Goal: Task Accomplishment & Management: Complete application form

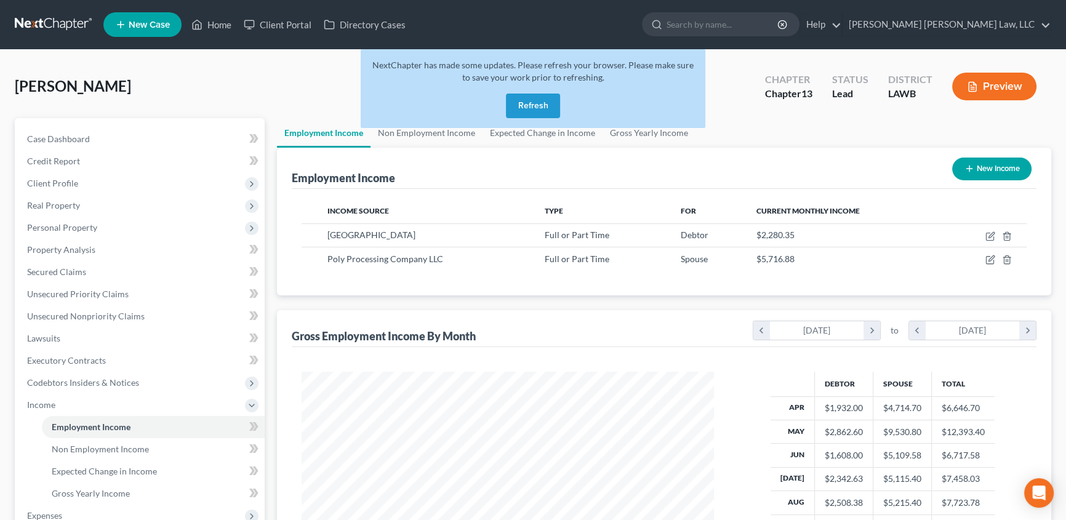
scroll to position [220, 437]
click at [530, 106] on button "Refresh" at bounding box center [533, 106] width 54 height 25
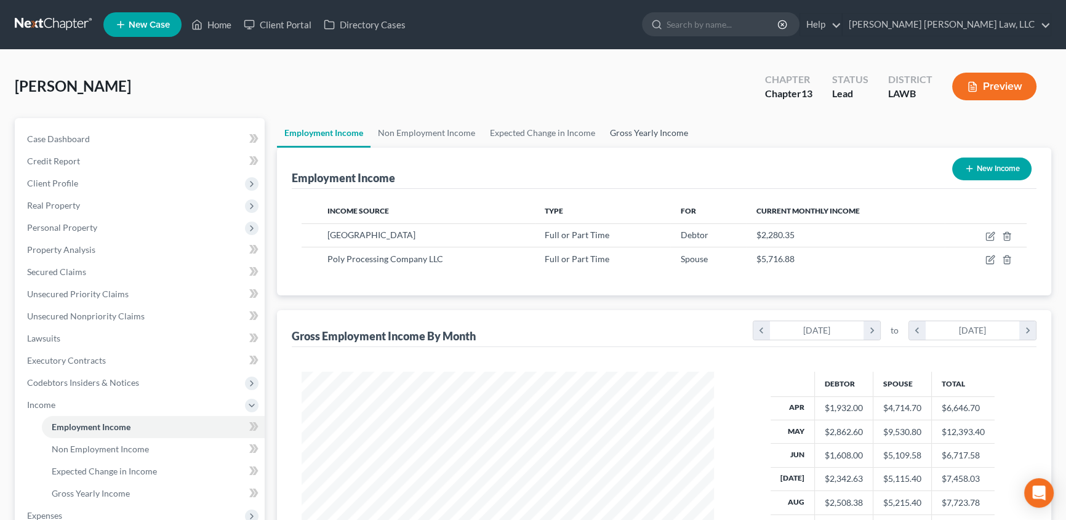
scroll to position [220, 437]
click at [640, 135] on link "Gross Yearly Income" at bounding box center [649, 133] width 93 height 30
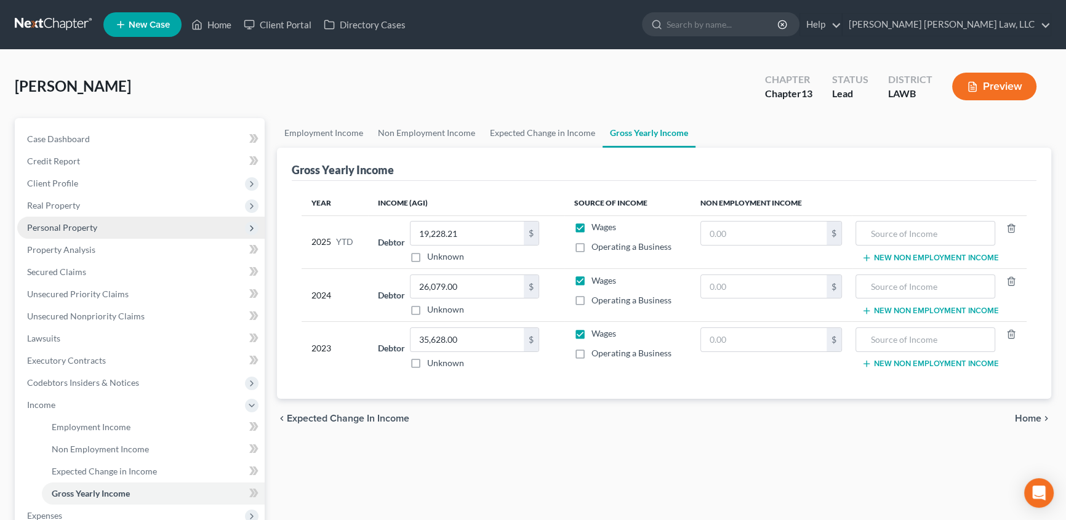
click at [57, 222] on span "Personal Property" at bounding box center [62, 227] width 70 height 10
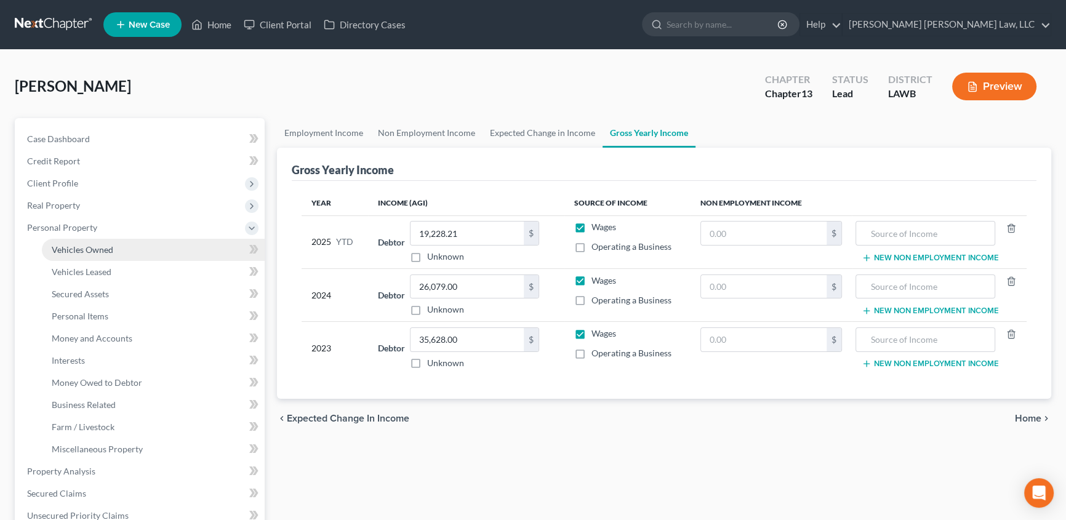
click at [85, 244] on span "Vehicles Owned" at bounding box center [83, 249] width 62 height 10
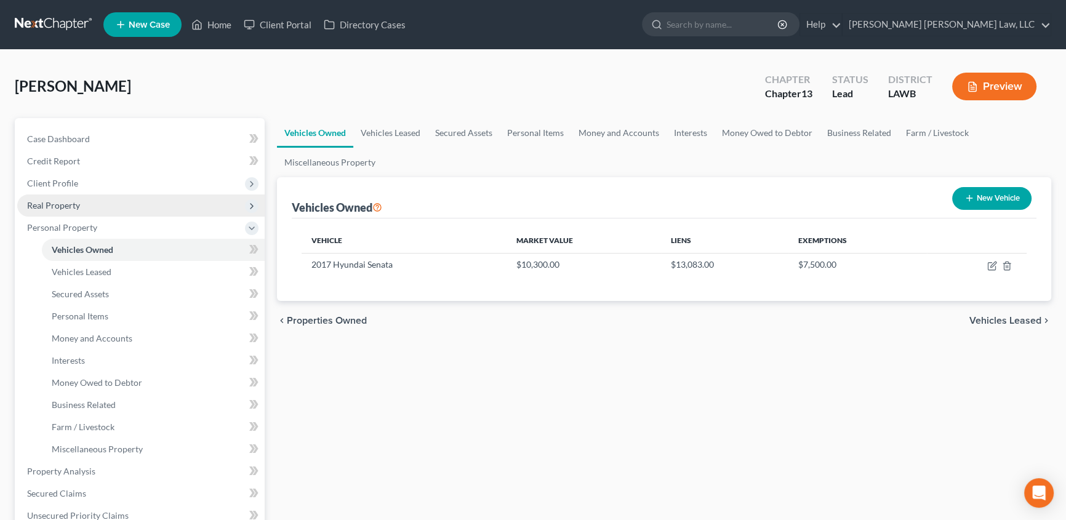
click at [68, 204] on span "Real Property" at bounding box center [53, 205] width 53 height 10
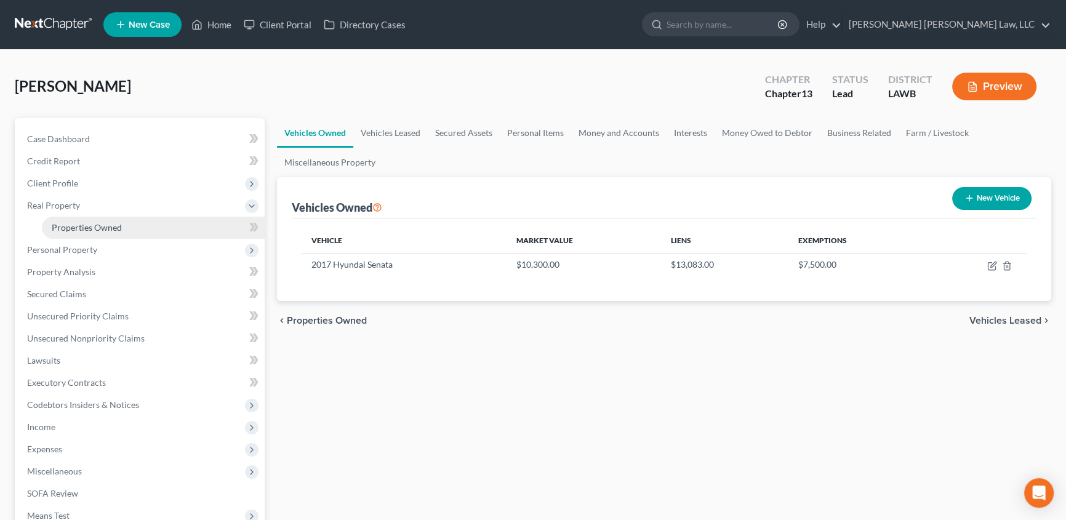
click at [86, 222] on span "Properties Owned" at bounding box center [87, 227] width 70 height 10
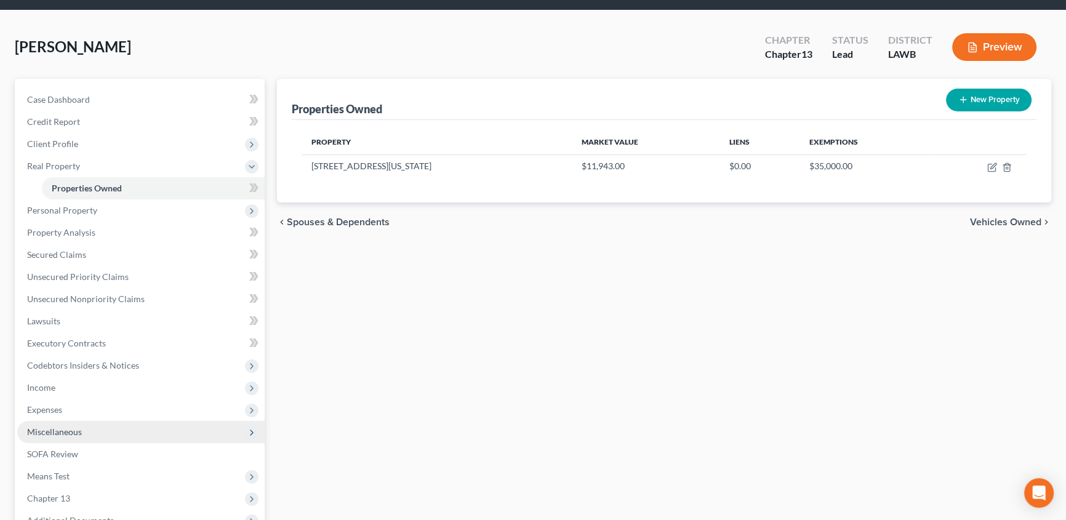
scroll to position [177, 0]
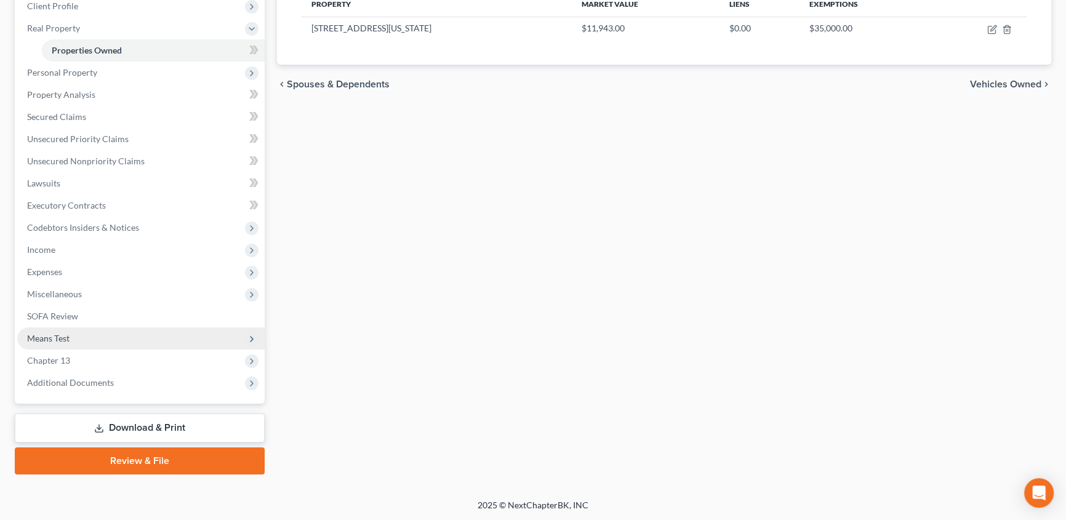
click at [55, 342] on span "Means Test" at bounding box center [48, 338] width 42 height 10
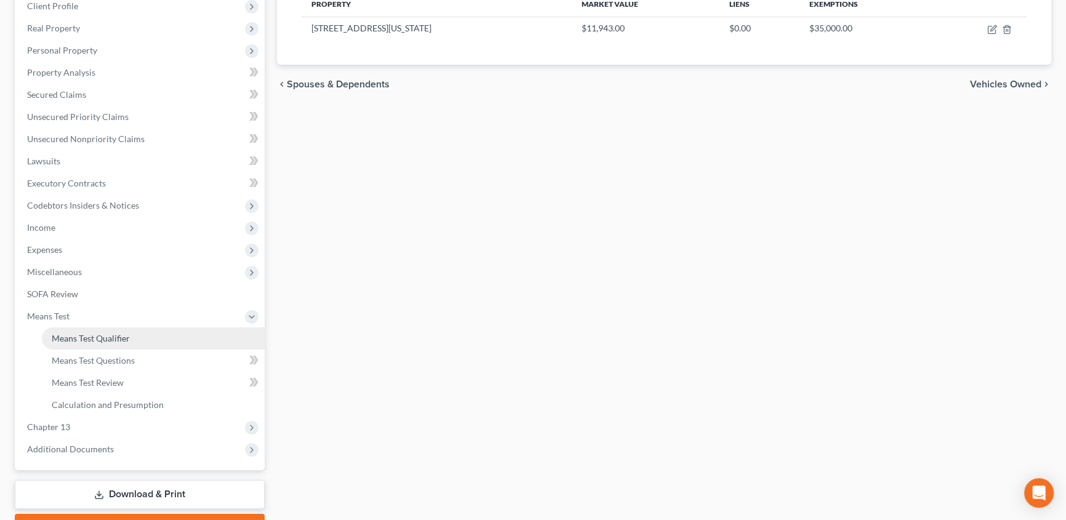
click at [110, 333] on span "Means Test Qualifier" at bounding box center [91, 338] width 78 height 10
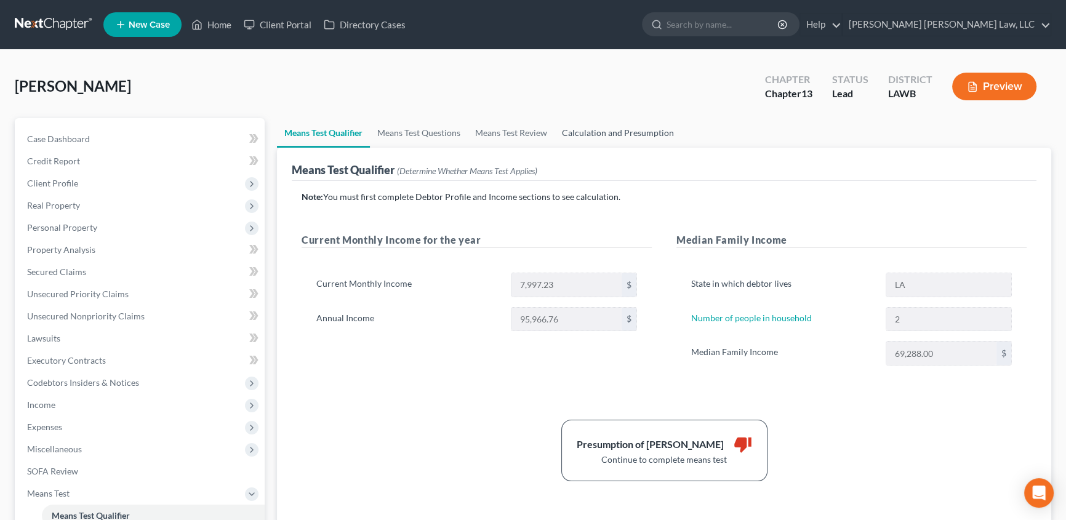
click at [603, 135] on link "Calculation and Presumption" at bounding box center [618, 133] width 127 height 30
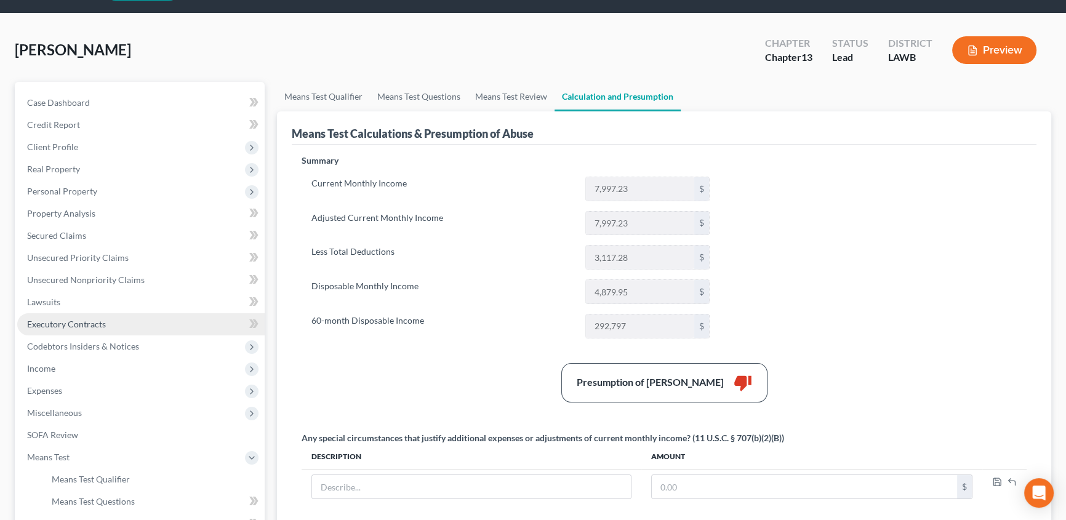
scroll to position [55, 0]
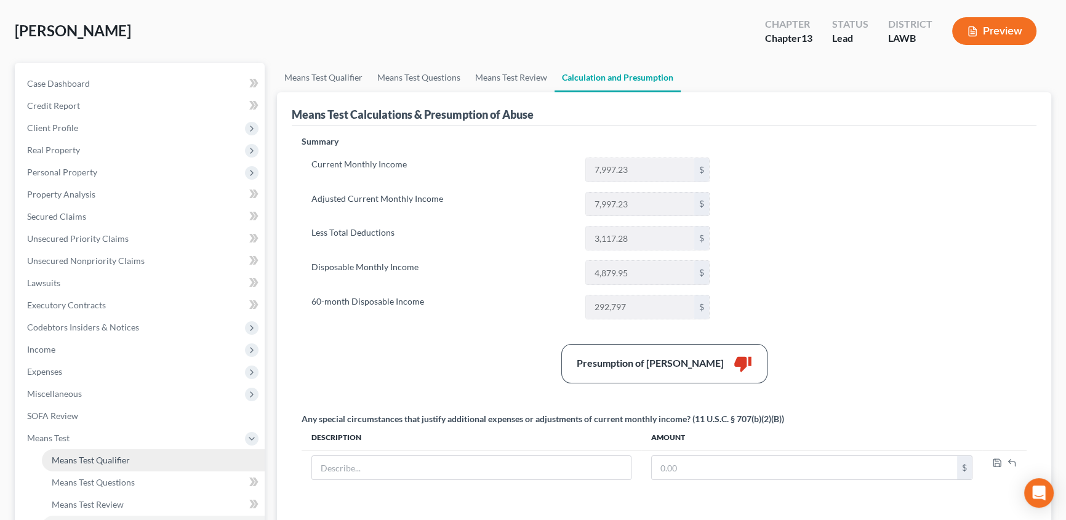
click at [91, 461] on span "Means Test Qualifier" at bounding box center [91, 460] width 78 height 10
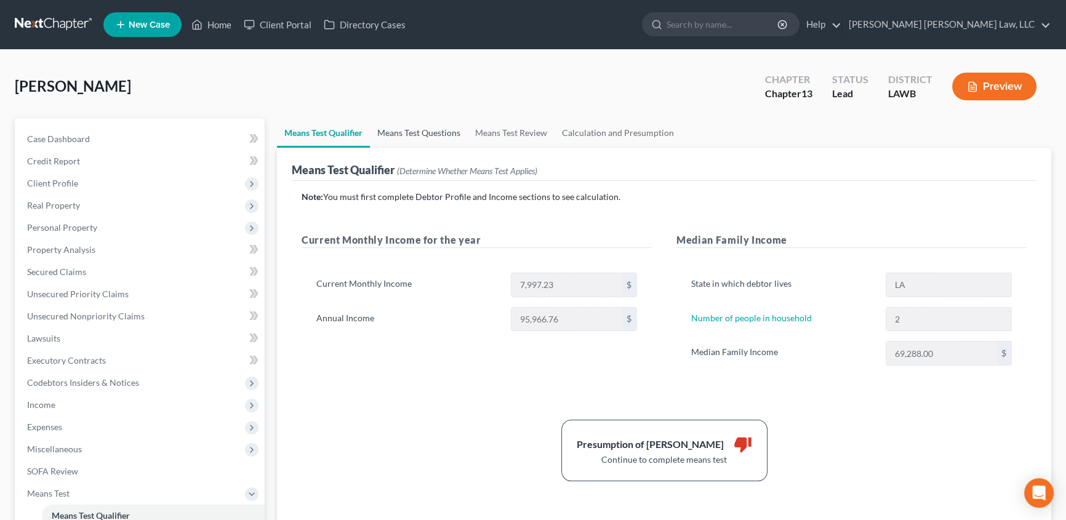
click at [444, 132] on link "Means Test Questions" at bounding box center [419, 133] width 98 height 30
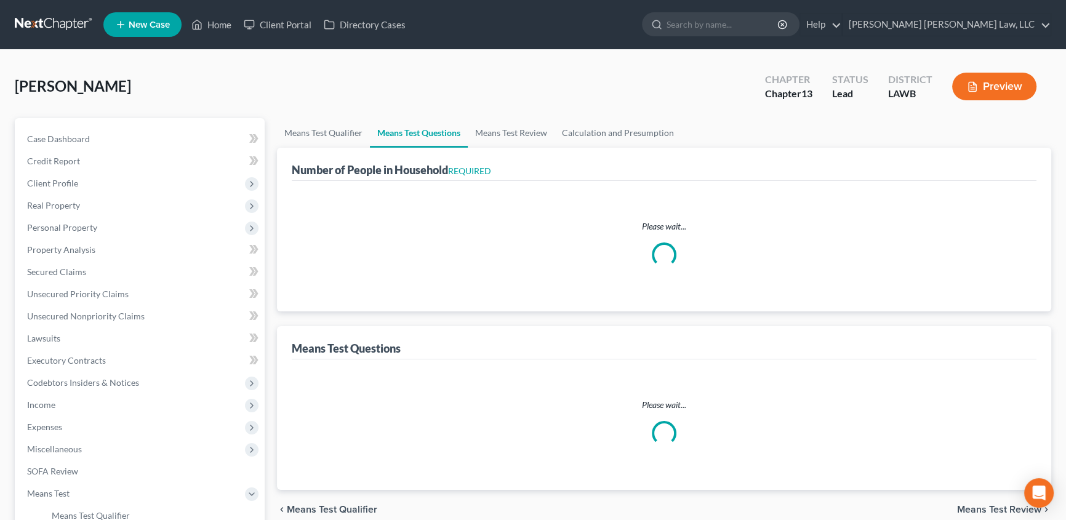
select select "1"
select select "60"
select select "1"
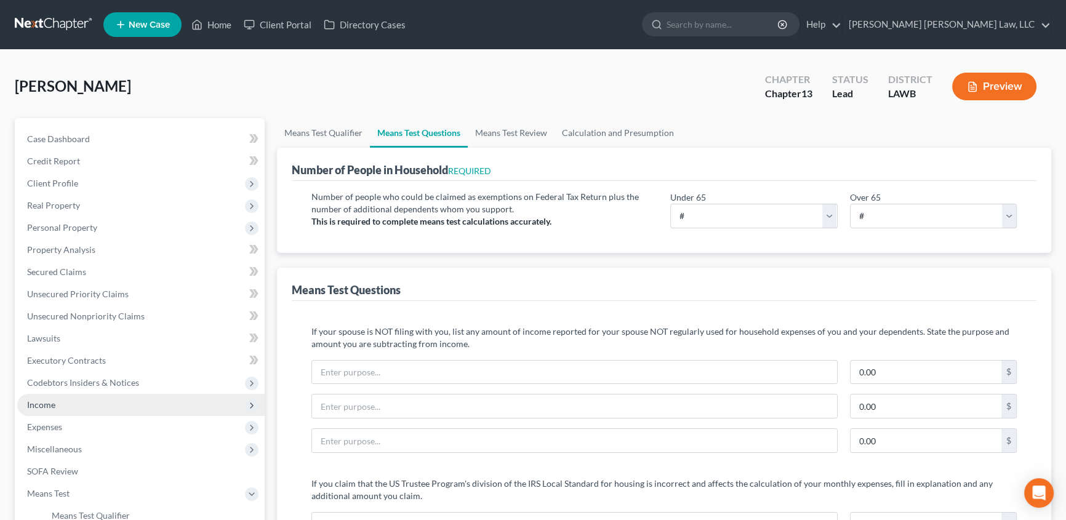
click at [42, 403] on span "Income" at bounding box center [41, 405] width 28 height 10
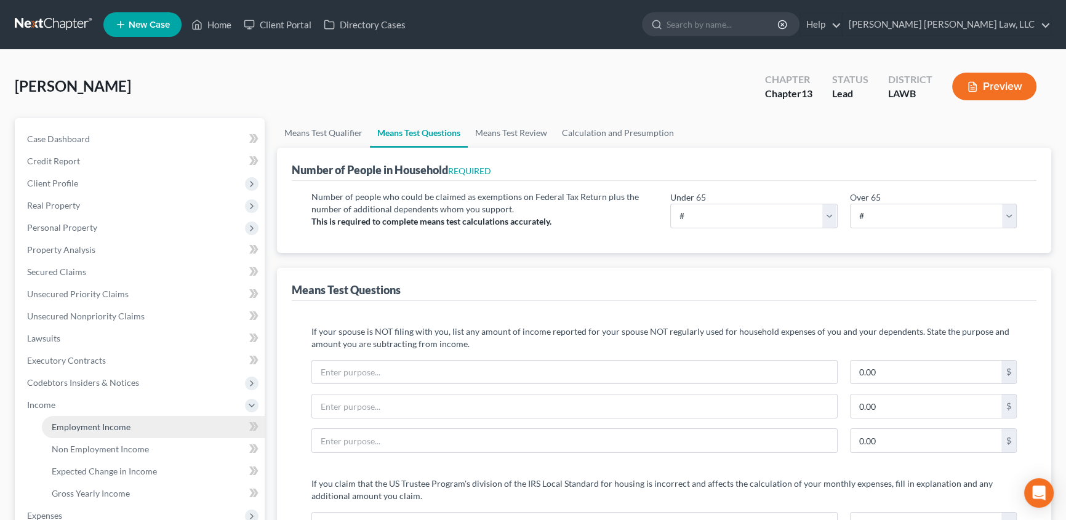
click at [60, 419] on link "Employment Income" at bounding box center [153, 427] width 223 height 22
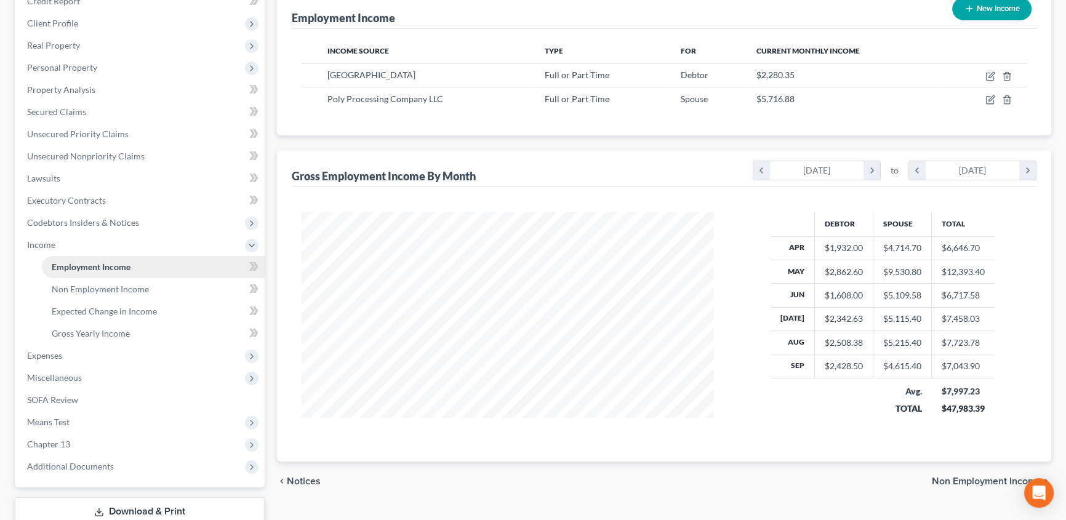
scroll to position [224, 0]
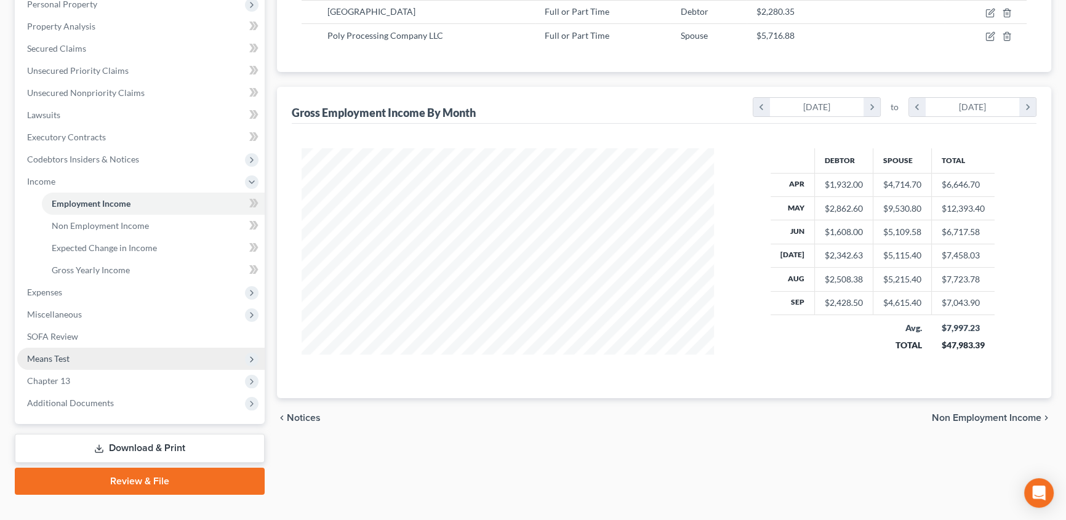
click at [56, 362] on span "Means Test" at bounding box center [48, 358] width 42 height 10
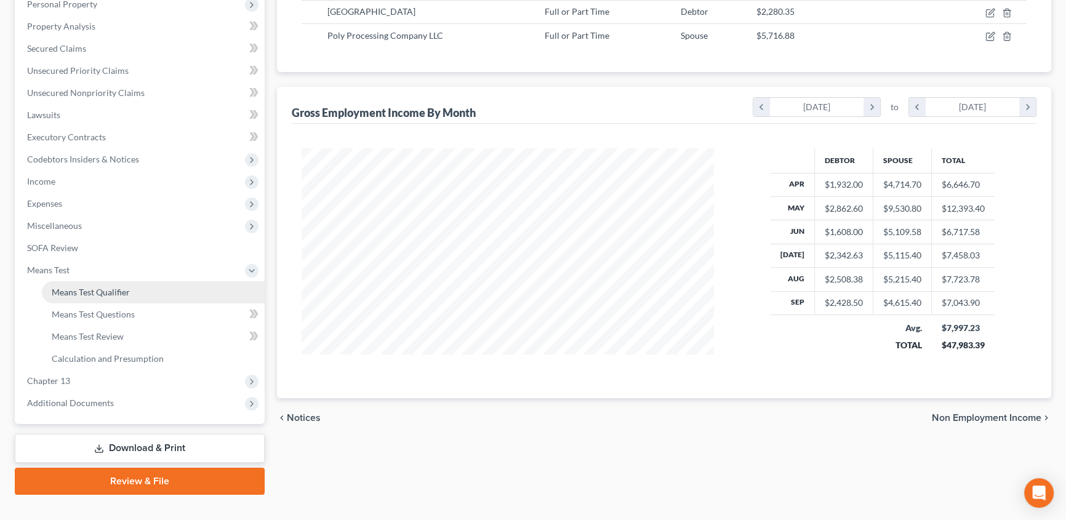
click at [108, 292] on span "Means Test Qualifier" at bounding box center [91, 292] width 78 height 10
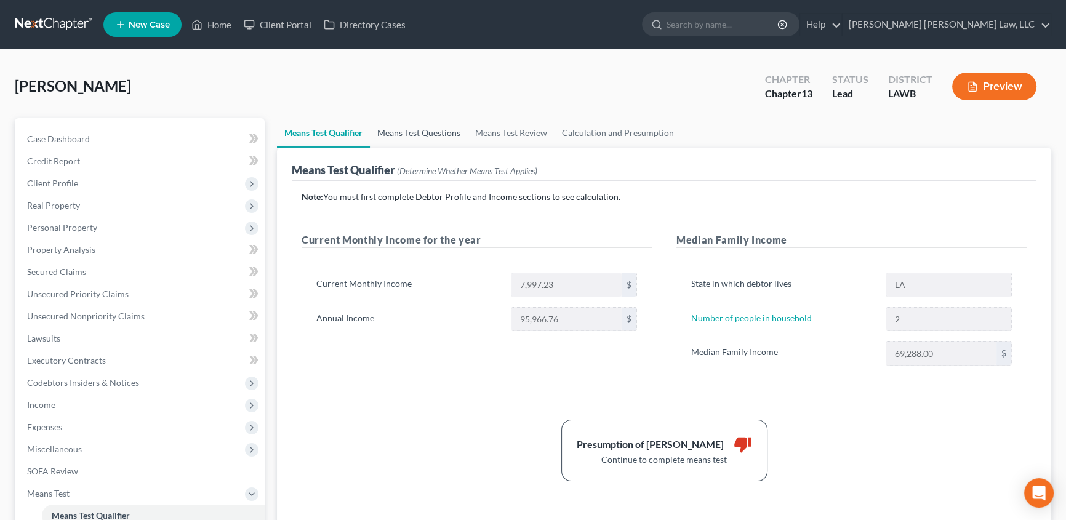
click at [419, 127] on link "Means Test Questions" at bounding box center [419, 133] width 98 height 30
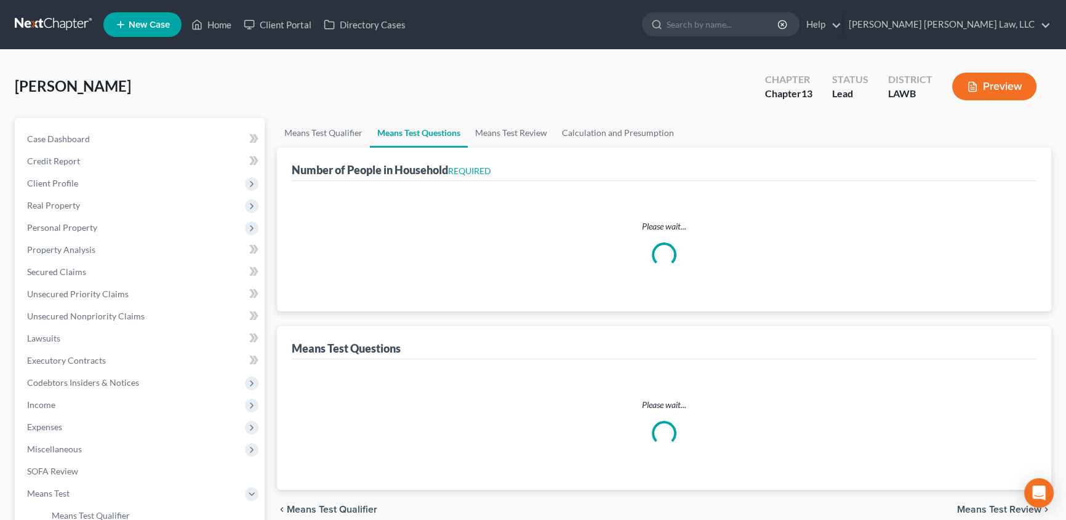
select select "1"
select select "60"
select select "1"
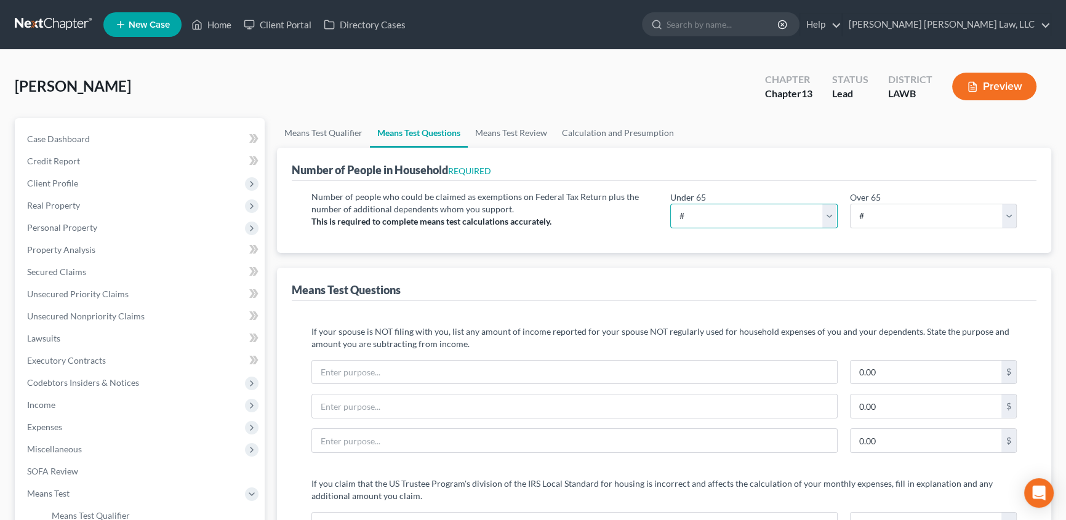
click at [833, 216] on select "# 0 1 2 3 4 5 6 7 8 9 10" at bounding box center [754, 216] width 167 height 25
select select "2"
click at [671, 204] on select "# 0 1 2 3 4 5 6 7 8 9 10" at bounding box center [754, 216] width 167 height 25
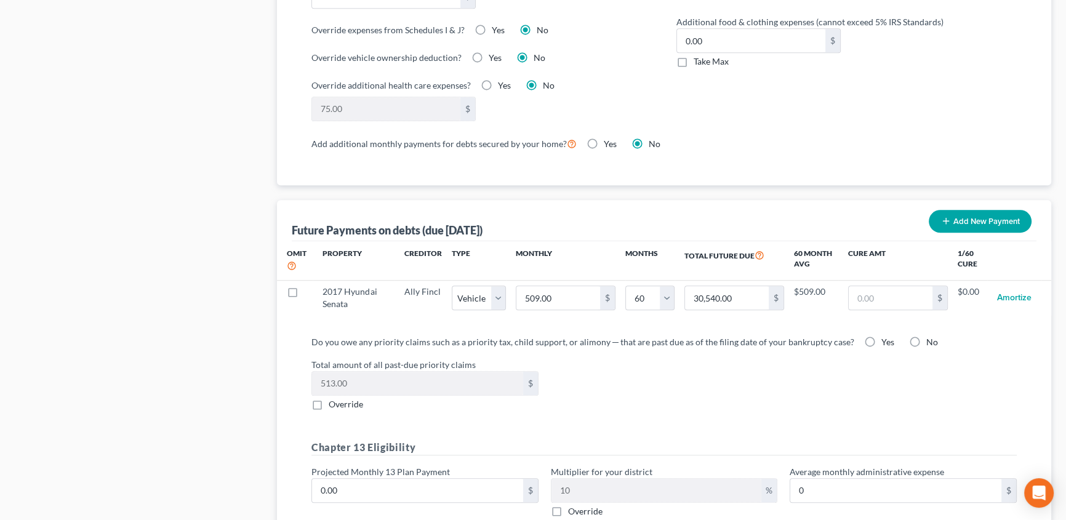
scroll to position [1063, 0]
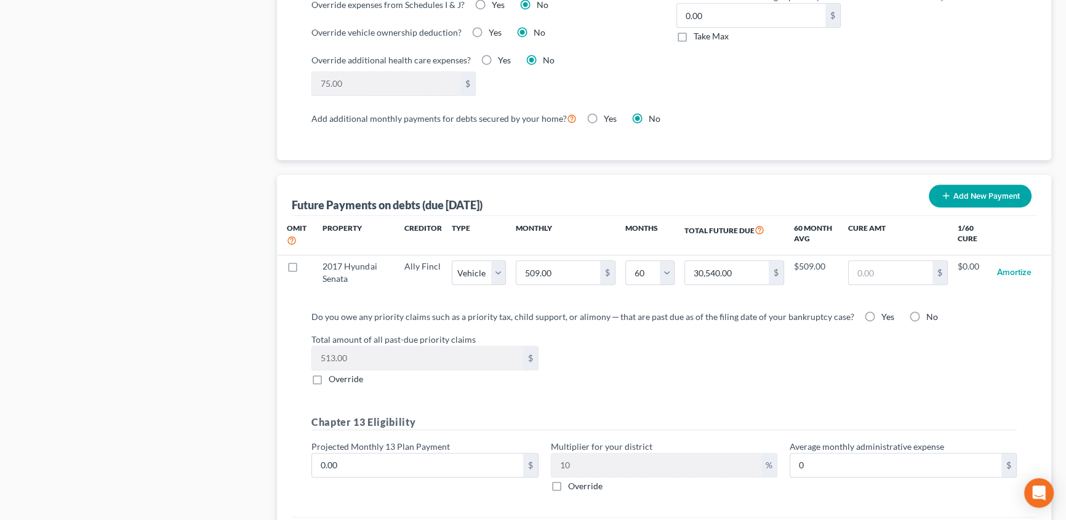
click at [882, 313] on label "Yes" at bounding box center [888, 317] width 13 height 12
click at [887, 313] on input "Yes" at bounding box center [891, 315] width 8 height 8
radio input "true"
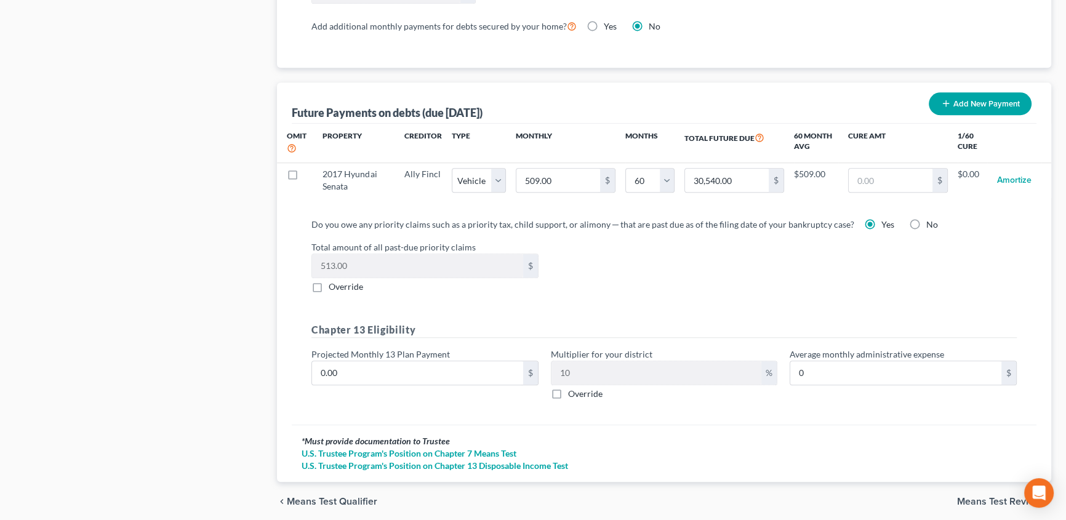
scroll to position [1175, 0]
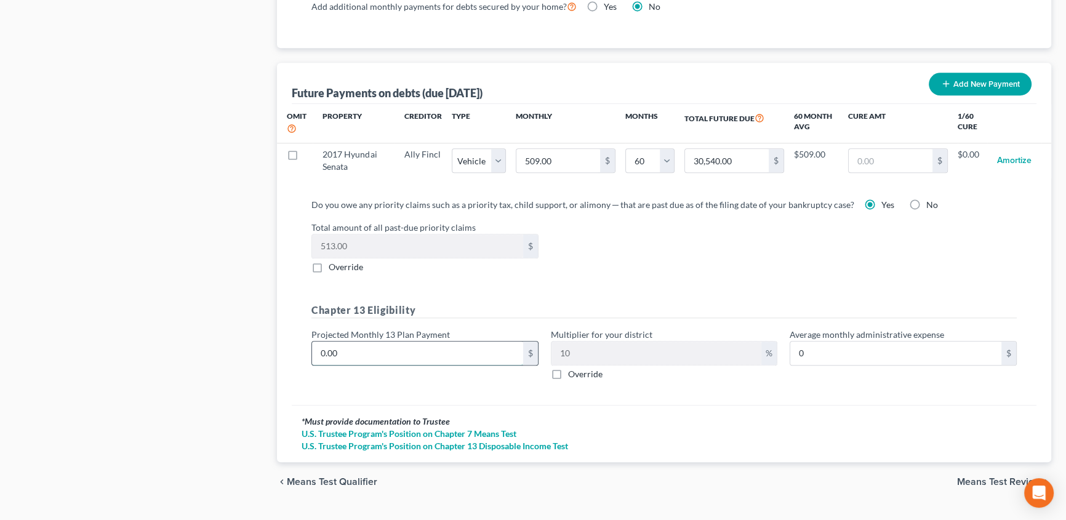
click at [346, 349] on input "0.00" at bounding box center [417, 353] width 211 height 23
type input "1"
type input "0.10"
type input "12"
type input "1.20"
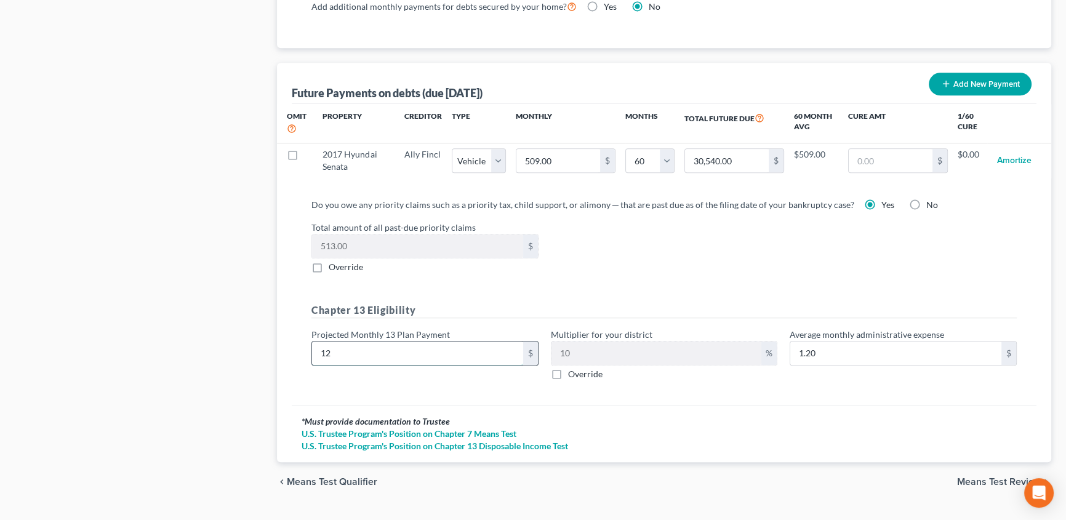
type input "122"
type input "12.20"
type input "122.00"
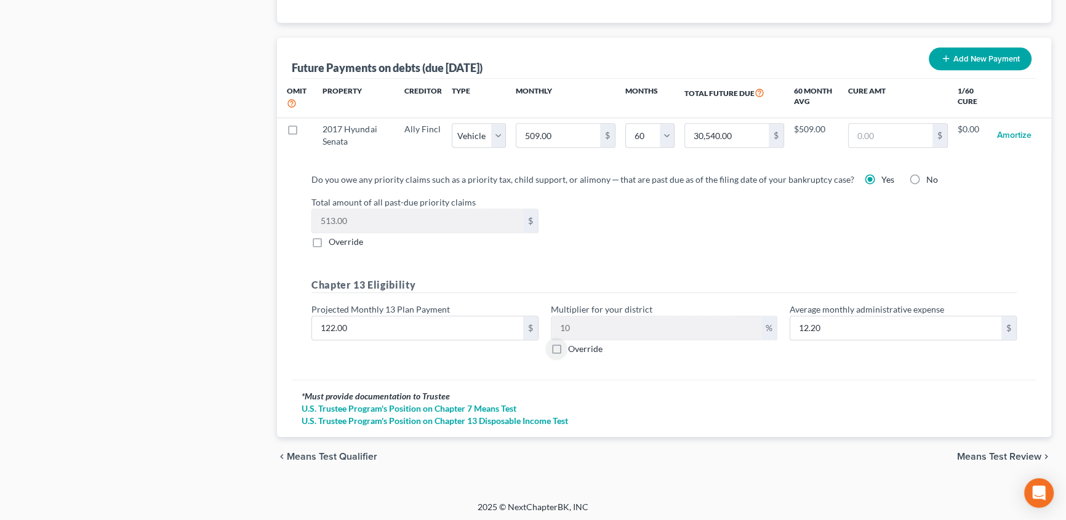
click at [970, 456] on span "Means Test Review" at bounding box center [999, 457] width 84 height 10
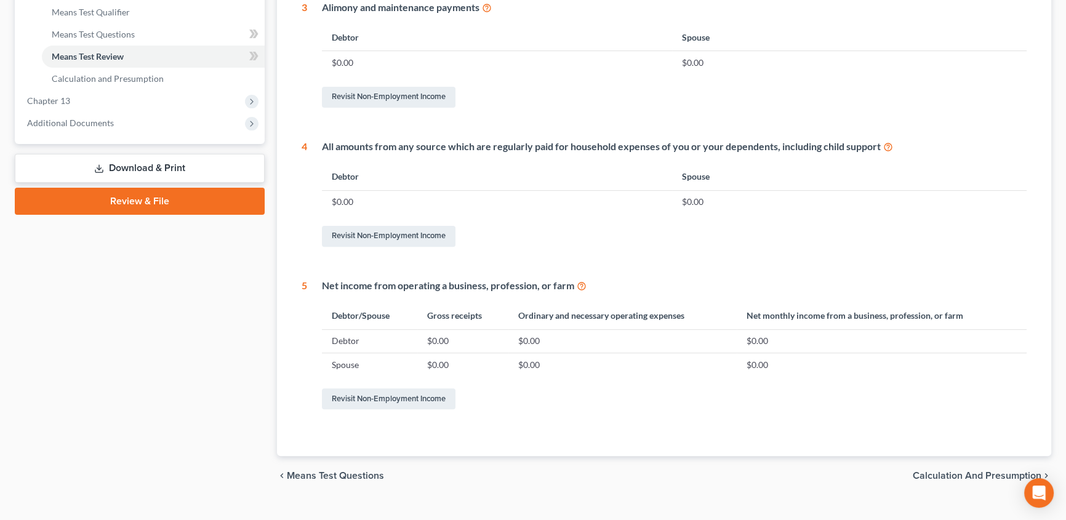
scroll to position [525, 0]
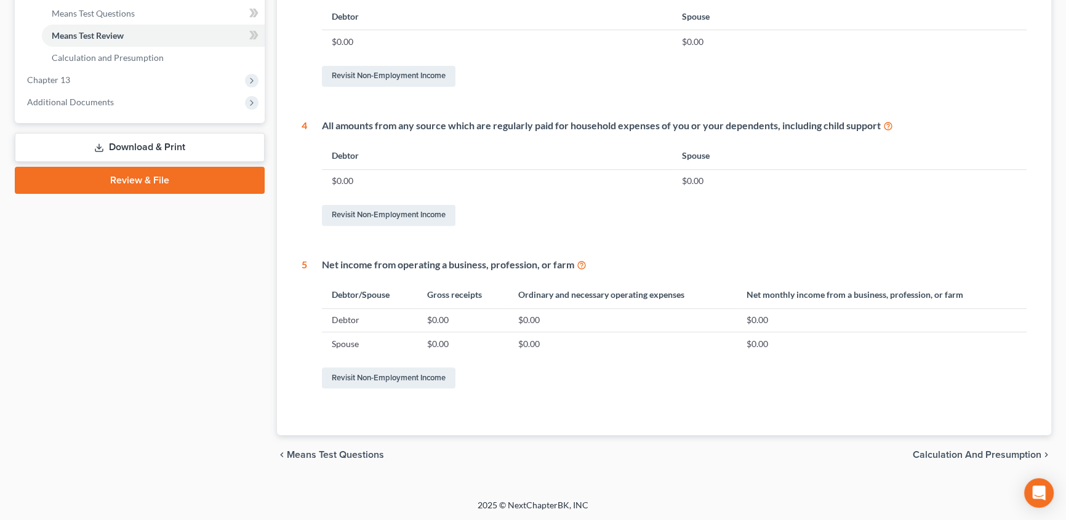
click at [963, 453] on span "Calculation and Presumption" at bounding box center [977, 455] width 129 height 10
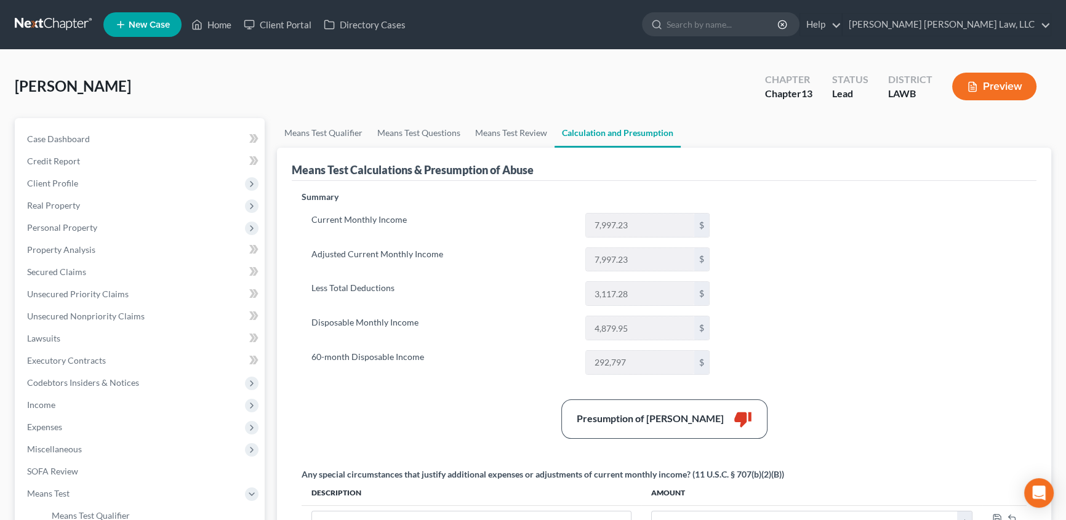
scroll to position [55, 0]
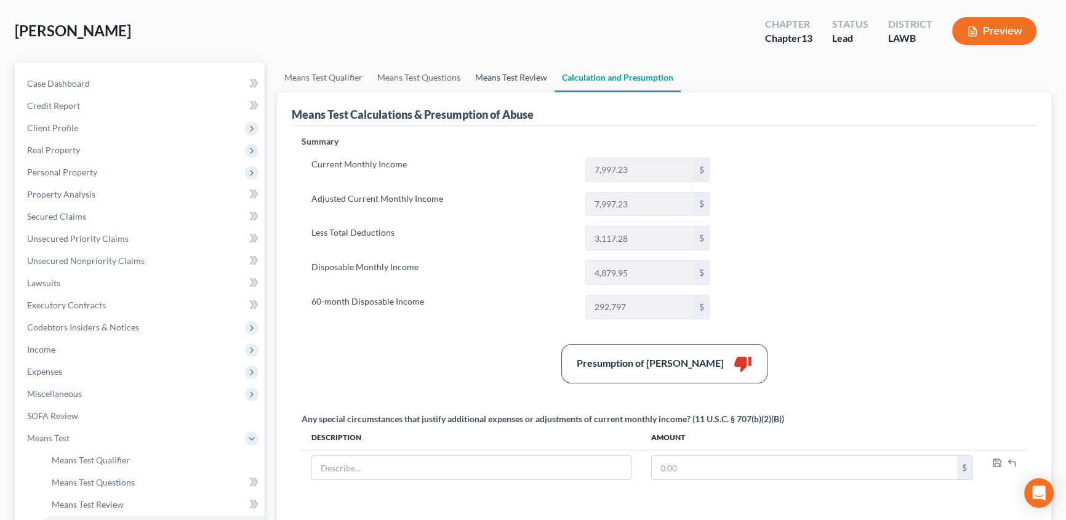
click at [502, 80] on link "Means Test Review" at bounding box center [511, 78] width 87 height 30
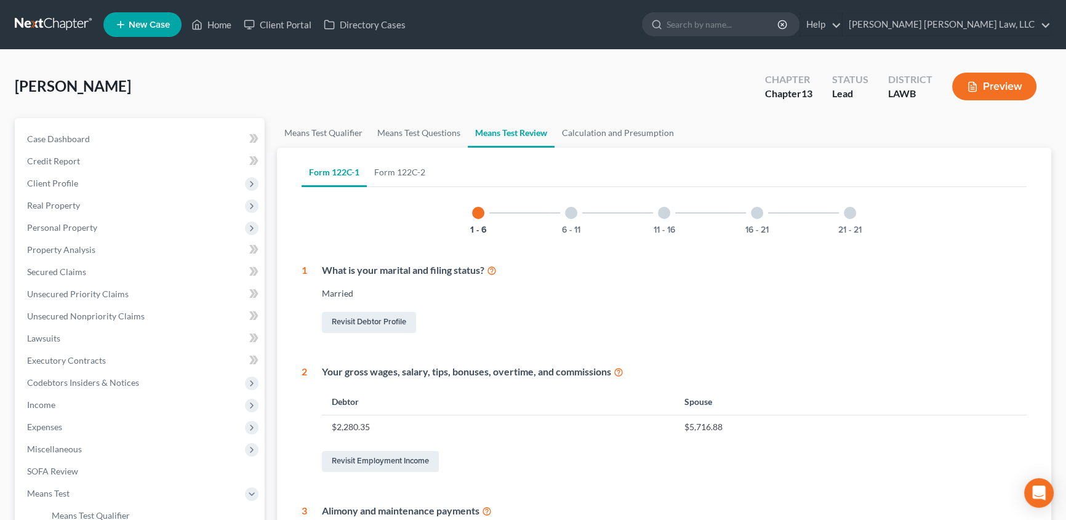
click at [569, 216] on div at bounding box center [571, 213] width 12 height 12
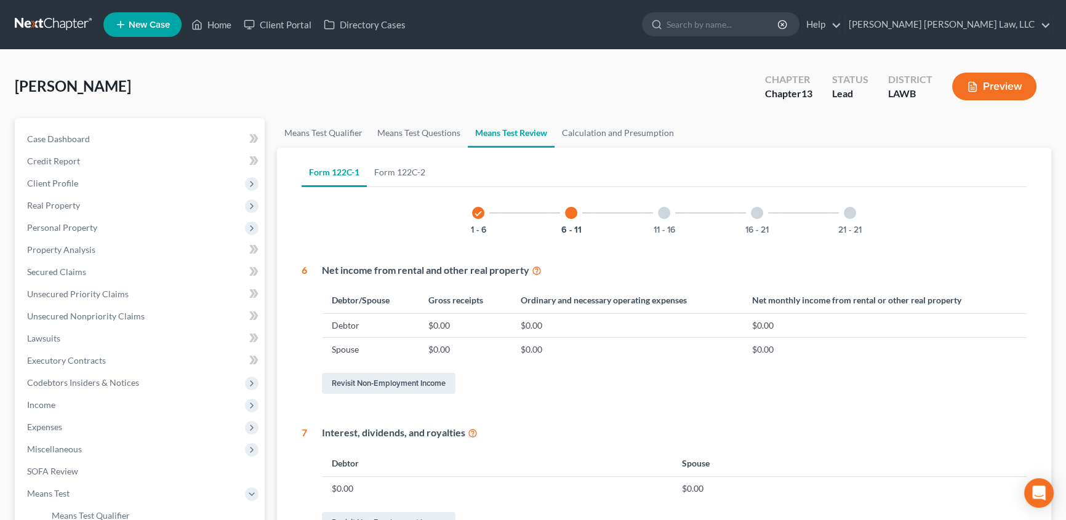
click at [663, 212] on div at bounding box center [664, 213] width 12 height 12
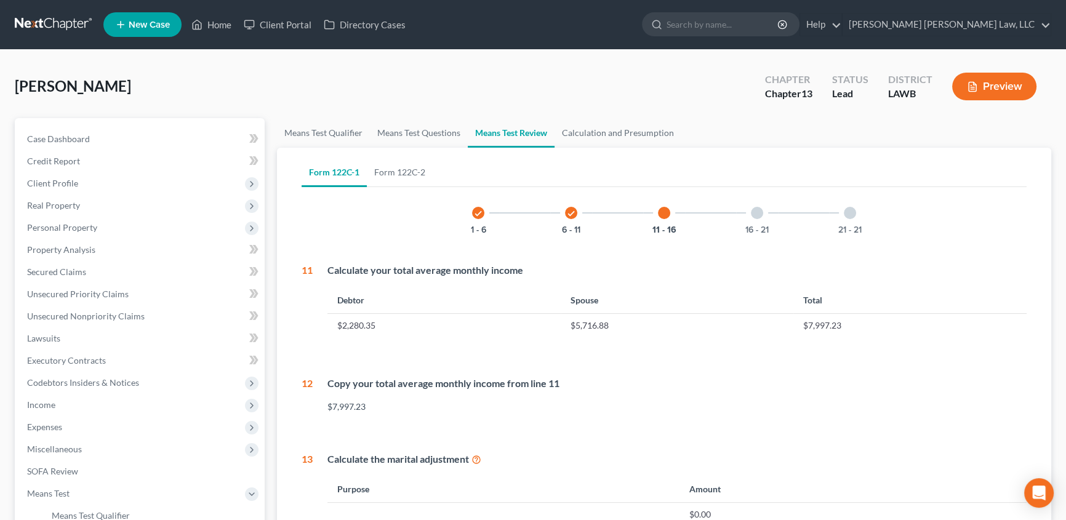
click at [757, 208] on div at bounding box center [757, 213] width 12 height 12
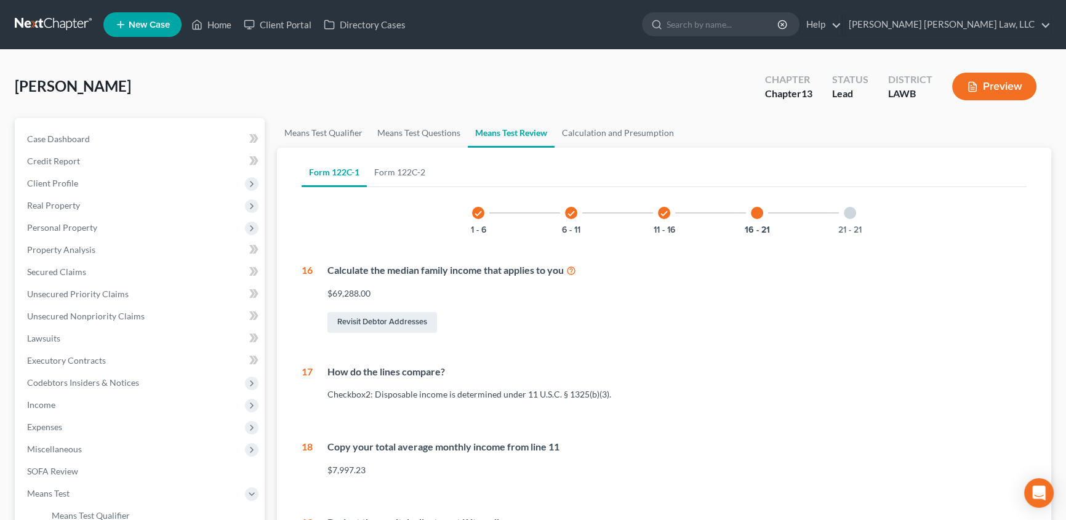
click at [847, 212] on div at bounding box center [850, 213] width 12 height 12
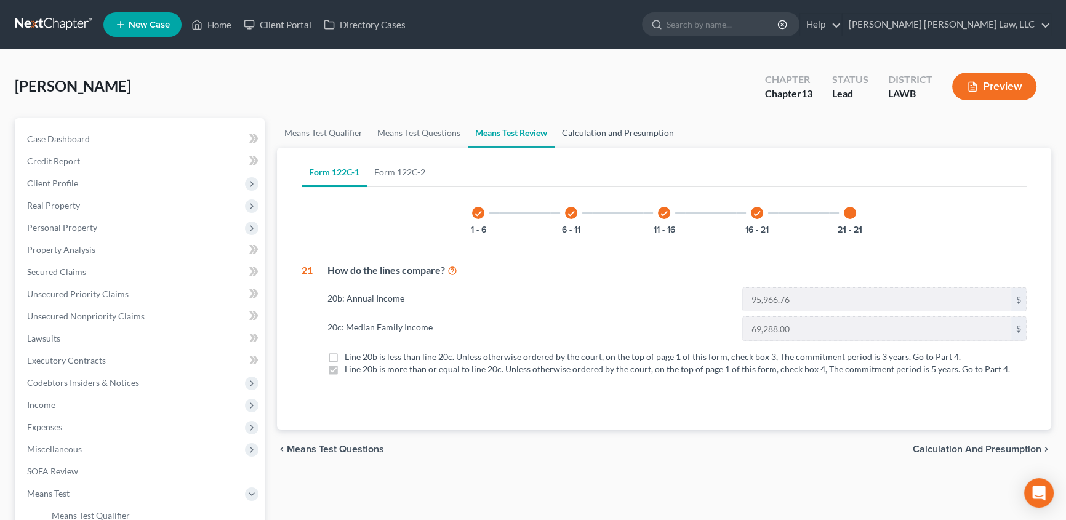
click at [596, 134] on link "Calculation and Presumption" at bounding box center [618, 133] width 127 height 30
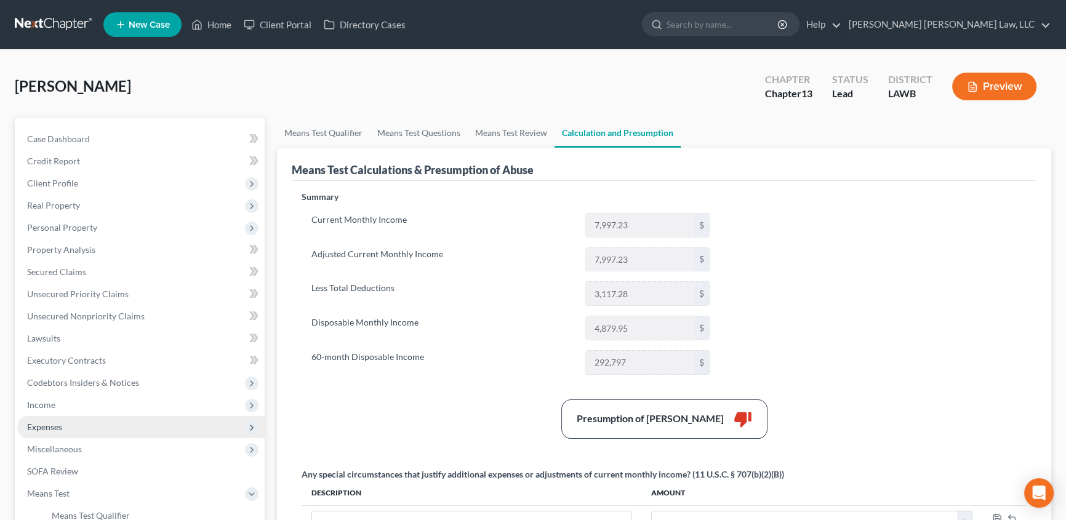
drag, startPoint x: 39, startPoint y: 425, endPoint x: 92, endPoint y: 422, distance: 53.0
click at [39, 425] on span "Expenses" at bounding box center [44, 427] width 35 height 10
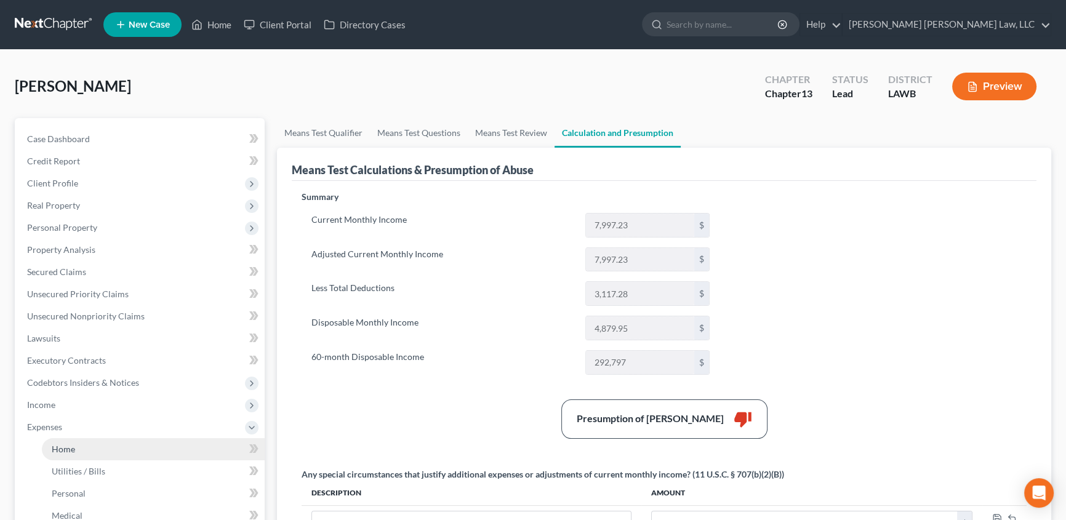
click at [81, 454] on link "Home" at bounding box center [153, 449] width 223 height 22
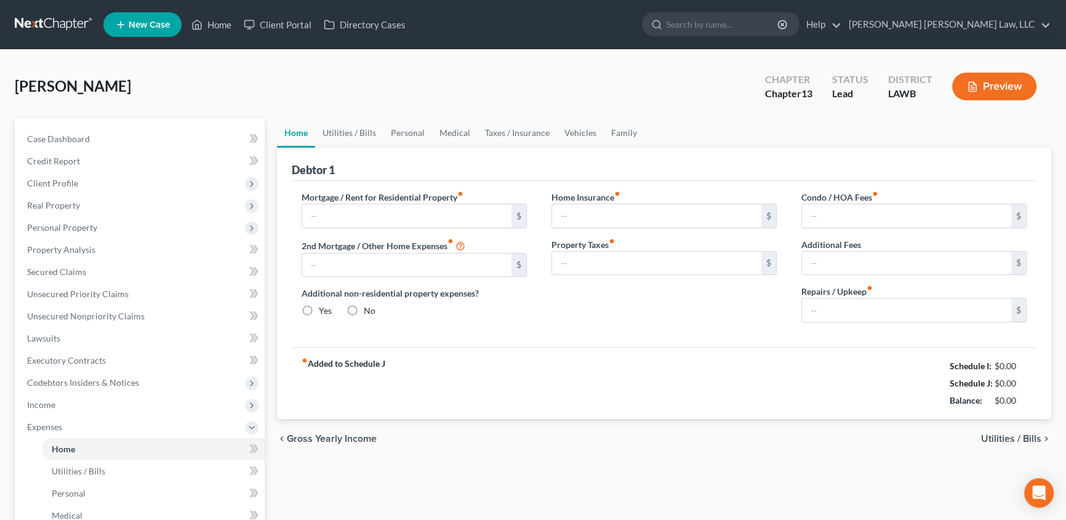
type input "0.00"
radio input "true"
type input "0.00"
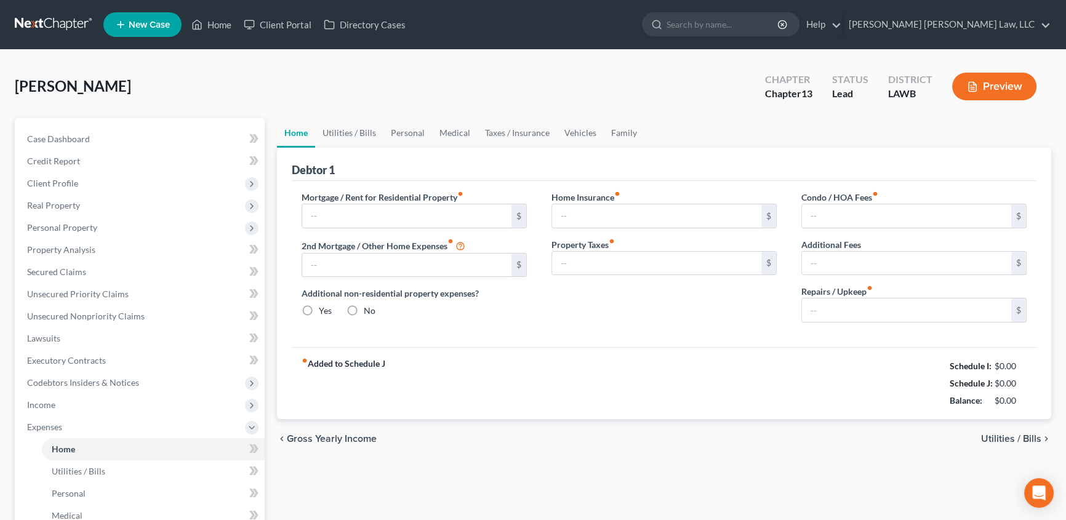
type input "0.00"
click at [847, 308] on input "0.00" at bounding box center [906, 310] width 209 height 23
type input "100.00"
click at [576, 131] on link "Vehicles" at bounding box center [580, 133] width 47 height 30
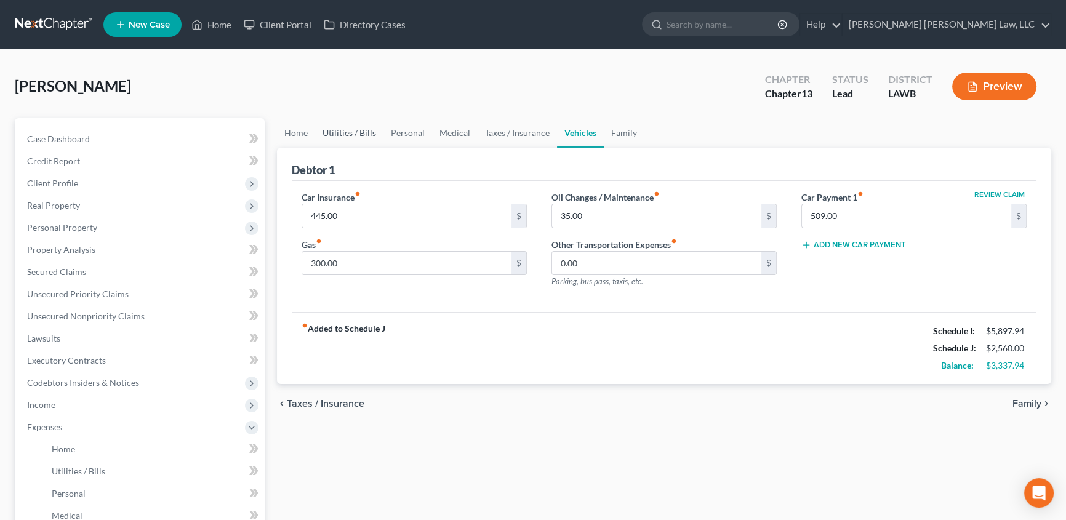
click at [338, 134] on link "Utilities / Bills" at bounding box center [349, 133] width 68 height 30
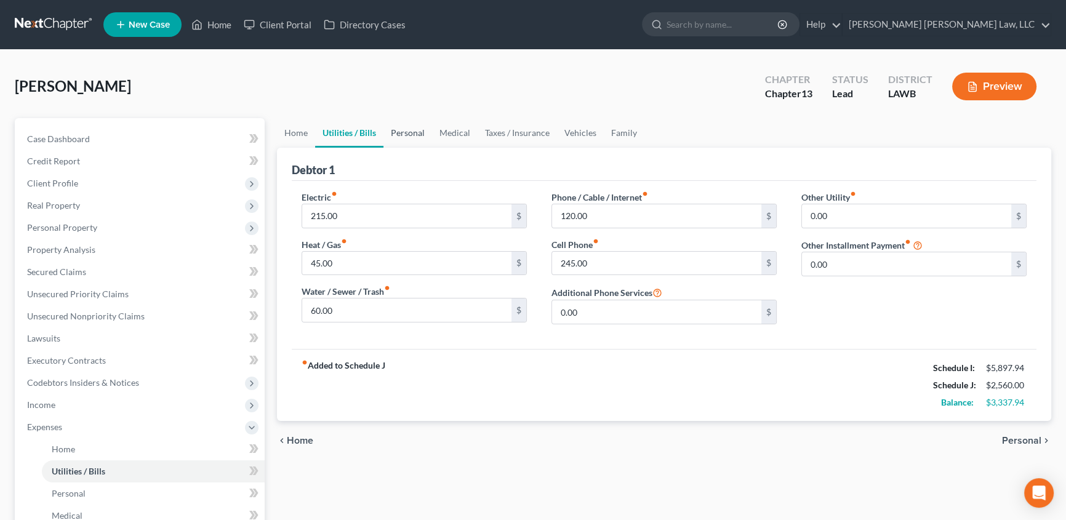
click at [400, 131] on link "Personal" at bounding box center [408, 133] width 49 height 30
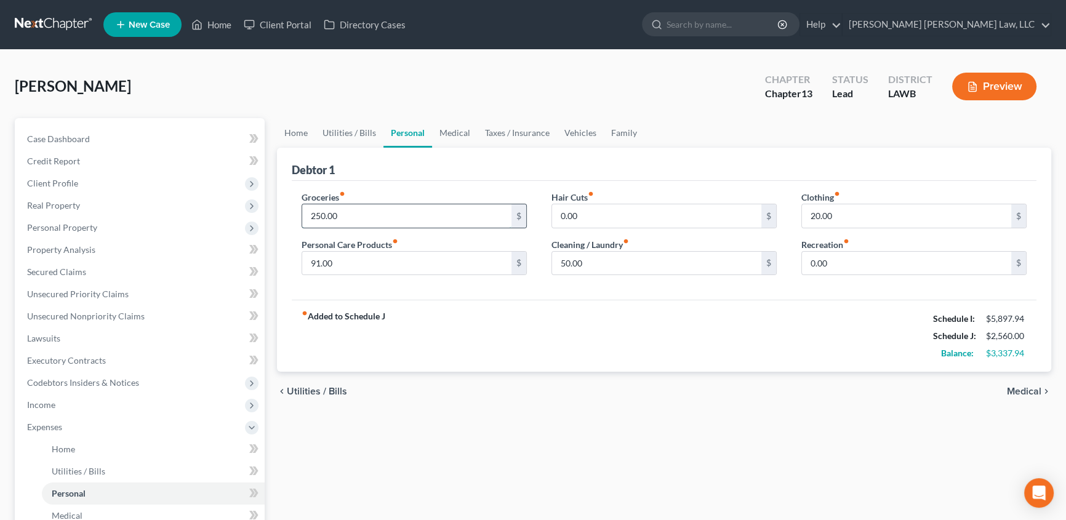
click at [369, 211] on input "250.00" at bounding box center [406, 215] width 209 height 23
type input "863.00"
click at [346, 258] on input "91.00" at bounding box center [406, 263] width 209 height 23
click at [600, 262] on input "50.00" at bounding box center [656, 263] width 209 height 23
type input "75.00"
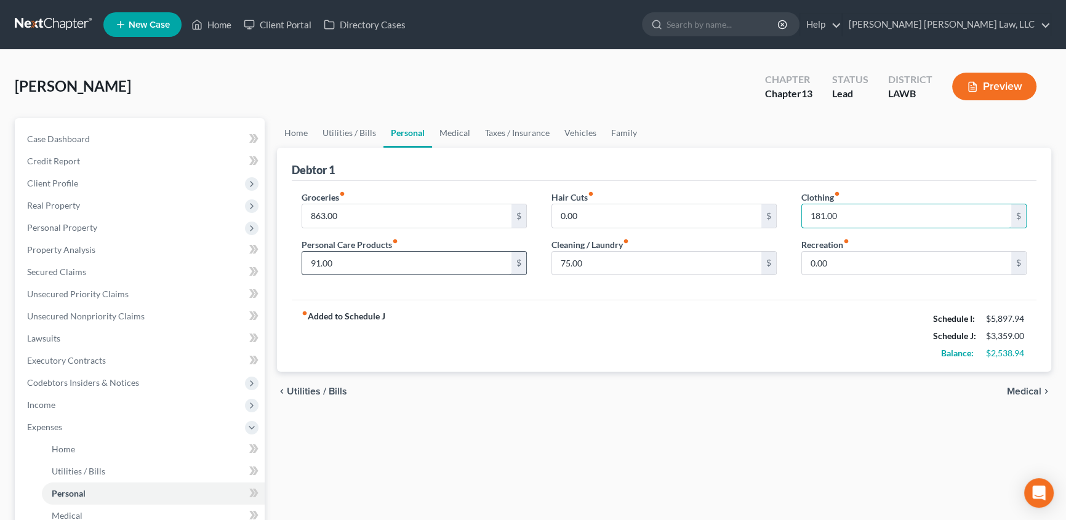
type input "181.00"
click at [369, 261] on input "91.00" at bounding box center [406, 263] width 209 height 23
click at [595, 256] on input "75.00" at bounding box center [656, 263] width 209 height 23
click at [852, 259] on input "0.00" at bounding box center [906, 263] width 209 height 23
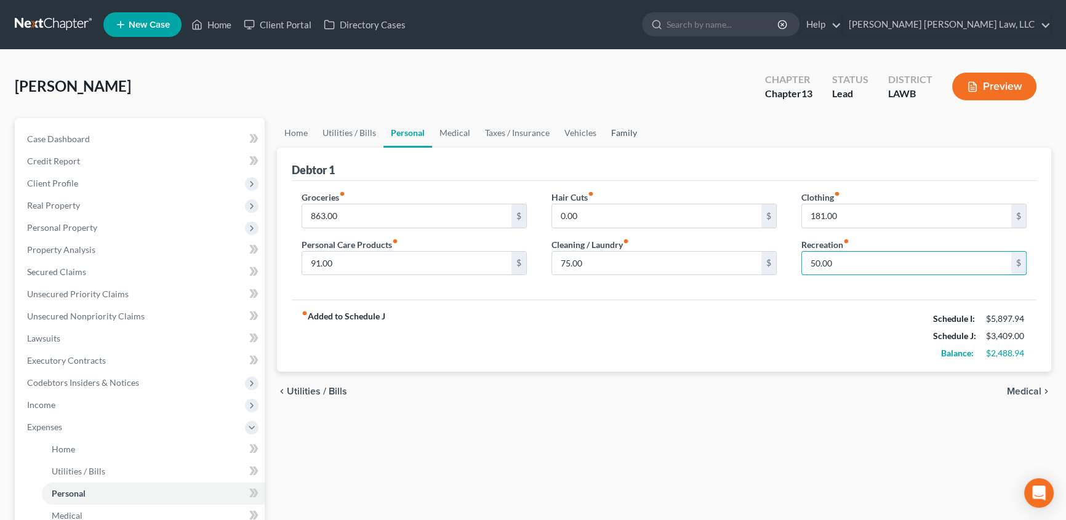
type input "50.00"
click at [621, 135] on link "Family" at bounding box center [624, 133] width 41 height 30
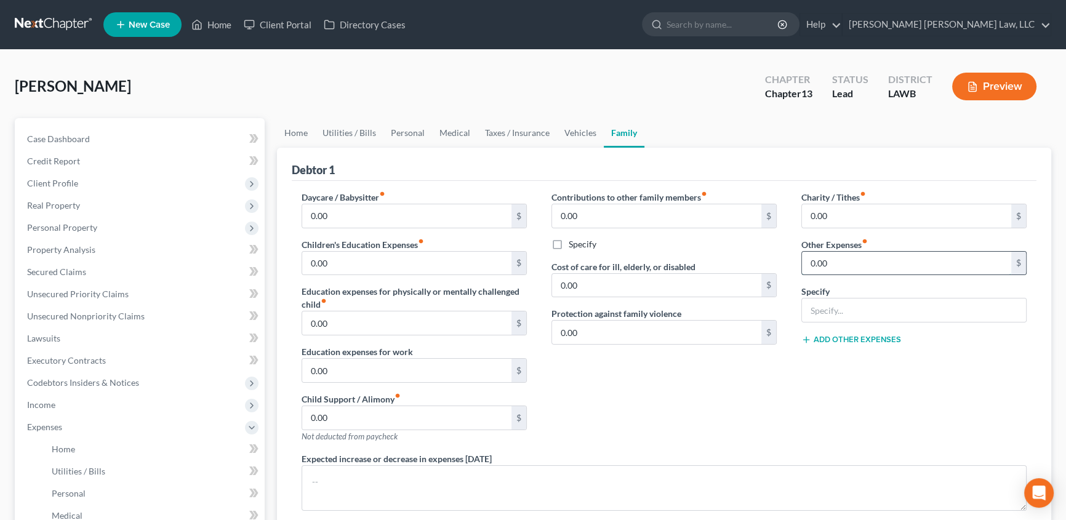
click at [840, 267] on input "0.00" at bounding box center [906, 263] width 209 height 23
type input "221.00"
click at [828, 314] on input "text" at bounding box center [914, 310] width 224 height 23
type input "misc; emergency fund, plan funding"
click at [351, 214] on input "0.00" at bounding box center [406, 215] width 209 height 23
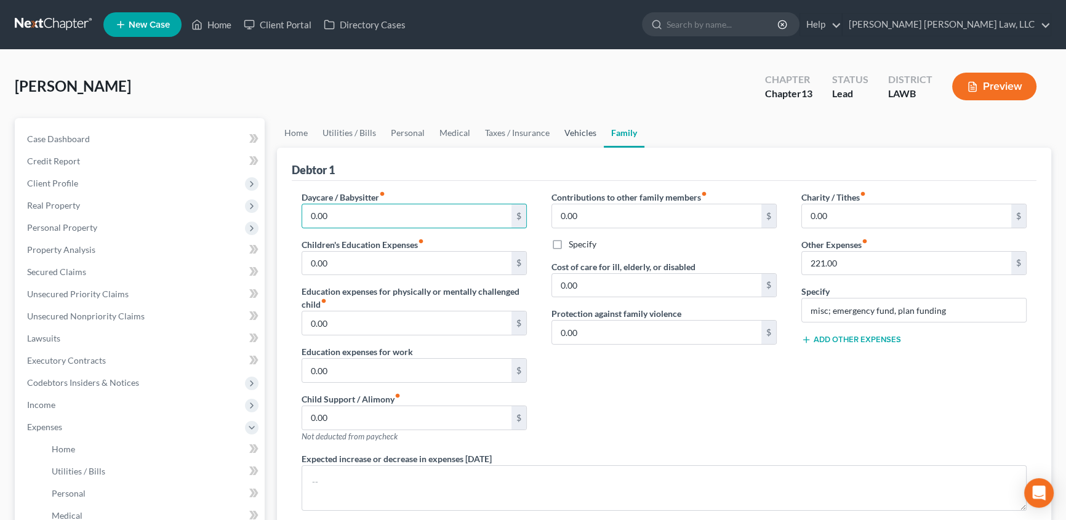
click at [574, 129] on link "Vehicles" at bounding box center [580, 133] width 47 height 30
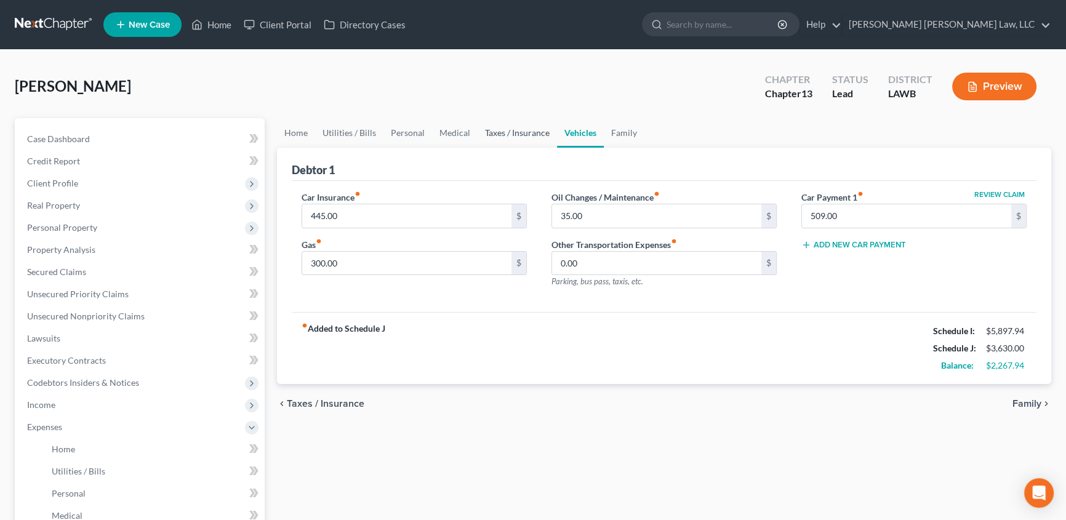
click at [529, 132] on link "Taxes / Insurance" at bounding box center [517, 133] width 79 height 30
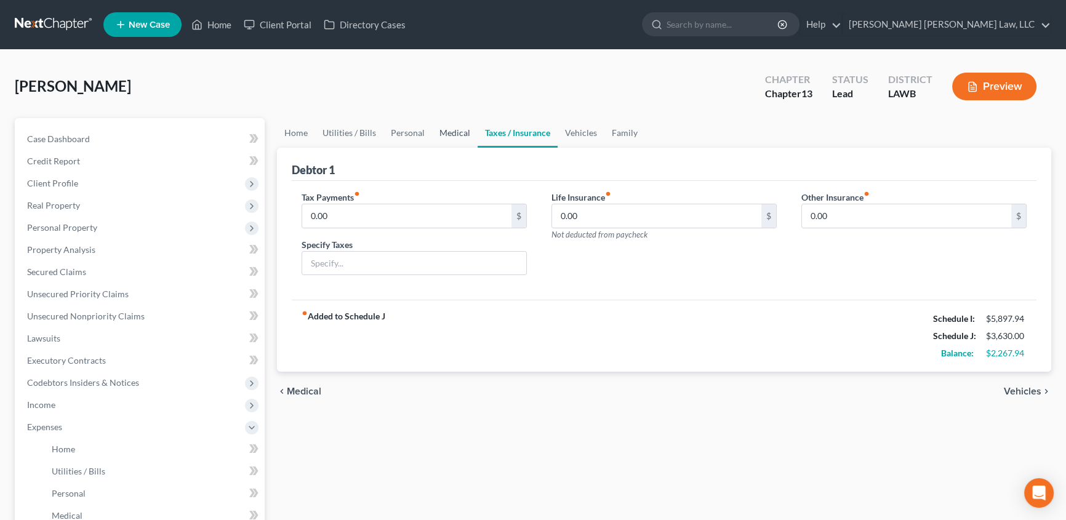
click at [450, 135] on link "Medical" at bounding box center [455, 133] width 46 height 30
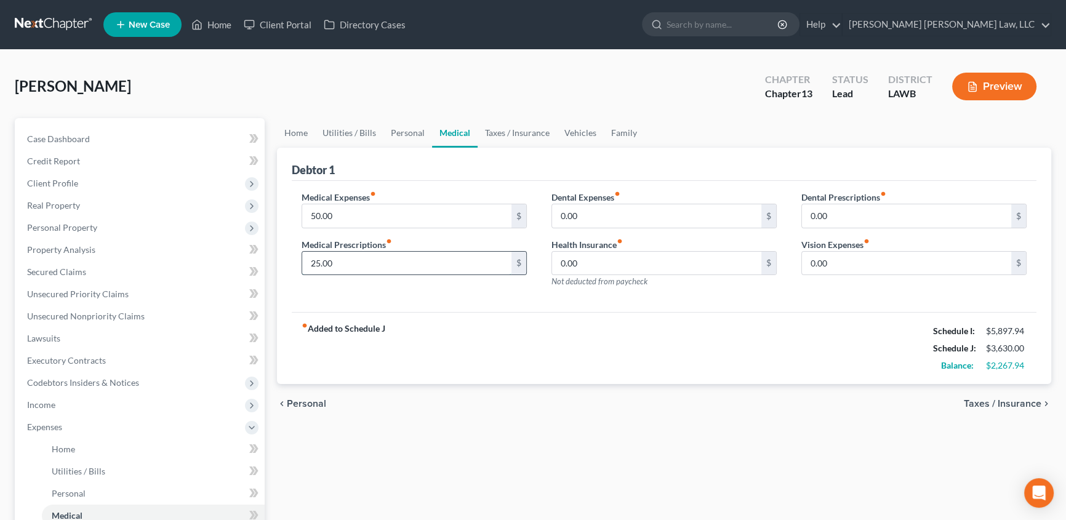
click at [363, 270] on input "25.00" at bounding box center [406, 263] width 209 height 23
type input "50.00"
drag, startPoint x: 364, startPoint y: 131, endPoint x: 372, endPoint y: 162, distance: 32.4
click at [363, 131] on link "Utilities / Bills" at bounding box center [349, 133] width 68 height 30
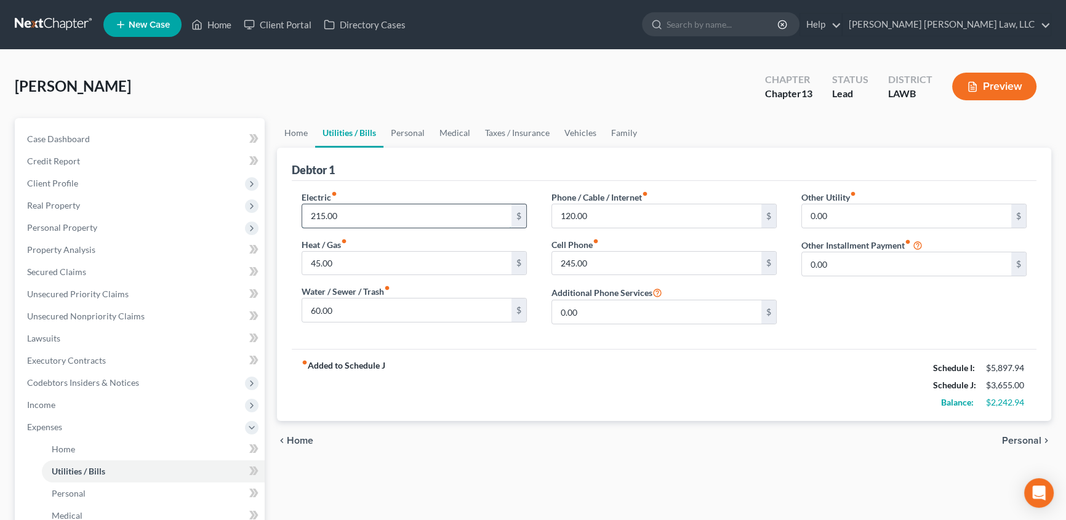
click at [365, 217] on input "215.00" at bounding box center [406, 215] width 209 height 23
click at [374, 217] on input "215.00" at bounding box center [406, 215] width 209 height 23
type input "215.94"
click at [373, 307] on input "60.00" at bounding box center [406, 310] width 209 height 23
click at [605, 307] on input "0.00" at bounding box center [656, 311] width 209 height 23
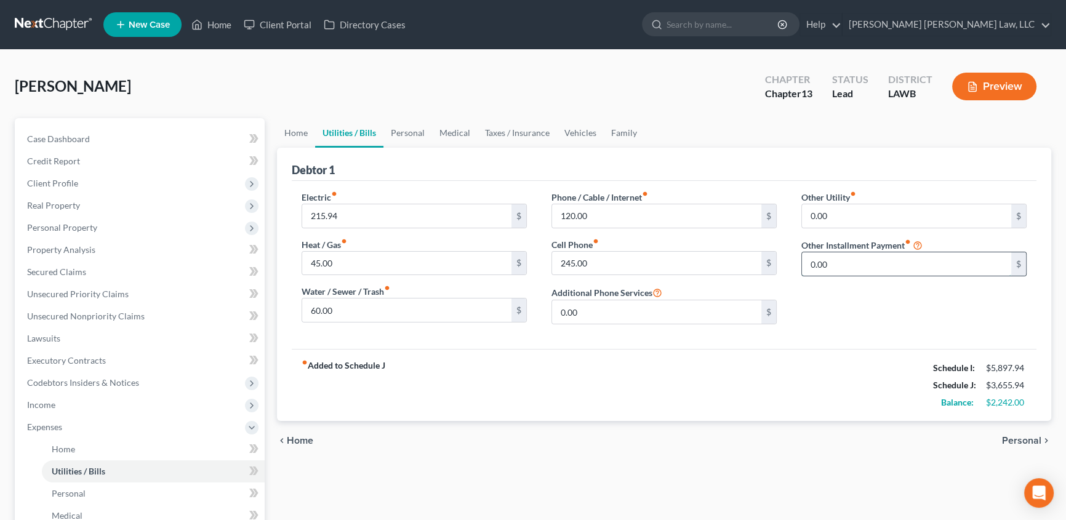
click at [839, 260] on input "0.00" at bounding box center [906, 263] width 209 height 23
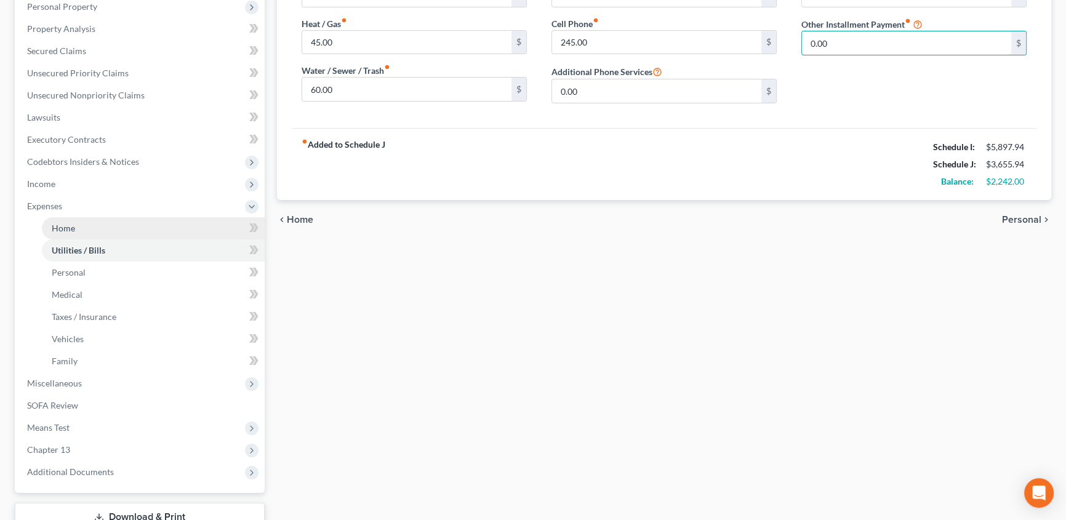
scroll to position [224, 0]
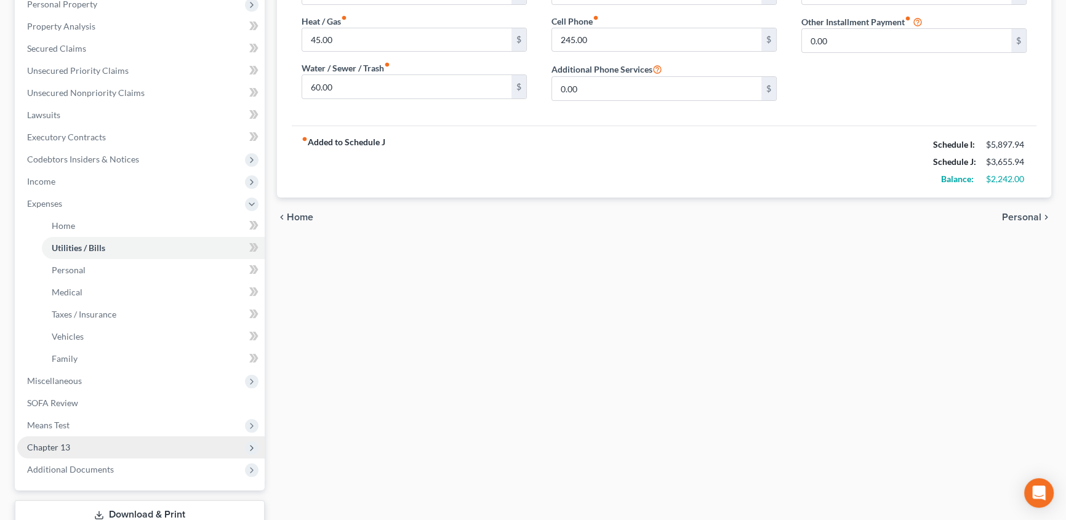
click at [70, 448] on span "Chapter 13" at bounding box center [141, 448] width 248 height 22
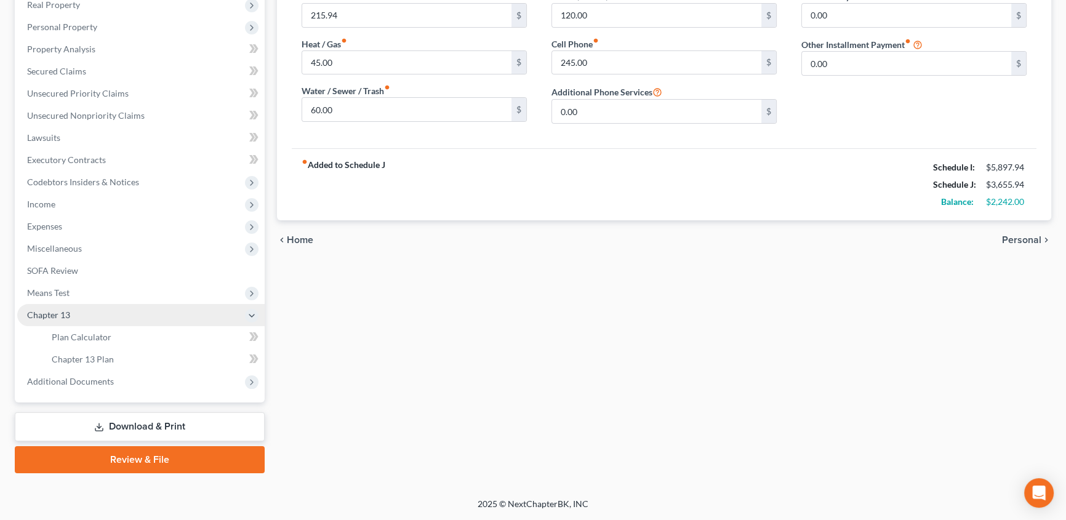
scroll to position [200, 0]
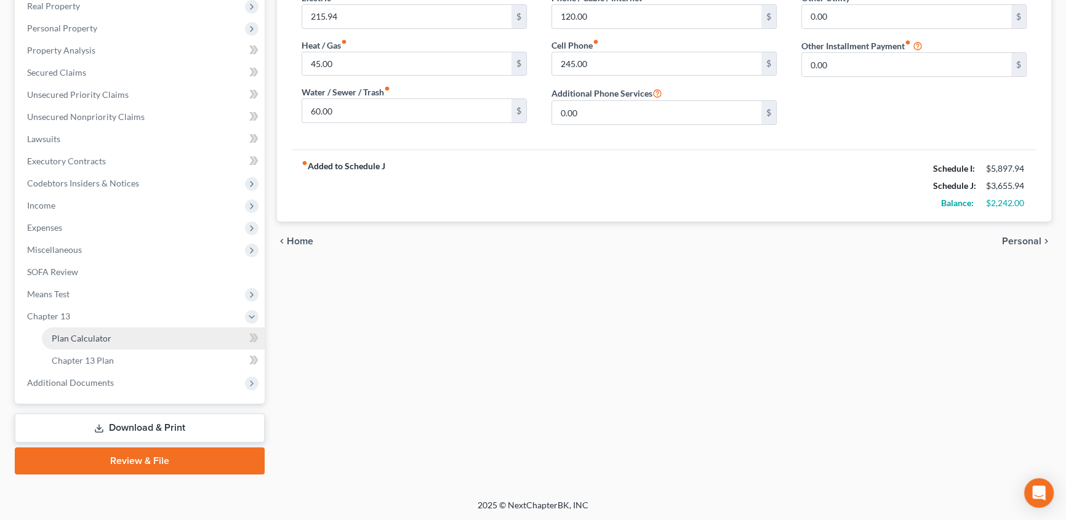
click at [113, 332] on link "Plan Calculator" at bounding box center [153, 339] width 223 height 22
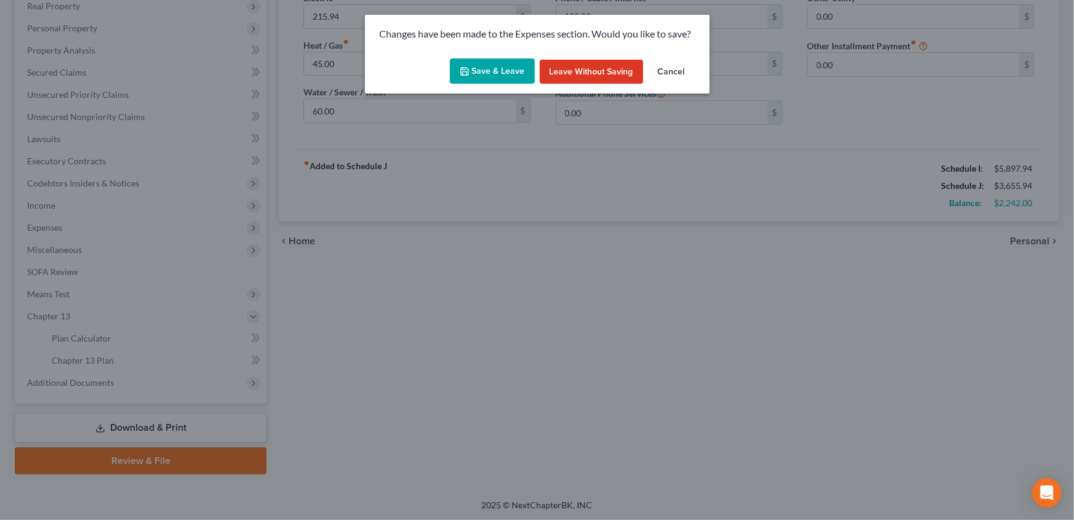
click at [489, 74] on button "Save & Leave" at bounding box center [492, 71] width 85 height 26
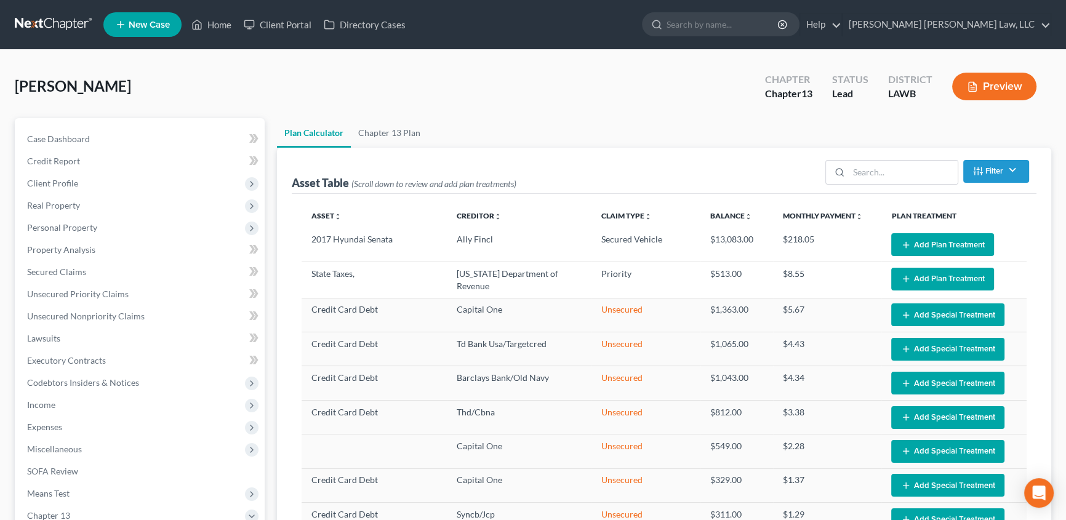
select select "59"
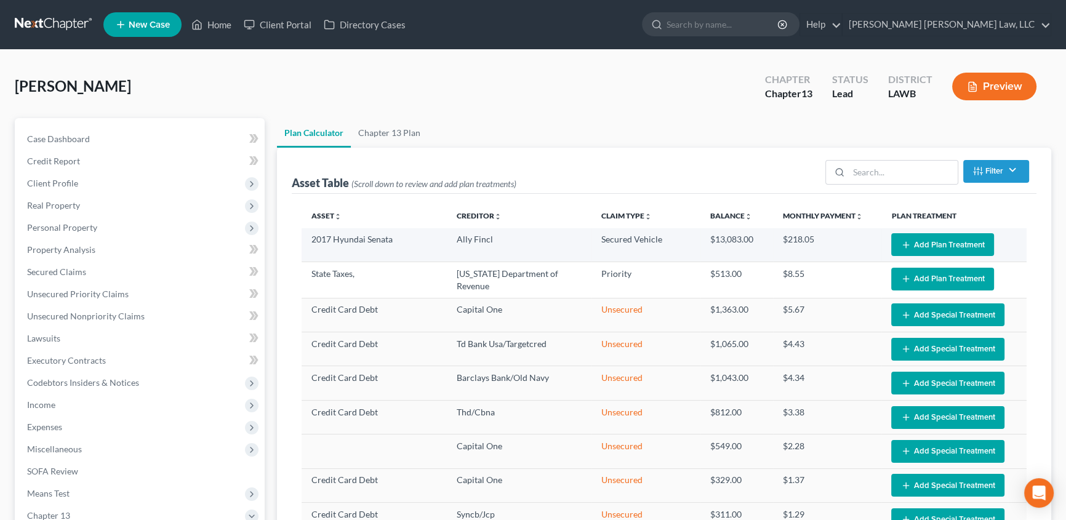
click at [926, 248] on button "Add Plan Treatment" at bounding box center [943, 244] width 103 height 23
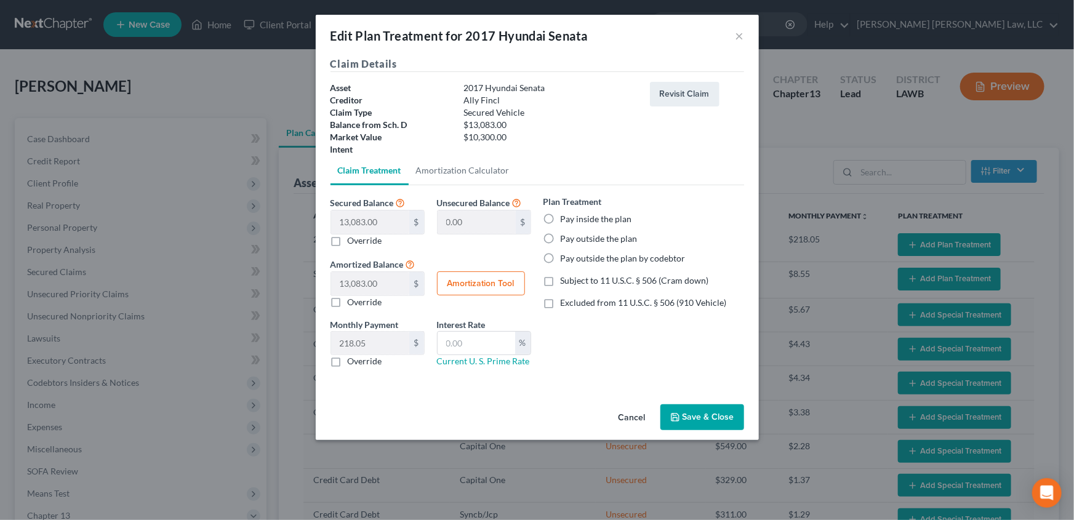
click at [561, 259] on label "Pay outside the plan by codebtor" at bounding box center [623, 258] width 125 height 12
click at [566, 259] on input "Pay outside the plan by codebtor" at bounding box center [570, 256] width 8 height 8
radio input "true"
click at [348, 366] on label "Override" at bounding box center [365, 361] width 34 height 12
click at [353, 363] on input "Override" at bounding box center [357, 359] width 8 height 8
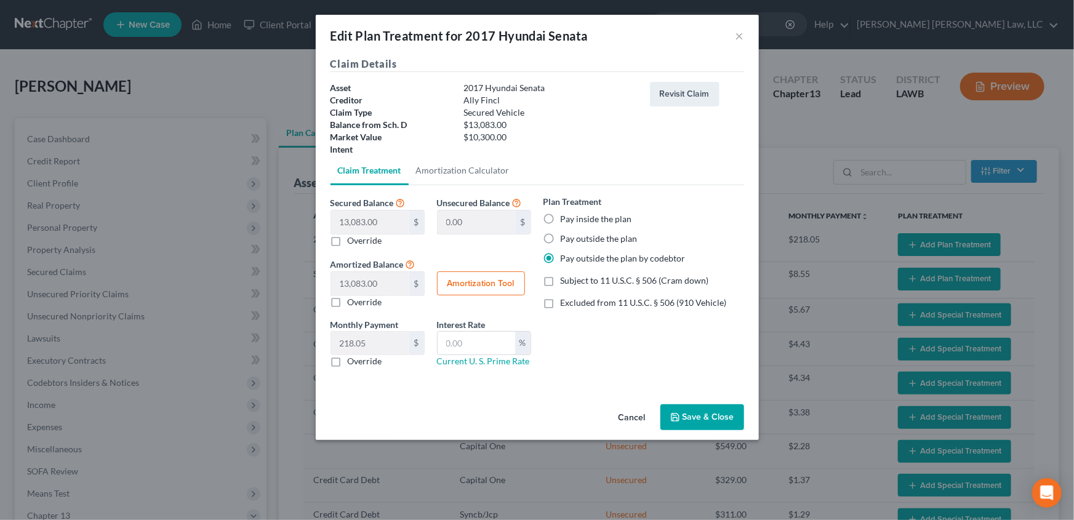
checkbox input "true"
click at [352, 348] on input "text" at bounding box center [370, 343] width 78 height 23
type input "509.00"
click at [714, 422] on button "Save & Close" at bounding box center [703, 418] width 84 height 26
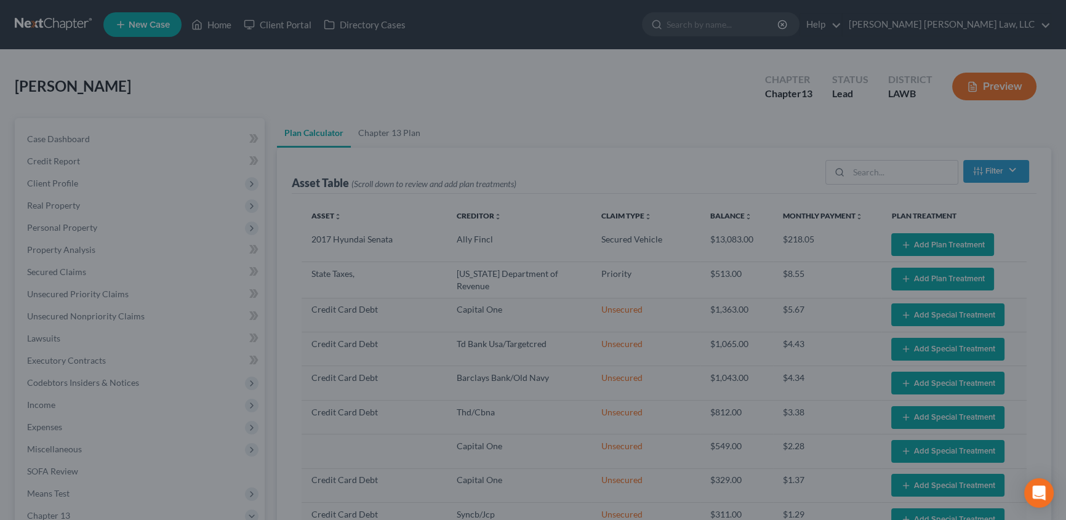
select select "59"
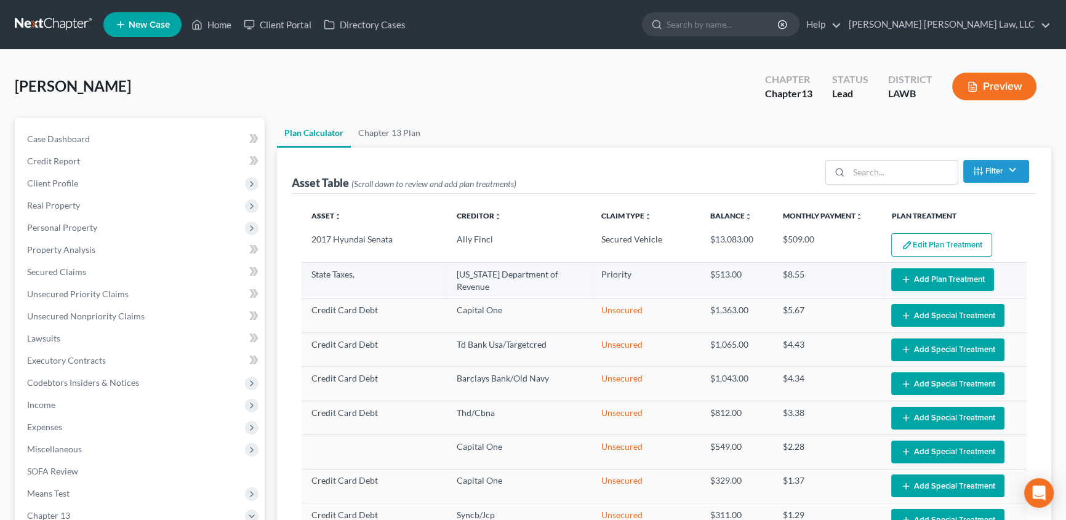
click at [935, 283] on button "Add Plan Treatment" at bounding box center [943, 279] width 103 height 23
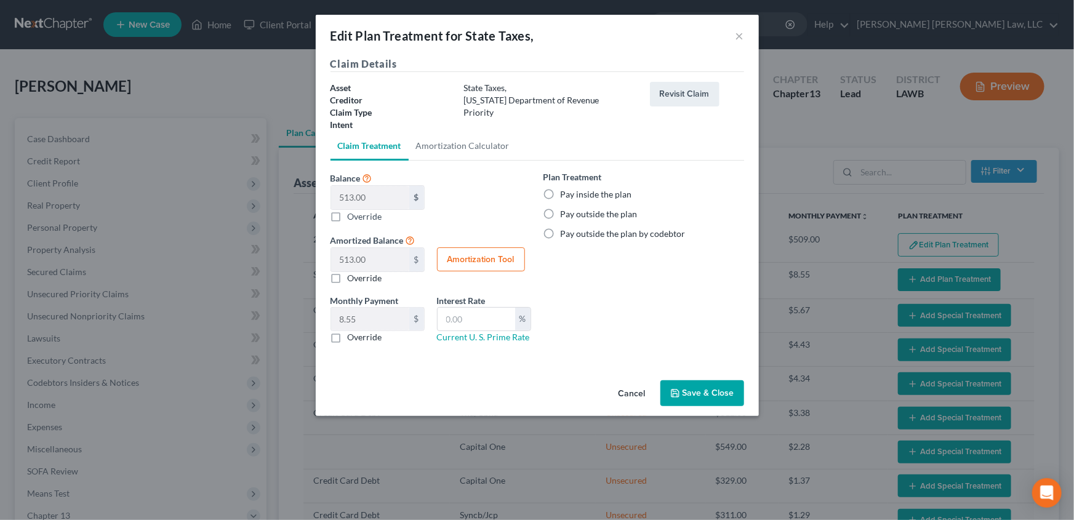
click at [561, 193] on label "Pay inside the plan" at bounding box center [596, 194] width 71 height 12
click at [566, 193] on input "Pay inside the plan" at bounding box center [570, 192] width 8 height 8
radio input "true"
click at [693, 391] on button "Save & Close" at bounding box center [703, 394] width 84 height 26
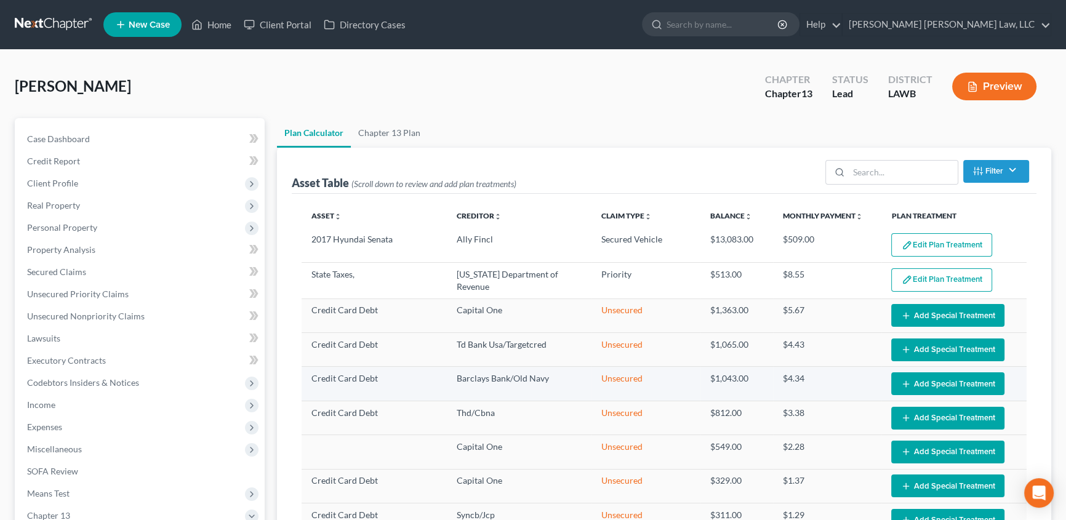
select select "59"
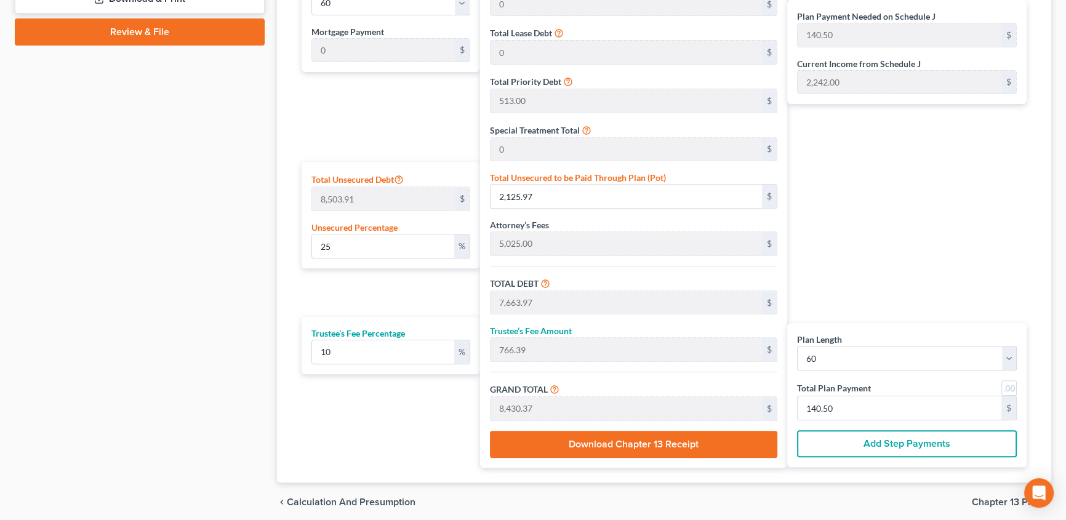
scroll to position [671, 0]
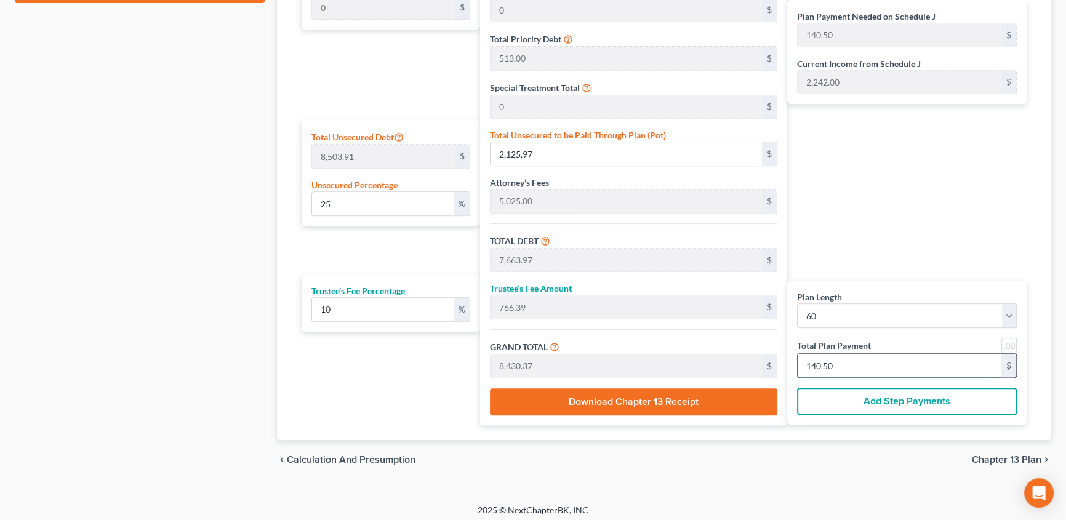
click at [845, 373] on input "140.50" at bounding box center [900, 365] width 204 height 23
type input "0"
type input "109.09"
type input "10.90"
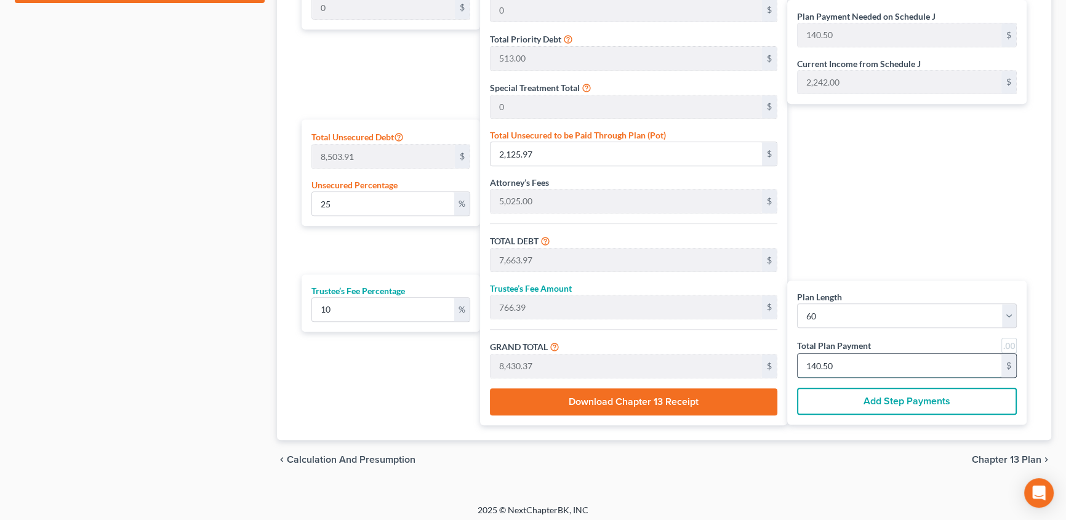
type input "120.00"
type input "2"
type input "1,472.72"
type input "147.27"
type input "1,620.00"
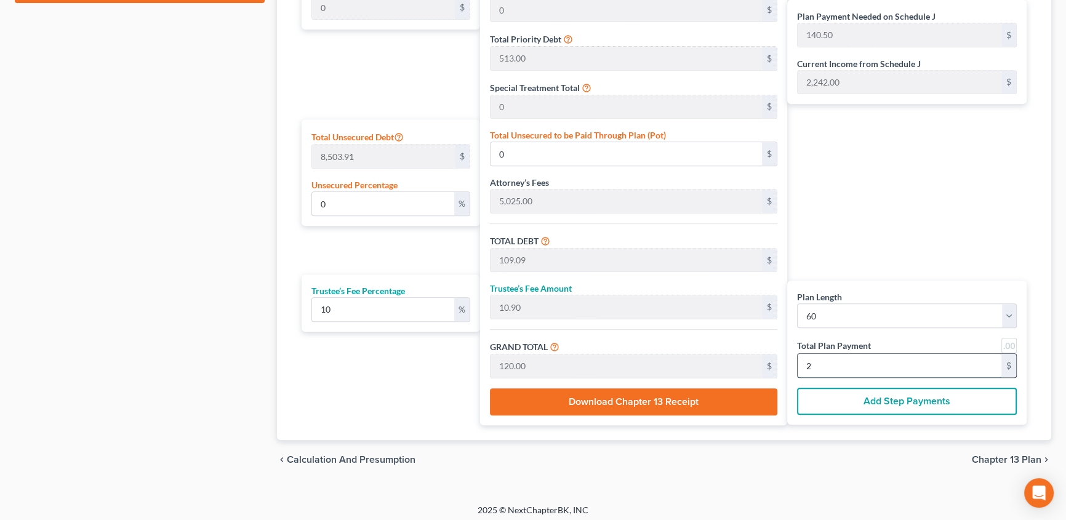
type input "27"
type input "113.83"
type input "9,680.18"
type input "15,218.18"
type input "1,521.81"
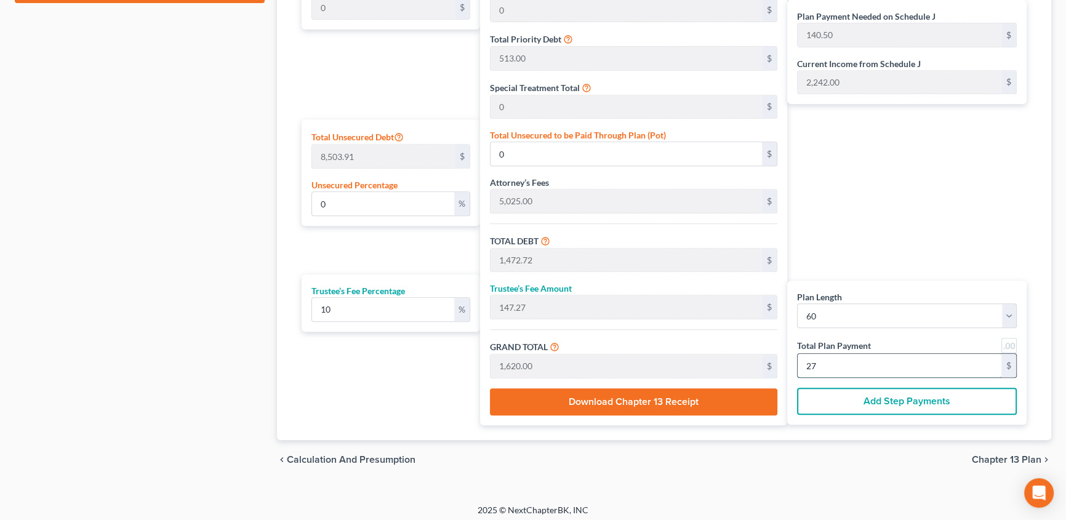
type input "16,740.00"
type input "279.00"
click at [1000, 459] on span "Chapter 13 Plan" at bounding box center [1007, 460] width 70 height 10
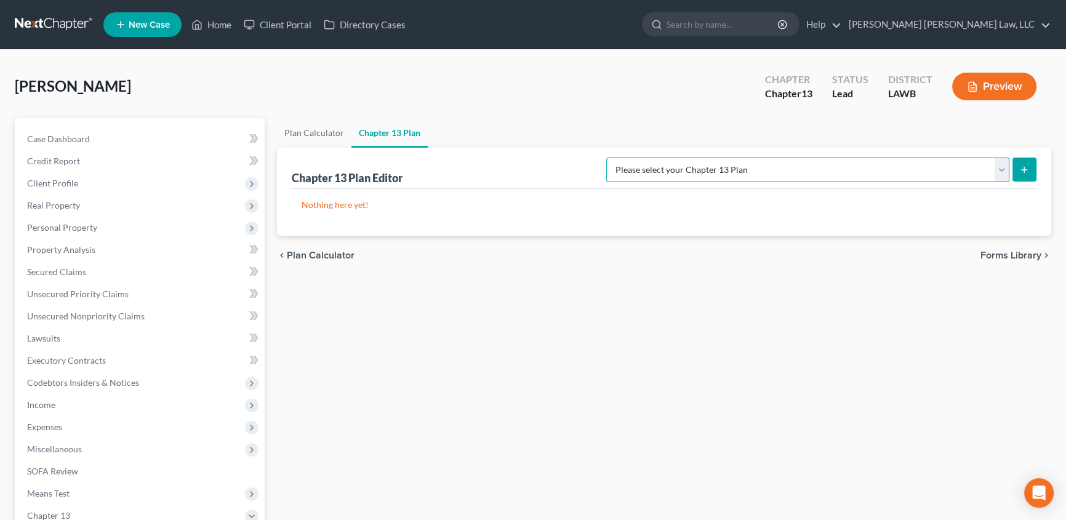
click at [813, 173] on select "Please select your Chapter 13 Plan [PERSON_NAME] Custom Plan (Revised [DATE]) […" at bounding box center [808, 170] width 403 height 25
select select "1"
click at [735, 158] on select "Please select your Chapter 13 Plan [PERSON_NAME] Custom Plan (Revised [DATE]) […" at bounding box center [808, 170] width 403 height 25
click at [1025, 172] on line "submit" at bounding box center [1025, 170] width 0 height 6
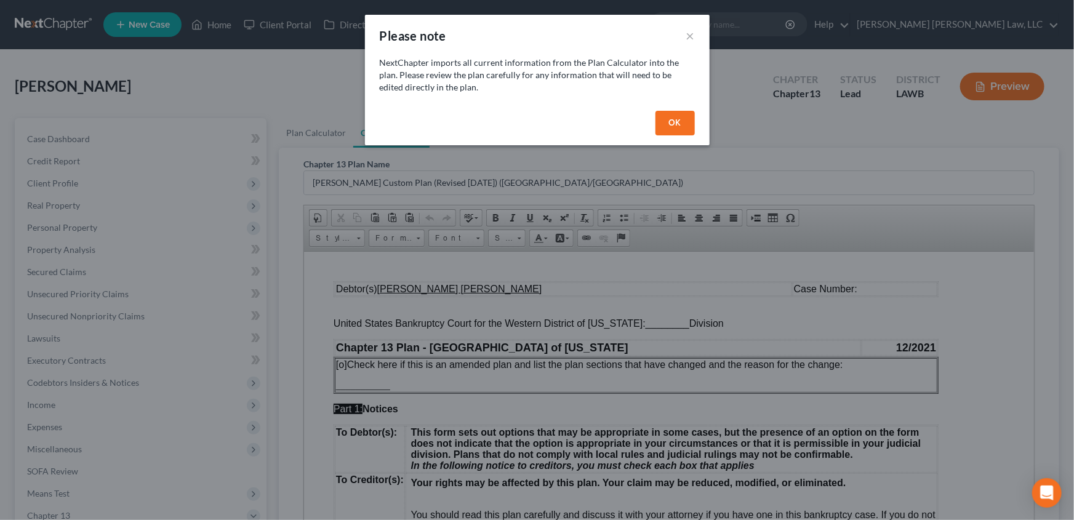
click at [674, 123] on button "OK" at bounding box center [675, 123] width 39 height 25
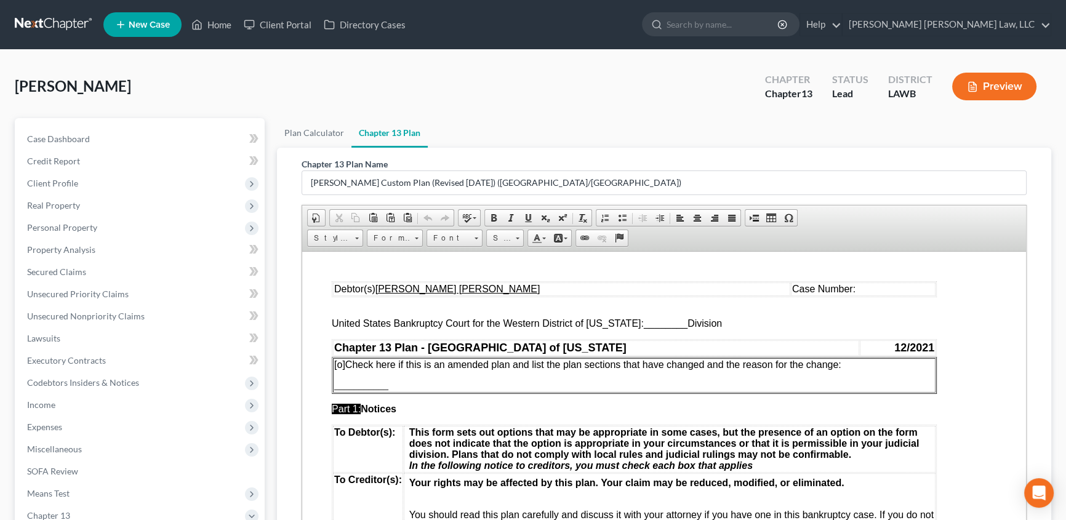
click at [644, 319] on span "________" at bounding box center [666, 323] width 44 height 10
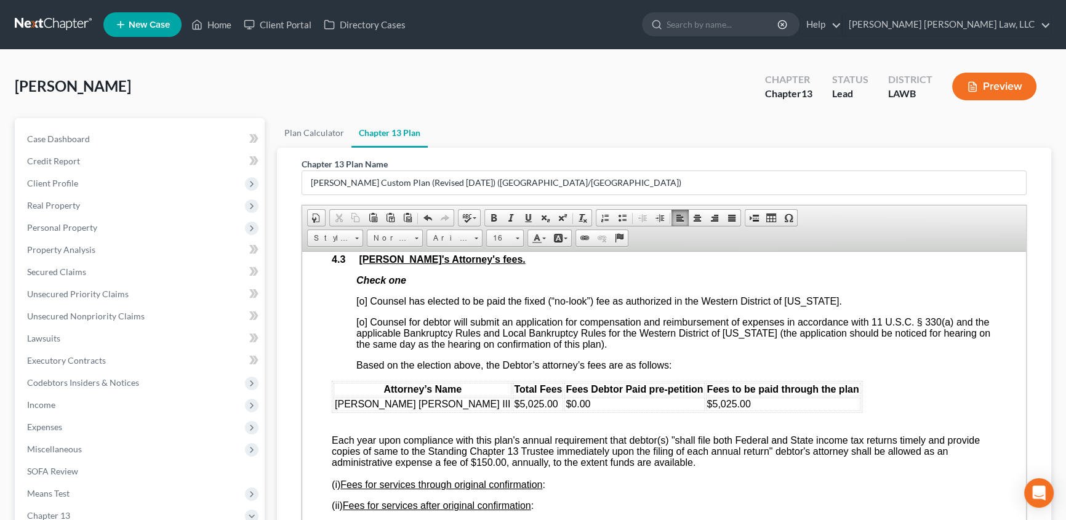
scroll to position [1847, 0]
click at [363, 305] on span "[o] Counsel has elected to be paid the fixed (“no-look”) fee as authorized in t…" at bounding box center [600, 300] width 486 height 10
click at [565, 410] on td "$0.00" at bounding box center [635, 404] width 140 height 14
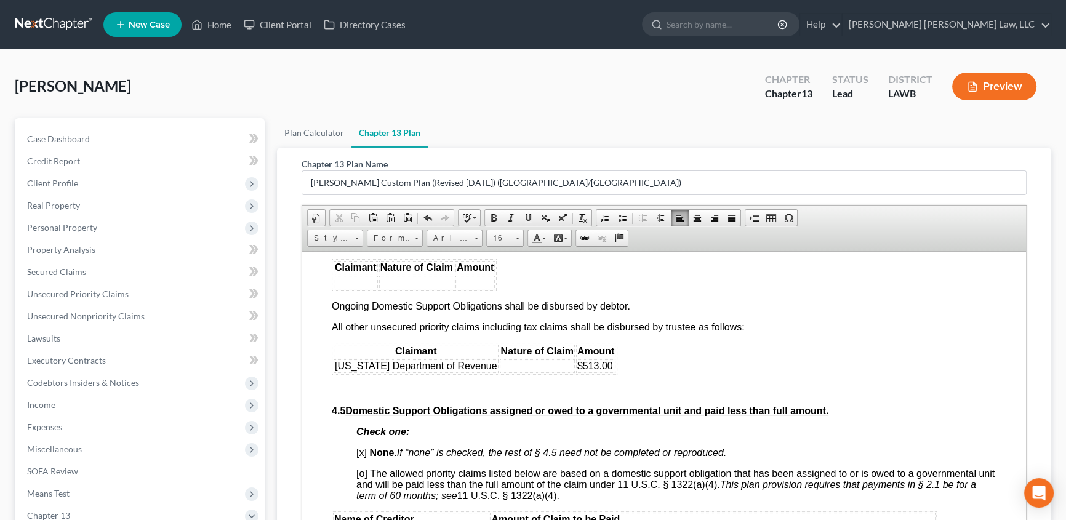
scroll to position [2351, 0]
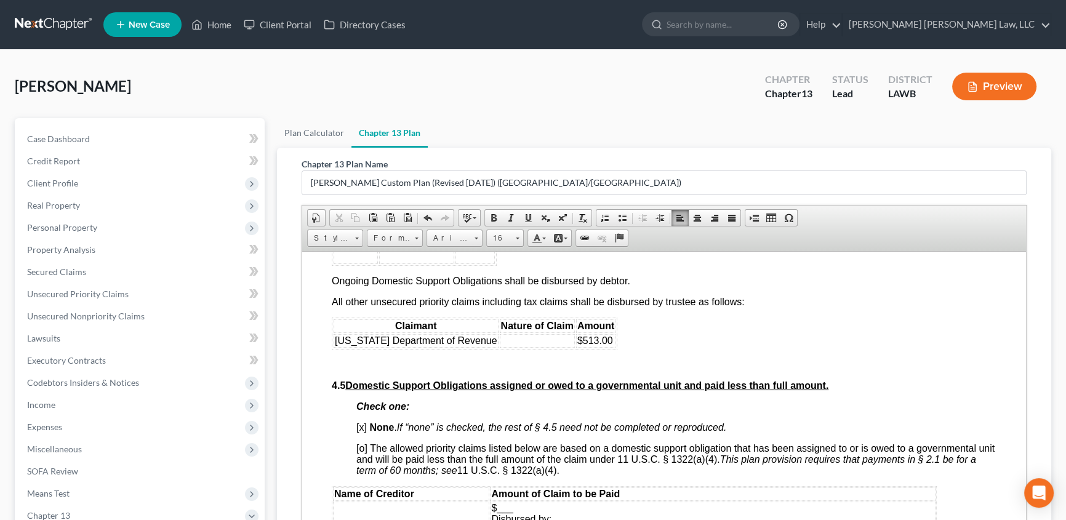
click at [521, 347] on td at bounding box center [537, 341] width 75 height 14
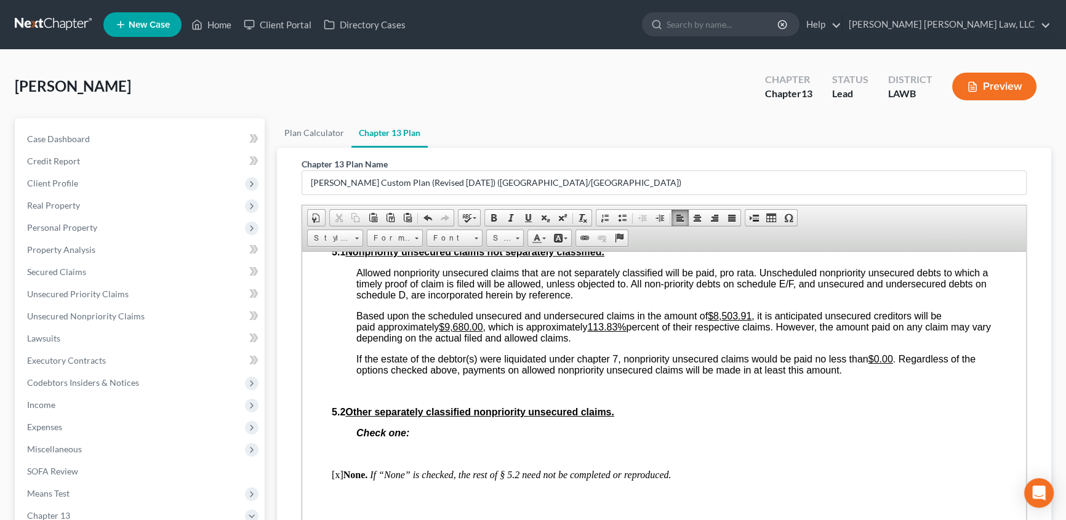
scroll to position [2799, 0]
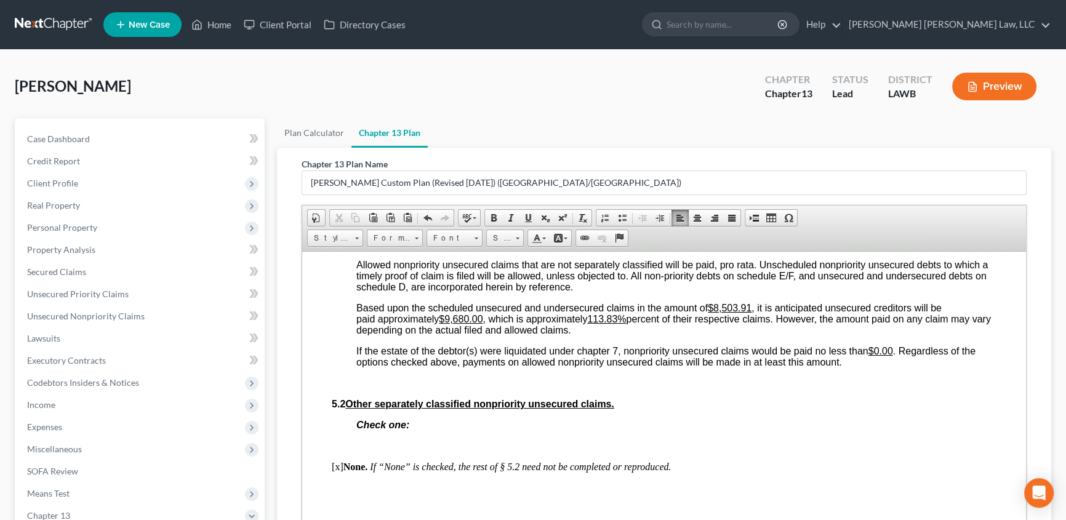
click at [447, 324] on u "$9,680.00" at bounding box center [461, 318] width 44 height 10
click at [600, 324] on u "113.83%" at bounding box center [606, 318] width 39 height 10
click at [465, 324] on u "$8,503.91" at bounding box center [461, 318] width 44 height 10
click at [636, 336] on p "Based upon the scheduled unsecured and undersecured claims in the amount of $8,…" at bounding box center [677, 318] width 640 height 33
click at [847, 368] on p "If the estate of the debtor(s) were liquidated under chapter 7, nonpriority uns…" at bounding box center [677, 356] width 640 height 22
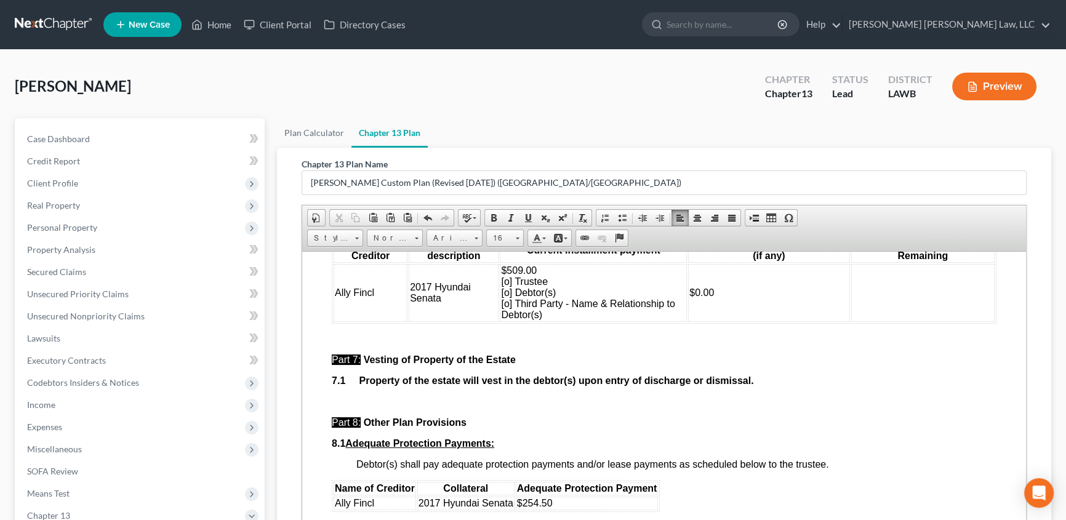
scroll to position [3246, 0]
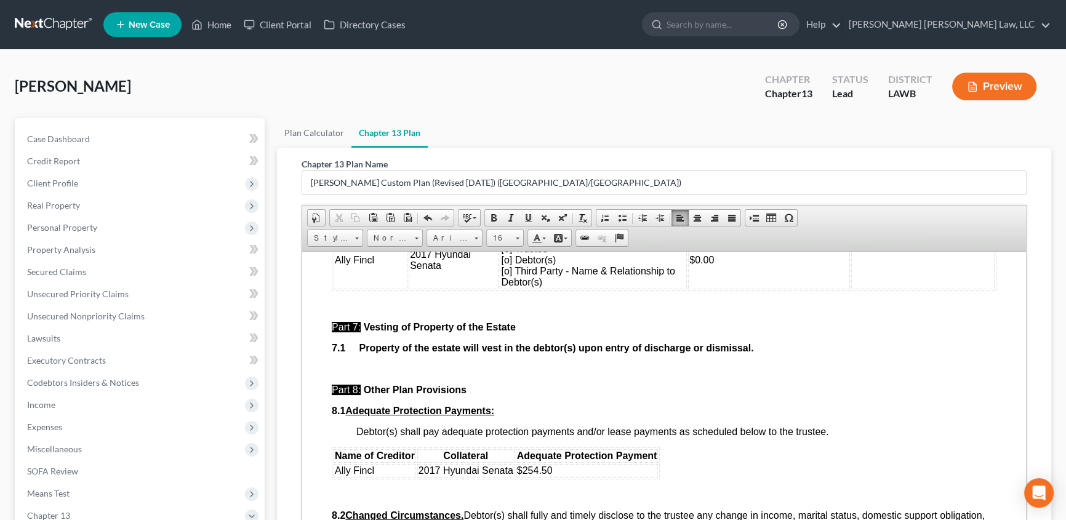
click at [504, 287] on span "$509.00 [o] Trustee [o] Debtor(s) [o] Third Party - Name & Relationship to Debt…" at bounding box center [588, 259] width 174 height 55
click at [569, 287] on span "$509.00 [o] Trustee [o] Debtor(s) [x] Third Party - Name & Relationship to Debt…" at bounding box center [588, 259] width 174 height 55
click at [853, 289] on td at bounding box center [921, 260] width 148 height 58
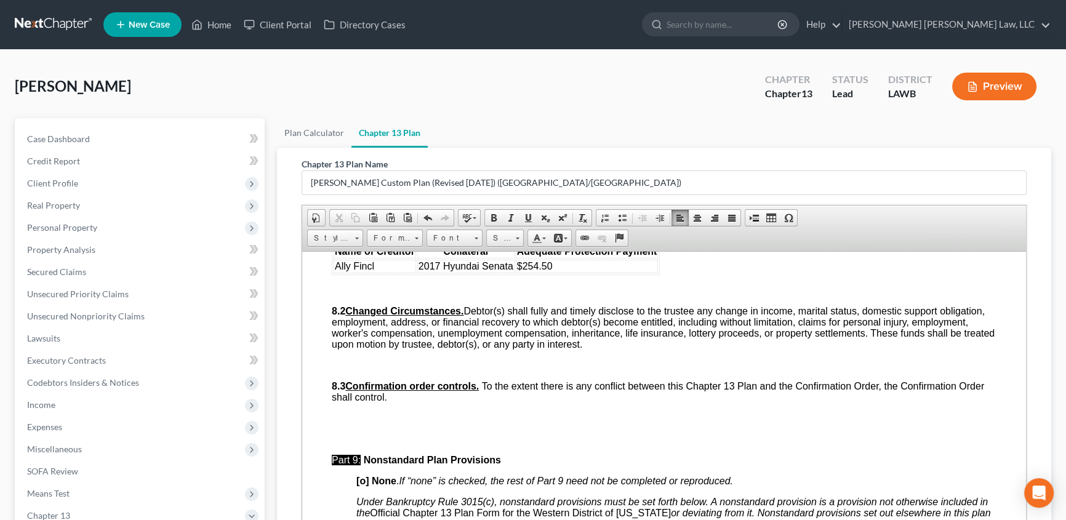
scroll to position [3470, 0]
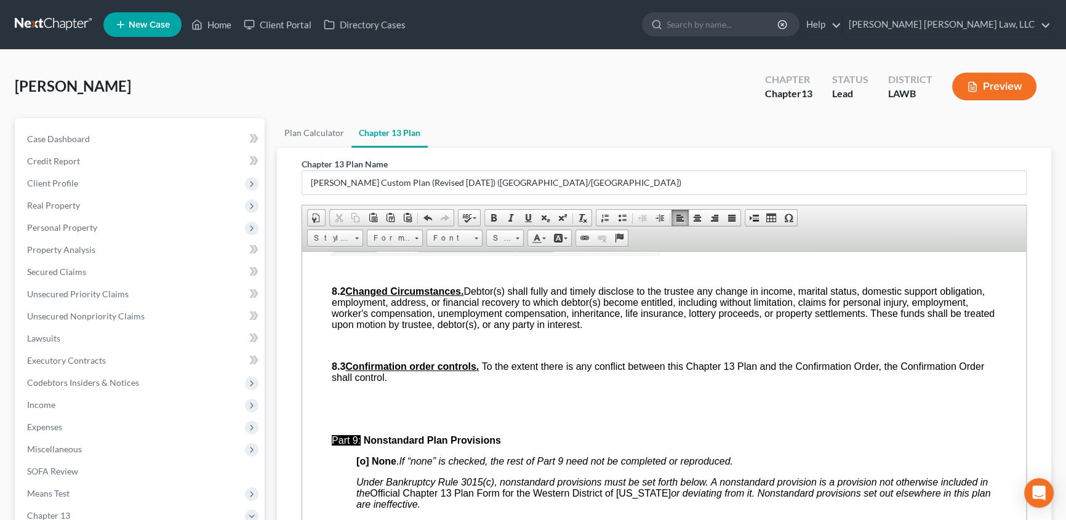
drag, startPoint x: 333, startPoint y: 348, endPoint x: 570, endPoint y: 359, distance: 237.3
click at [570, 255] on table "Name of Creditor Collateral Adequate Protection Payment Ally Fincl 2017 Hyundai…" at bounding box center [496, 239] width 328 height 32
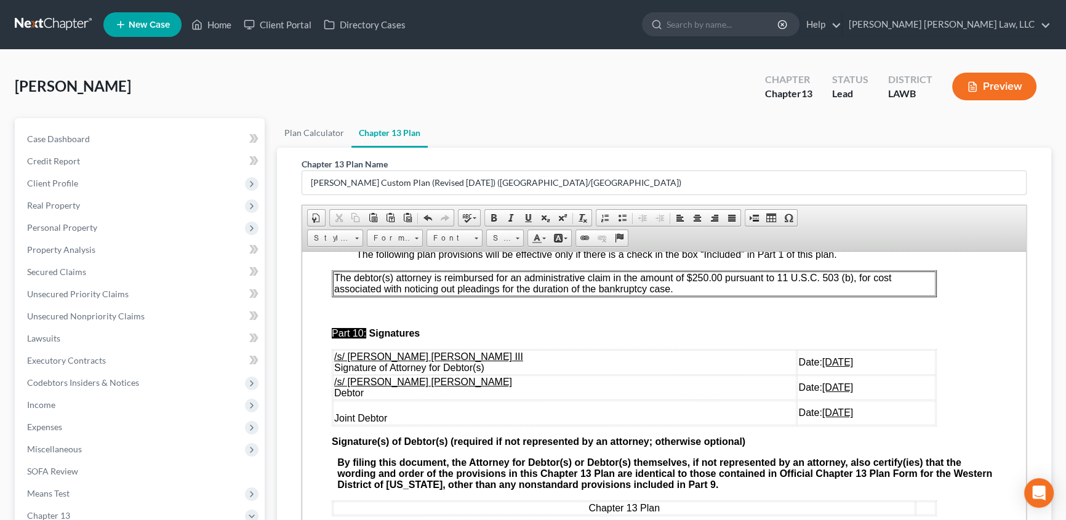
scroll to position [3750, 0]
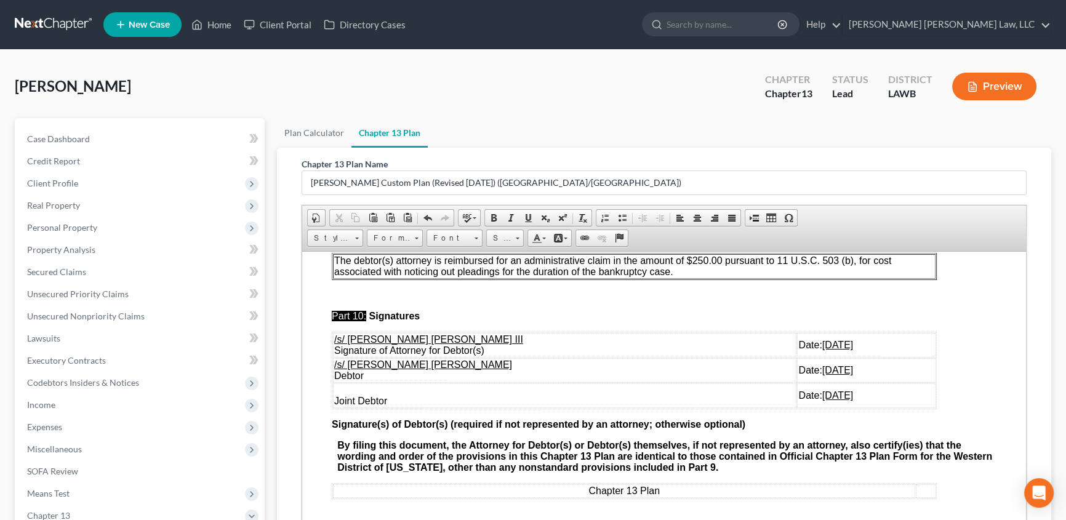
click at [684, 277] on p "The debtor(s) attorney is reimbursed for an administrative claim in the amount …" at bounding box center [634, 266] width 600 height 22
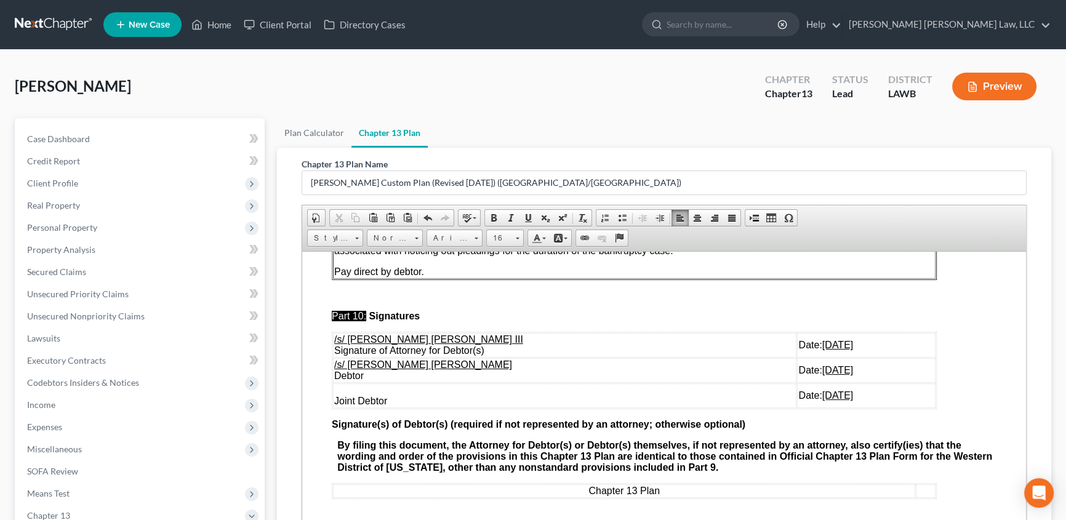
scroll to position [3840, 0]
drag, startPoint x: 333, startPoint y: 395, endPoint x: 820, endPoint y: 421, distance: 487.7
click at [820, 408] on tbody "/s/ [PERSON_NAME] [PERSON_NAME] III Signature of Attorney for Debtor(s) Date: […" at bounding box center [634, 370] width 603 height 75
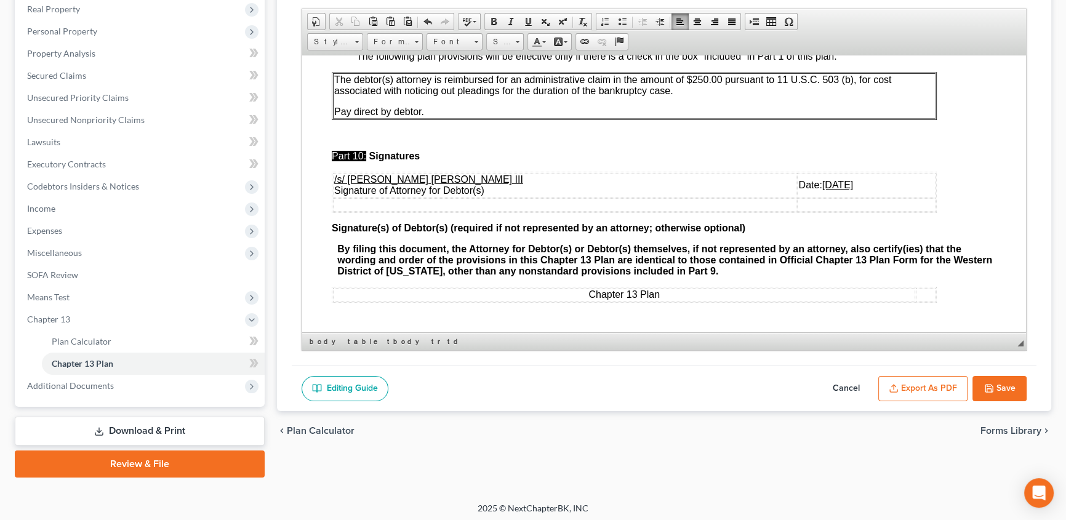
scroll to position [200, 0]
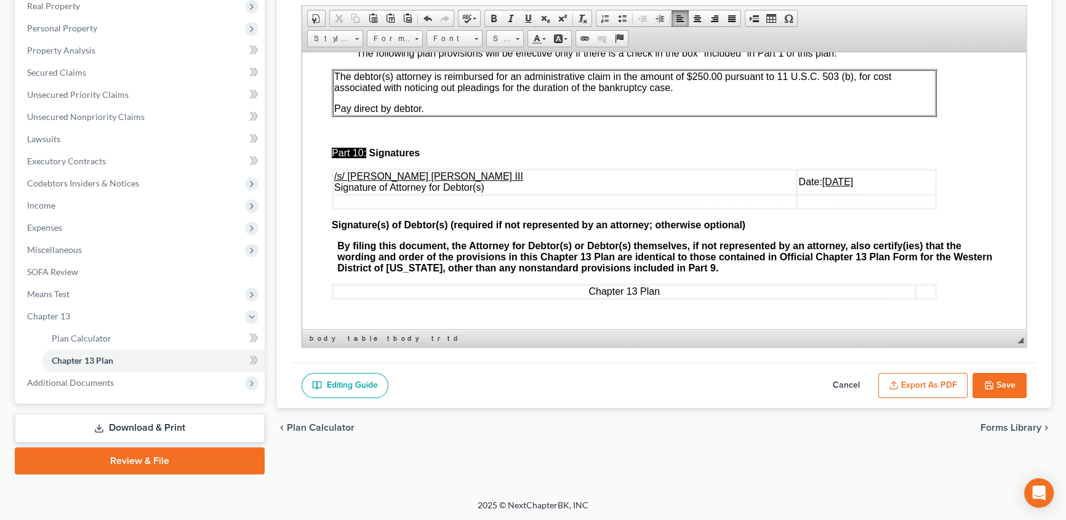
click at [1006, 387] on button "Save" at bounding box center [1000, 386] width 54 height 26
select select "1"
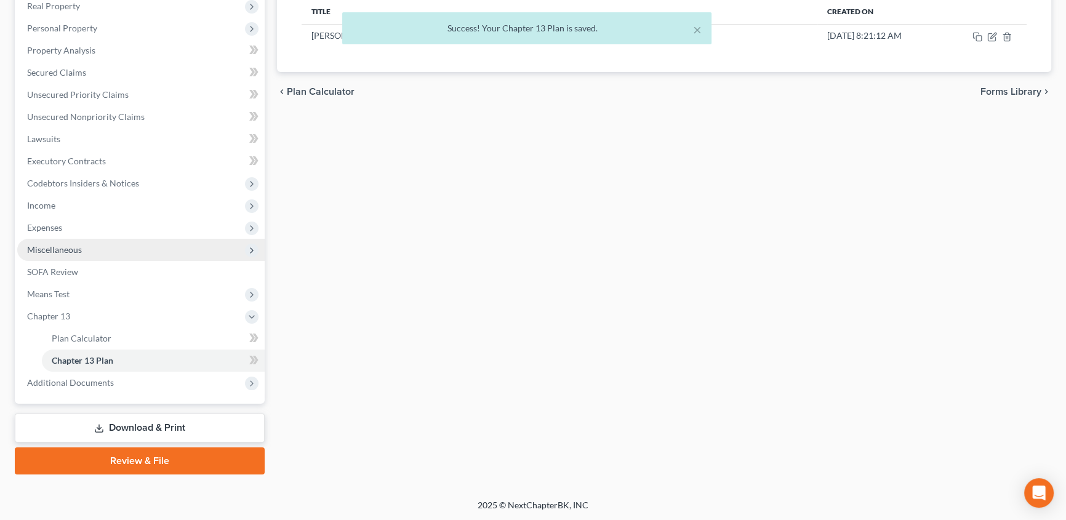
scroll to position [0, 0]
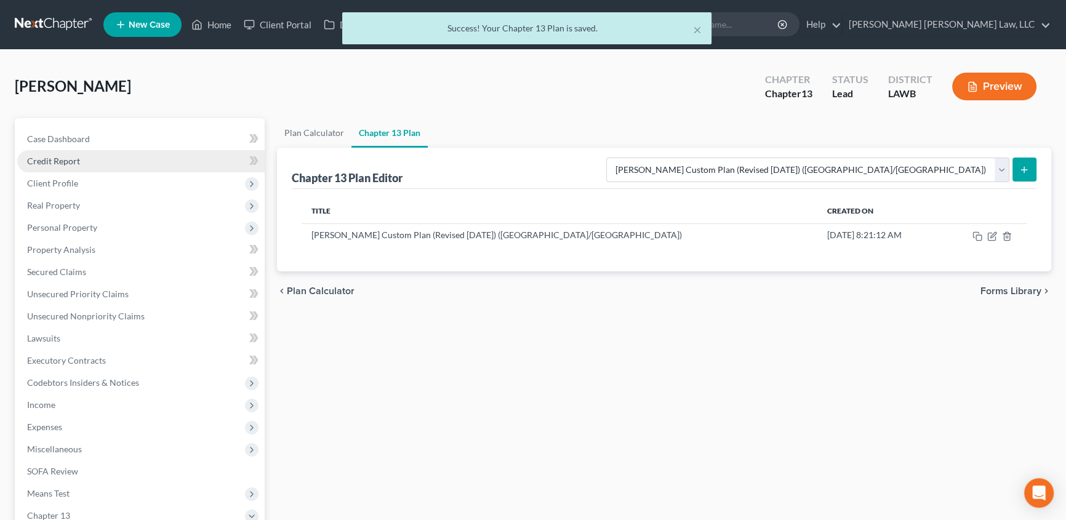
click at [55, 158] on span "Credit Report" at bounding box center [53, 161] width 53 height 10
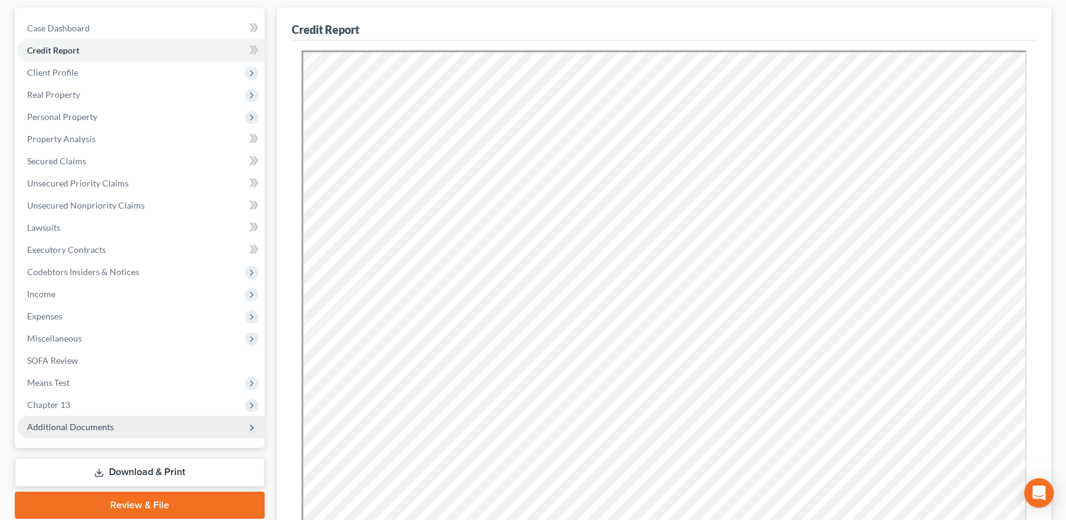
scroll to position [111, 0]
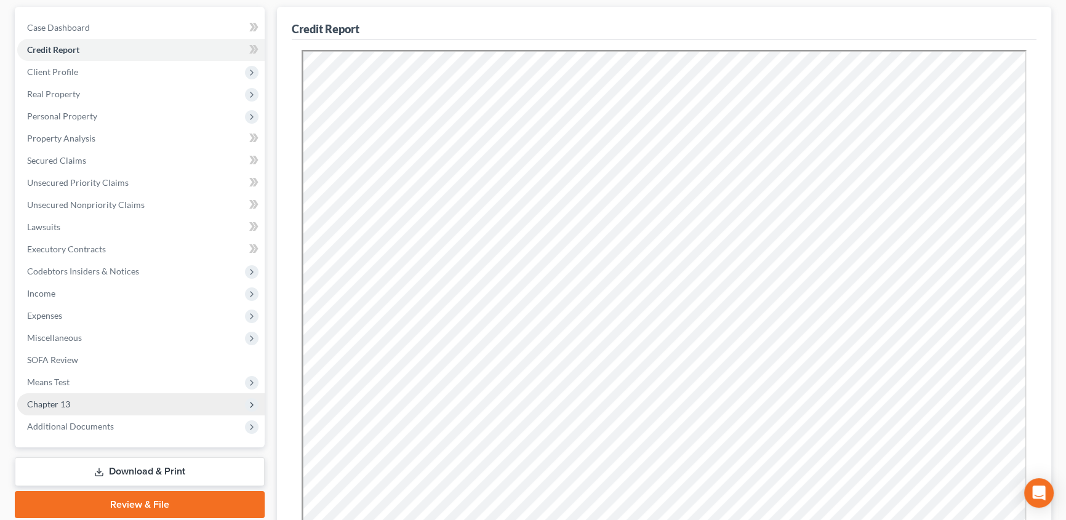
click at [65, 403] on span "Chapter 13" at bounding box center [48, 404] width 43 height 10
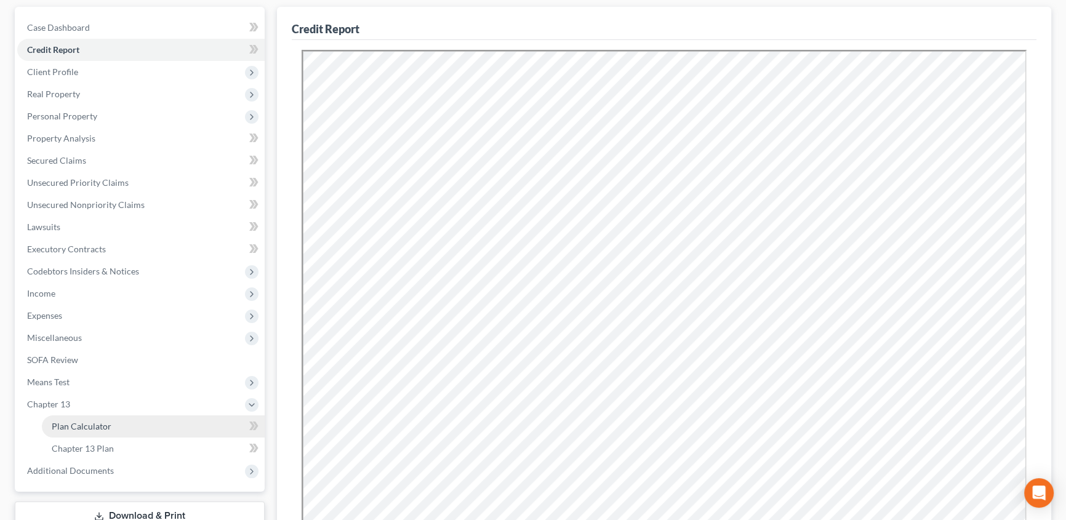
click at [77, 421] on span "Plan Calculator" at bounding box center [82, 426] width 60 height 10
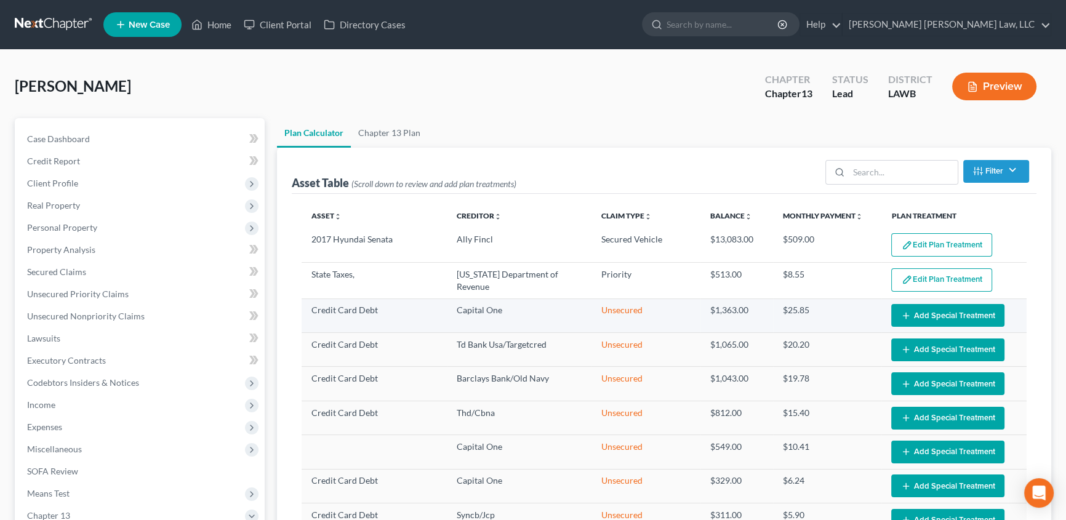
select select "59"
click at [378, 129] on link "Chapter 13 Plan" at bounding box center [389, 133] width 77 height 30
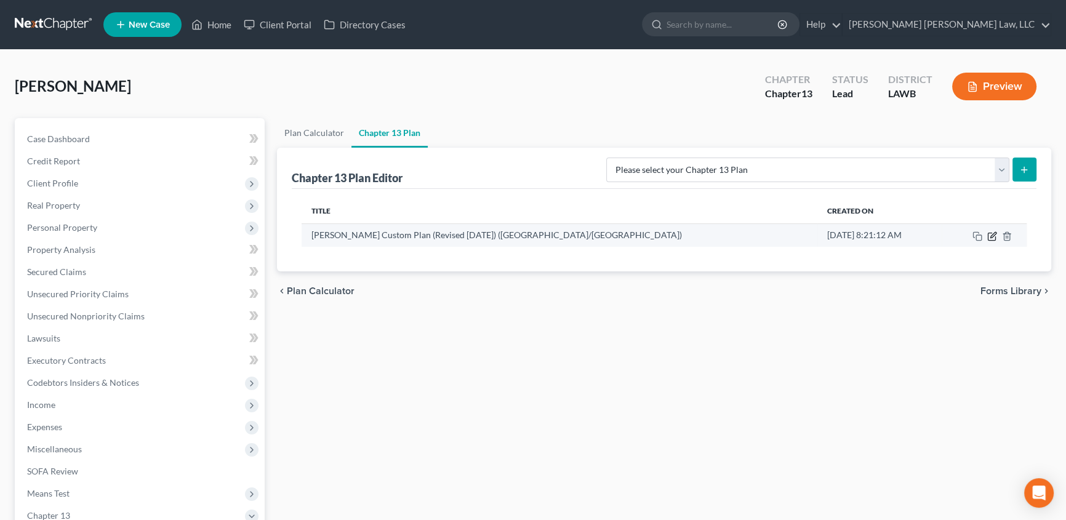
click at [992, 236] on icon "button" at bounding box center [994, 235] width 6 height 6
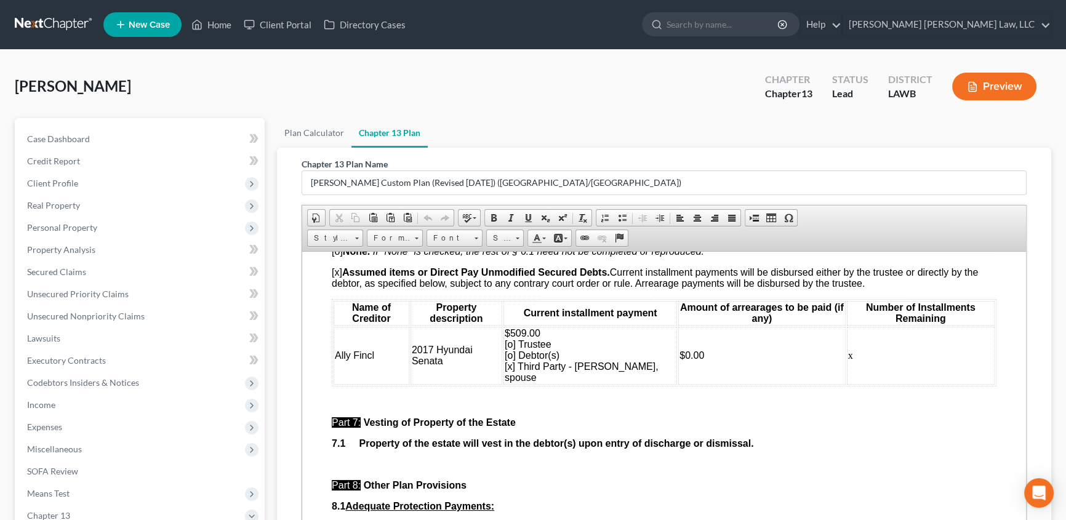
scroll to position [3190, 0]
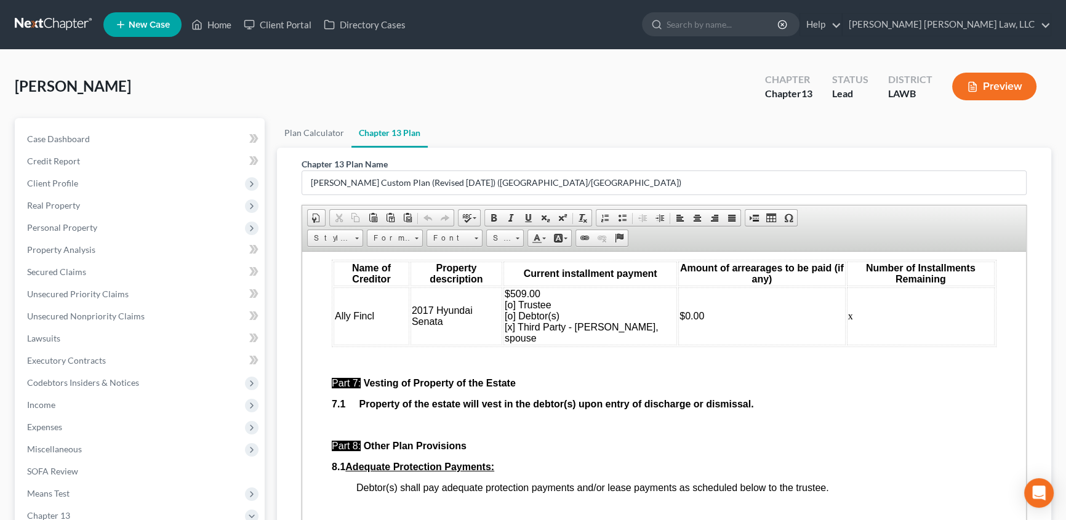
click at [861, 345] on td "x" at bounding box center [921, 316] width 148 height 58
click at [698, 345] on td "$0.00" at bounding box center [762, 316] width 167 height 58
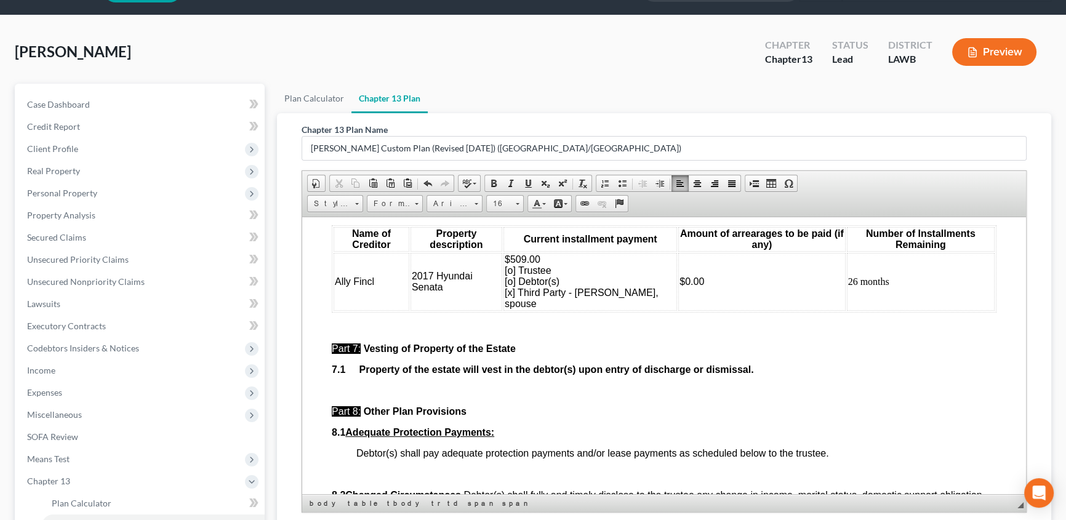
scroll to position [200, 0]
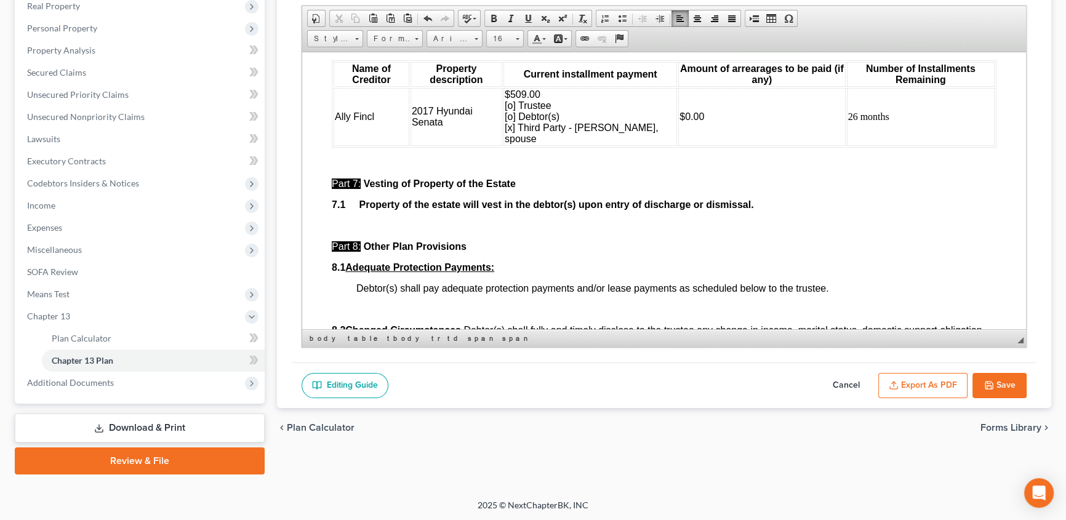
click at [1012, 387] on button "Save" at bounding box center [1000, 386] width 54 height 26
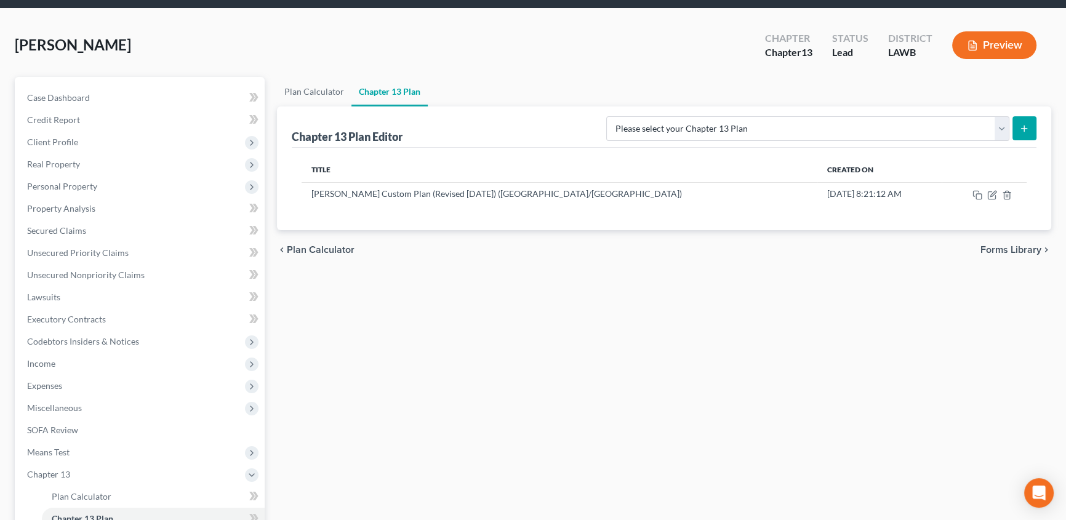
scroll to position [31, 0]
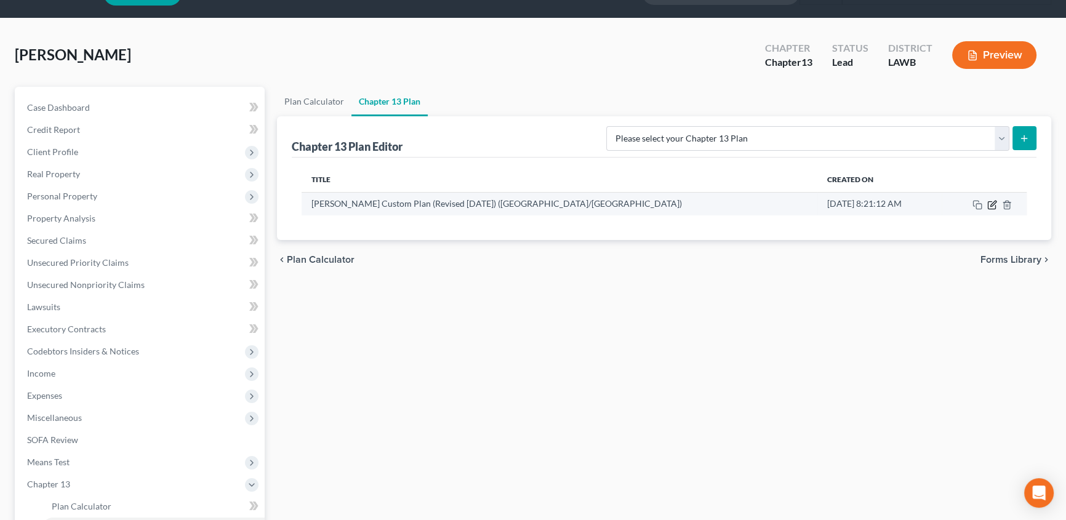
click at [994, 202] on icon "button" at bounding box center [994, 204] width 6 height 6
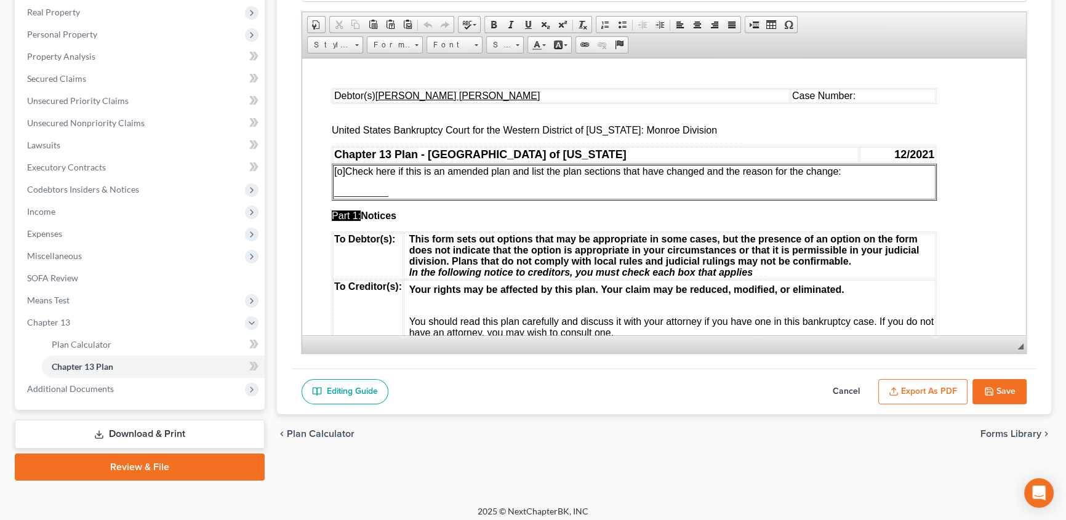
scroll to position [200, 0]
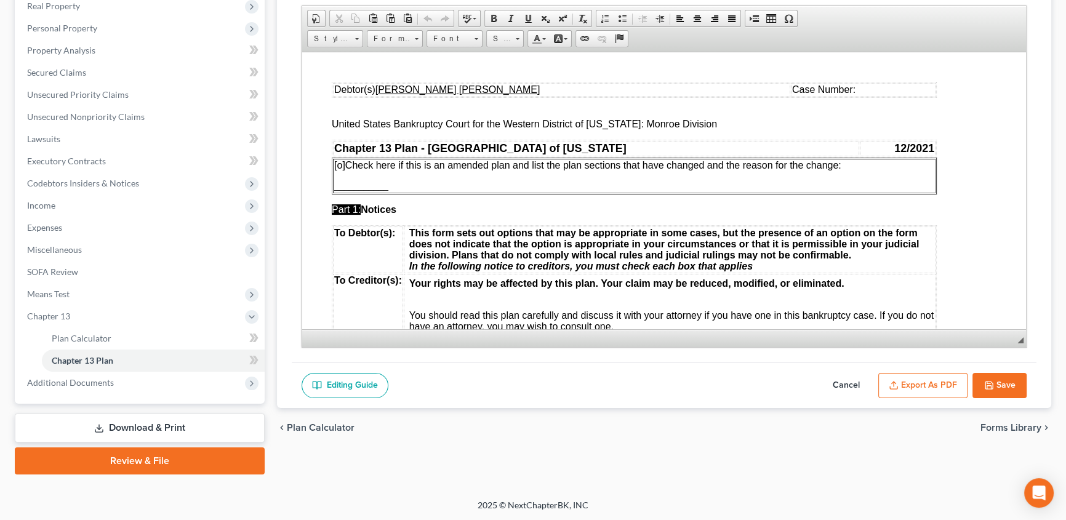
click at [936, 386] on button "Export as PDF" at bounding box center [923, 386] width 89 height 26
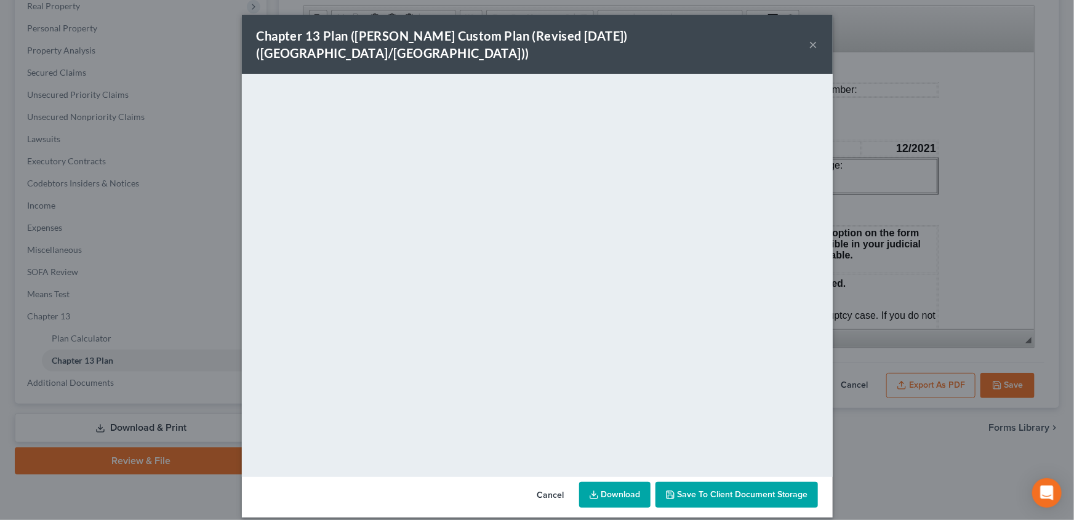
drag, startPoint x: 816, startPoint y: 36, endPoint x: 819, endPoint y: 50, distance: 13.8
click at [816, 37] on button "×" at bounding box center [814, 44] width 9 height 15
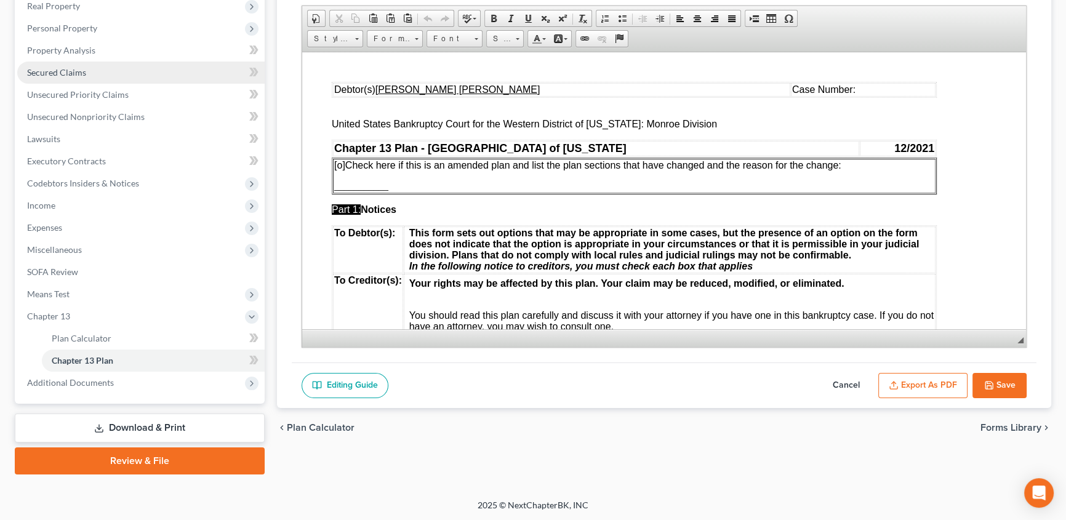
click at [63, 73] on span "Secured Claims" at bounding box center [56, 72] width 59 height 10
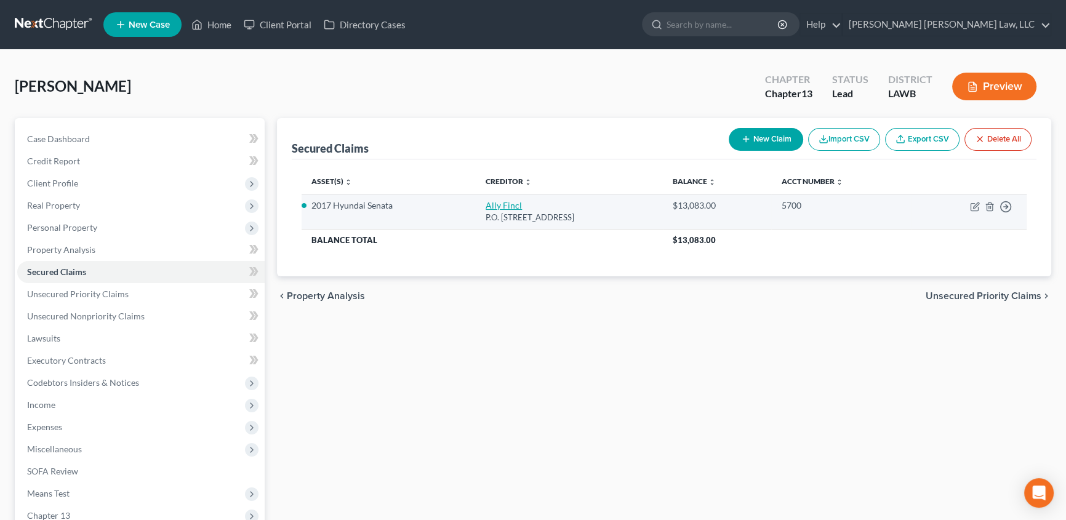
click at [495, 203] on link "Ally Fincl" at bounding box center [504, 205] width 36 height 10
select select "24"
select select "2"
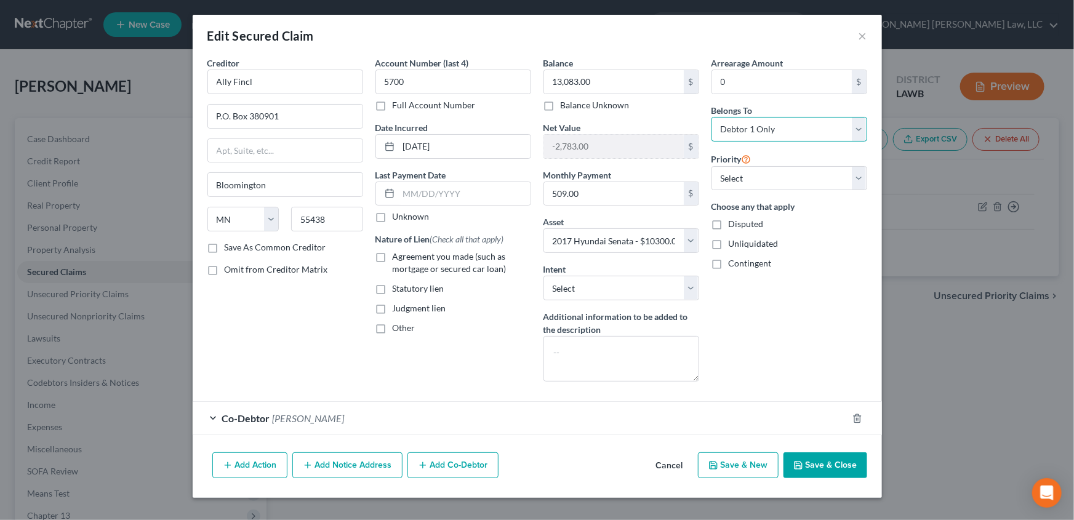
click at [860, 132] on select "Select Debtor 1 Only Debtor 2 Only Debtor 1 And Debtor 2 Only At Least One Of T…" at bounding box center [790, 129] width 156 height 25
select select "3"
click at [712, 117] on select "Select Debtor 1 Only Debtor 2 Only Debtor 1 And Debtor 2 Only At Least One Of T…" at bounding box center [790, 129] width 156 height 25
click at [393, 259] on label "Agreement you made (such as mortgage or secured car loan)" at bounding box center [462, 263] width 139 height 25
click at [398, 259] on input "Agreement you made (such as mortgage or secured car loan)" at bounding box center [402, 255] width 8 height 8
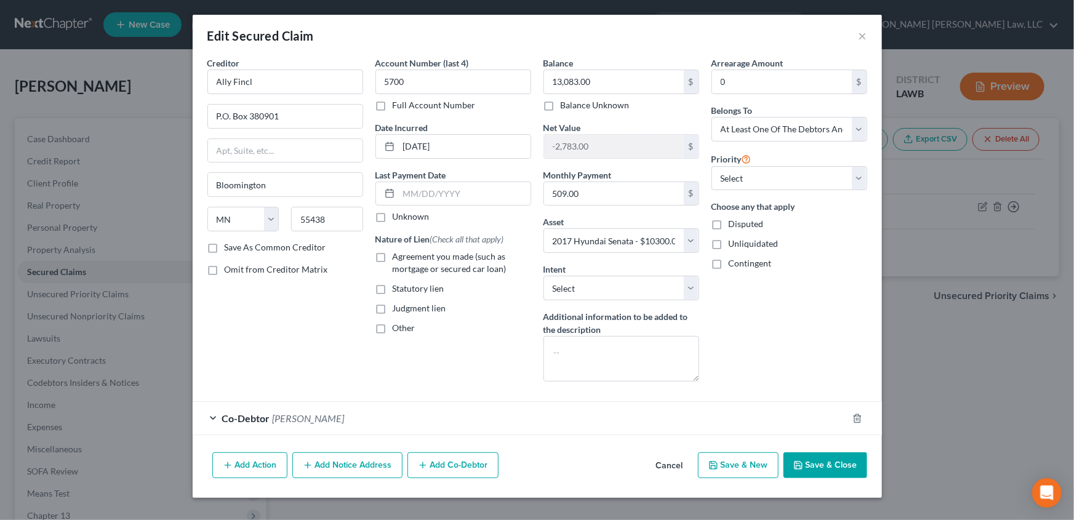
checkbox input "true"
click at [815, 466] on button "Save & Close" at bounding box center [826, 466] width 84 height 26
select select
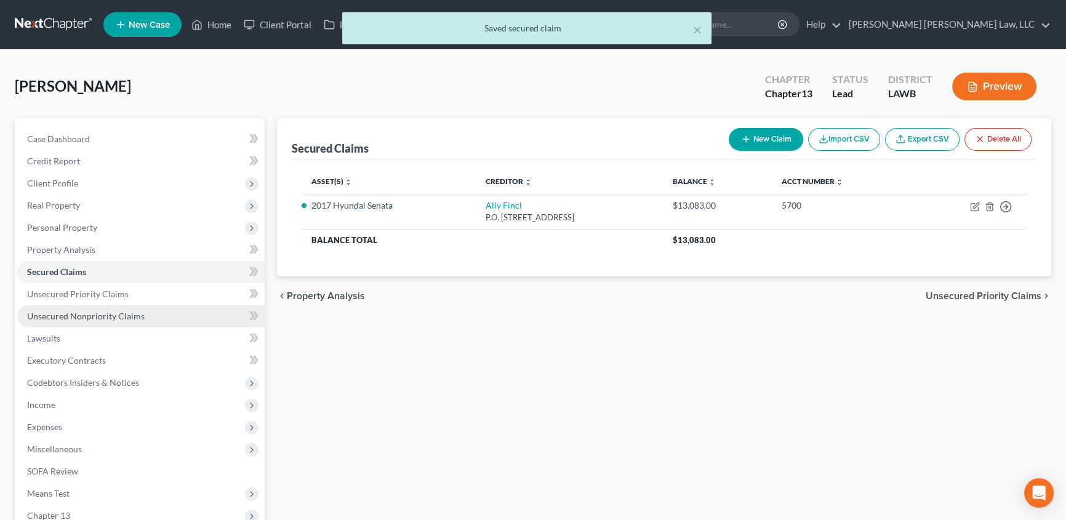
click at [70, 319] on span "Unsecured Nonpriority Claims" at bounding box center [86, 316] width 118 height 10
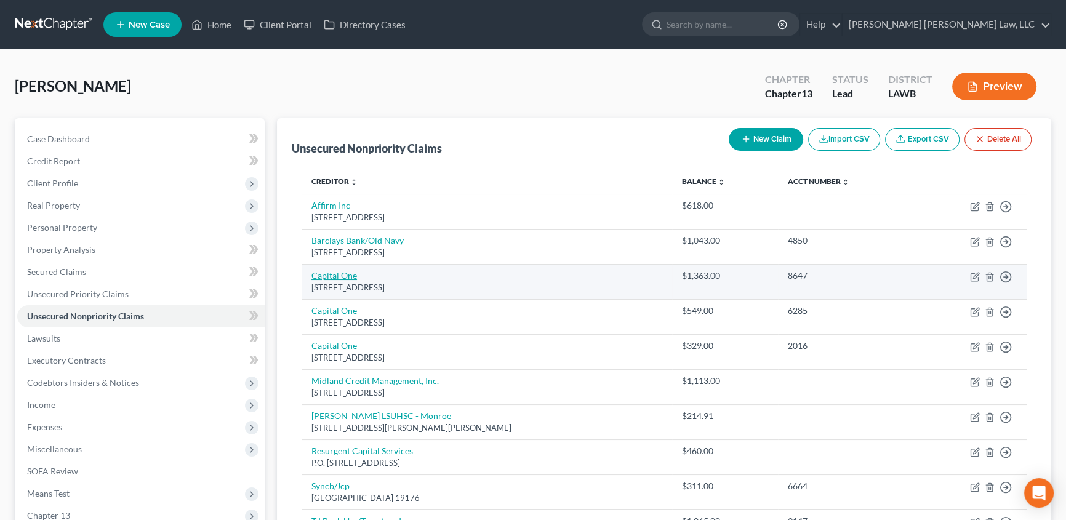
click at [335, 273] on link "Capital One" at bounding box center [335, 275] width 46 height 10
select select "46"
select select "2"
select select "0"
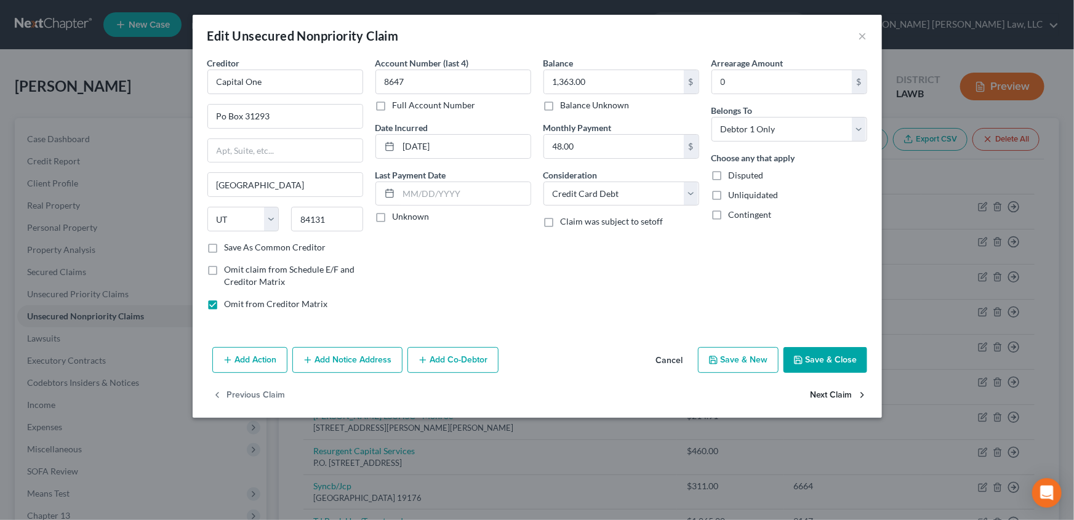
click at [829, 400] on button "Next Claim" at bounding box center [839, 396] width 57 height 26
select select "46"
select select "0"
drag, startPoint x: 579, startPoint y: 188, endPoint x: 579, endPoint y: 199, distance: 11.1
click at [579, 188] on select "Select Cable / Satellite Services Collection Agency Credit Card Debt Debt Couns…" at bounding box center [622, 194] width 156 height 25
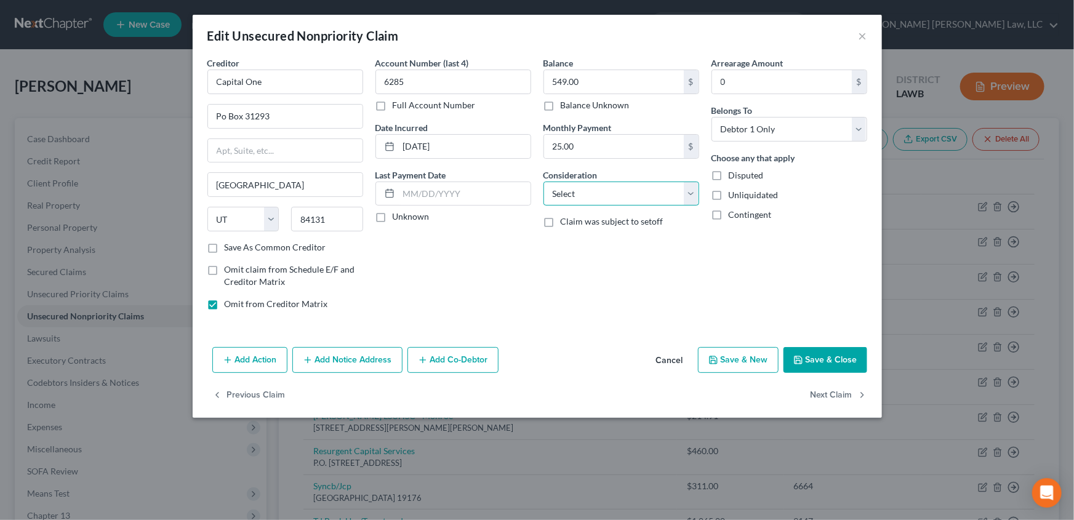
select select "2"
click at [544, 182] on select "Select Cable / Satellite Services Collection Agency Credit Card Debt Debt Couns…" at bounding box center [622, 194] width 156 height 25
click at [835, 358] on button "Save & Close" at bounding box center [826, 360] width 84 height 26
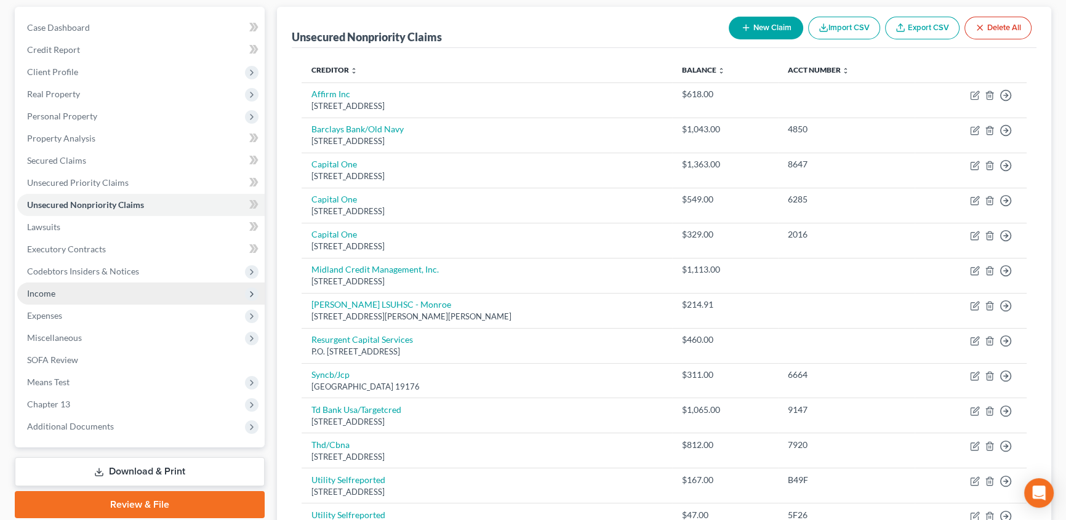
scroll to position [52, 0]
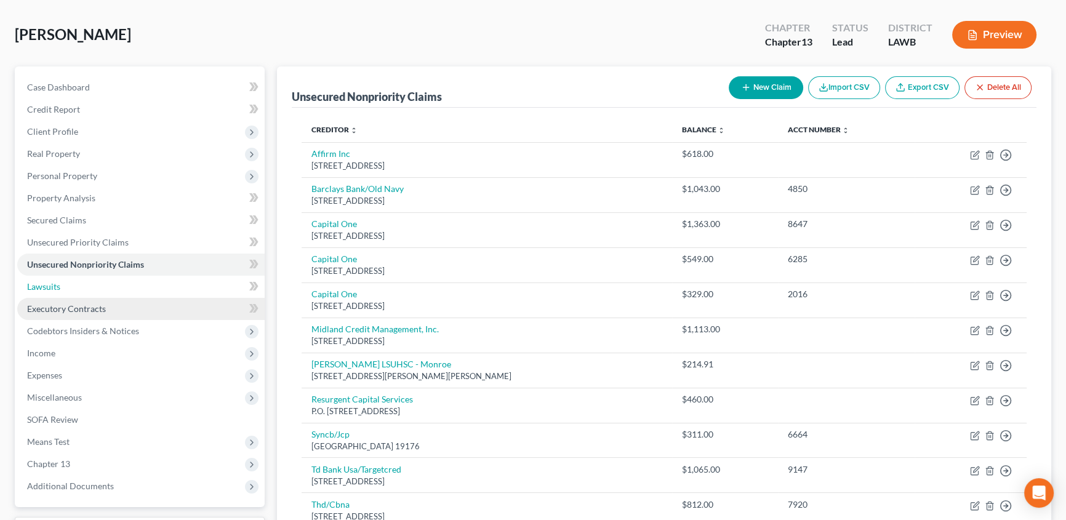
click at [34, 284] on span "Lawsuits" at bounding box center [43, 286] width 33 height 10
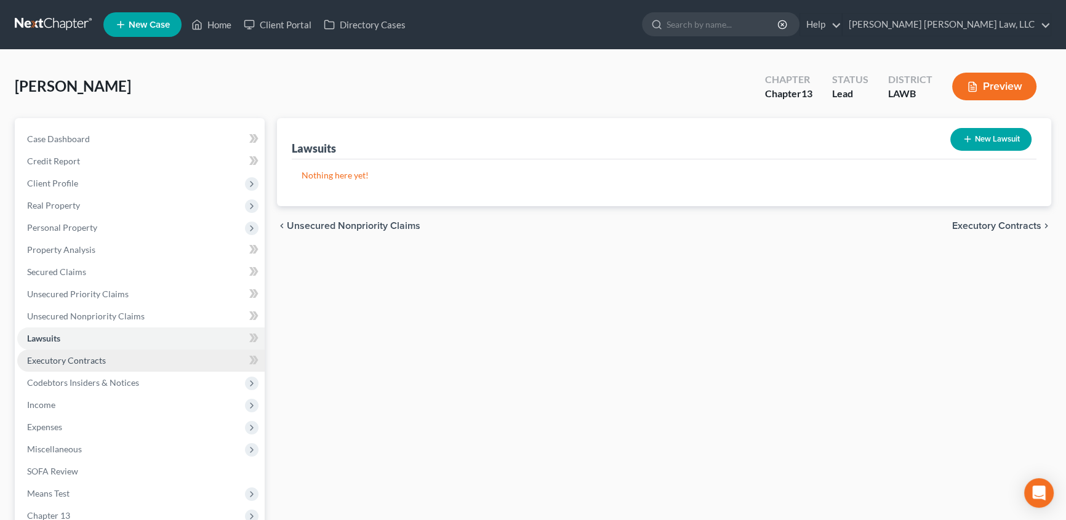
click at [53, 359] on span "Executory Contracts" at bounding box center [66, 360] width 79 height 10
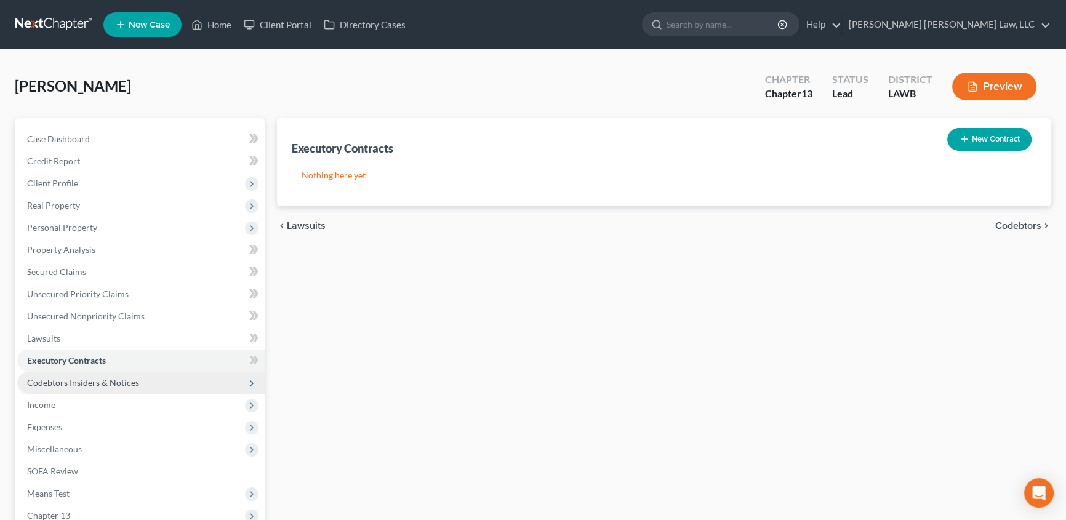
click at [67, 380] on span "Codebtors Insiders & Notices" at bounding box center [83, 382] width 112 height 10
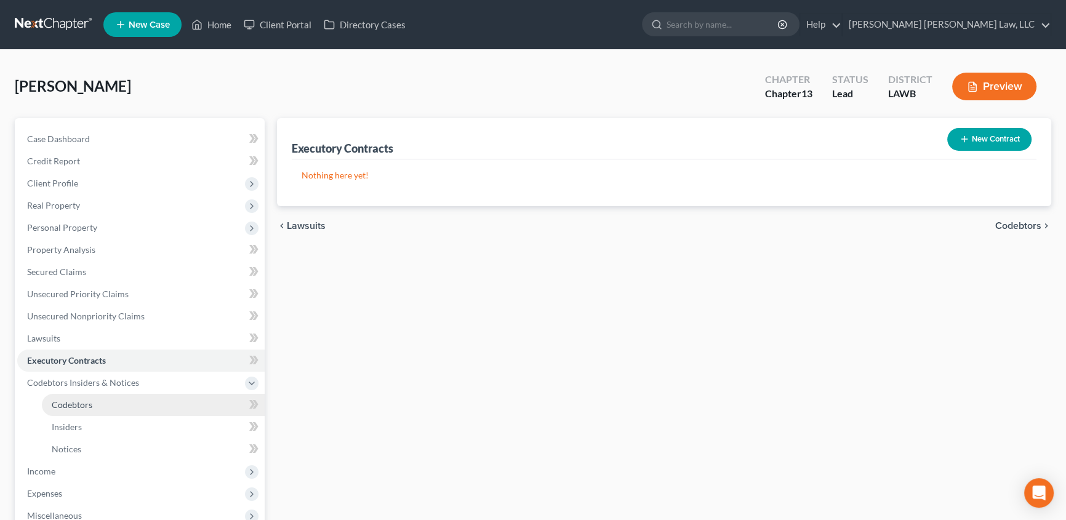
click at [87, 408] on span "Codebtors" at bounding box center [72, 405] width 41 height 10
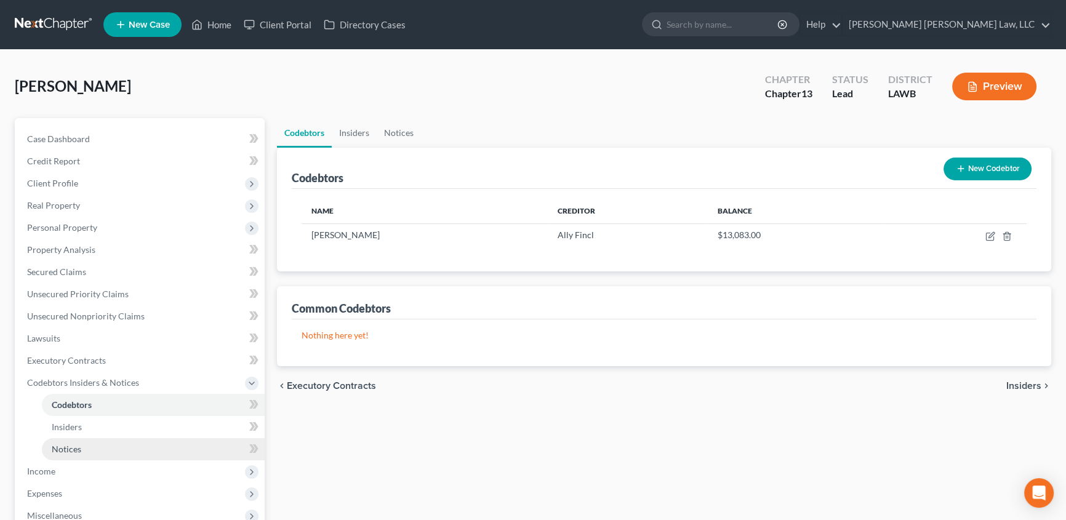
click at [70, 446] on span "Notices" at bounding box center [67, 449] width 30 height 10
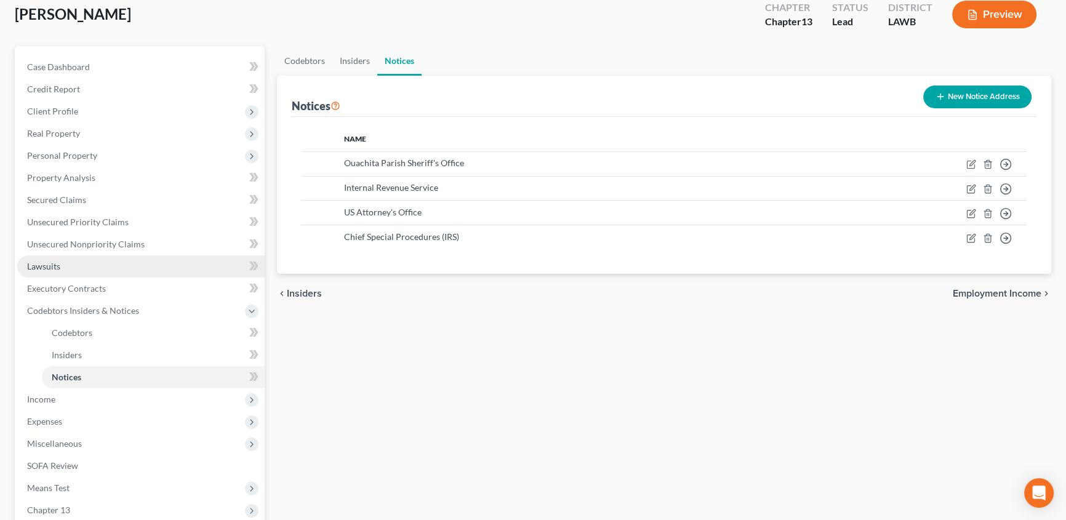
scroll to position [111, 0]
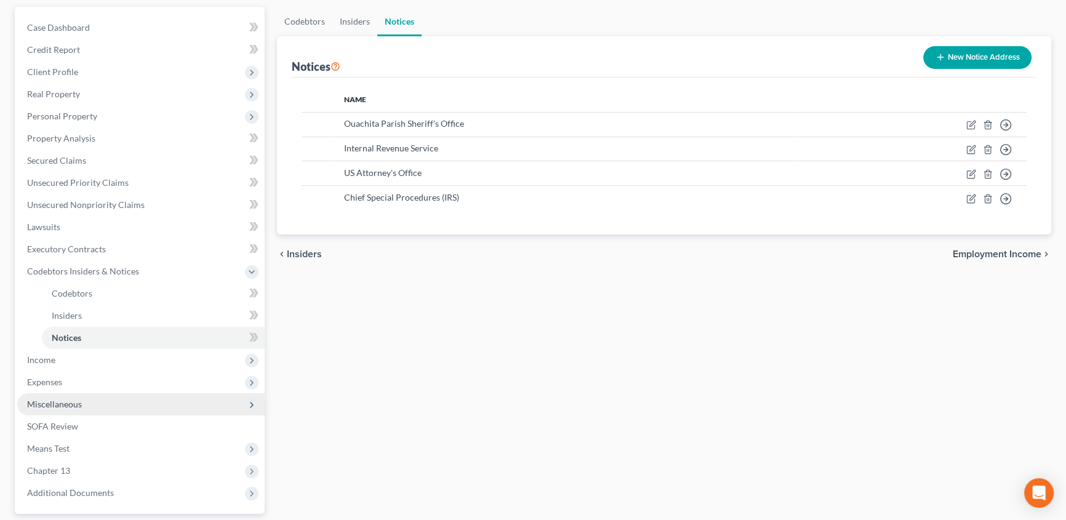
click at [53, 409] on span "Miscellaneous" at bounding box center [141, 404] width 248 height 22
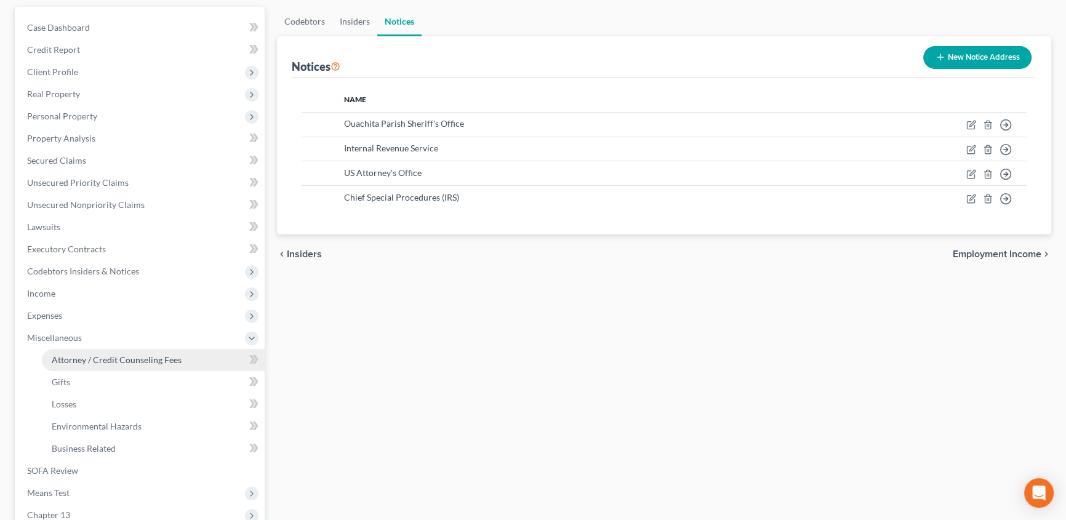
click at [127, 359] on span "Attorney / Credit Counseling Fees" at bounding box center [117, 360] width 130 height 10
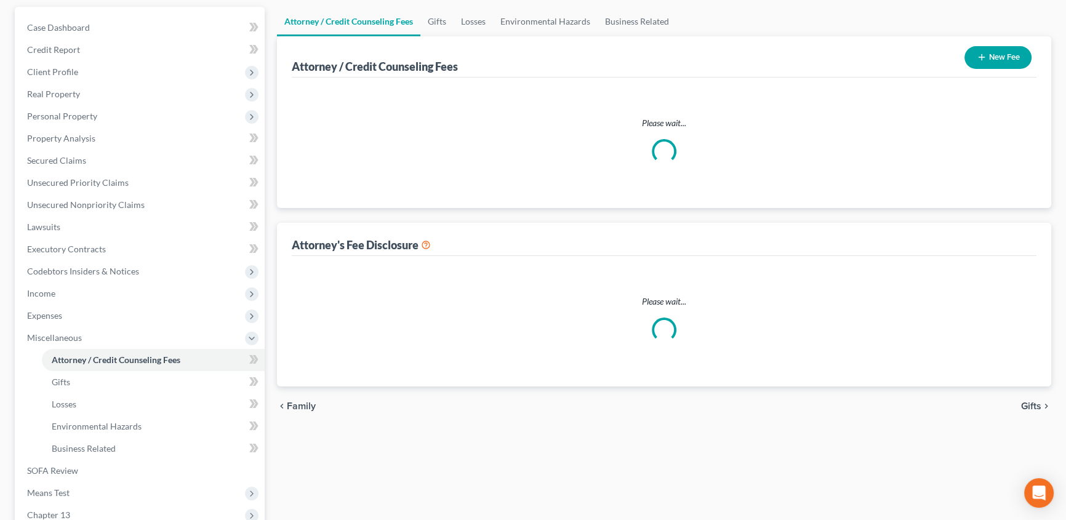
scroll to position [15, 0]
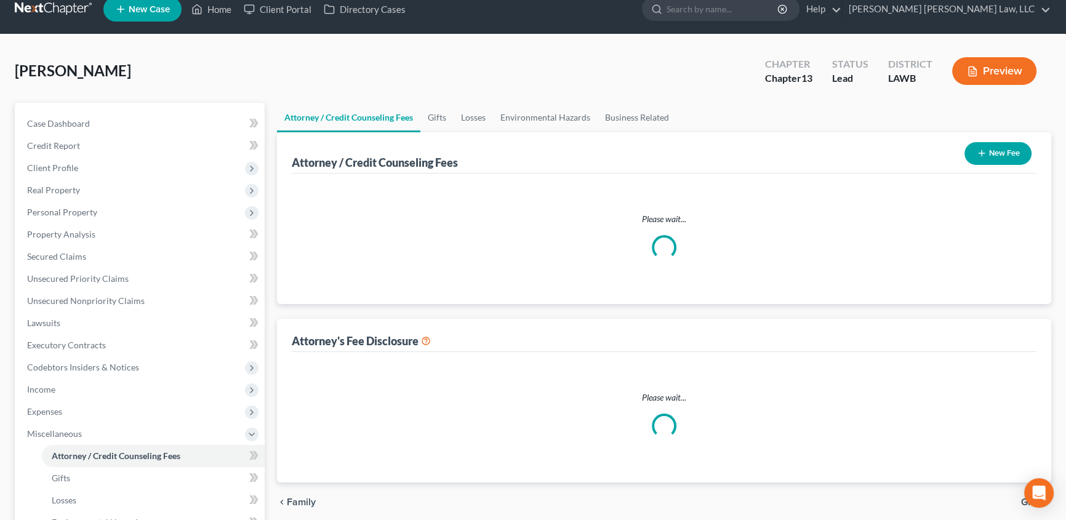
select select "1"
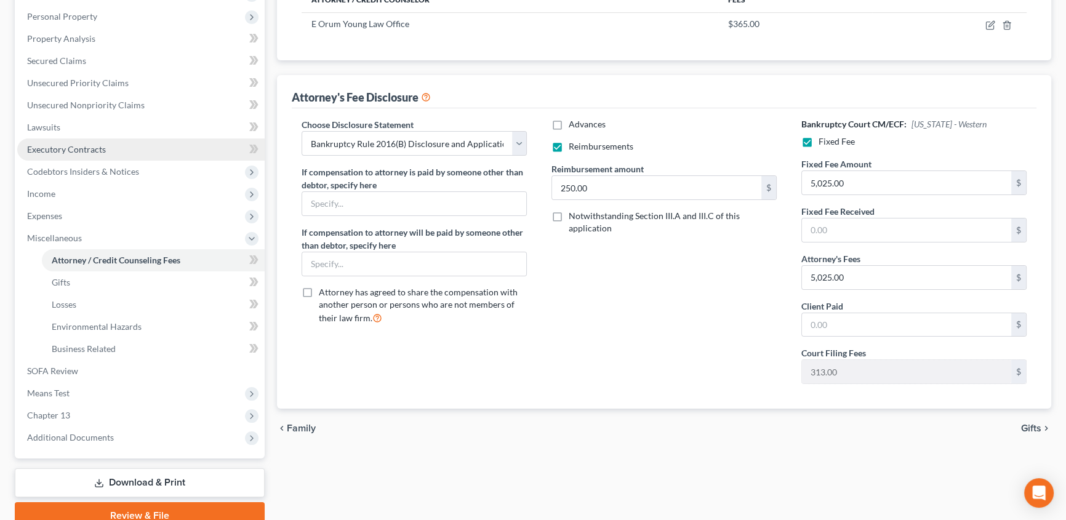
scroll to position [224, 0]
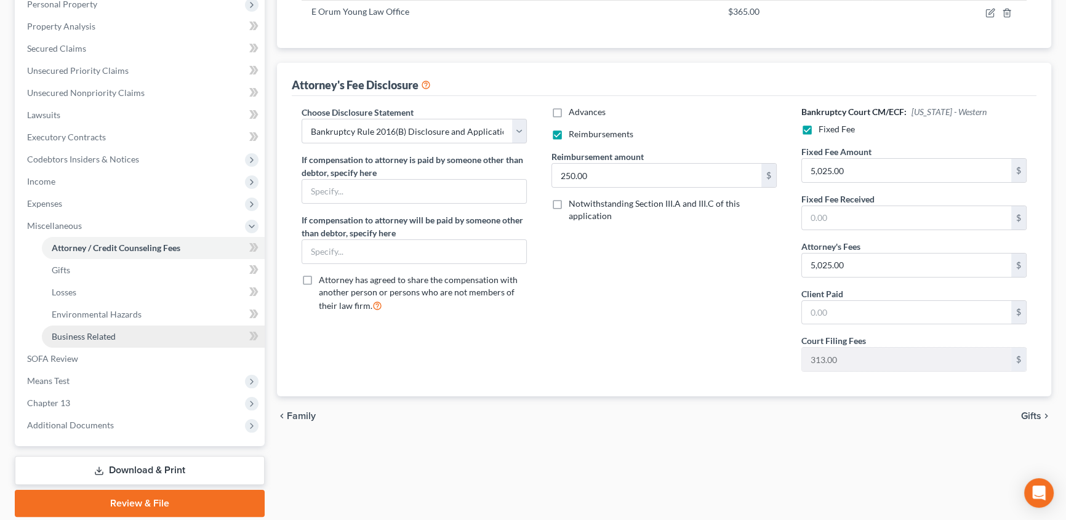
click at [109, 333] on span "Business Related" at bounding box center [84, 336] width 64 height 10
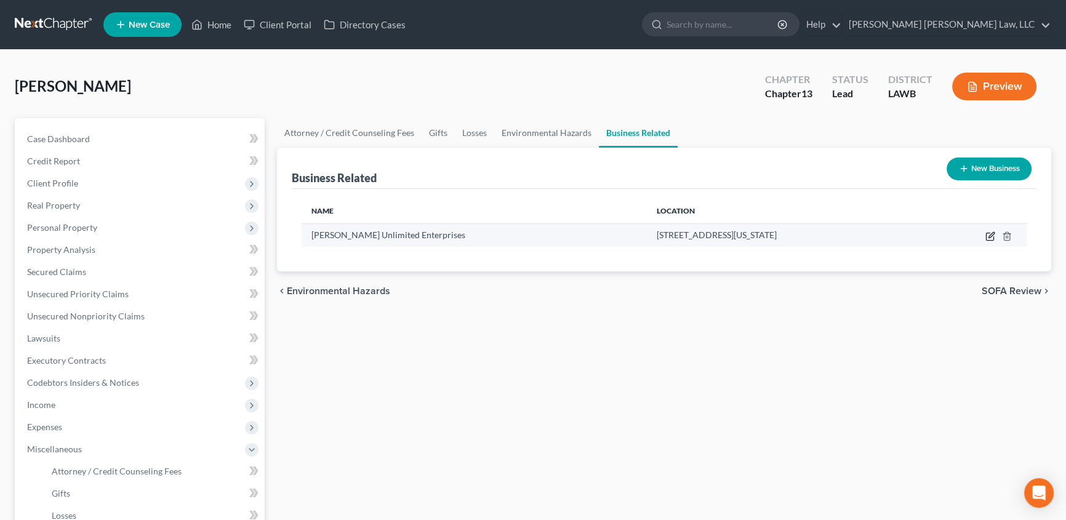
click at [994, 236] on icon "button" at bounding box center [989, 236] width 7 height 7
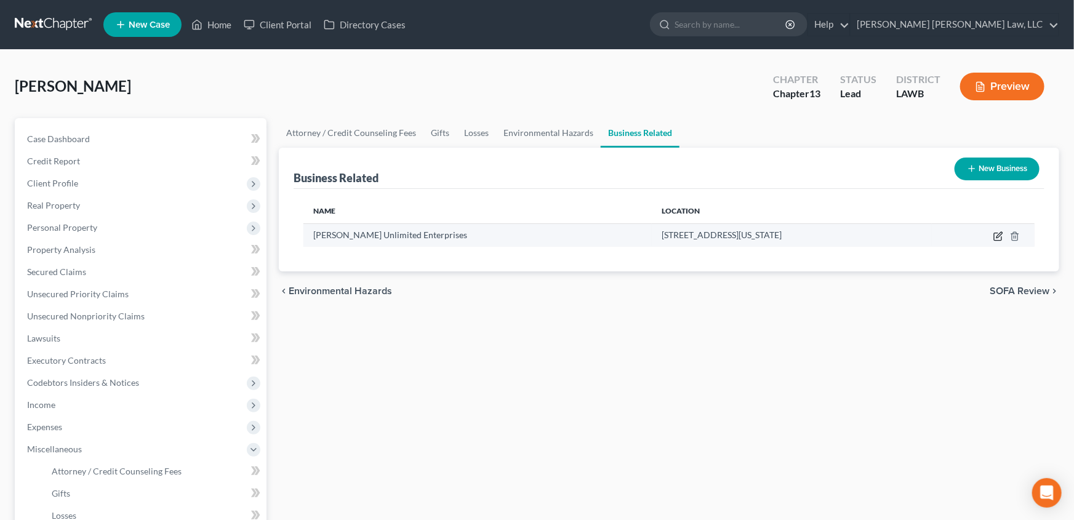
select select "partner"
select select "19"
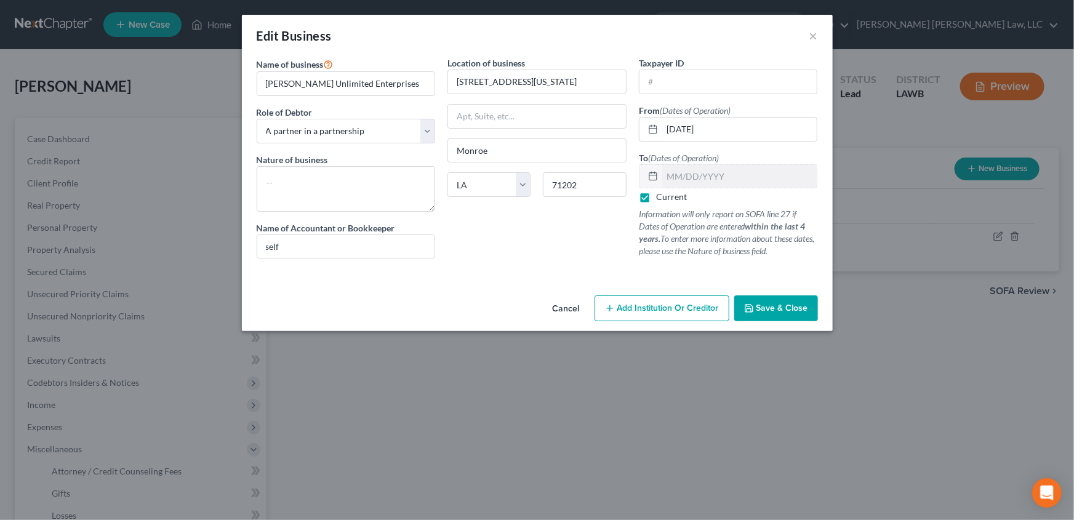
click at [787, 312] on span "Save & Close" at bounding box center [783, 308] width 52 height 10
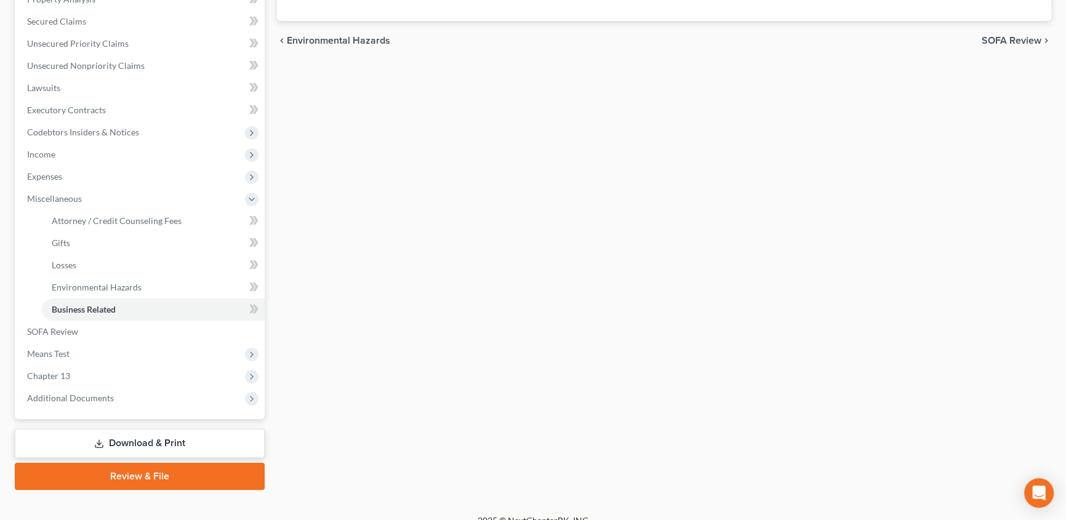
scroll to position [265, 0]
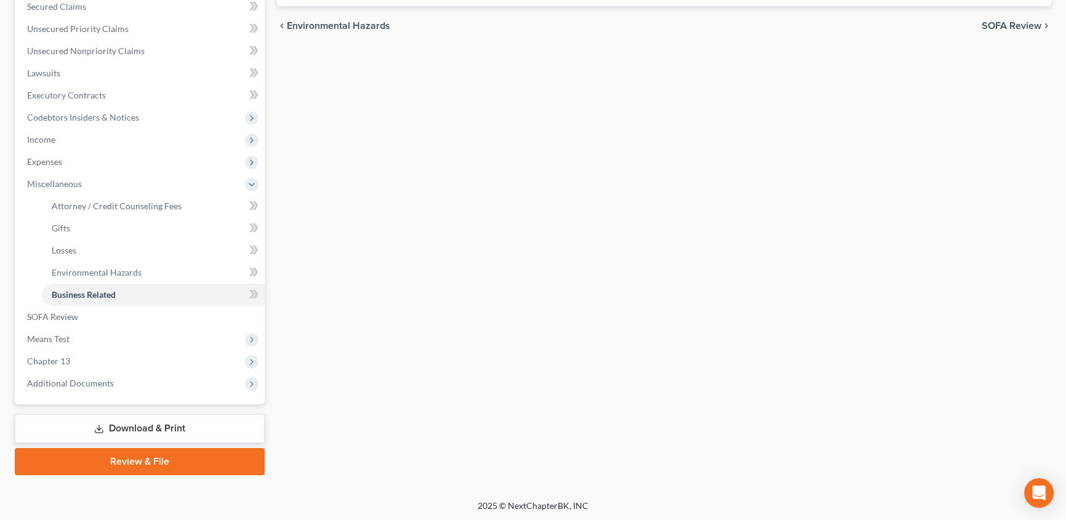
click at [227, 423] on link "Download & Print" at bounding box center [140, 428] width 250 height 29
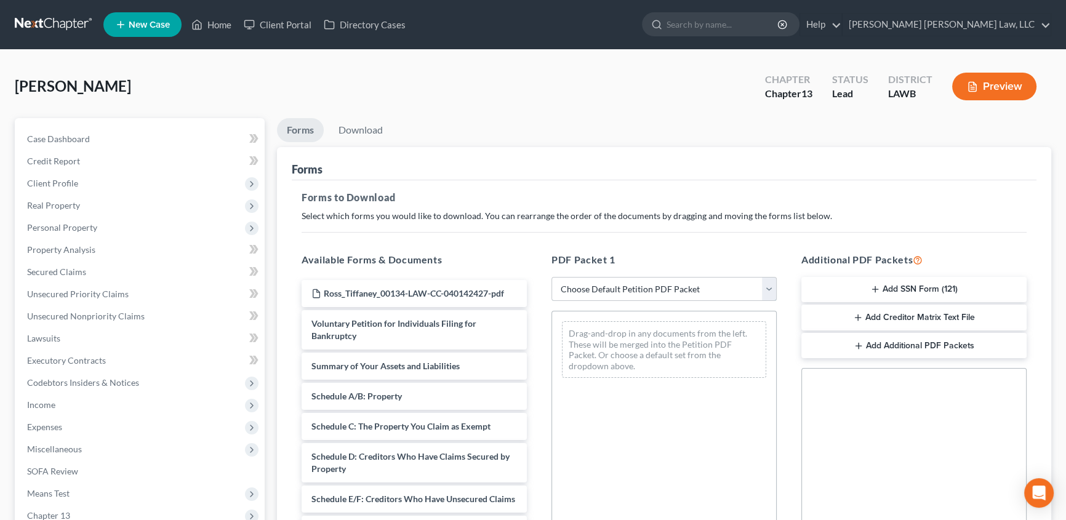
click at [640, 289] on select "Choose Default Petition PDF Packet Complete Bankruptcy Petition (all forms and …" at bounding box center [664, 289] width 225 height 25
select select "0"
click at [552, 277] on select "Choose Default Petition PDF Packet Complete Bankruptcy Petition (all forms and …" at bounding box center [664, 289] width 225 height 25
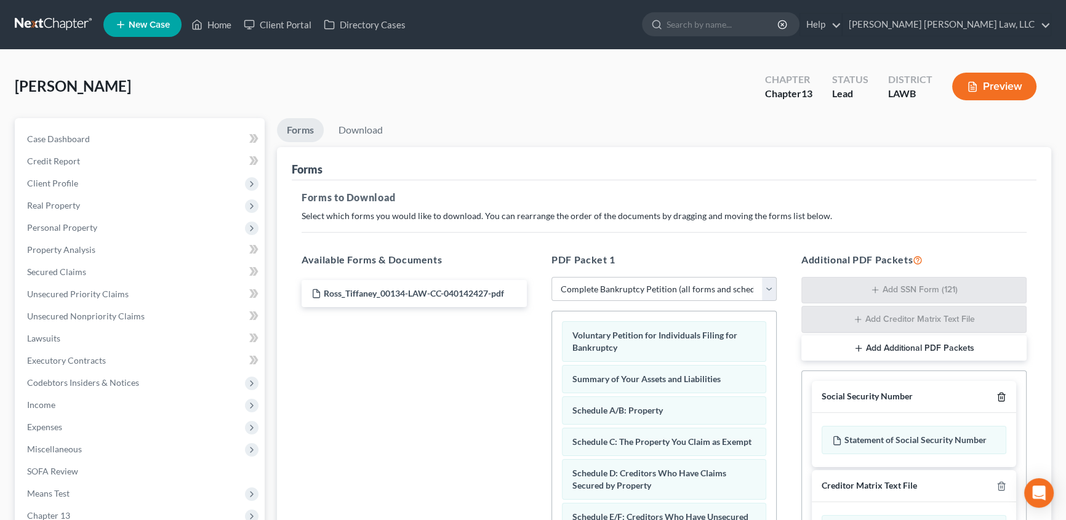
click at [1000, 395] on icon "button" at bounding box center [1002, 397] width 10 height 10
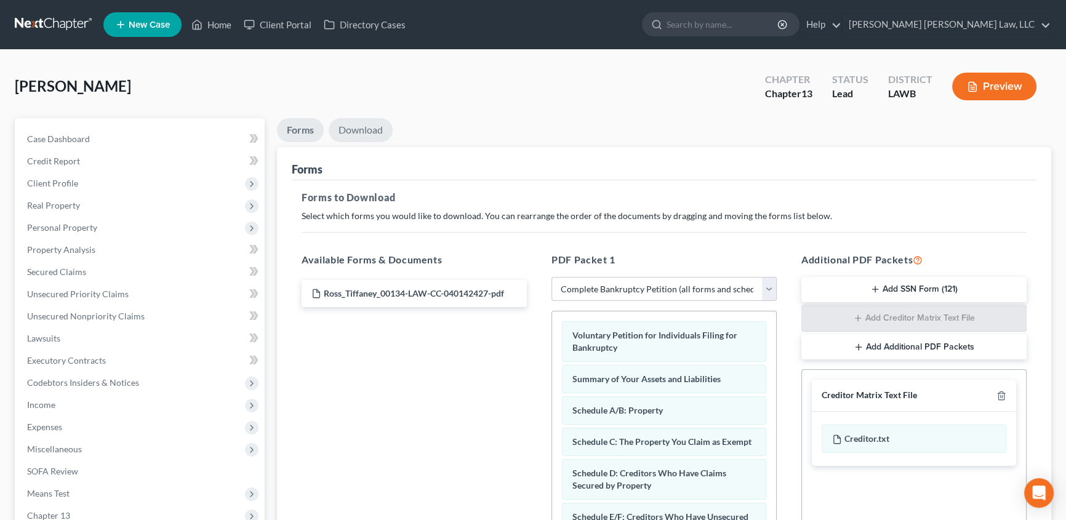
click at [369, 124] on link "Download" at bounding box center [361, 130] width 64 height 24
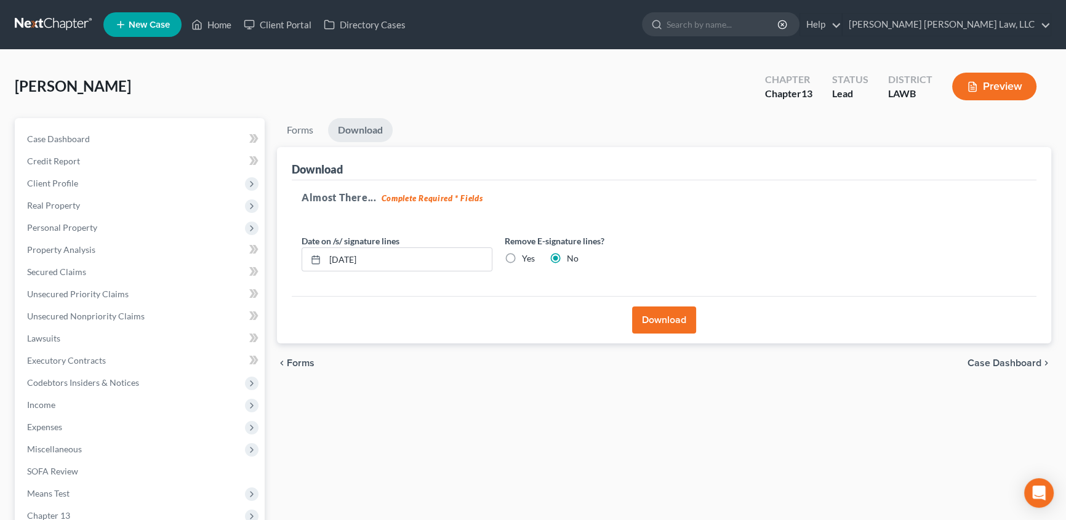
click at [672, 318] on button "Download" at bounding box center [664, 320] width 64 height 27
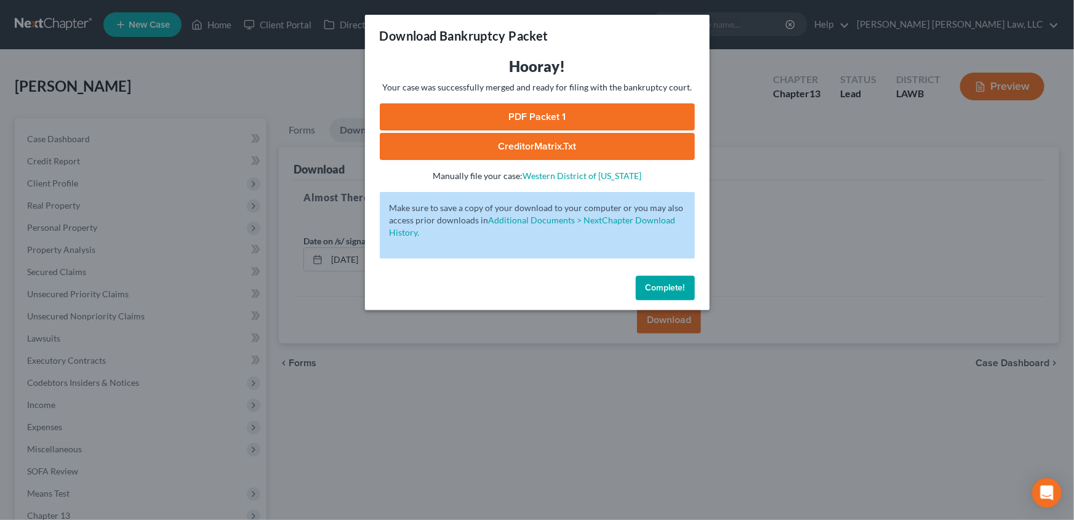
click at [504, 112] on link "PDF Packet 1" at bounding box center [537, 116] width 315 height 27
click at [675, 292] on button "Complete!" at bounding box center [665, 288] width 59 height 25
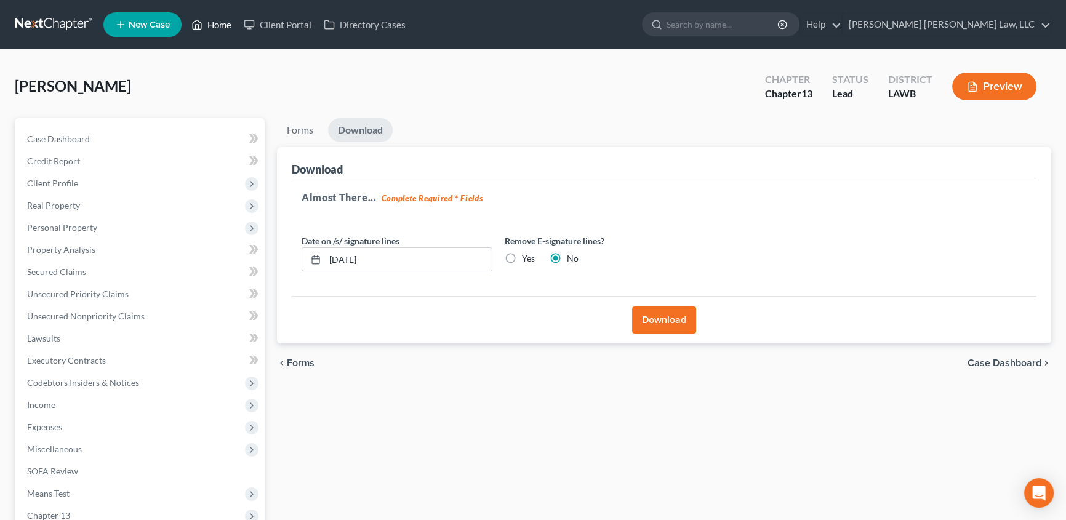
click at [214, 26] on link "Home" at bounding box center [211, 25] width 52 height 22
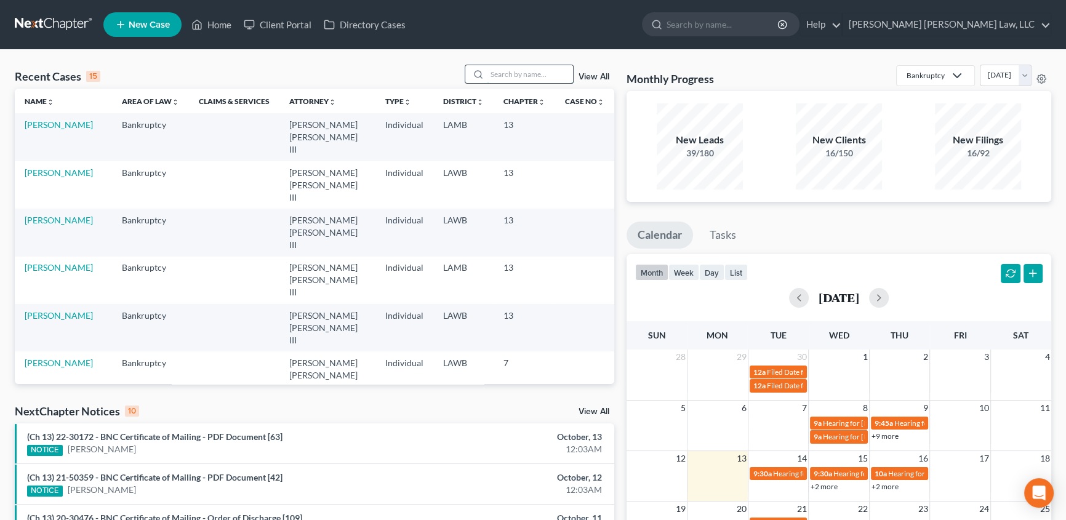
click at [495, 73] on input "search" at bounding box center [530, 74] width 86 height 18
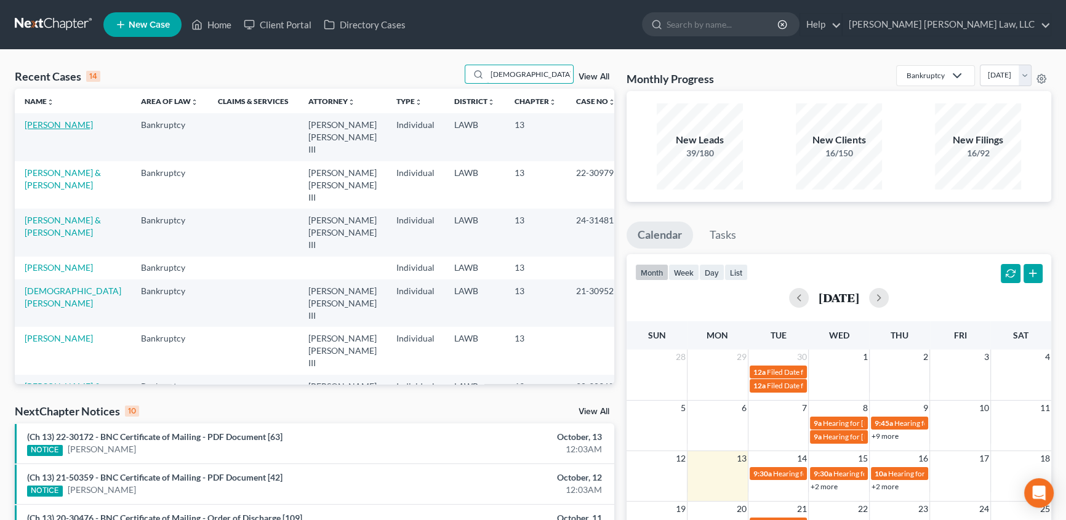
type input "[DEMOGRAPHIC_DATA]"
click at [69, 123] on link "[PERSON_NAME]" at bounding box center [59, 124] width 68 height 10
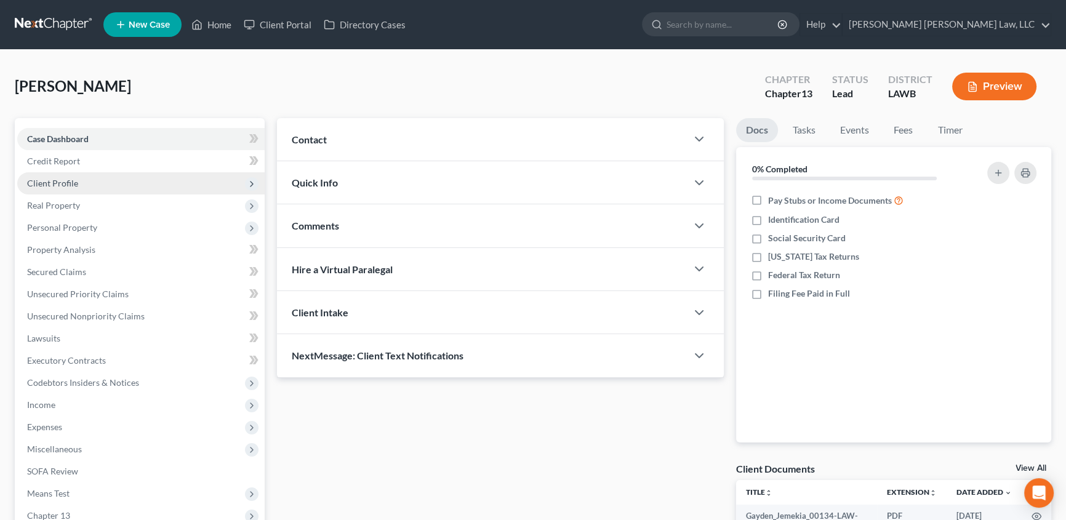
click at [69, 187] on span "Client Profile" at bounding box center [52, 183] width 51 height 10
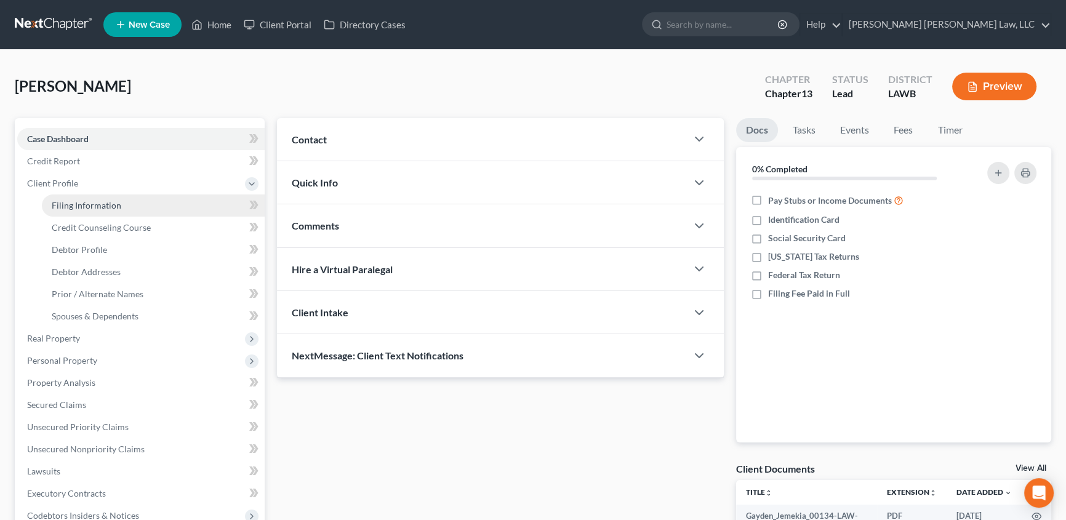
click at [84, 203] on span "Filing Information" at bounding box center [87, 205] width 70 height 10
select select "1"
select select "0"
select select "3"
select select "19"
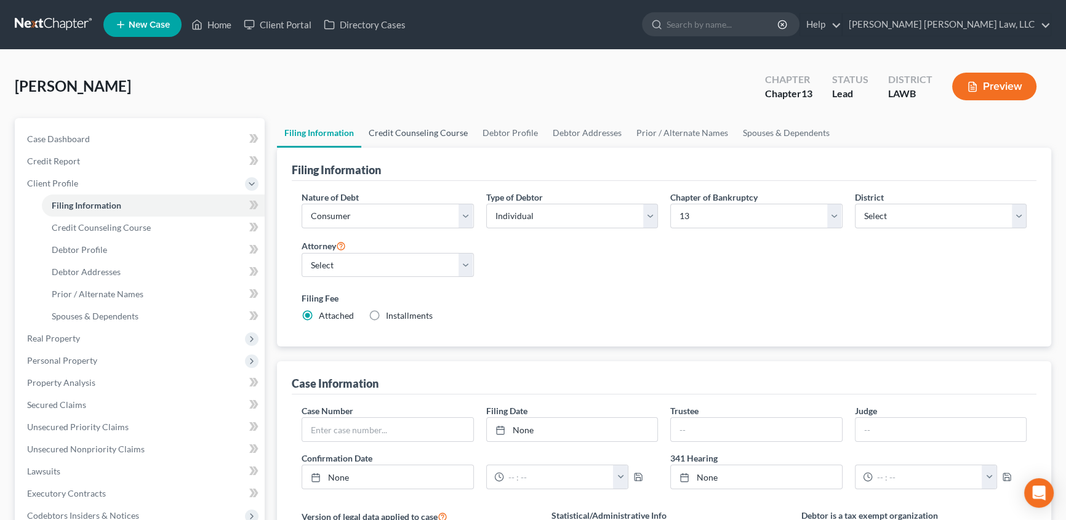
click at [427, 129] on link "Credit Counseling Course" at bounding box center [418, 133] width 114 height 30
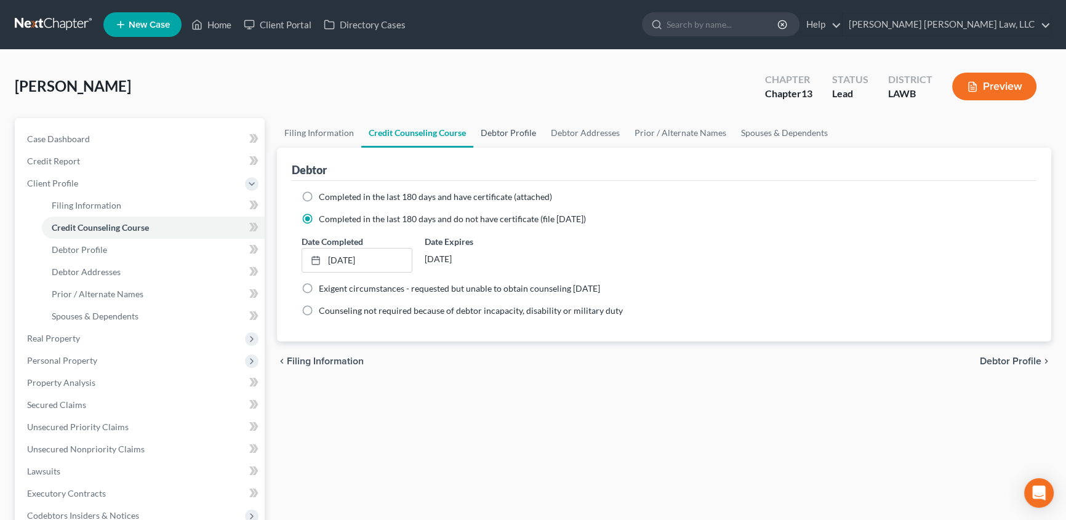
click at [521, 134] on link "Debtor Profile" at bounding box center [509, 133] width 70 height 30
select select "3"
select select "2"
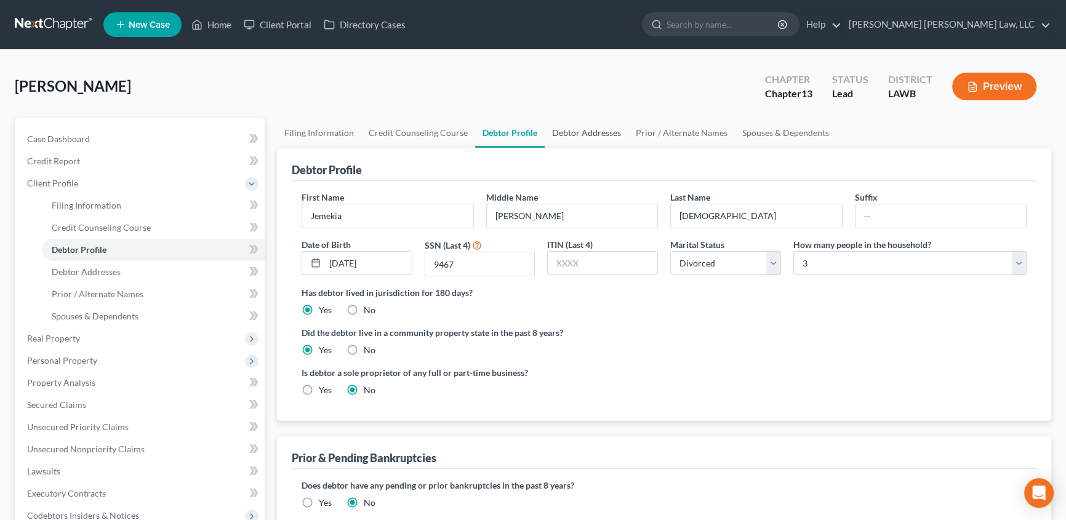
drag, startPoint x: 571, startPoint y: 132, endPoint x: 530, endPoint y: 166, distance: 52.9
click at [571, 132] on link "Debtor Addresses" at bounding box center [587, 133] width 84 height 30
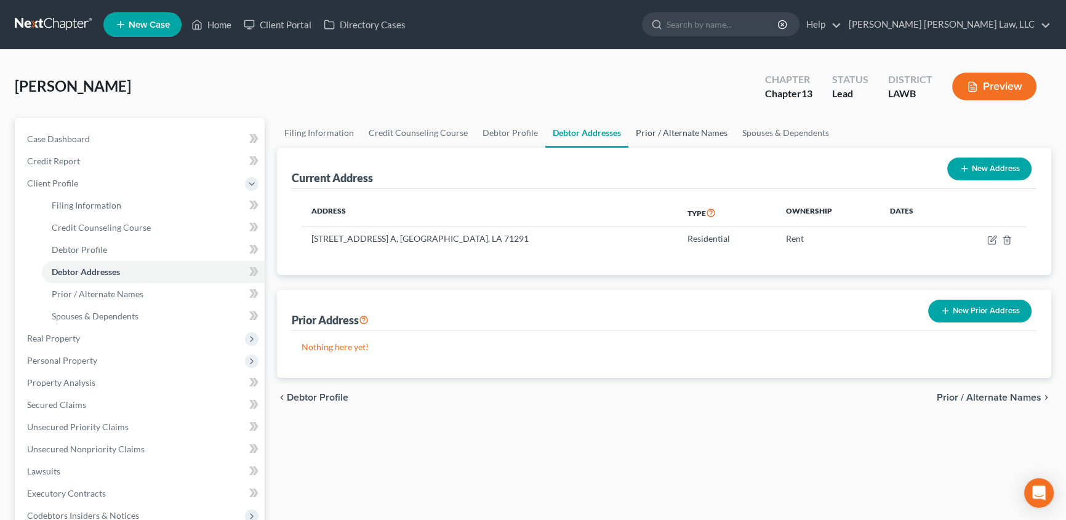
click at [657, 133] on link "Prior / Alternate Names" at bounding box center [682, 133] width 107 height 30
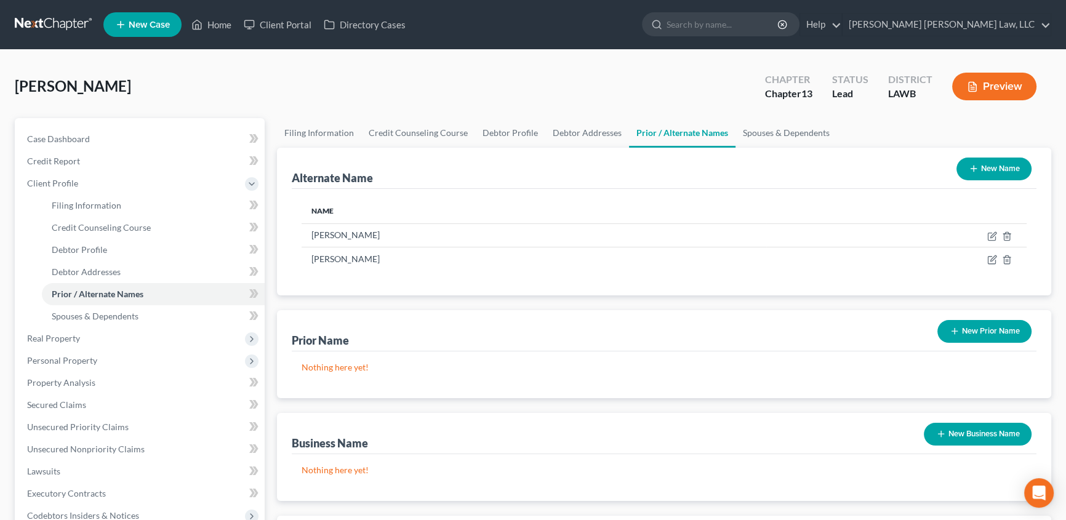
click at [989, 334] on button "New Prior Name" at bounding box center [985, 331] width 94 height 23
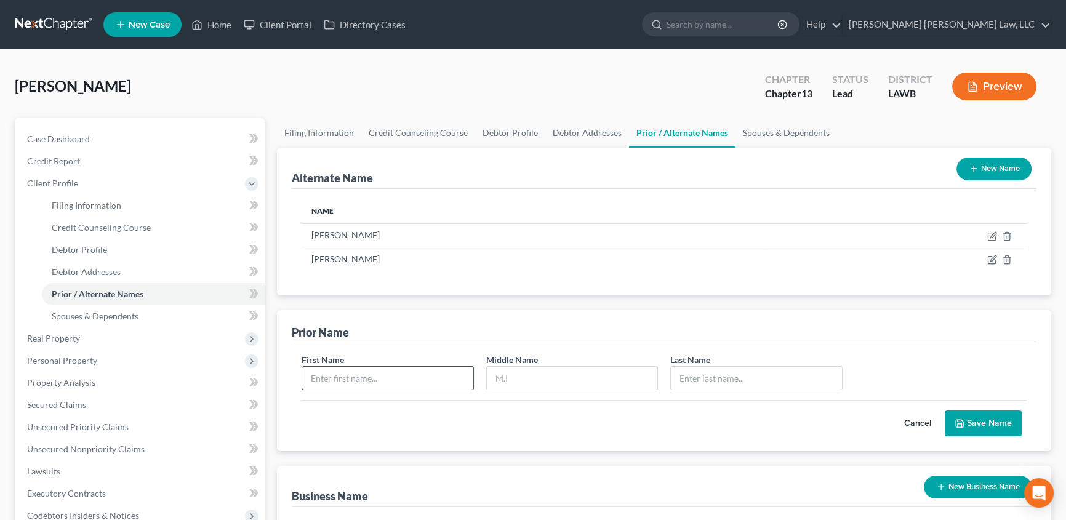
click at [374, 374] on input "text" at bounding box center [387, 378] width 171 height 23
type input "Jemekia"
type input "[PERSON_NAME]"
type input "Raycox"
drag, startPoint x: 991, startPoint y: 419, endPoint x: 950, endPoint y: 422, distance: 41.3
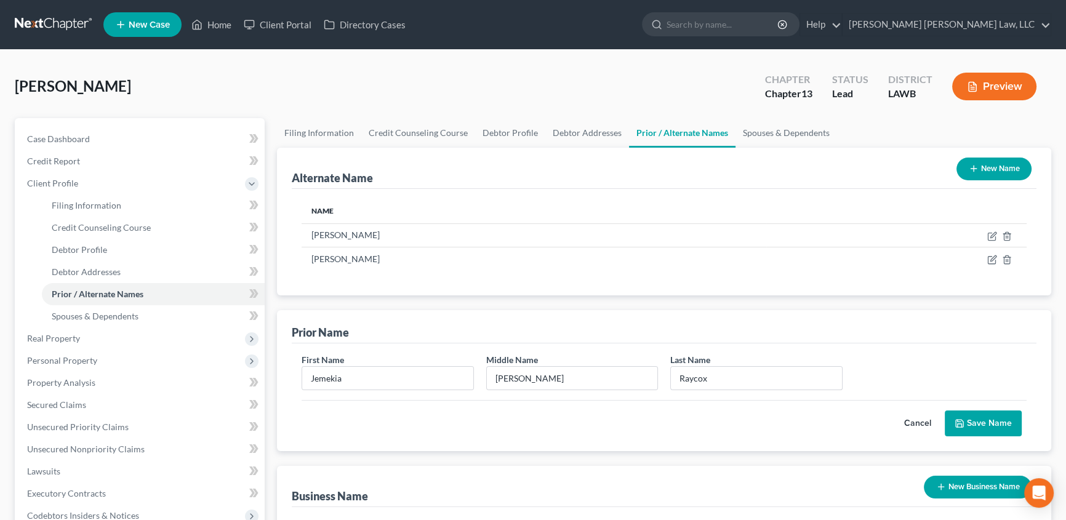
click at [991, 419] on button "Save Name" at bounding box center [983, 424] width 77 height 26
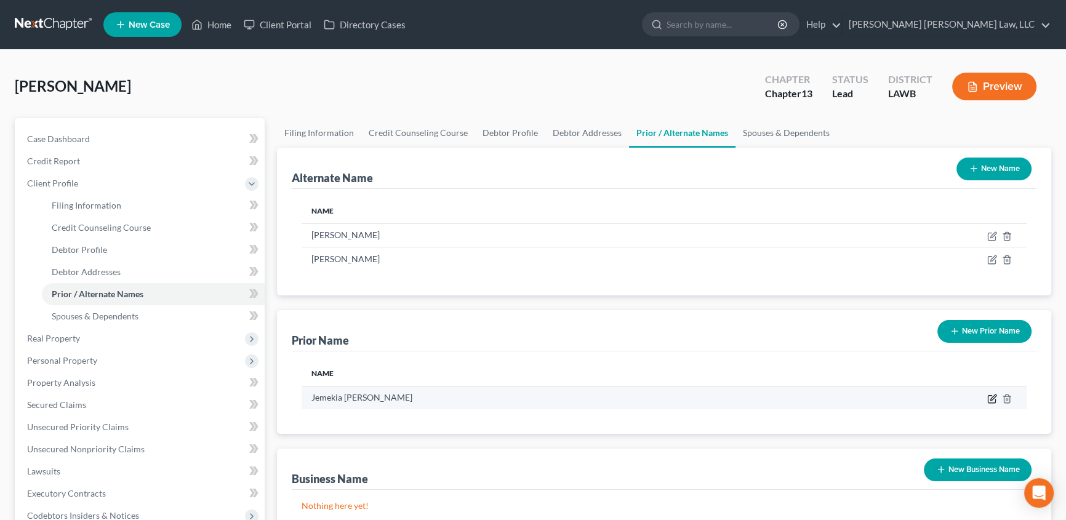
click at [992, 398] on icon "button" at bounding box center [993, 399] width 10 height 10
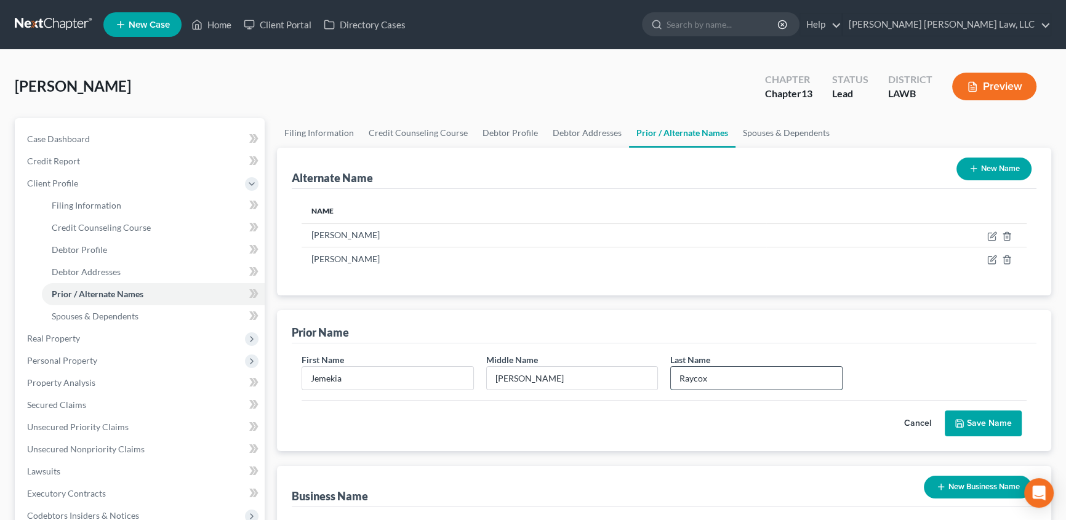
click at [689, 376] on input "Raycox" at bounding box center [756, 378] width 171 height 23
type input "Roycox"
click at [973, 419] on button "Save Name" at bounding box center [983, 424] width 77 height 26
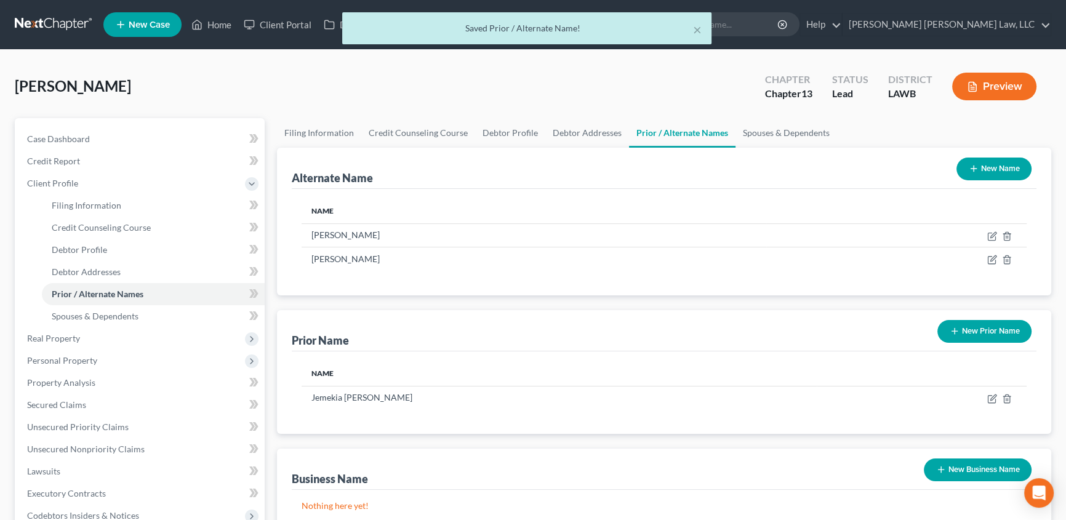
click at [950, 328] on icon "button" at bounding box center [955, 331] width 10 height 10
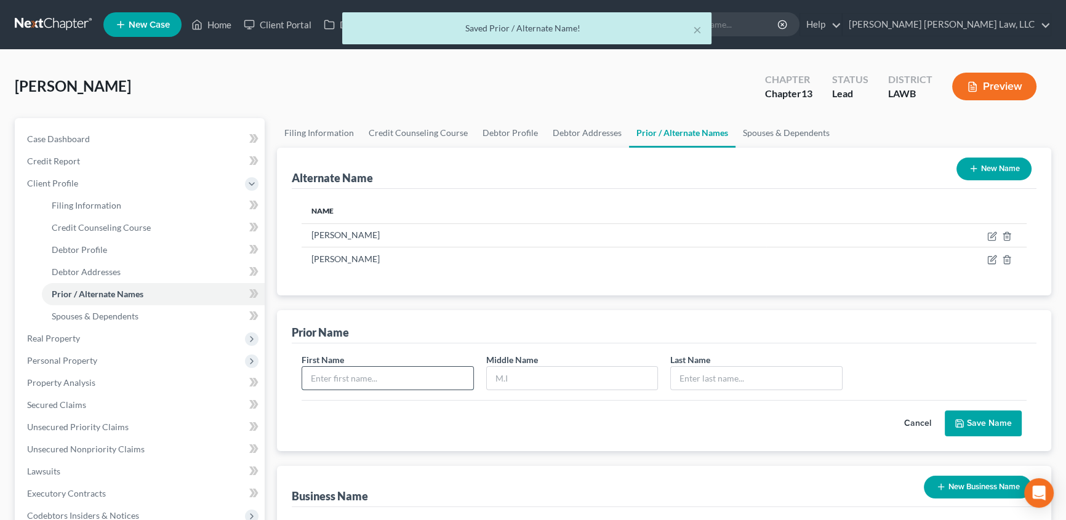
click at [357, 378] on input "text" at bounding box center [387, 378] width 171 height 23
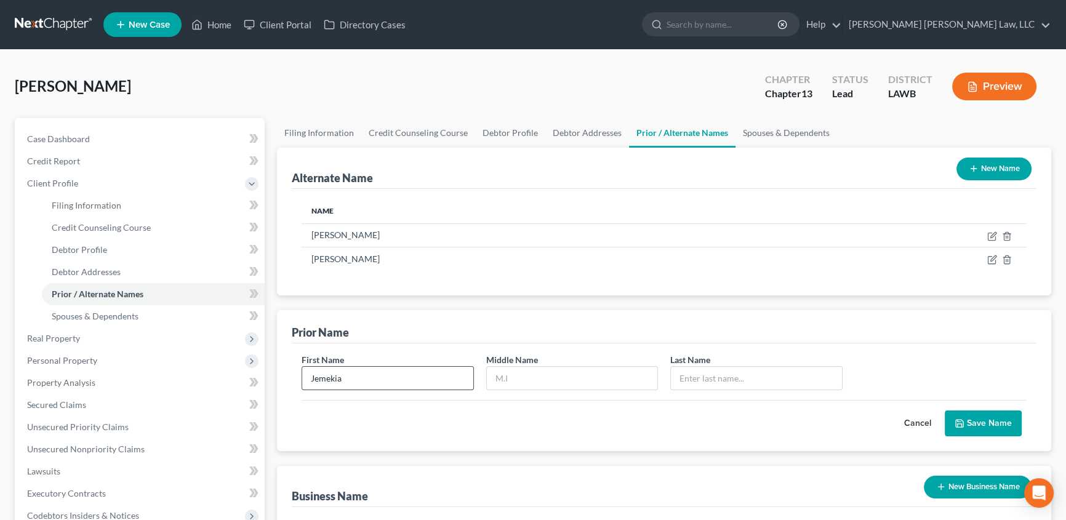
type input "Jemekia"
type input "[PERSON_NAME]"
type input "Roycox"
click at [966, 421] on button "Save Name" at bounding box center [983, 424] width 77 height 26
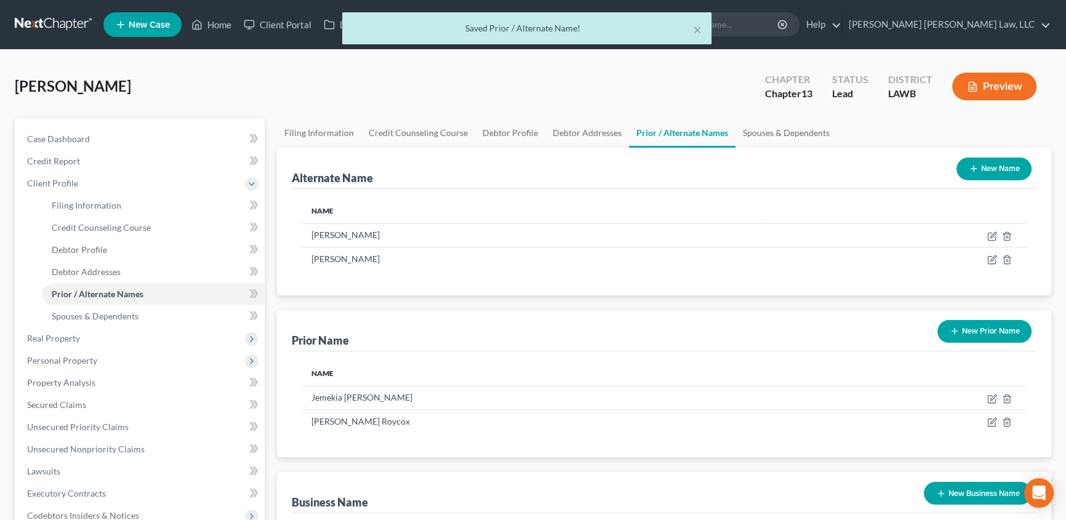
click at [1001, 334] on button "New Prior Name" at bounding box center [985, 331] width 94 height 23
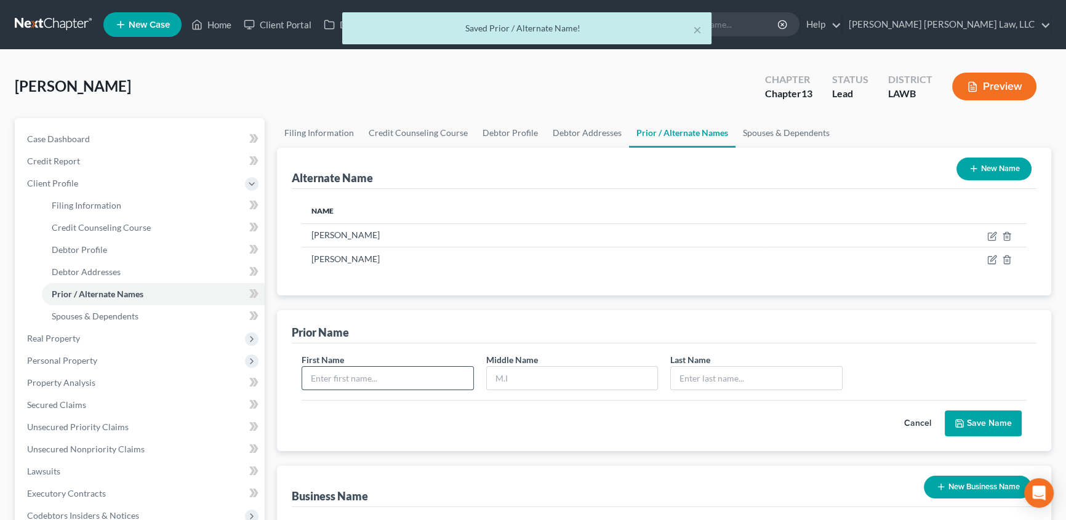
click at [372, 377] on input "text" at bounding box center [387, 378] width 171 height 23
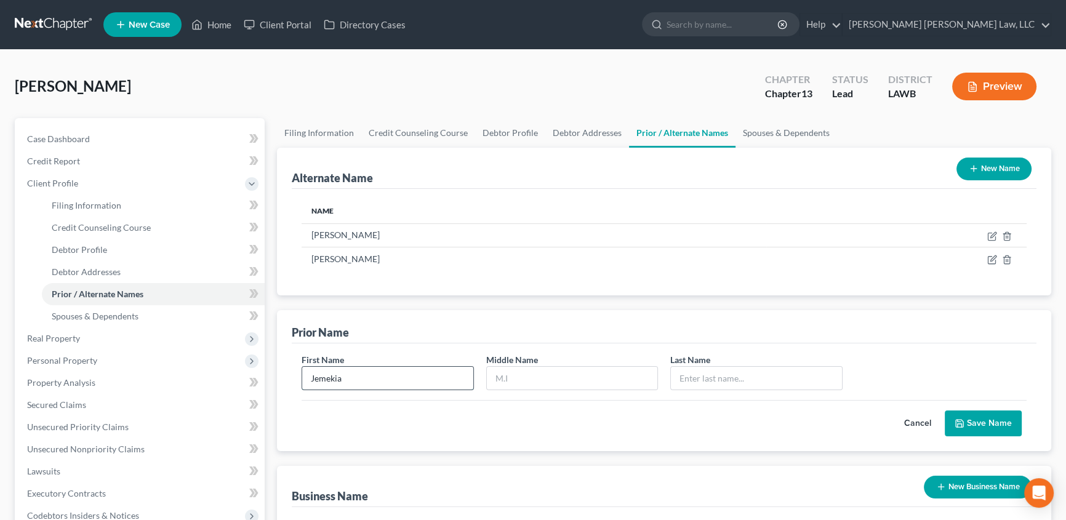
type input "Jemekia"
type input "Roycox"
click at [994, 429] on button "Save Name" at bounding box center [983, 424] width 77 height 26
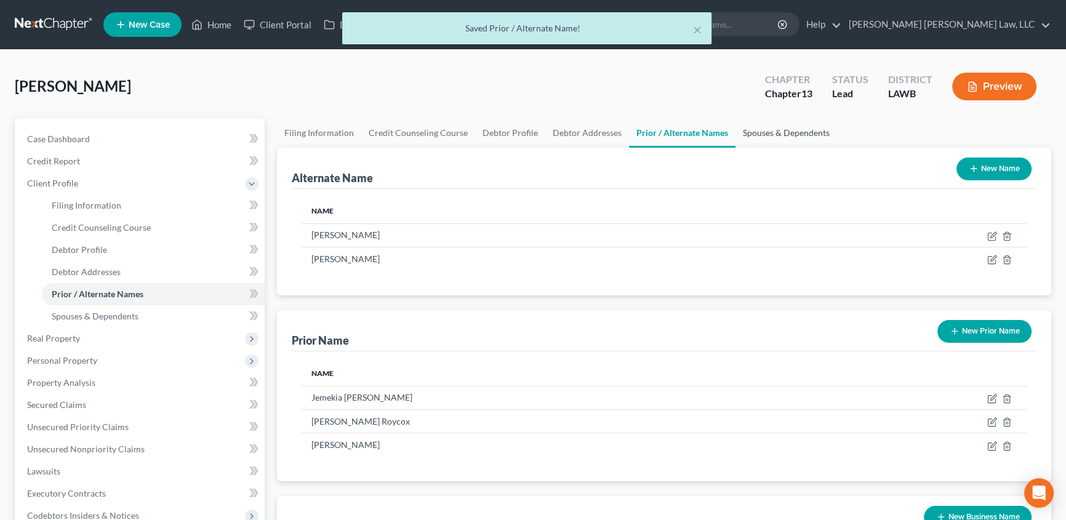
click at [778, 128] on link "Spouses & Dependents" at bounding box center [787, 133] width 102 height 30
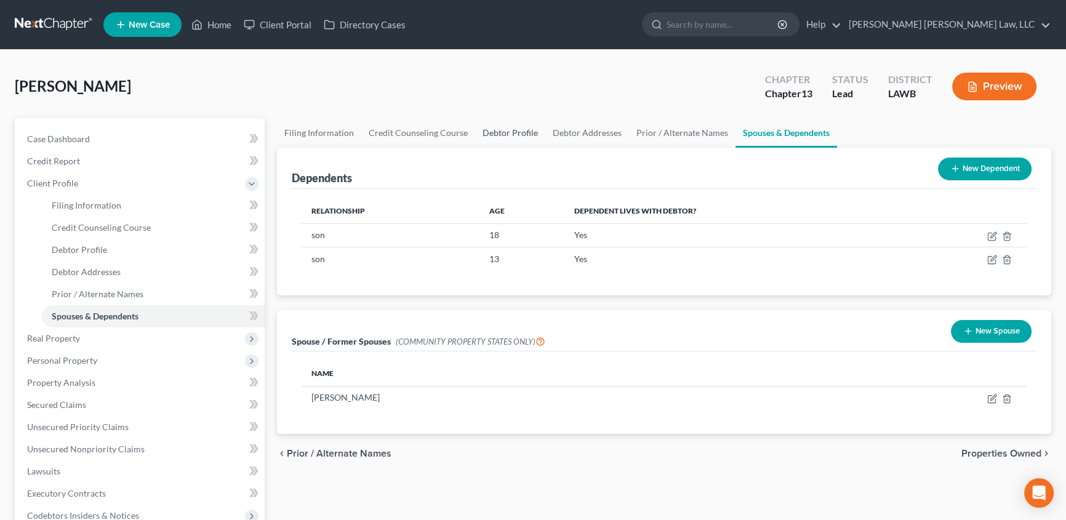
click at [498, 129] on link "Debtor Profile" at bounding box center [510, 133] width 70 height 30
select select "3"
select select "2"
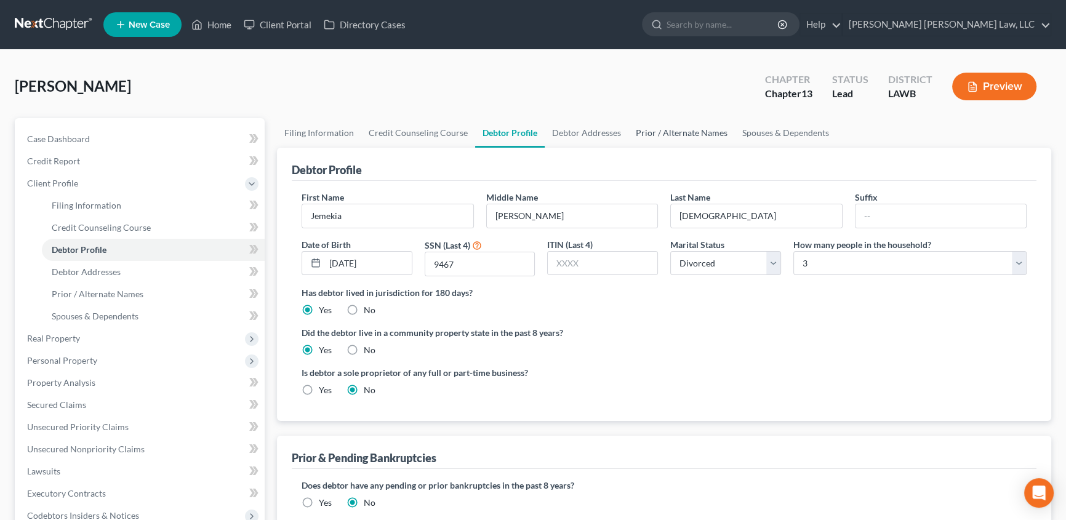
click at [658, 134] on link "Prior / Alternate Names" at bounding box center [682, 133] width 107 height 30
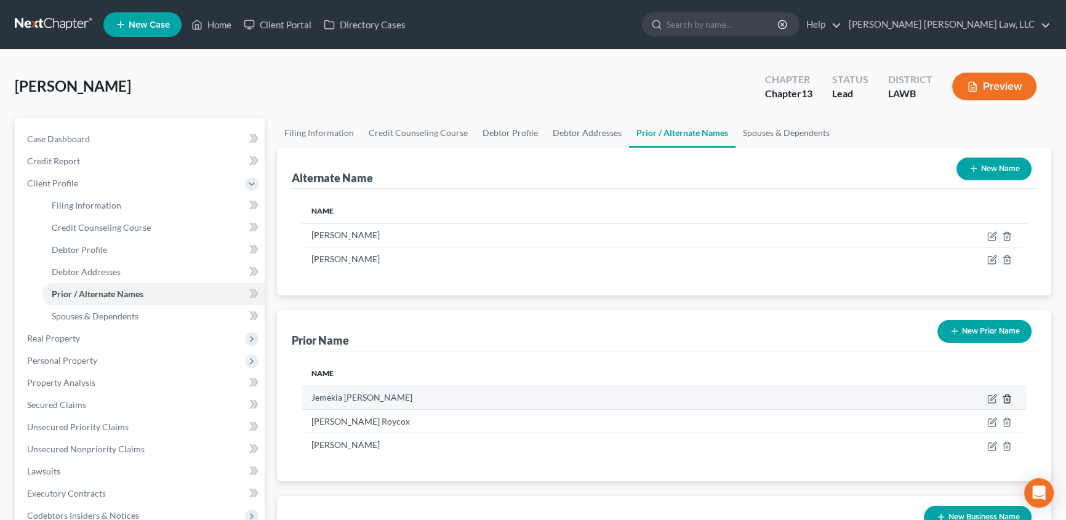
click at [1009, 395] on icon "button" at bounding box center [1007, 399] width 6 height 8
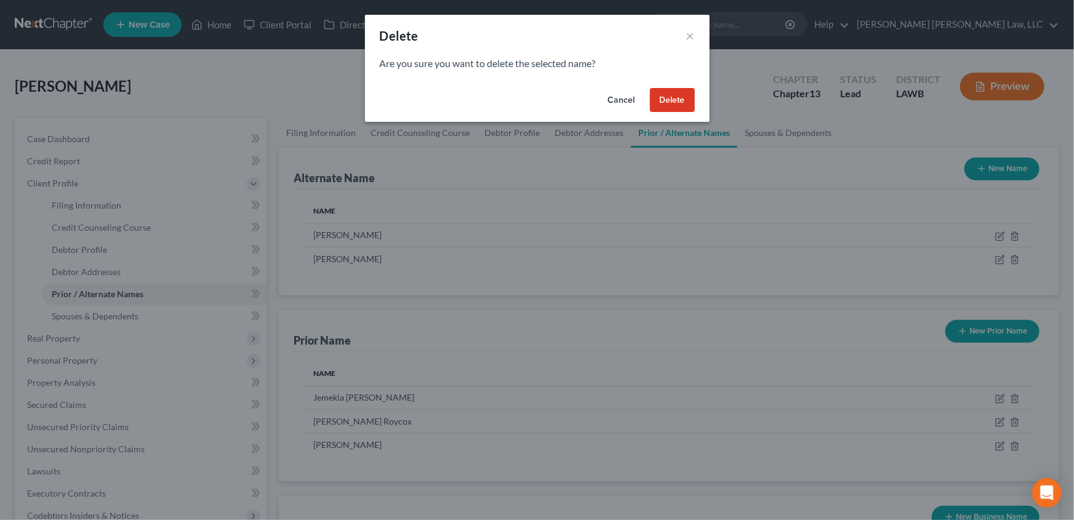
click at [615, 99] on button "Cancel" at bounding box center [622, 100] width 47 height 25
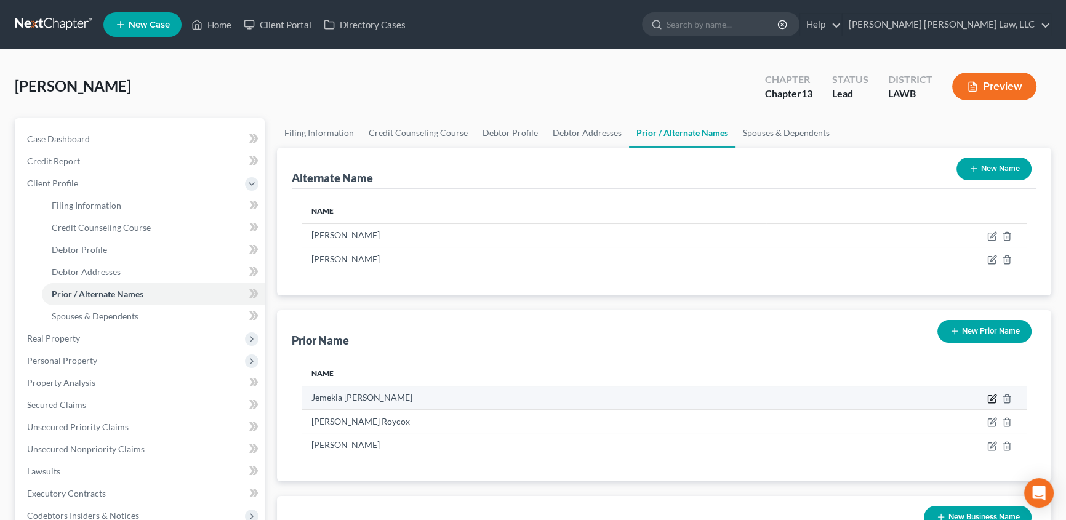
click at [994, 400] on icon "button" at bounding box center [993, 399] width 10 height 10
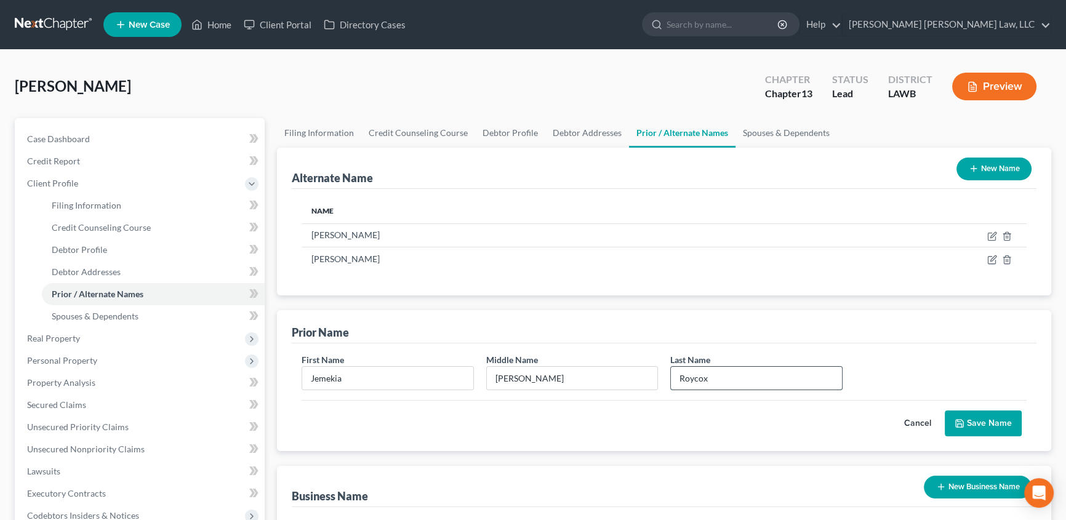
click at [709, 377] on input "Roycox" at bounding box center [756, 378] width 171 height 23
type input "R"
type input "[PERSON_NAME]"
click at [977, 427] on button "Save Name" at bounding box center [983, 424] width 77 height 26
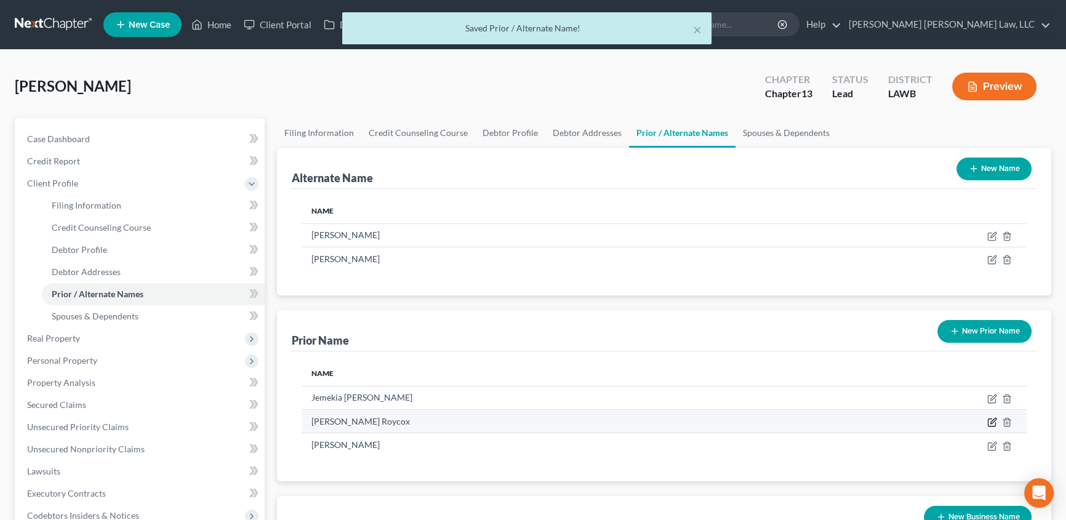
click at [991, 421] on icon "button" at bounding box center [994, 421] width 6 height 6
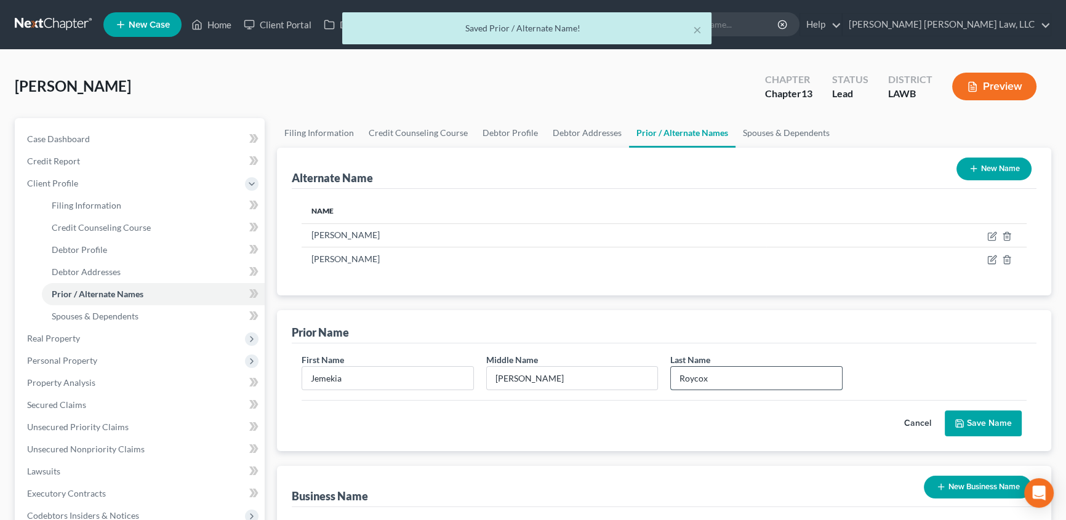
click at [713, 382] on input "Roycox" at bounding box center [756, 378] width 171 height 23
type input "R"
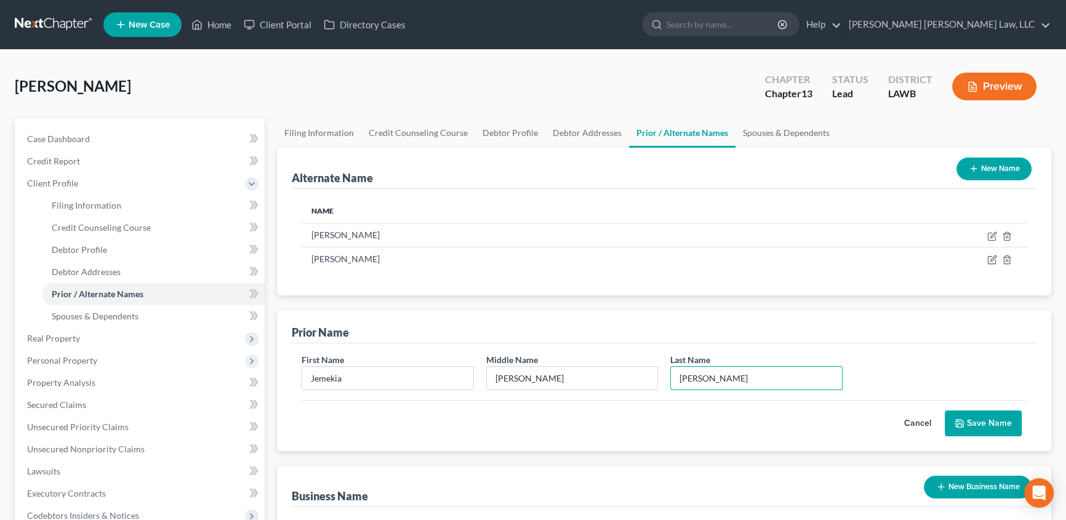
type input "[PERSON_NAME]"
click at [979, 423] on button "Save Name" at bounding box center [983, 424] width 77 height 26
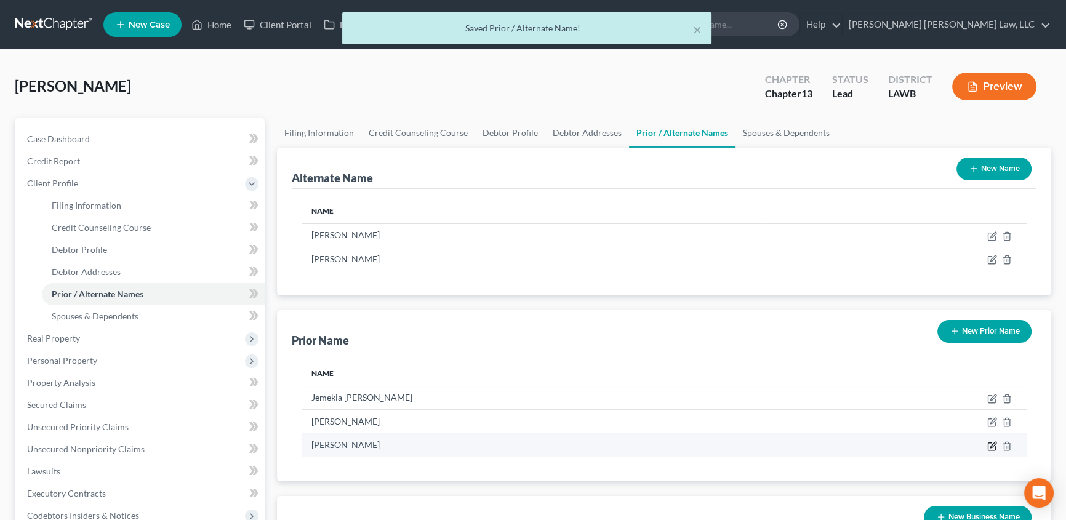
click at [993, 445] on icon "button" at bounding box center [994, 445] width 6 height 6
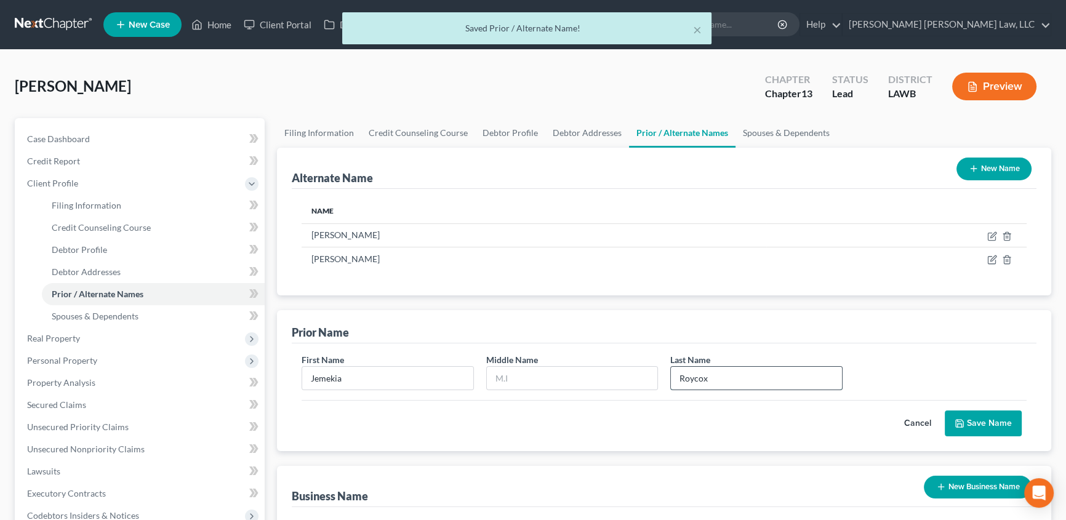
click at [716, 381] on input "Roycox" at bounding box center [756, 378] width 171 height 23
type input "R"
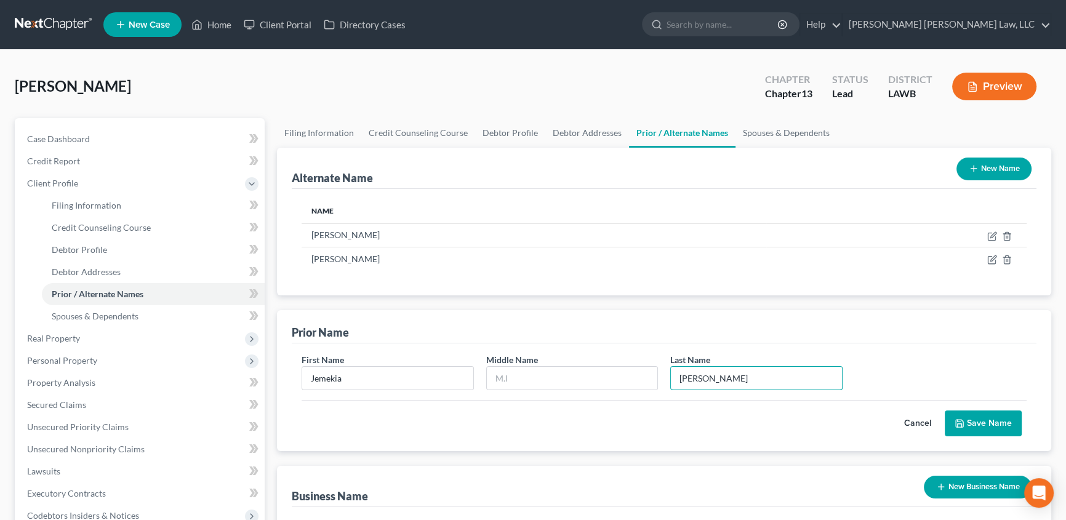
type input "[PERSON_NAME]"
click at [975, 424] on button "Save Name" at bounding box center [983, 424] width 77 height 26
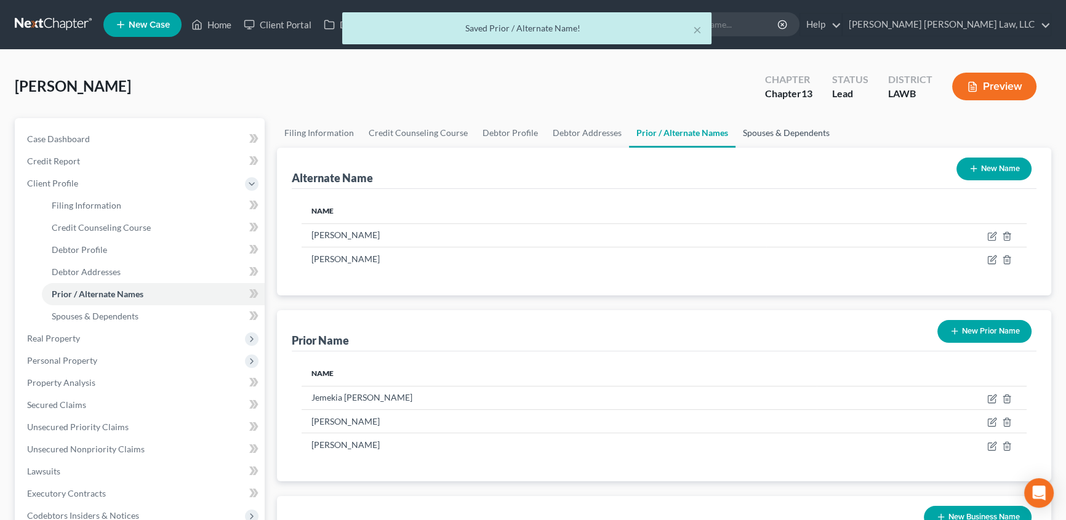
click at [770, 128] on link "Spouses & Dependents" at bounding box center [787, 133] width 102 height 30
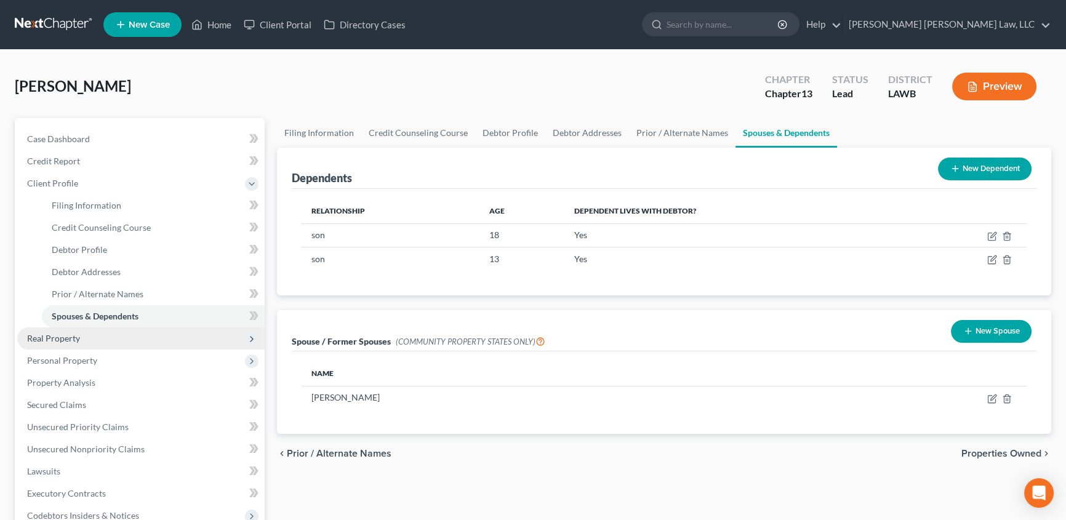
click at [39, 337] on span "Real Property" at bounding box center [53, 338] width 53 height 10
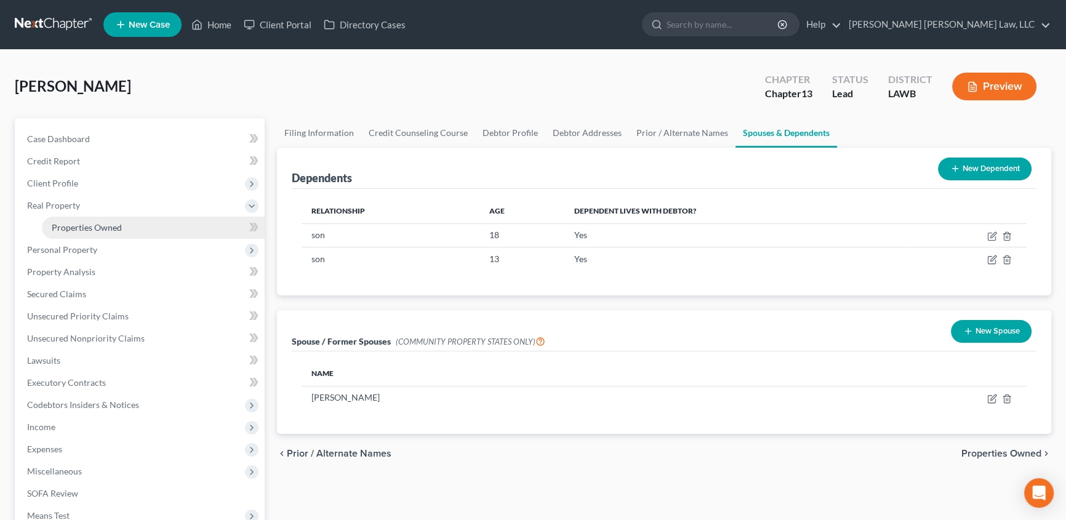
click at [89, 225] on span "Properties Owned" at bounding box center [87, 227] width 70 height 10
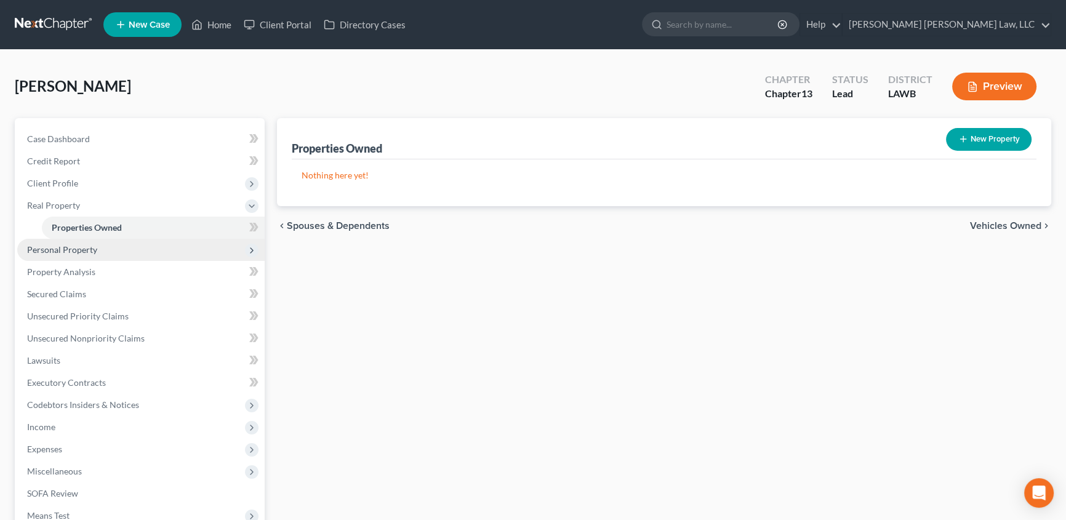
click at [81, 251] on span "Personal Property" at bounding box center [62, 249] width 70 height 10
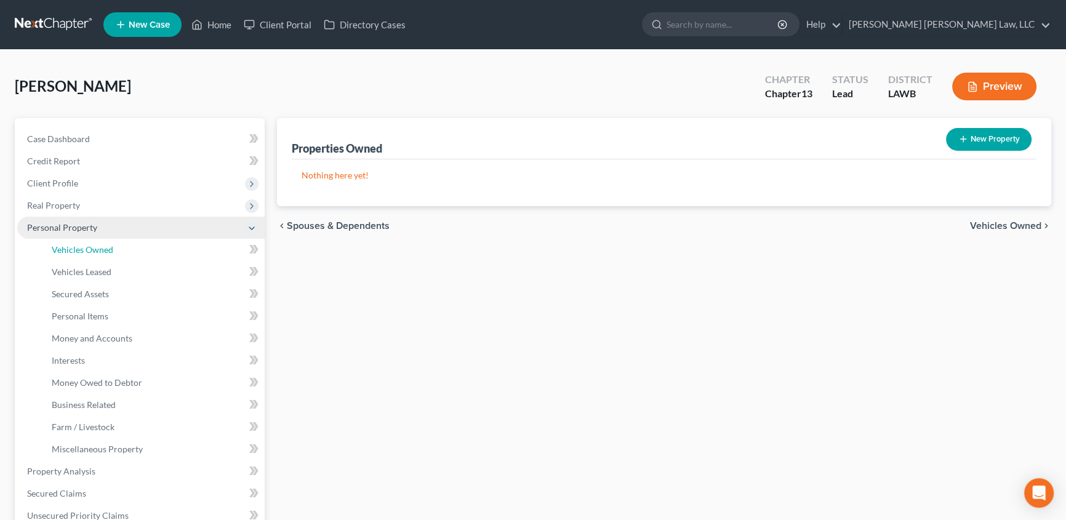
click at [81, 251] on span "Vehicles Owned" at bounding box center [83, 249] width 62 height 10
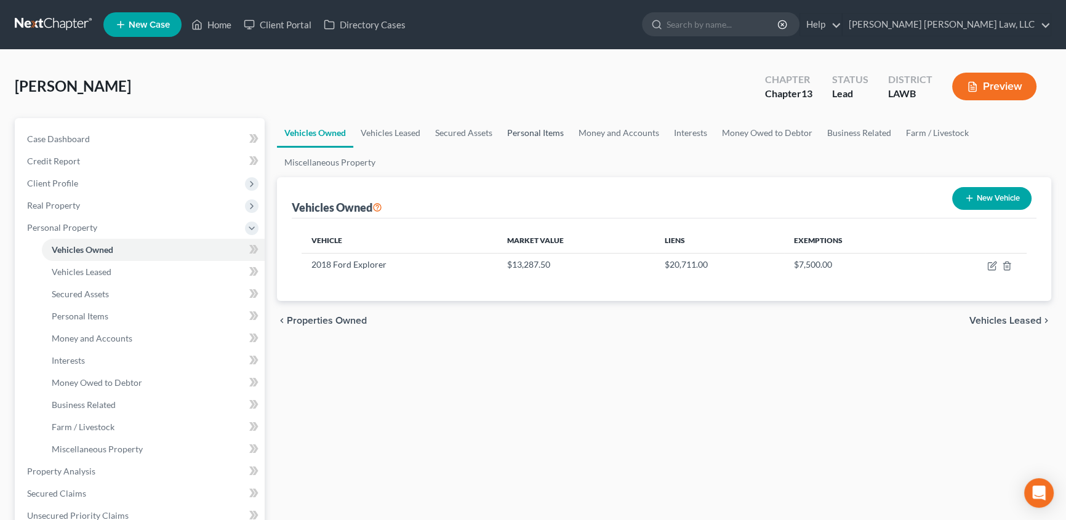
click at [541, 137] on link "Personal Items" at bounding box center [535, 133] width 71 height 30
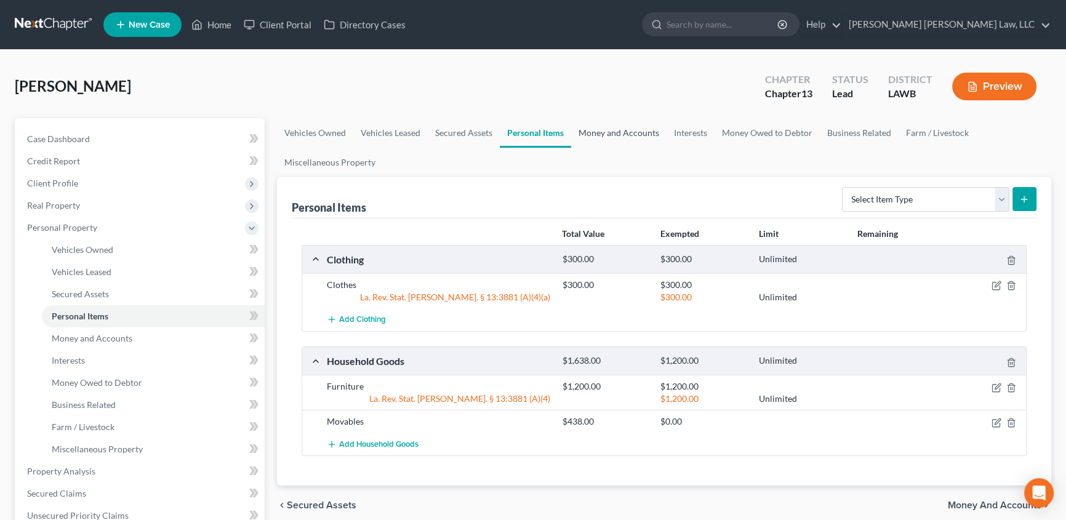
click at [631, 134] on link "Money and Accounts" at bounding box center [618, 133] width 95 height 30
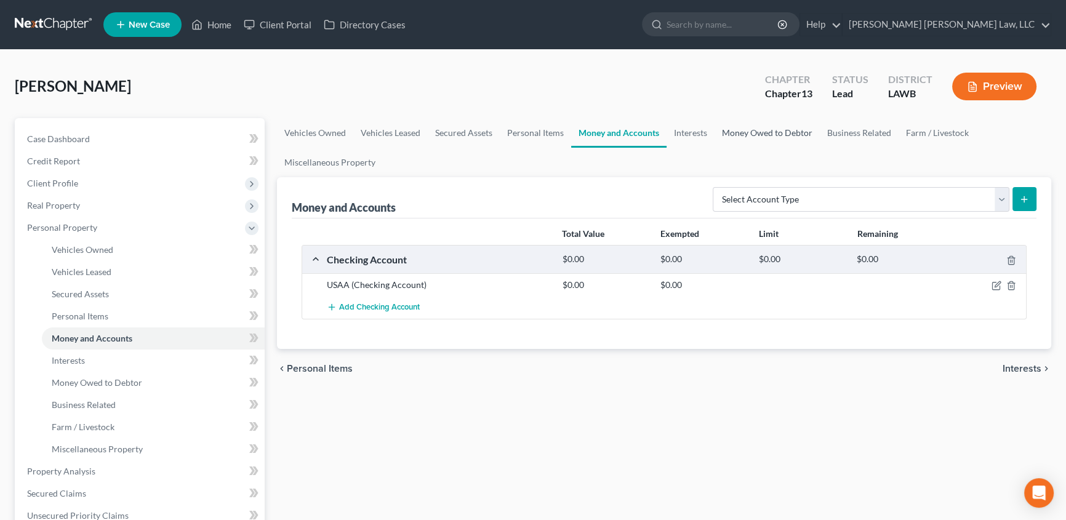
click at [778, 133] on link "Money Owed to Debtor" at bounding box center [767, 133] width 105 height 30
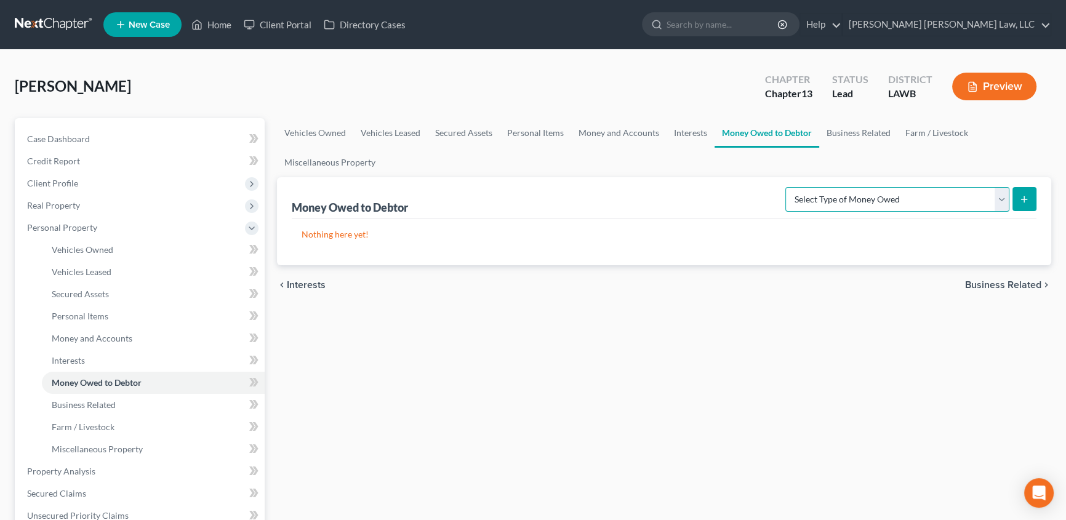
drag, startPoint x: 901, startPoint y: 196, endPoint x: 869, endPoint y: 206, distance: 32.9
click at [901, 196] on select "Select Type of Money Owed Accounts Receivable (A/B: 38) Alimony (A/B: 29) Child…" at bounding box center [898, 199] width 224 height 25
select select "expected_tax_refund"
click at [788, 187] on select "Select Type of Money Owed Accounts Receivable (A/B: 38) Alimony (A/B: 29) Child…" at bounding box center [898, 199] width 224 height 25
click at [1027, 200] on icon "submit" at bounding box center [1025, 200] width 10 height 10
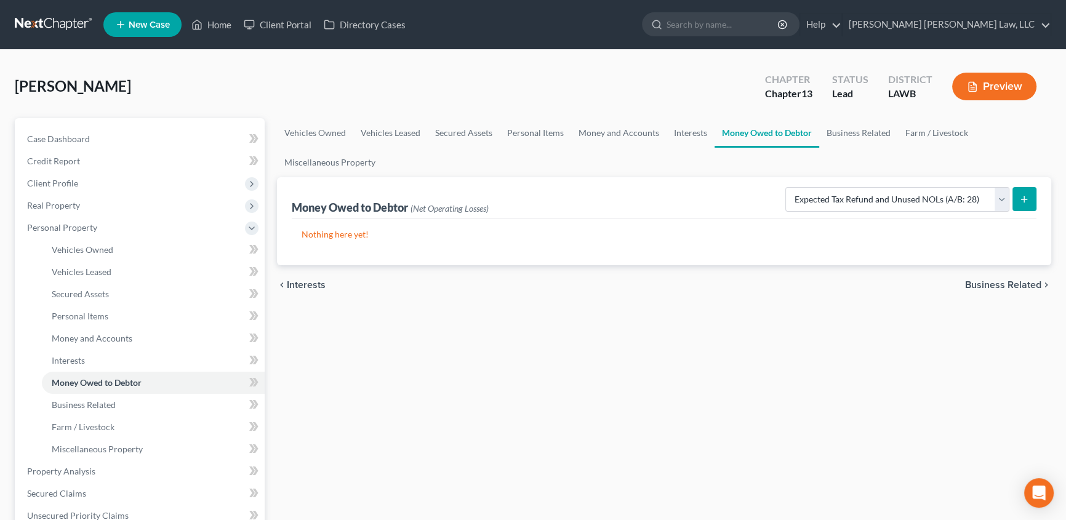
select select "0"
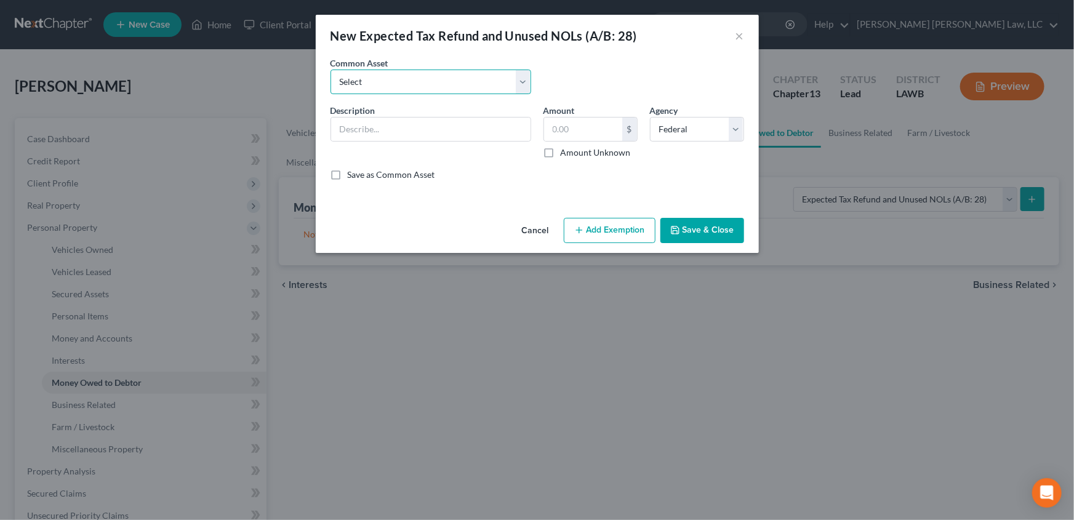
click at [377, 81] on select "Select Pro Rata Refundable Child Tax Credit Pro Rata Earned Income Credit-Feder…" at bounding box center [431, 82] width 201 height 25
select select "0"
click at [331, 70] on select "Select Pro Rata Refundable Child Tax Credit Pro Rata Earned Income Credit-Feder…" at bounding box center [431, 82] width 201 height 25
type input "Pro Rata Refundable Child Tax Credit"
type input "0.00"
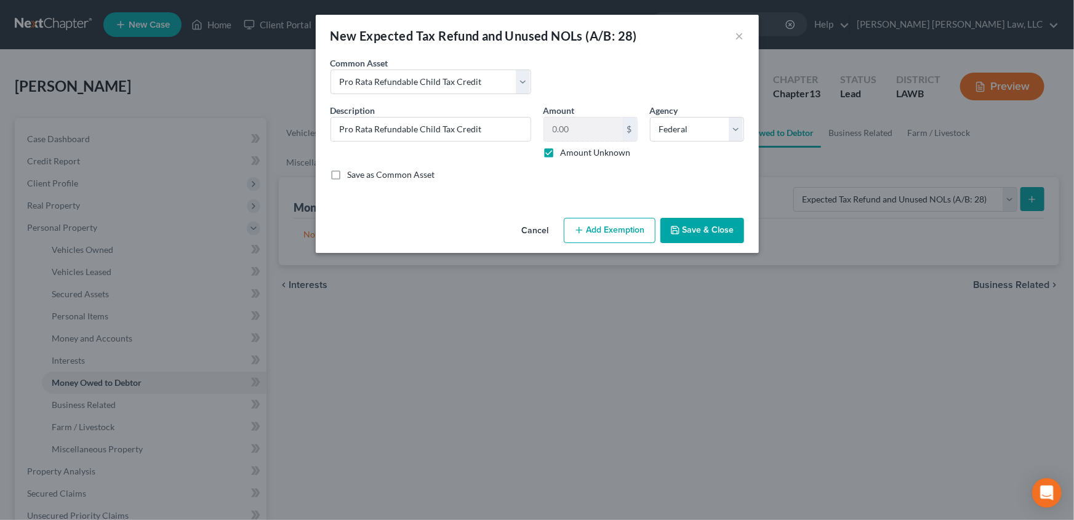
click at [561, 152] on label "Amount Unknown" at bounding box center [596, 153] width 70 height 12
click at [566, 152] on input "Amount Unknown" at bounding box center [570, 151] width 8 height 8
checkbox input "false"
click at [574, 129] on input "0.00" at bounding box center [583, 129] width 78 height 23
type input "1,700.00"
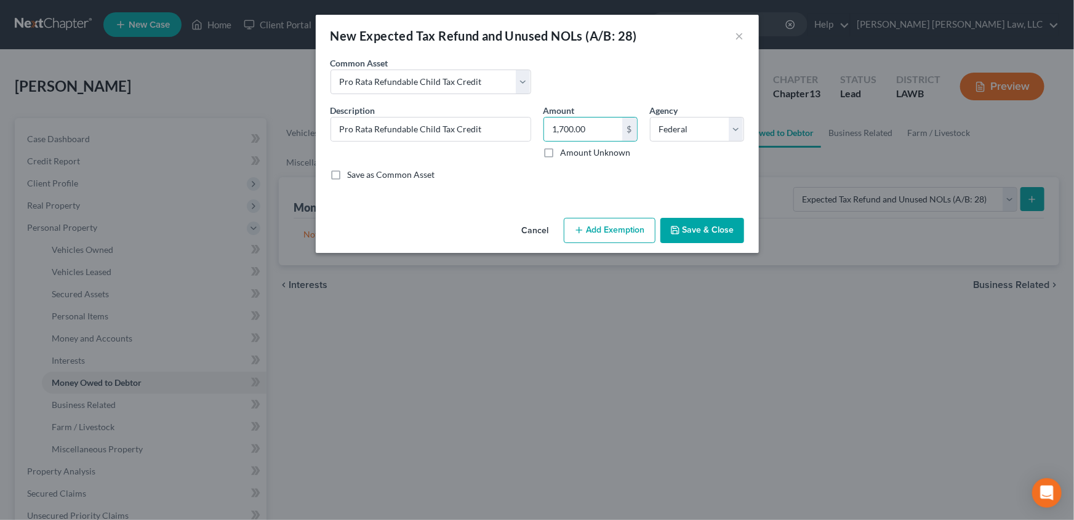
click at [584, 230] on icon "button" at bounding box center [579, 230] width 10 height 10
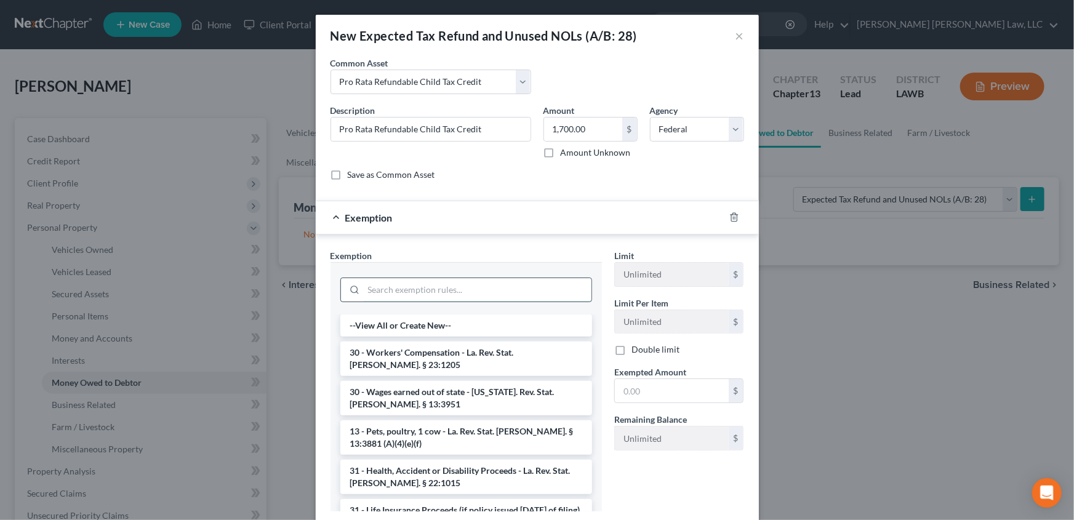
click at [406, 290] on input "search" at bounding box center [478, 289] width 228 height 23
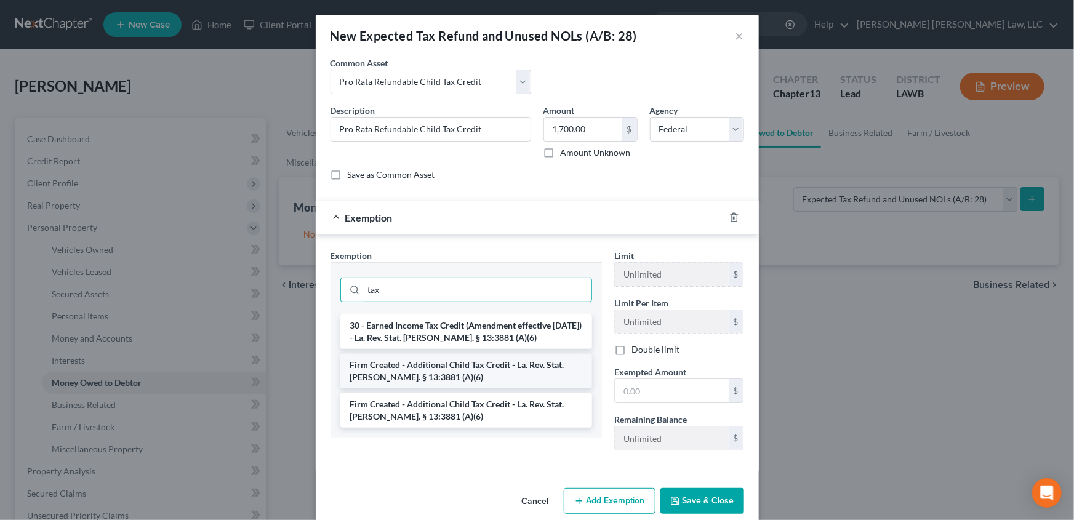
type input "tax"
click at [416, 364] on li "Firm Created - Additional Child Tax Credit - La. Rev. Stat. [PERSON_NAME]. § 13…" at bounding box center [467, 371] width 252 height 34
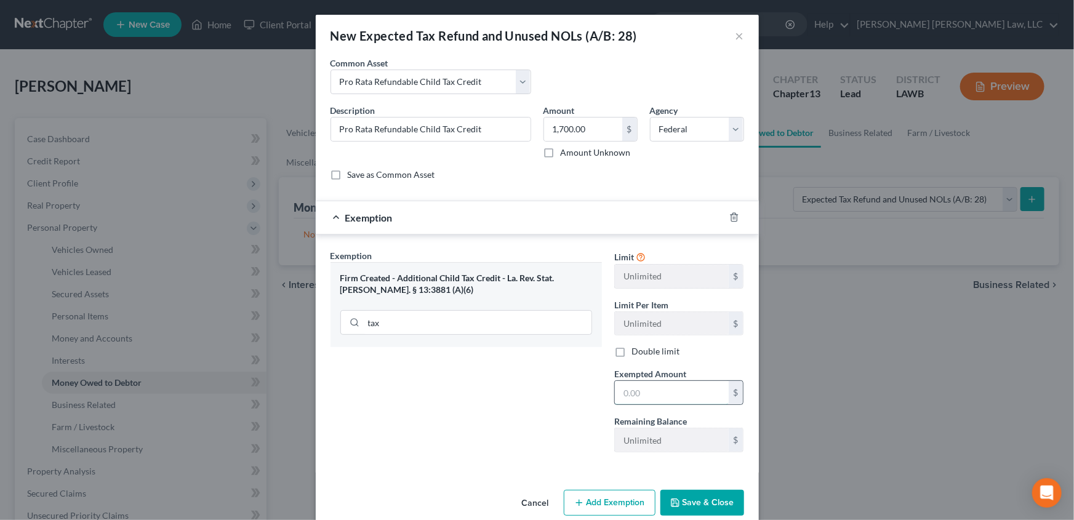
click at [653, 394] on input "text" at bounding box center [672, 392] width 114 height 23
type input "1,700.00"
click at [695, 503] on button "Save & Close" at bounding box center [703, 503] width 84 height 26
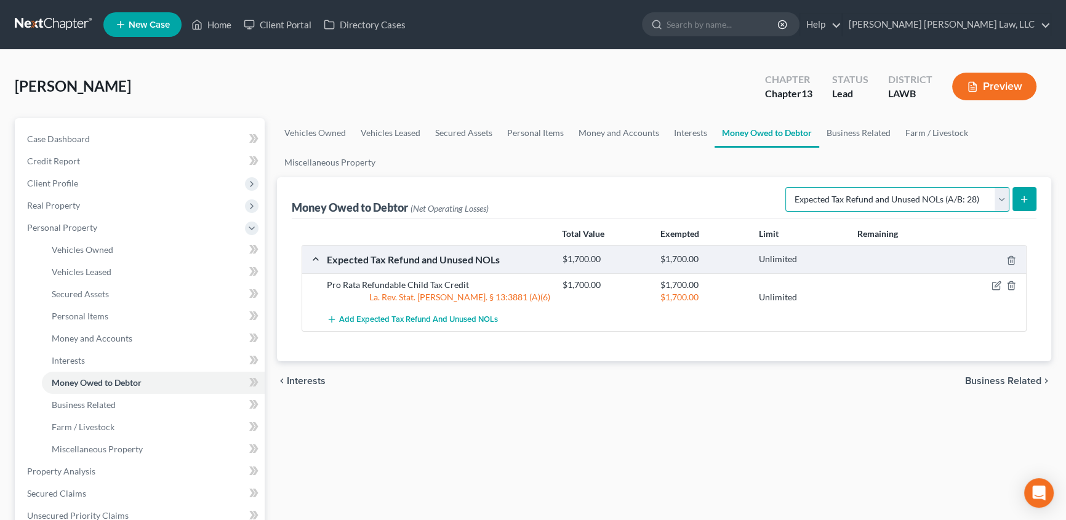
click at [1004, 202] on select "Select Type of Money Owed Accounts Receivable (A/B: 38) Alimony (A/B: 29) Child…" at bounding box center [898, 199] width 224 height 25
click at [788, 187] on select "Select Type of Money Owed Accounts Receivable (A/B: 38) Alimony (A/B: 29) Child…" at bounding box center [898, 199] width 224 height 25
click at [1029, 201] on icon "submit" at bounding box center [1025, 200] width 10 height 10
select select "0"
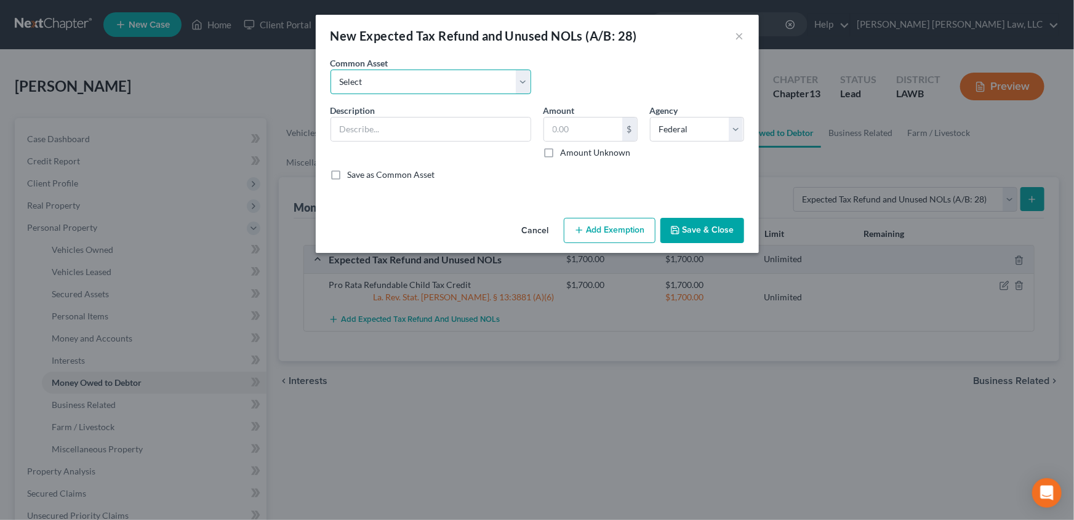
click at [371, 80] on select "Select Pro Rata Refundable Child Tax Credit Pro Rata Earned Income Credit-Feder…" at bounding box center [431, 82] width 201 height 25
select select "1"
click at [331, 70] on select "Select Pro Rata Refundable Child Tax Credit Pro Rata Earned Income Credit-Feder…" at bounding box center [431, 82] width 201 height 25
type input "Pro Rata Earned Income Credit-Federal"
type input "0.00"
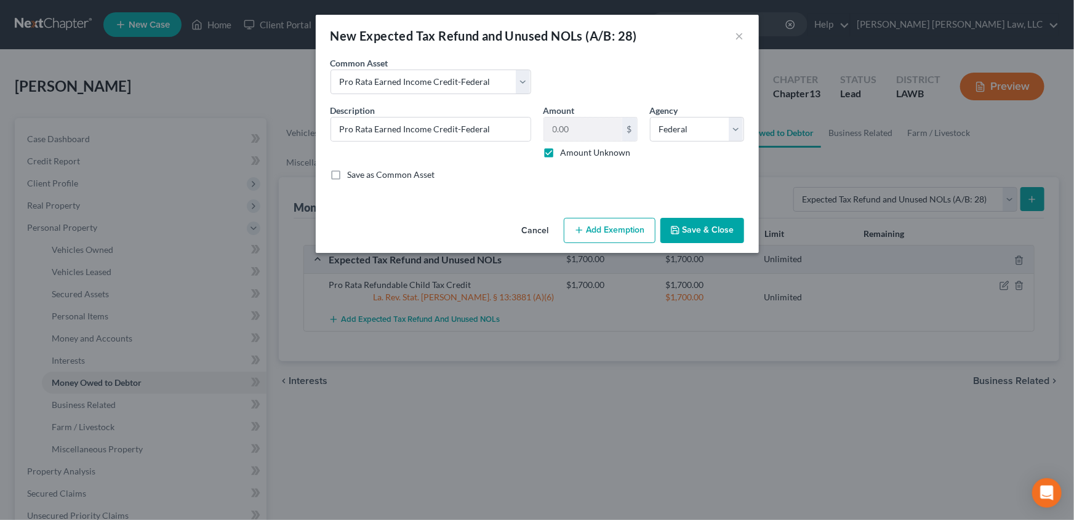
click at [561, 152] on label "Amount Unknown" at bounding box center [596, 153] width 70 height 12
click at [566, 152] on input "Amount Unknown" at bounding box center [570, 151] width 8 height 8
checkbox input "false"
click at [599, 127] on input "0.00" at bounding box center [583, 129] width 78 height 23
type input "7,830.00"
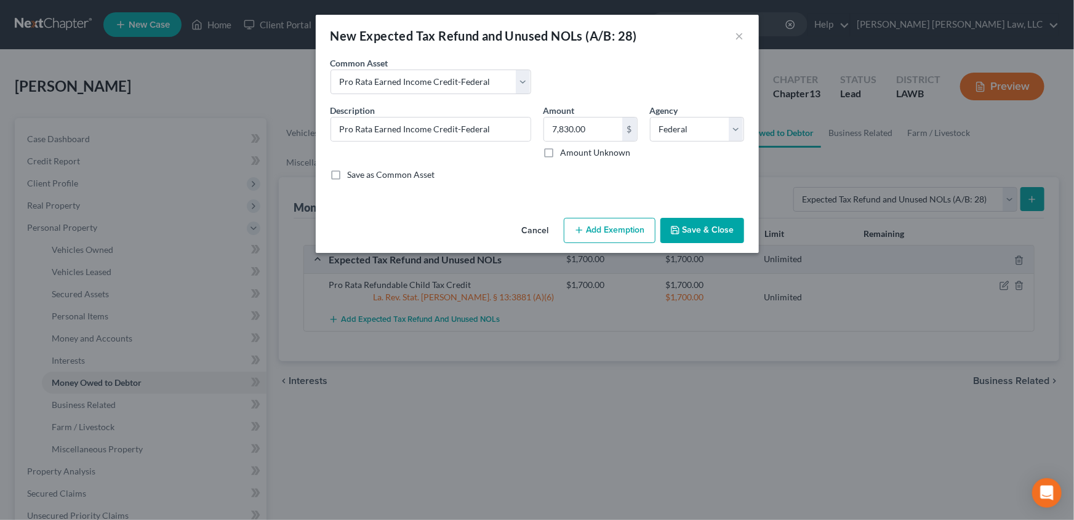
click at [589, 237] on button "Add Exemption" at bounding box center [610, 231] width 92 height 26
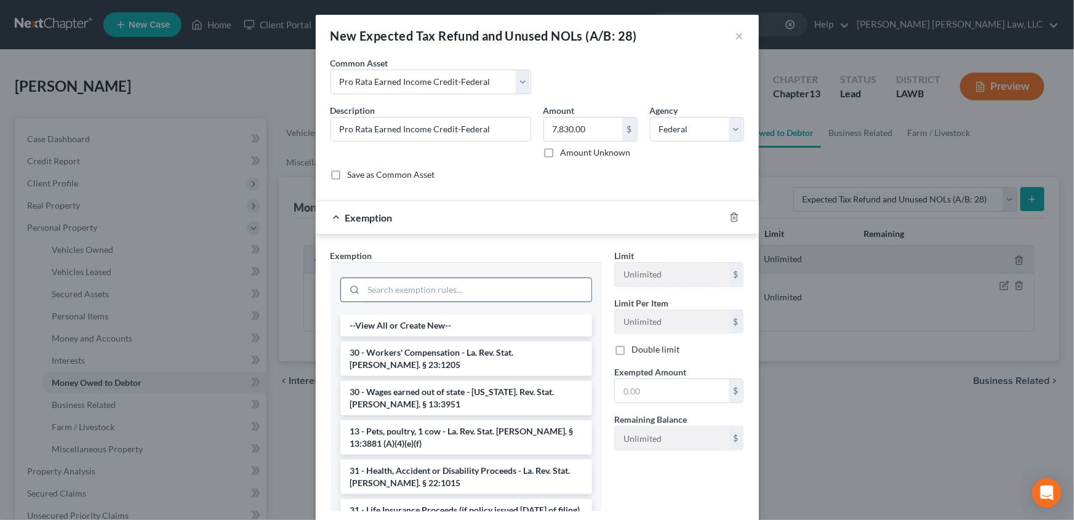
click at [417, 289] on input "search" at bounding box center [478, 289] width 228 height 23
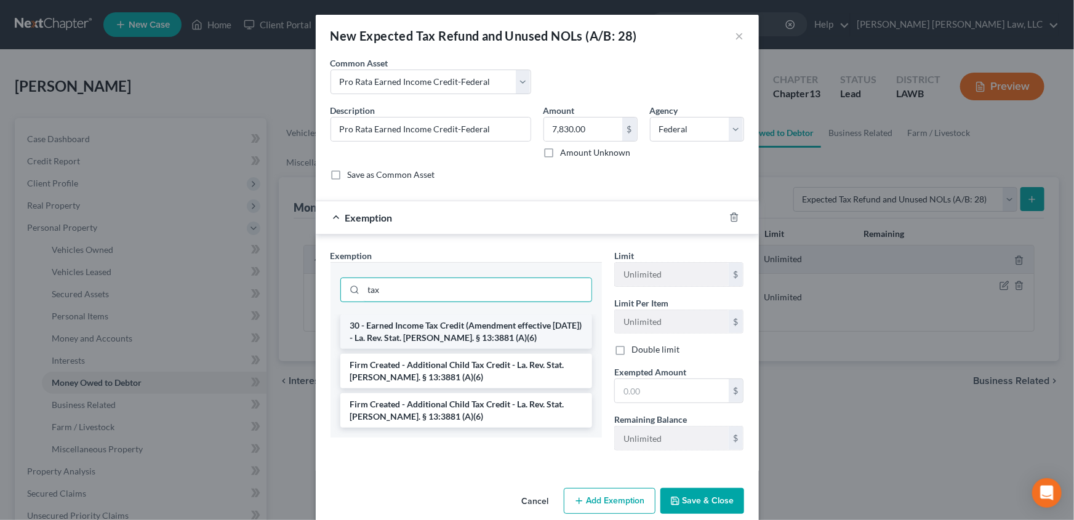
type input "tax"
click at [410, 333] on li "30 - Earned Income Tax Credit (Amendment effective [DATE]) - La. Rev. Stat. [PE…" at bounding box center [467, 332] width 252 height 34
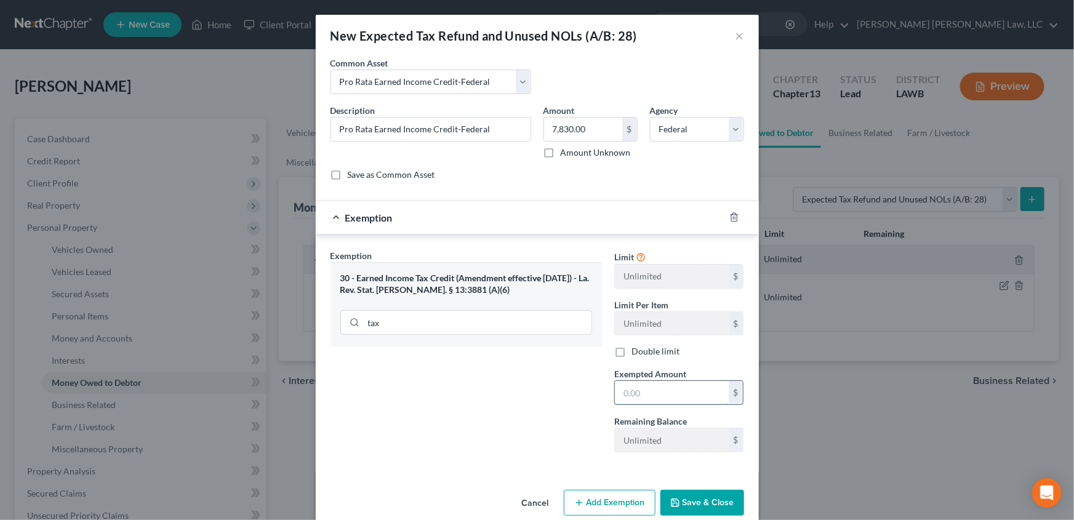
click at [645, 395] on input "text" at bounding box center [672, 392] width 114 height 23
type input "7,830.00"
drag, startPoint x: 688, startPoint y: 504, endPoint x: 389, endPoint y: 395, distance: 317.7
click at [688, 504] on button "Save & Close" at bounding box center [703, 503] width 84 height 26
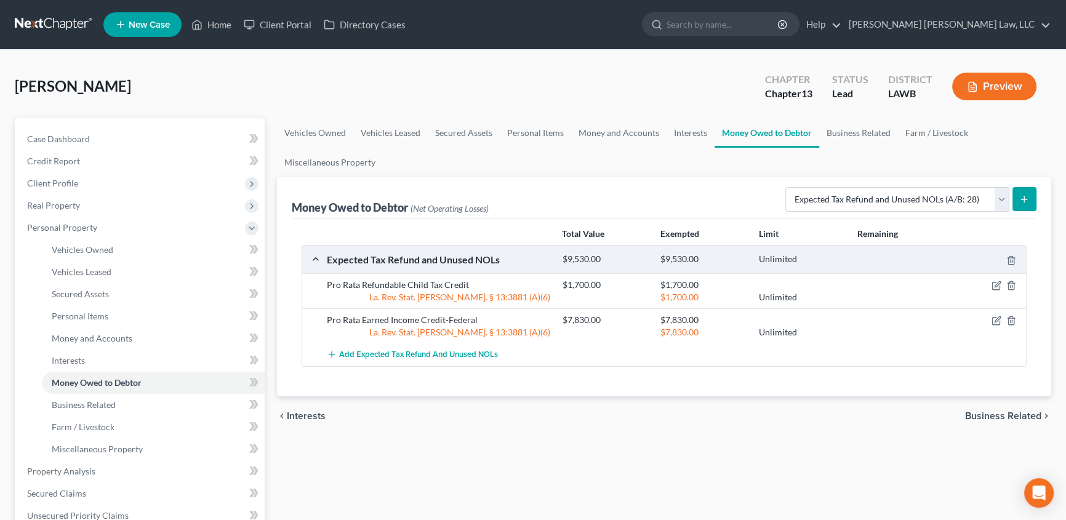
click at [1023, 197] on icon "submit" at bounding box center [1025, 200] width 10 height 10
select select "0"
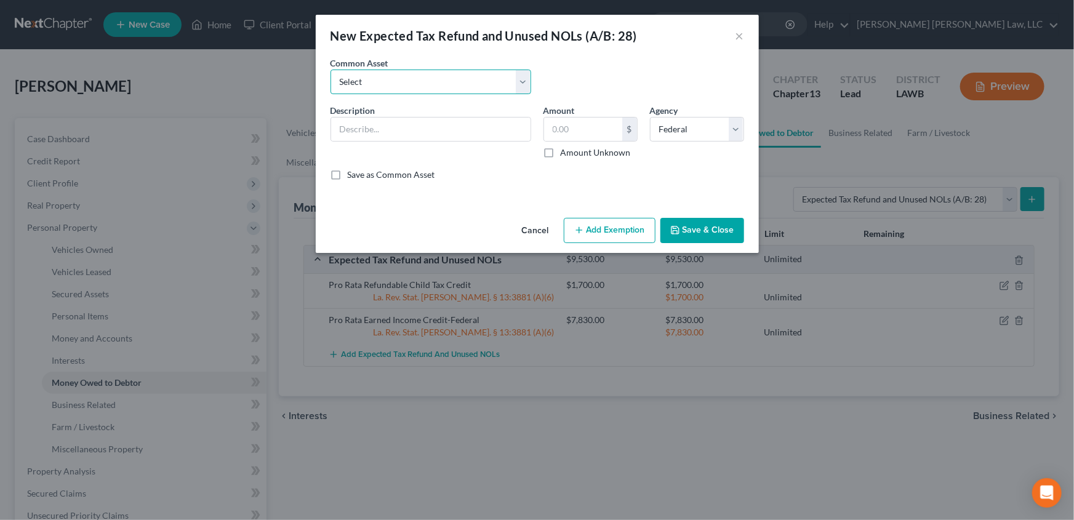
click at [374, 79] on select "Select Pro Rata Refundable Child Tax Credit Pro Rata Earned Income Credit-Feder…" at bounding box center [431, 82] width 201 height 25
select select "2"
click at [331, 70] on select "Select Pro Rata Refundable Child Tax Credit Pro Rata Earned Income Credit-Feder…" at bounding box center [431, 82] width 201 height 25
type input "Anticipated Earned Income Credit Federal"
type input "0.00"
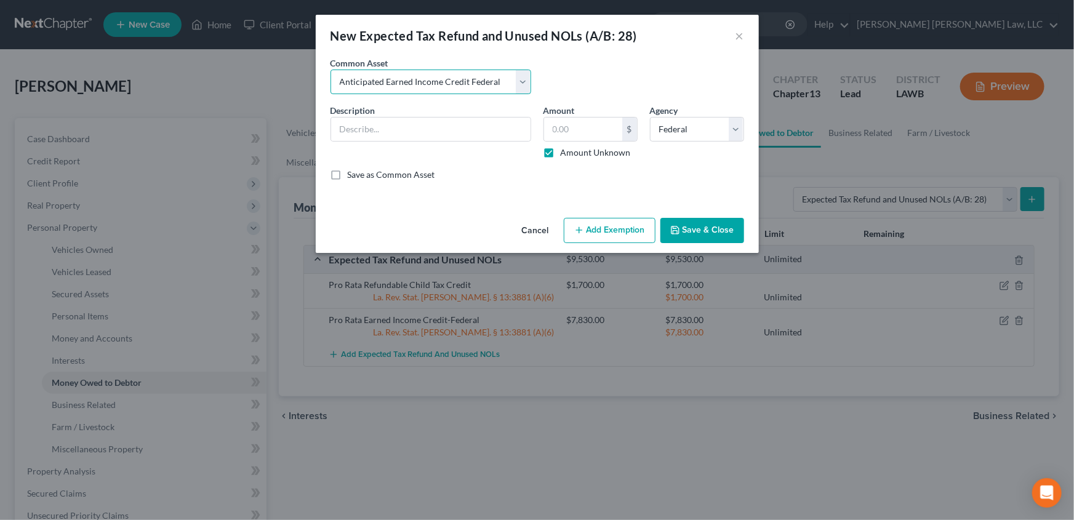
checkbox input "true"
click at [686, 230] on button "Save & Close" at bounding box center [703, 231] width 84 height 26
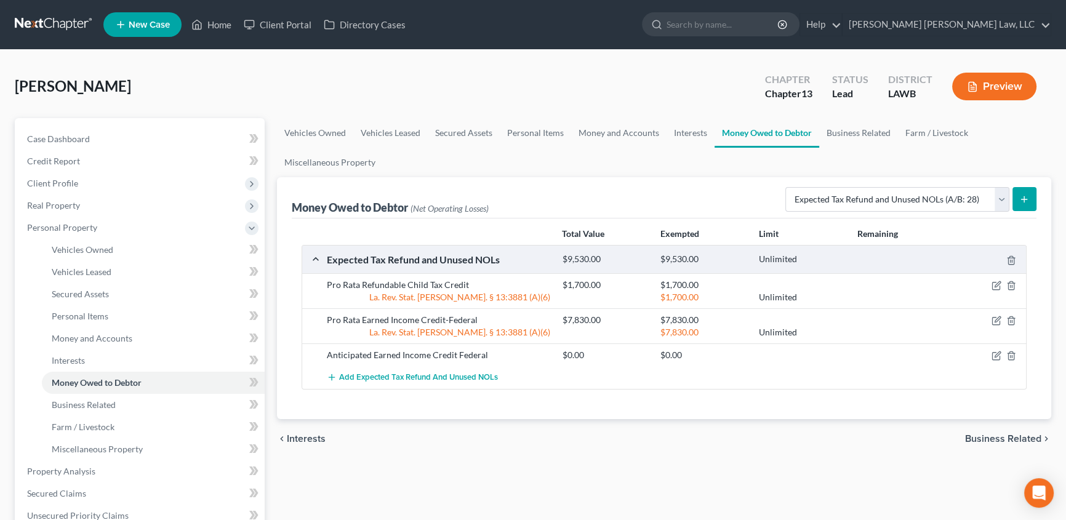
click at [1023, 204] on button "submit" at bounding box center [1025, 199] width 24 height 24
select select "0"
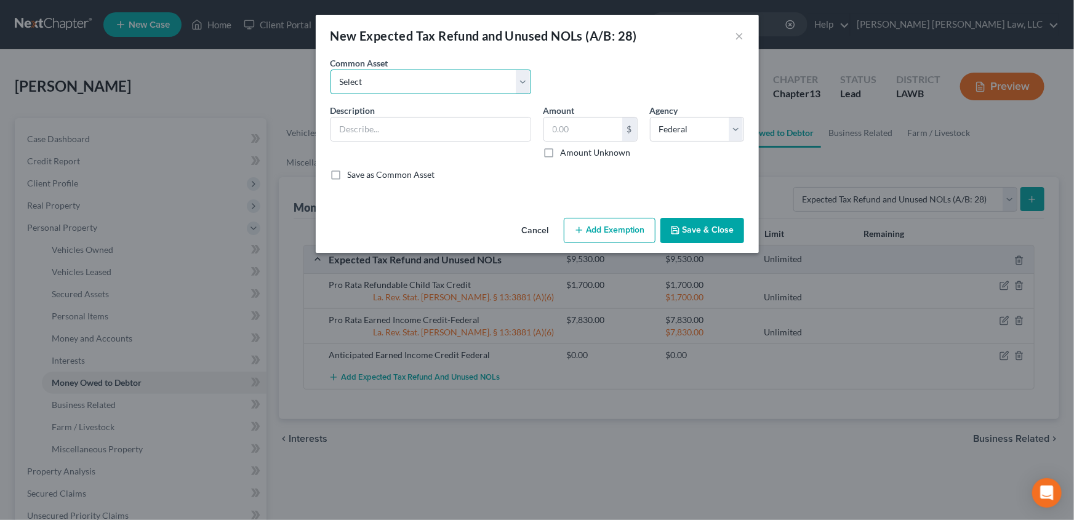
click at [377, 81] on select "Select Pro Rata Refundable Child Tax Credit Pro Rata Earned Income Credit-Feder…" at bounding box center [431, 82] width 201 height 25
select select "4"
click at [331, 70] on select "Select Pro Rata Refundable Child Tax Credit Pro Rata Earned Income Credit-Feder…" at bounding box center [431, 82] width 201 height 25
type input "Anticipated Refundable Child Tax Credit"
type input "0.00"
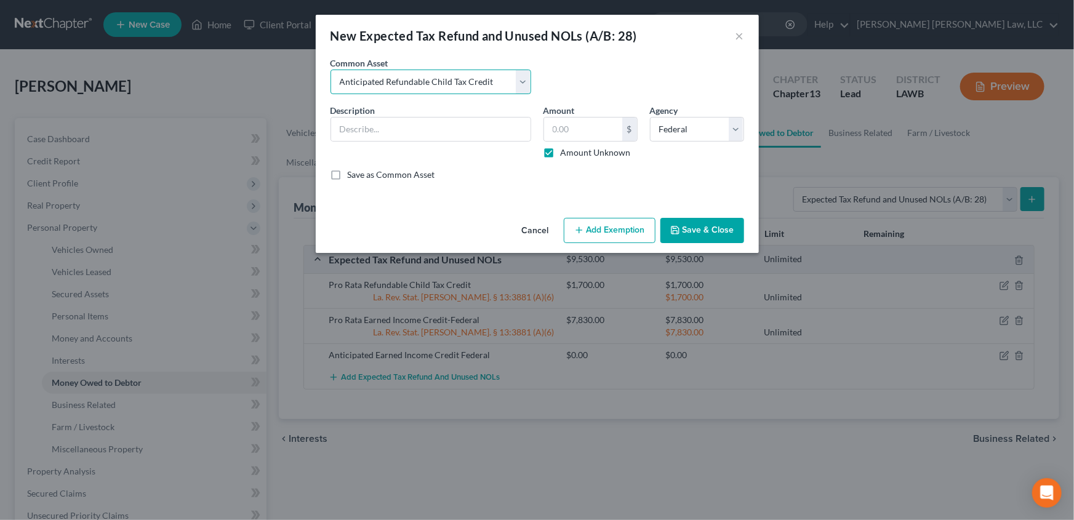
checkbox input "true"
click at [702, 236] on button "Save & Close" at bounding box center [703, 231] width 84 height 26
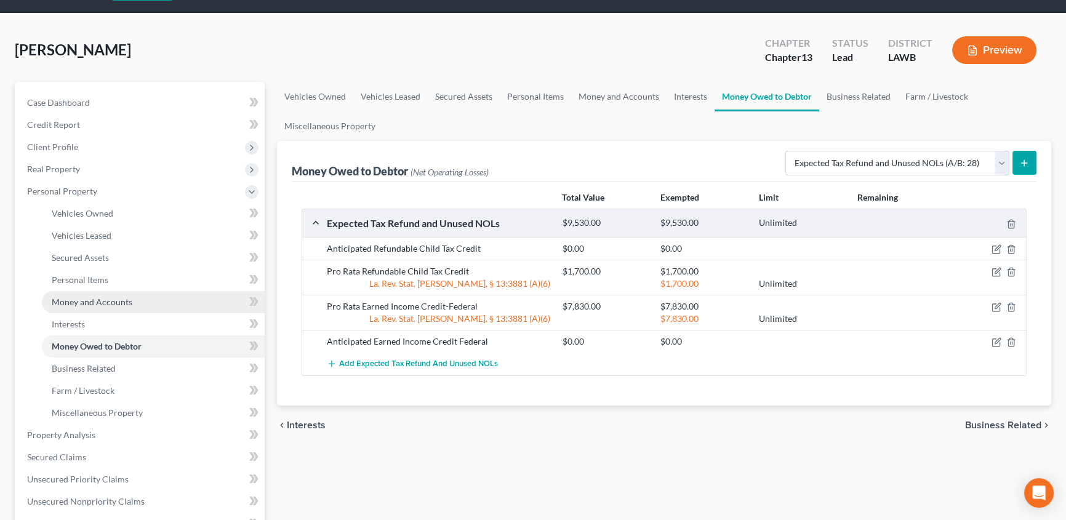
scroll to position [55, 0]
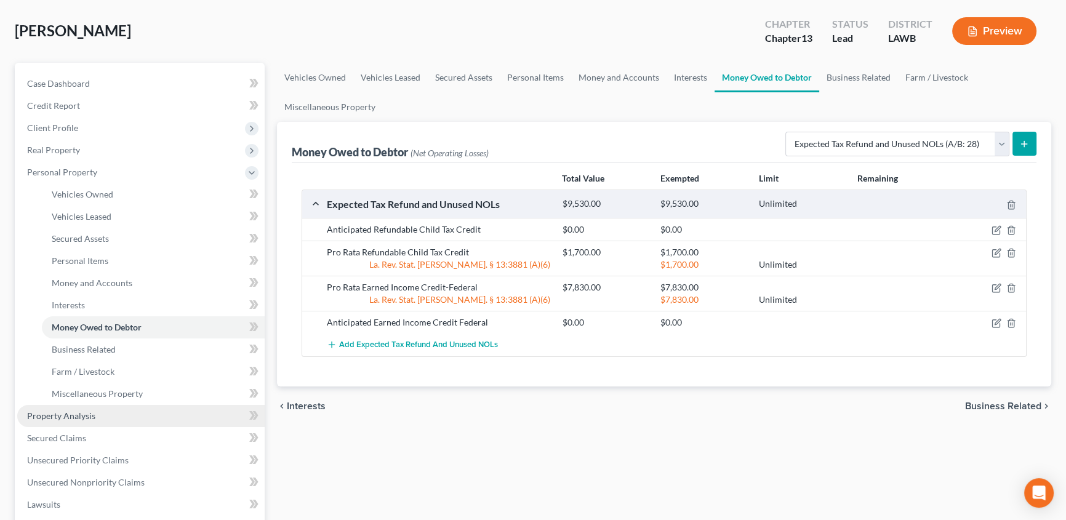
click at [70, 417] on span "Property Analysis" at bounding box center [61, 416] width 68 height 10
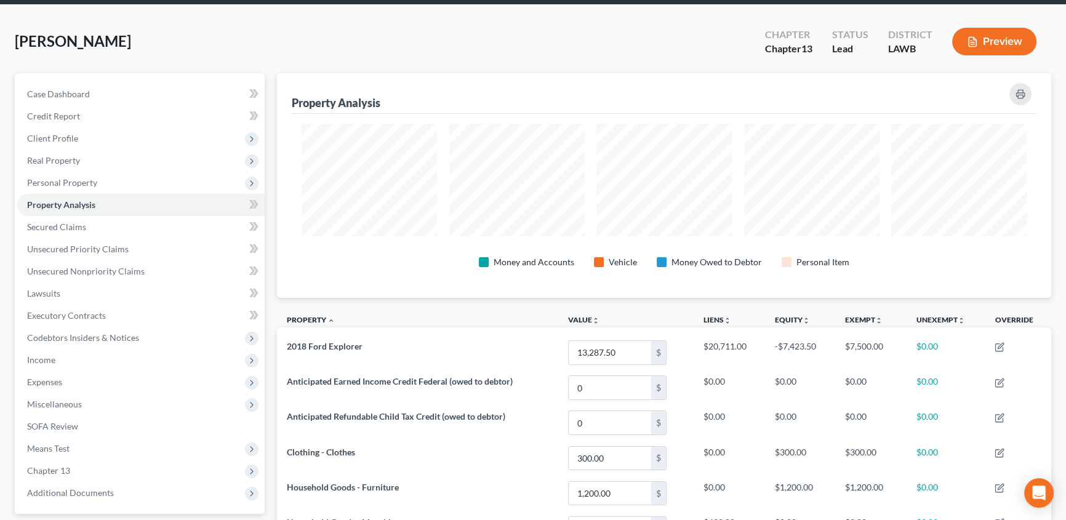
scroll to position [111, 0]
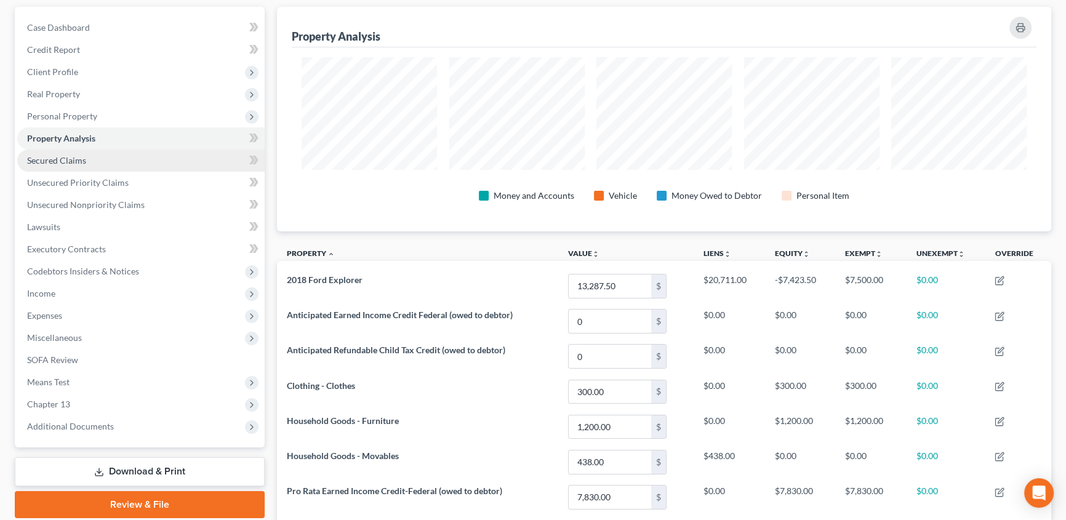
click at [54, 158] on span "Secured Claims" at bounding box center [56, 160] width 59 height 10
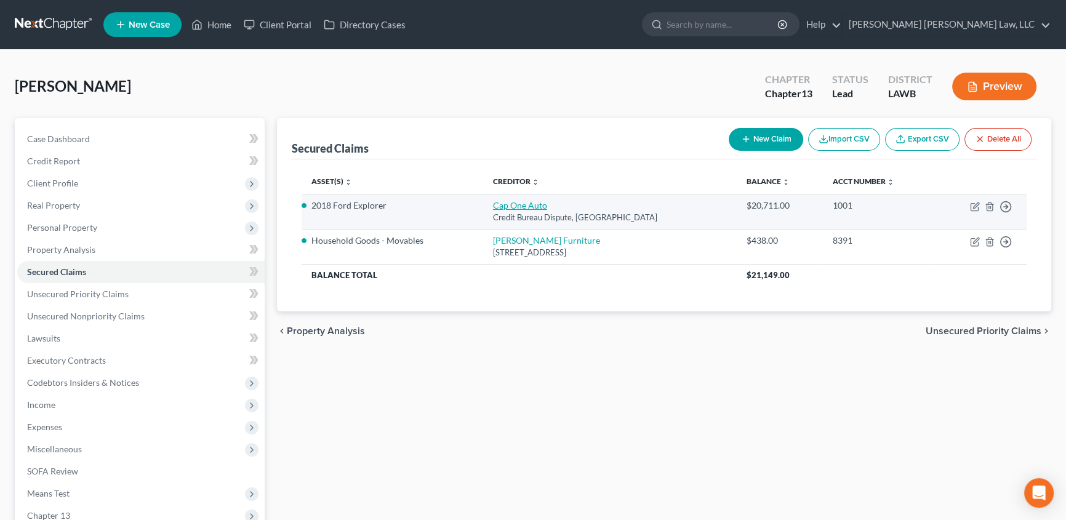
click at [515, 209] on link "Cap One Auto" at bounding box center [520, 205] width 54 height 10
select select "45"
select select "0"
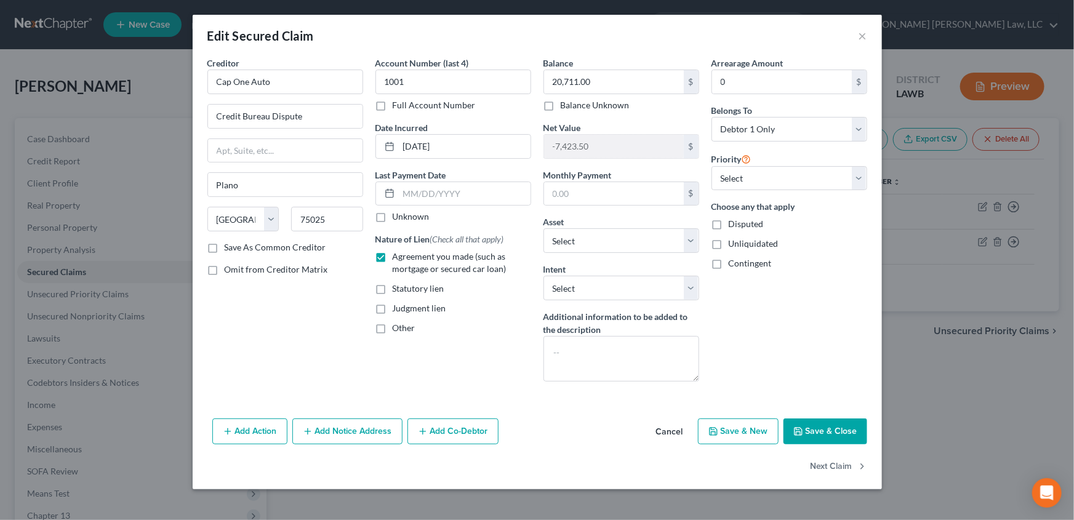
click at [821, 433] on button "Save & Close" at bounding box center [826, 432] width 84 height 26
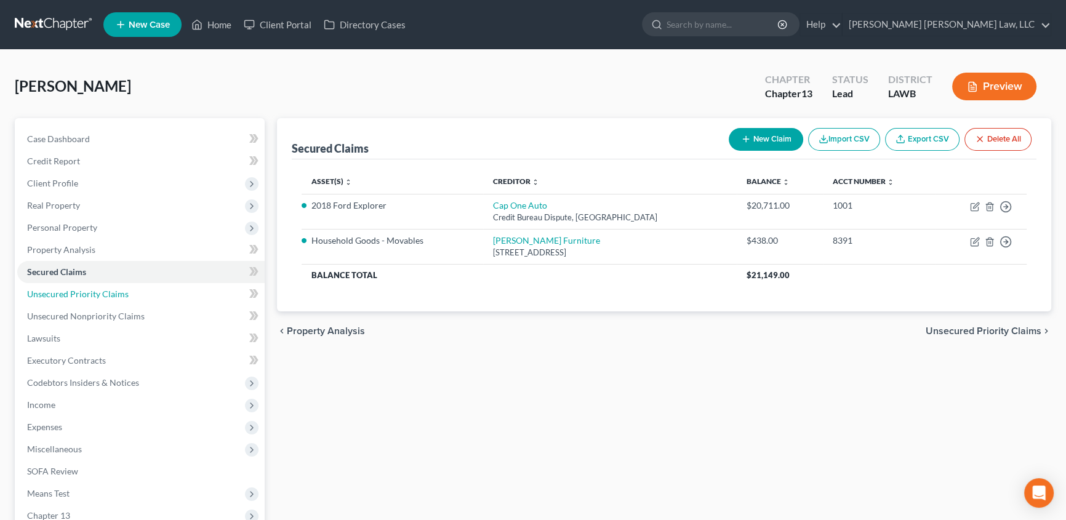
drag, startPoint x: 102, startPoint y: 289, endPoint x: 249, endPoint y: 297, distance: 146.8
click at [102, 289] on span "Unsecured Priority Claims" at bounding box center [78, 294] width 102 height 10
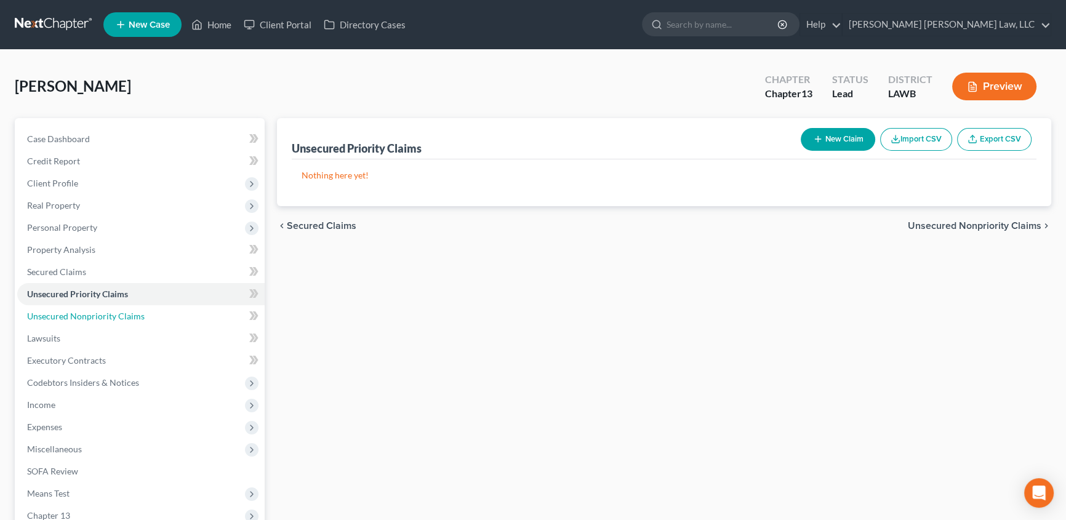
click at [117, 313] on span "Unsecured Nonpriority Claims" at bounding box center [86, 316] width 118 height 10
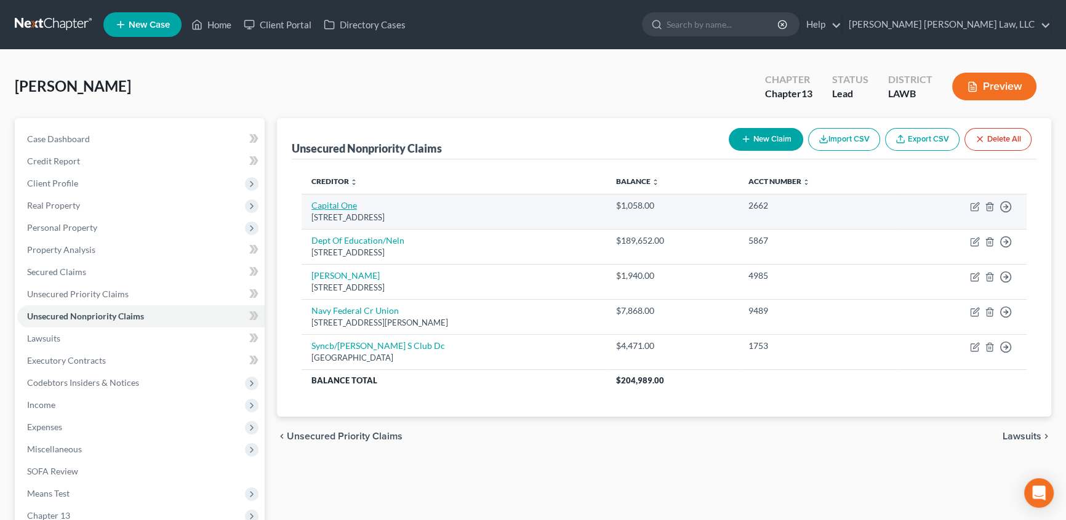
click at [334, 207] on link "Capital One" at bounding box center [335, 205] width 46 height 10
select select "46"
select select "2"
select select "0"
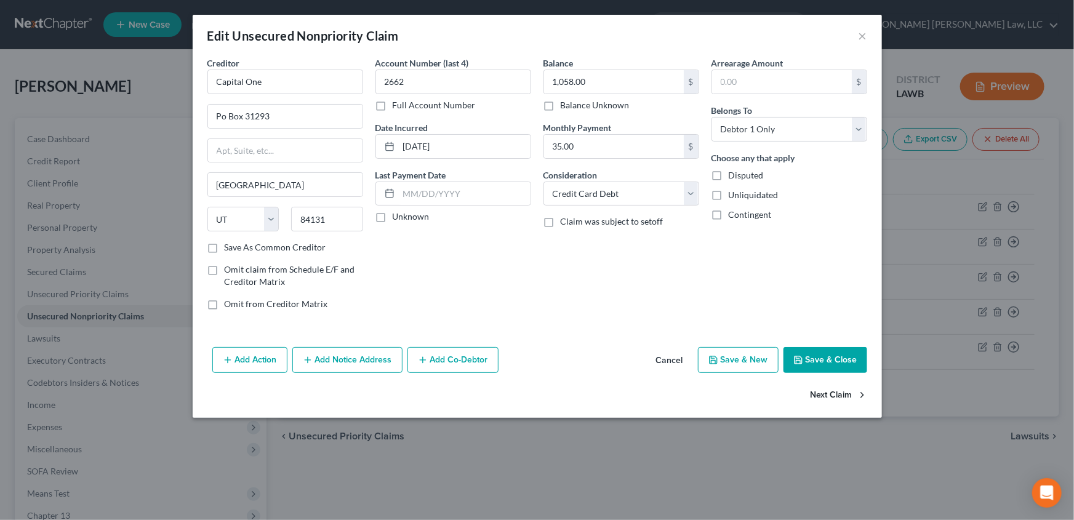
click at [837, 396] on button "Next Claim" at bounding box center [839, 396] width 57 height 26
select select "30"
select select "17"
select select "0"
click at [825, 391] on button "Next Claim" at bounding box center [839, 396] width 57 height 26
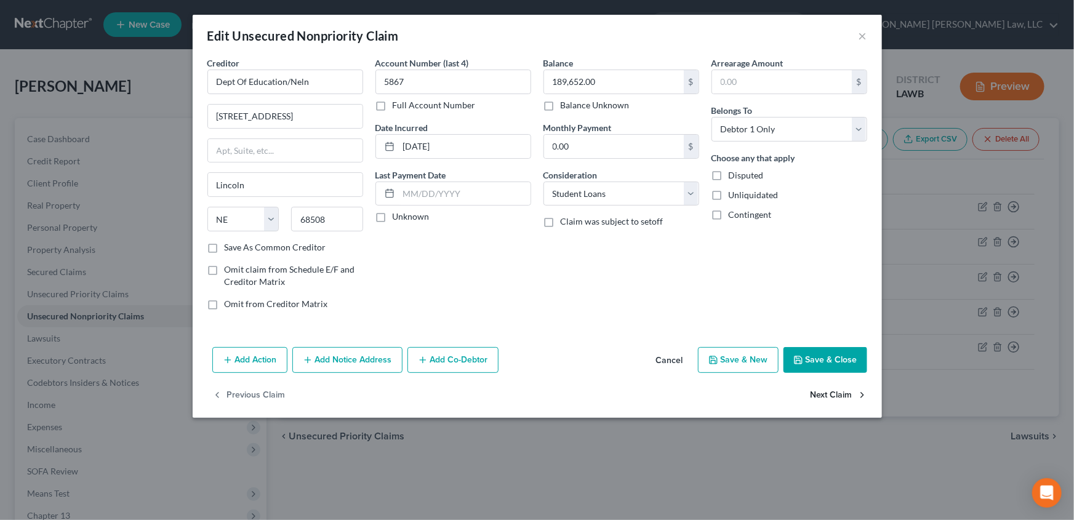
select select "35"
select select "2"
select select "0"
click at [828, 396] on button "Next Claim" at bounding box center [839, 396] width 57 height 26
select select "48"
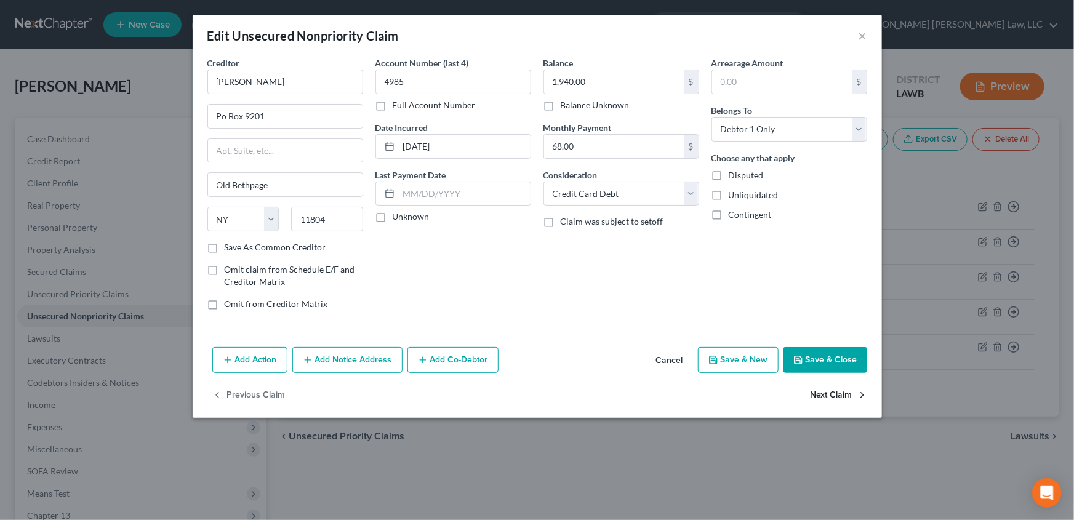
select select "2"
select select "0"
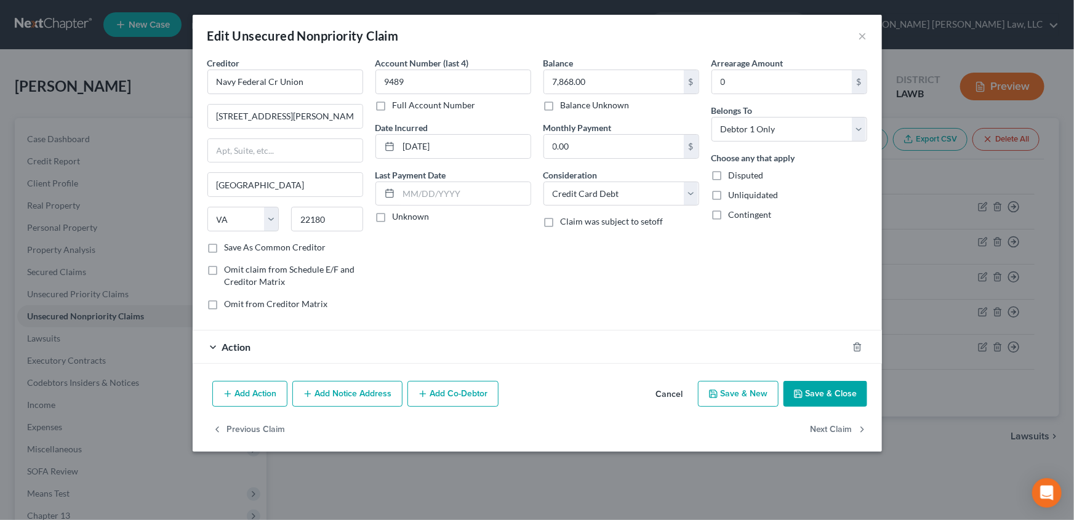
click at [228, 345] on span "Action" at bounding box center [236, 347] width 29 height 12
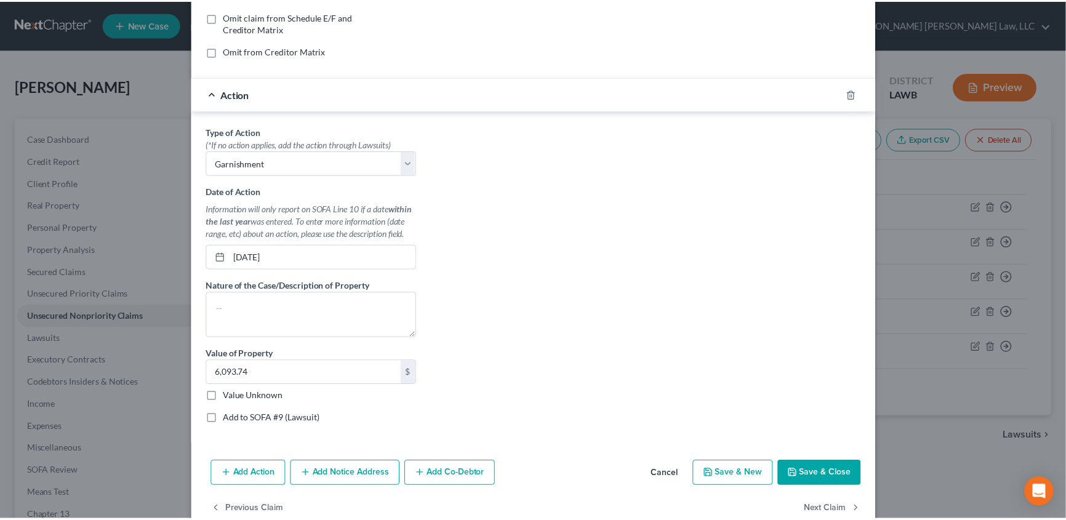
scroll to position [279, 0]
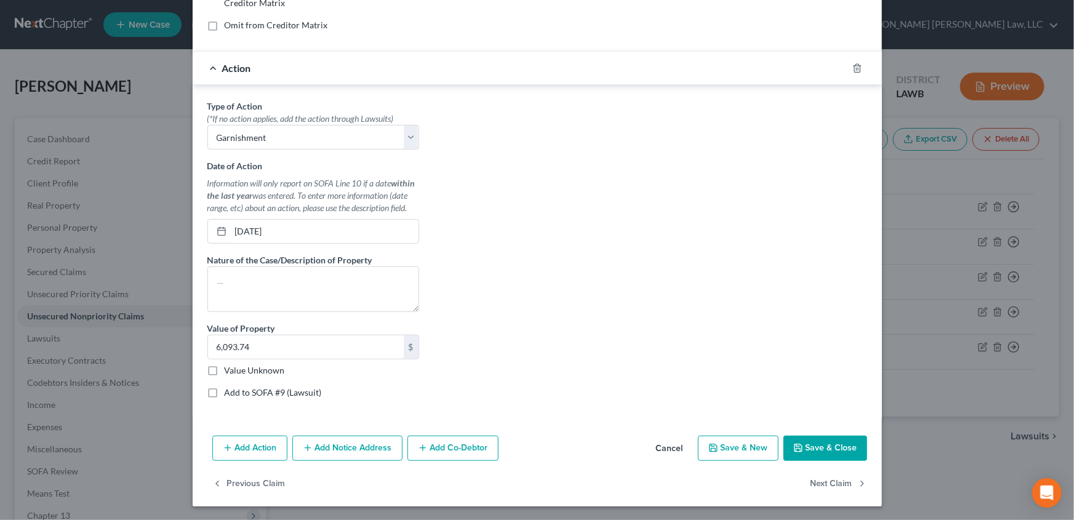
click at [831, 452] on button "Save & Close" at bounding box center [826, 449] width 84 height 26
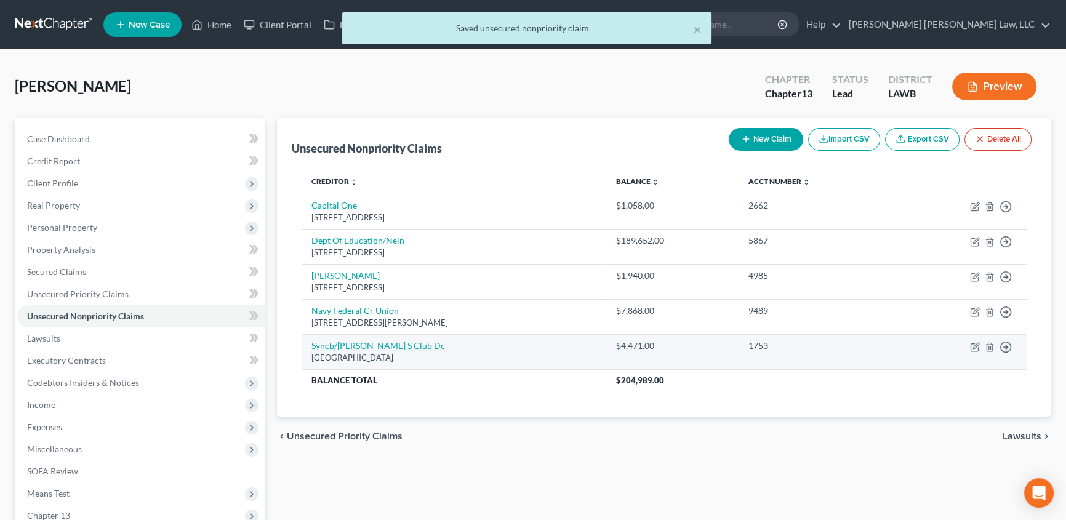
click at [348, 347] on link "Syncb/[PERSON_NAME] S Club Dc" at bounding box center [379, 346] width 134 height 10
select select "39"
select select "2"
select select "0"
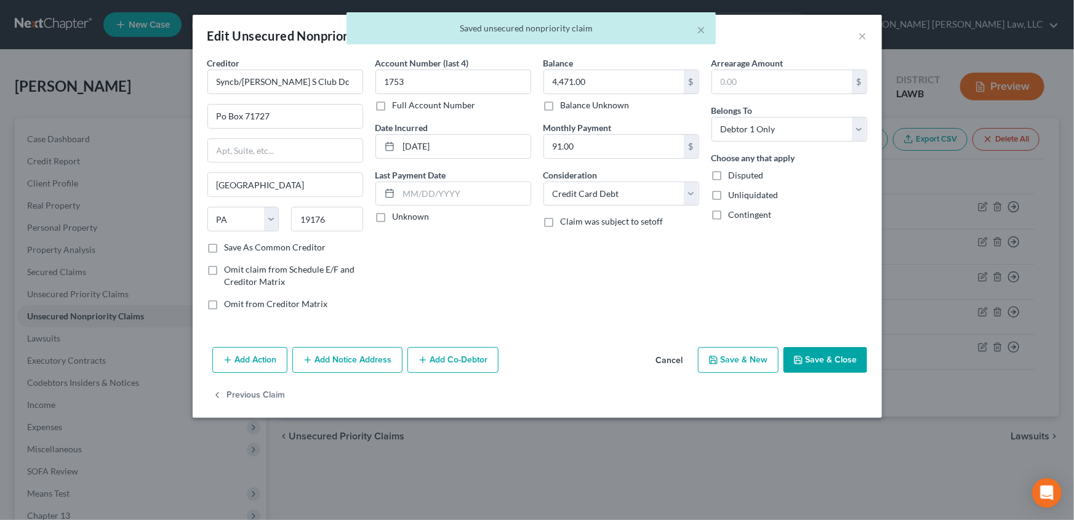
click at [836, 368] on button "Save & Close" at bounding box center [826, 360] width 84 height 26
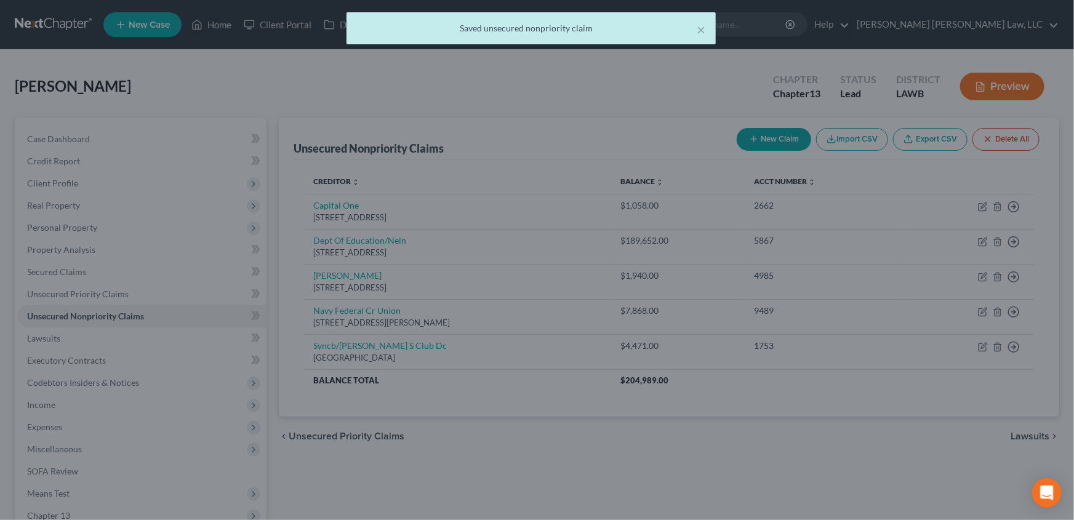
type input "0"
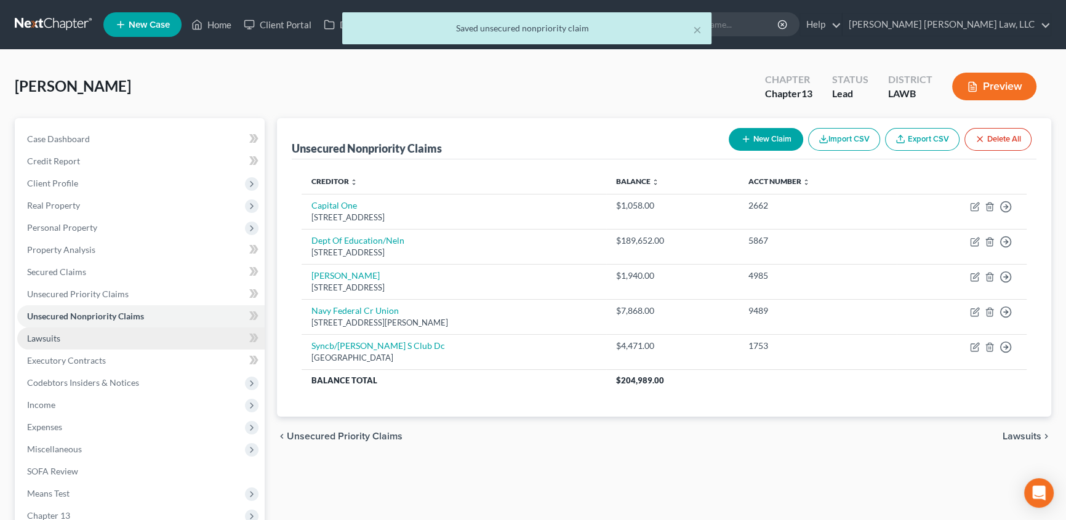
click at [55, 337] on span "Lawsuits" at bounding box center [43, 338] width 33 height 10
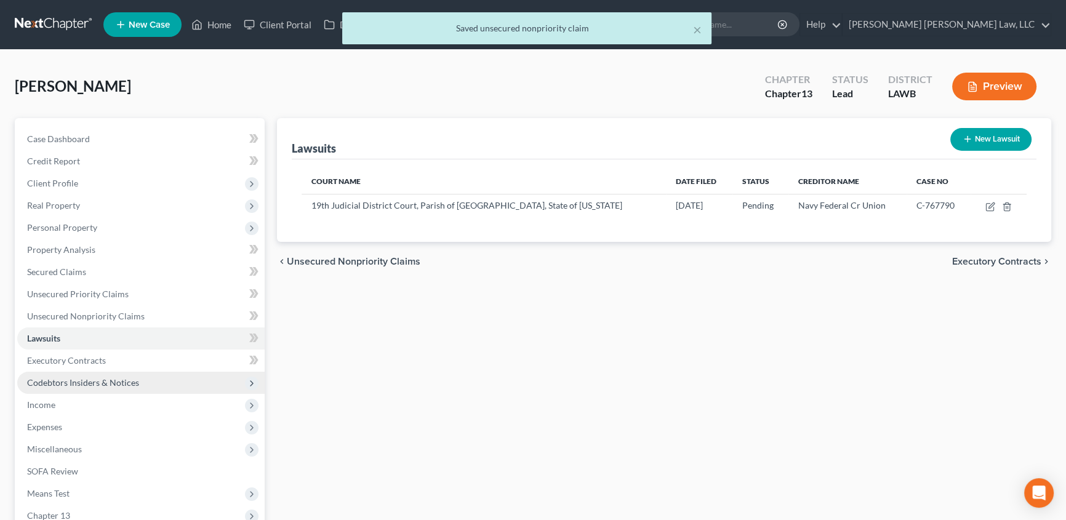
click at [78, 382] on span "Codebtors Insiders & Notices" at bounding box center [83, 382] width 112 height 10
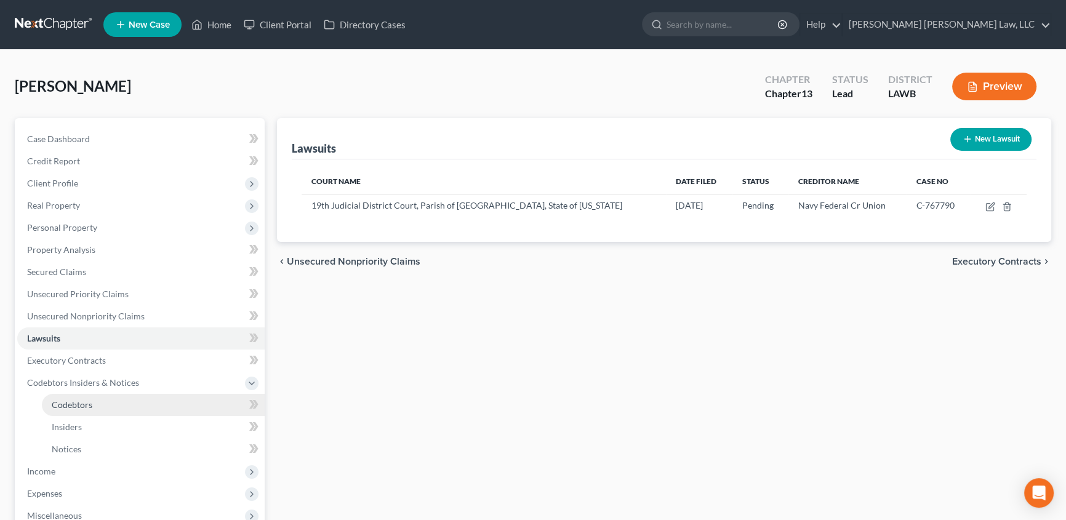
click at [105, 407] on link "Codebtors" at bounding box center [153, 405] width 223 height 22
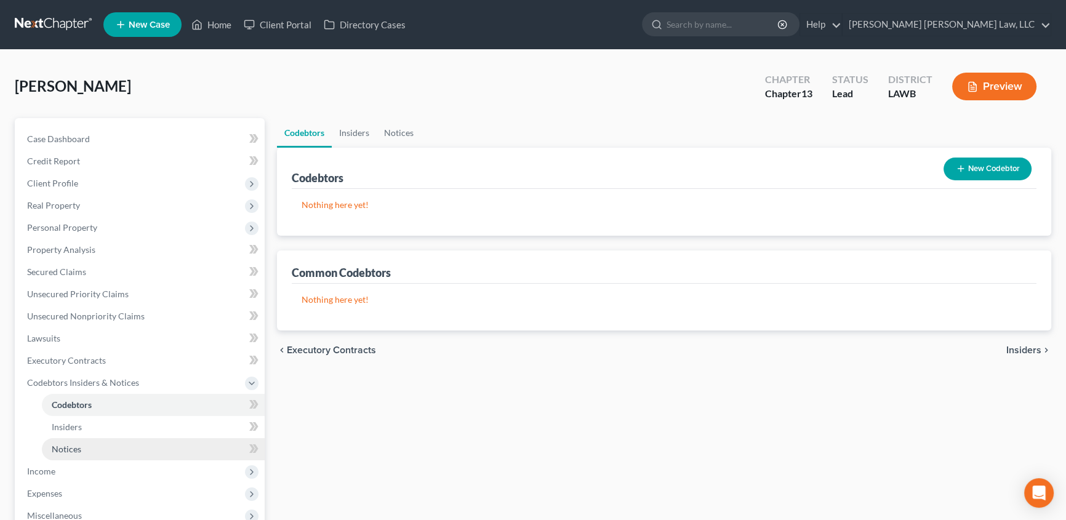
click at [83, 448] on link "Notices" at bounding box center [153, 449] width 223 height 22
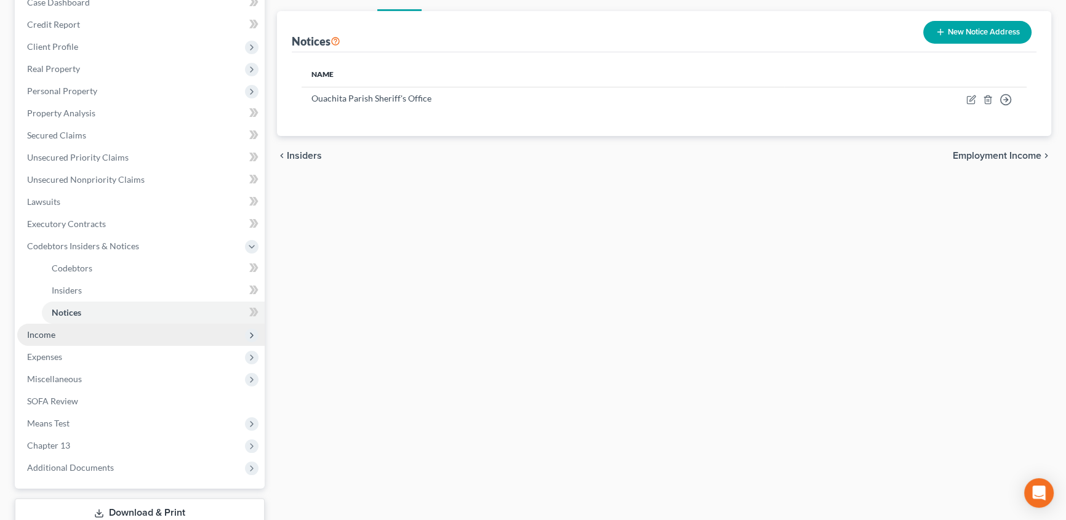
scroll to position [167, 0]
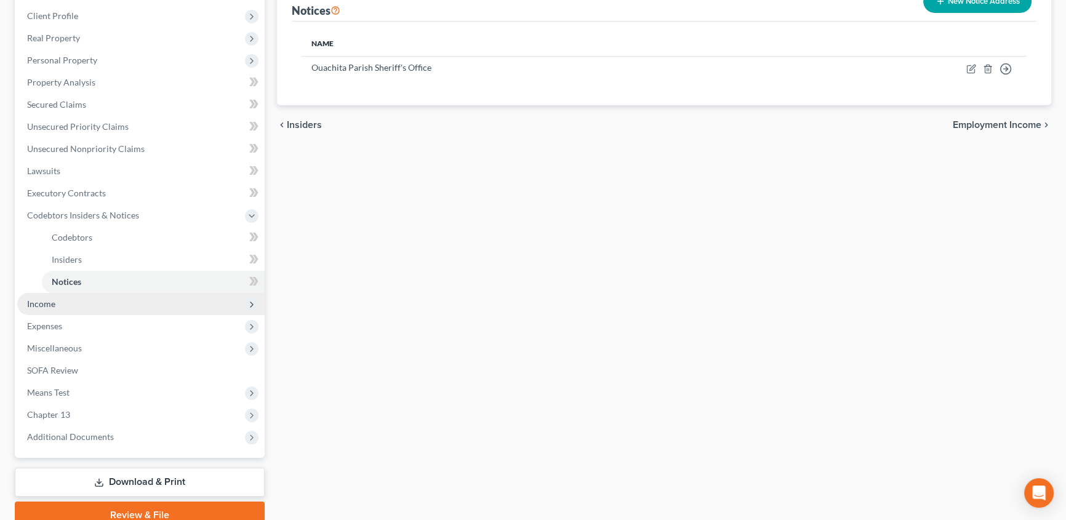
click at [45, 303] on span "Income" at bounding box center [41, 304] width 28 height 10
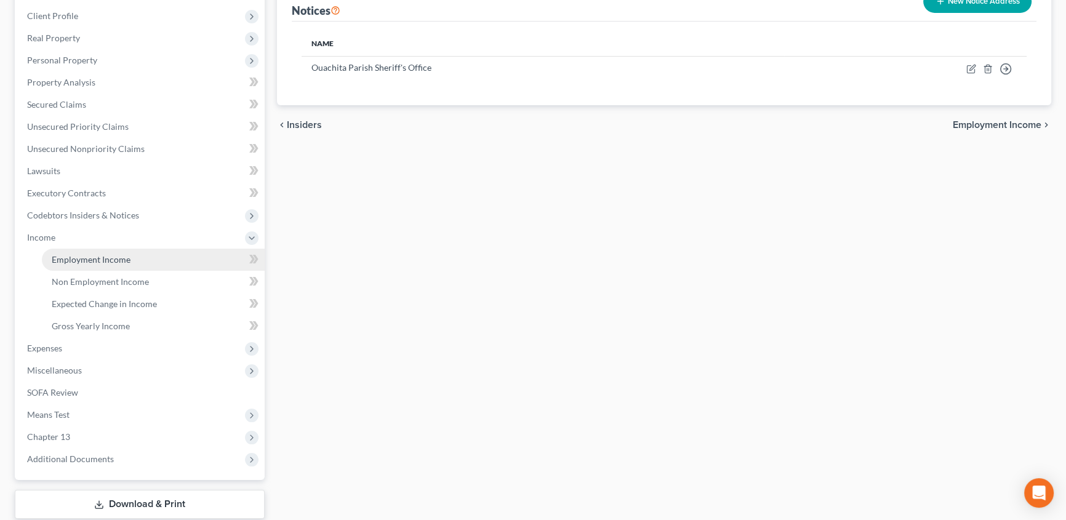
click at [76, 262] on span "Employment Income" at bounding box center [91, 259] width 79 height 10
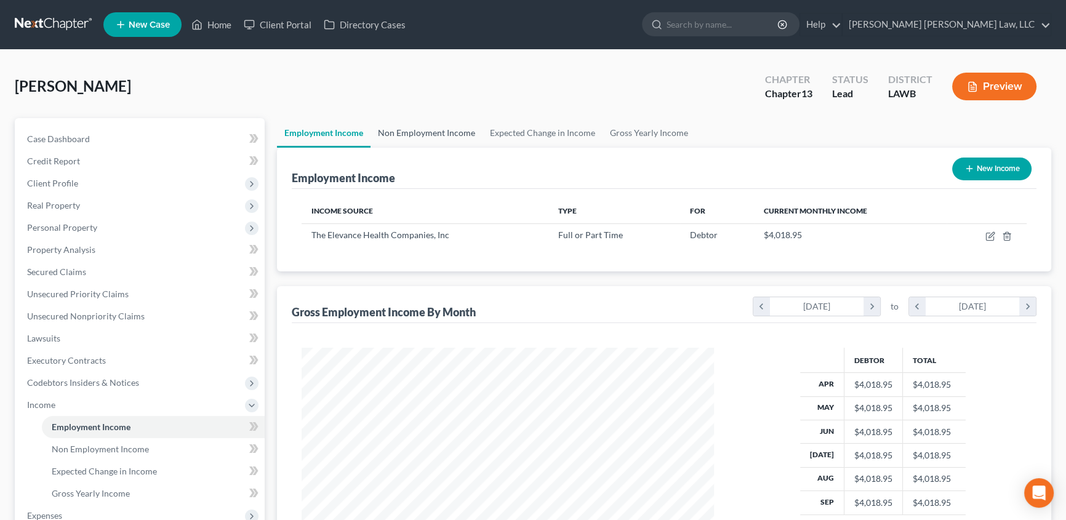
click at [447, 127] on link "Non Employment Income" at bounding box center [427, 133] width 112 height 30
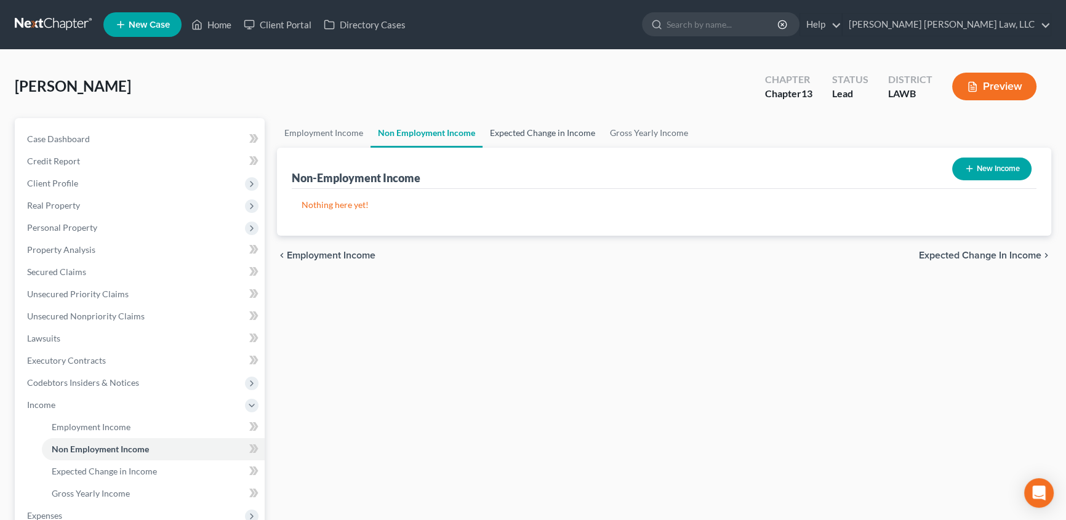
click at [547, 131] on link "Expected Change in Income" at bounding box center [543, 133] width 120 height 30
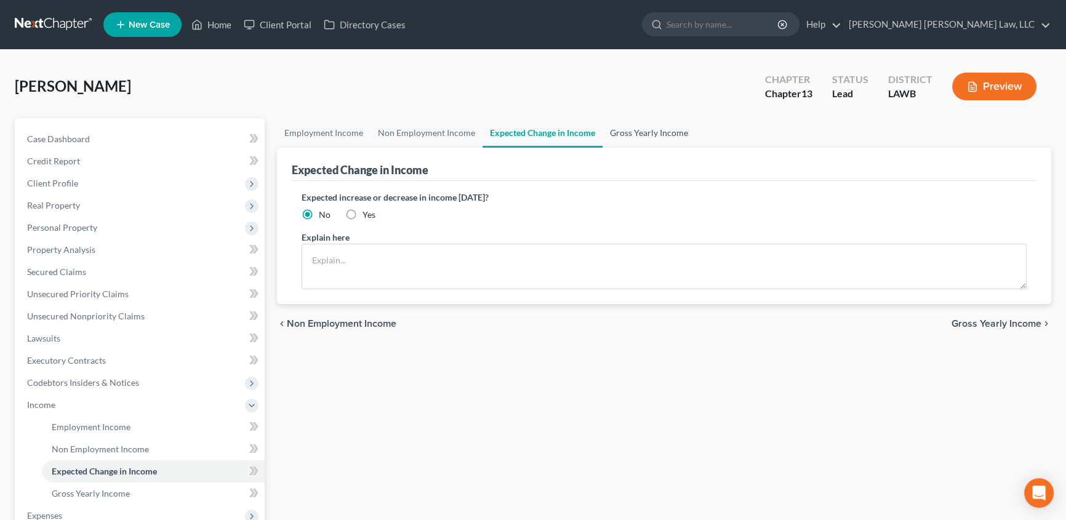
click at [638, 132] on link "Gross Yearly Income" at bounding box center [649, 133] width 93 height 30
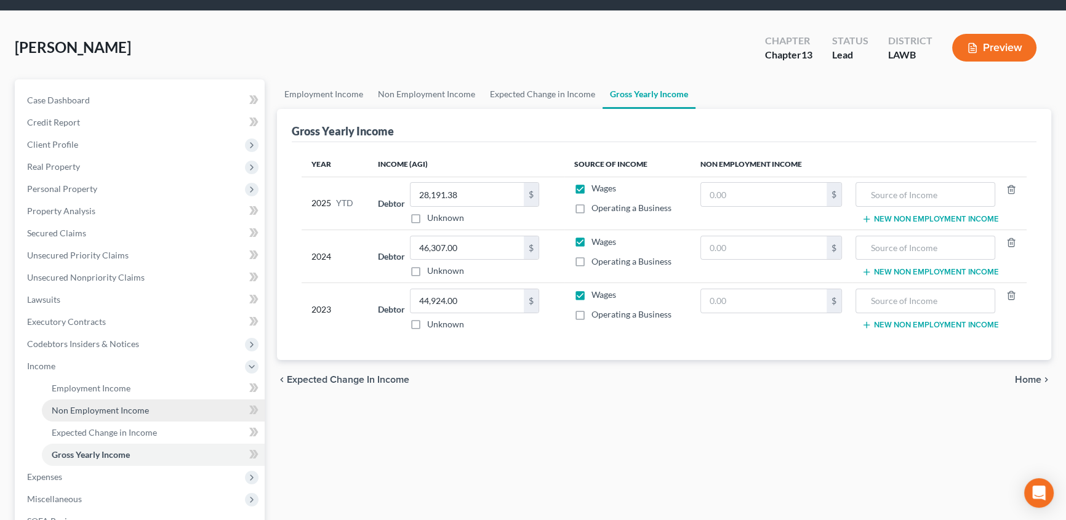
scroll to position [111, 0]
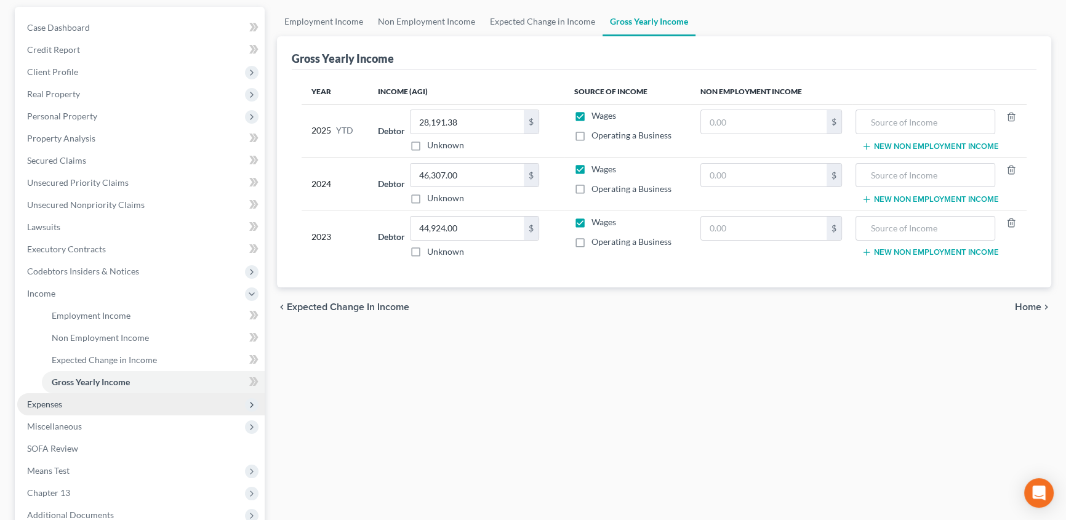
click at [54, 400] on span "Expenses" at bounding box center [44, 404] width 35 height 10
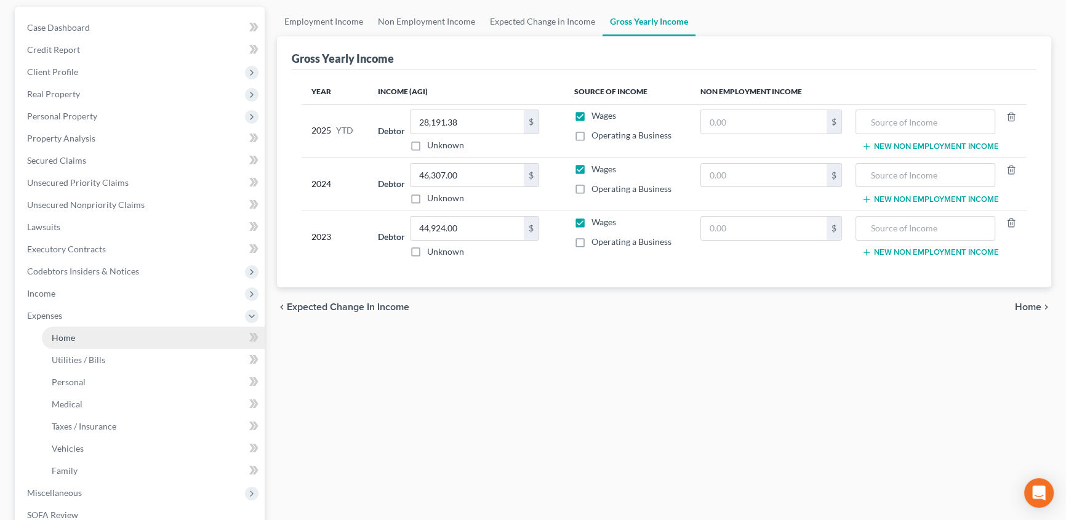
click at [78, 341] on link "Home" at bounding box center [153, 338] width 223 height 22
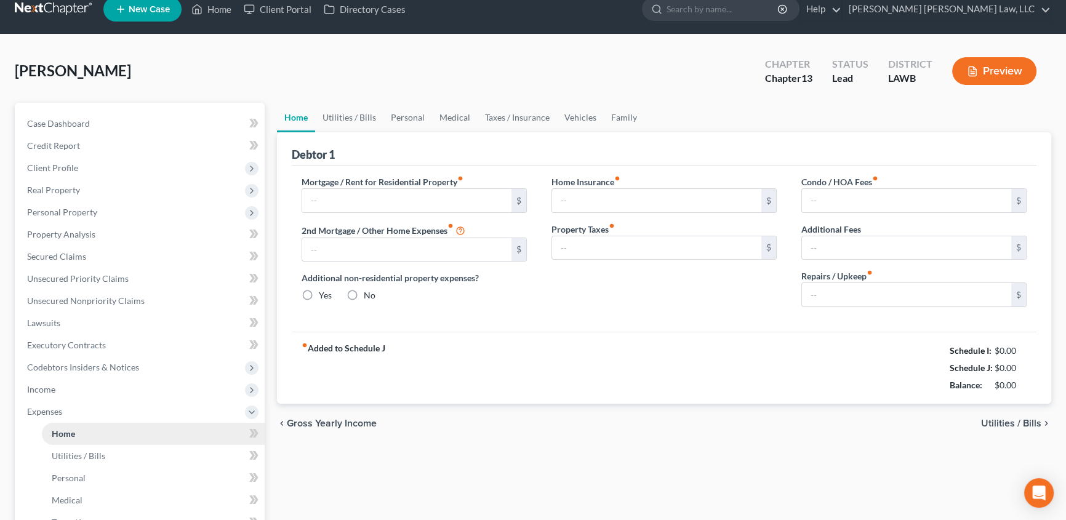
type input "800.00"
type input "0.00"
radio input "true"
type input "0.00"
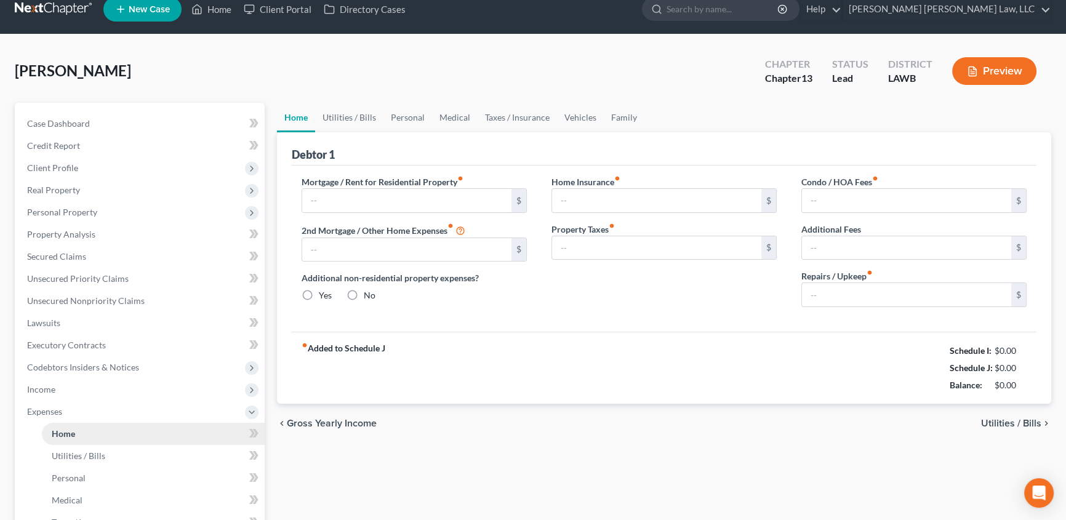
type input "0.00"
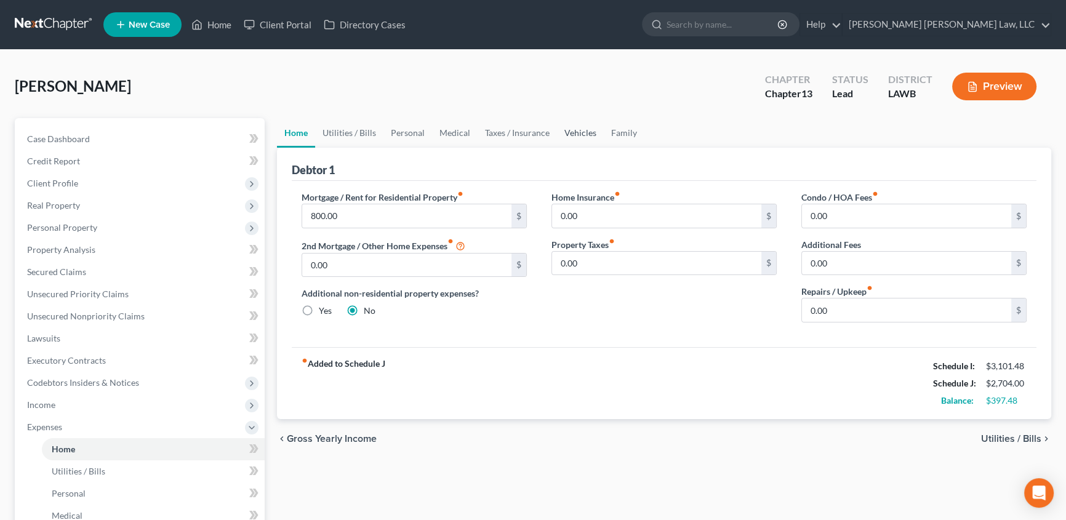
click at [582, 129] on link "Vehicles" at bounding box center [580, 133] width 47 height 30
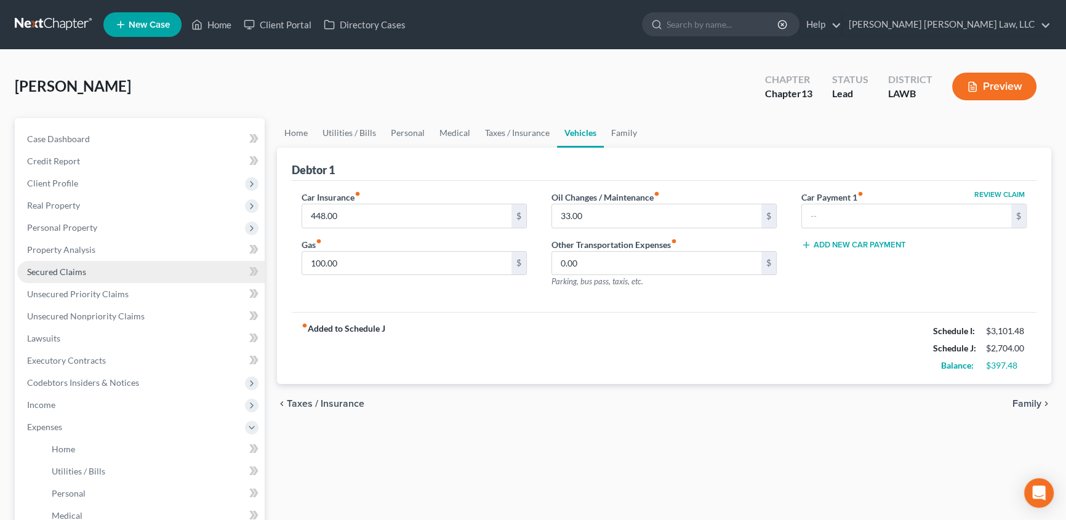
click at [61, 269] on span "Secured Claims" at bounding box center [56, 272] width 59 height 10
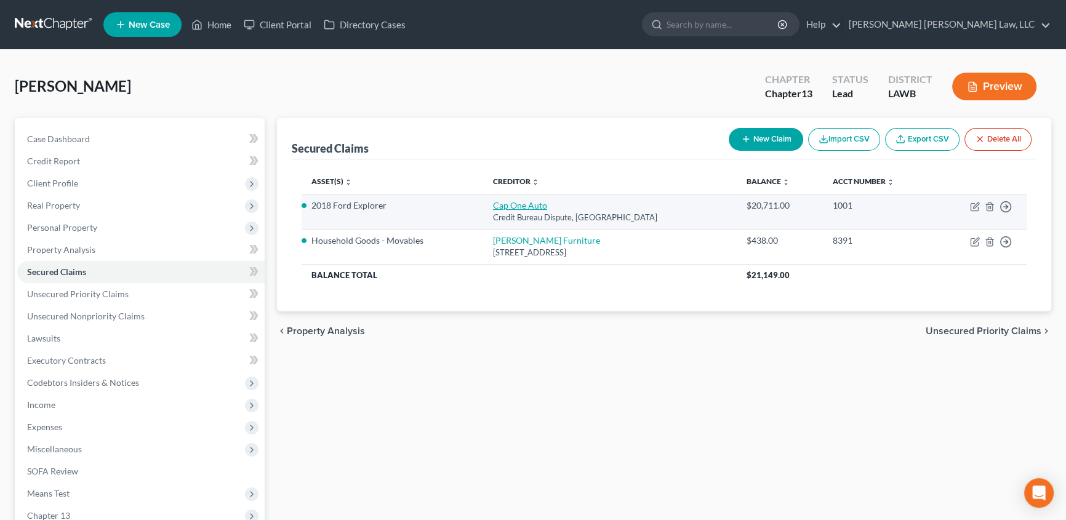
click at [522, 207] on link "Cap One Auto" at bounding box center [520, 205] width 54 height 10
select select "45"
select select "3"
select select "0"
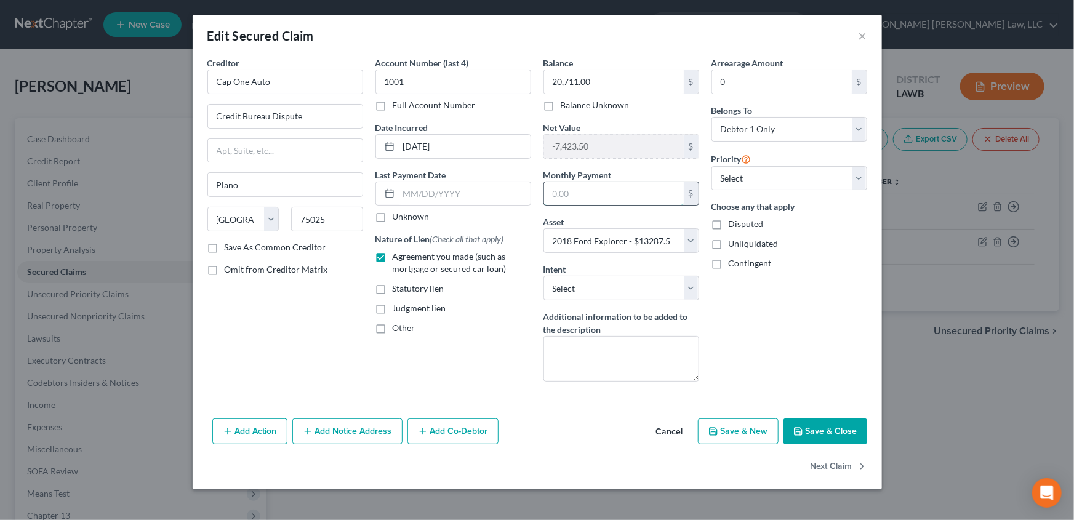
click at [582, 200] on input "text" at bounding box center [614, 193] width 140 height 23
type input "523.00"
click at [842, 433] on button "Save & Close" at bounding box center [826, 432] width 84 height 26
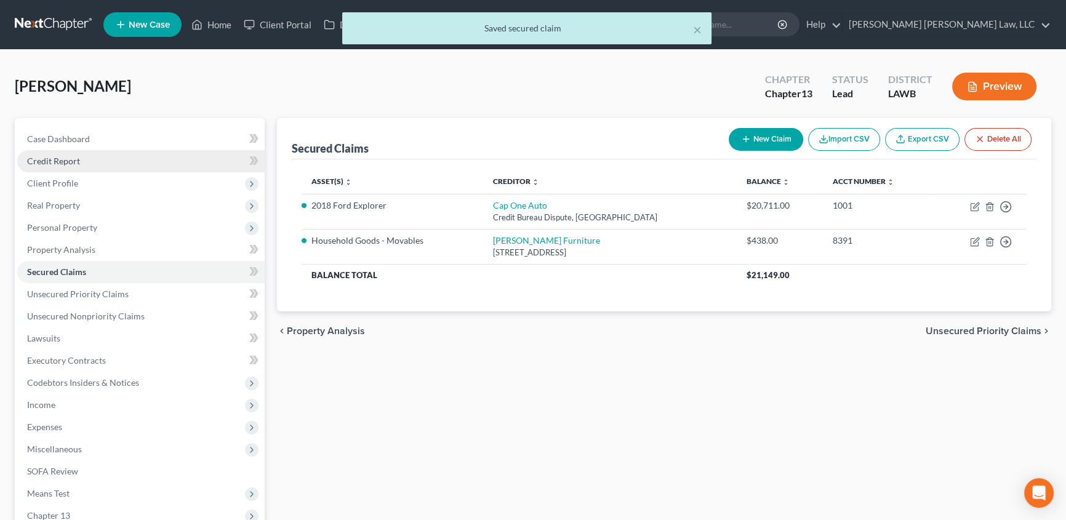
click at [65, 156] on span "Credit Report" at bounding box center [53, 161] width 53 height 10
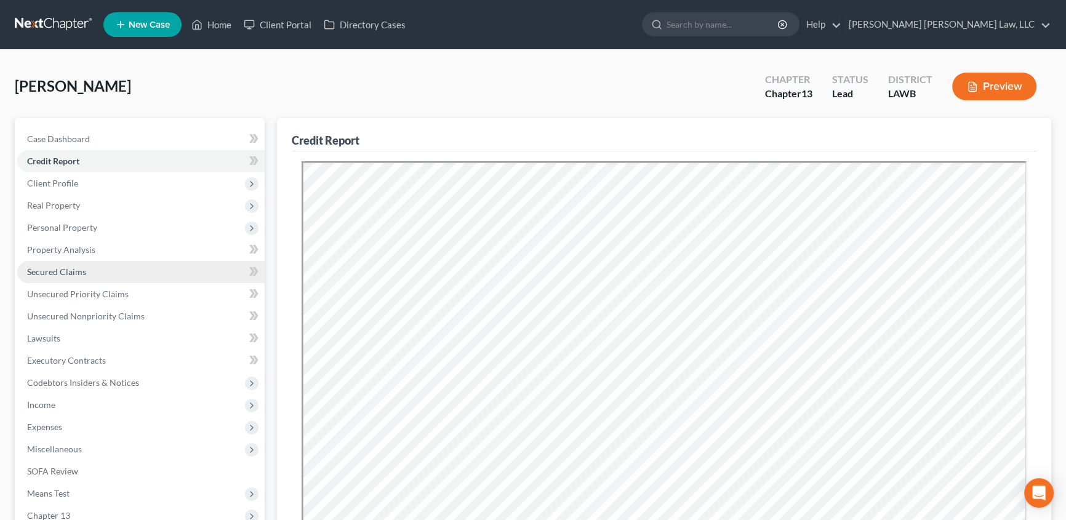
click at [62, 270] on span "Secured Claims" at bounding box center [56, 272] width 59 height 10
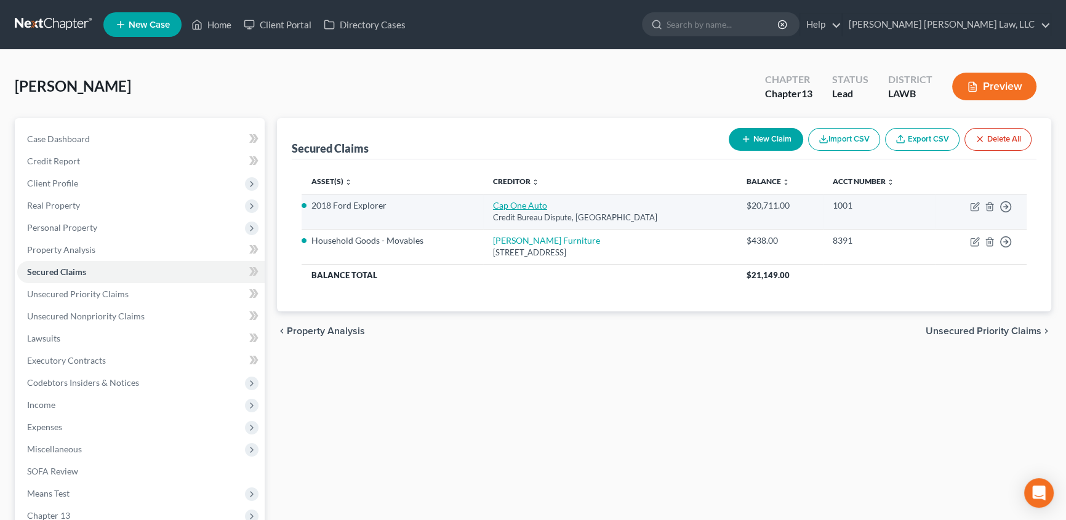
click at [515, 202] on link "Cap One Auto" at bounding box center [520, 205] width 54 height 10
select select "45"
select select "3"
select select "0"
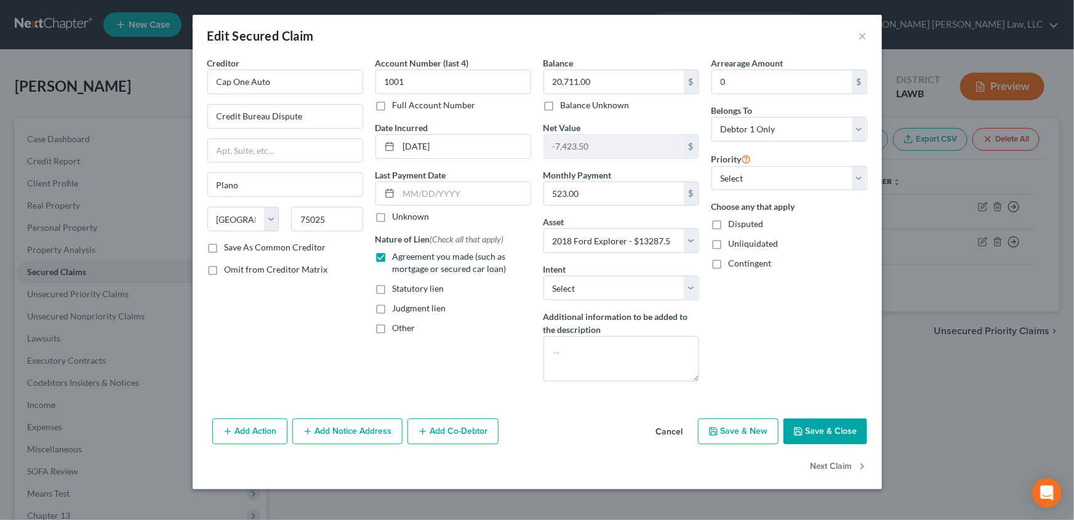
click at [823, 433] on button "Save & Close" at bounding box center [826, 432] width 84 height 26
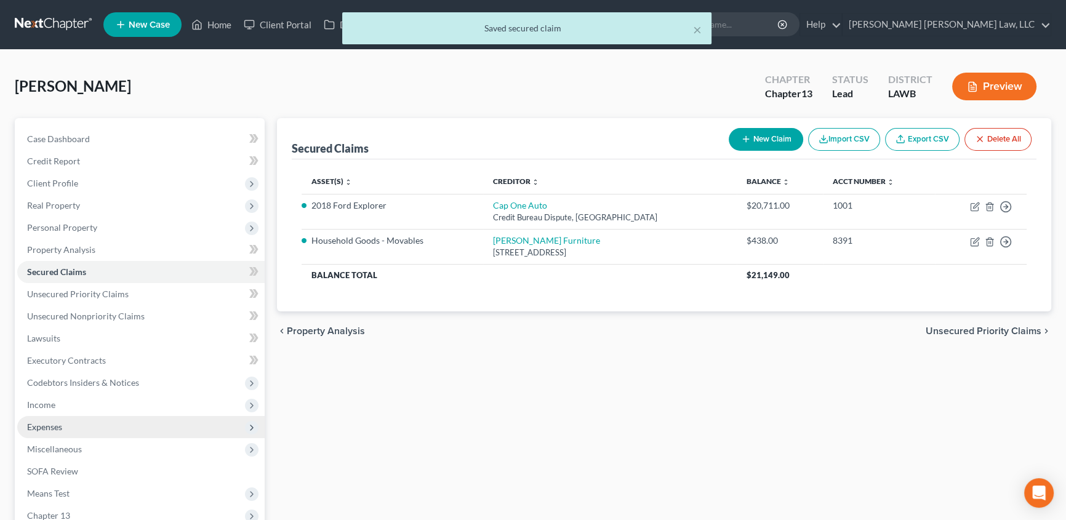
click at [49, 431] on span "Expenses" at bounding box center [44, 427] width 35 height 10
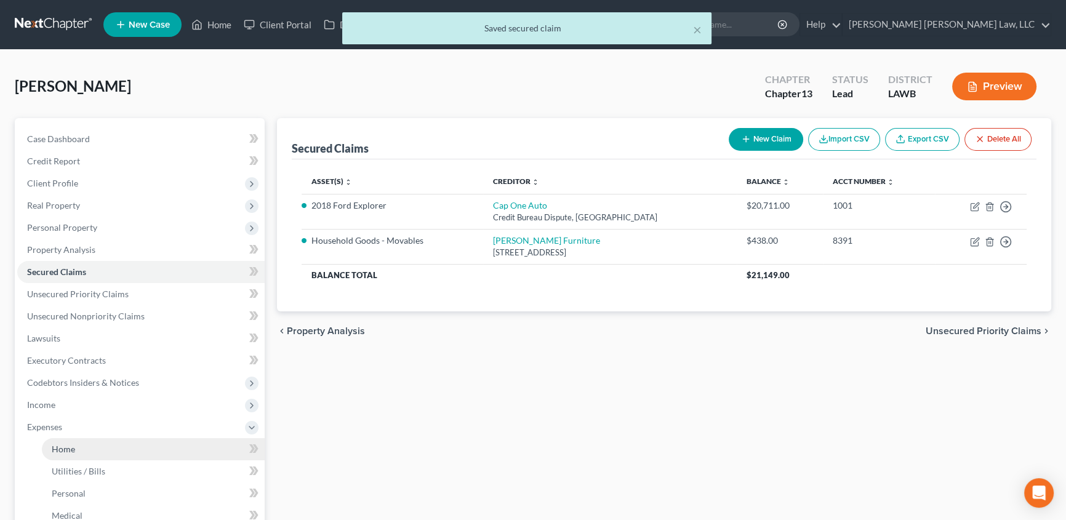
click at [59, 451] on span "Home" at bounding box center [63, 449] width 23 height 10
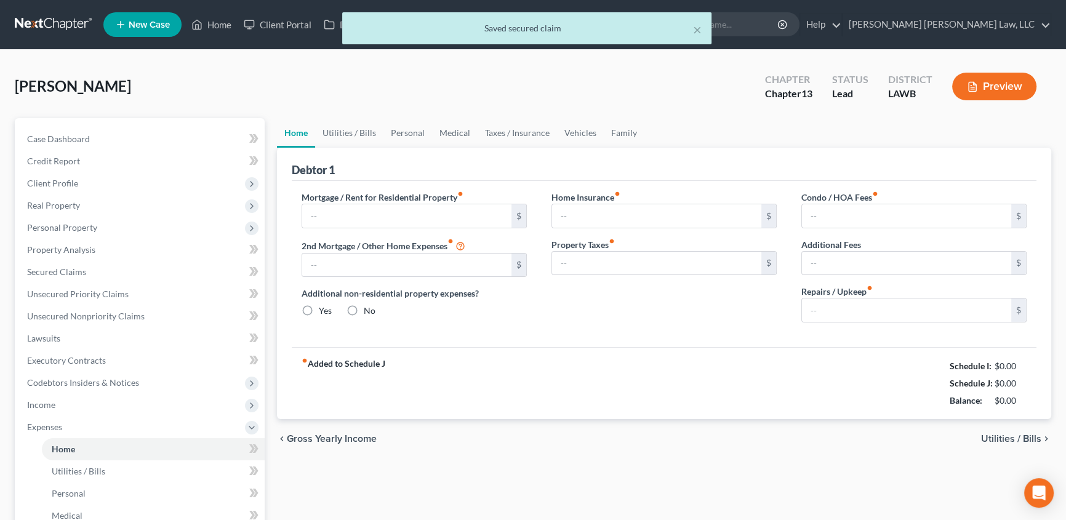
type input "800.00"
type input "0.00"
radio input "true"
type input "0.00"
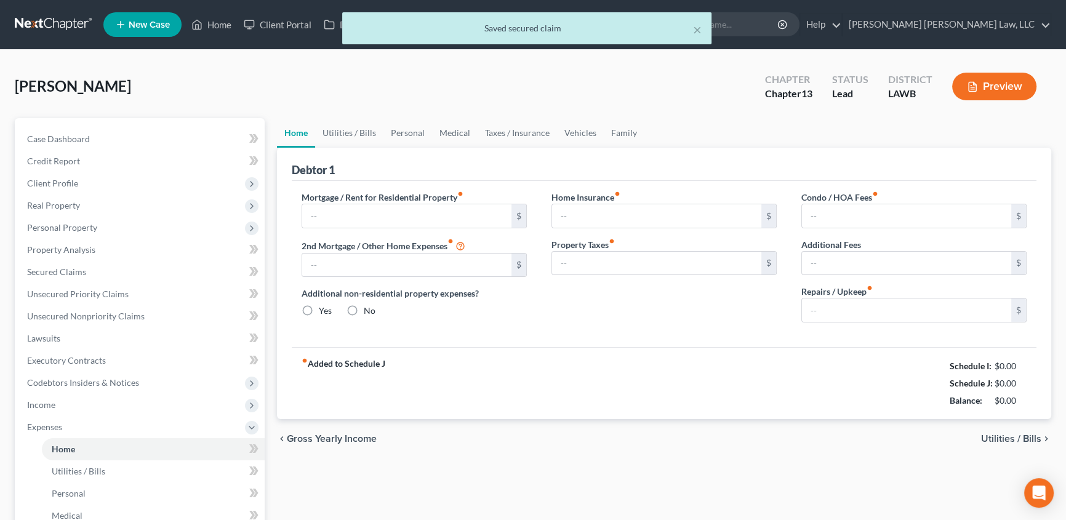
type input "0.00"
click at [573, 132] on link "Vehicles" at bounding box center [580, 133] width 47 height 30
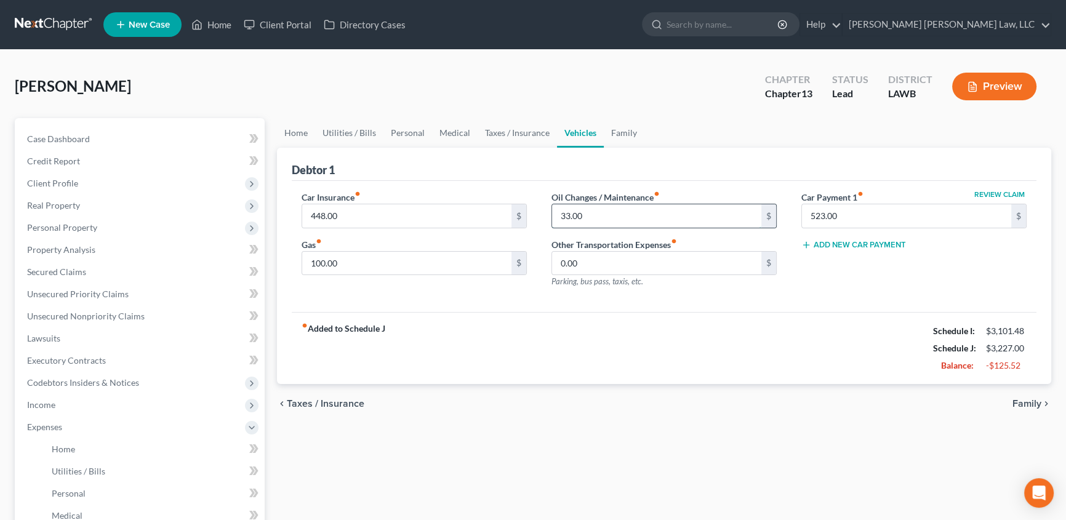
click at [584, 214] on input "33.00" at bounding box center [656, 215] width 209 height 23
type input "25.00"
drag, startPoint x: 514, startPoint y: 130, endPoint x: 443, endPoint y: 139, distance: 71.4
click at [514, 130] on link "Taxes / Insurance" at bounding box center [517, 133] width 79 height 30
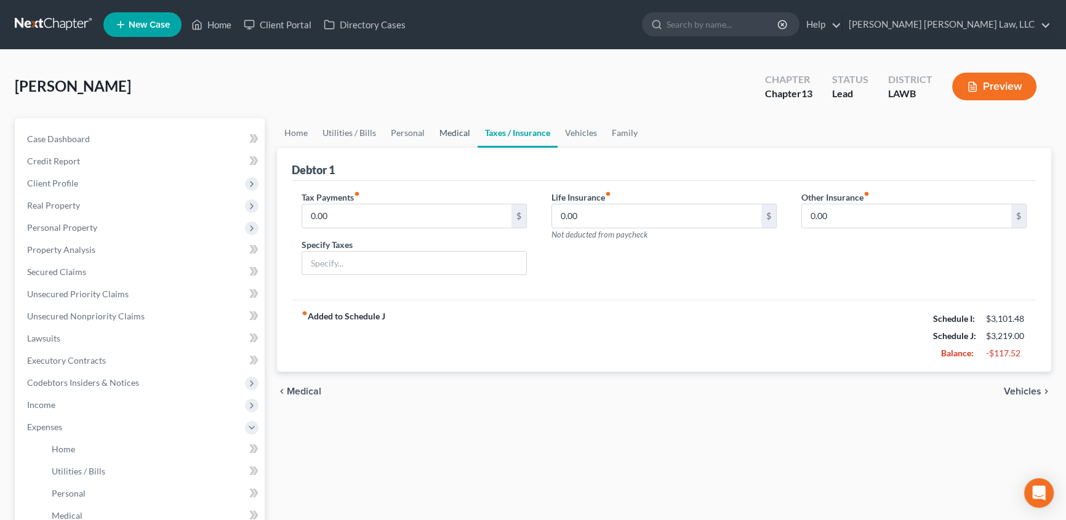
click at [443, 133] on link "Medical" at bounding box center [455, 133] width 46 height 30
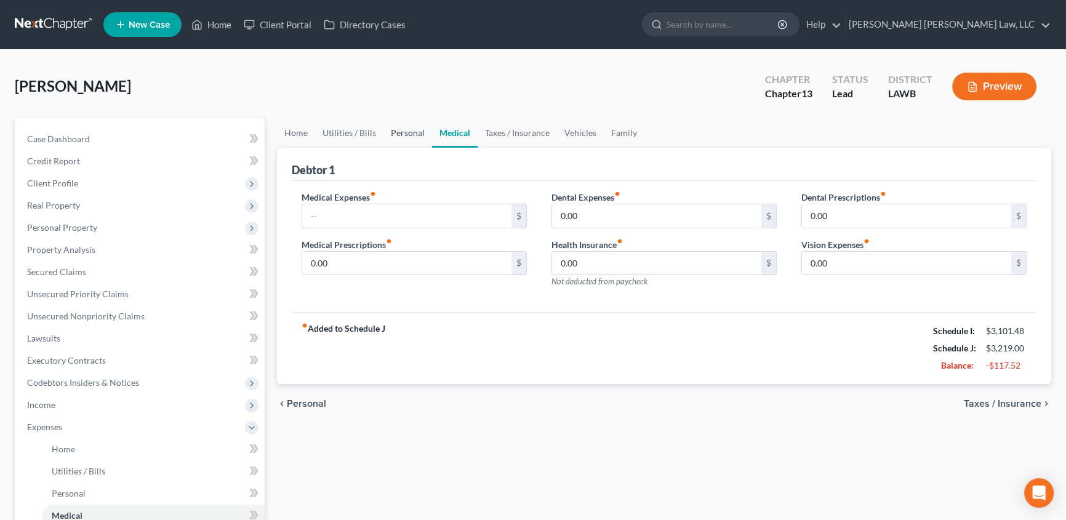
click at [391, 128] on link "Personal" at bounding box center [408, 133] width 49 height 30
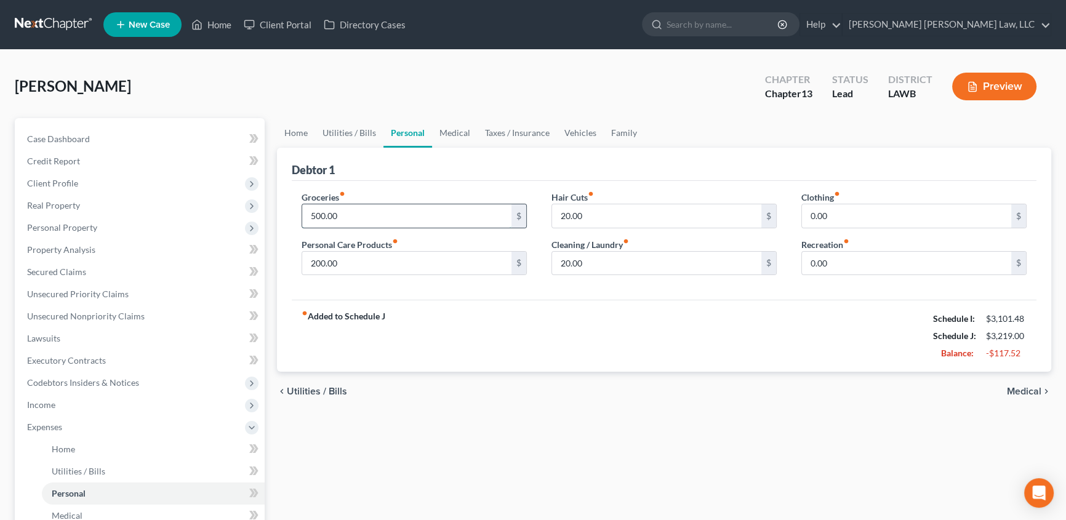
click at [358, 217] on input "500.00" at bounding box center [406, 215] width 209 height 23
type input "300.00"
click at [348, 259] on input "200.00" at bounding box center [406, 263] width 209 height 23
type input "100.00"
click at [339, 129] on link "Utilities / Bills" at bounding box center [349, 133] width 68 height 30
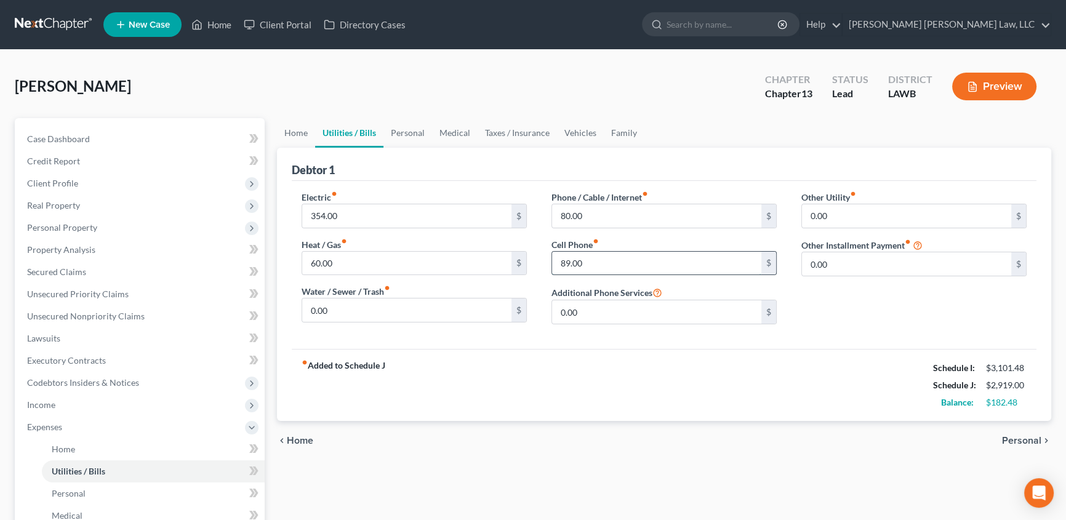
click at [603, 262] on input "89.00" at bounding box center [656, 263] width 209 height 23
click at [605, 262] on input "89.00" at bounding box center [656, 263] width 209 height 23
type input "89.48"
click at [591, 313] on input "0.00" at bounding box center [656, 311] width 209 height 23
click at [376, 216] on input "354.00" at bounding box center [406, 215] width 209 height 23
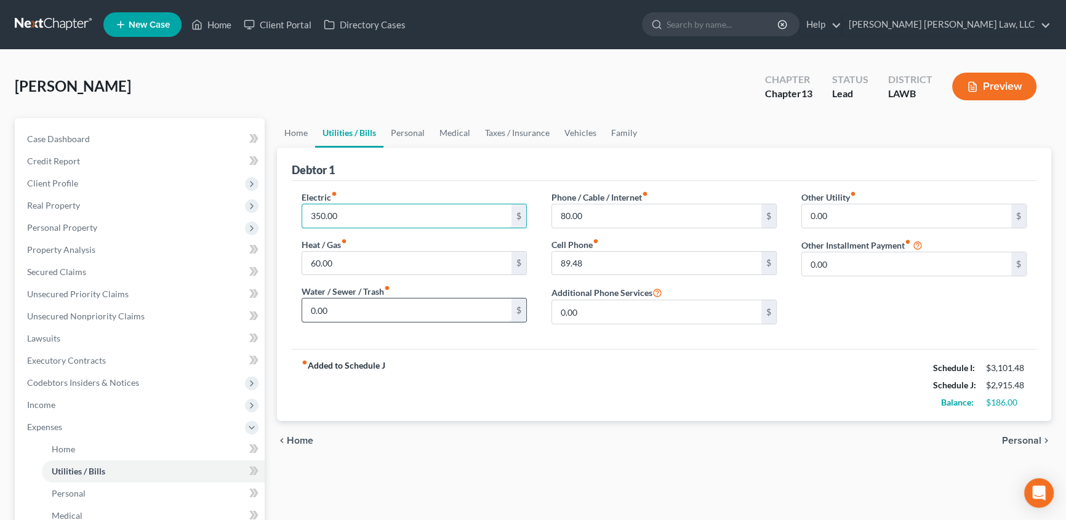
type input "350.00"
click at [347, 312] on input "0.00" at bounding box center [406, 310] width 209 height 23
click at [354, 257] on input "60.00" at bounding box center [406, 263] width 209 height 23
click at [301, 132] on link "Home" at bounding box center [296, 133] width 38 height 30
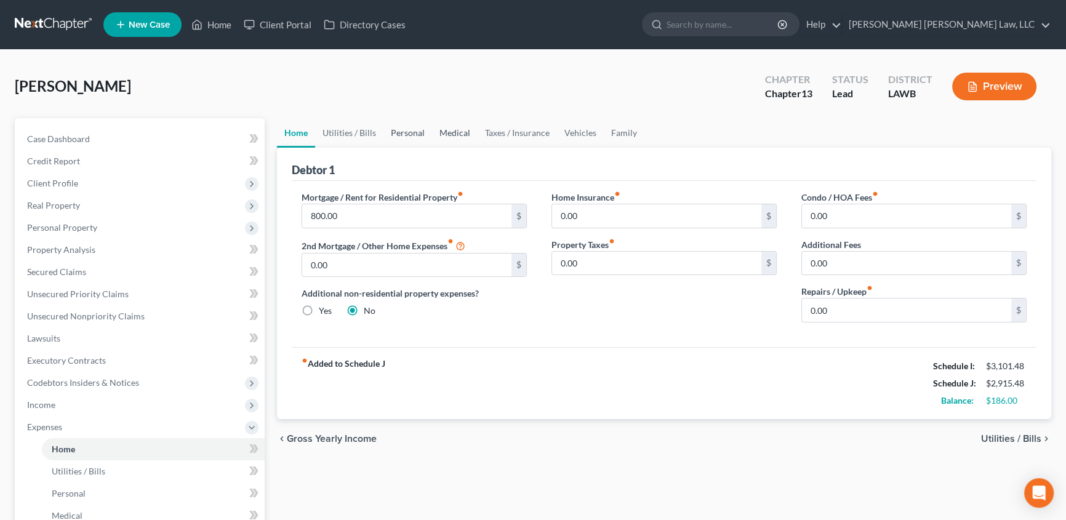
click at [405, 134] on link "Personal" at bounding box center [408, 133] width 49 height 30
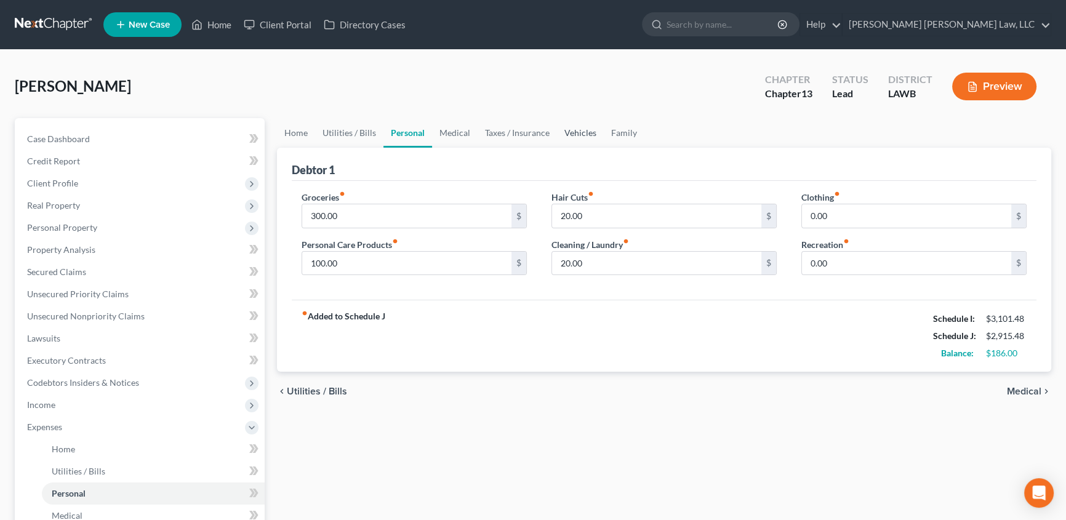
click at [574, 132] on link "Vehicles" at bounding box center [580, 133] width 47 height 30
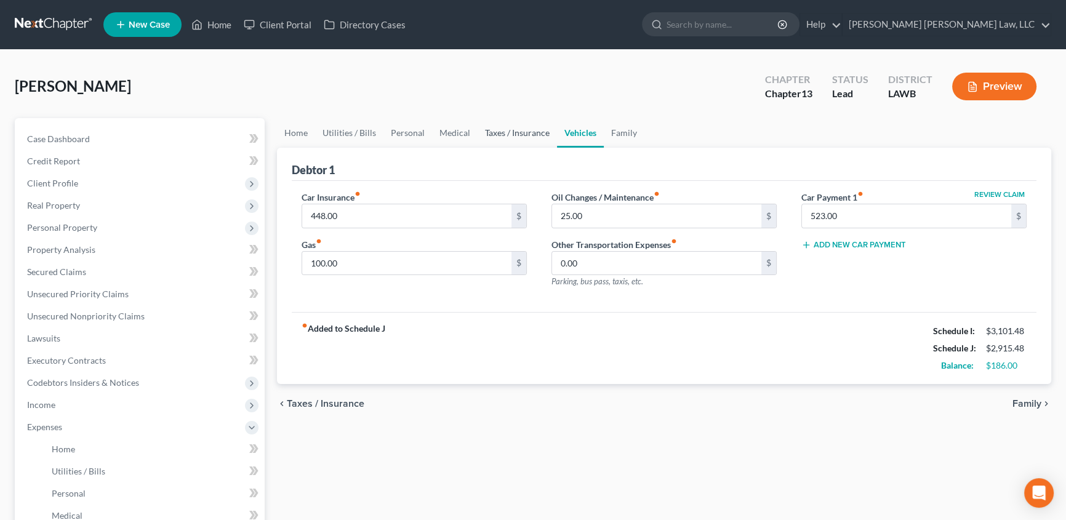
click at [510, 131] on link "Taxes / Insurance" at bounding box center [517, 133] width 79 height 30
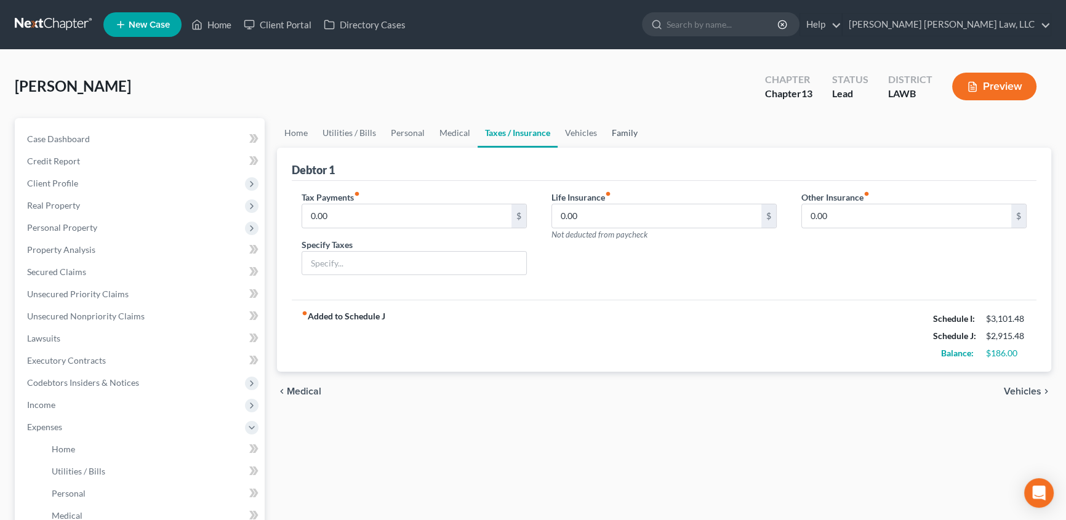
click at [621, 127] on link "Family" at bounding box center [625, 133] width 41 height 30
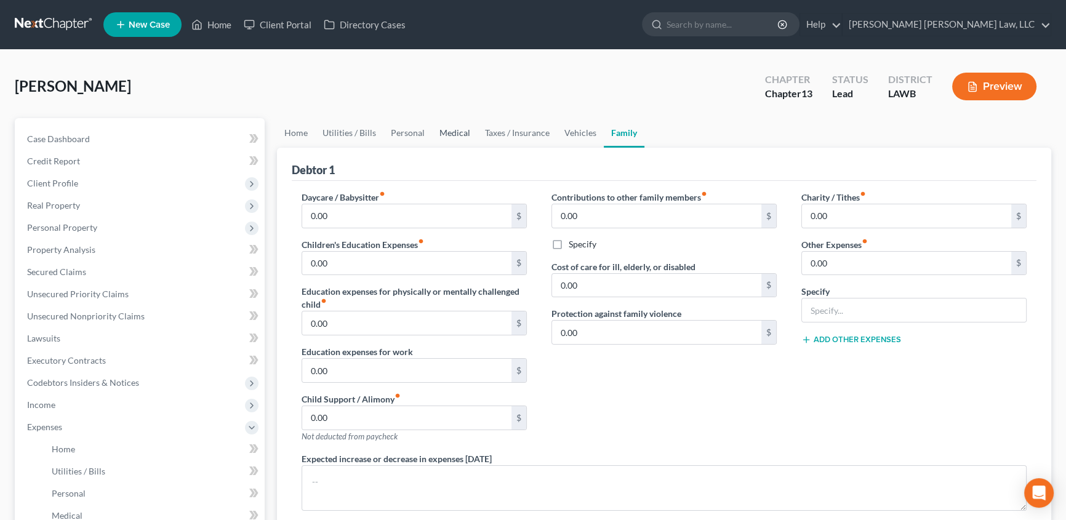
click at [450, 133] on link "Medical" at bounding box center [455, 133] width 46 height 30
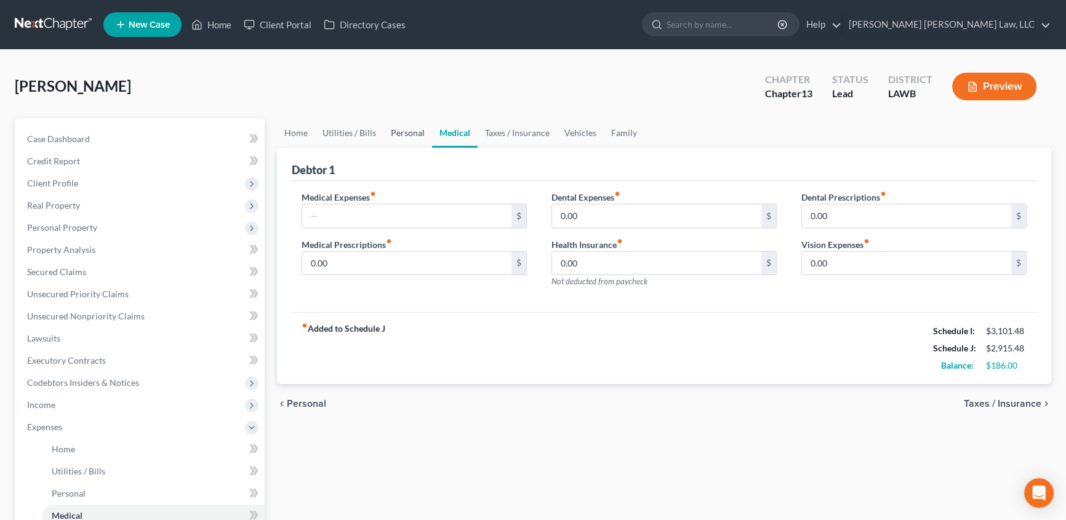
click at [402, 129] on link "Personal" at bounding box center [408, 133] width 49 height 30
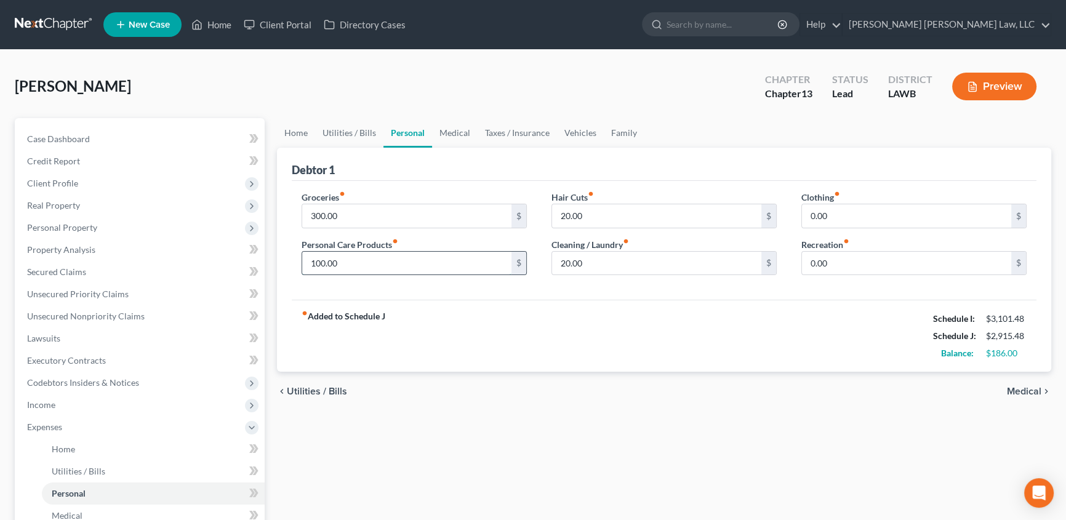
click at [356, 264] on input "100.00" at bounding box center [406, 263] width 209 height 23
click at [374, 259] on input "75.00" at bounding box center [406, 263] width 209 height 23
click at [351, 259] on input "75.00" at bounding box center [406, 263] width 209 height 23
type input "7"
type input "80.00"
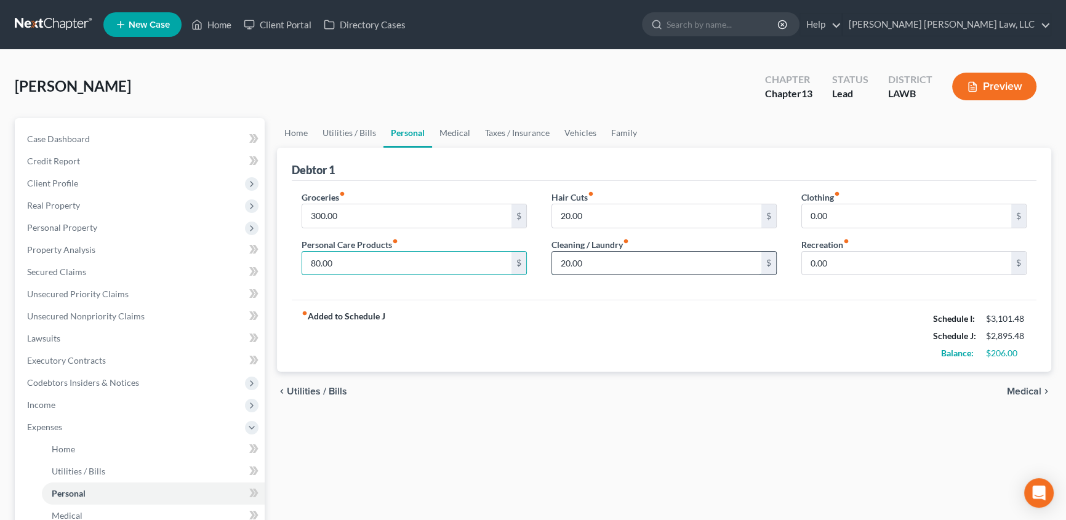
click at [589, 260] on input "20.00" at bounding box center [656, 263] width 209 height 23
type input "23.00"
click at [462, 262] on input "80.00" at bounding box center [406, 263] width 209 height 23
click at [587, 216] on input "20.00" at bounding box center [656, 215] width 209 height 23
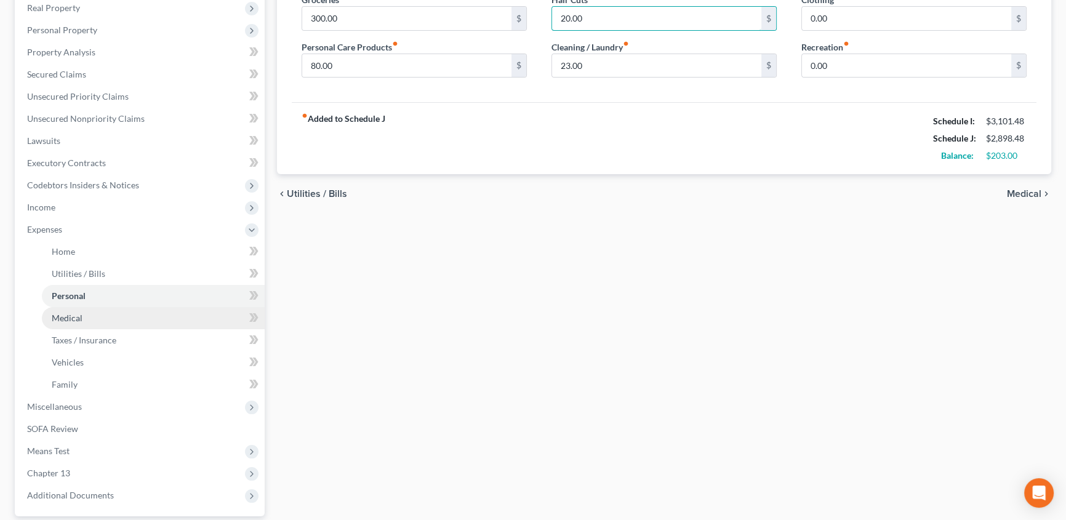
scroll to position [224, 0]
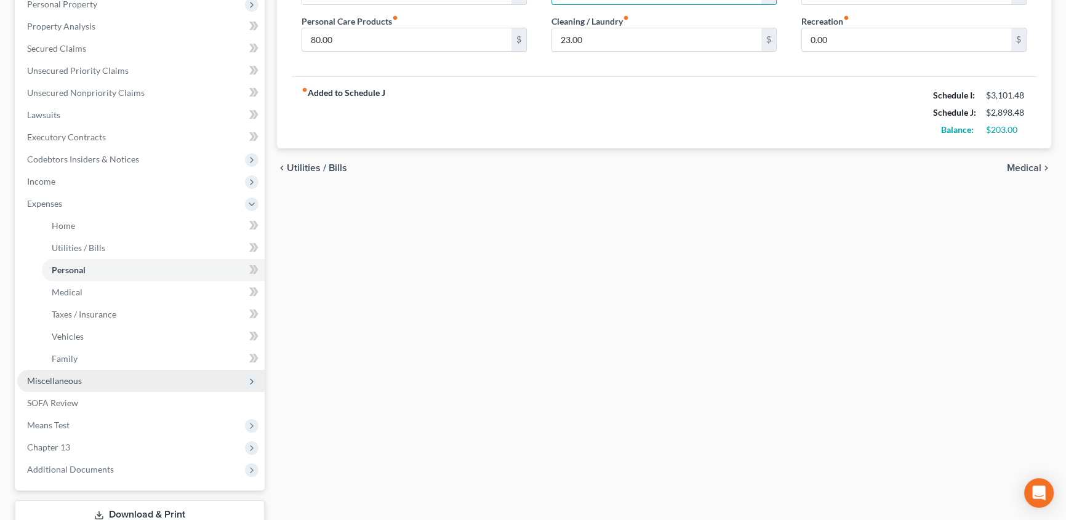
click at [44, 381] on span "Miscellaneous" at bounding box center [54, 381] width 55 height 10
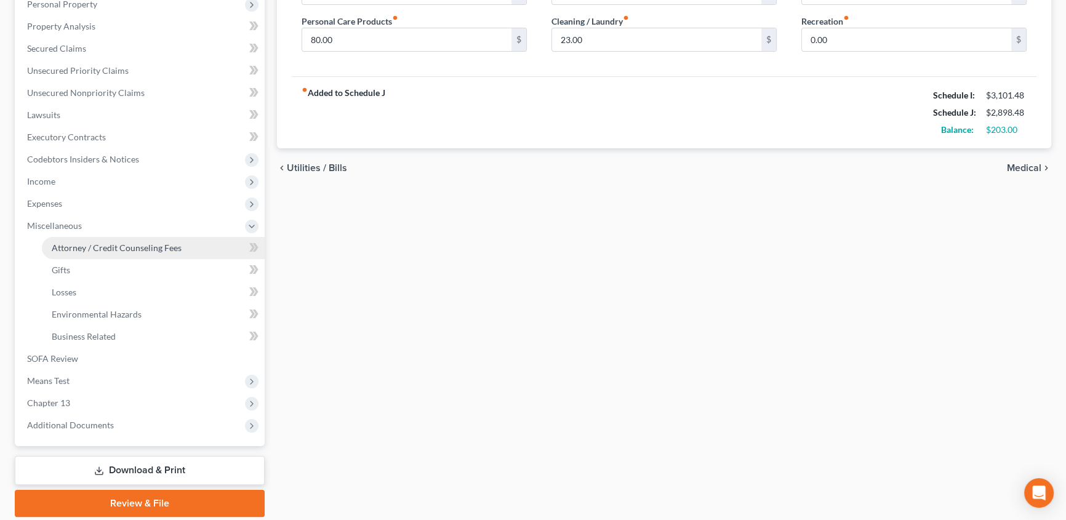
click at [119, 252] on link "Attorney / Credit Counseling Fees" at bounding box center [153, 248] width 223 height 22
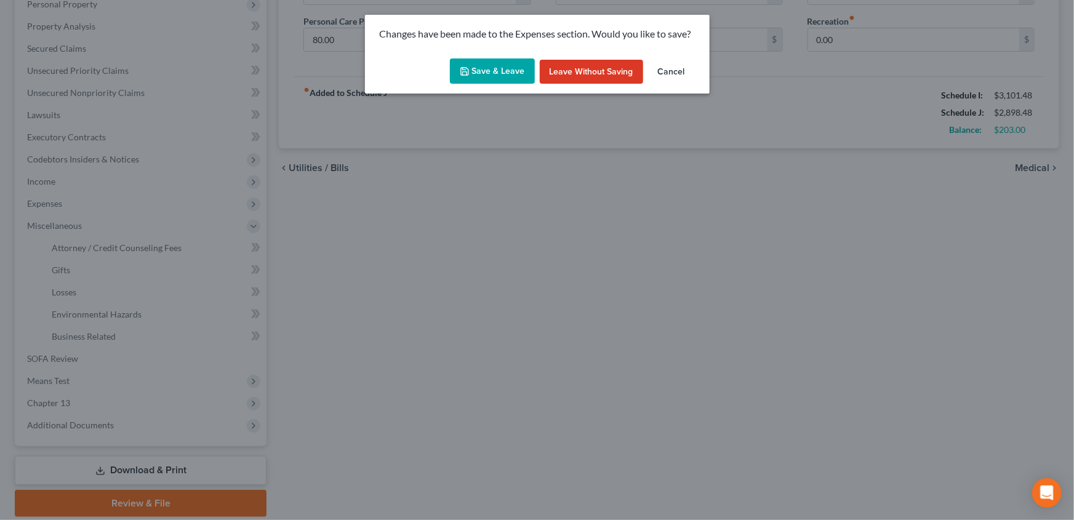
click at [510, 79] on button "Save & Leave" at bounding box center [492, 71] width 85 height 26
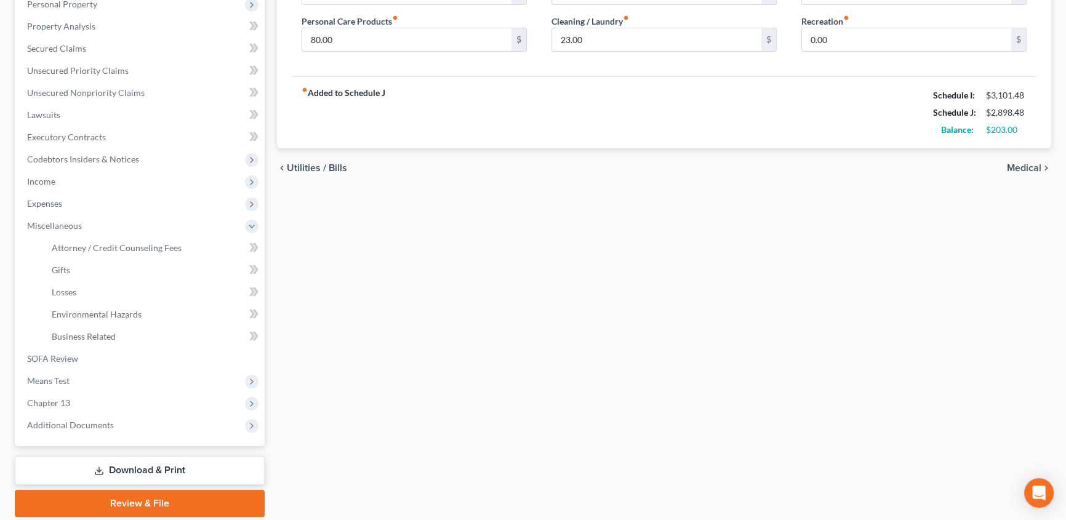
select select "1"
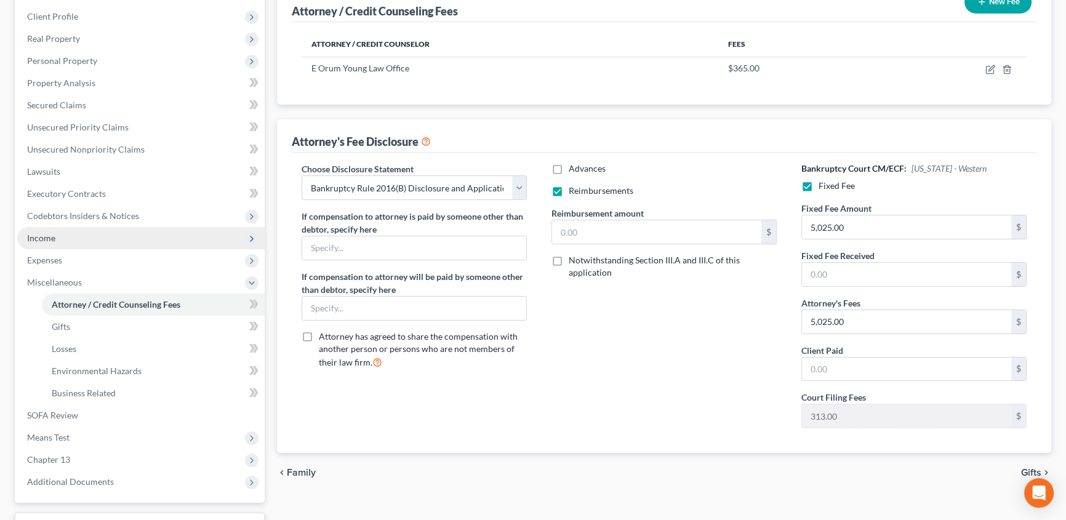
scroll to position [167, 0]
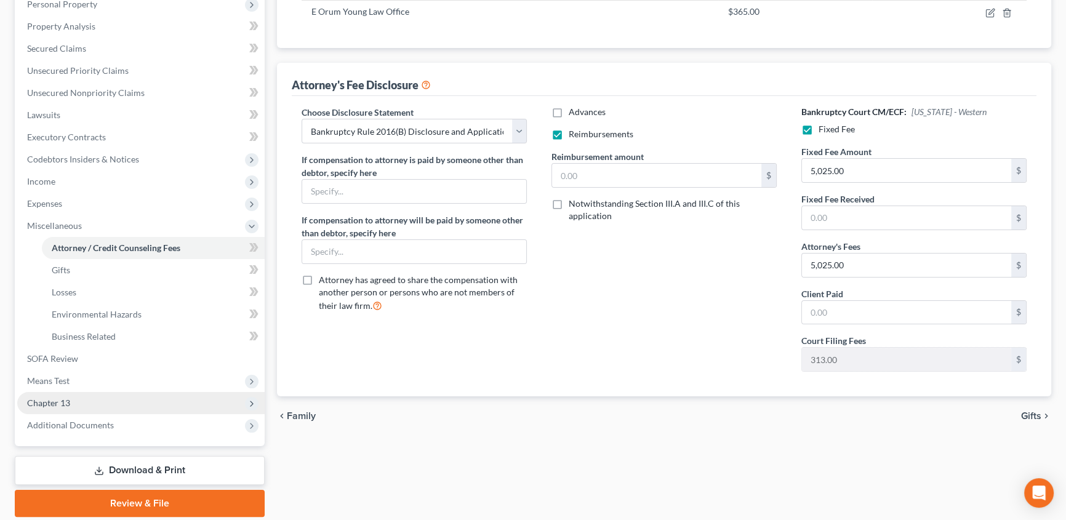
click at [64, 398] on span "Chapter 13" at bounding box center [48, 403] width 43 height 10
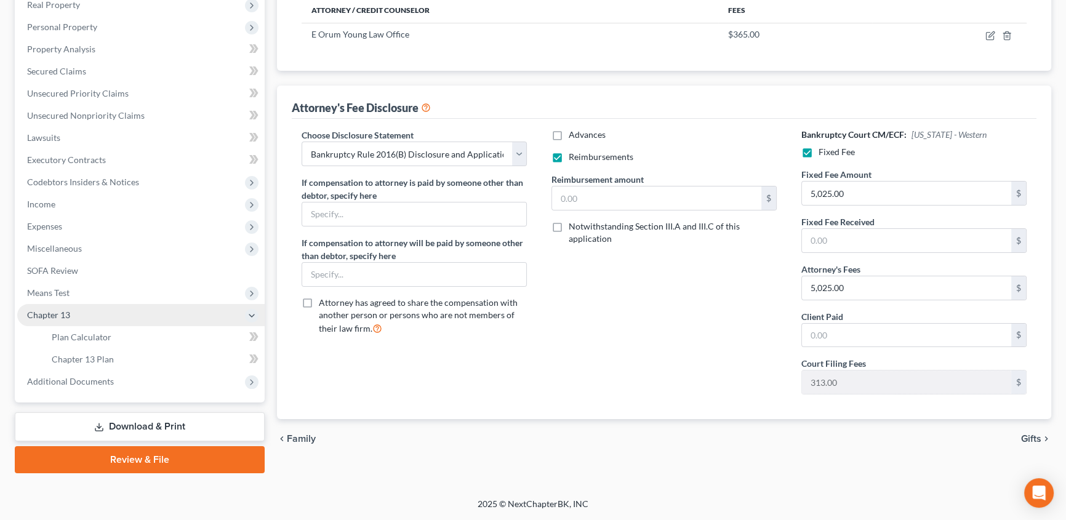
scroll to position [200, 0]
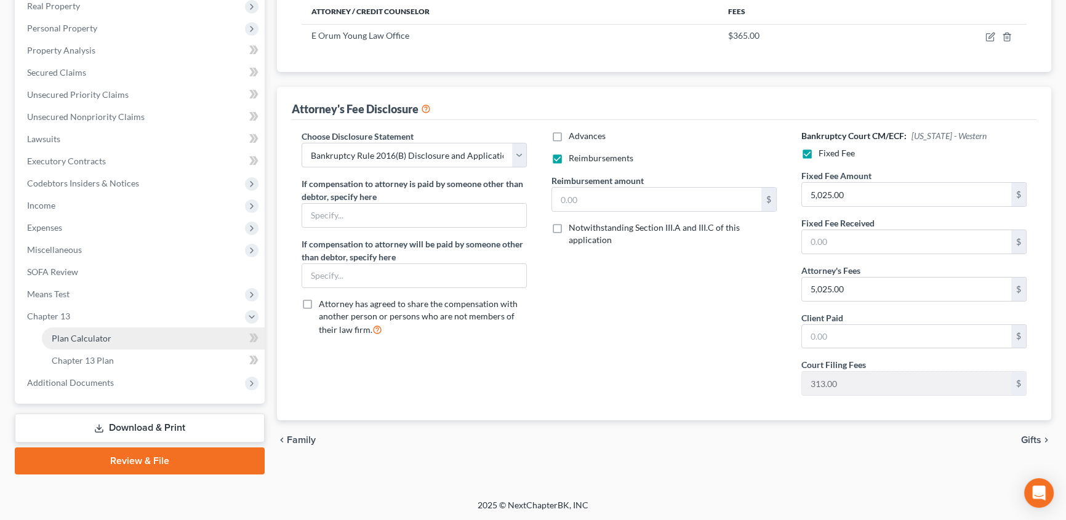
click at [76, 336] on span "Plan Calculator" at bounding box center [82, 338] width 60 height 10
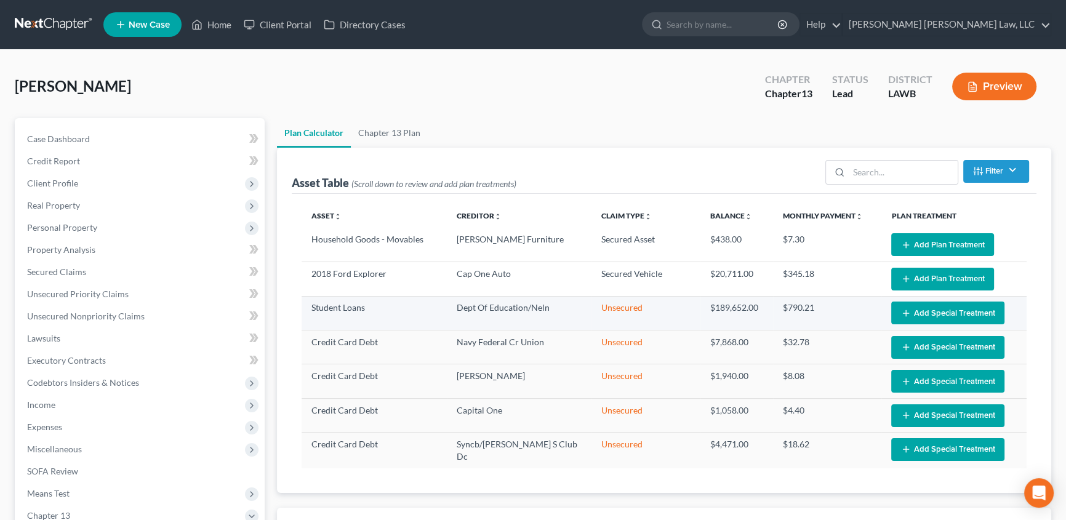
select select "59"
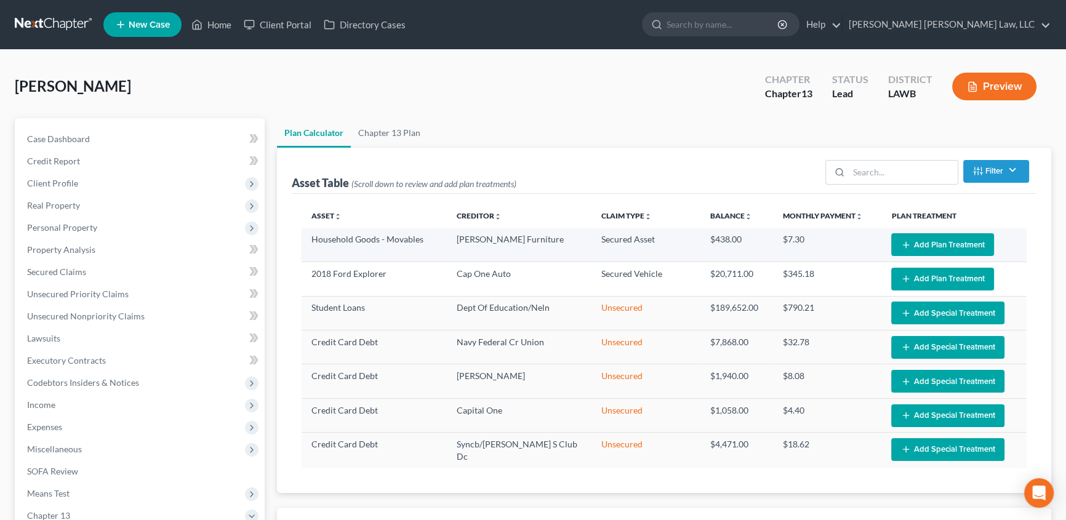
click at [931, 241] on button "Add Plan Treatment" at bounding box center [943, 244] width 103 height 23
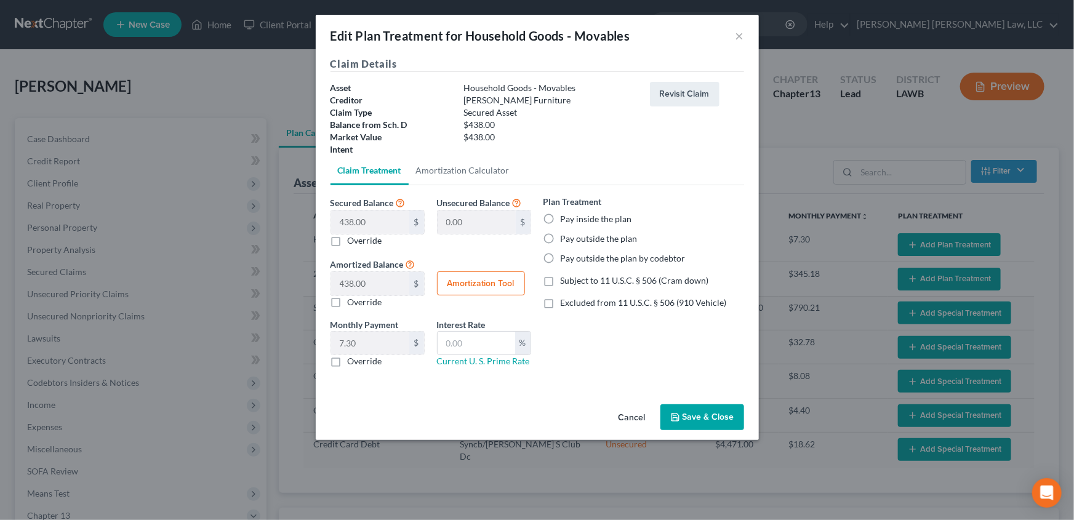
click at [561, 217] on label "Pay inside the plan" at bounding box center [596, 219] width 71 height 12
click at [566, 217] on input "Pay inside the plan" at bounding box center [570, 217] width 8 height 8
radio input "true"
click at [561, 282] on label "Subject to 11 U.S.C. § 506 (Cram down)" at bounding box center [635, 281] width 148 height 12
click at [566, 282] on input "Subject to 11 U.S.C. § 506 (Cram down)" at bounding box center [570, 279] width 8 height 8
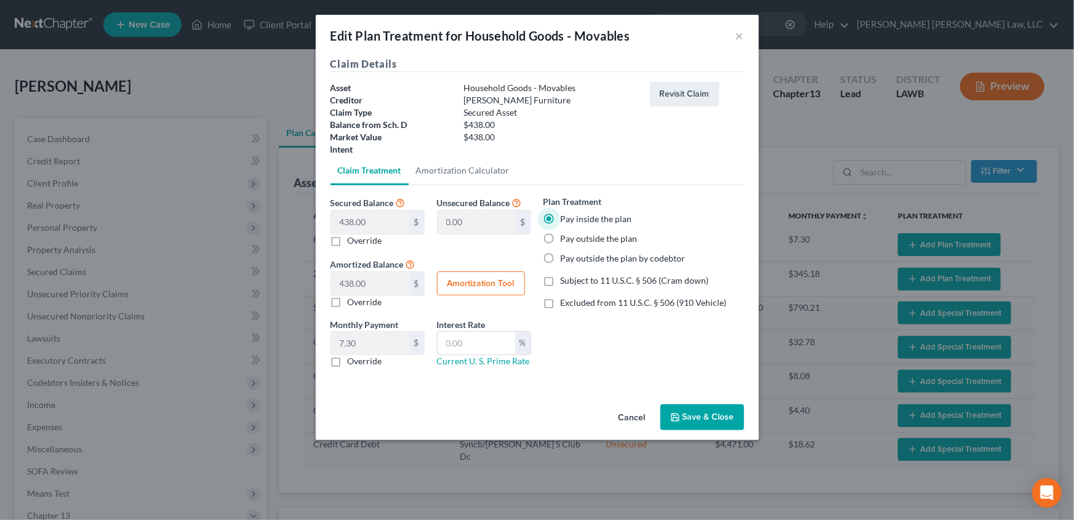
checkbox input "true"
click at [348, 361] on label "Override" at bounding box center [365, 361] width 34 height 12
click at [353, 361] on input "Override" at bounding box center [357, 359] width 8 height 8
checkbox input "true"
click at [358, 344] on input "text" at bounding box center [370, 343] width 78 height 23
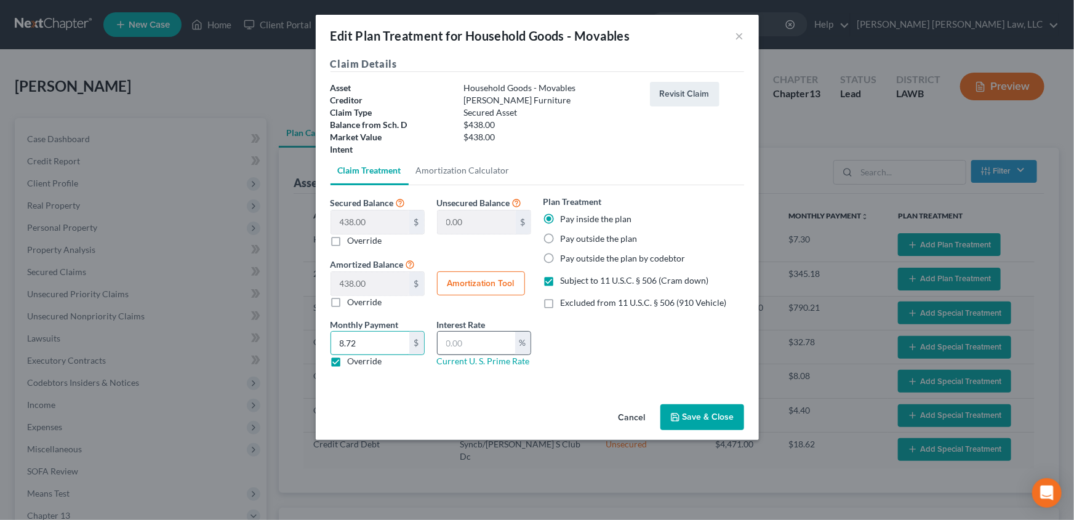
type input "8.72"
click at [486, 345] on input "text" at bounding box center [477, 343] width 78 height 23
type input "7.25"
click at [722, 416] on button "Save & Close" at bounding box center [703, 418] width 84 height 26
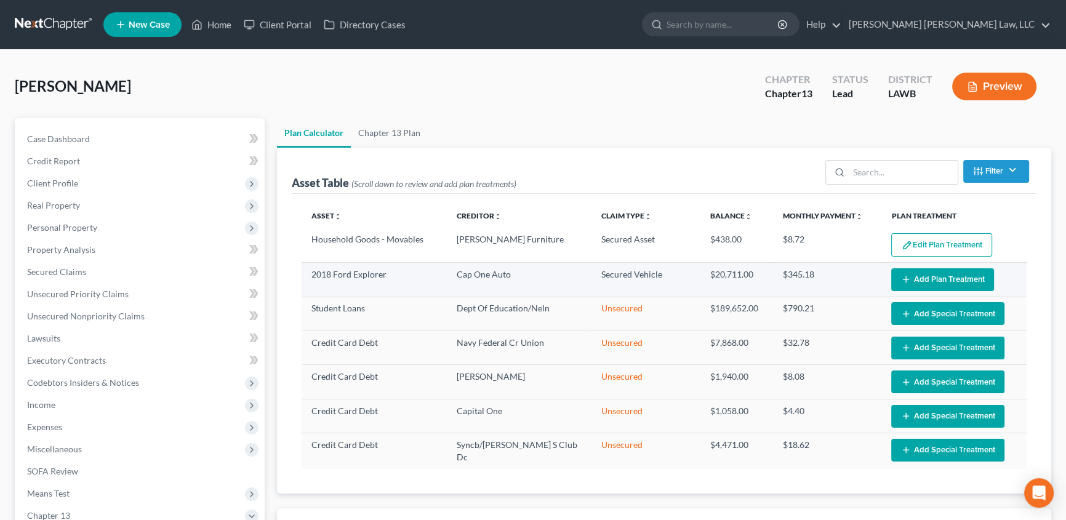
select select "59"
click at [954, 277] on button "Add Plan Treatment" at bounding box center [943, 279] width 103 height 23
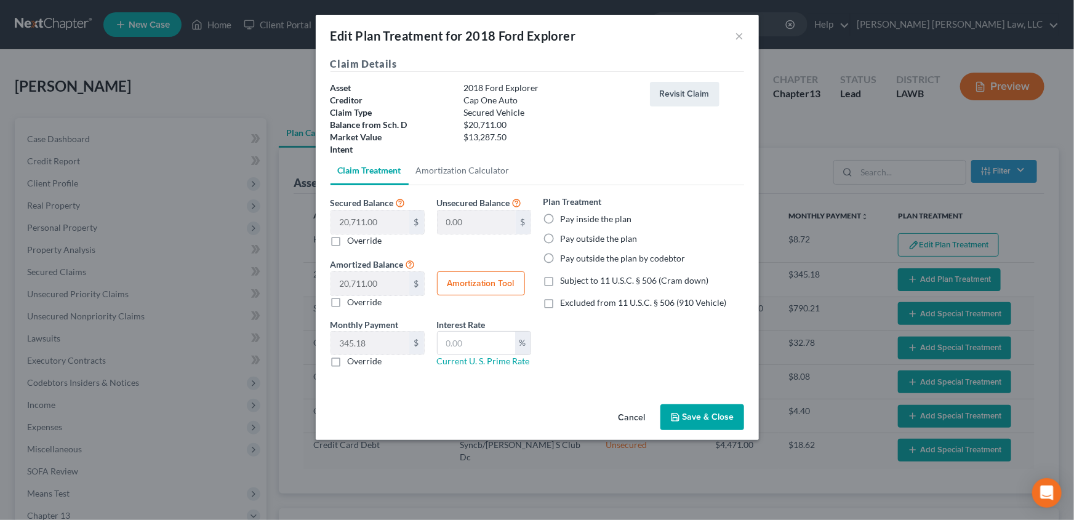
click at [561, 260] on label "Pay outside the plan by codebtor" at bounding box center [623, 258] width 125 height 12
click at [566, 260] on input "Pay outside the plan by codebtor" at bounding box center [570, 256] width 8 height 8
radio input "true"
click at [348, 360] on label "Override" at bounding box center [365, 361] width 34 height 12
click at [353, 360] on input "Override" at bounding box center [357, 359] width 8 height 8
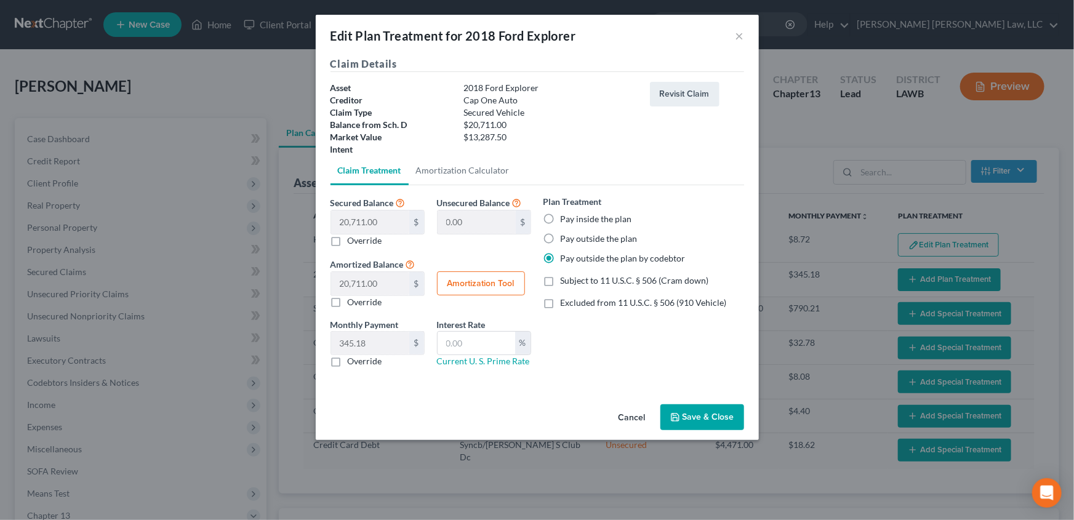
checkbox input "true"
click at [360, 345] on input "text" at bounding box center [370, 343] width 78 height 23
type input "523.00"
click at [695, 416] on button "Save & Close" at bounding box center [703, 418] width 84 height 26
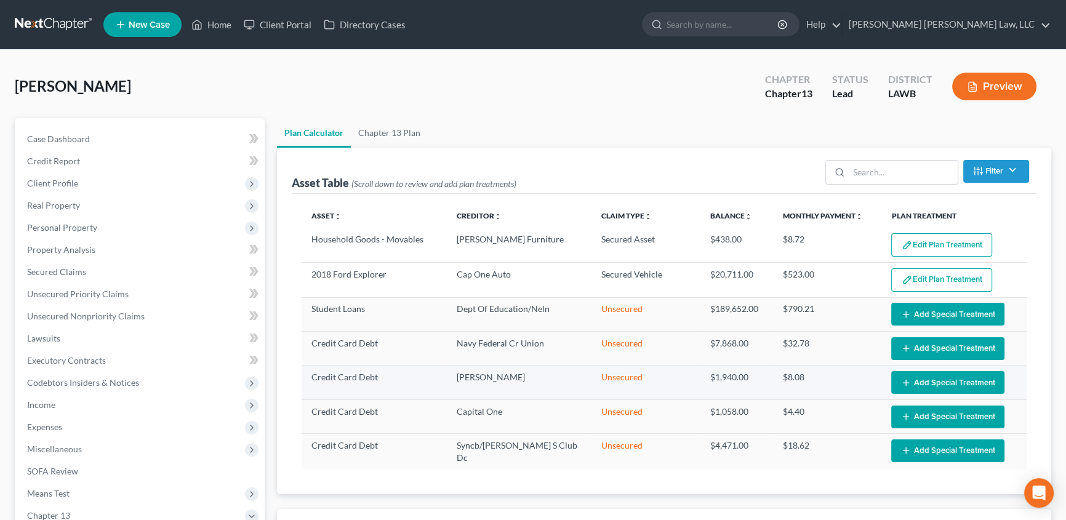
select select "59"
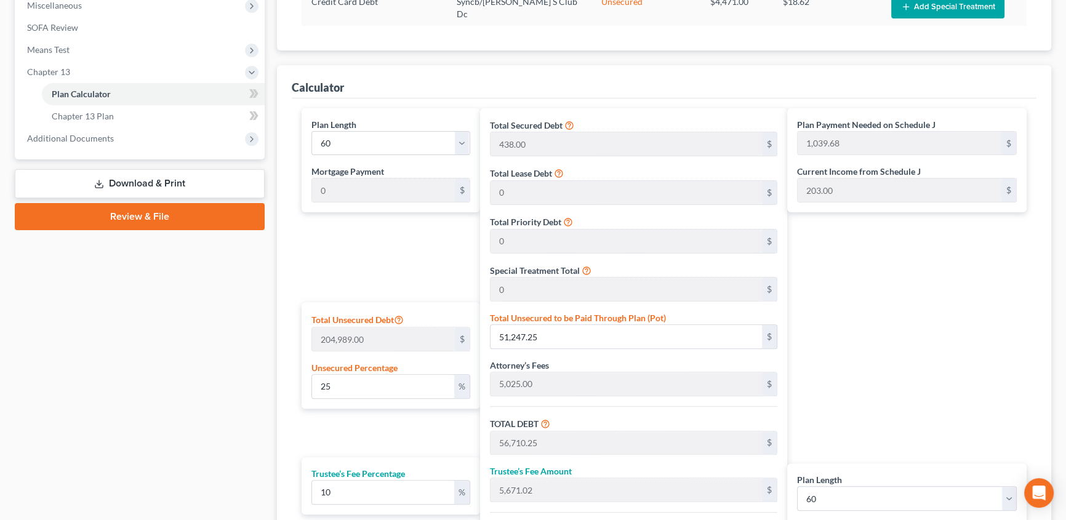
scroll to position [448, 0]
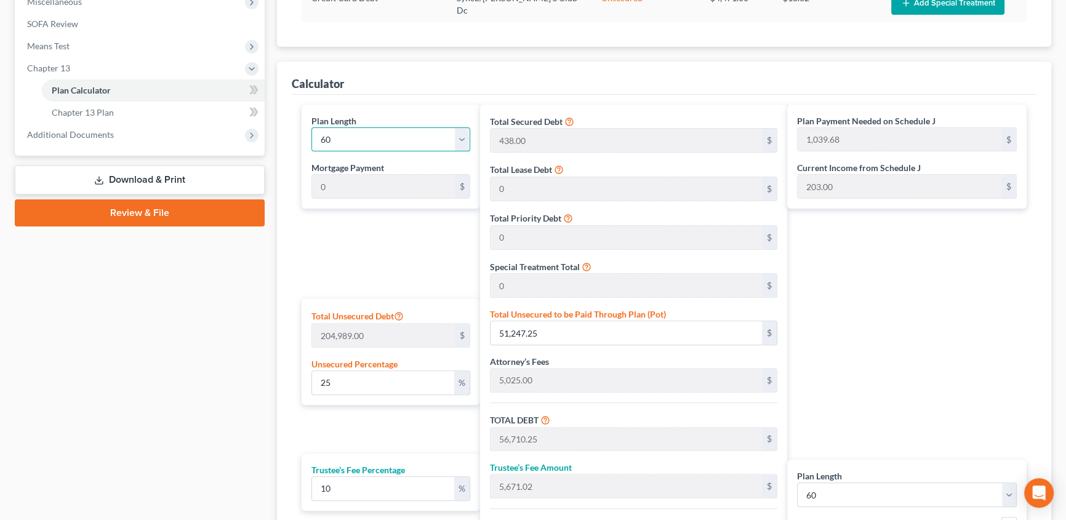
click at [347, 129] on select "1 2 3 4 5 6 7 8 9 10 11 12 13 14 15 16 17 18 19 20 21 22 23 24 25 26 27 28 29 3…" at bounding box center [391, 139] width 159 height 25
click at [312, 127] on select "1 2 3 4 5 6 7 8 9 10 11 12 13 14 15 16 17 18 19 20 21 22 23 24 25 26 27 28 29 3…" at bounding box center [391, 139] width 159 height 25
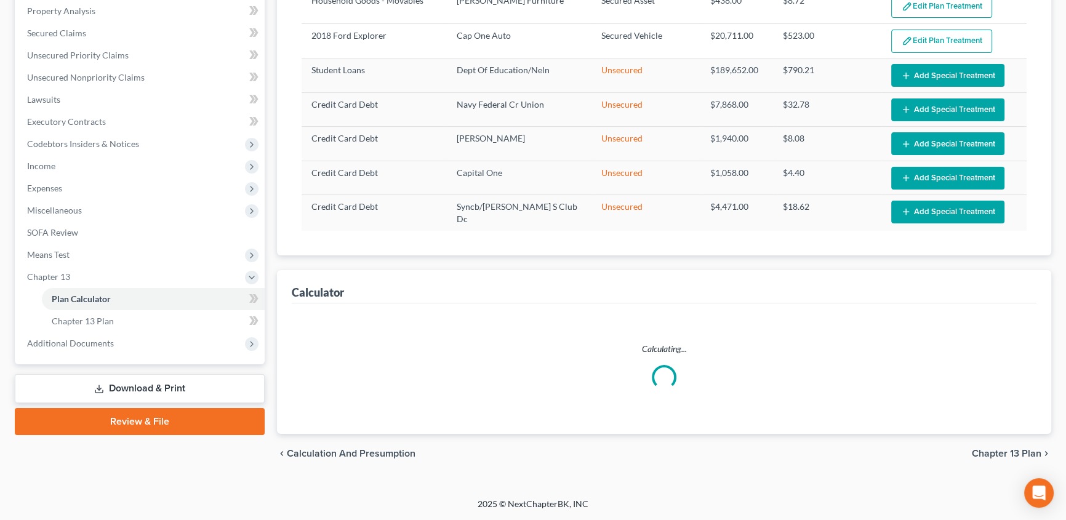
select select "35"
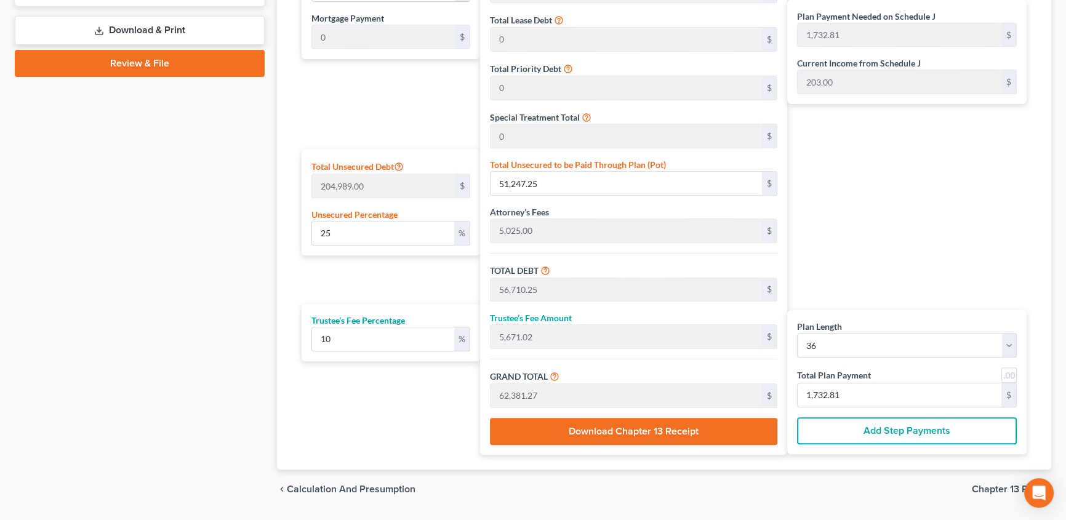
scroll to position [616, 0]
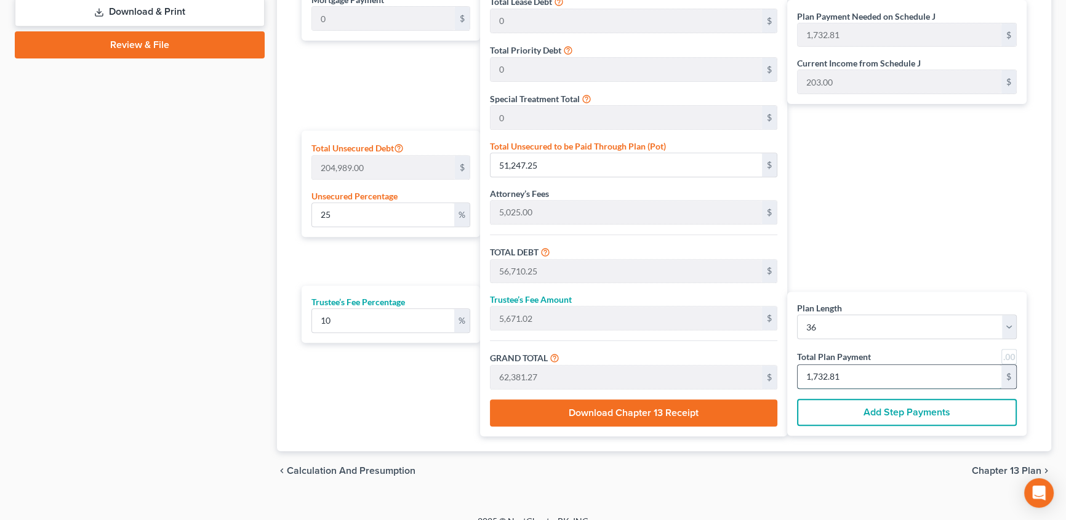
click at [867, 369] on input "1,732.81" at bounding box center [900, 376] width 204 height 23
type input "0"
type input "65.45"
type input "6.54"
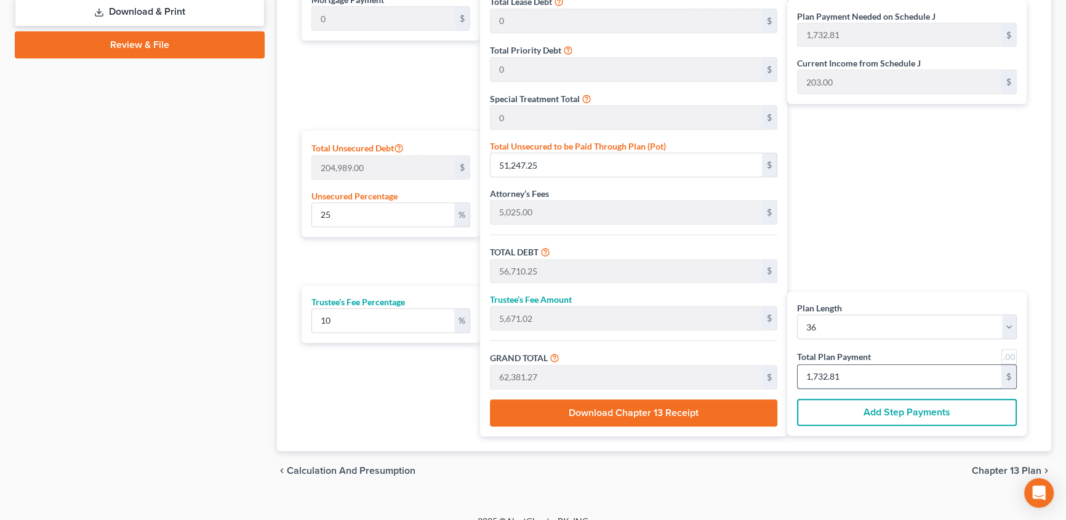
type input "72.00"
type input "2"
click at [996, 466] on span "Chapter 13 Plan" at bounding box center [1007, 471] width 70 height 10
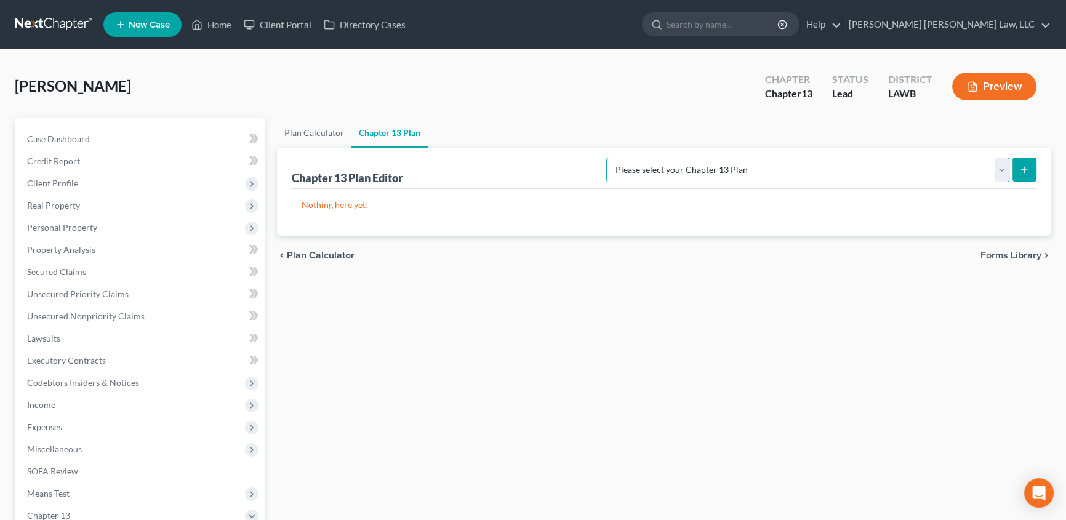
drag, startPoint x: 810, startPoint y: 172, endPoint x: 829, endPoint y: 180, distance: 21.3
click at [810, 172] on select "Please select your Chapter 13 Plan [PERSON_NAME] Custom Plan (Revised [DATE]) […" at bounding box center [808, 170] width 403 height 25
click at [735, 158] on select "Please select your Chapter 13 Plan [PERSON_NAME] Custom Plan (Revised [DATE]) […" at bounding box center [808, 170] width 403 height 25
click at [1028, 167] on icon "submit" at bounding box center [1025, 170] width 10 height 10
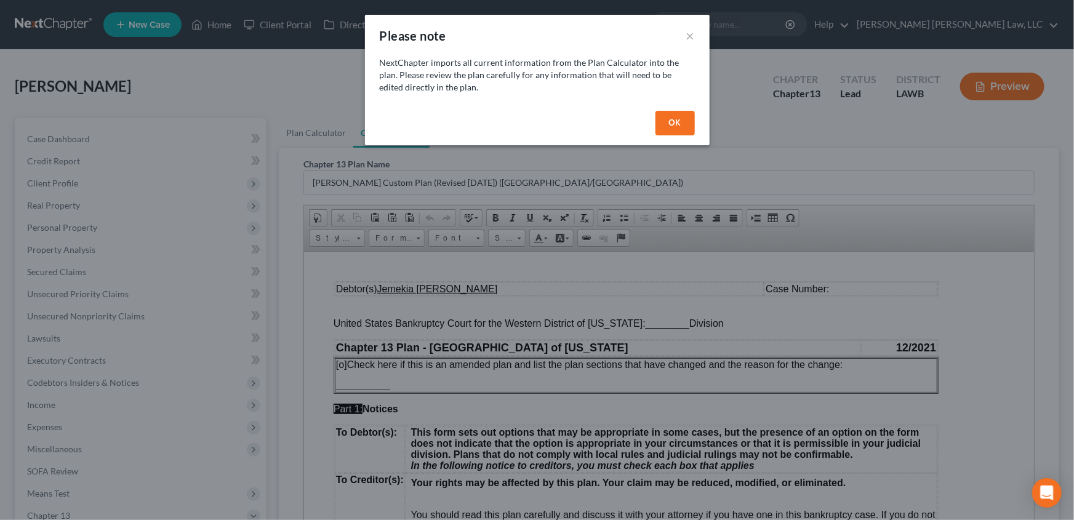
click at [671, 122] on button "OK" at bounding box center [675, 123] width 39 height 25
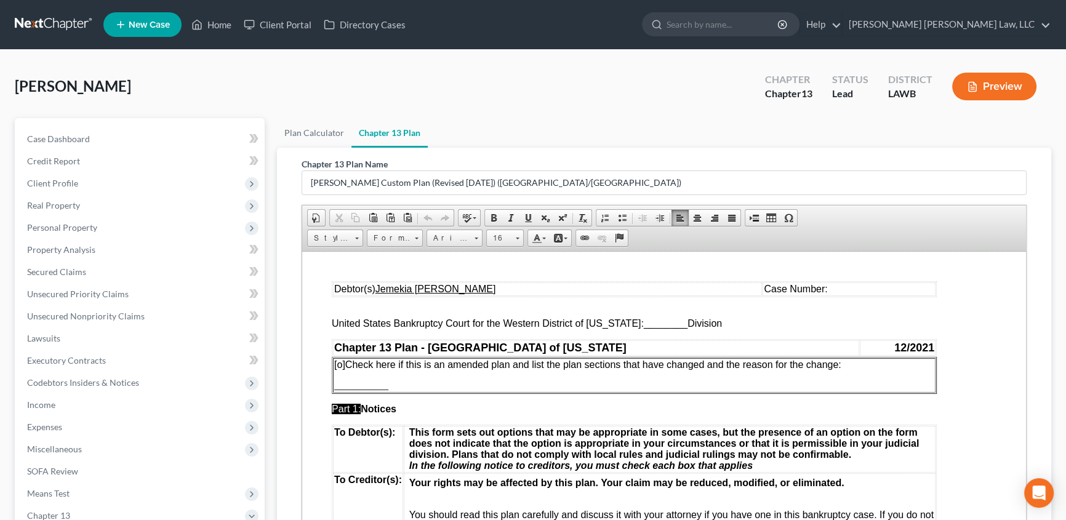
click at [644, 322] on span "________" at bounding box center [666, 323] width 44 height 10
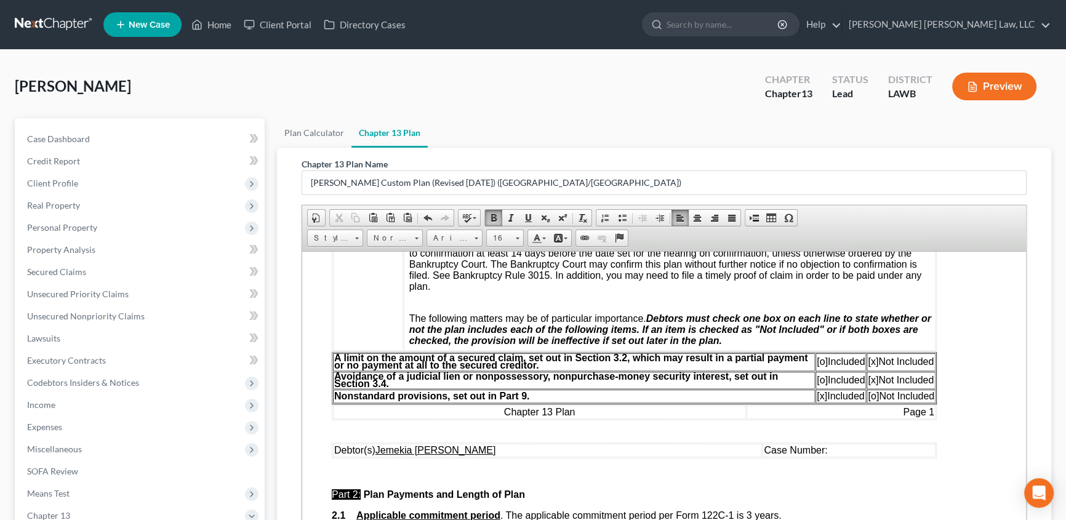
scroll to position [336, 0]
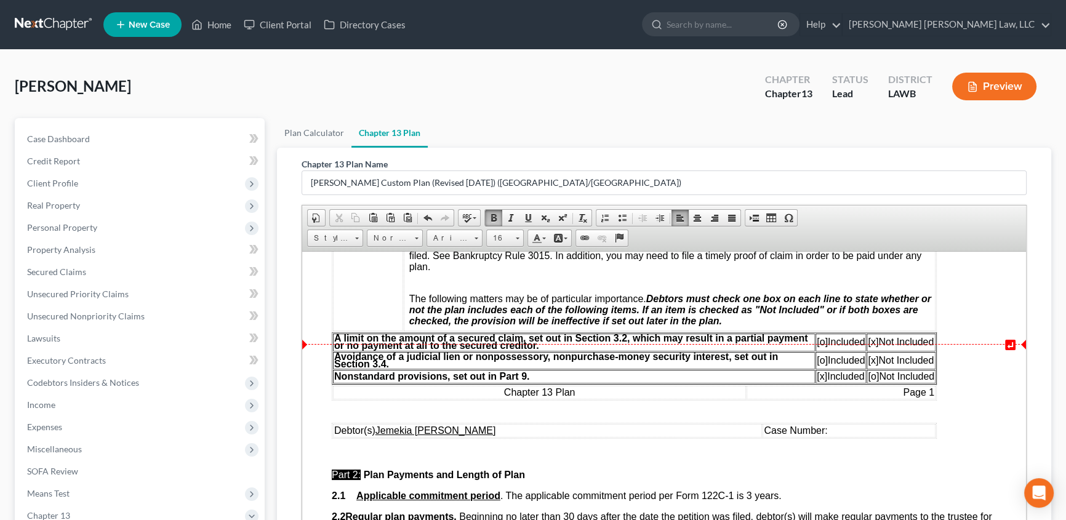
click at [817, 347] on span "[o]" at bounding box center [822, 341] width 11 height 10
click at [871, 347] on span "[x]" at bounding box center [873, 341] width 10 height 10
click at [510, 437] on td "Debtor(s) Jemekia [PERSON_NAME]" at bounding box center [547, 431] width 429 height 14
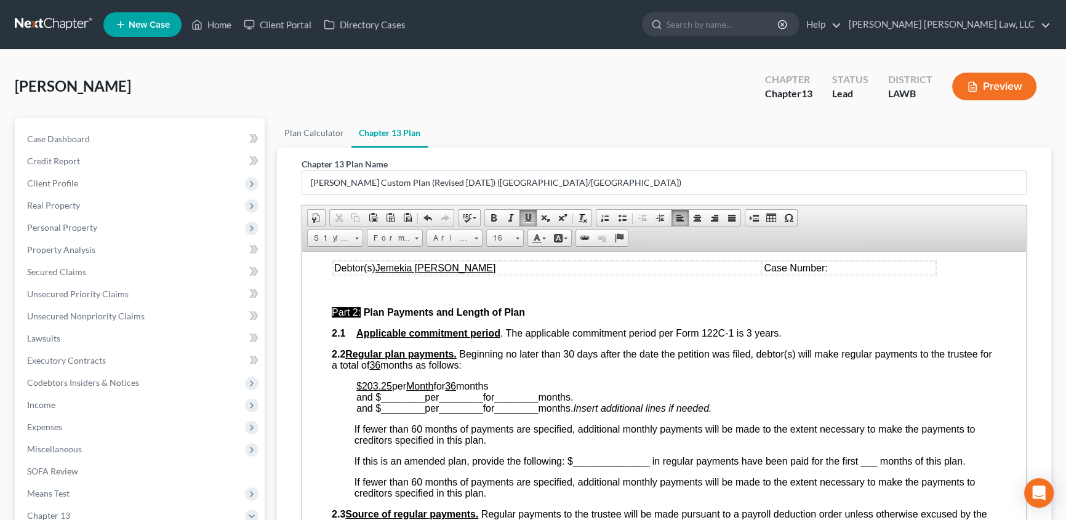
scroll to position [504, 0]
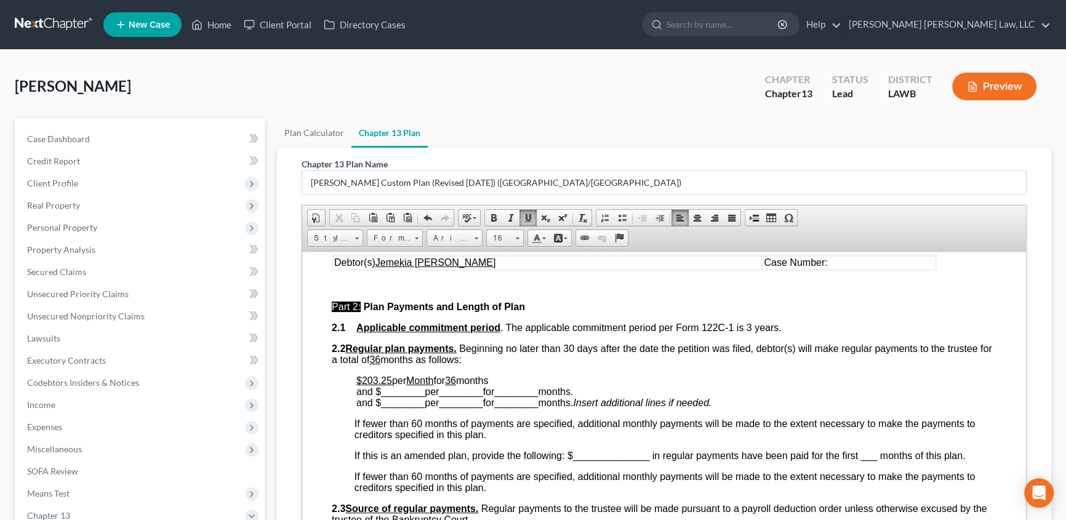
click at [382, 385] on u "$203.25" at bounding box center [375, 380] width 36 height 10
click at [517, 398] on p "$203.00 per Month for 36 months and $ ________ per ________ for ________ months…" at bounding box center [677, 391] width 640 height 33
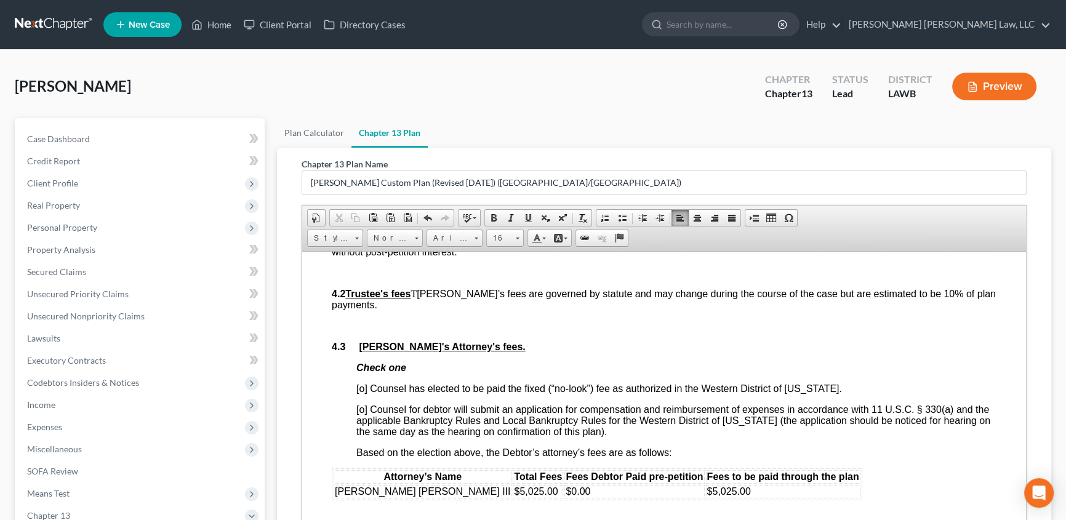
scroll to position [2127, 0]
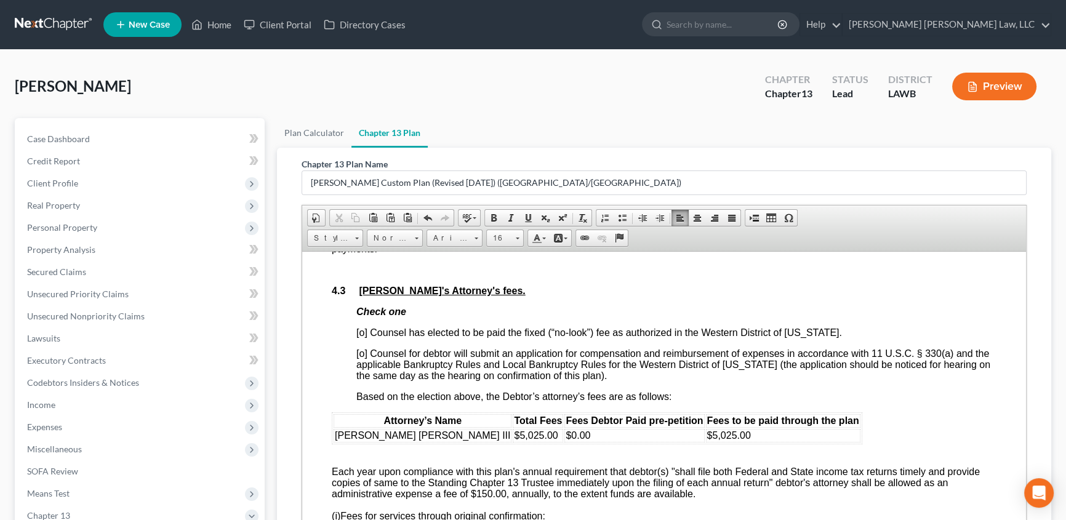
click at [362, 337] on span "[o] Counsel has elected to be paid the fixed (“no-look”) fee as authorized in t…" at bounding box center [600, 332] width 486 height 10
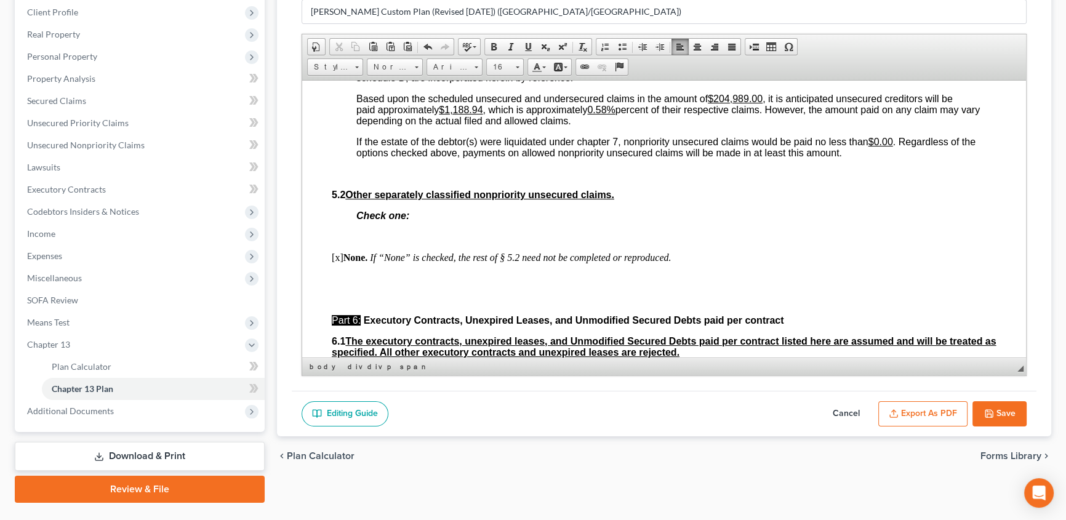
scroll to position [200, 0]
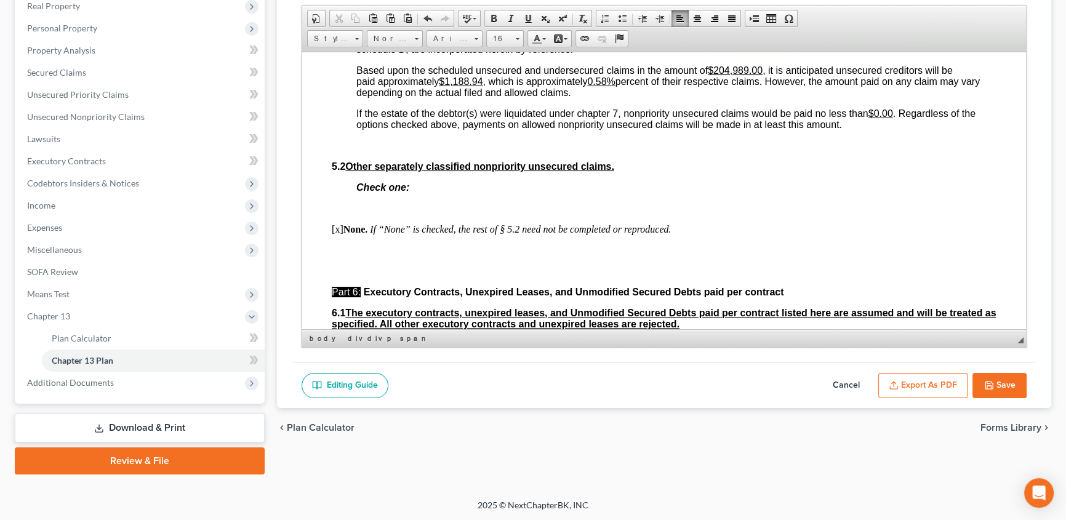
click at [1012, 393] on button "Save" at bounding box center [1000, 386] width 54 height 26
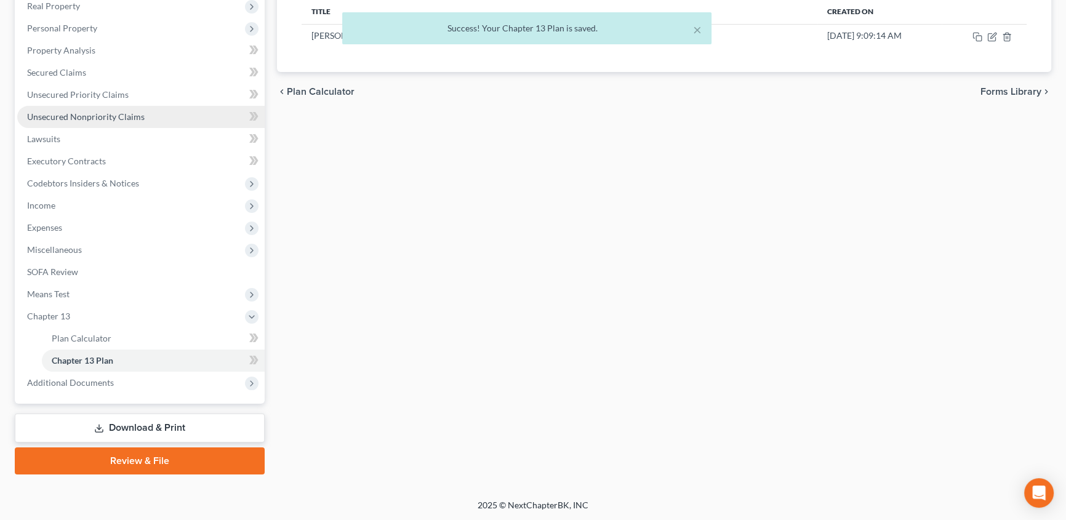
click at [65, 119] on span "Unsecured Nonpriority Claims" at bounding box center [86, 116] width 118 height 10
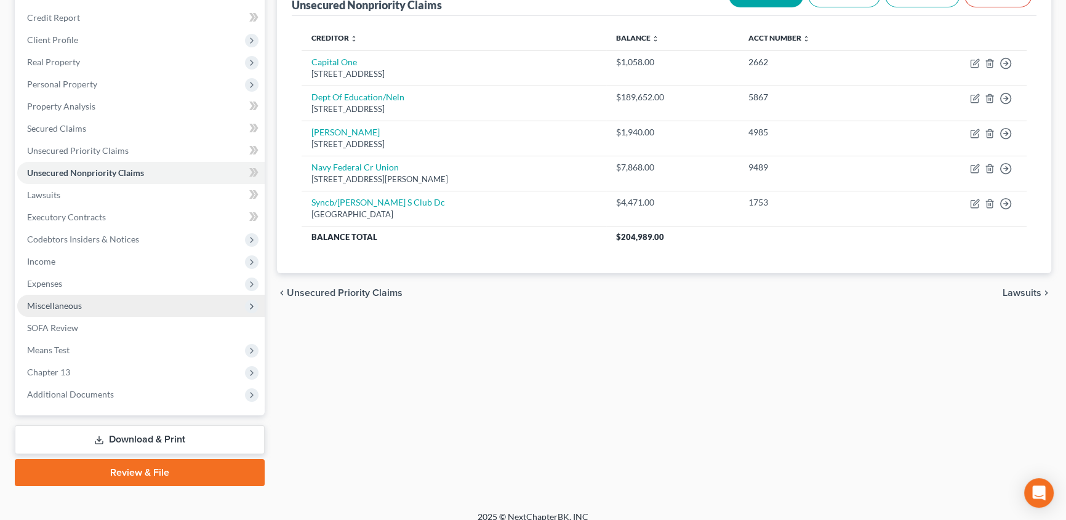
scroll to position [155, 0]
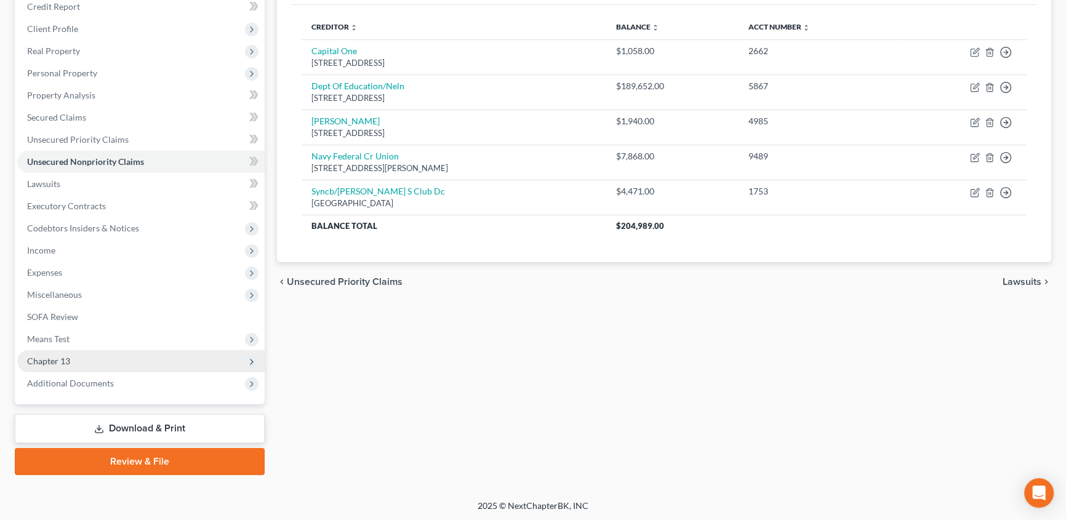
click at [58, 365] on span "Chapter 13" at bounding box center [141, 361] width 248 height 22
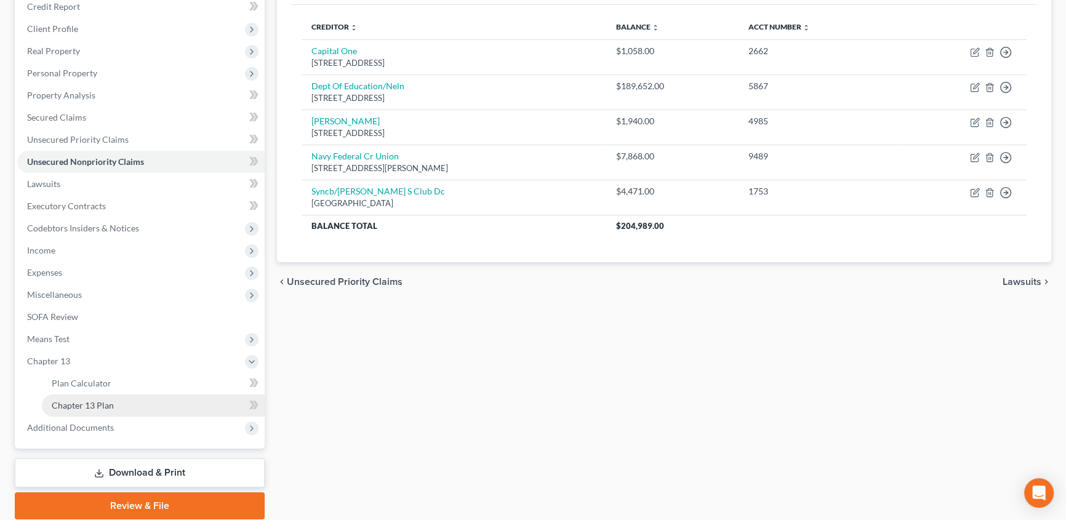
click at [80, 400] on span "Chapter 13 Plan" at bounding box center [83, 405] width 62 height 10
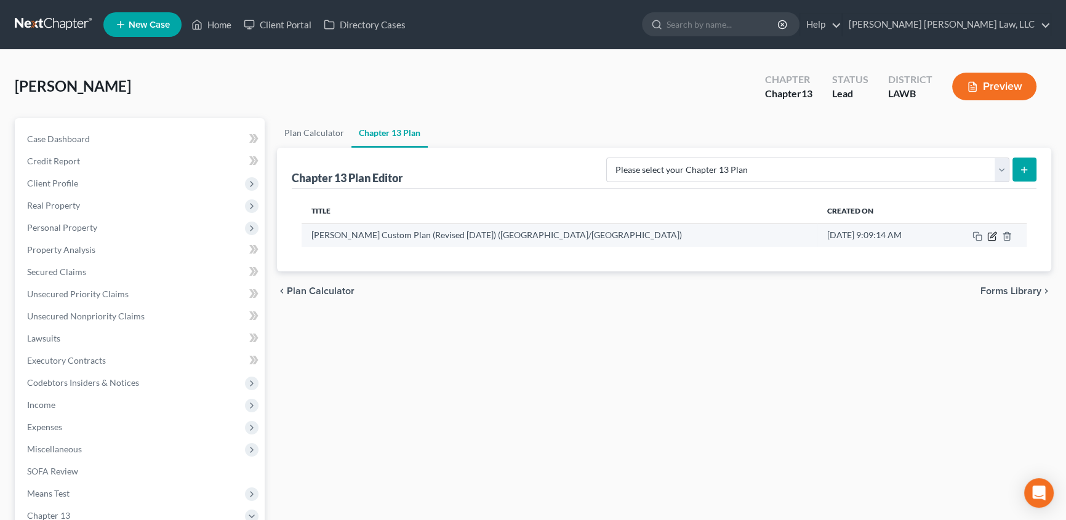
click at [994, 235] on icon "button" at bounding box center [994, 235] width 6 height 6
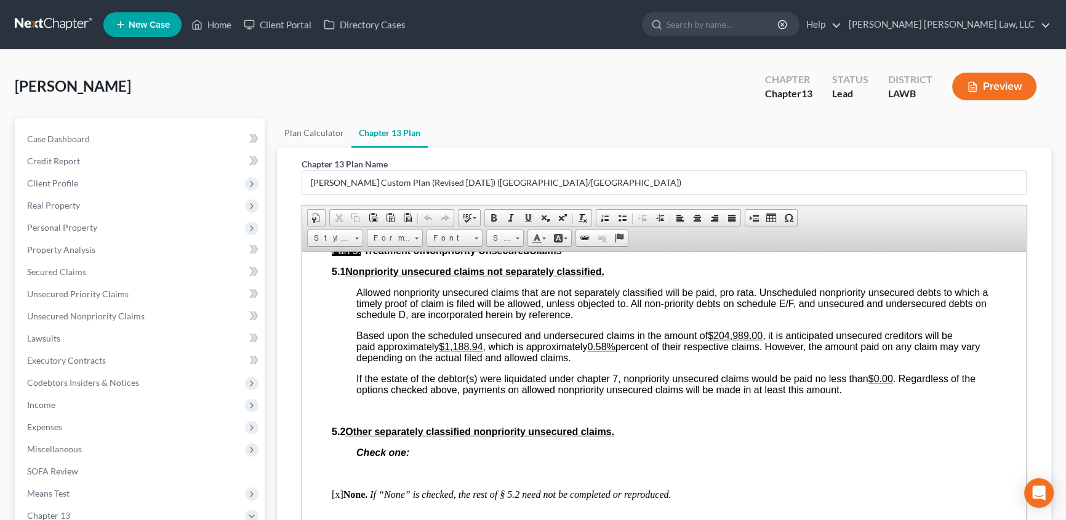
scroll to position [2967, 0]
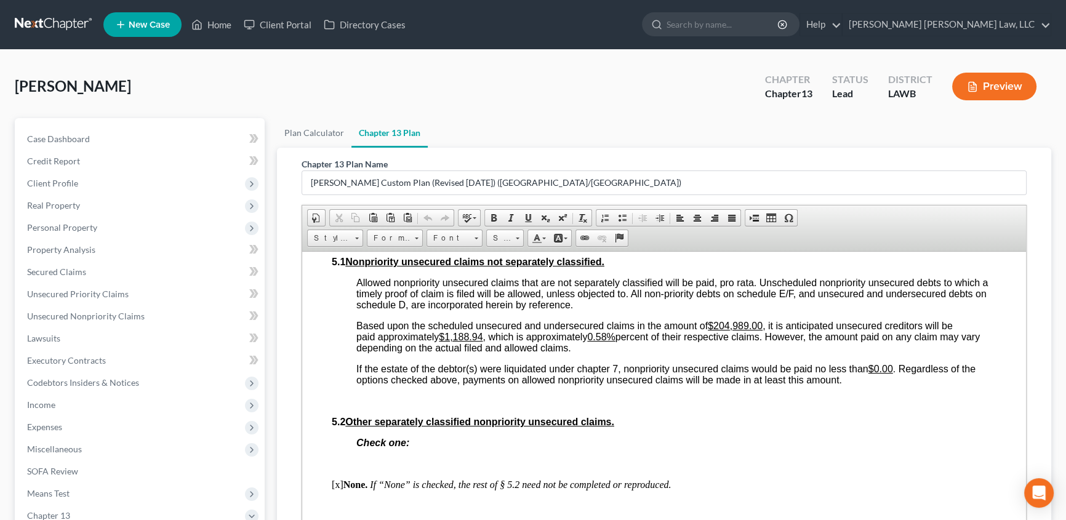
click at [445, 342] on u "$1,188.94" at bounding box center [461, 336] width 44 height 10
click at [591, 342] on u "0.58%" at bounding box center [588, 336] width 28 height 10
click at [881, 385] on p "If the estate of the debtor(s) were liquidated under chapter 7, nonpriority uns…" at bounding box center [677, 374] width 640 height 22
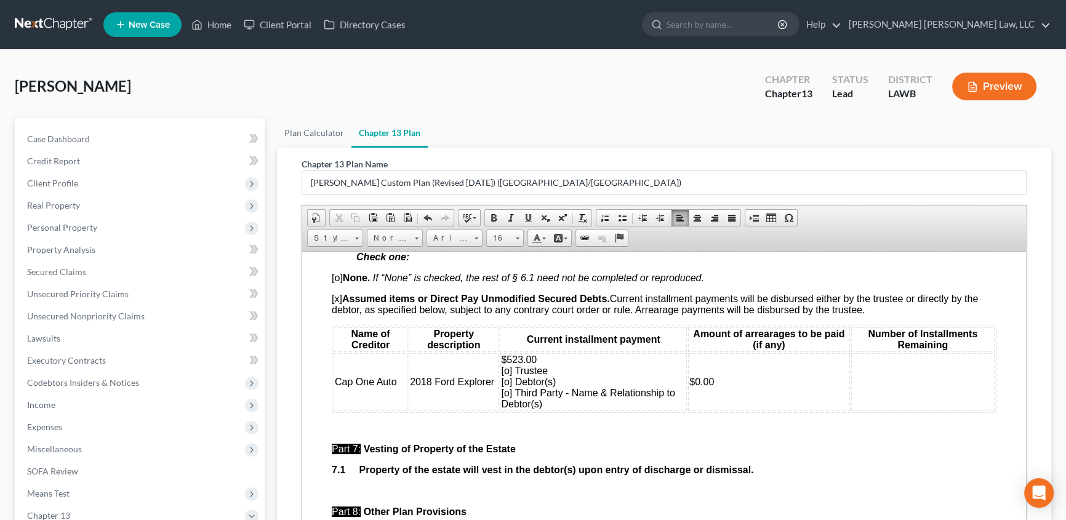
scroll to position [3358, 0]
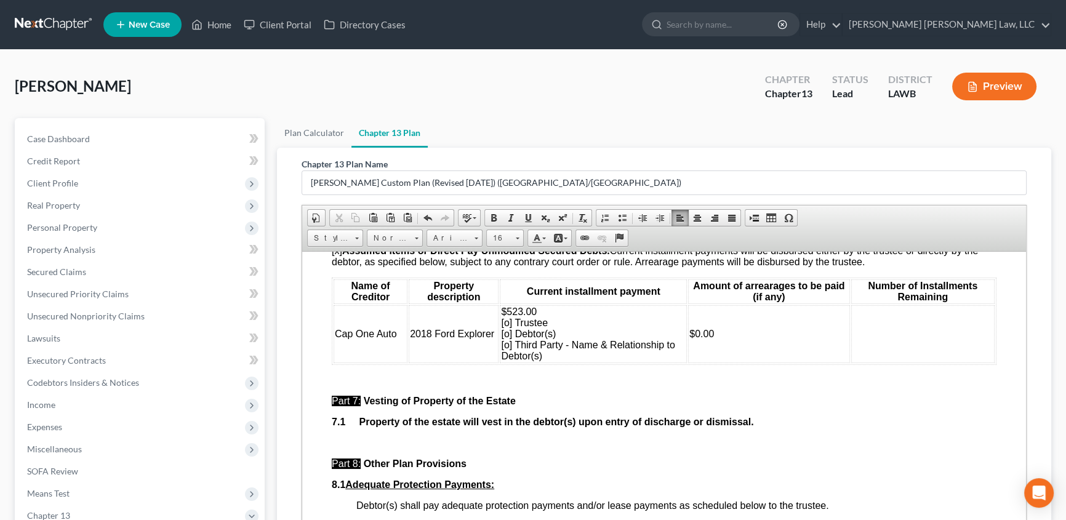
click at [501, 361] on span "$523.00 [o] Trustee [o] Debtor(s) [o] Third Party - Name & Relationship to Debt…" at bounding box center [588, 333] width 174 height 55
click at [861, 363] on td at bounding box center [924, 334] width 144 height 58
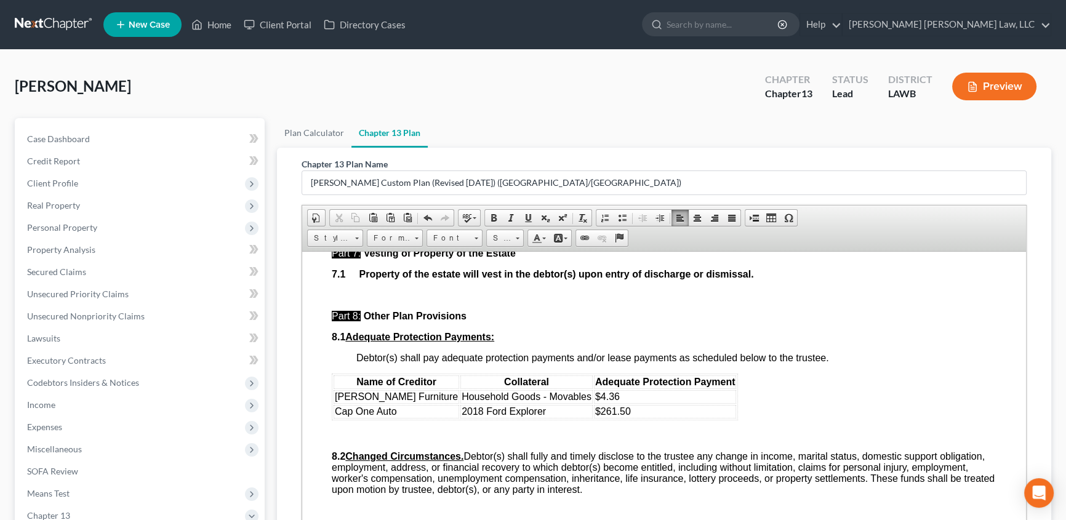
scroll to position [3582, 0]
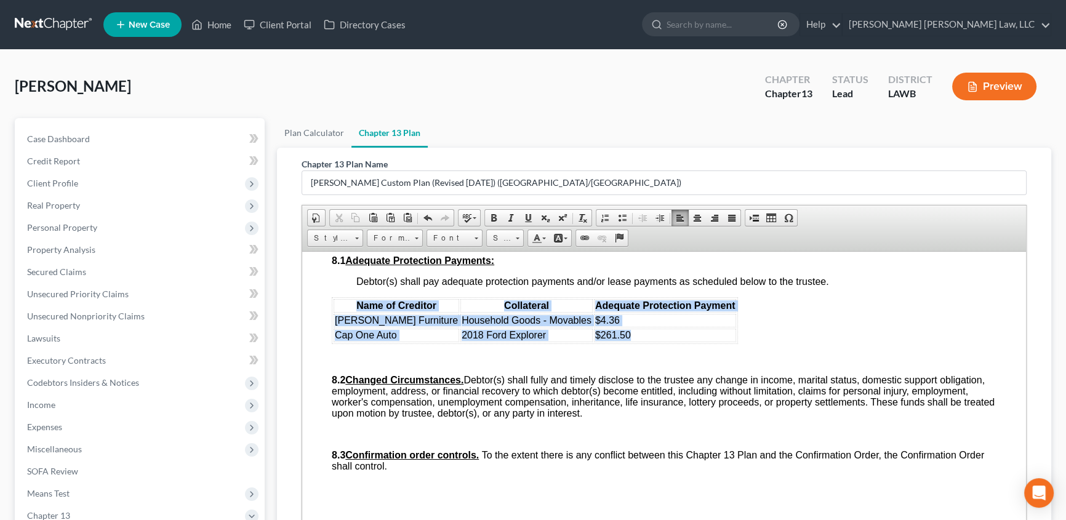
drag, startPoint x: 339, startPoint y: 408, endPoint x: 613, endPoint y: 442, distance: 275.5
click at [613, 344] on table "Name of Creditor Collateral Adequate Protection Payment [PERSON_NAME] Furniture…" at bounding box center [535, 320] width 406 height 47
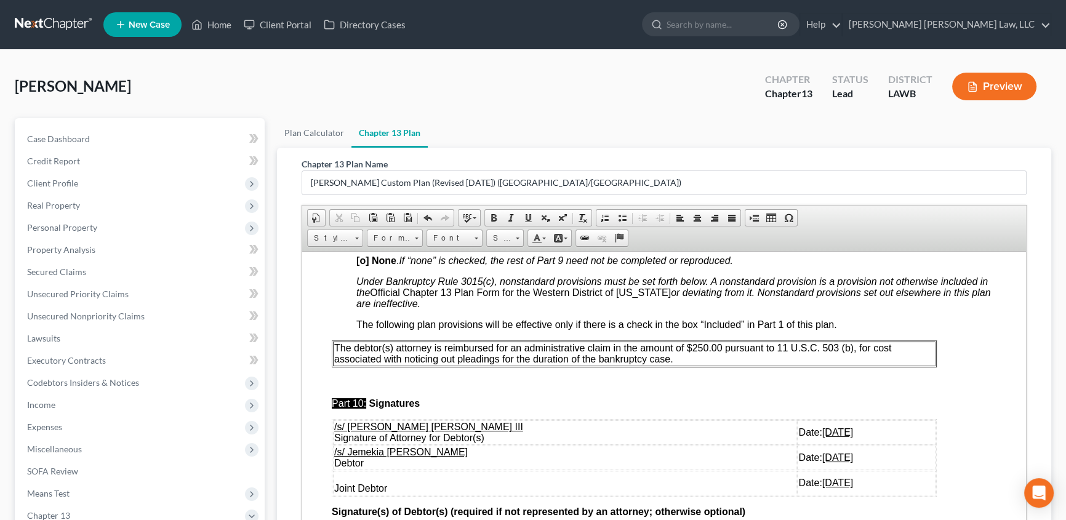
scroll to position [3862, 0]
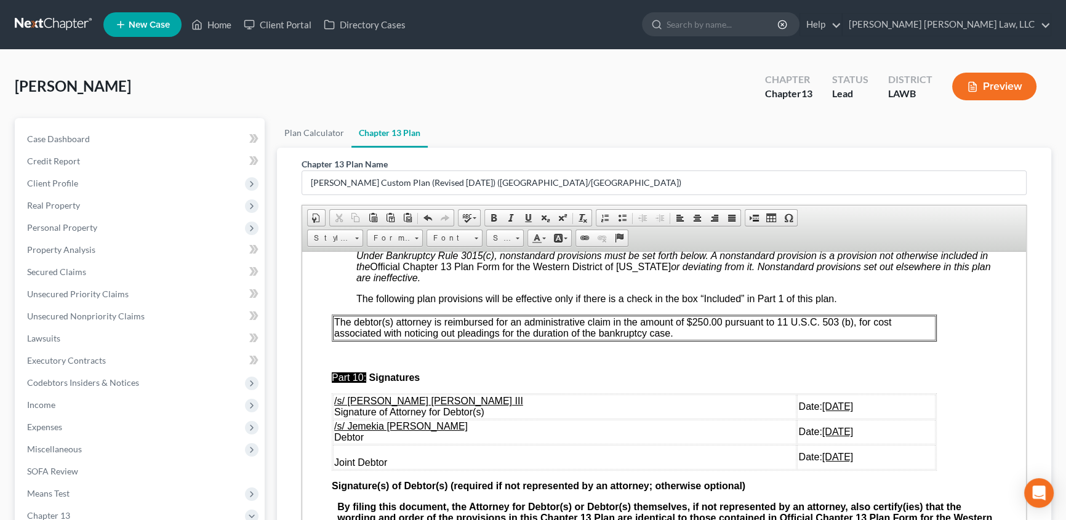
click at [690, 339] on p "The debtor(s) attorney is reimbursed for an administrative claim in the amount …" at bounding box center [634, 327] width 600 height 22
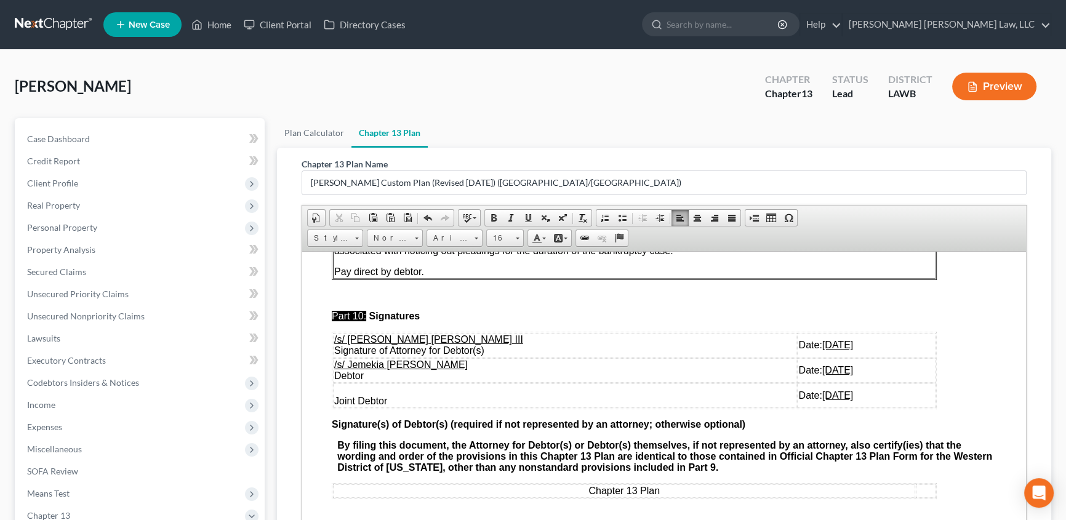
scroll to position [4008, 0]
drag, startPoint x: 339, startPoint y: 399, endPoint x: 823, endPoint y: 435, distance: 486.0
click at [823, 408] on tbody "/s/ [PERSON_NAME] [PERSON_NAME] III Signature of Attorney for Debtor(s) Date: […" at bounding box center [634, 370] width 603 height 75
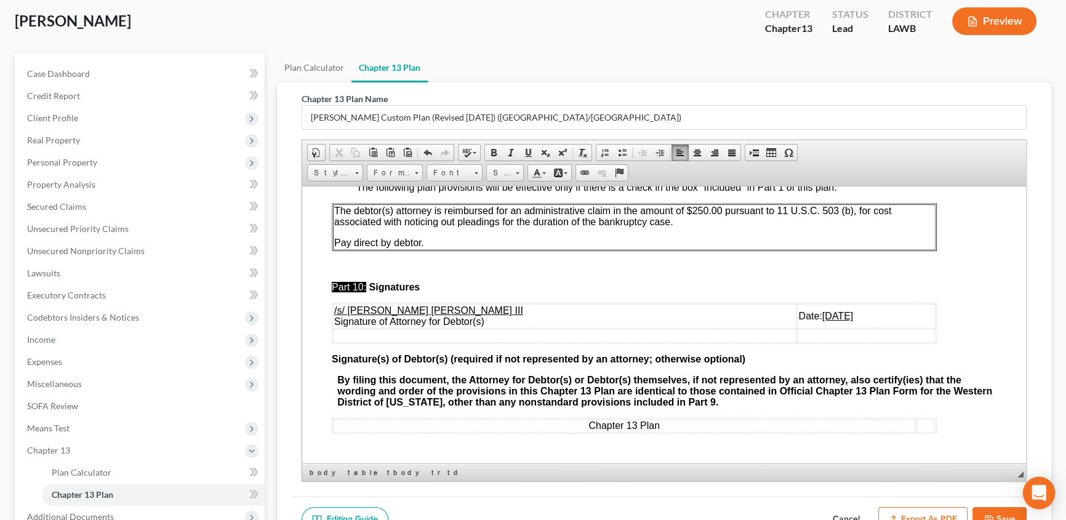
scroll to position [200, 0]
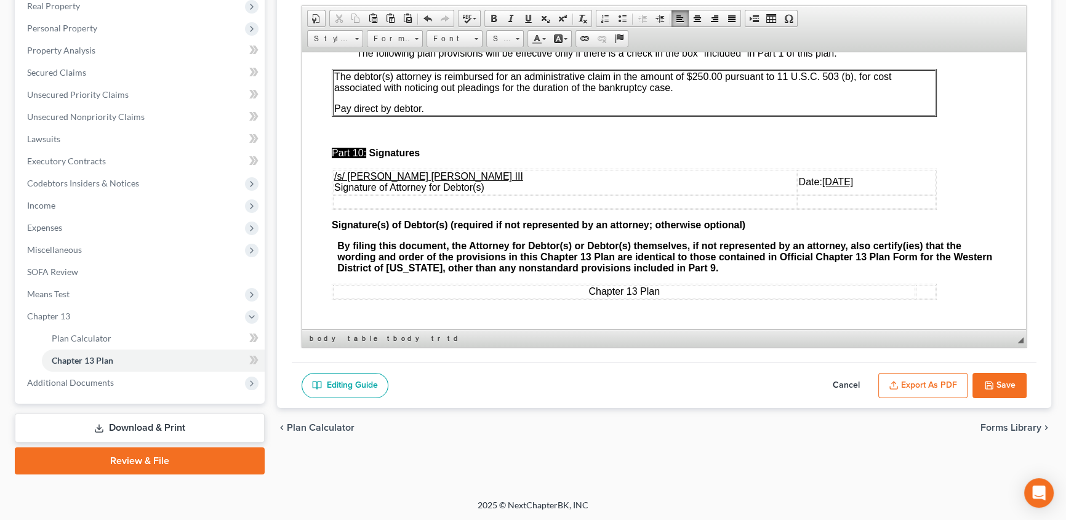
click at [995, 380] on button "Save" at bounding box center [1000, 386] width 54 height 26
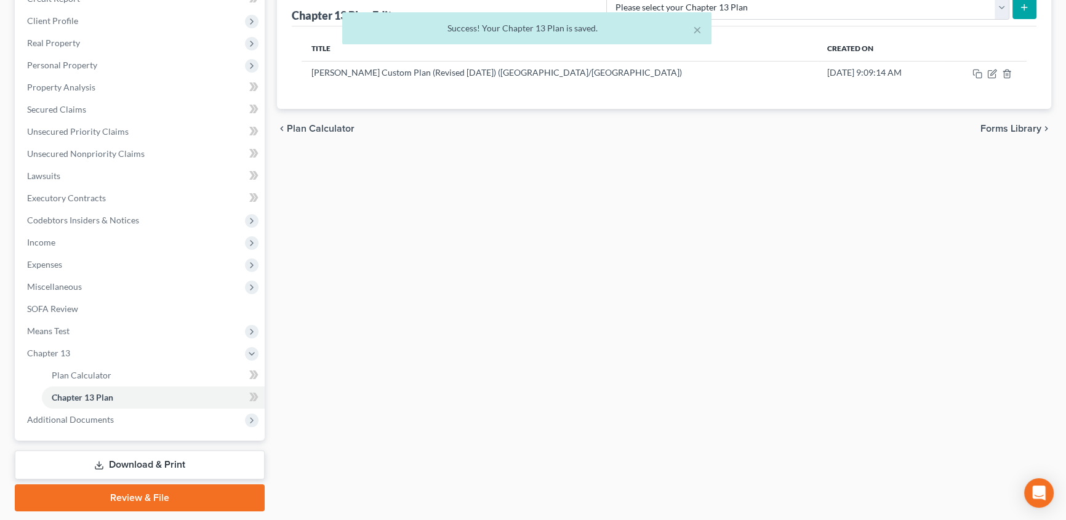
scroll to position [87, 0]
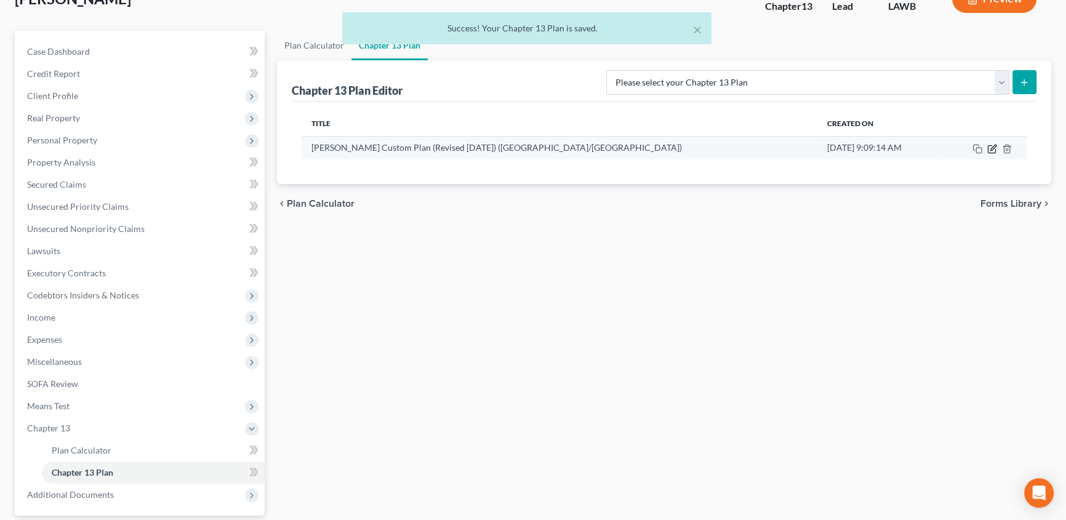
click at [993, 148] on icon "button" at bounding box center [993, 149] width 10 height 10
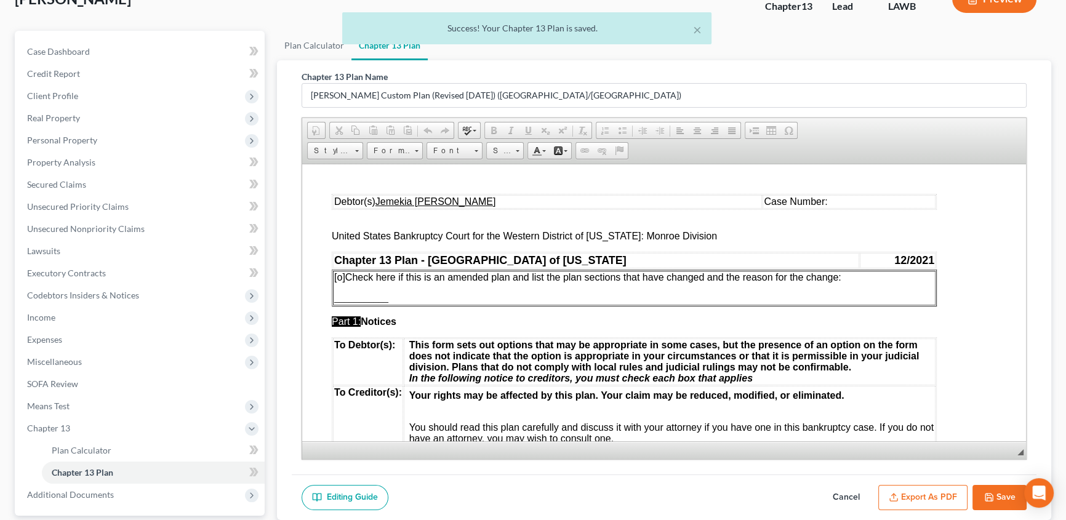
scroll to position [0, 0]
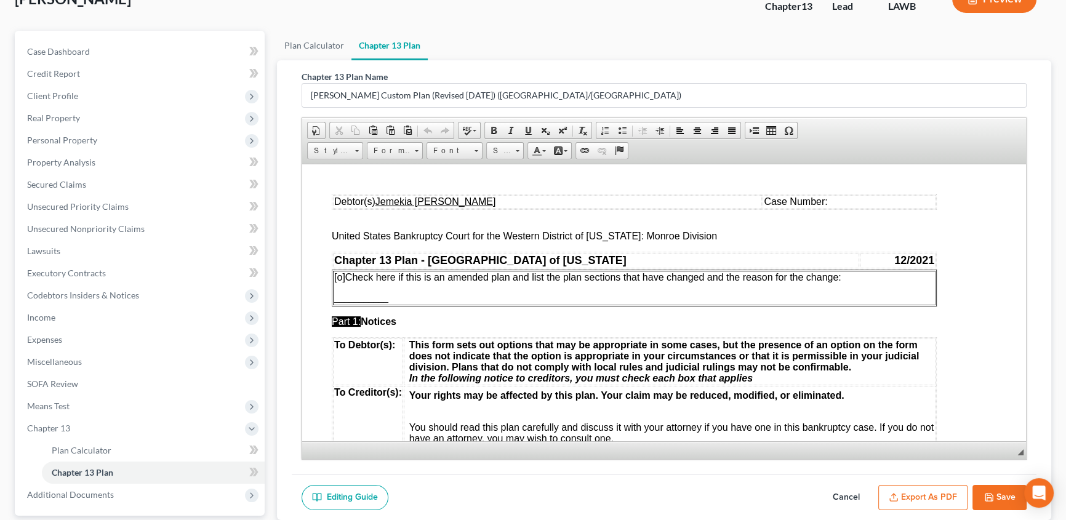
drag, startPoint x: 919, startPoint y: 499, endPoint x: 84, endPoint y: 191, distance: 889.5
click at [919, 499] on button "Export as PDF" at bounding box center [923, 498] width 89 height 26
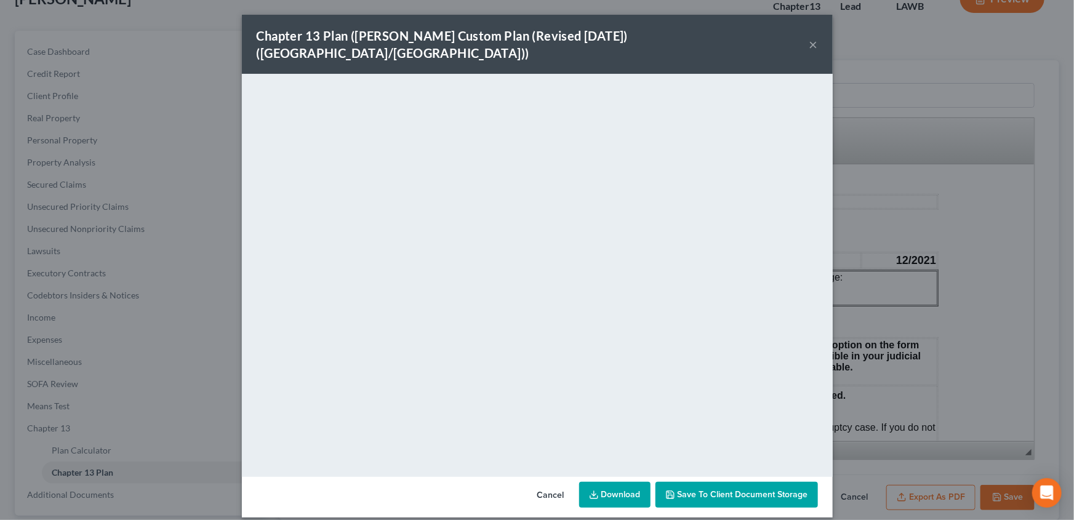
click at [813, 37] on button "×" at bounding box center [814, 44] width 9 height 15
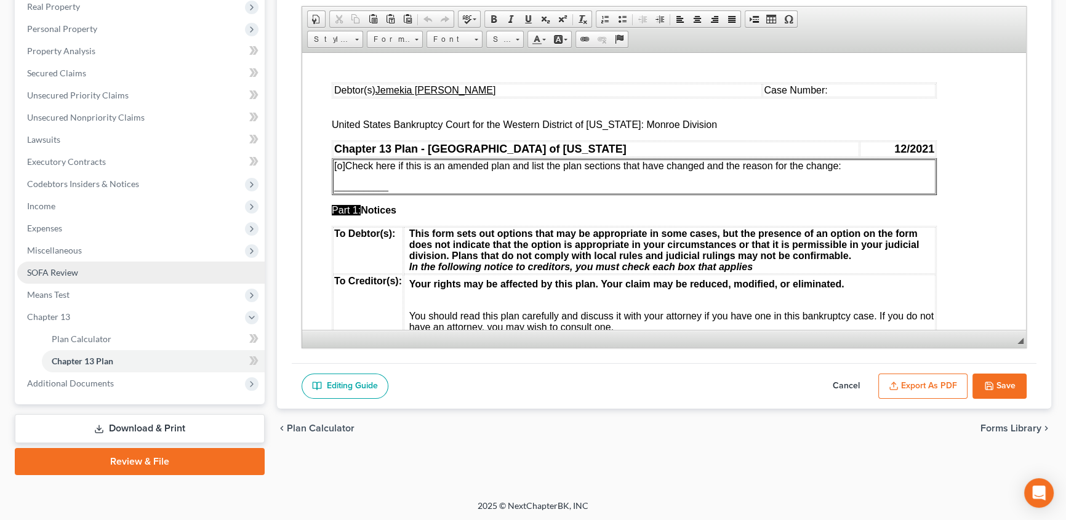
scroll to position [200, 0]
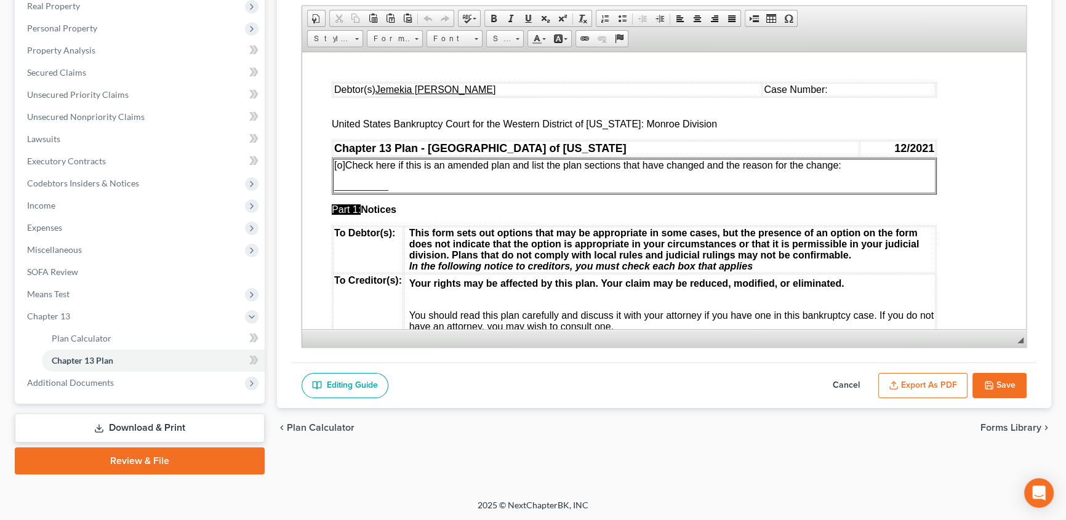
click at [180, 425] on link "Download & Print" at bounding box center [140, 428] width 250 height 29
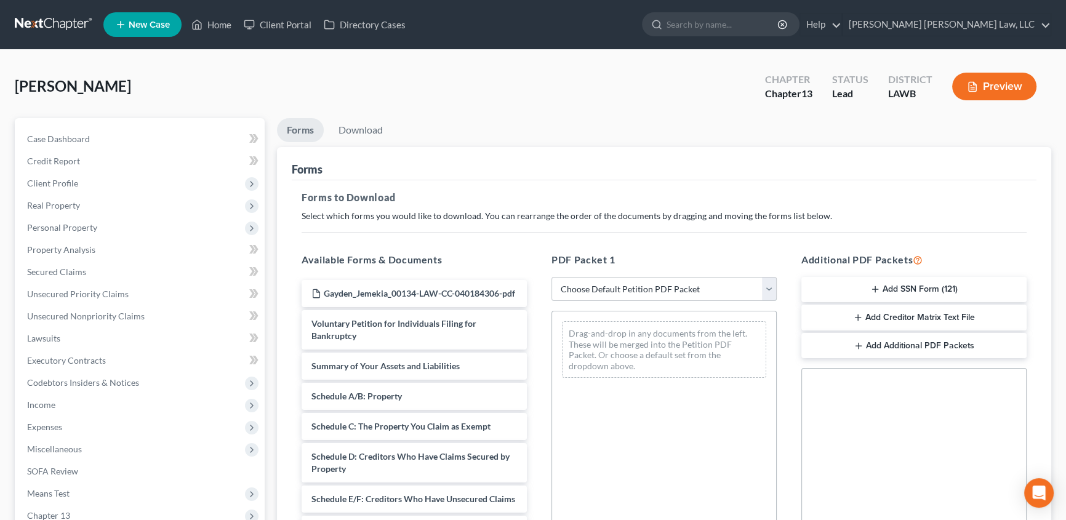
click at [645, 293] on select "Choose Default Petition PDF Packet Complete Bankruptcy Petition (all forms and …" at bounding box center [664, 289] width 225 height 25
click at [552, 277] on select "Choose Default Petition PDF Packet Complete Bankruptcy Petition (all forms and …" at bounding box center [664, 289] width 225 height 25
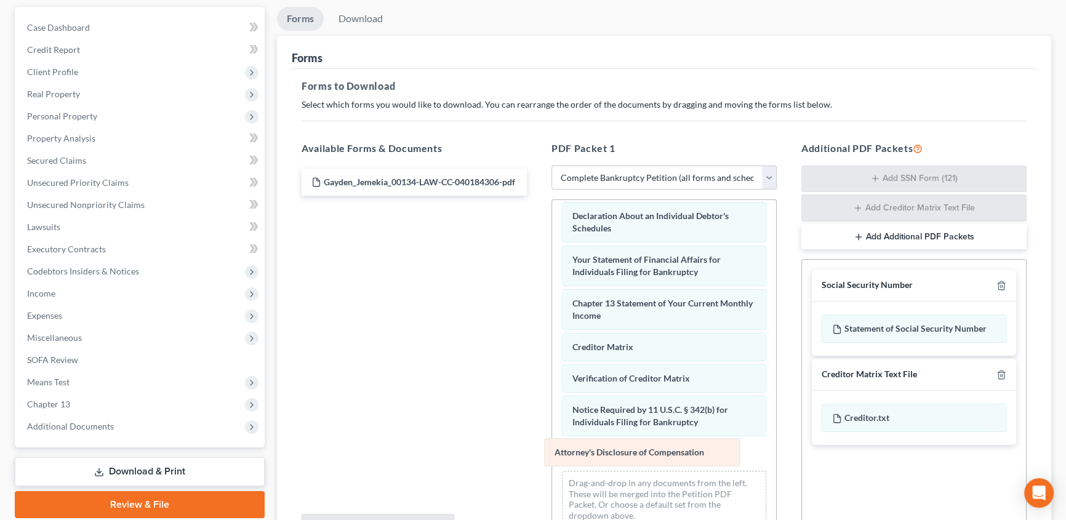
scroll to position [350, 0]
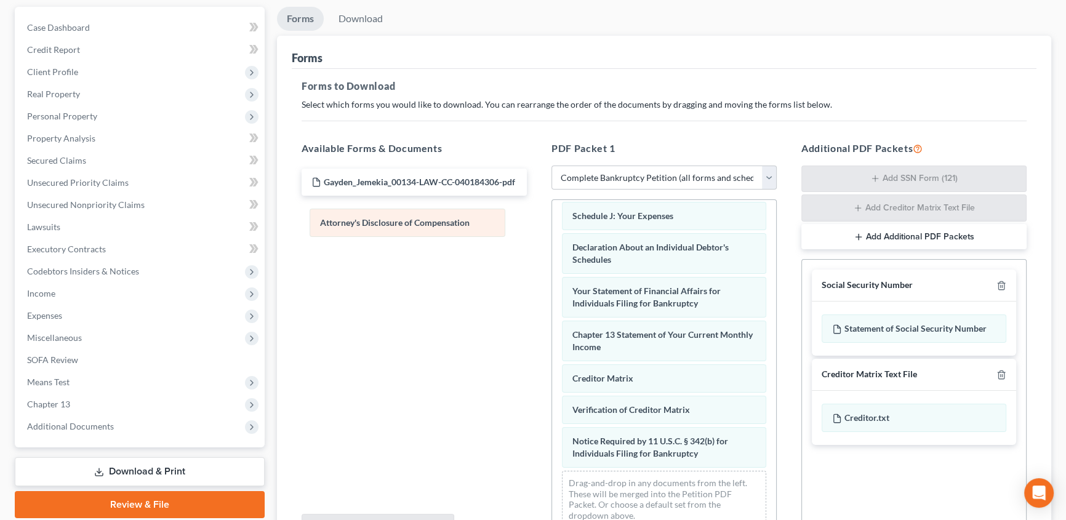
drag, startPoint x: 640, startPoint y: 462, endPoint x: 388, endPoint y: 232, distance: 341.3
click at [552, 232] on div "Attorney's Disclosure of Compensation Voluntary Petition for Individuals Filing…" at bounding box center [664, 198] width 224 height 677
click at [1002, 282] on icon "button" at bounding box center [1002, 286] width 10 height 10
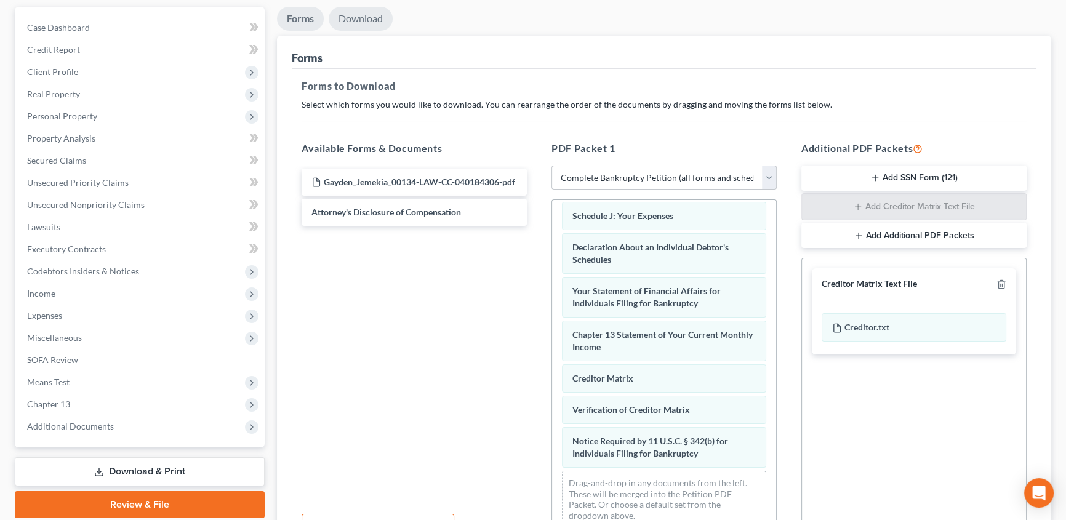
click at [353, 17] on link "Download" at bounding box center [361, 19] width 64 height 24
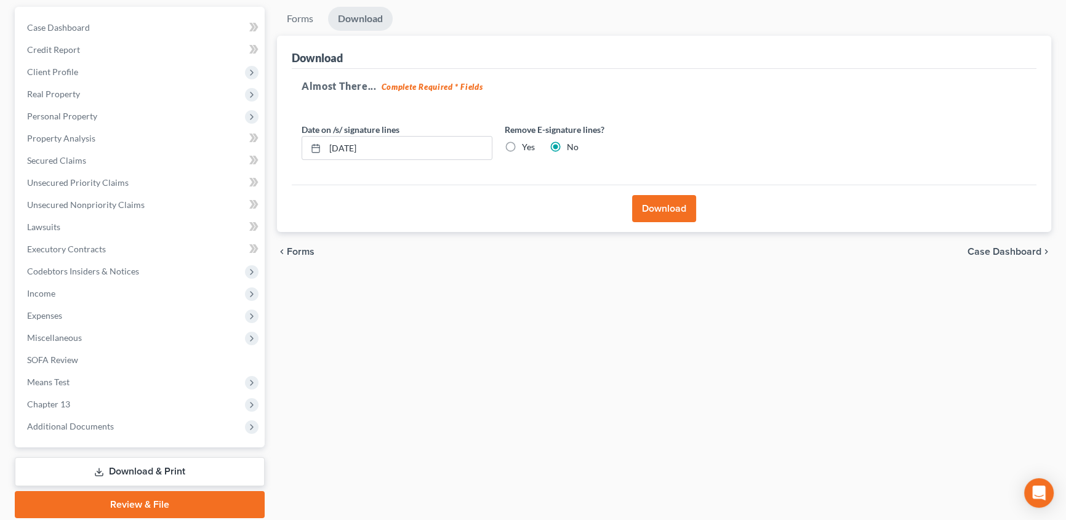
click at [661, 206] on button "Download" at bounding box center [664, 208] width 64 height 27
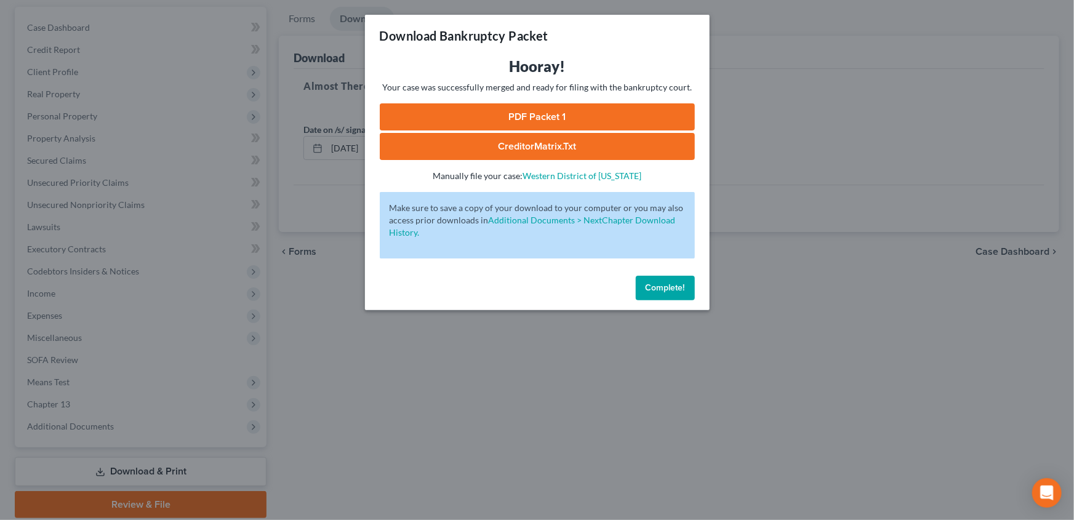
click at [527, 120] on link "PDF Packet 1" at bounding box center [537, 116] width 315 height 27
click at [651, 286] on span "Complete!" at bounding box center [665, 288] width 39 height 10
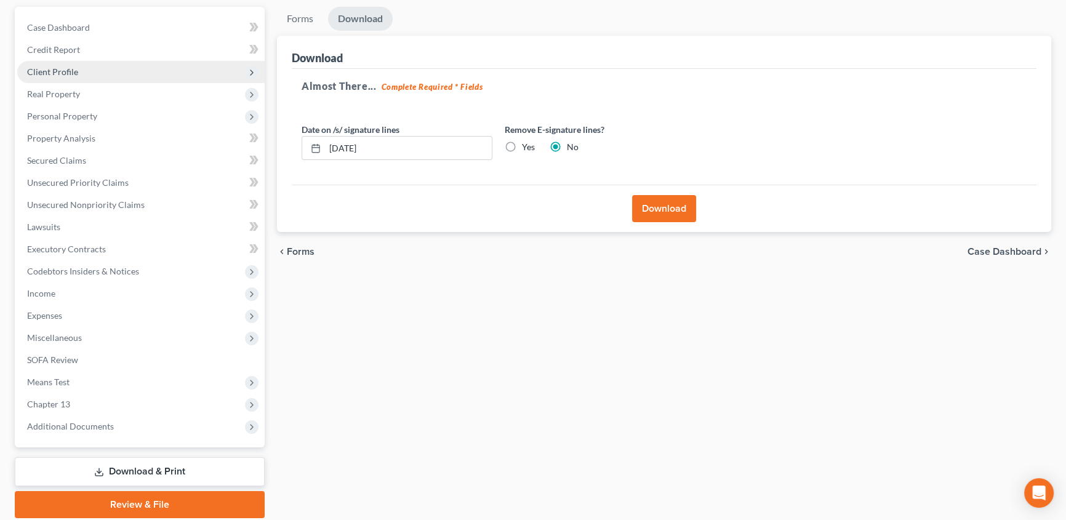
click at [52, 67] on span "Client Profile" at bounding box center [52, 72] width 51 height 10
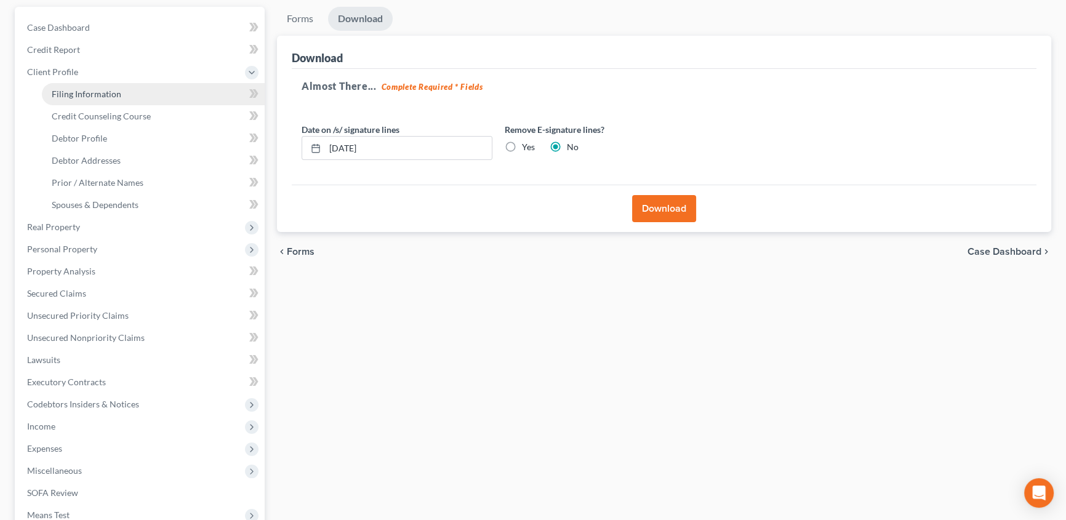
click at [99, 89] on span "Filing Information" at bounding box center [87, 94] width 70 height 10
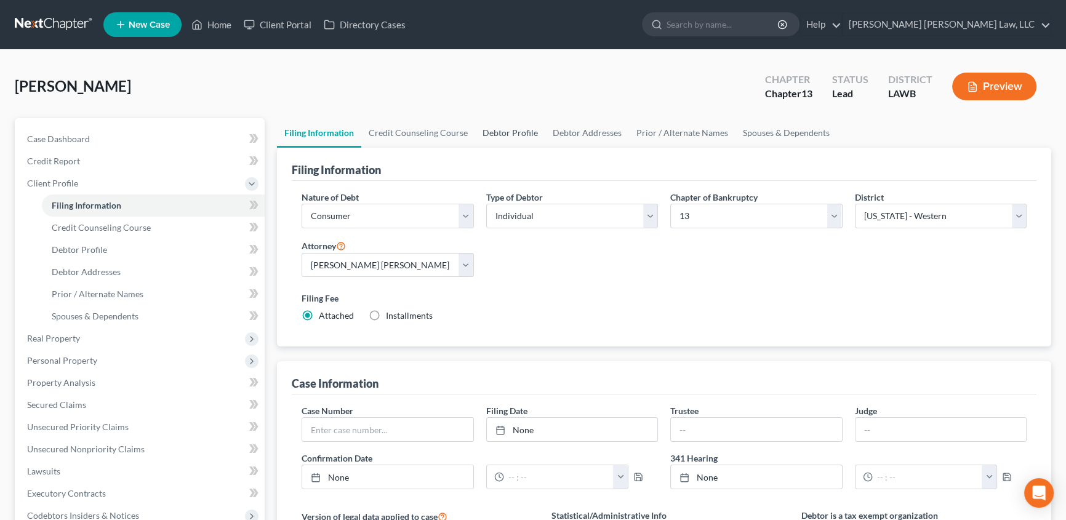
click at [489, 130] on link "Debtor Profile" at bounding box center [510, 133] width 70 height 30
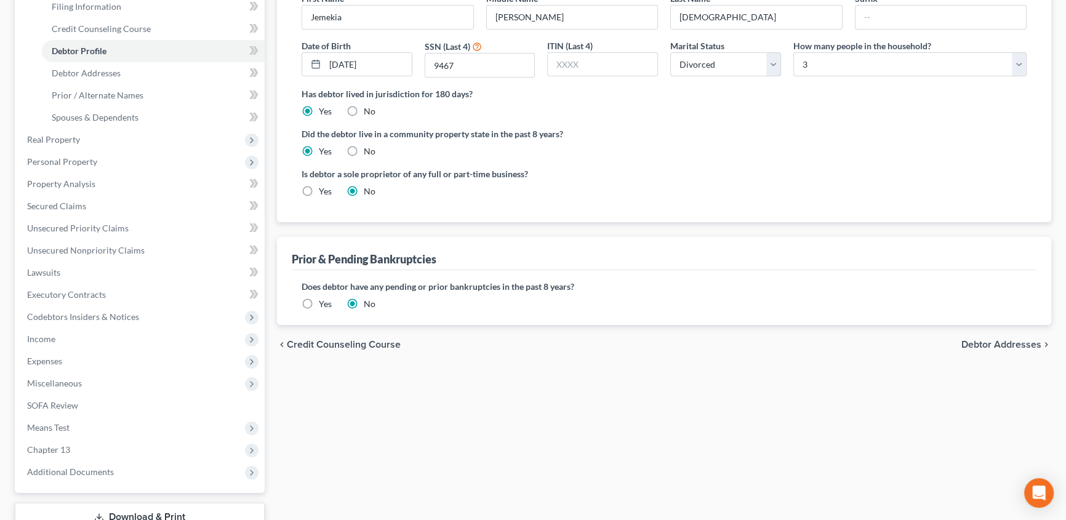
scroll to position [224, 0]
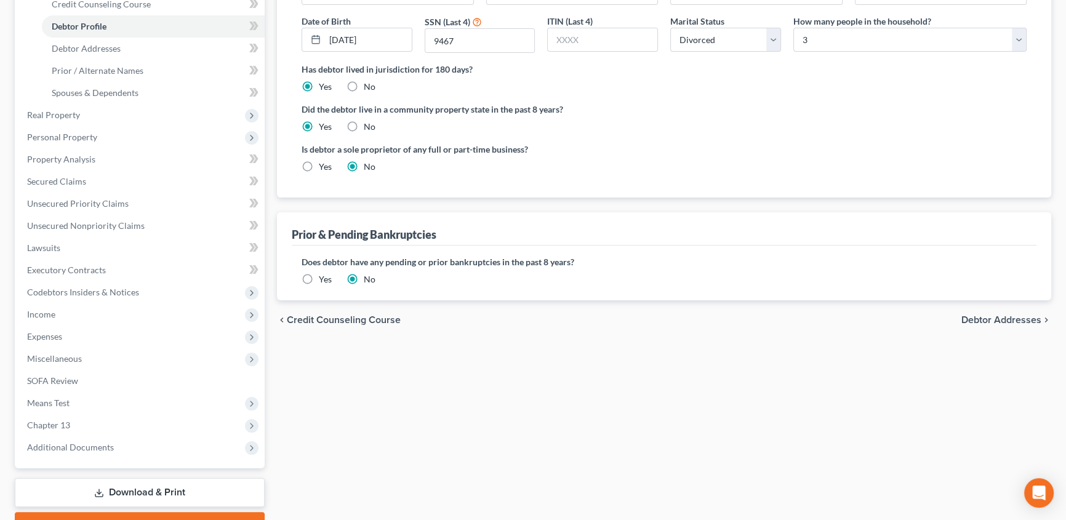
click at [319, 277] on label "Yes" at bounding box center [325, 279] width 13 height 12
click at [324, 277] on input "Yes" at bounding box center [328, 277] width 8 height 8
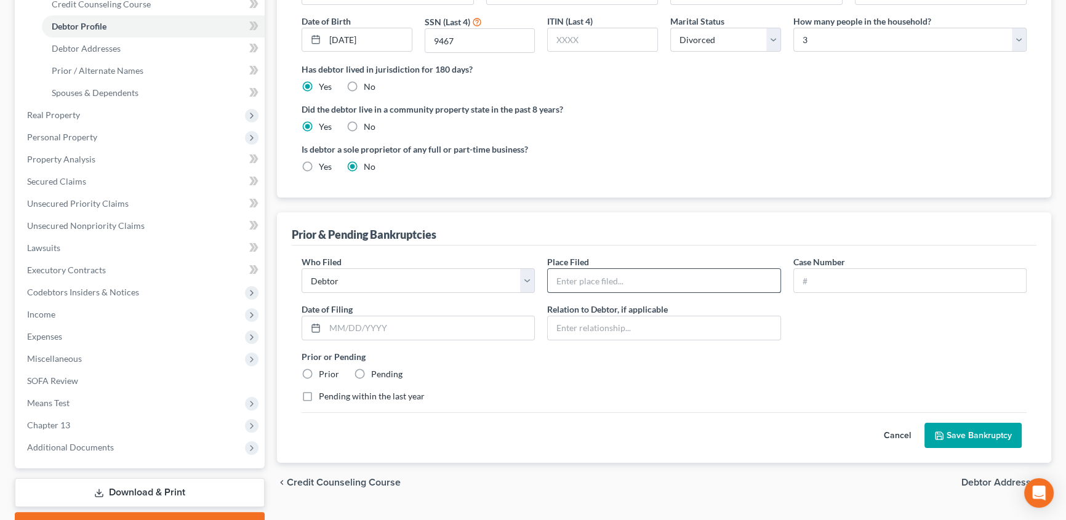
drag, startPoint x: 648, startPoint y: 270, endPoint x: 651, endPoint y: 283, distance: 13.3
click at [648, 270] on input "text" at bounding box center [664, 280] width 232 height 23
click at [837, 281] on input "text" at bounding box center [910, 280] width 232 height 23
click at [395, 333] on input "text" at bounding box center [429, 327] width 209 height 23
drag, startPoint x: 302, startPoint y: 371, endPoint x: 737, endPoint y: 400, distance: 435.7
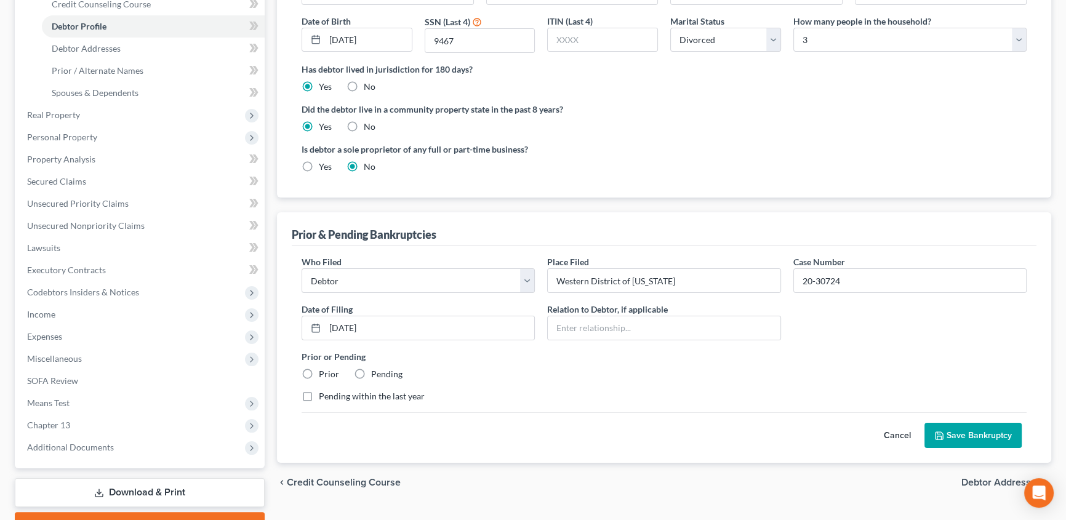
click at [319, 371] on label "Prior" at bounding box center [329, 374] width 20 height 12
click at [324, 371] on input "Prior" at bounding box center [328, 372] width 8 height 8
click at [976, 430] on button "Save Bankruptcy" at bounding box center [973, 436] width 97 height 26
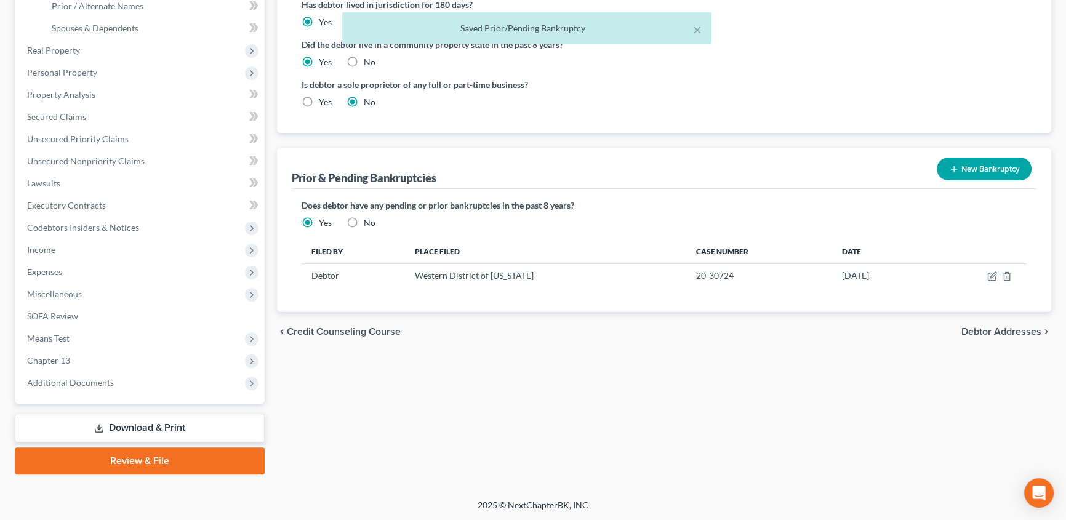
click at [152, 423] on link "Download & Print" at bounding box center [140, 428] width 250 height 29
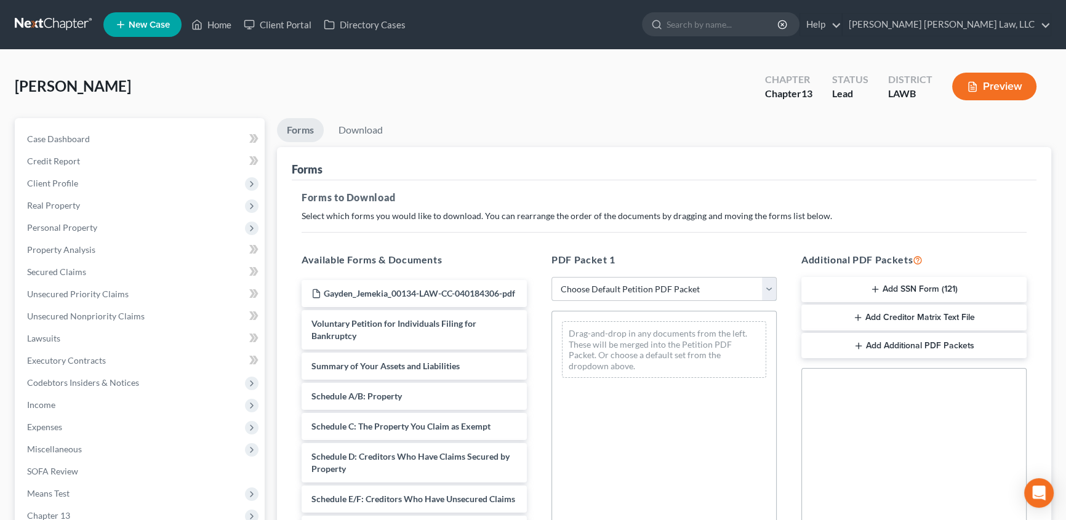
click at [635, 283] on select "Choose Default Petition PDF Packet Complete Bankruptcy Petition (all forms and …" at bounding box center [664, 289] width 225 height 25
click at [552, 277] on select "Choose Default Petition PDF Packet Complete Bankruptcy Petition (all forms and …" at bounding box center [664, 289] width 225 height 25
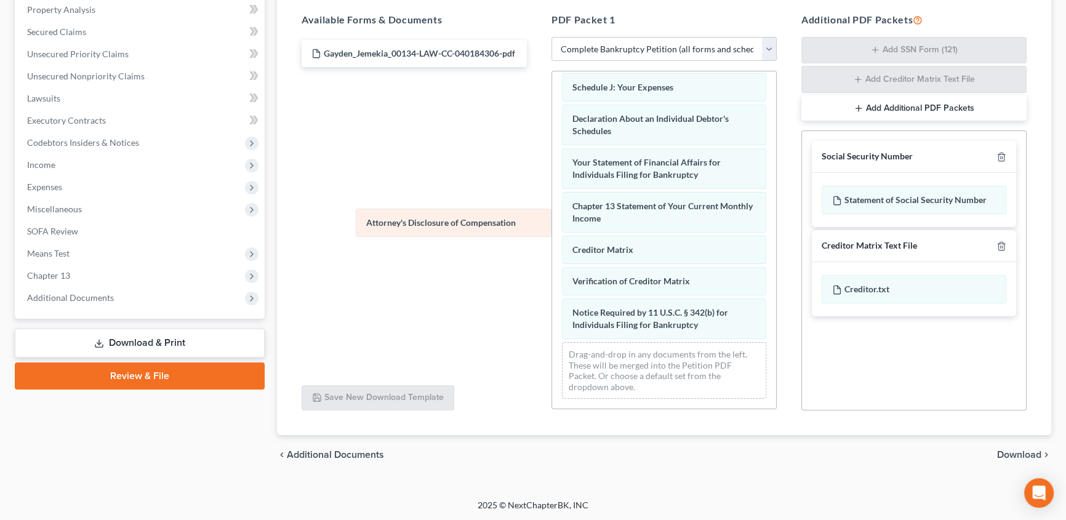
scroll to position [350, 0]
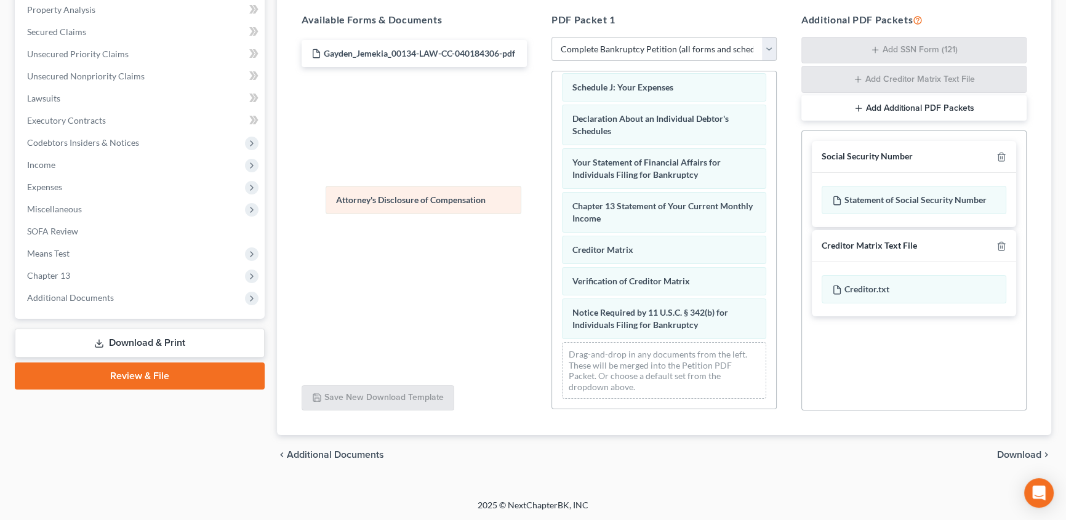
drag, startPoint x: 643, startPoint y: 327, endPoint x: 406, endPoint y: 203, distance: 266.9
click at [552, 203] on div "Attorney's Disclosure of Compensation Voluntary Petition for Individuals Filing…" at bounding box center [664, 70] width 224 height 677
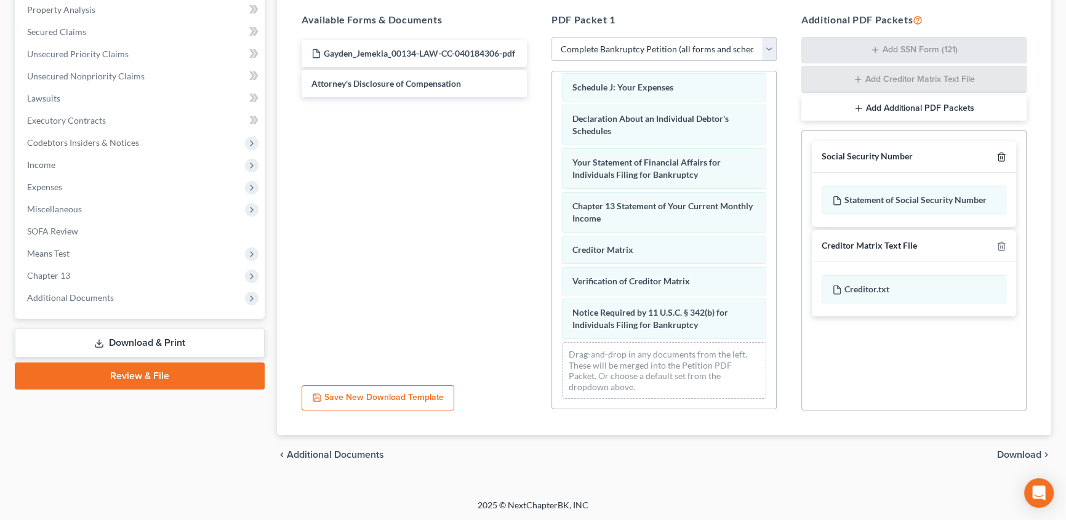
click at [1007, 156] on div "Social Security Number" at bounding box center [914, 157] width 204 height 32
click at [1002, 156] on icon "button" at bounding box center [1002, 157] width 10 height 10
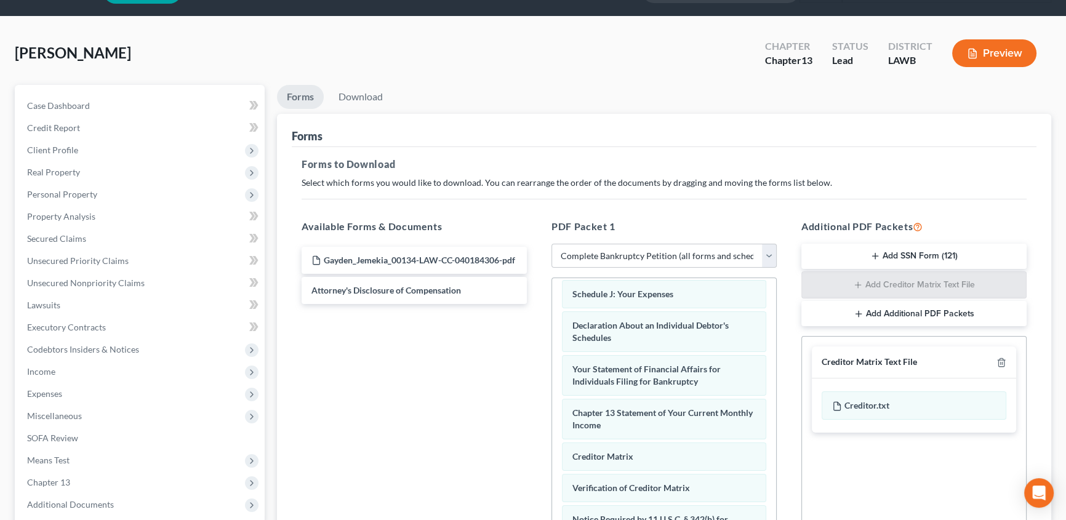
scroll to position [0, 0]
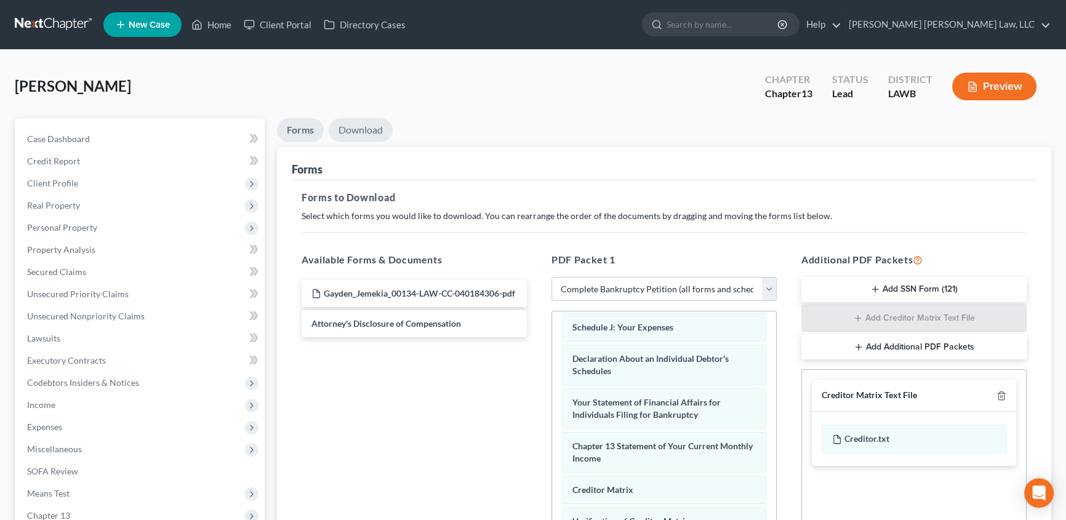
click at [369, 131] on link "Download" at bounding box center [361, 130] width 64 height 24
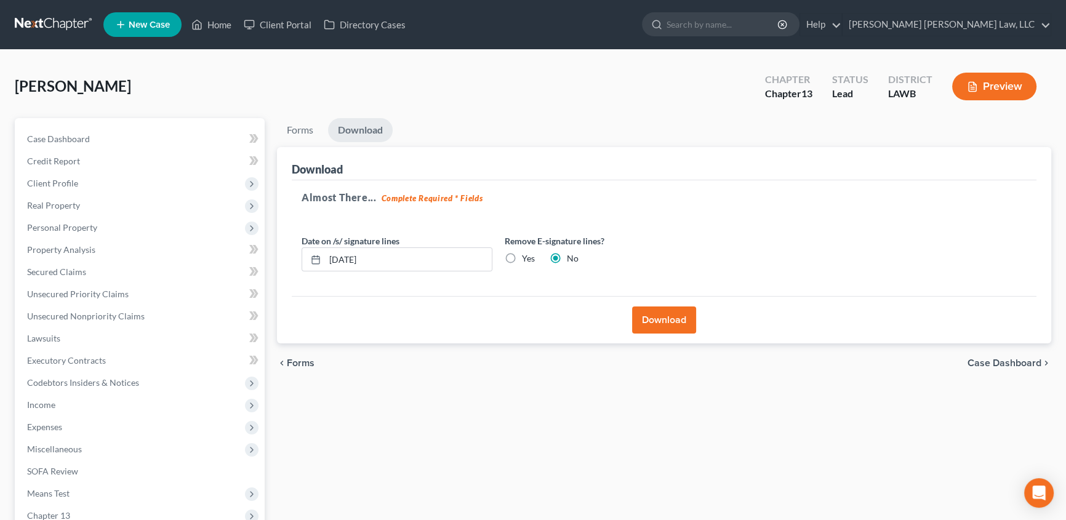
click at [661, 325] on button "Download" at bounding box center [664, 320] width 64 height 27
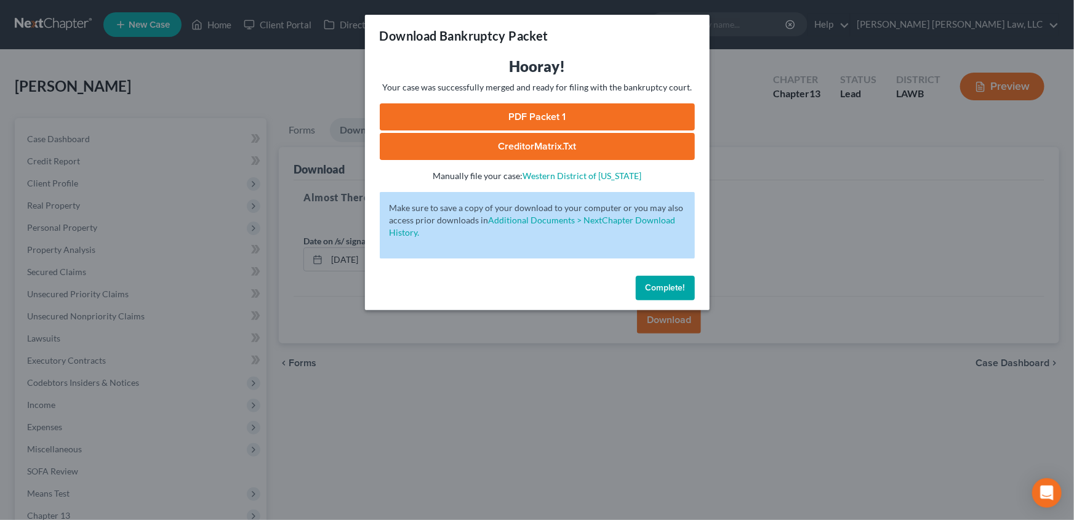
click at [554, 112] on link "PDF Packet 1" at bounding box center [537, 116] width 315 height 27
click at [672, 295] on button "Complete!" at bounding box center [665, 288] width 59 height 25
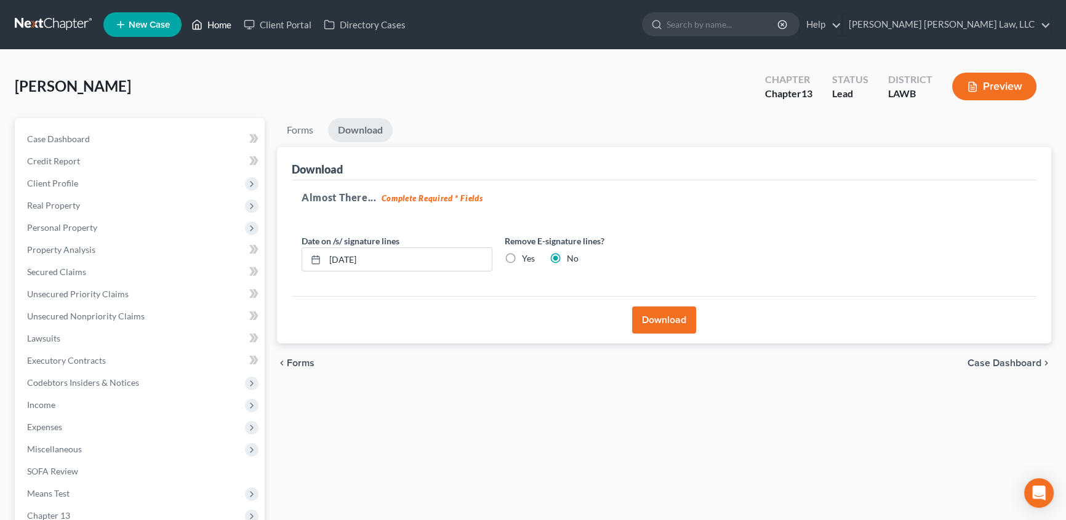
click at [217, 20] on link "Home" at bounding box center [211, 25] width 52 height 22
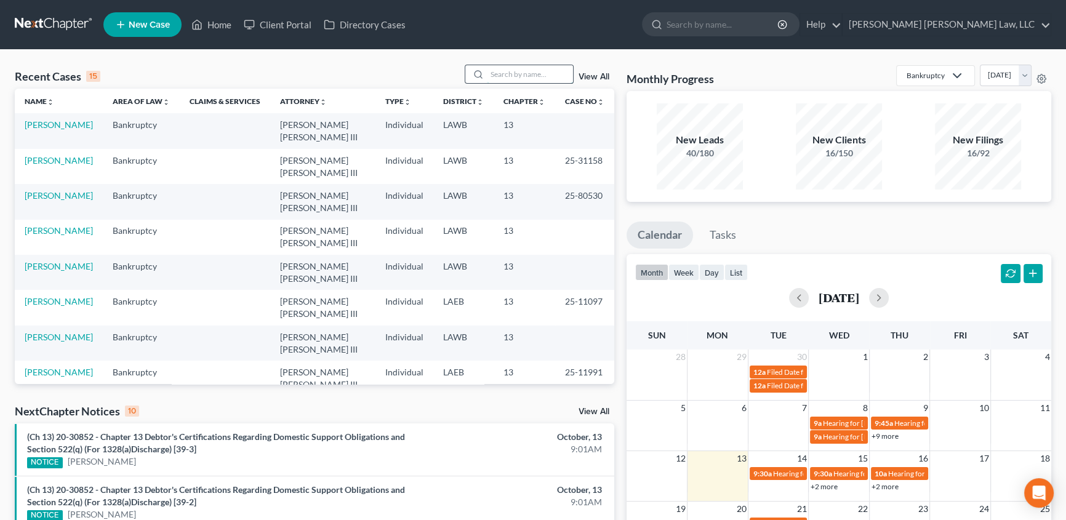
click at [512, 68] on input "search" at bounding box center [530, 74] width 86 height 18
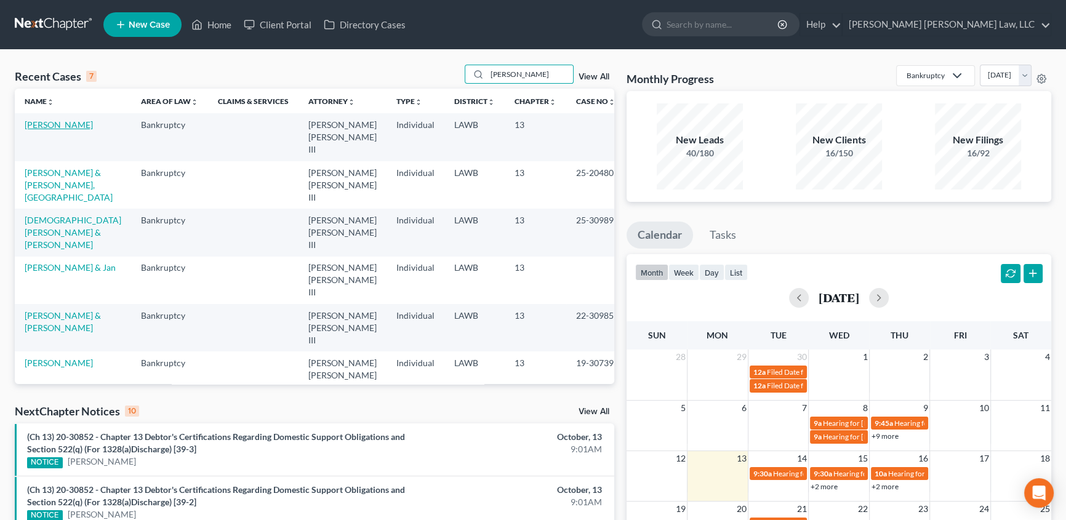
click at [42, 126] on link "[PERSON_NAME]" at bounding box center [59, 124] width 68 height 10
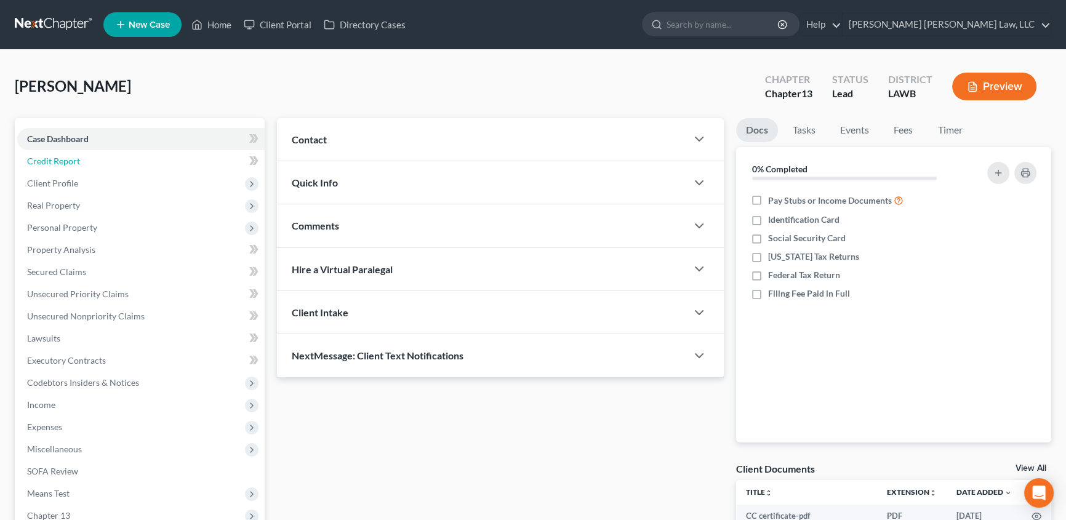
drag, startPoint x: 73, startPoint y: 158, endPoint x: 302, endPoint y: 209, distance: 234.1
click at [74, 156] on span "Credit Report" at bounding box center [53, 161] width 53 height 10
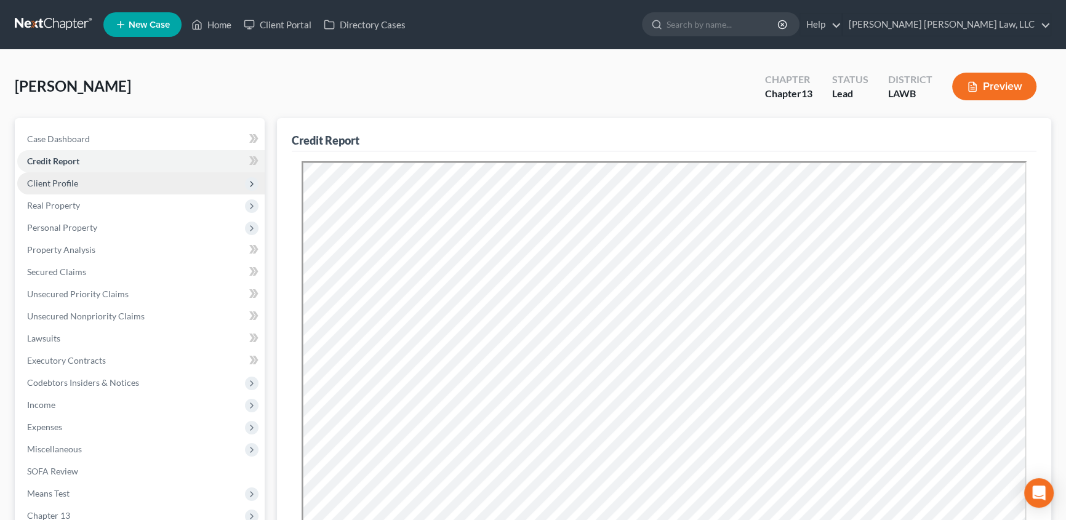
click at [65, 183] on span "Client Profile" at bounding box center [52, 183] width 51 height 10
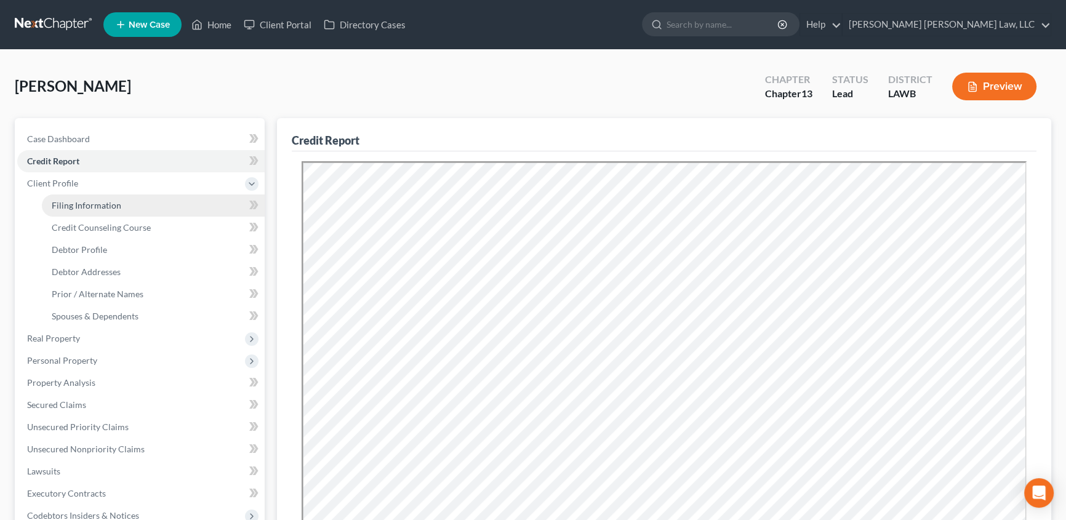
click at [105, 206] on span "Filing Information" at bounding box center [87, 205] width 70 height 10
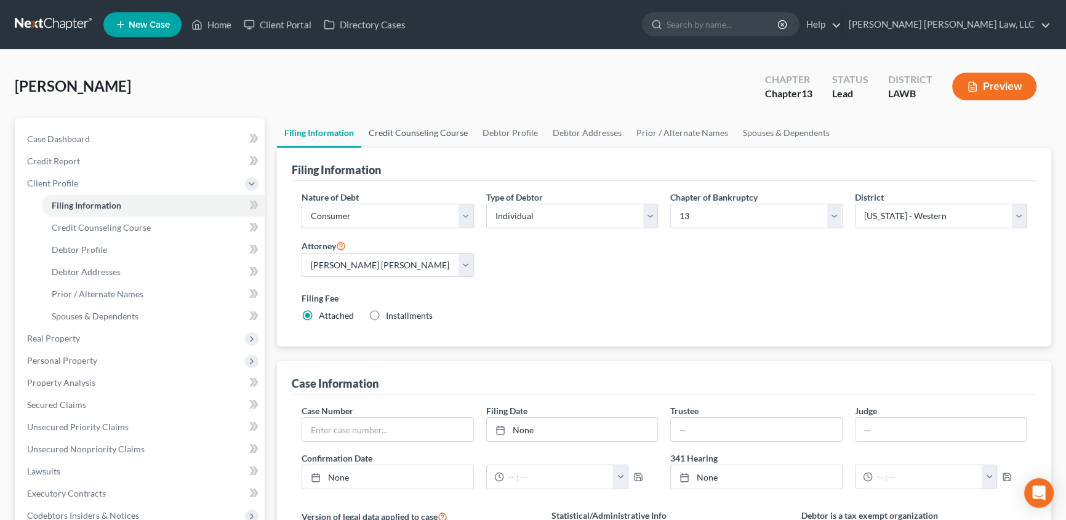
click at [424, 134] on link "Credit Counseling Course" at bounding box center [418, 133] width 114 height 30
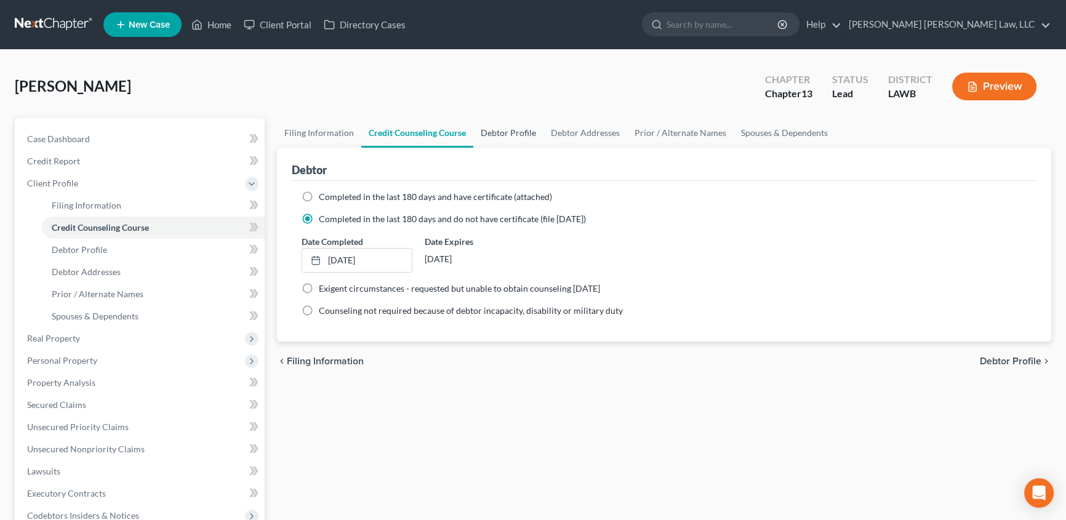
click at [512, 129] on link "Debtor Profile" at bounding box center [509, 133] width 70 height 30
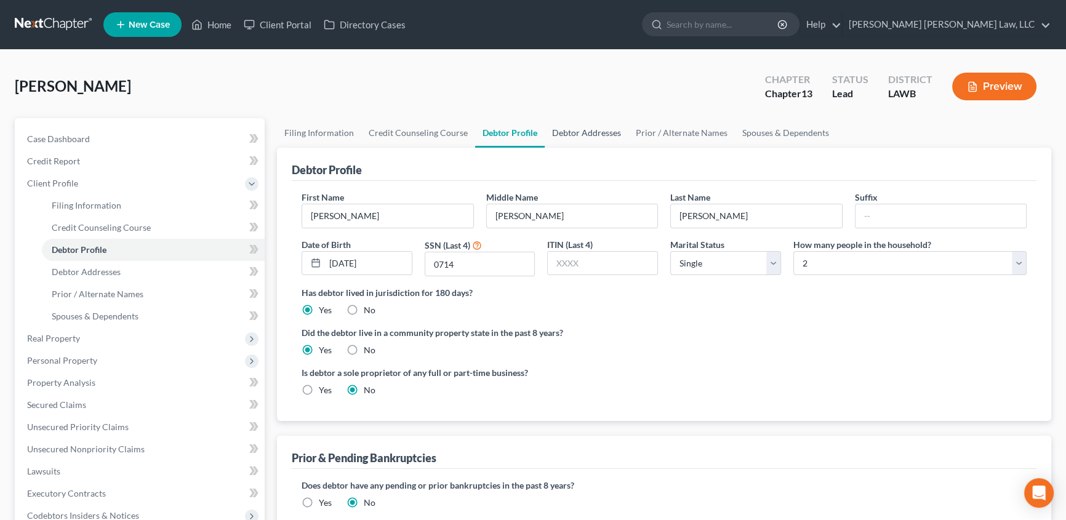
drag, startPoint x: 599, startPoint y: 134, endPoint x: 548, endPoint y: 353, distance: 225.7
click at [599, 134] on link "Debtor Addresses" at bounding box center [587, 133] width 84 height 30
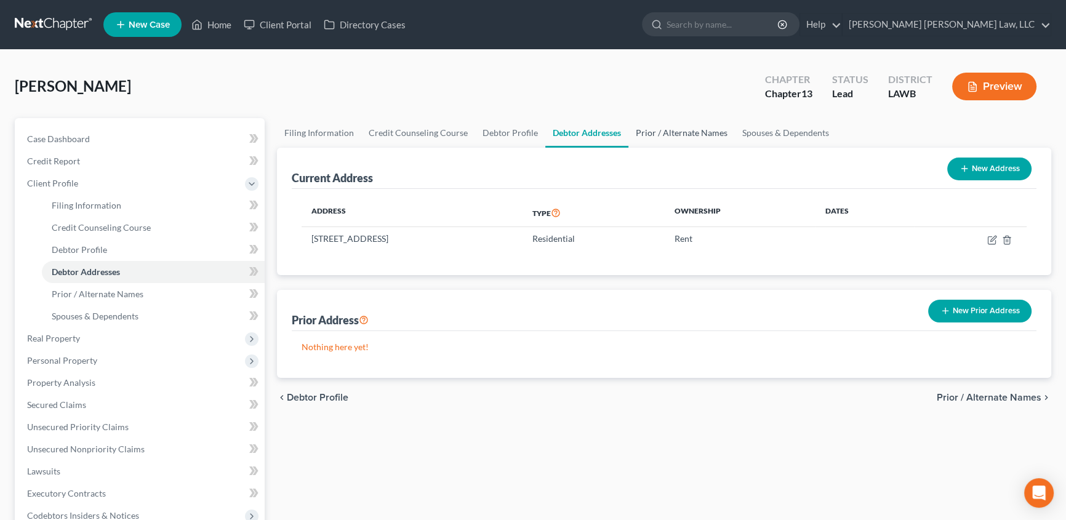
click at [683, 134] on link "Prior / Alternate Names" at bounding box center [682, 133] width 107 height 30
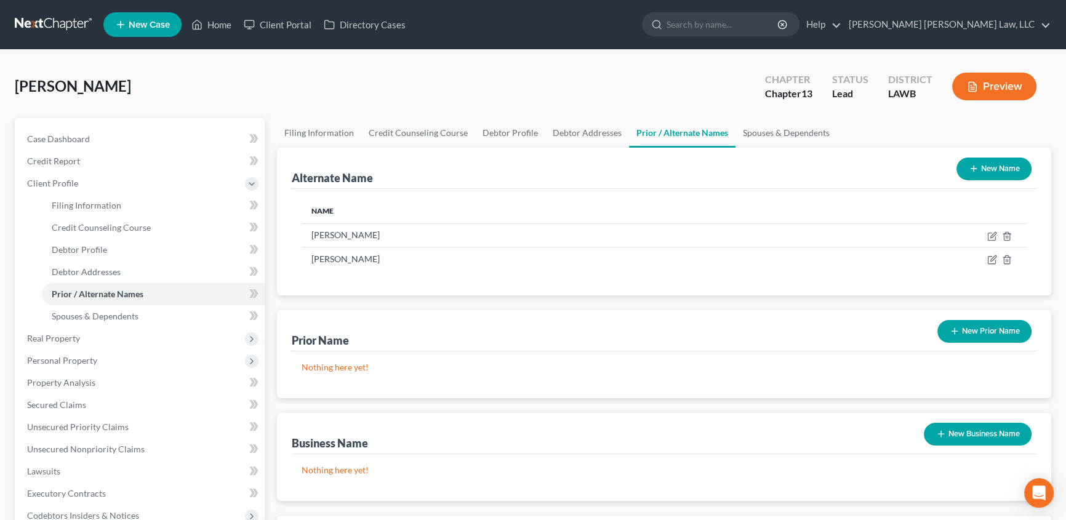
click at [983, 169] on button "New Name" at bounding box center [994, 169] width 75 height 23
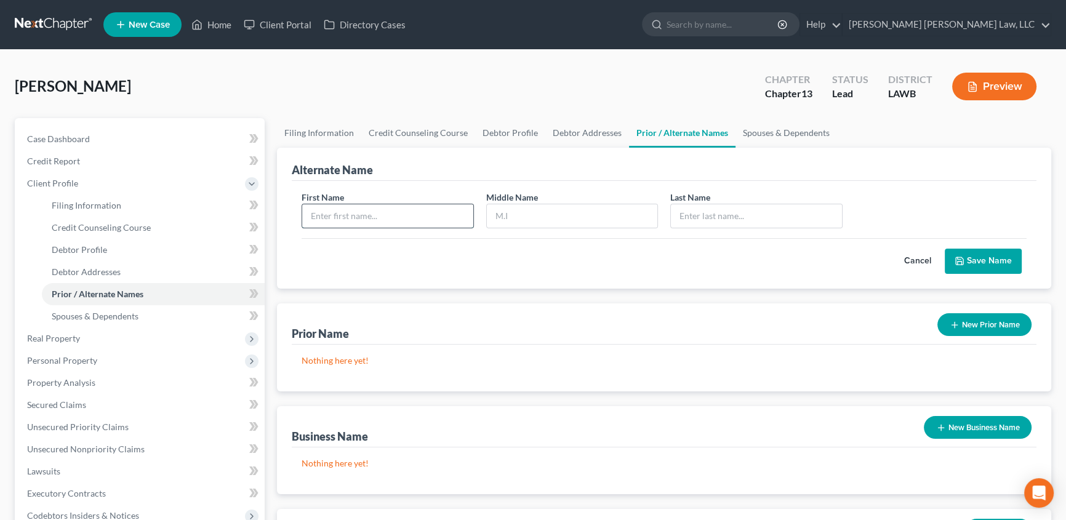
click at [321, 219] on input "text" at bounding box center [387, 215] width 171 height 23
click at [969, 262] on button "Save Name" at bounding box center [983, 262] width 77 height 26
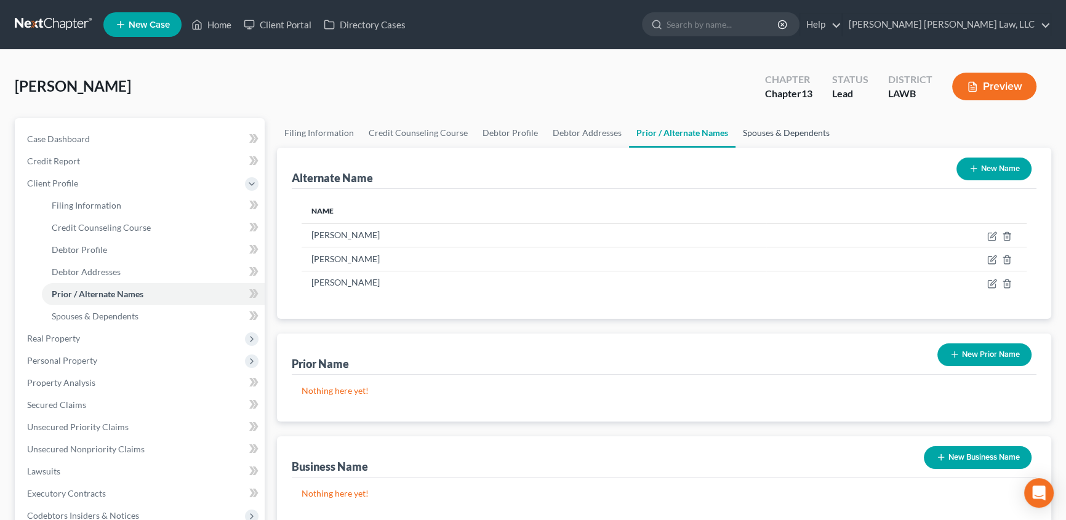
drag, startPoint x: 772, startPoint y: 128, endPoint x: 741, endPoint y: 326, distance: 200.6
click at [772, 128] on link "Spouses & Dependents" at bounding box center [787, 133] width 102 height 30
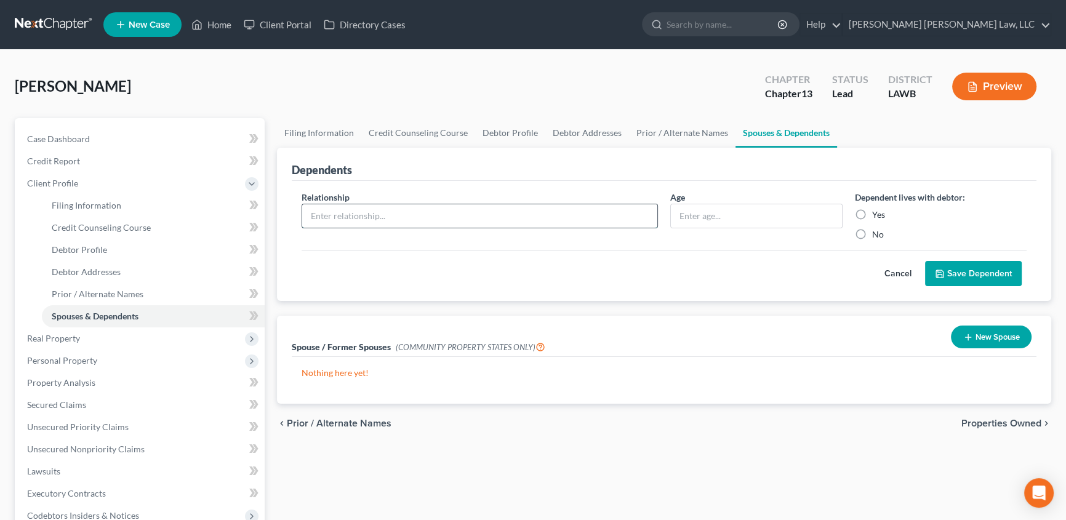
click at [406, 216] on input "text" at bounding box center [479, 215] width 355 height 23
click at [711, 217] on input "text" at bounding box center [756, 215] width 171 height 23
drag, startPoint x: 861, startPoint y: 212, endPoint x: 992, endPoint y: 287, distance: 150.6
click at [873, 212] on label "Yes" at bounding box center [879, 215] width 13 height 12
click at [877, 212] on input "Yes" at bounding box center [881, 213] width 8 height 8
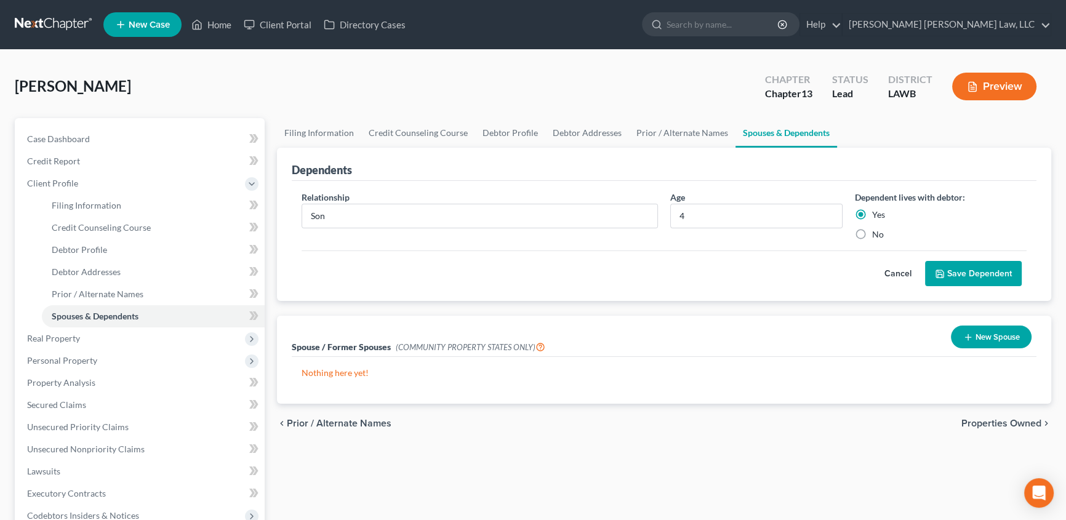
click at [988, 276] on button "Save Dependent" at bounding box center [973, 274] width 97 height 26
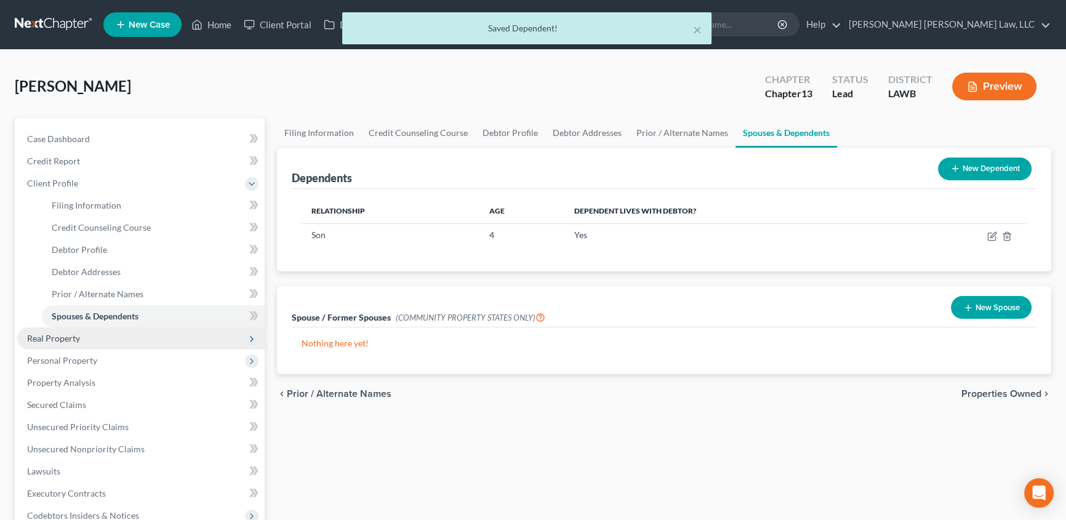
click at [55, 339] on span "Real Property" at bounding box center [53, 338] width 53 height 10
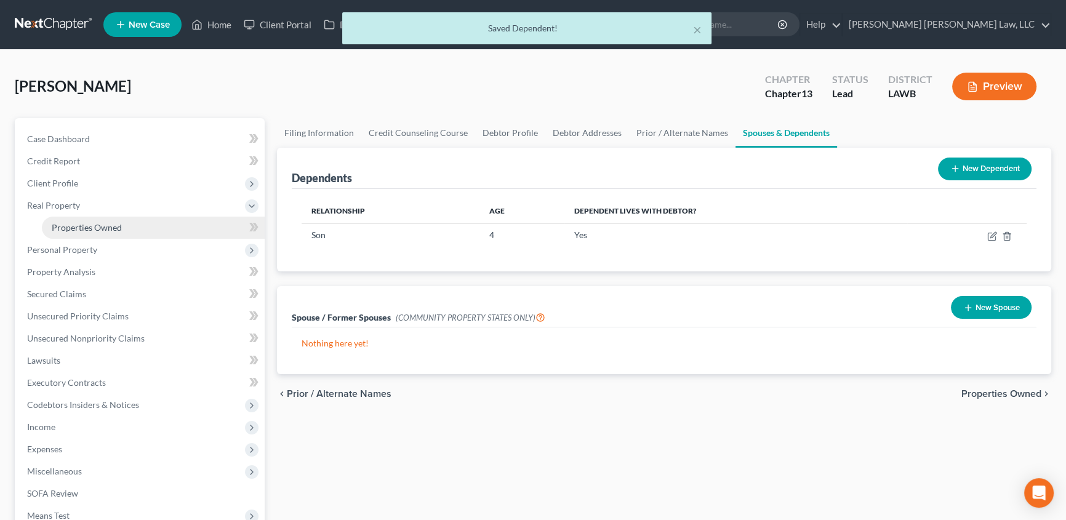
click at [76, 226] on span "Properties Owned" at bounding box center [87, 227] width 70 height 10
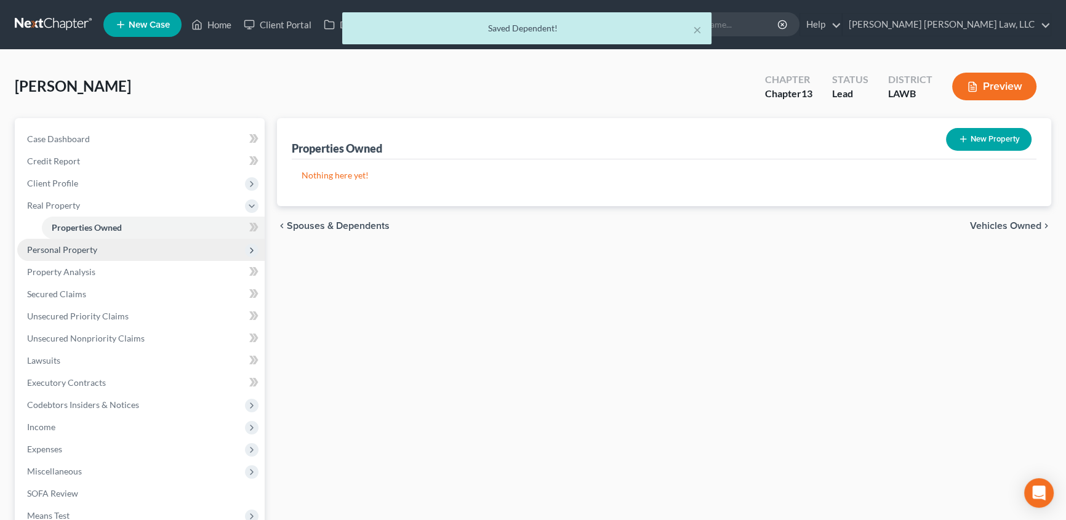
click at [75, 246] on span "Personal Property" at bounding box center [62, 249] width 70 height 10
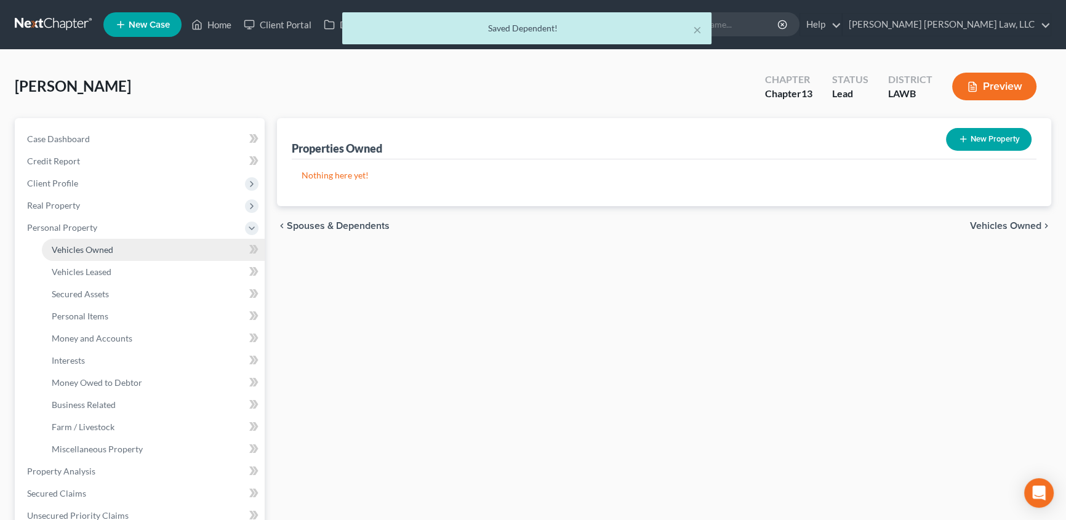
click at [78, 249] on span "Vehicles Owned" at bounding box center [83, 249] width 62 height 10
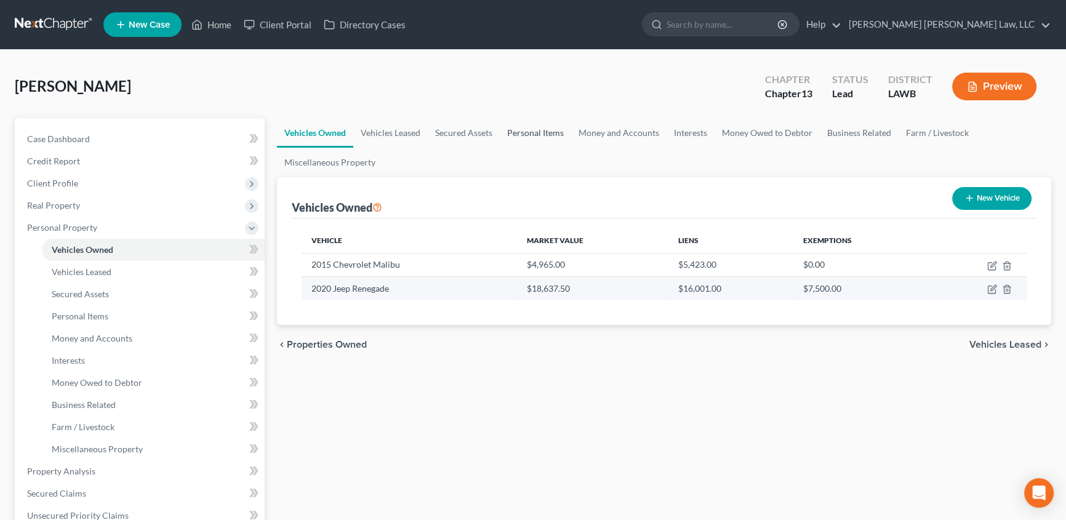
click at [536, 135] on link "Personal Items" at bounding box center [535, 133] width 71 height 30
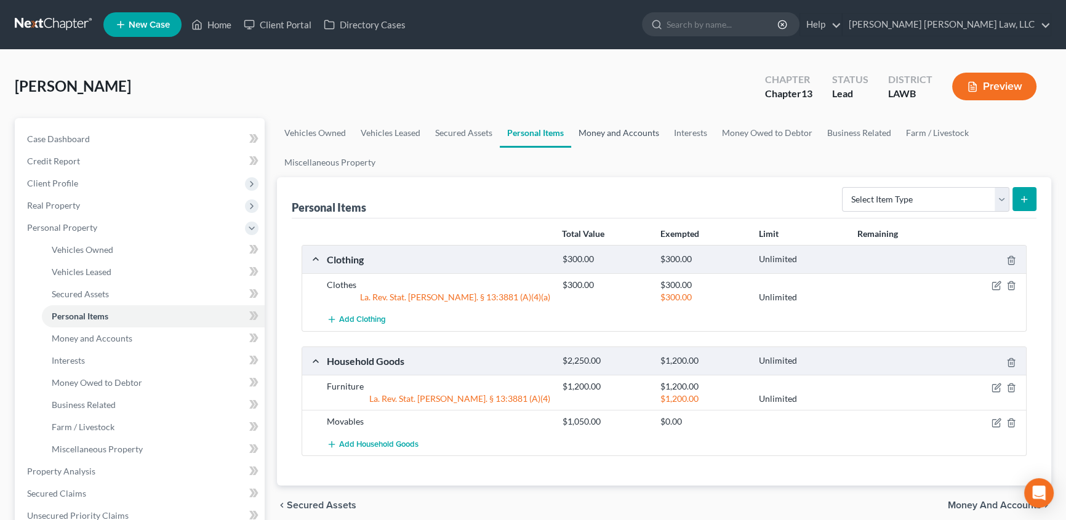
click at [602, 129] on link "Money and Accounts" at bounding box center [618, 133] width 95 height 30
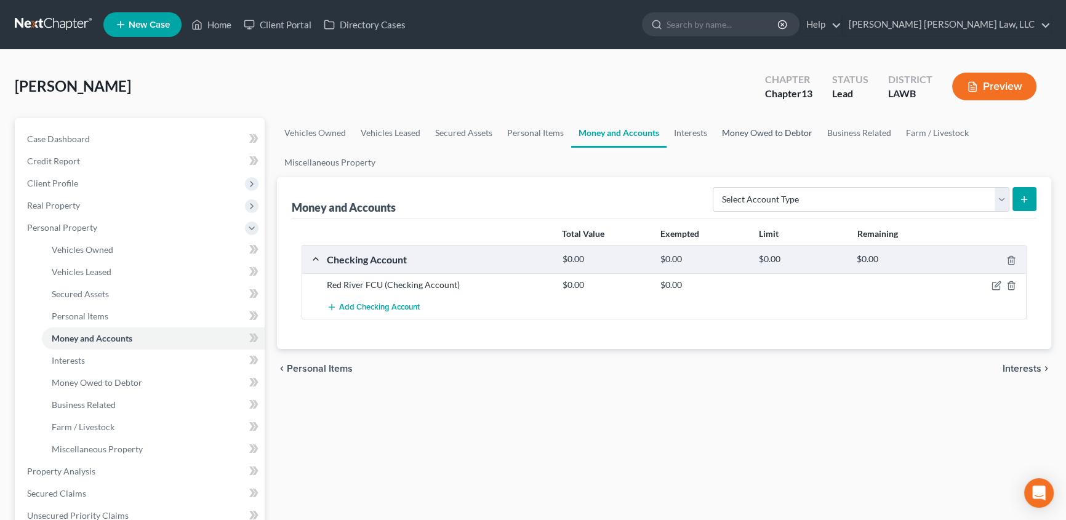
click at [761, 137] on link "Money Owed to Debtor" at bounding box center [767, 133] width 105 height 30
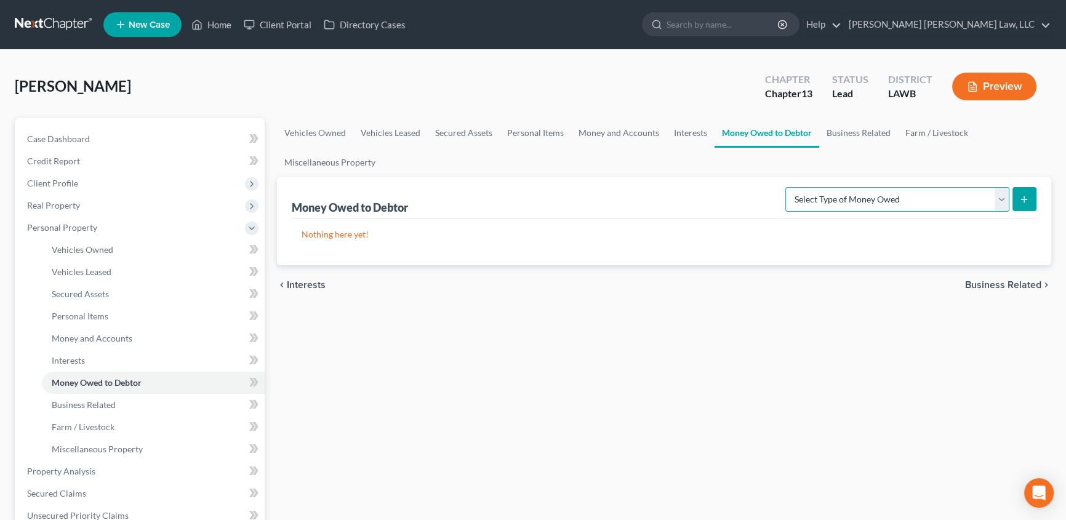
click at [868, 201] on select "Select Type of Money Owed Accounts Receivable (A/B: 38) Alimony (A/B: 29) Child…" at bounding box center [898, 199] width 224 height 25
click at [788, 187] on select "Select Type of Money Owed Accounts Receivable (A/B: 38) Alimony (A/B: 29) Child…" at bounding box center [898, 199] width 224 height 25
click at [1023, 204] on button "submit" at bounding box center [1025, 199] width 24 height 24
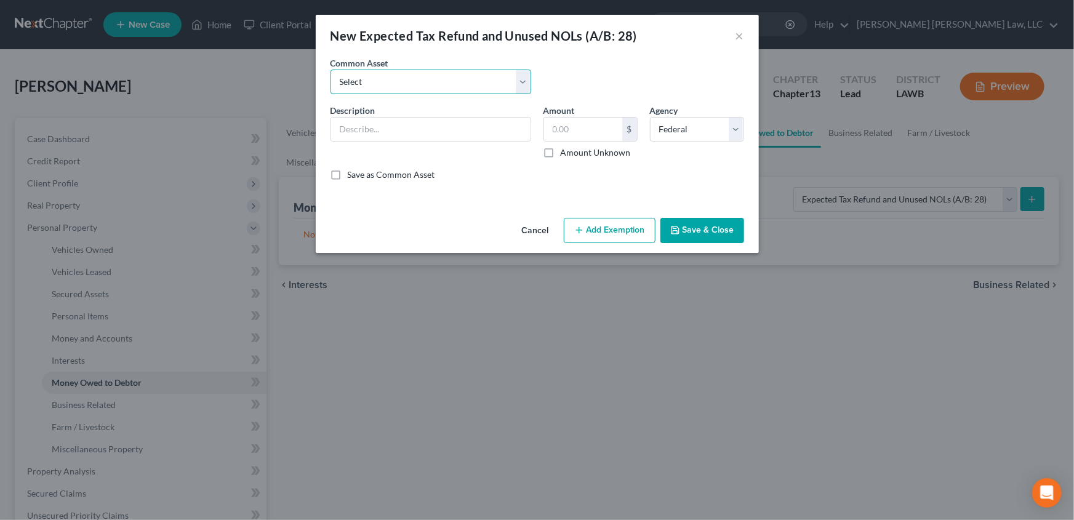
drag, startPoint x: 382, startPoint y: 83, endPoint x: 380, endPoint y: 93, distance: 10.0
click at [382, 83] on select "Select Pro Rata Refundable Child Tax Credit Pro Rata Earned Income Credit-Feder…" at bounding box center [431, 82] width 201 height 25
click at [331, 70] on select "Select Pro Rata Refundable Child Tax Credit Pro Rata Earned Income Credit-Feder…" at bounding box center [431, 82] width 201 height 25
click at [561, 153] on label "Amount Unknown" at bounding box center [596, 153] width 70 height 12
click at [566, 153] on input "Amount Unknown" at bounding box center [570, 151] width 8 height 8
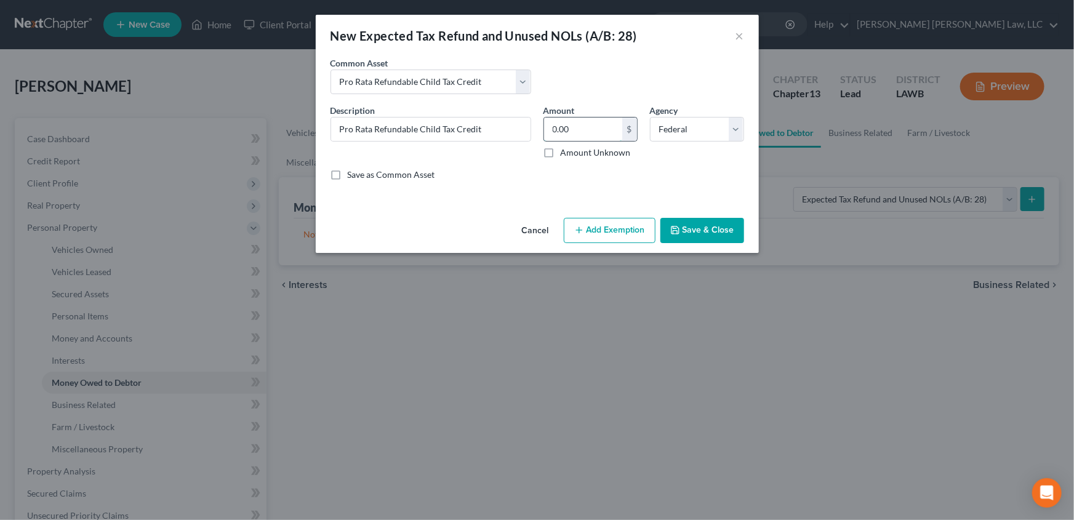
click at [584, 129] on input "0.00" at bounding box center [583, 129] width 78 height 23
click at [589, 227] on button "Add Exemption" at bounding box center [610, 231] width 92 height 26
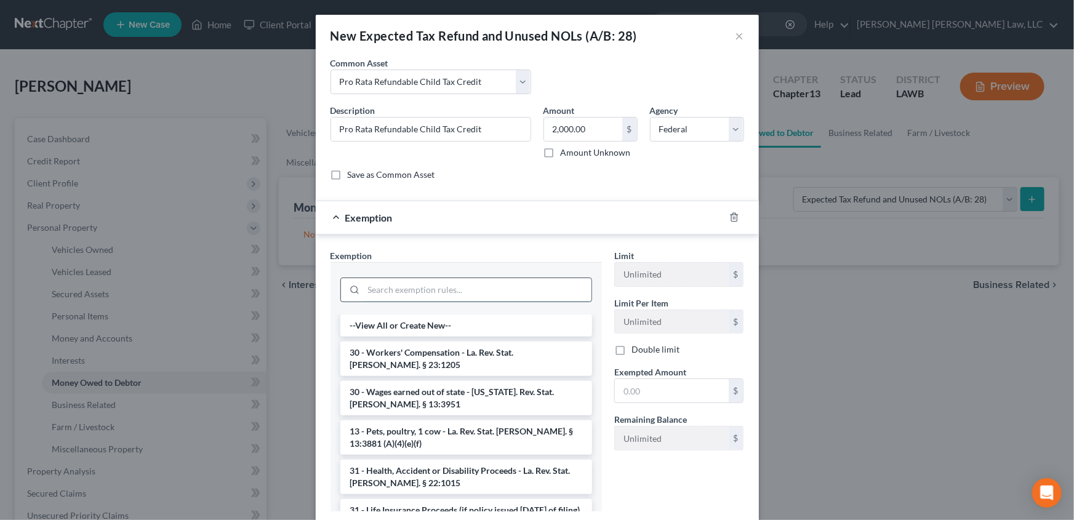
click at [388, 283] on input "search" at bounding box center [478, 289] width 228 height 23
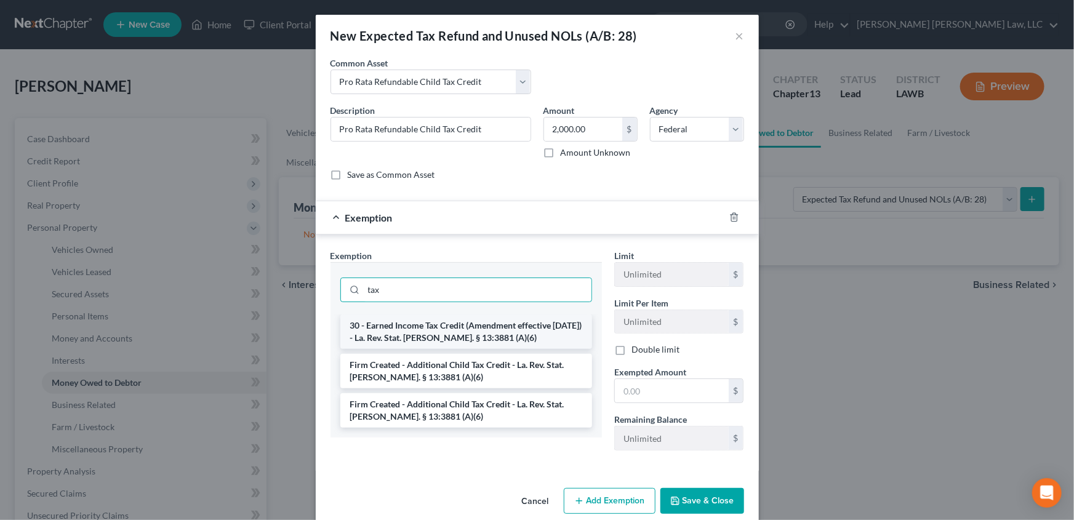
click at [398, 330] on li "30 - Earned Income Tax Credit (Amendment effective [DATE]) - La. Rev. Stat. [PE…" at bounding box center [467, 332] width 252 height 34
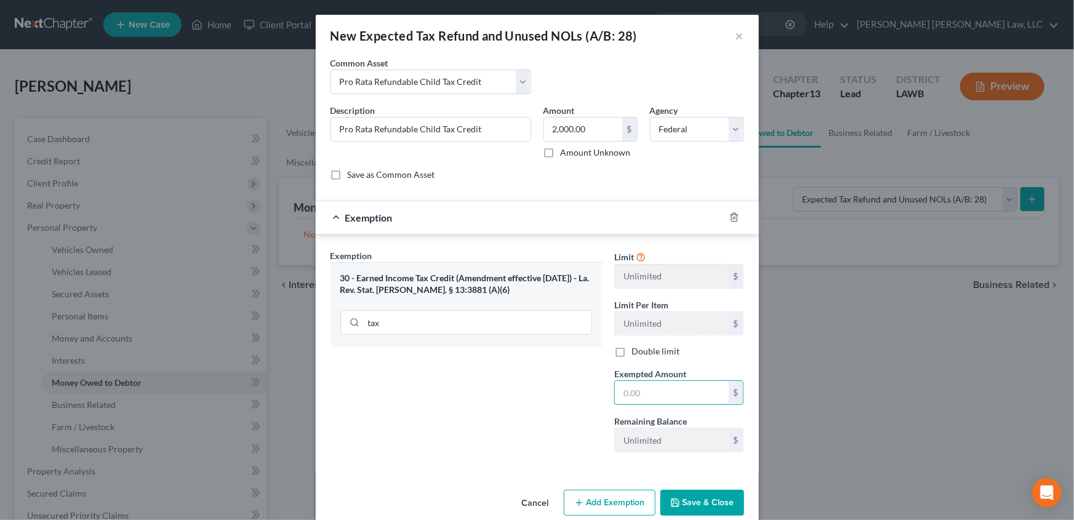
drag, startPoint x: 631, startPoint y: 389, endPoint x: 540, endPoint y: 337, distance: 104.6
click at [631, 389] on input "text" at bounding box center [672, 392] width 114 height 23
click at [409, 313] on input "tax" at bounding box center [478, 322] width 228 height 23
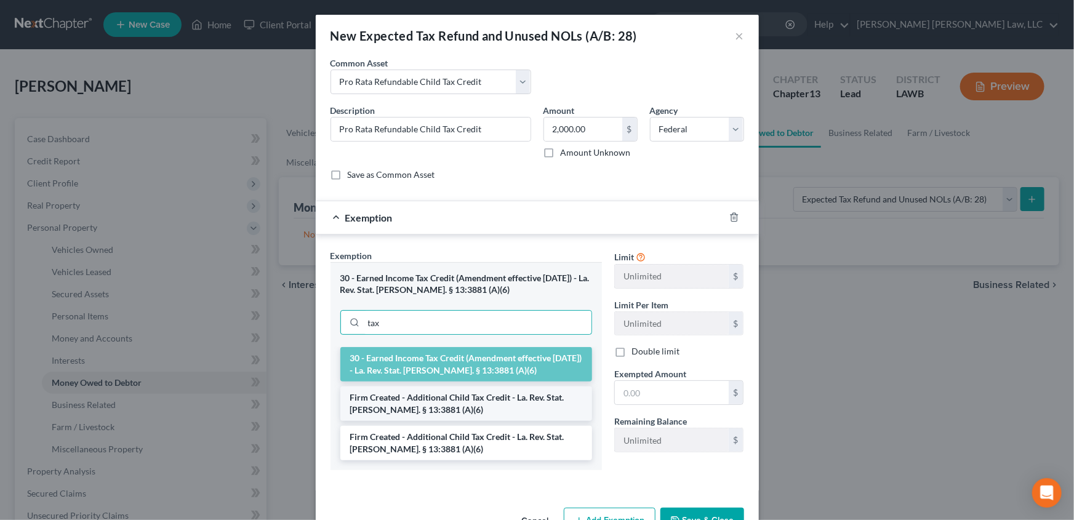
click at [370, 400] on li "Firm Created - Additional Child Tax Credit - La. Rev. Stat. [PERSON_NAME]. § 13…" at bounding box center [467, 404] width 252 height 34
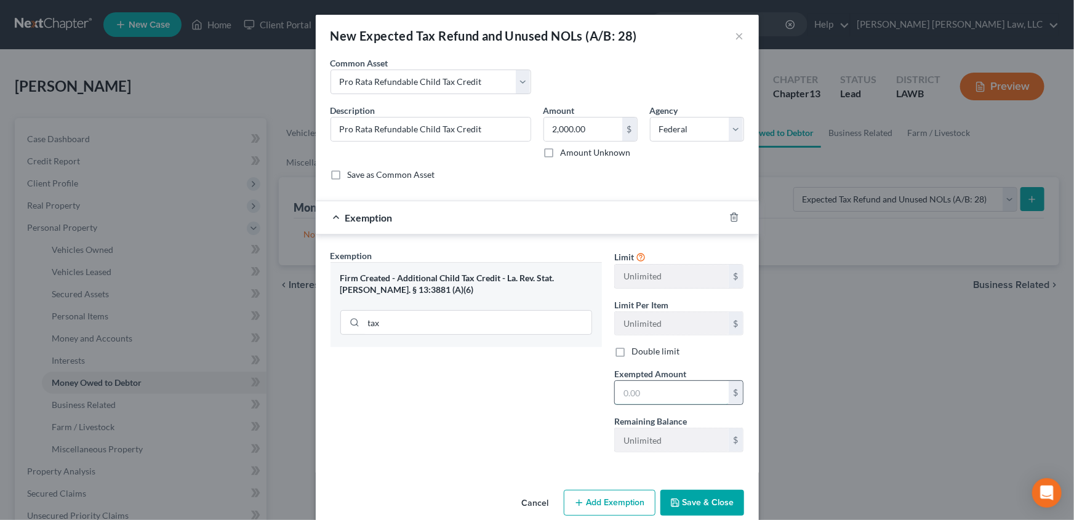
click at [664, 389] on input "text" at bounding box center [672, 392] width 114 height 23
drag, startPoint x: 684, startPoint y: 497, endPoint x: 864, endPoint y: 351, distance: 231.6
click at [684, 497] on button "Save & Close" at bounding box center [703, 503] width 84 height 26
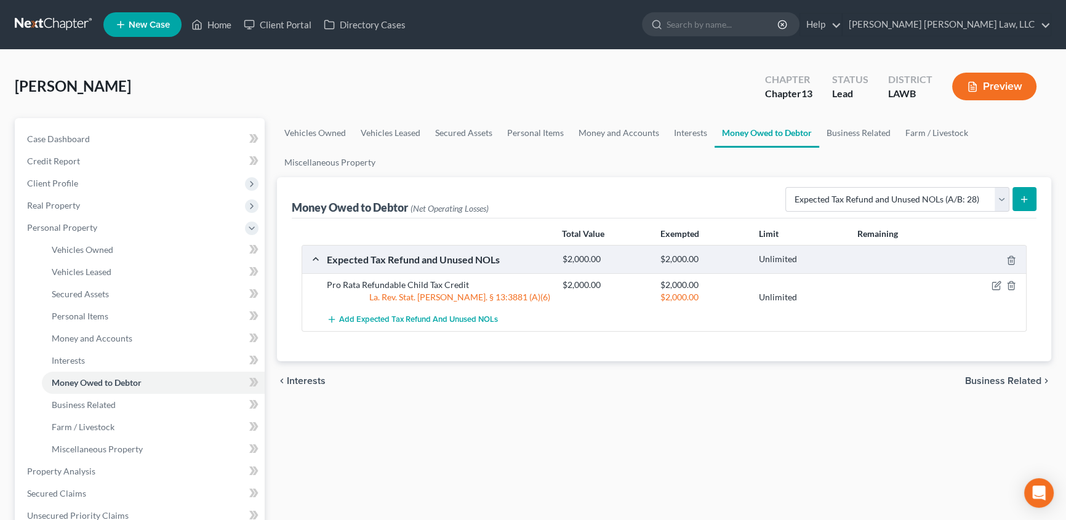
click at [1027, 200] on line "submit" at bounding box center [1025, 200] width 6 height 0
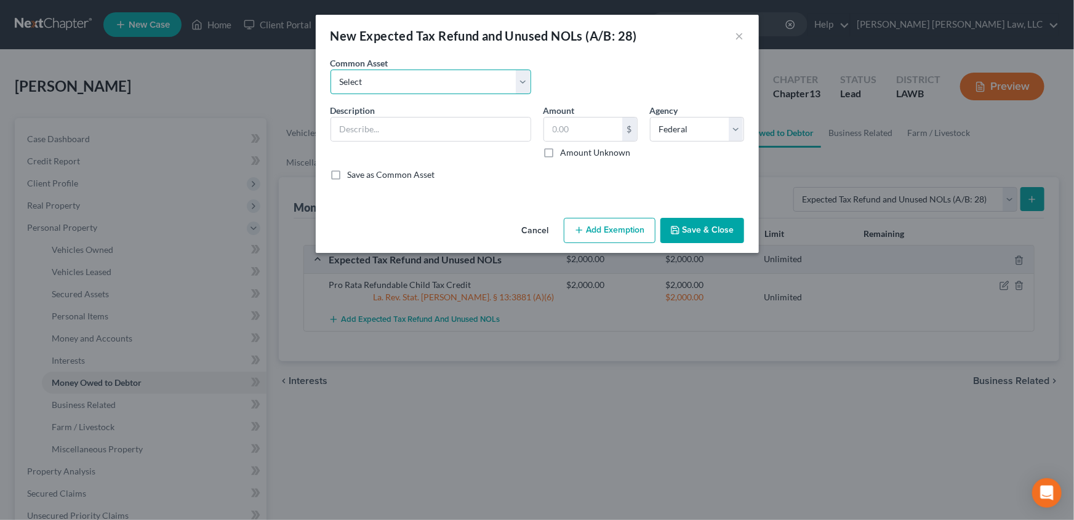
drag, startPoint x: 379, startPoint y: 82, endPoint x: 381, endPoint y: 93, distance: 11.2
click at [379, 82] on select "Select Pro Rata Refundable Child Tax Credit Pro Rata Earned Income Credit-Feder…" at bounding box center [431, 82] width 201 height 25
click at [331, 70] on select "Select Pro Rata Refundable Child Tax Credit Pro Rata Earned Income Credit-Feder…" at bounding box center [431, 82] width 201 height 25
click at [561, 151] on label "Amount Unknown" at bounding box center [596, 153] width 70 height 12
click at [566, 151] on input "Amount Unknown" at bounding box center [570, 151] width 8 height 8
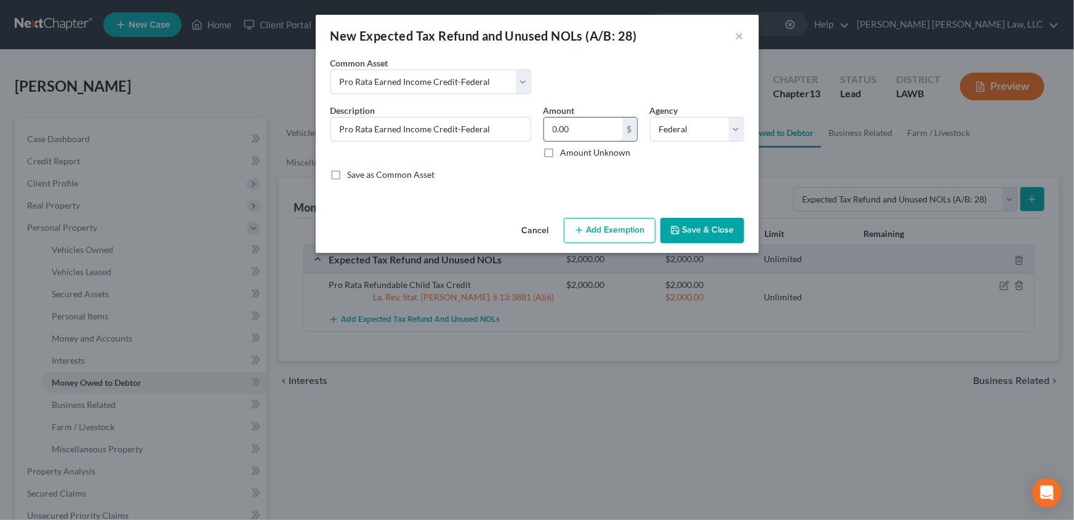
click at [580, 127] on input "0.00" at bounding box center [583, 129] width 78 height 23
click at [591, 222] on button "Add Exemption" at bounding box center [610, 231] width 92 height 26
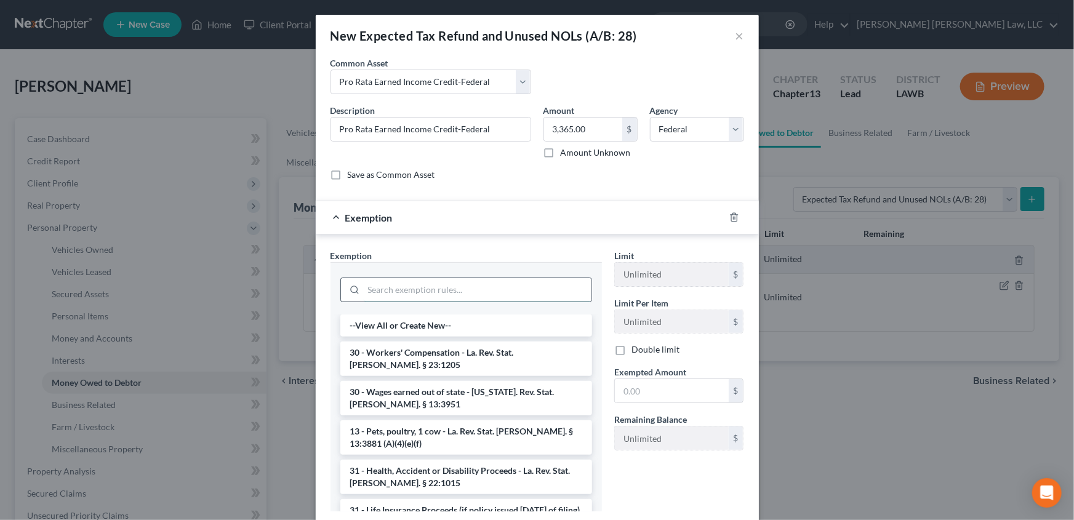
click at [382, 295] on input "search" at bounding box center [478, 289] width 228 height 23
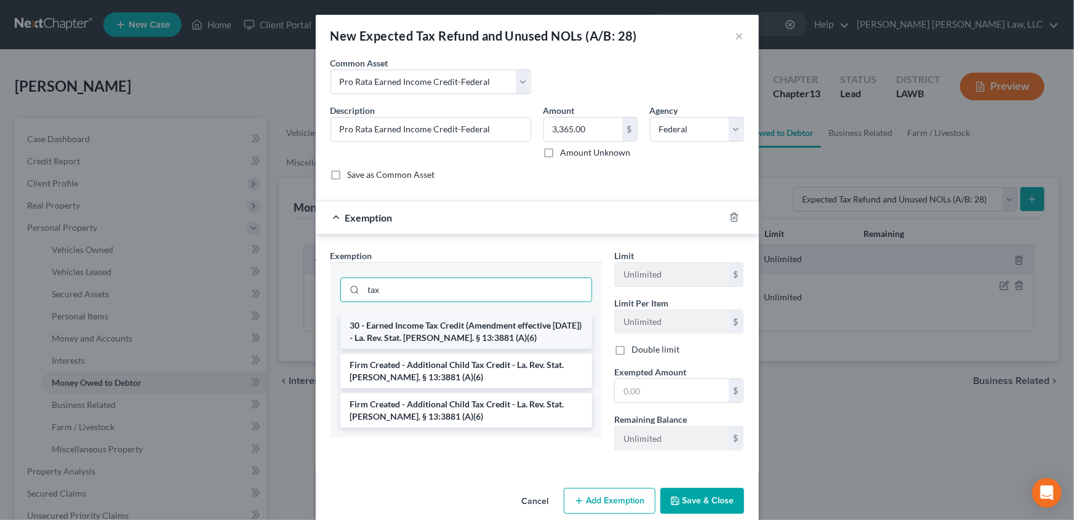
click at [394, 326] on li "30 - Earned Income Tax Credit (Amendment effective [DATE]) - La. Rev. Stat. [PE…" at bounding box center [467, 332] width 252 height 34
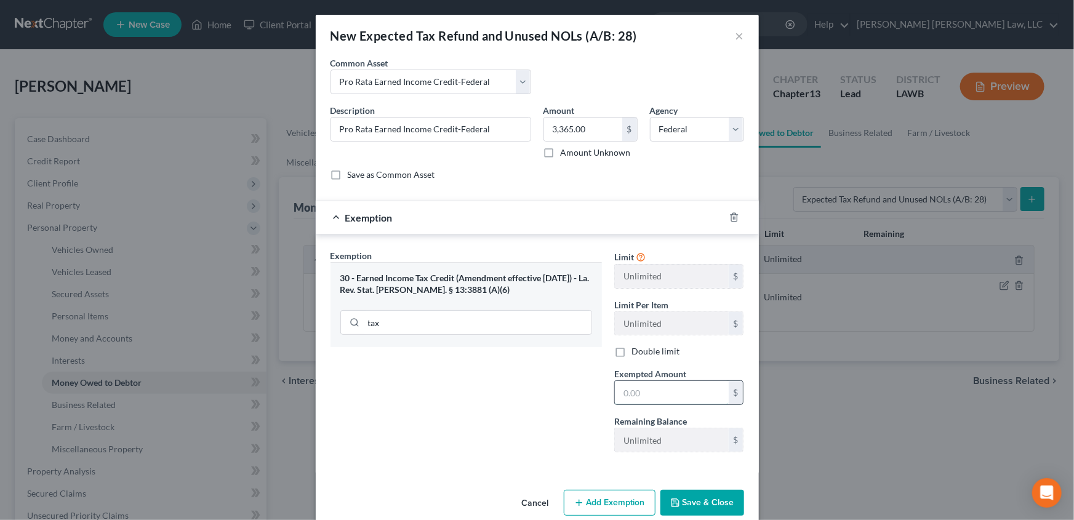
click at [632, 387] on input "text" at bounding box center [672, 392] width 114 height 23
drag, startPoint x: 707, startPoint y: 501, endPoint x: 241, endPoint y: 271, distance: 519.1
click at [707, 499] on button "Save & Close" at bounding box center [703, 503] width 84 height 26
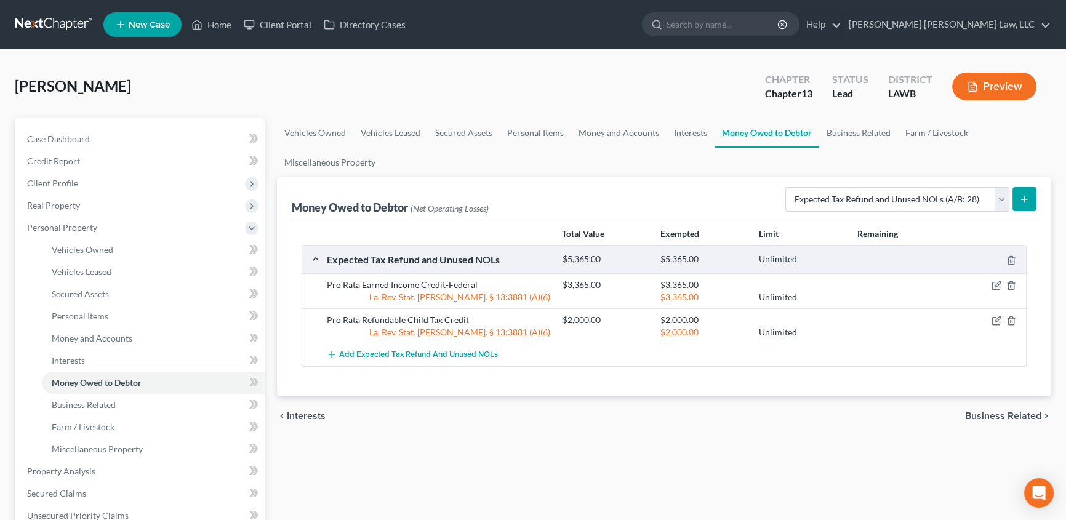
click at [1026, 200] on line "submit" at bounding box center [1025, 200] width 6 height 0
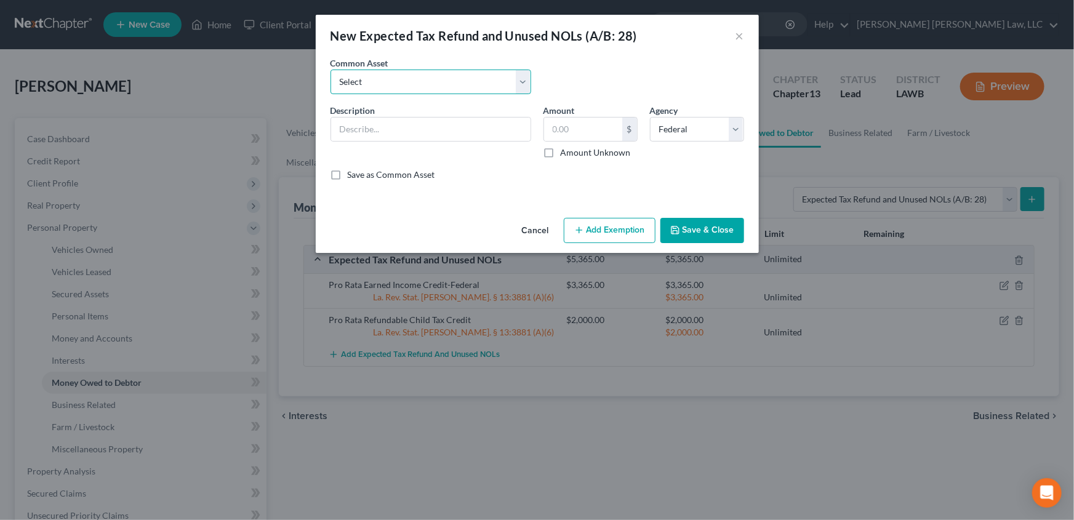
drag, startPoint x: 357, startPoint y: 81, endPoint x: 357, endPoint y: 93, distance: 12.3
click at [357, 81] on select "Select Pro Rata Refundable Child Tax Credit Pro Rata Earned Income Credit-Feder…" at bounding box center [431, 82] width 201 height 25
click at [331, 70] on select "Select Pro Rata Refundable Child Tax Credit Pro Rata Earned Income Credit-Feder…" at bounding box center [431, 82] width 201 height 25
click at [703, 228] on button "Save & Close" at bounding box center [703, 231] width 84 height 26
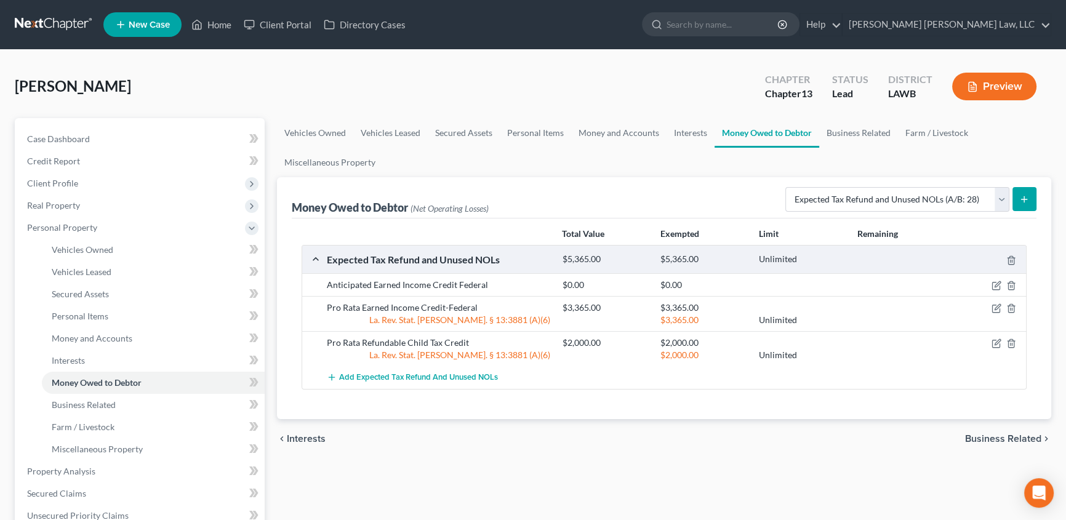
click at [1022, 201] on icon "submit" at bounding box center [1025, 200] width 10 height 10
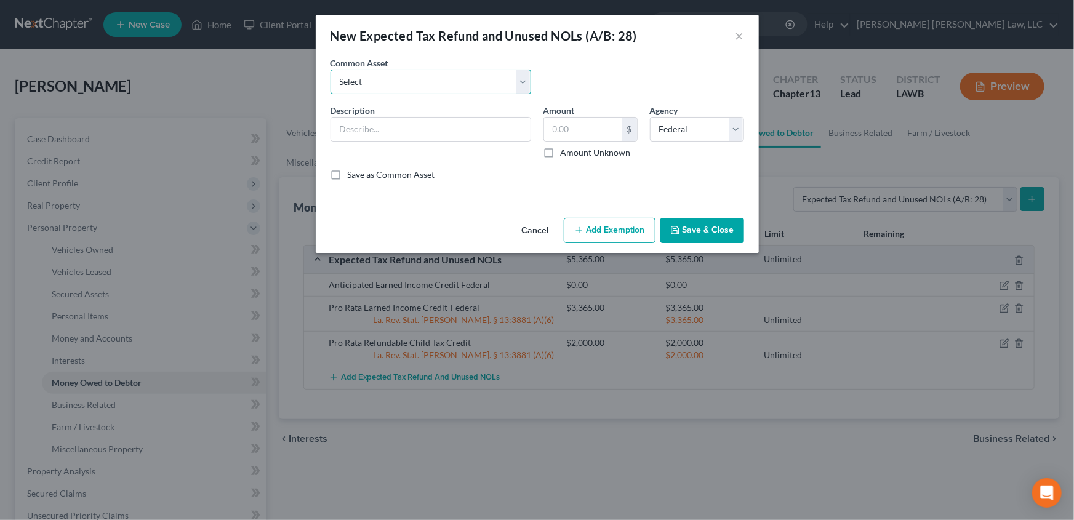
drag, startPoint x: 345, startPoint y: 84, endPoint x: 346, endPoint y: 93, distance: 8.7
click at [345, 84] on select "Select Pro Rata Refundable Child Tax Credit Pro Rata Earned Income Credit-Feder…" at bounding box center [431, 82] width 201 height 25
click at [331, 70] on select "Select Pro Rata Refundable Child Tax Credit Pro Rata Earned Income Credit-Feder…" at bounding box center [431, 82] width 201 height 25
click at [685, 236] on button "Save & Close" at bounding box center [703, 231] width 84 height 26
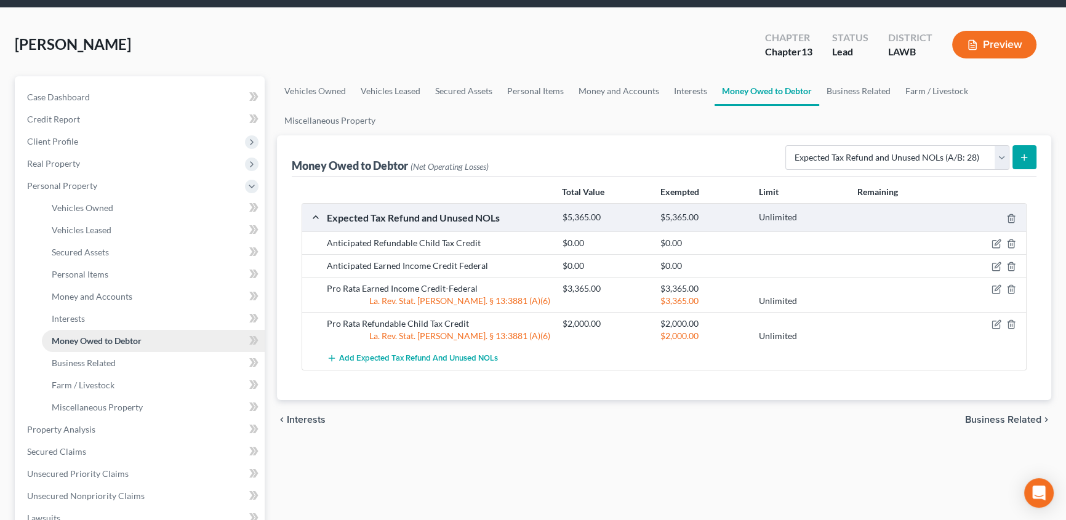
scroll to position [111, 0]
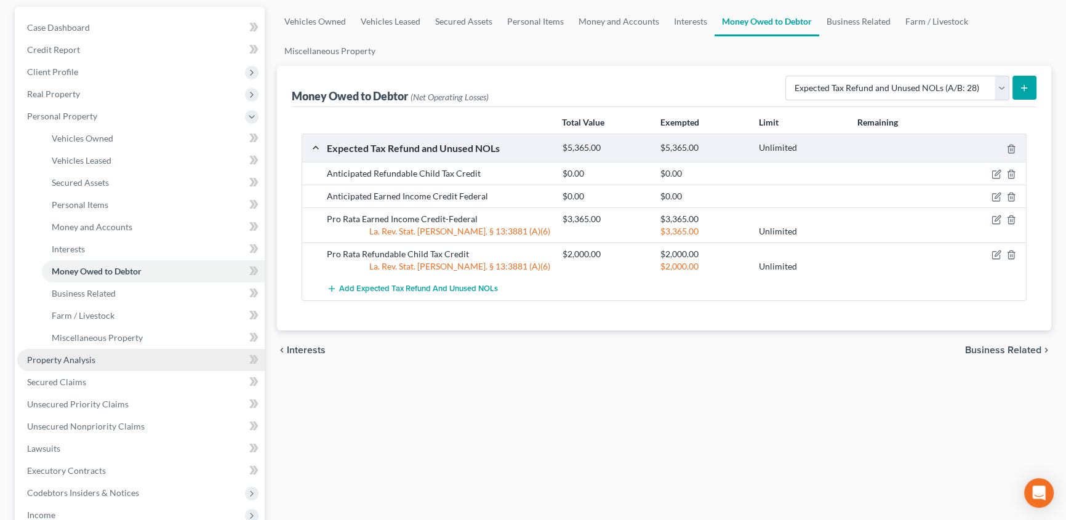
click at [80, 360] on span "Property Analysis" at bounding box center [61, 360] width 68 height 10
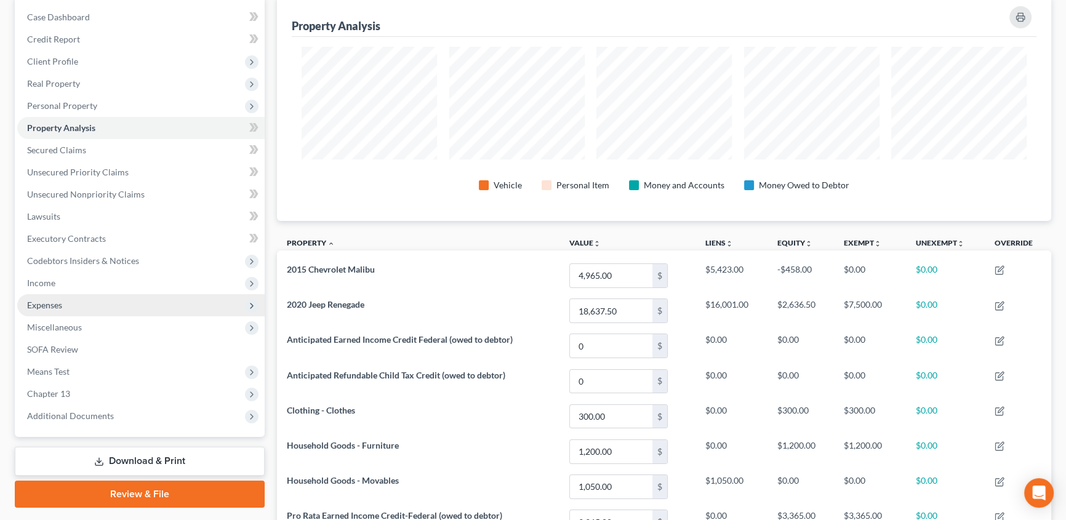
scroll to position [107, 0]
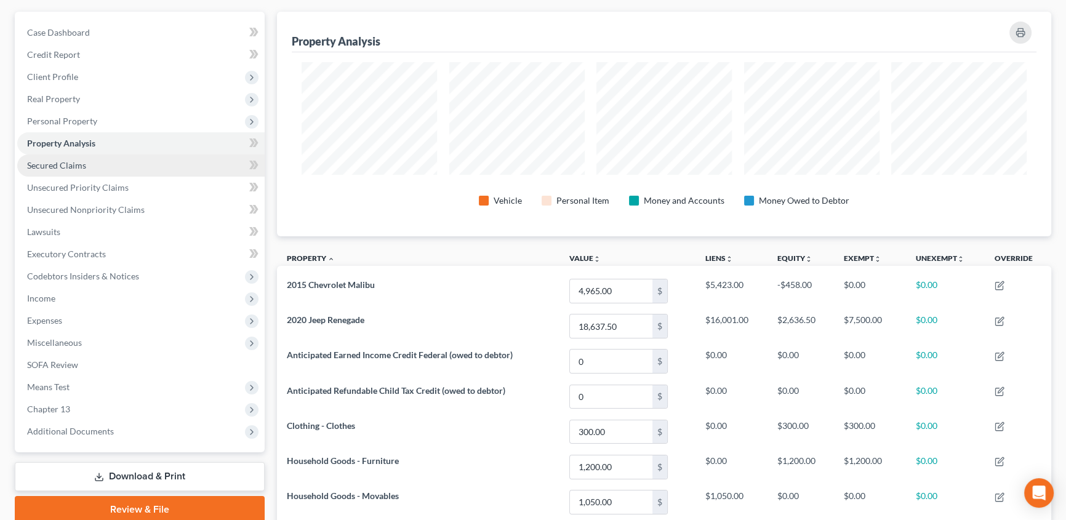
click at [67, 165] on span "Secured Claims" at bounding box center [56, 165] width 59 height 10
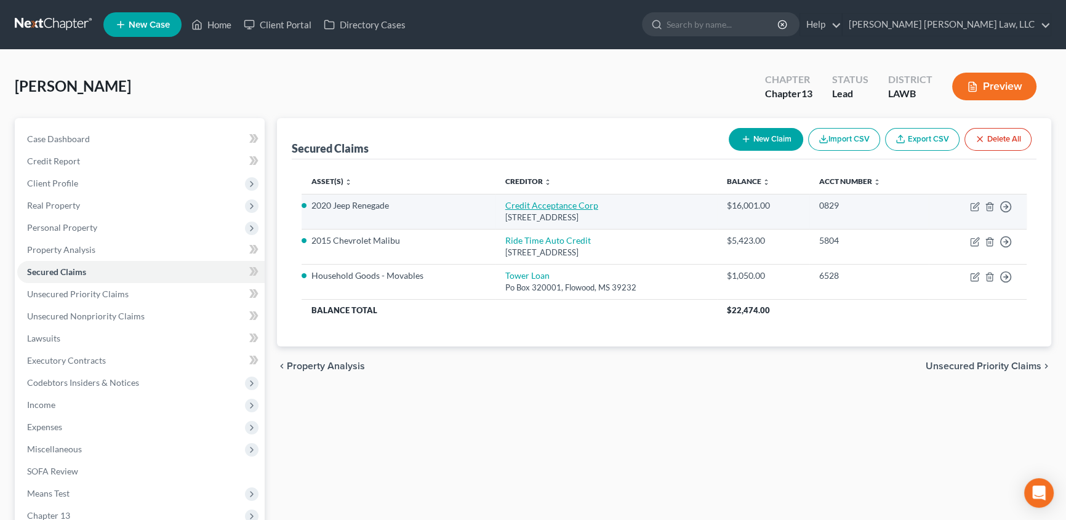
click at [538, 204] on link "Credit Acceptance Corp" at bounding box center [552, 205] width 93 height 10
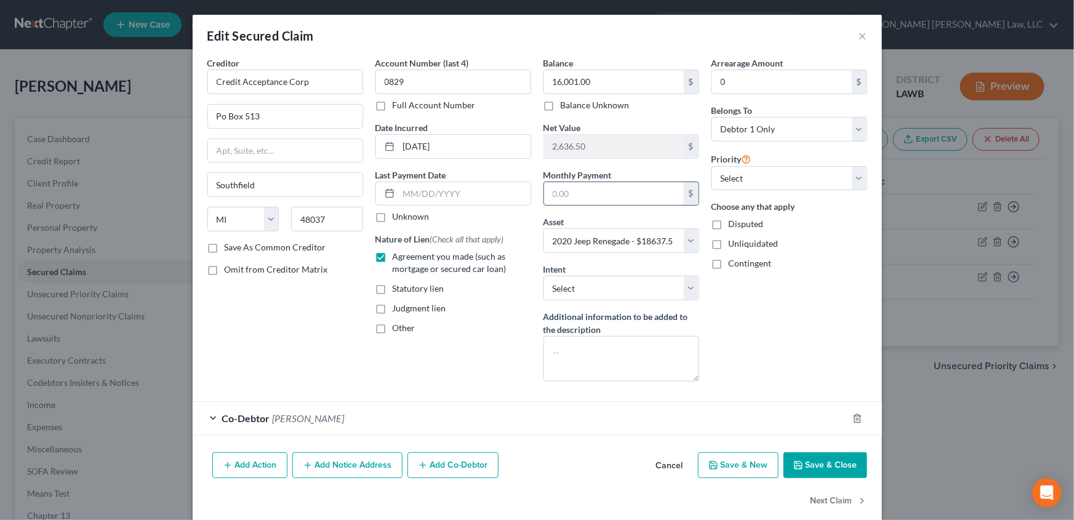
click at [595, 194] on input "text" at bounding box center [614, 193] width 140 height 23
click at [826, 462] on button "Save & Close" at bounding box center [826, 466] width 84 height 26
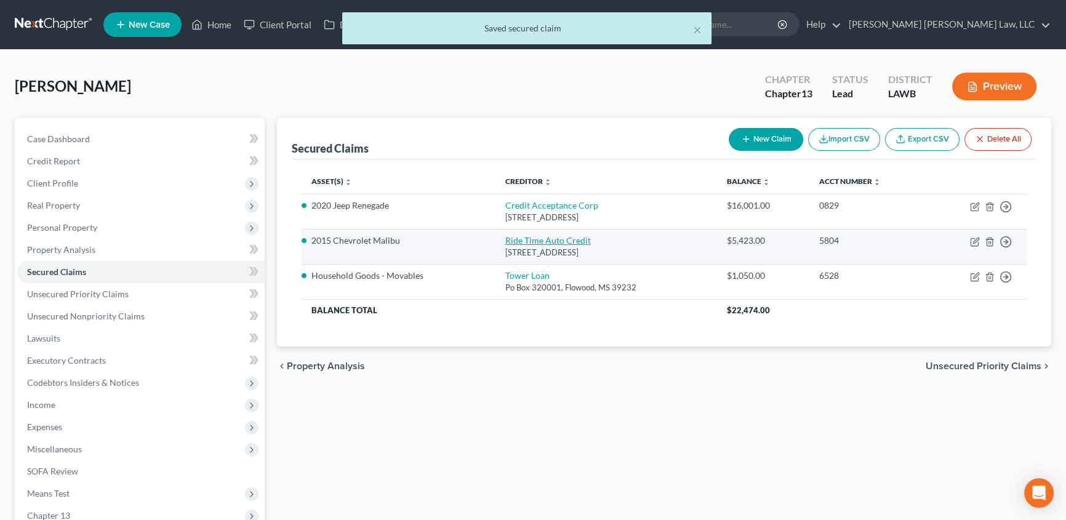
click at [538, 240] on link "Ride Time Auto Credit" at bounding box center [549, 240] width 86 height 10
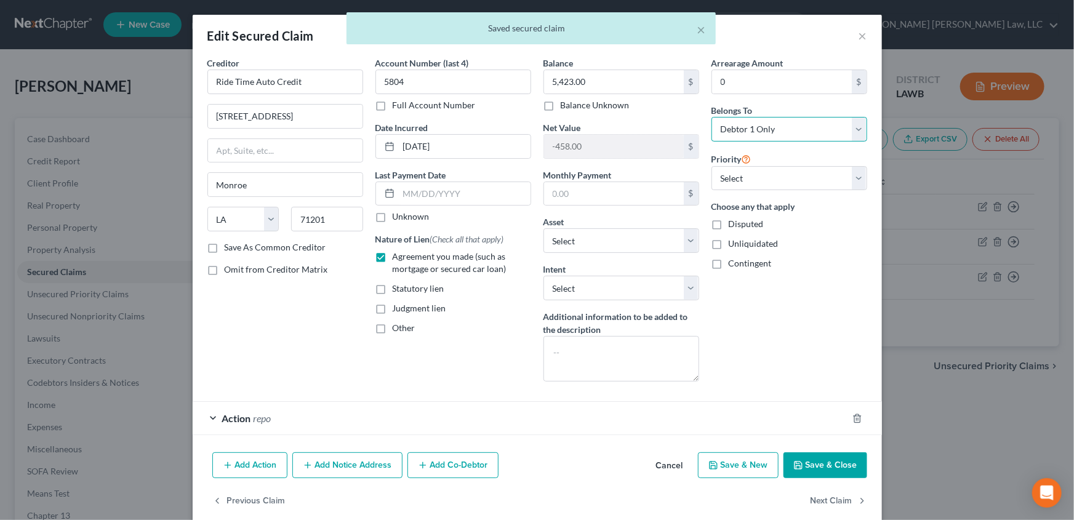
click at [752, 135] on select "Select Debtor 1 Only Debtor 2 Only Debtor 1 And Debtor 2 Only At Least One Of T…" at bounding box center [790, 129] width 156 height 25
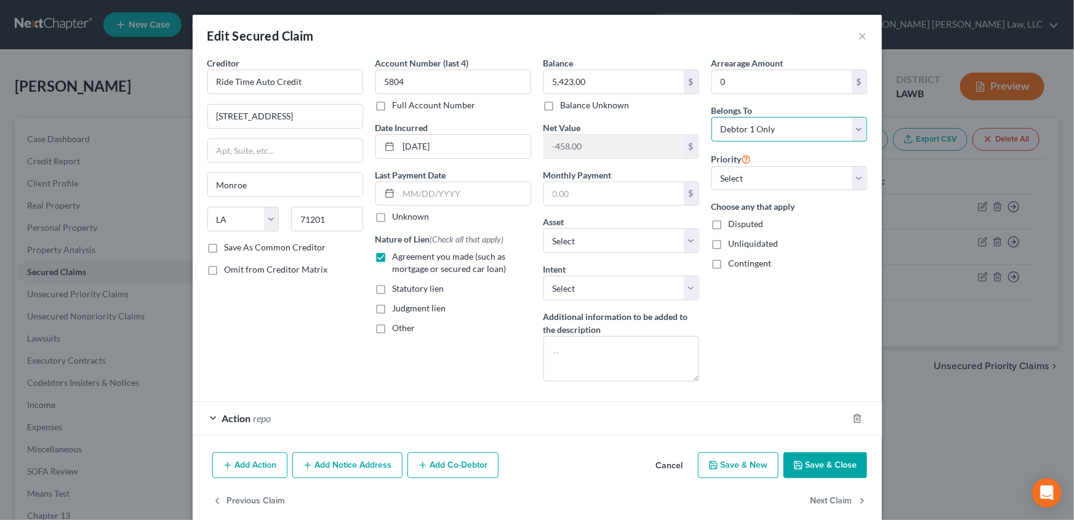
click at [712, 117] on select "Select Debtor 1 Only Debtor 2 Only Debtor 1 And Debtor 2 Only At Least One Of T…" at bounding box center [790, 129] width 156 height 25
click at [820, 458] on button "Save & Close" at bounding box center [826, 466] width 84 height 26
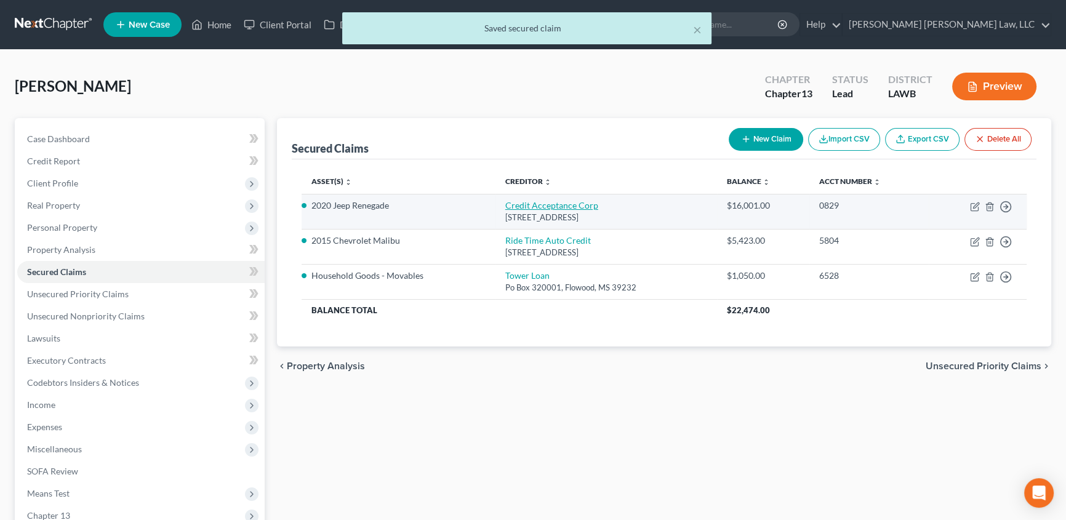
click at [544, 205] on link "Credit Acceptance Corp" at bounding box center [552, 205] width 93 height 10
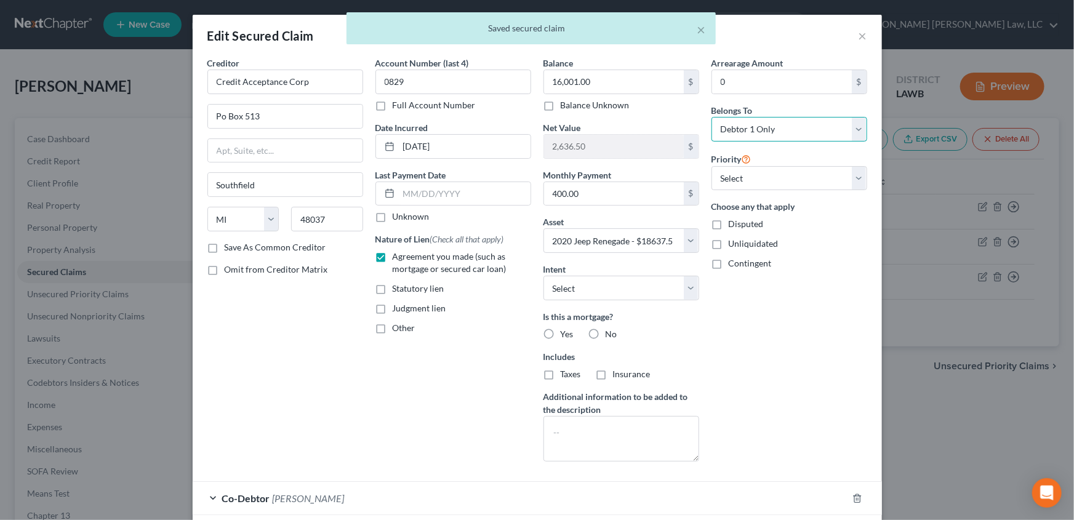
drag, startPoint x: 752, startPoint y: 134, endPoint x: 770, endPoint y: 139, distance: 18.7
click at [752, 134] on select "Select Debtor 1 Only Debtor 2 Only Debtor 1 And Debtor 2 Only At Least One Of T…" at bounding box center [790, 129] width 156 height 25
click at [712, 117] on select "Select Debtor 1 Only Debtor 2 Only Debtor 1 And Debtor 2 Only At Least One Of T…" at bounding box center [790, 129] width 156 height 25
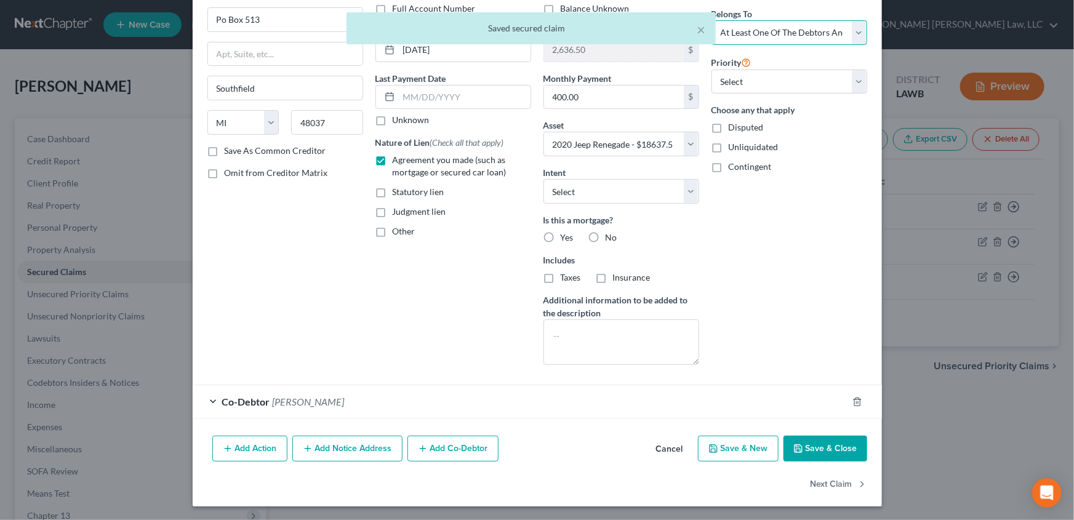
scroll to position [97, 0]
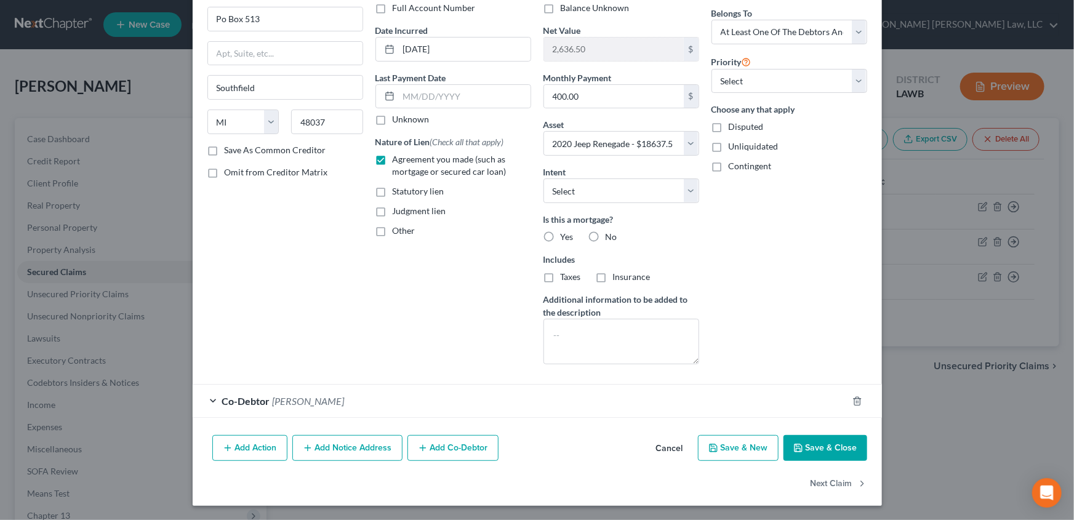
click at [813, 451] on button "Save & Close" at bounding box center [826, 448] width 84 height 26
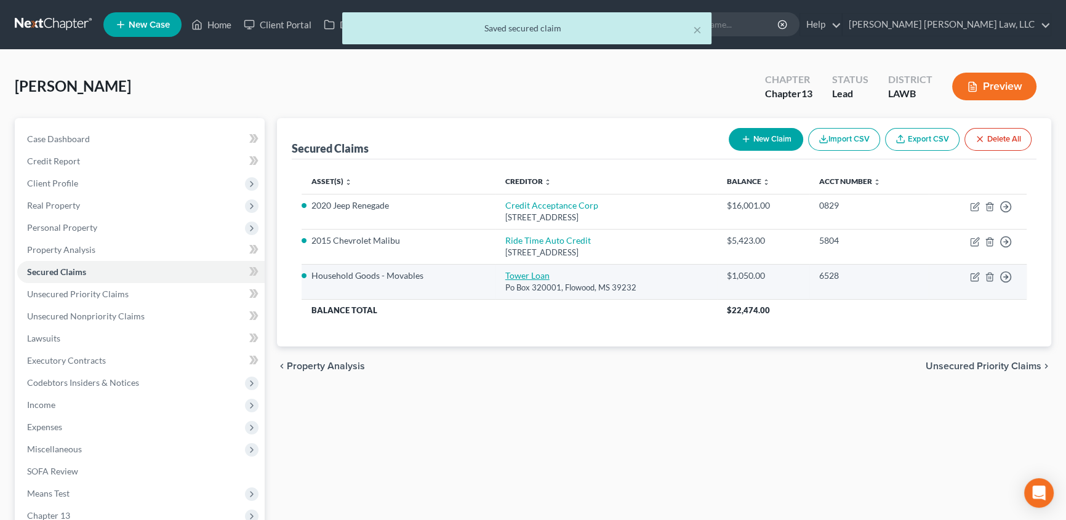
click at [536, 273] on link "Tower Loan" at bounding box center [528, 275] width 44 height 10
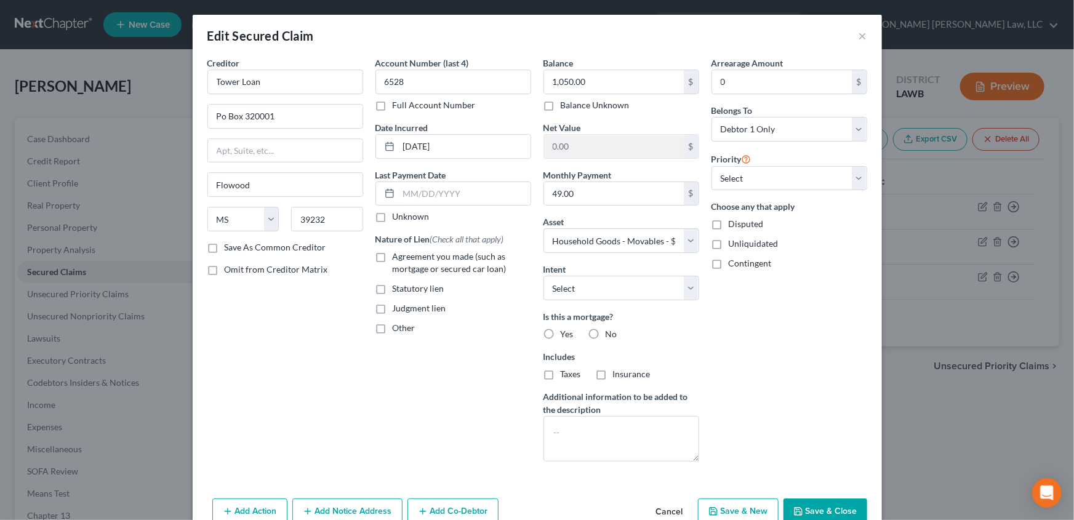
click at [606, 332] on label "No" at bounding box center [612, 334] width 12 height 12
click at [611, 332] on input "No" at bounding box center [615, 332] width 8 height 8
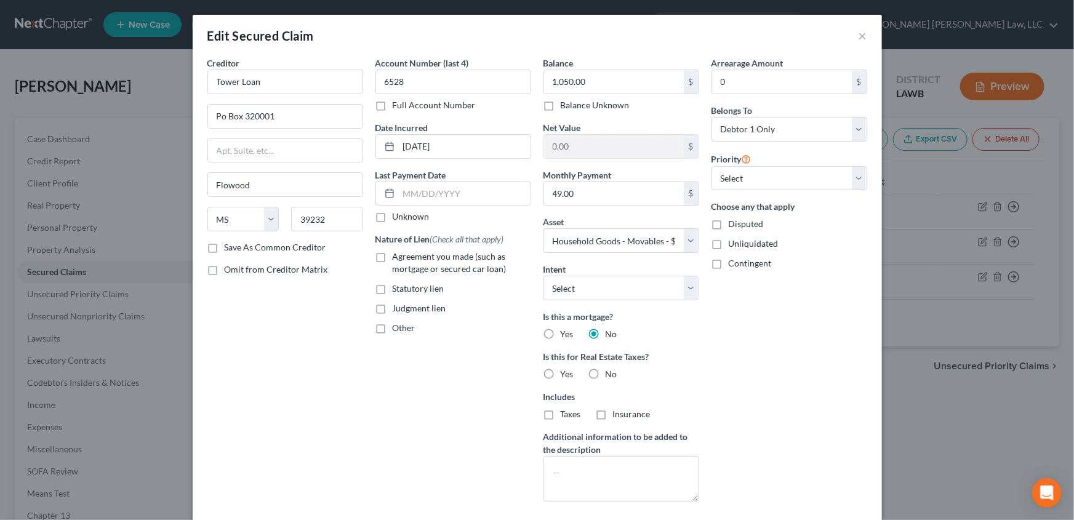
click at [606, 376] on label "No" at bounding box center [612, 374] width 12 height 12
click at [611, 376] on input "No" at bounding box center [615, 372] width 8 height 8
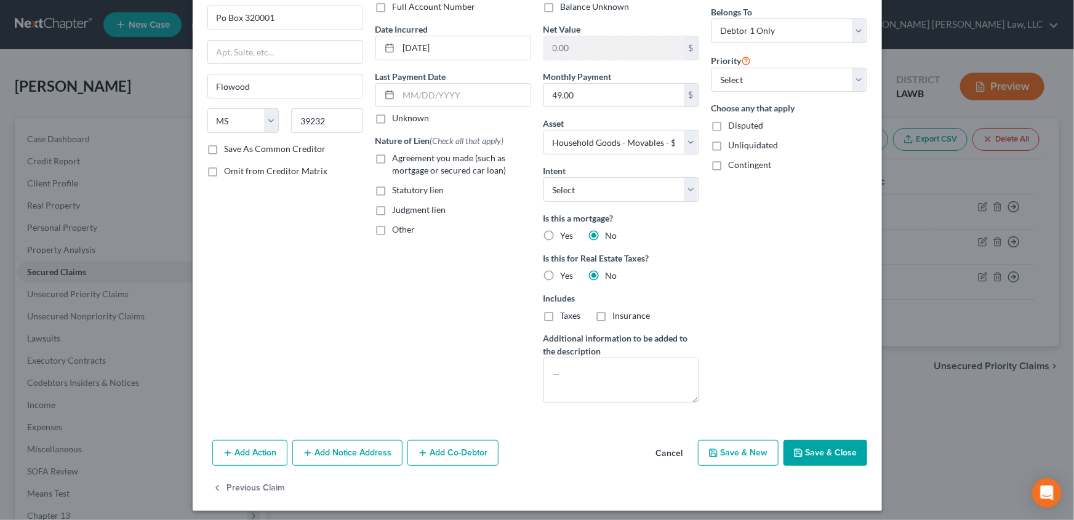
scroll to position [103, 0]
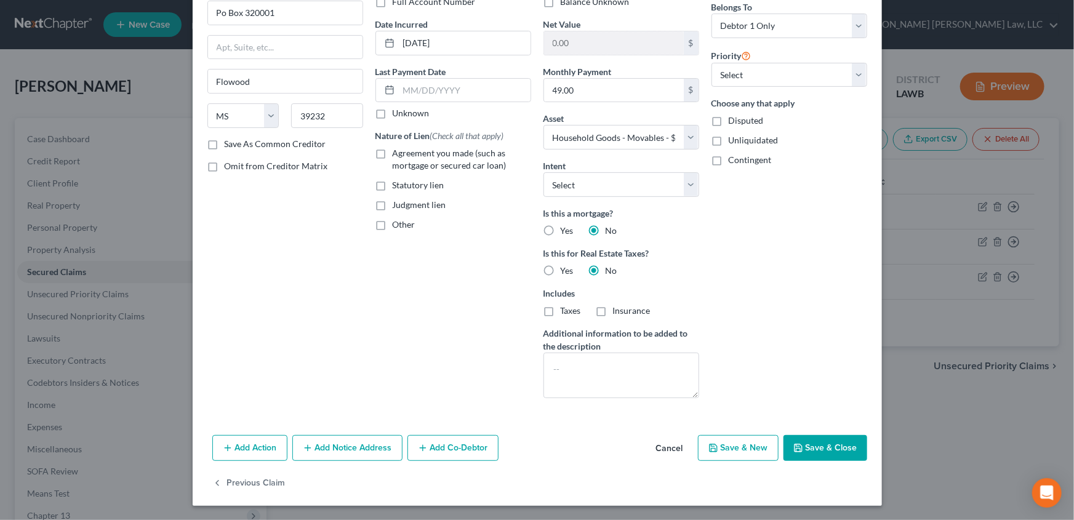
click at [829, 449] on button "Save & Close" at bounding box center [826, 448] width 84 height 26
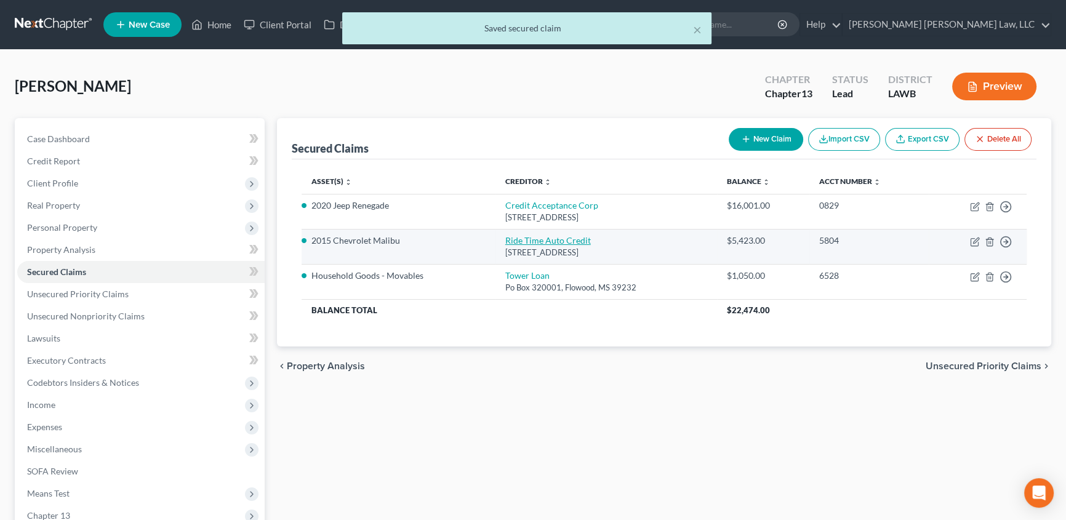
click at [545, 238] on link "Ride Time Auto Credit" at bounding box center [549, 240] width 86 height 10
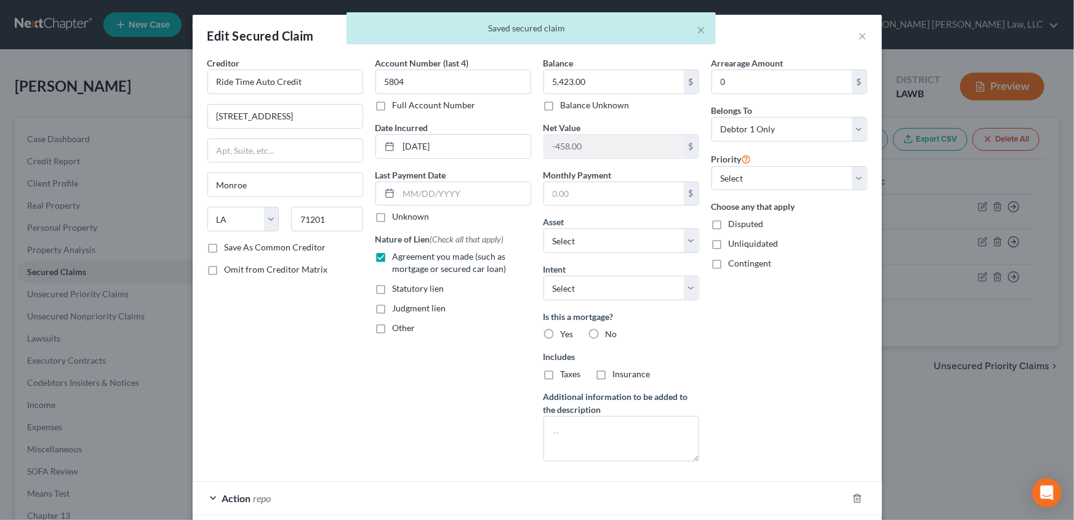
click at [606, 333] on label "No" at bounding box center [612, 334] width 12 height 12
click at [611, 333] on input "No" at bounding box center [615, 332] width 8 height 8
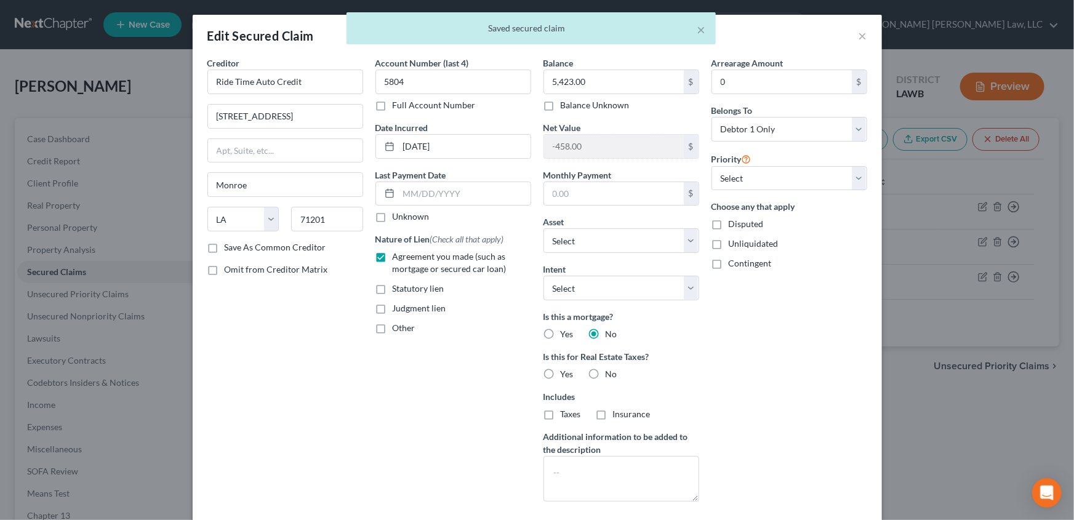
click at [606, 375] on label "No" at bounding box center [612, 374] width 12 height 12
click at [611, 375] on input "No" at bounding box center [615, 372] width 8 height 8
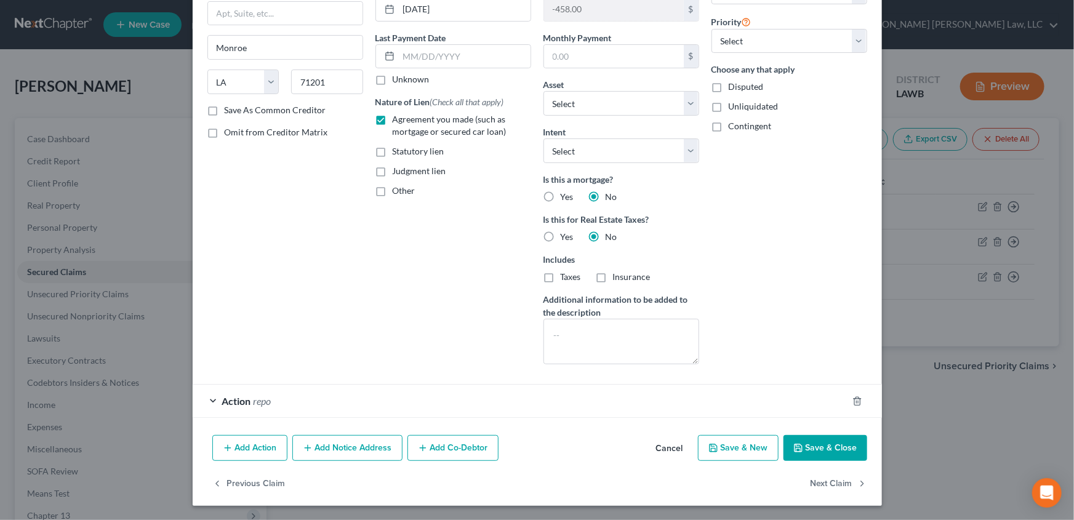
drag, startPoint x: 804, startPoint y: 456, endPoint x: 542, endPoint y: 315, distance: 297.3
click at [804, 457] on button "Save & Close" at bounding box center [826, 448] width 84 height 26
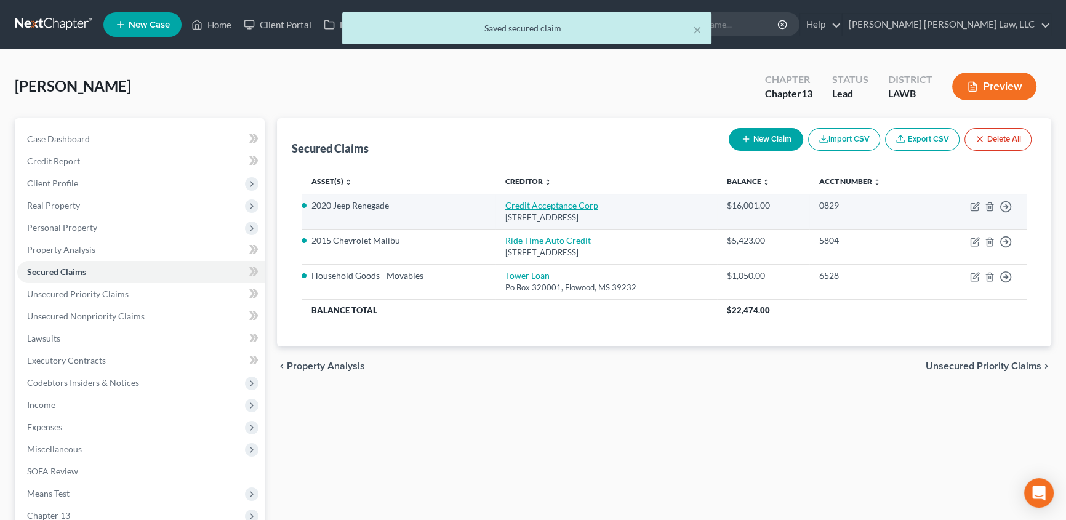
click at [562, 203] on link "Credit Acceptance Corp" at bounding box center [552, 205] width 93 height 10
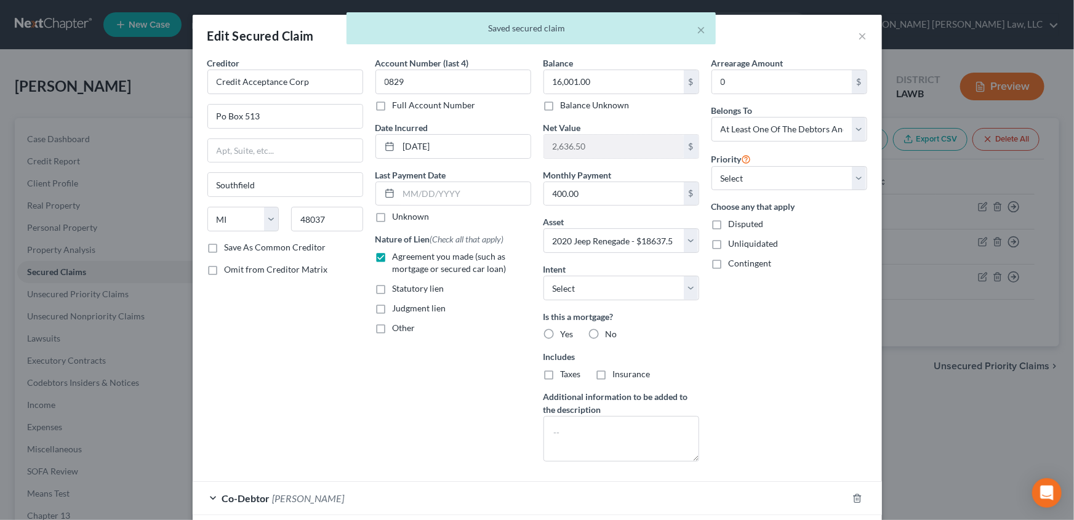
click at [606, 334] on label "No" at bounding box center [612, 334] width 12 height 12
click at [611, 334] on input "No" at bounding box center [615, 332] width 8 height 8
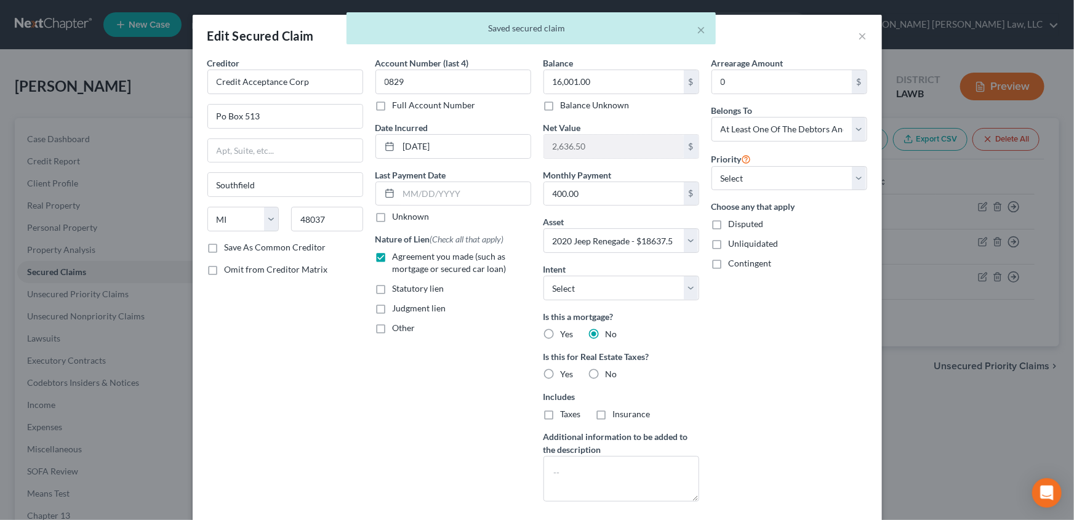
click at [606, 373] on label "No" at bounding box center [612, 374] width 12 height 12
click at [611, 373] on input "No" at bounding box center [615, 372] width 8 height 8
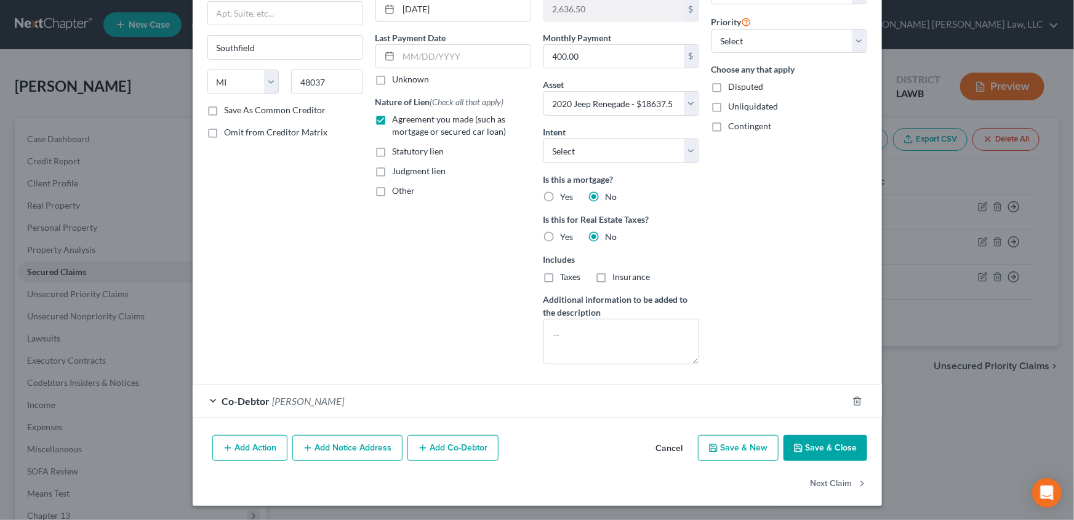
click at [826, 452] on button "Save & Close" at bounding box center [826, 448] width 84 height 26
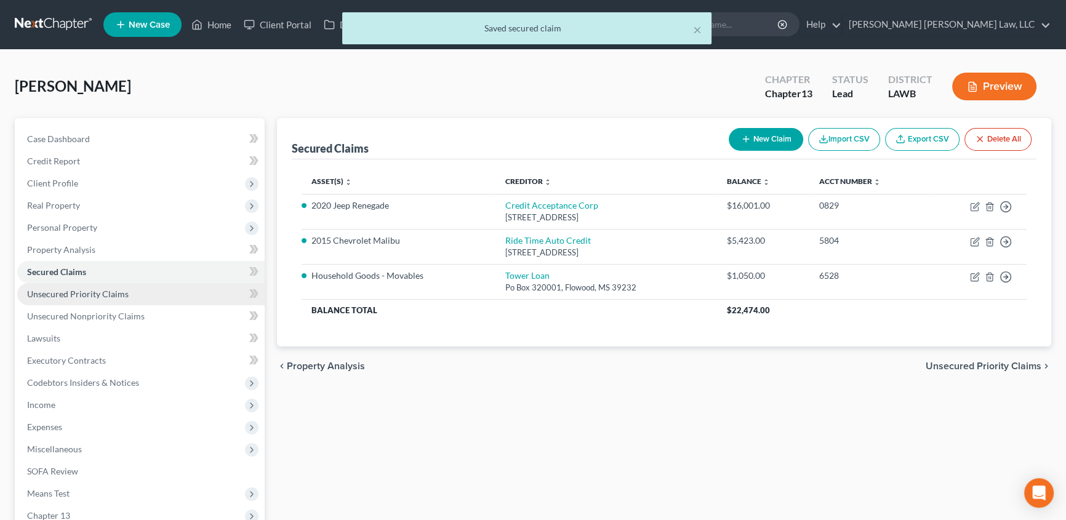
click at [71, 294] on span "Unsecured Priority Claims" at bounding box center [78, 294] width 102 height 10
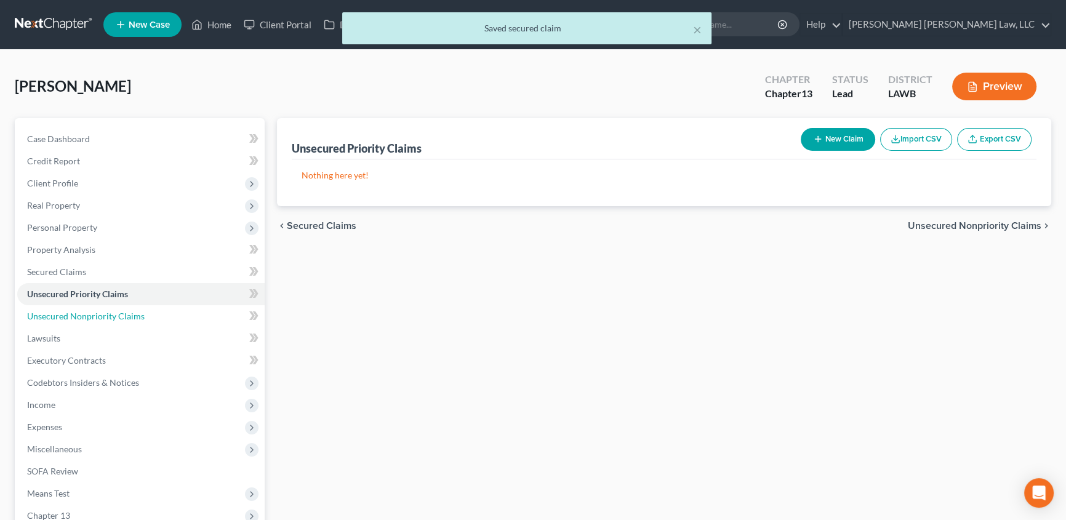
click at [53, 311] on span "Unsecured Nonpriority Claims" at bounding box center [86, 316] width 118 height 10
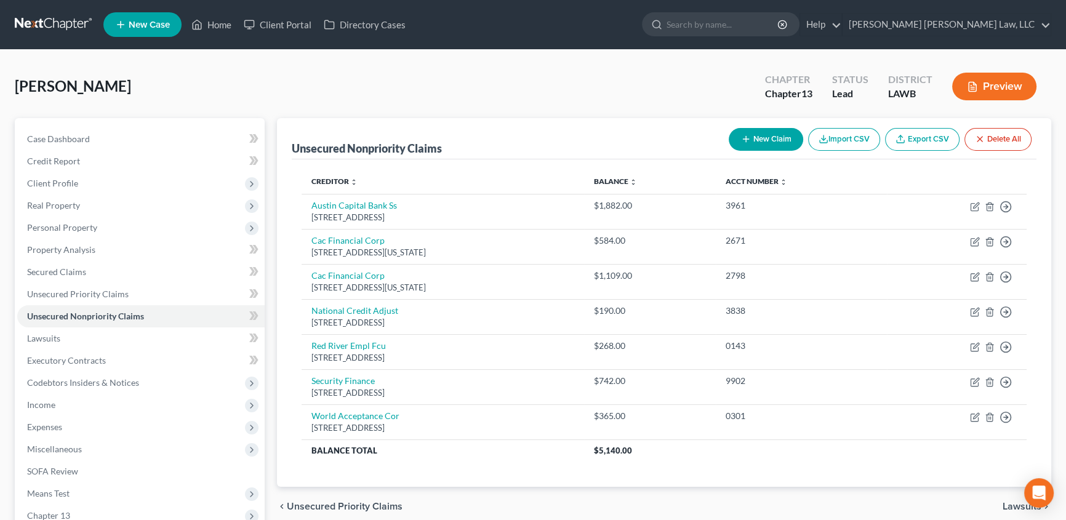
click at [757, 137] on button "New Claim" at bounding box center [766, 139] width 75 height 23
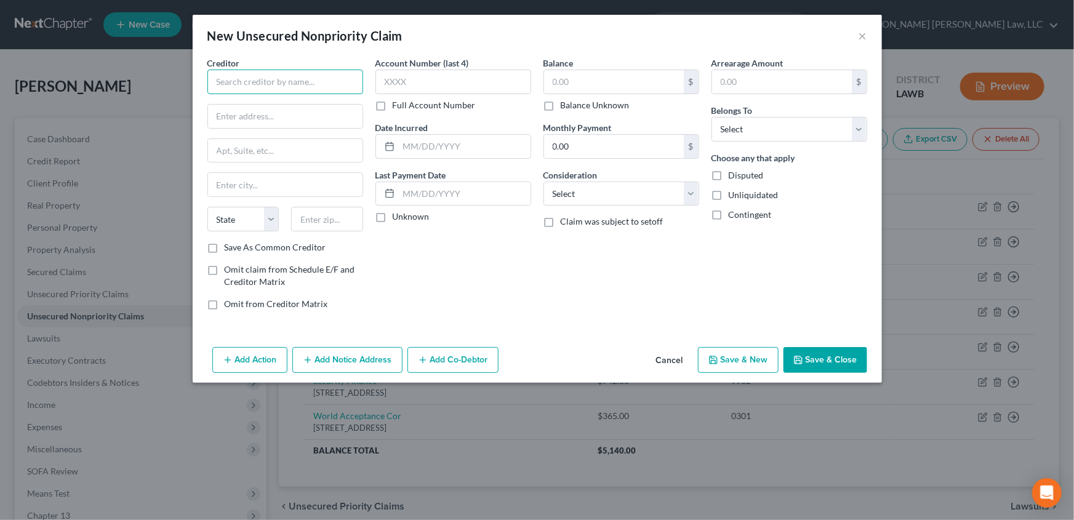
click at [275, 71] on input "text" at bounding box center [286, 82] width 156 height 25
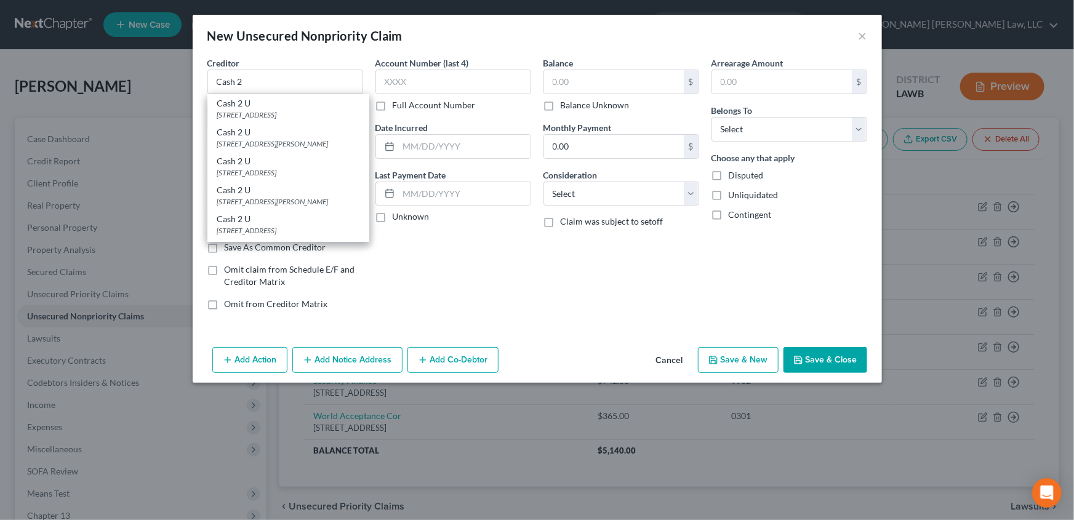
click at [283, 111] on div "[STREET_ADDRESS]" at bounding box center [288, 115] width 142 height 10
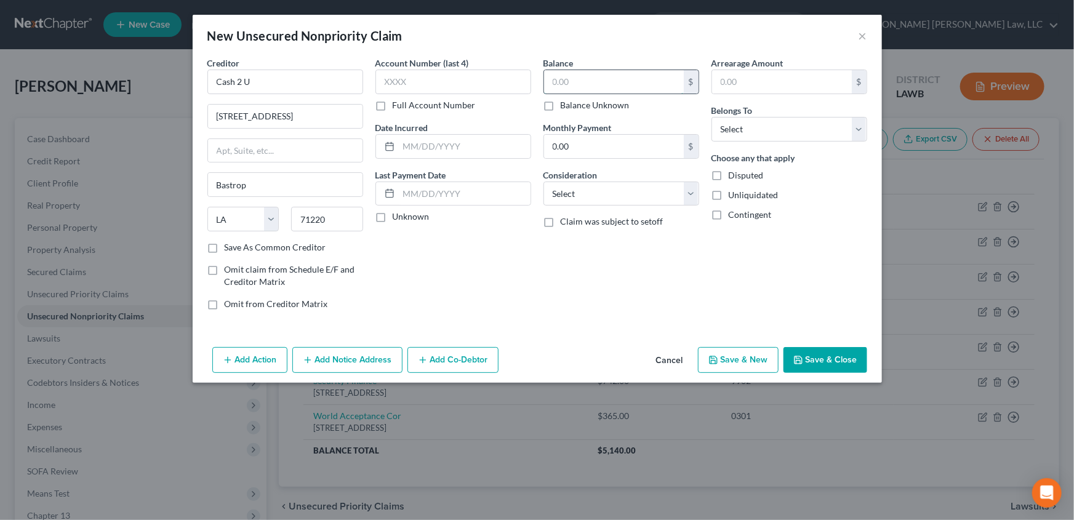
click at [568, 79] on input "text" at bounding box center [614, 81] width 140 height 23
drag, startPoint x: 555, startPoint y: 193, endPoint x: 557, endPoint y: 203, distance: 9.3
click at [555, 193] on select "Select Cable / Satellite Services Collection Agency Credit Card Debt Debt Couns…" at bounding box center [622, 194] width 156 height 25
click at [544, 182] on select "Select Cable / Satellite Services Collection Agency Credit Card Debt Debt Couns…" at bounding box center [622, 194] width 156 height 25
drag, startPoint x: 746, startPoint y: 128, endPoint x: 746, endPoint y: 140, distance: 11.7
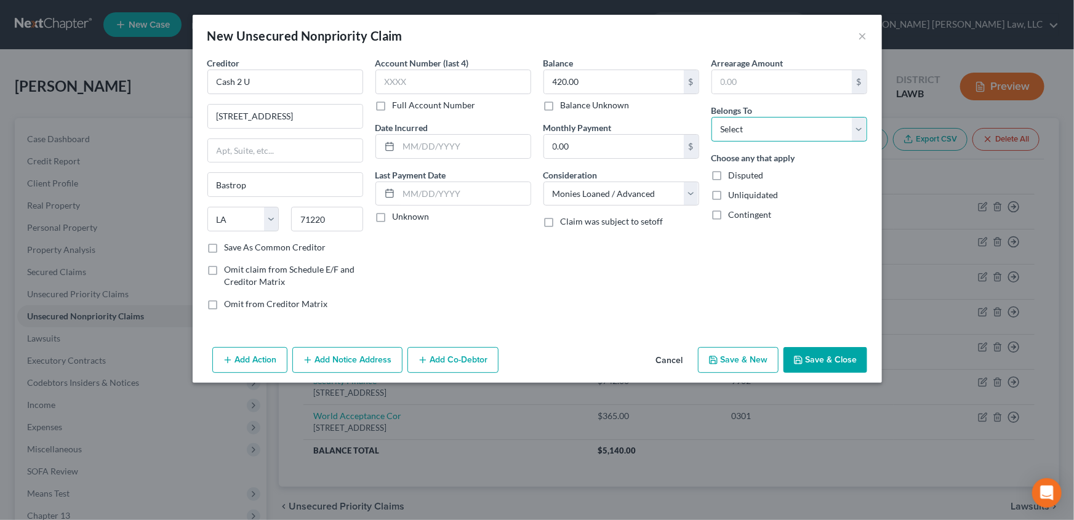
click at [746, 128] on select "Select Debtor 1 Only Debtor 2 Only Debtor 1 And Debtor 2 Only At Least One Of T…" at bounding box center [790, 129] width 156 height 25
click at [712, 117] on select "Select Debtor 1 Only Debtor 2 Only Debtor 1 And Debtor 2 Only At Least One Of T…" at bounding box center [790, 129] width 156 height 25
click at [838, 363] on button "Save & Close" at bounding box center [826, 360] width 84 height 26
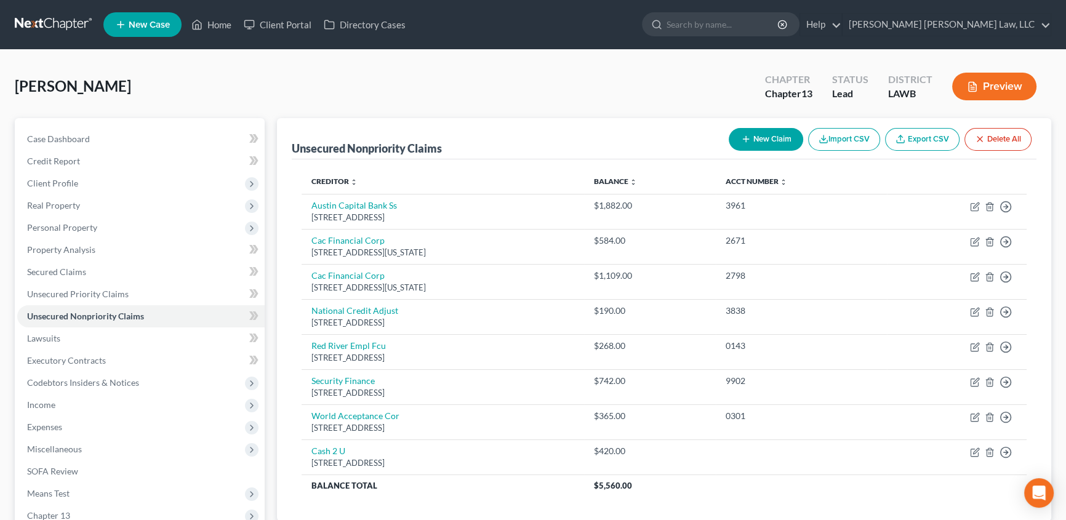
click at [764, 139] on button "New Claim" at bounding box center [766, 139] width 75 height 23
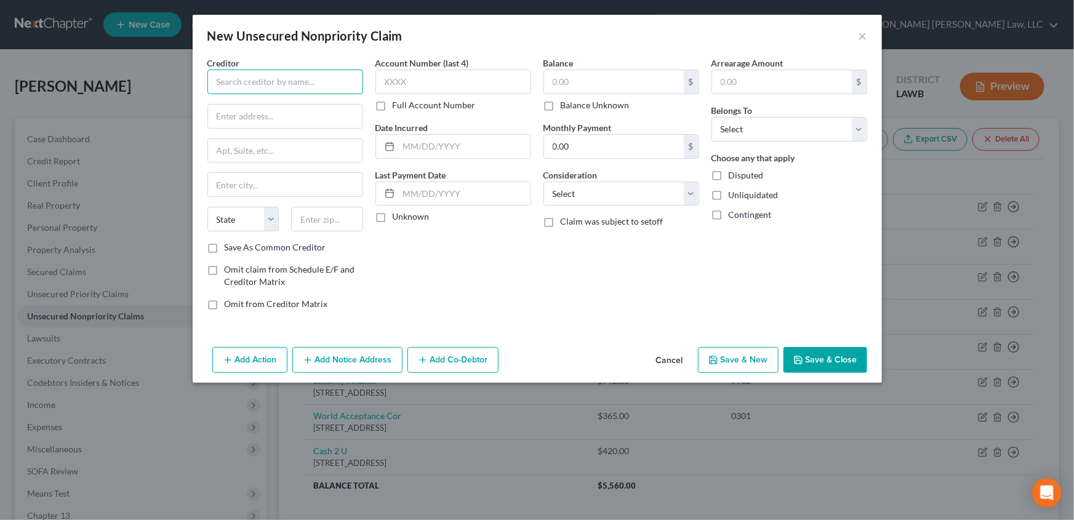
click at [249, 83] on input "text" at bounding box center [286, 82] width 156 height 25
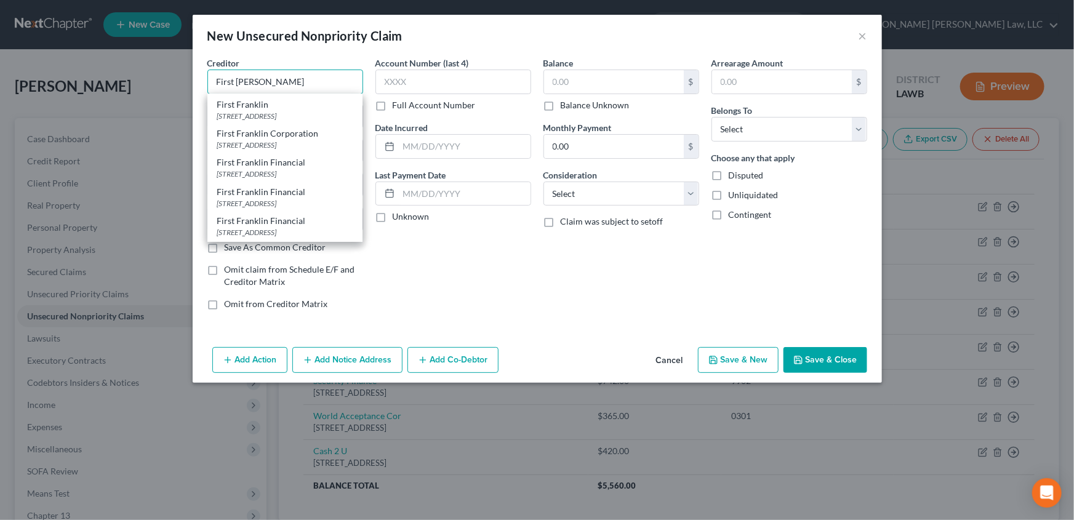
scroll to position [111, 0]
click at [246, 153] on div "[STREET_ADDRESS]" at bounding box center [284, 148] width 135 height 10
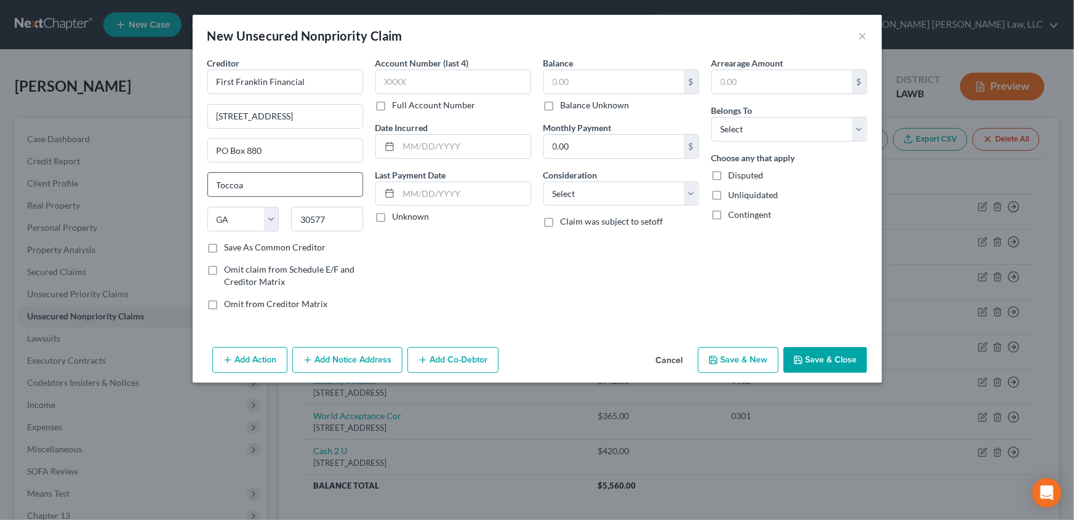
scroll to position [0, 0]
click at [590, 81] on input "text" at bounding box center [614, 81] width 140 height 23
drag, startPoint x: 592, startPoint y: 192, endPoint x: 590, endPoint y: 203, distance: 11.2
click at [592, 192] on select "Select Cable / Satellite Services Collection Agency Credit Card Debt Debt Couns…" at bounding box center [622, 194] width 156 height 25
click at [544, 182] on select "Select Cable / Satellite Services Collection Agency Credit Card Debt Debt Couns…" at bounding box center [622, 194] width 156 height 25
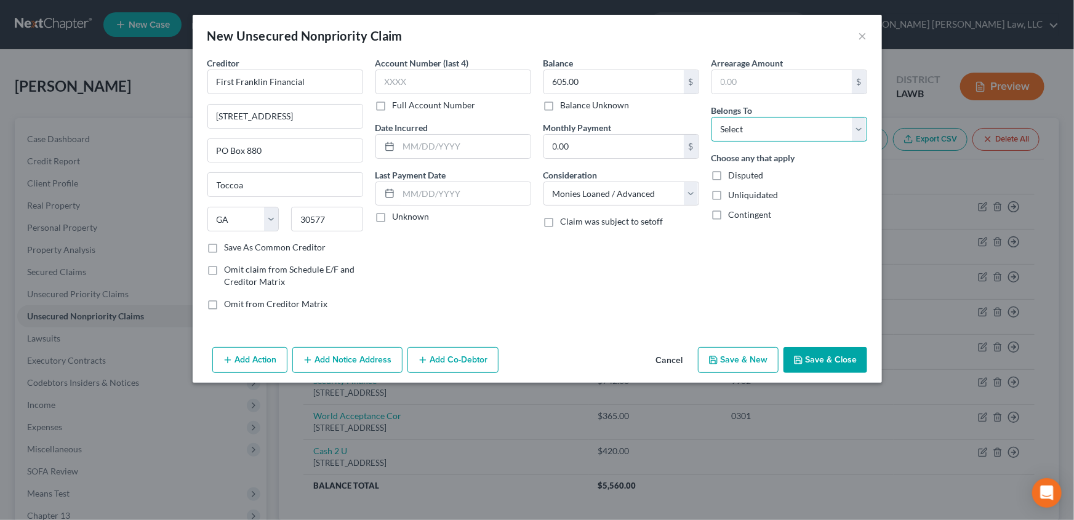
click at [754, 134] on select "Select Debtor 1 Only Debtor 2 Only Debtor 1 And Debtor 2 Only At Least One Of T…" at bounding box center [790, 129] width 156 height 25
click at [712, 117] on select "Select Debtor 1 Only Debtor 2 Only Debtor 1 And Debtor 2 Only At Least One Of T…" at bounding box center [790, 129] width 156 height 25
click at [832, 363] on button "Save & Close" at bounding box center [826, 360] width 84 height 26
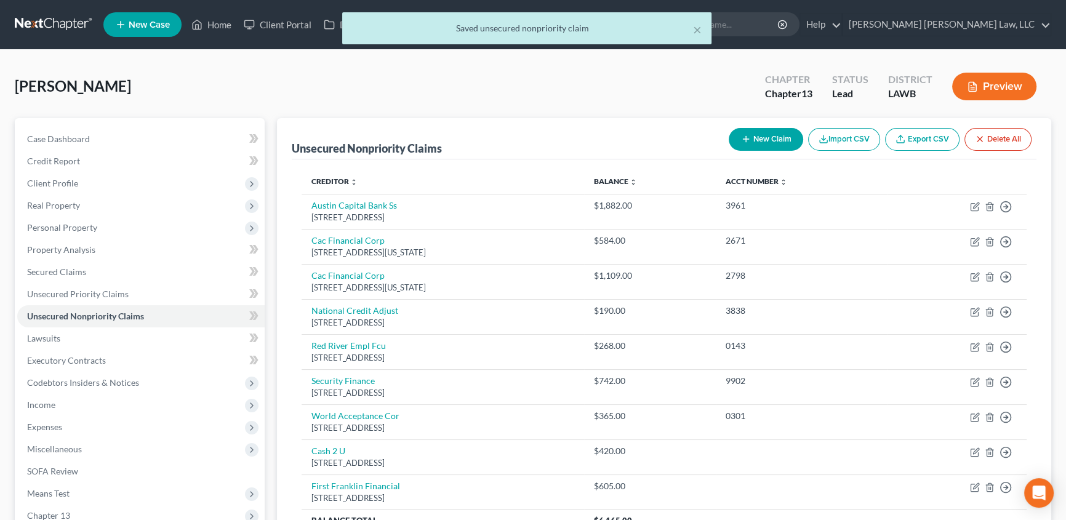
click at [775, 135] on button "New Claim" at bounding box center [766, 139] width 75 height 23
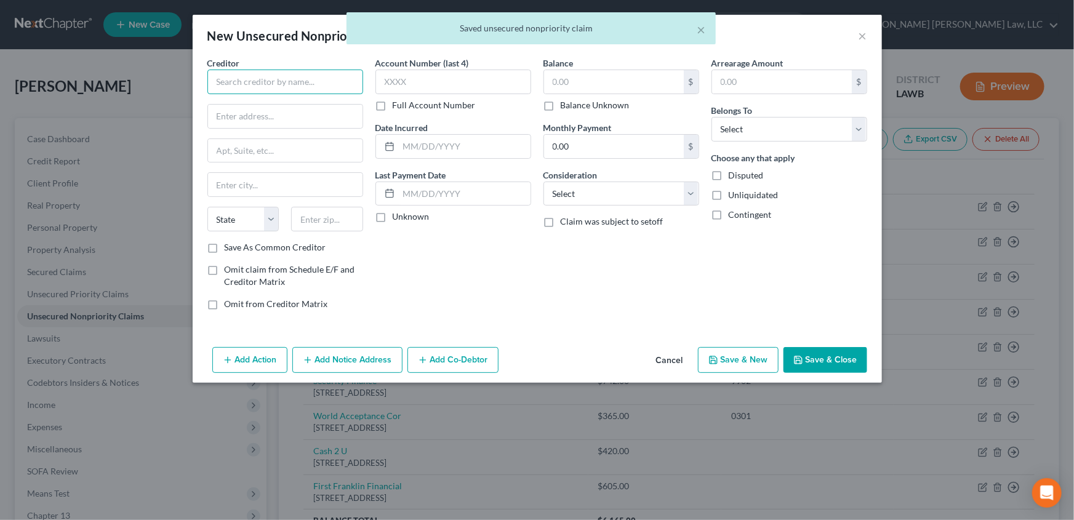
click at [267, 83] on input "text" at bounding box center [286, 82] width 156 height 25
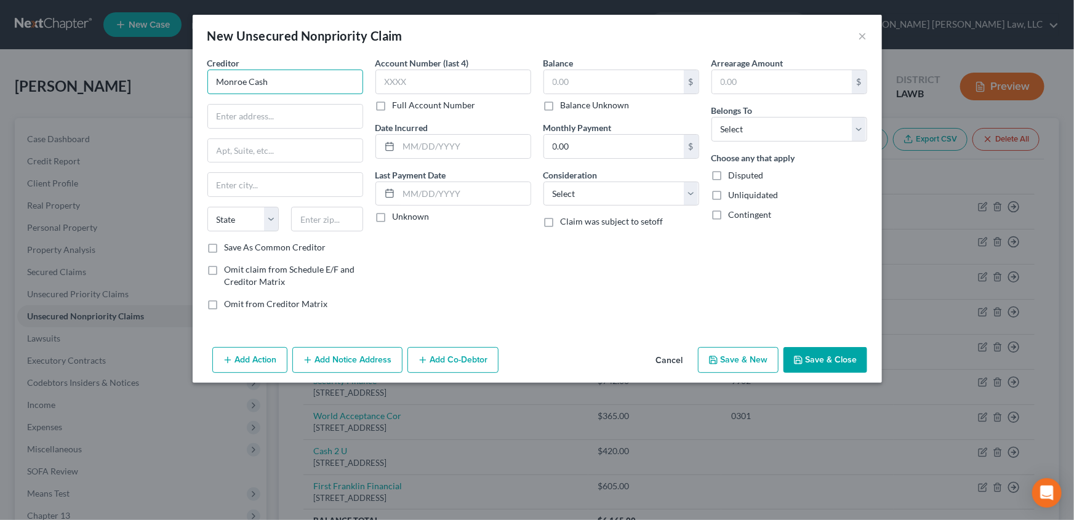
click at [295, 89] on input "Monroe Cash" at bounding box center [286, 82] width 156 height 25
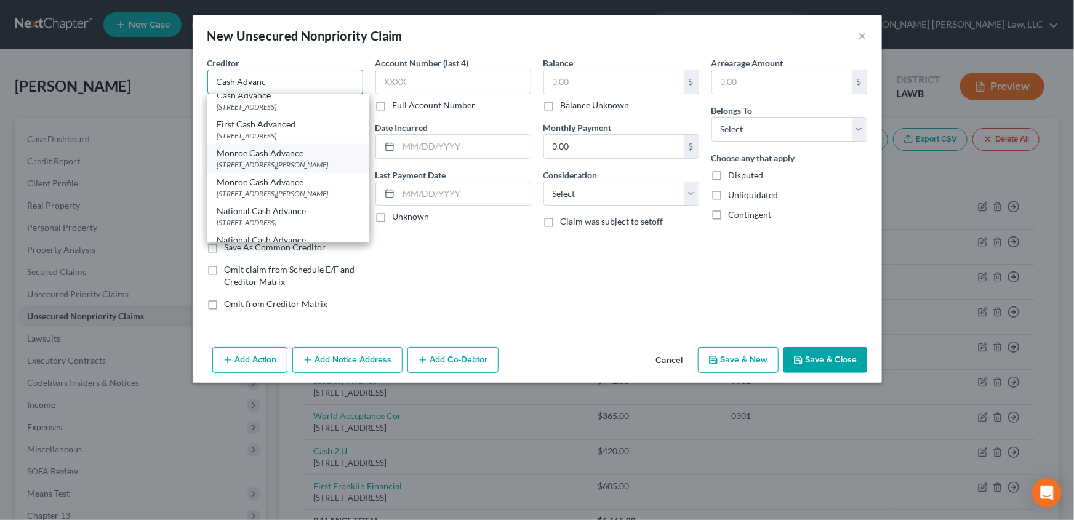
scroll to position [280, 0]
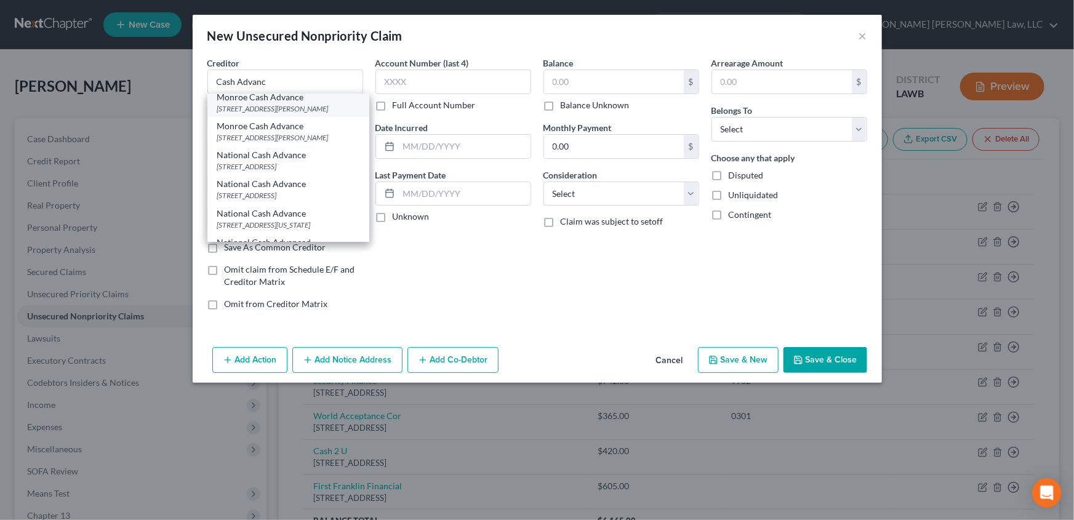
click at [268, 114] on div "[STREET_ADDRESS][PERSON_NAME]" at bounding box center [288, 108] width 142 height 10
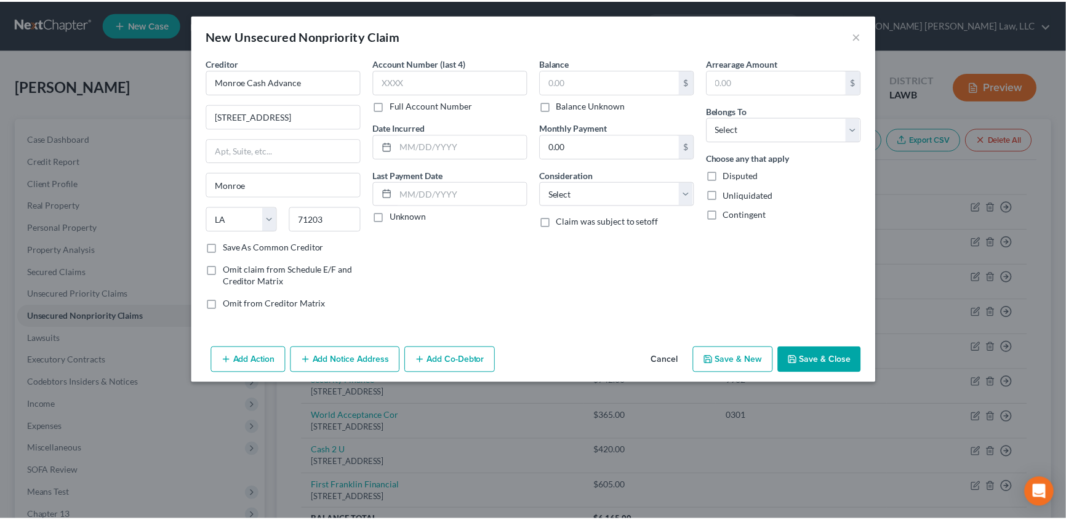
scroll to position [0, 0]
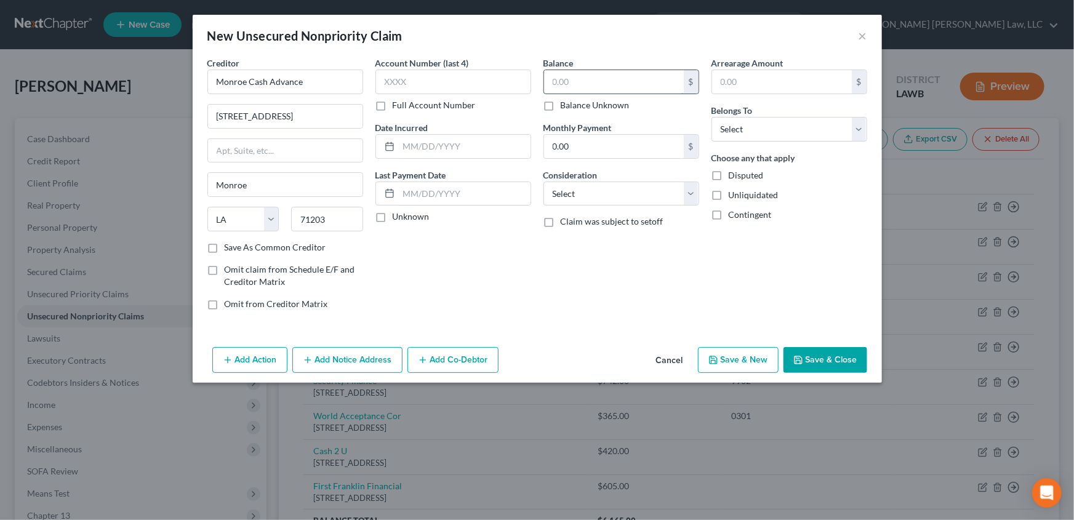
click at [582, 81] on input "text" at bounding box center [614, 81] width 140 height 23
click at [578, 198] on select "Select Cable / Satellite Services Collection Agency Credit Card Debt Debt Couns…" at bounding box center [622, 194] width 156 height 25
click at [544, 182] on select "Select Cable / Satellite Services Collection Agency Credit Card Debt Debt Couns…" at bounding box center [622, 194] width 156 height 25
drag, startPoint x: 749, startPoint y: 131, endPoint x: 749, endPoint y: 140, distance: 9.9
click at [749, 131] on select "Select Debtor 1 Only Debtor 2 Only Debtor 1 And Debtor 2 Only At Least One Of T…" at bounding box center [790, 129] width 156 height 25
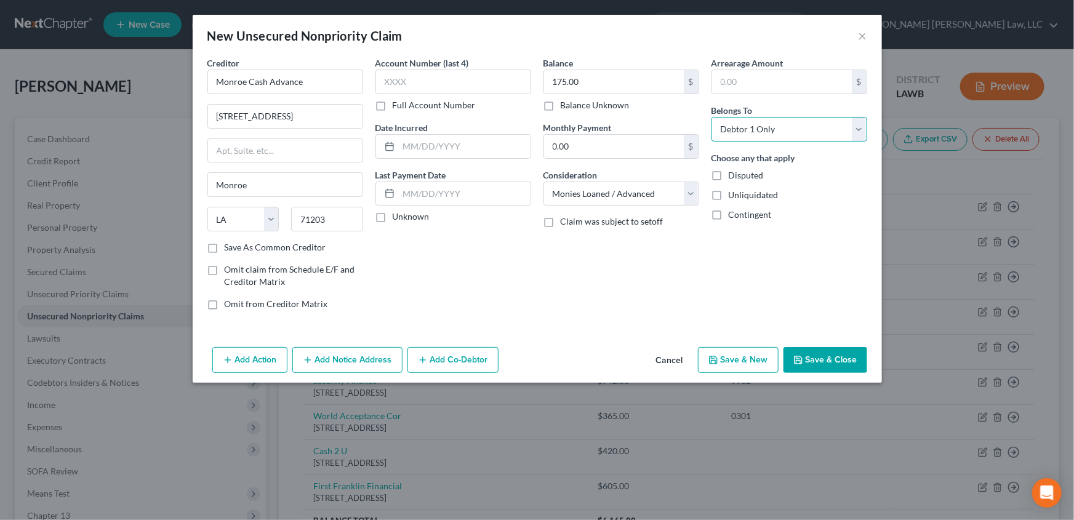
click at [712, 117] on select "Select Debtor 1 Only Debtor 2 Only Debtor 1 And Debtor 2 Only At Least One Of T…" at bounding box center [790, 129] width 156 height 25
click at [834, 365] on button "Save & Close" at bounding box center [826, 360] width 84 height 26
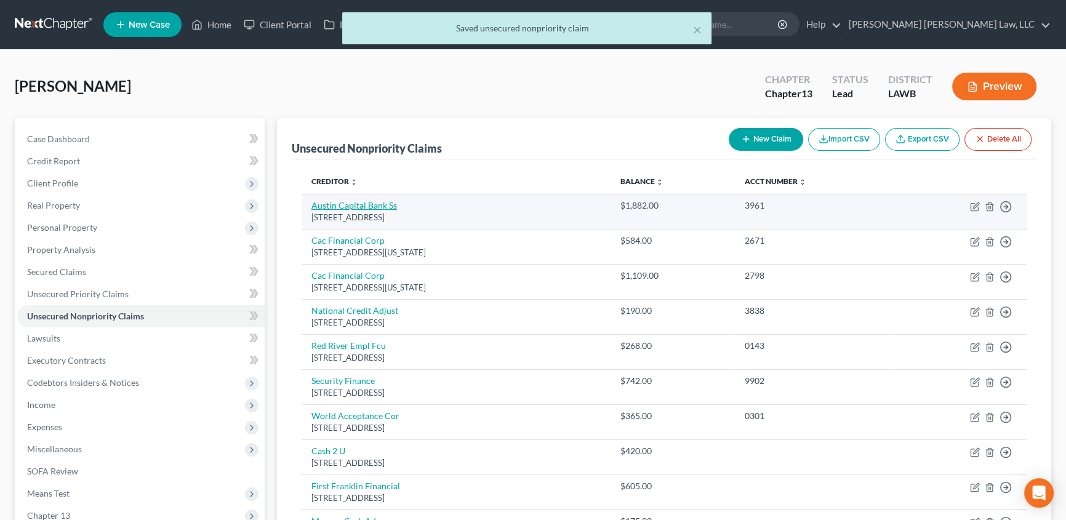
click at [342, 209] on link "Austin Capital Bank Ss" at bounding box center [355, 205] width 86 height 10
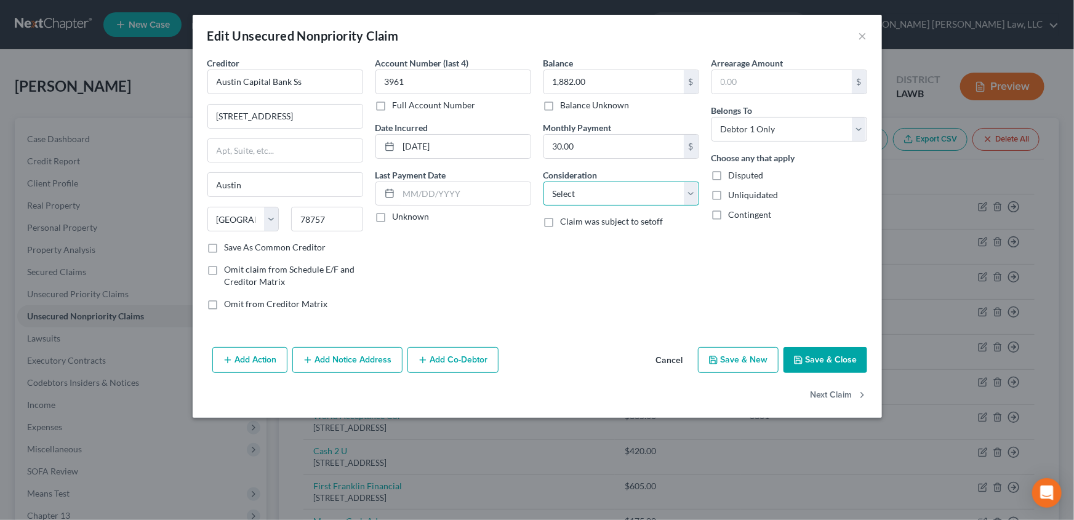
drag, startPoint x: 600, startPoint y: 195, endPoint x: 592, endPoint y: 204, distance: 12.7
click at [600, 195] on select "Select Cable / Satellite Services Collection Agency Credit Card Debt Debt Couns…" at bounding box center [622, 194] width 156 height 25
click at [544, 182] on select "Select Cable / Satellite Services Collection Agency Credit Card Debt Debt Couns…" at bounding box center [622, 194] width 156 height 25
click at [831, 393] on button "Next Claim" at bounding box center [839, 396] width 57 height 26
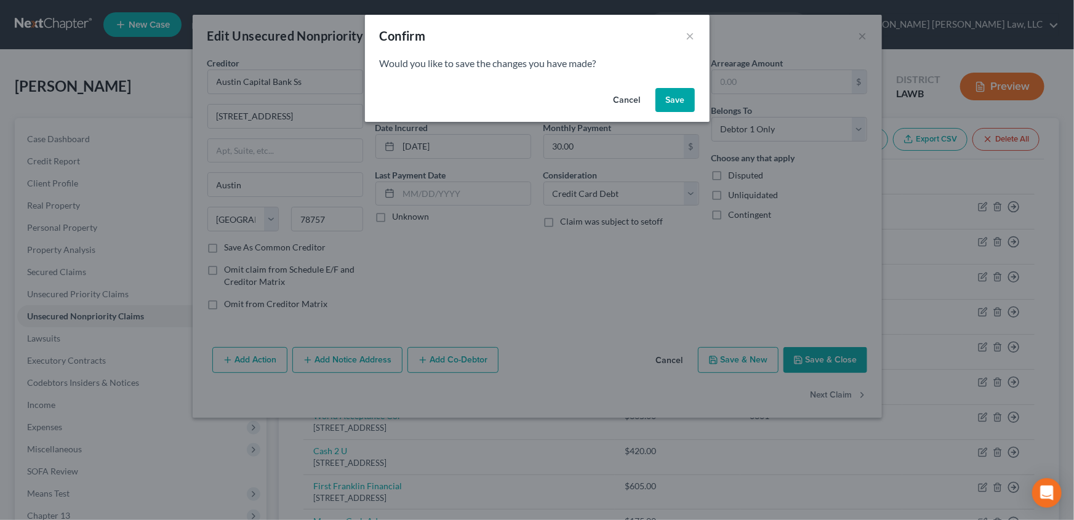
click at [663, 99] on button "Save" at bounding box center [675, 100] width 39 height 25
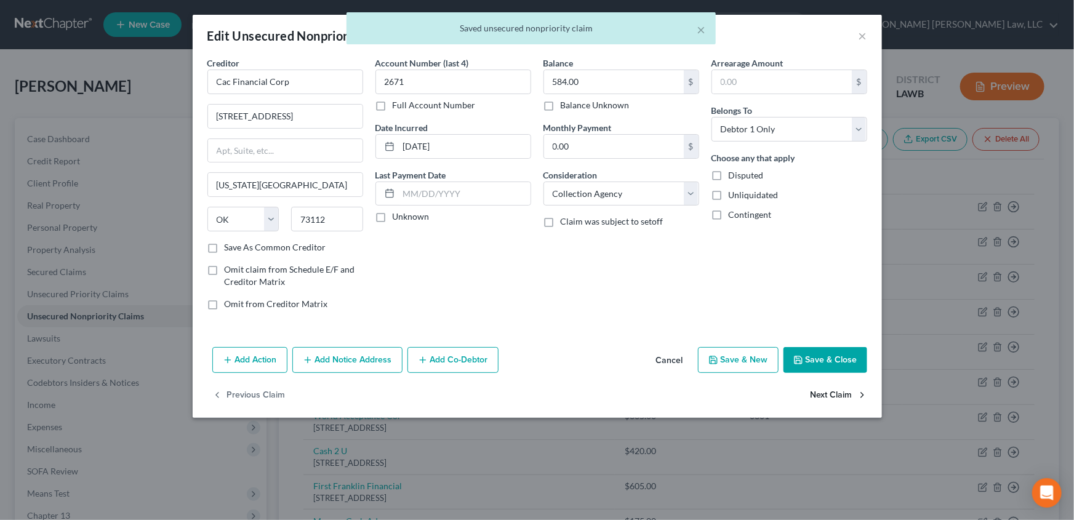
click at [831, 391] on button "Next Claim" at bounding box center [839, 396] width 57 height 26
click at [225, 245] on label "Save As Common Creditor" at bounding box center [276, 247] width 102 height 12
click at [230, 245] on input "Save As Common Creditor" at bounding box center [234, 245] width 8 height 8
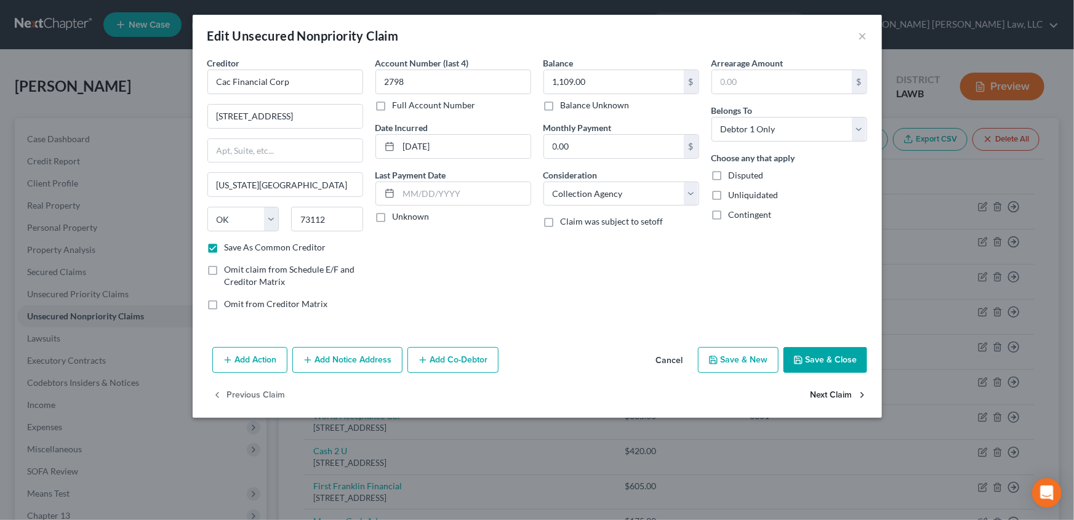
click at [828, 394] on button "Next Claim" at bounding box center [839, 396] width 57 height 26
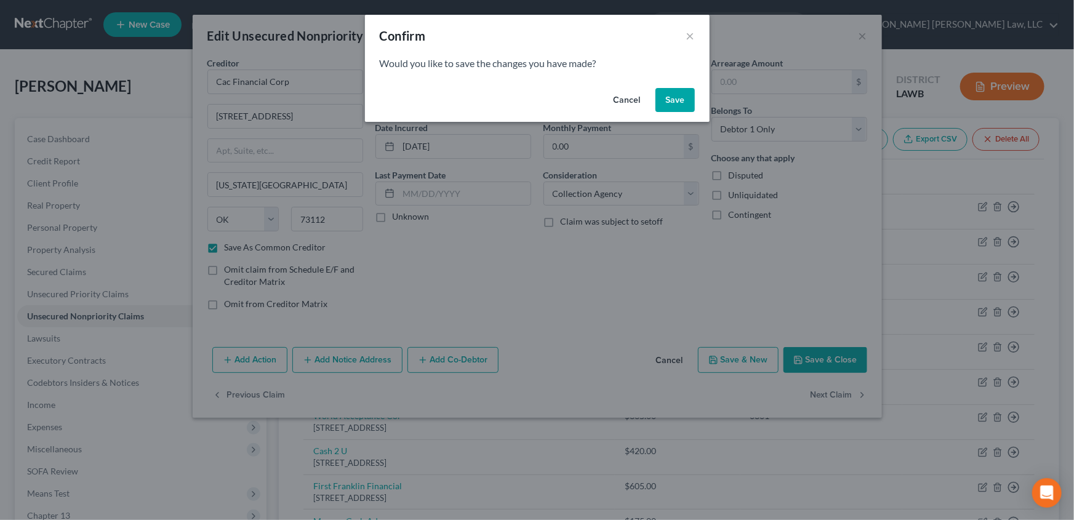
click at [631, 99] on button "Cancel" at bounding box center [627, 100] width 47 height 25
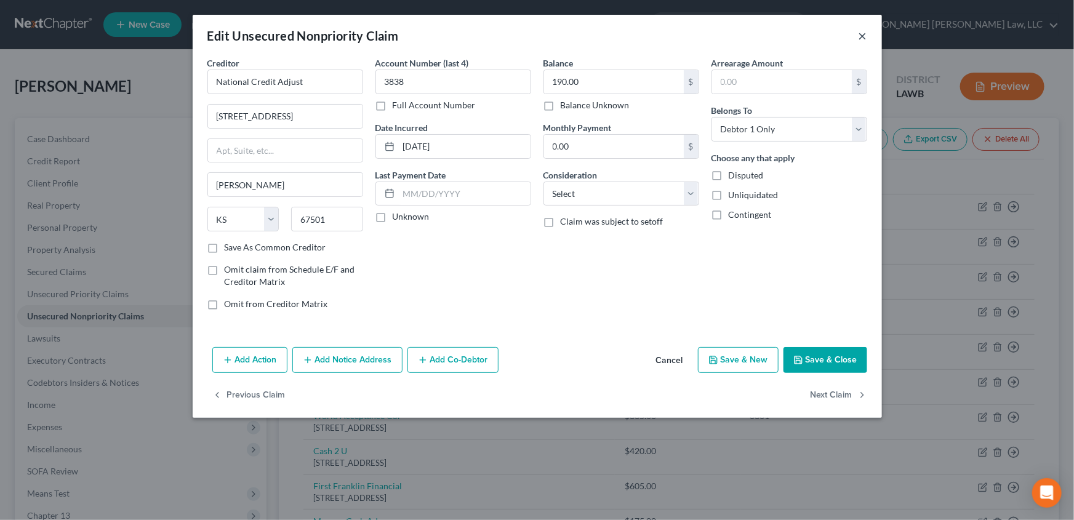
click at [865, 33] on button "×" at bounding box center [863, 35] width 9 height 15
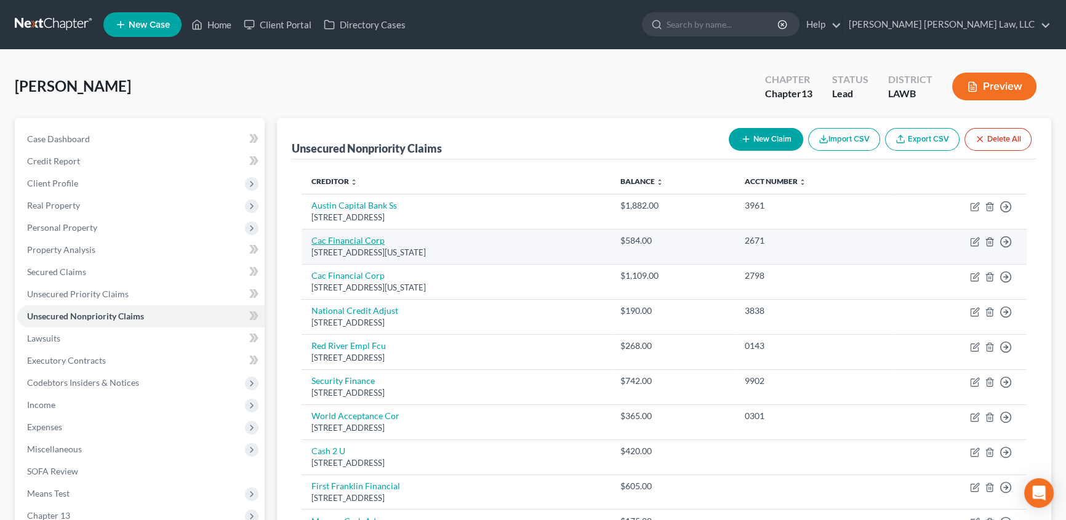
click at [334, 238] on link "Cac Financial Corp" at bounding box center [348, 240] width 73 height 10
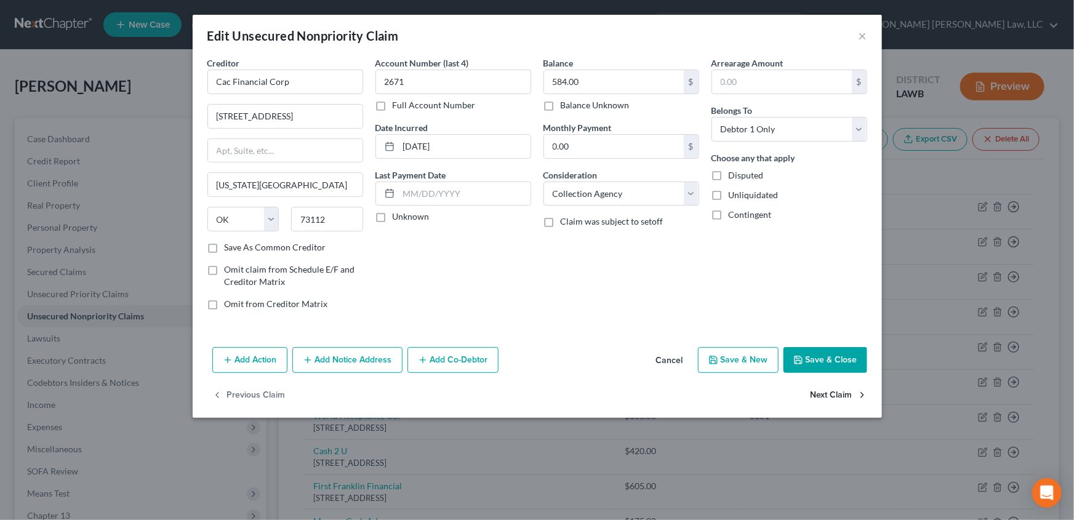
click at [821, 391] on button "Next Claim" at bounding box center [839, 396] width 57 height 26
drag, startPoint x: 211, startPoint y: 270, endPoint x: 470, endPoint y: 273, distance: 259.9
click at [225, 270] on label "Omit claim from Schedule E/F and Creditor Matrix" at bounding box center [294, 276] width 139 height 25
click at [230, 270] on input "Omit claim from Schedule E/F and Creditor Matrix" at bounding box center [234, 268] width 8 height 8
click at [225, 270] on label "Omit claim from Schedule E/F and Creditor Matrix" at bounding box center [294, 276] width 139 height 25
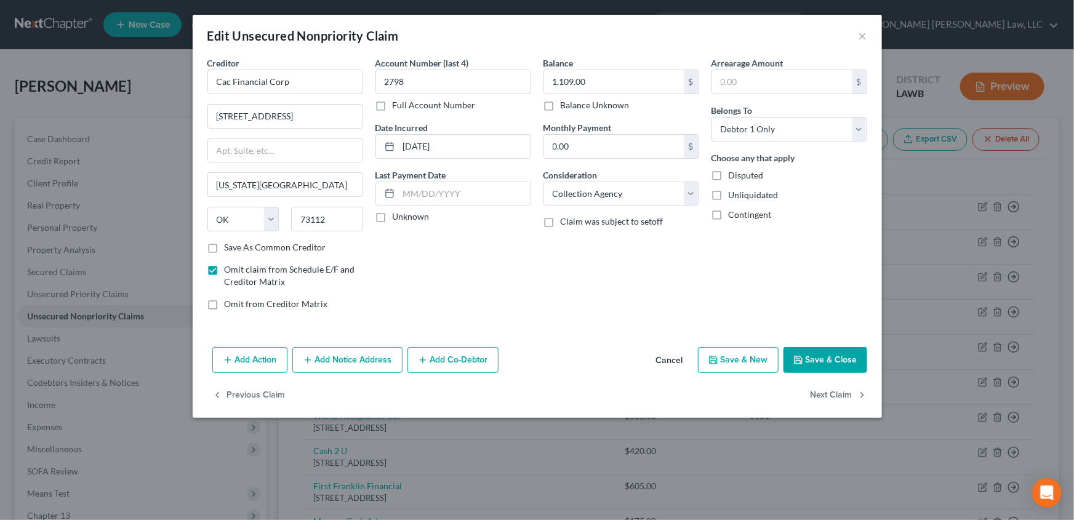
click at [230, 270] on input "Omit claim from Schedule E/F and Creditor Matrix" at bounding box center [234, 268] width 8 height 8
click at [225, 303] on label "Omit from Creditor Matrix" at bounding box center [276, 304] width 103 height 12
click at [230, 303] on input "Omit from Creditor Matrix" at bounding box center [234, 302] width 8 height 8
click at [823, 393] on button "Next Claim" at bounding box center [839, 396] width 57 height 26
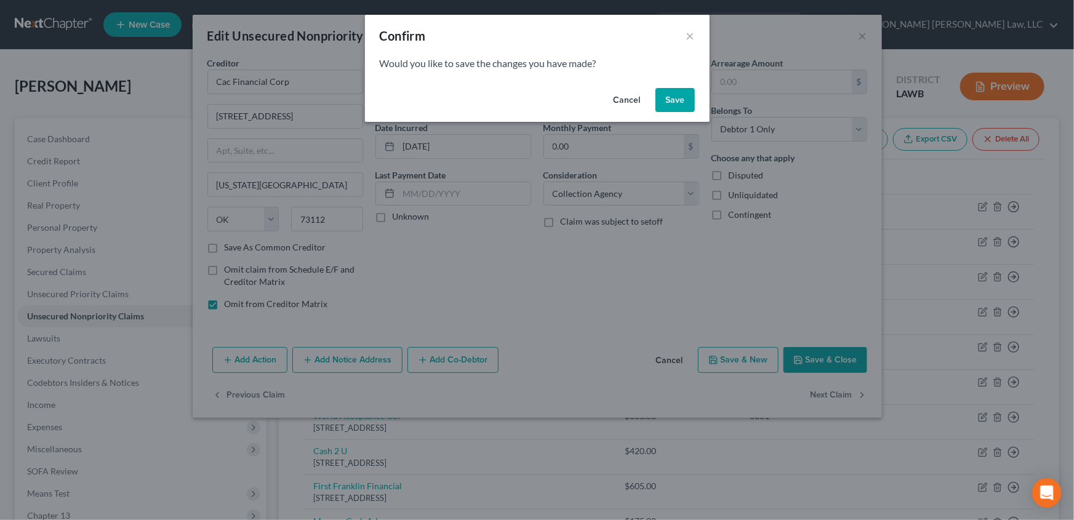
click at [679, 103] on button "Save" at bounding box center [675, 100] width 39 height 25
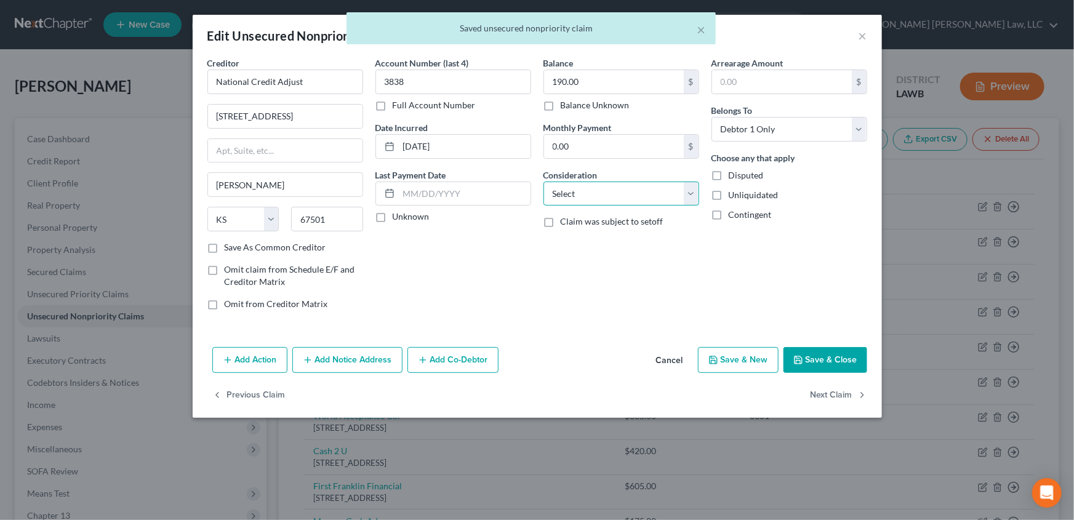
drag, startPoint x: 571, startPoint y: 191, endPoint x: 573, endPoint y: 204, distance: 13.1
click at [571, 191] on select "Select Cable / Satellite Services Collection Agency Credit Card Debt Debt Couns…" at bounding box center [622, 194] width 156 height 25
click at [544, 182] on select "Select Cable / Satellite Services Collection Agency Credit Card Debt Debt Couns…" at bounding box center [622, 194] width 156 height 25
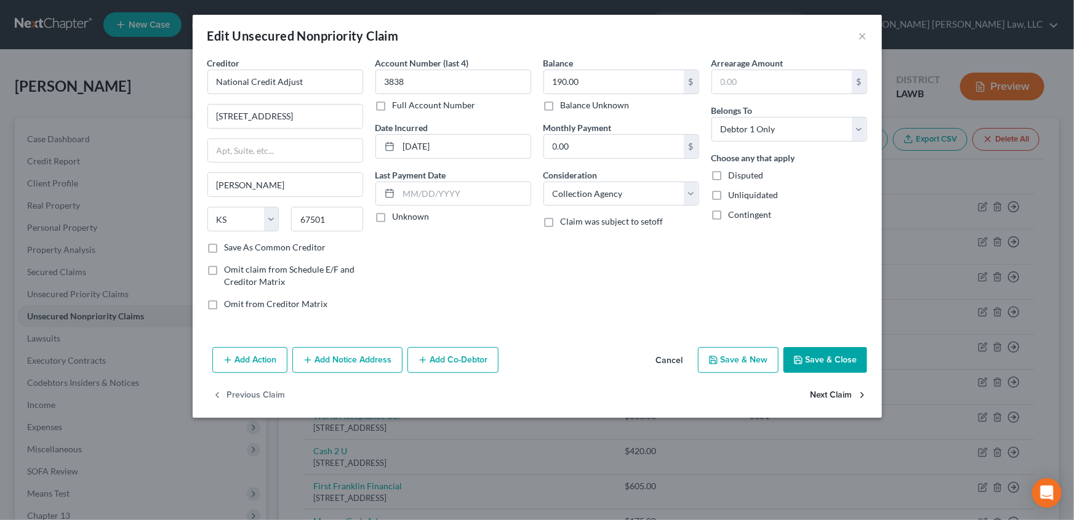
click at [821, 397] on button "Next Claim" at bounding box center [839, 396] width 57 height 26
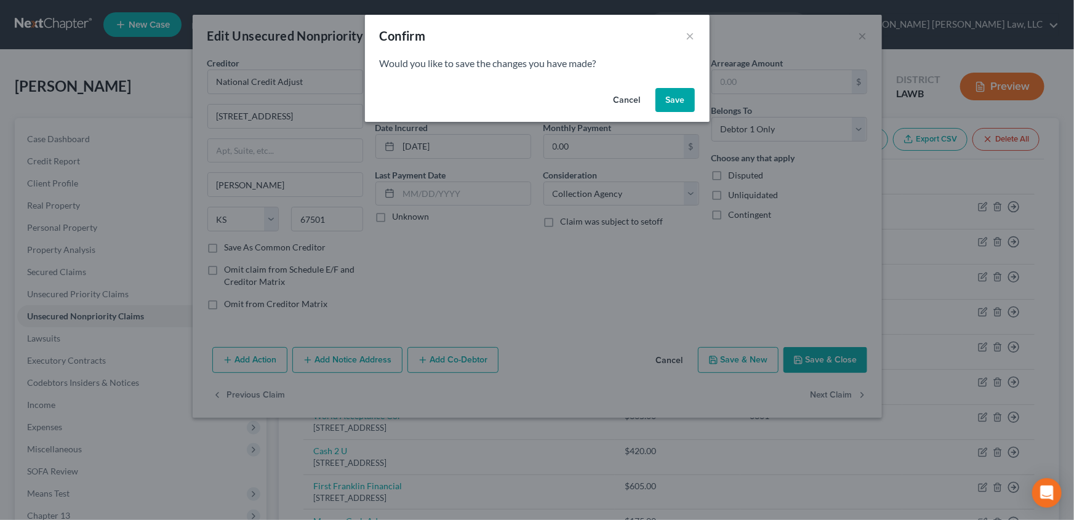
click at [665, 99] on button "Save" at bounding box center [675, 100] width 39 height 25
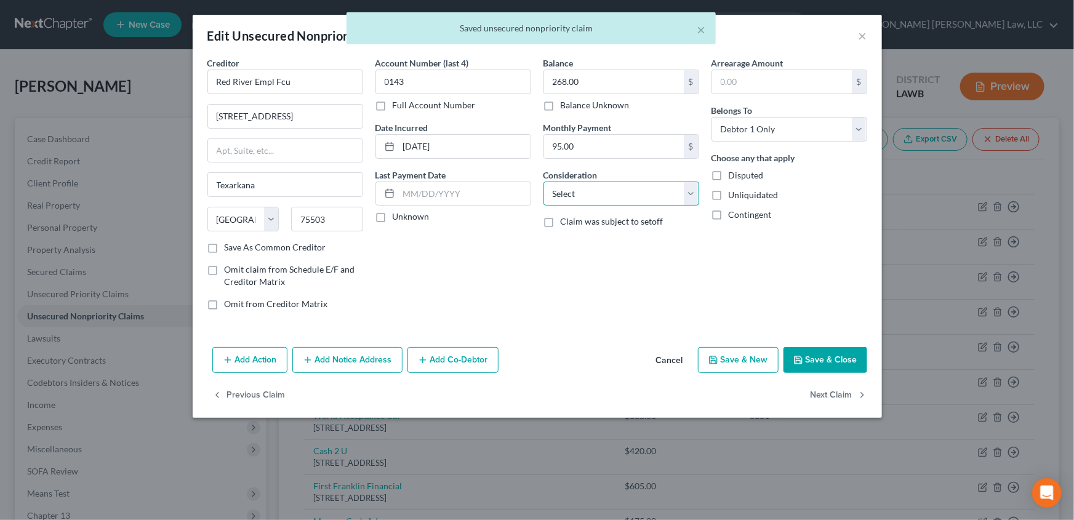
click at [560, 190] on select "Select Cable / Satellite Services Collection Agency Credit Card Debt Debt Couns…" at bounding box center [622, 194] width 156 height 25
click at [544, 182] on select "Select Cable / Satellite Services Collection Agency Credit Card Debt Debt Couns…" at bounding box center [622, 194] width 156 height 25
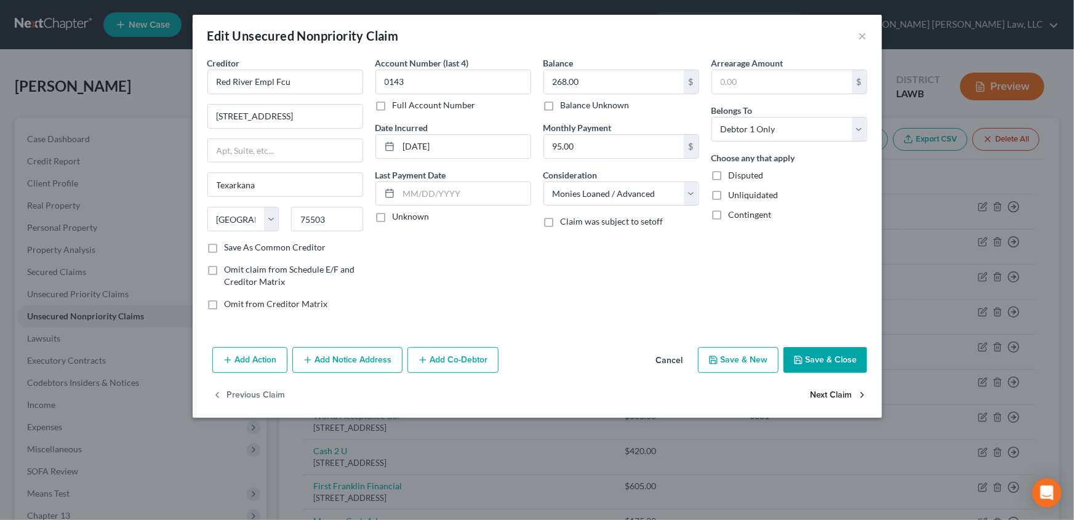
click at [831, 395] on button "Next Claim" at bounding box center [839, 396] width 57 height 26
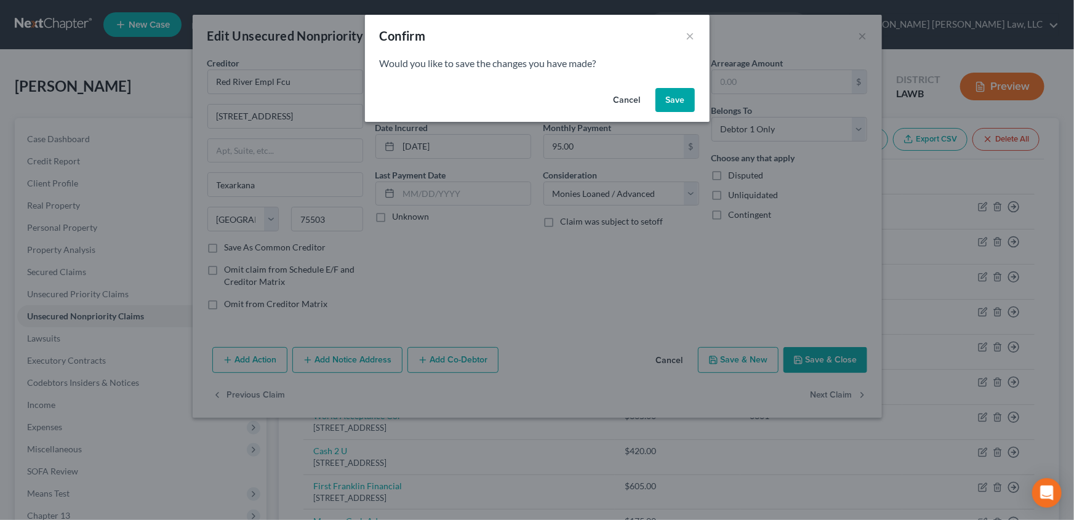
click at [669, 102] on button "Save" at bounding box center [675, 100] width 39 height 25
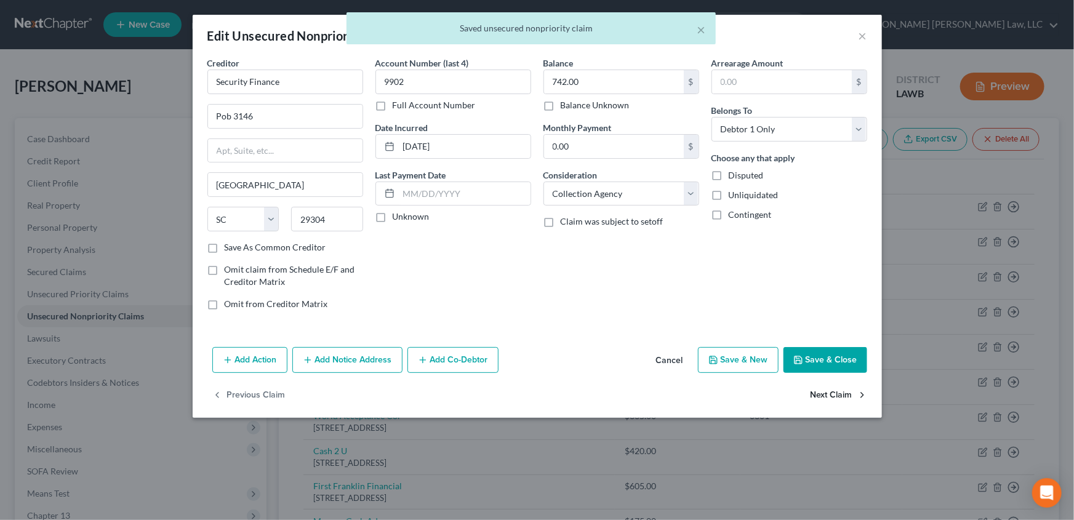
click at [837, 391] on button "Next Claim" at bounding box center [839, 396] width 57 height 26
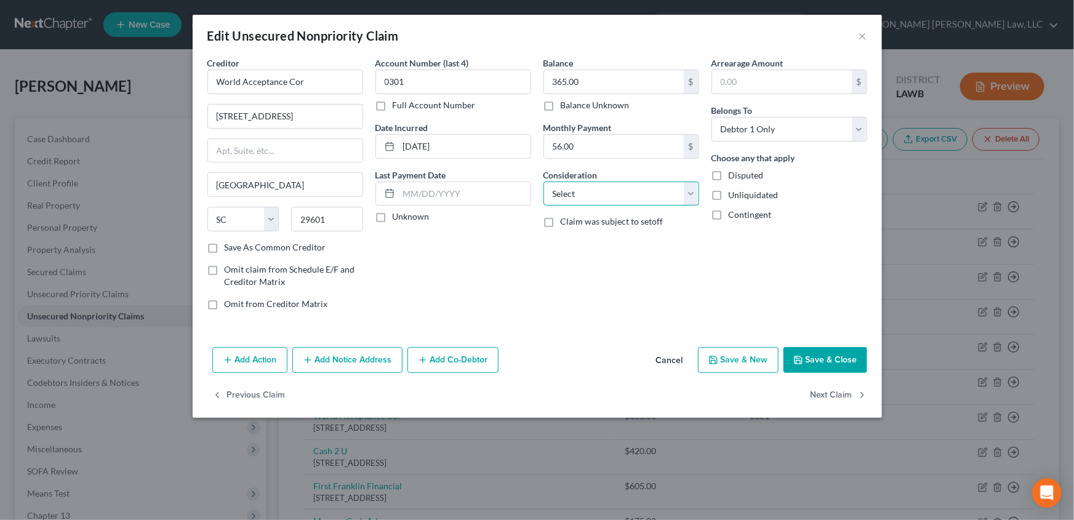
drag, startPoint x: 578, startPoint y: 193, endPoint x: 578, endPoint y: 204, distance: 10.5
click at [578, 193] on select "Select Cable / Satellite Services Collection Agency Credit Card Debt Debt Couns…" at bounding box center [622, 194] width 156 height 25
click at [544, 182] on select "Select Cable / Satellite Services Collection Agency Credit Card Debt Debt Couns…" at bounding box center [622, 194] width 156 height 25
click at [820, 394] on button "Next Claim" at bounding box center [839, 396] width 57 height 26
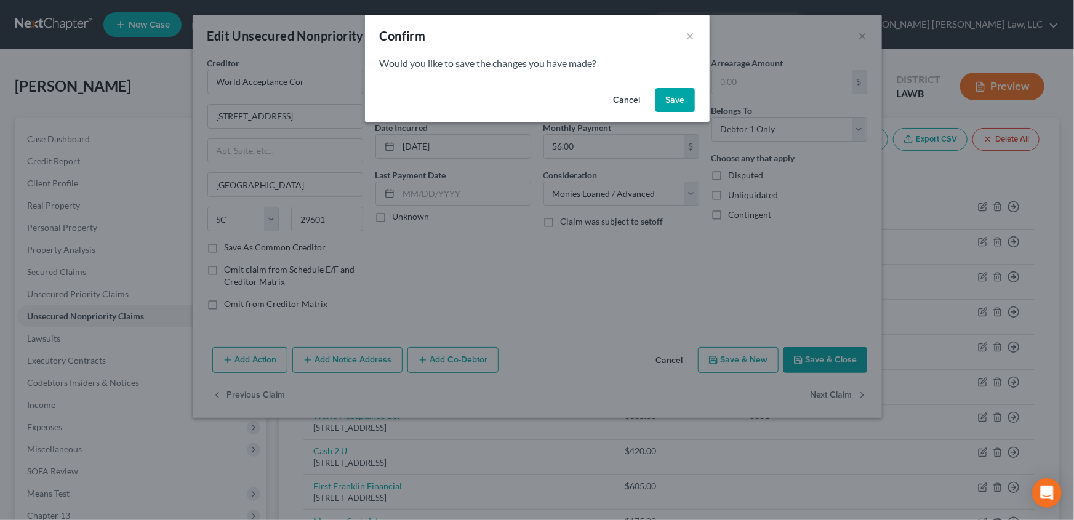
click at [675, 103] on button "Save" at bounding box center [675, 100] width 39 height 25
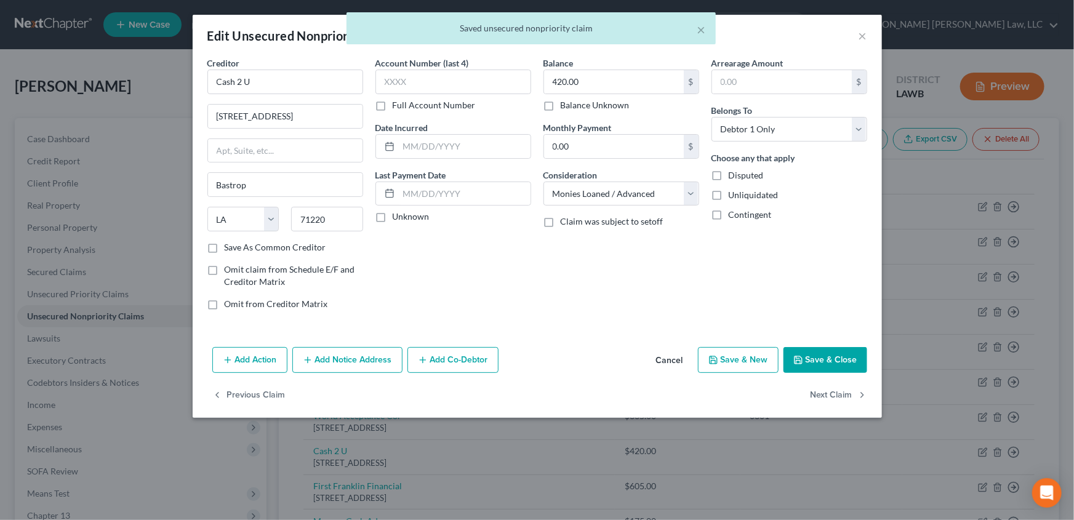
click at [844, 365] on button "Save & Close" at bounding box center [826, 360] width 84 height 26
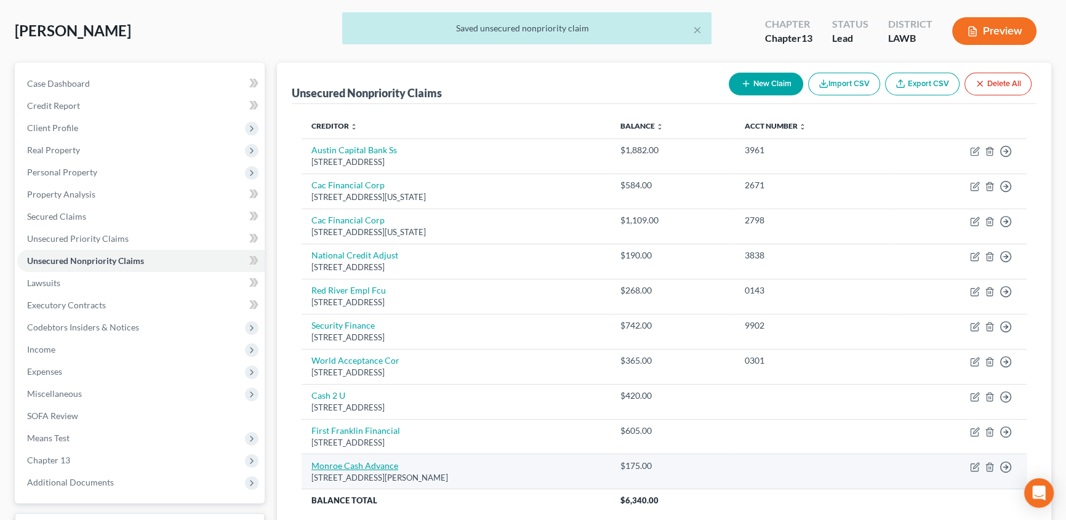
scroll to position [111, 0]
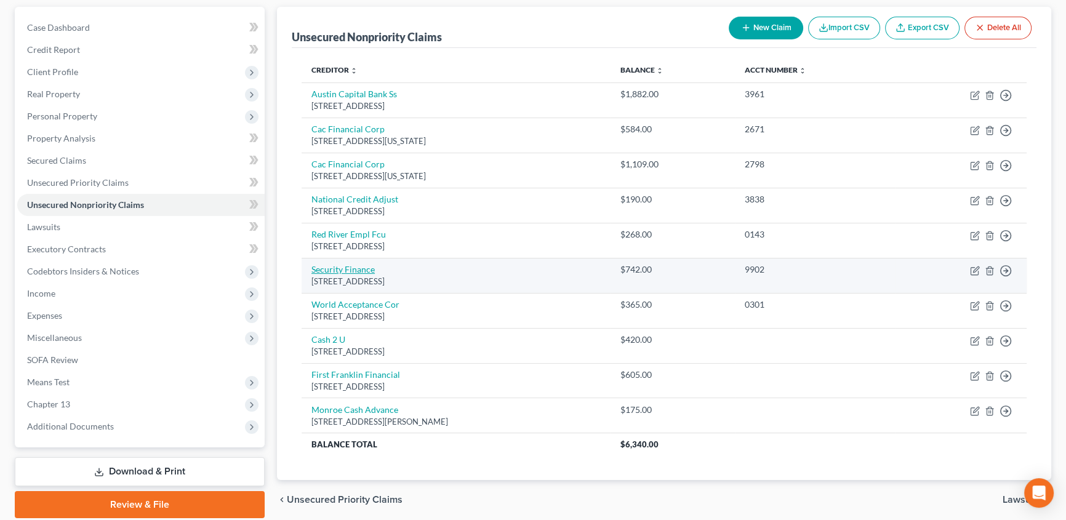
click at [336, 267] on link "Security Finance" at bounding box center [343, 269] width 63 height 10
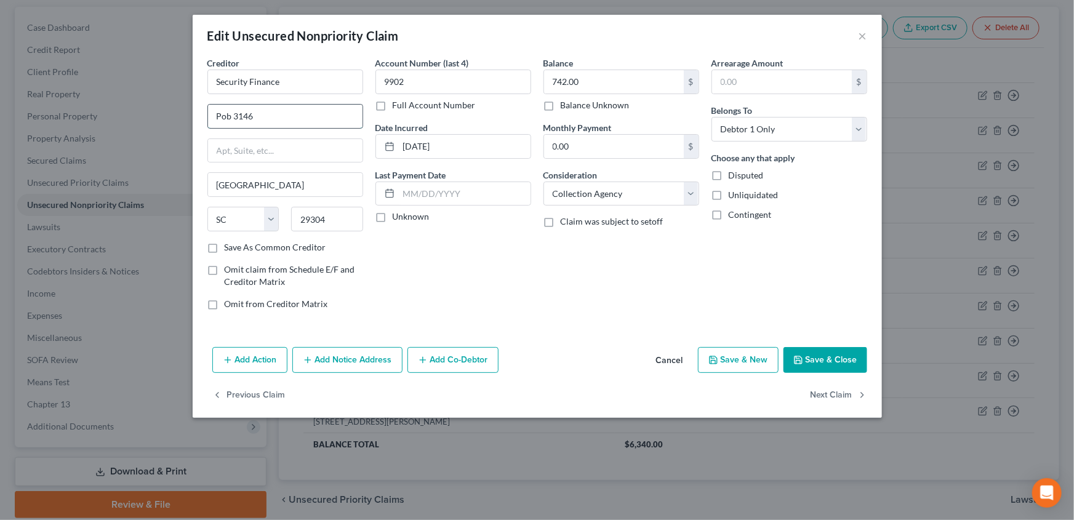
click at [228, 116] on input "Pob 3146" at bounding box center [285, 116] width 155 height 23
click at [810, 357] on button "Save & Close" at bounding box center [826, 360] width 84 height 26
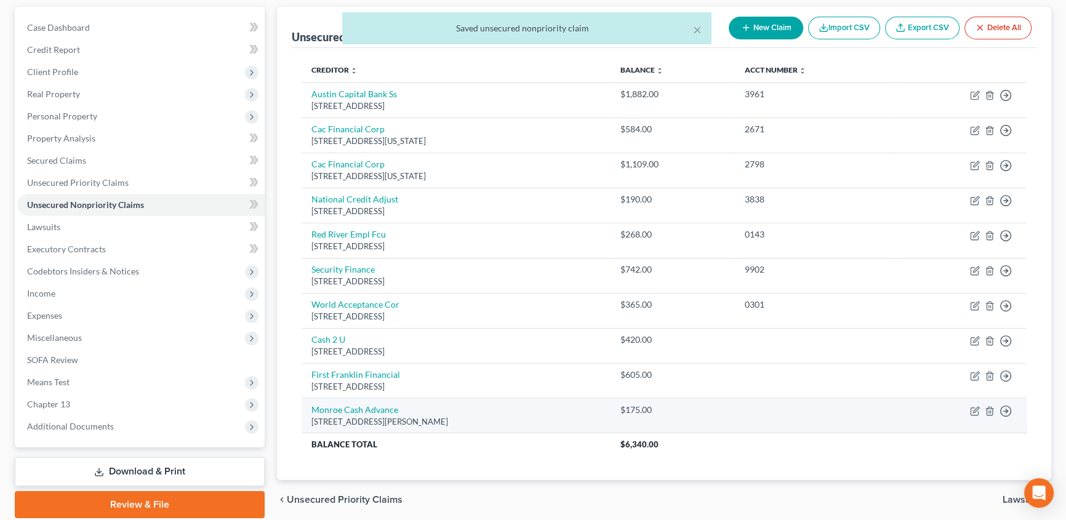
scroll to position [156, 0]
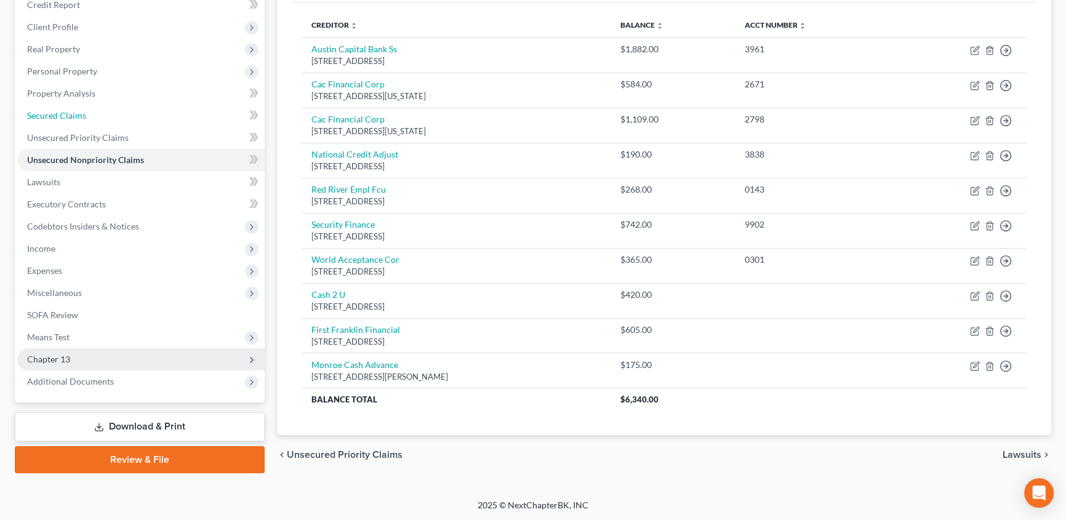
click at [53, 113] on span "Secured Claims" at bounding box center [56, 115] width 59 height 10
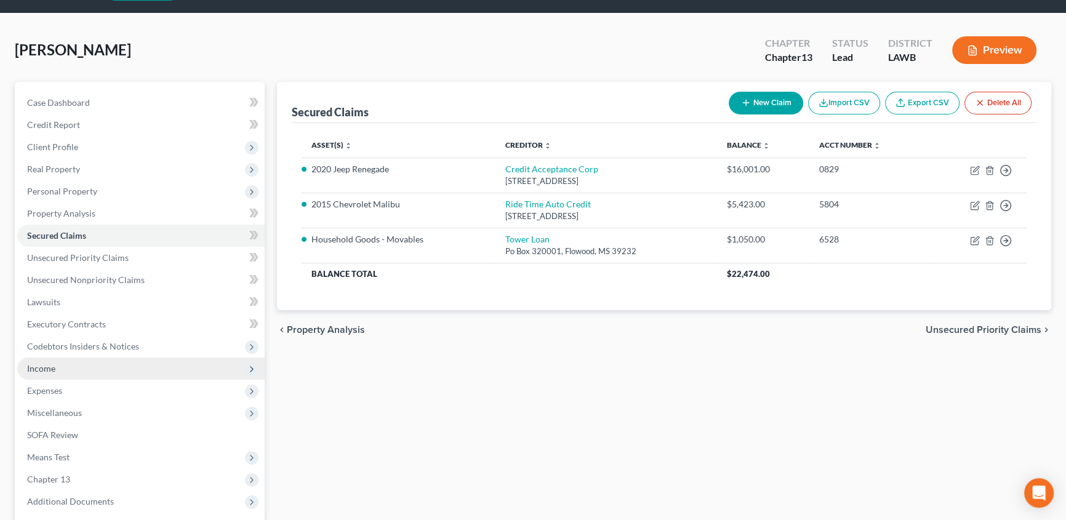
scroll to position [55, 0]
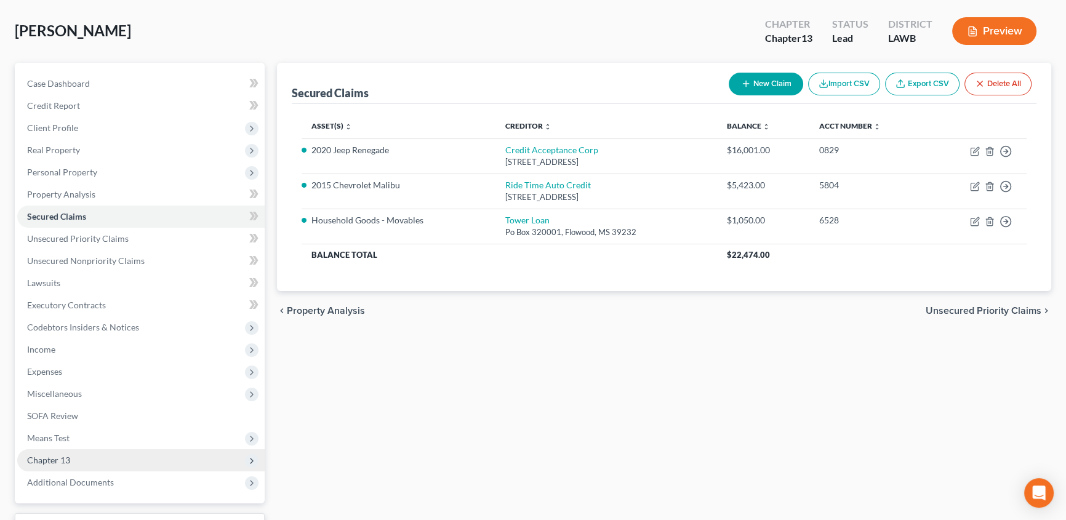
click at [43, 458] on span "Chapter 13" at bounding box center [48, 460] width 43 height 10
drag, startPoint x: 71, startPoint y: 475, endPoint x: 431, endPoint y: 440, distance: 361.2
click at [71, 475] on link "Plan Calculator" at bounding box center [153, 483] width 223 height 22
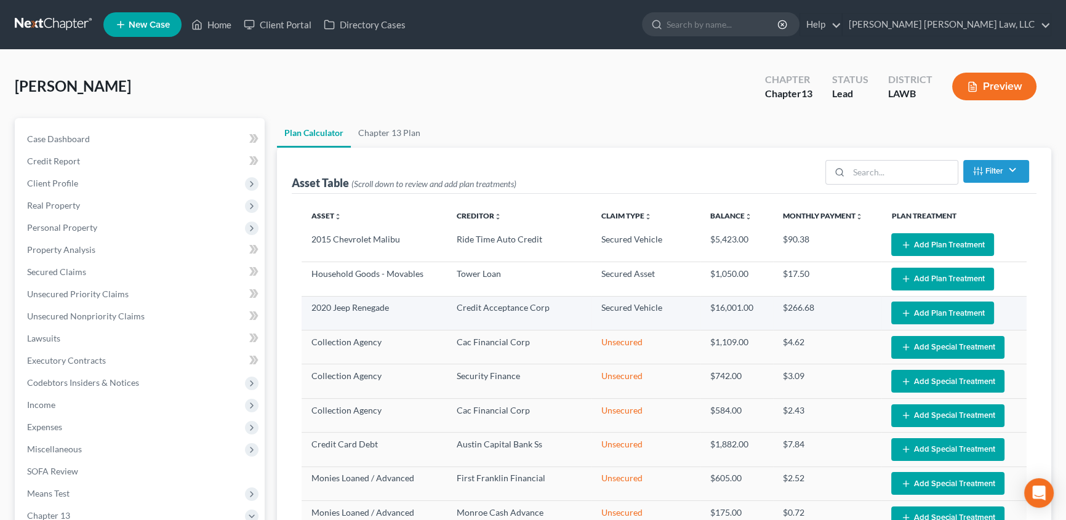
click at [926, 310] on button "Add Plan Treatment" at bounding box center [943, 313] width 103 height 23
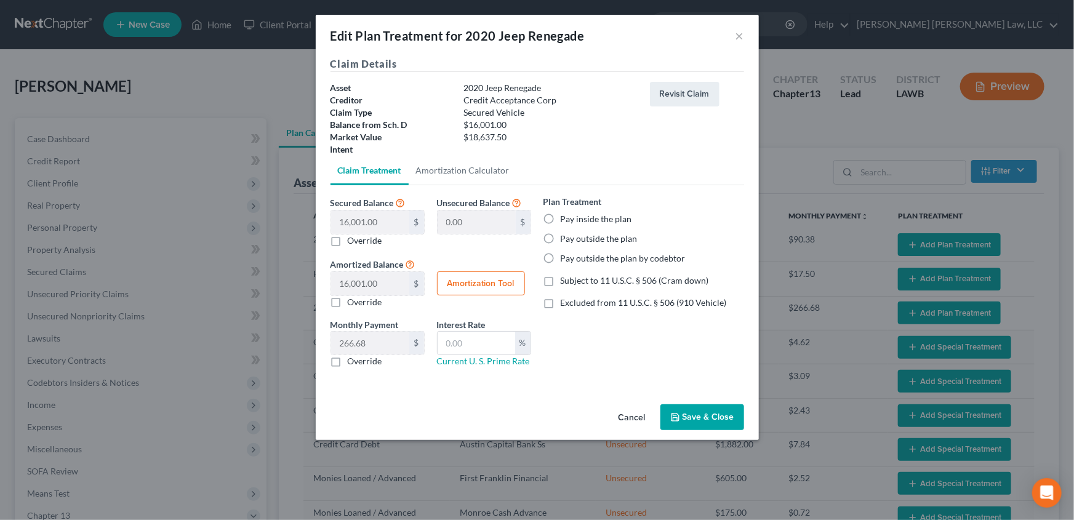
click at [561, 258] on label "Pay outside the plan by codebtor" at bounding box center [623, 258] width 125 height 12
click at [566, 258] on input "Pay outside the plan by codebtor" at bounding box center [570, 256] width 8 height 8
click at [696, 414] on button "Save & Close" at bounding box center [703, 418] width 84 height 26
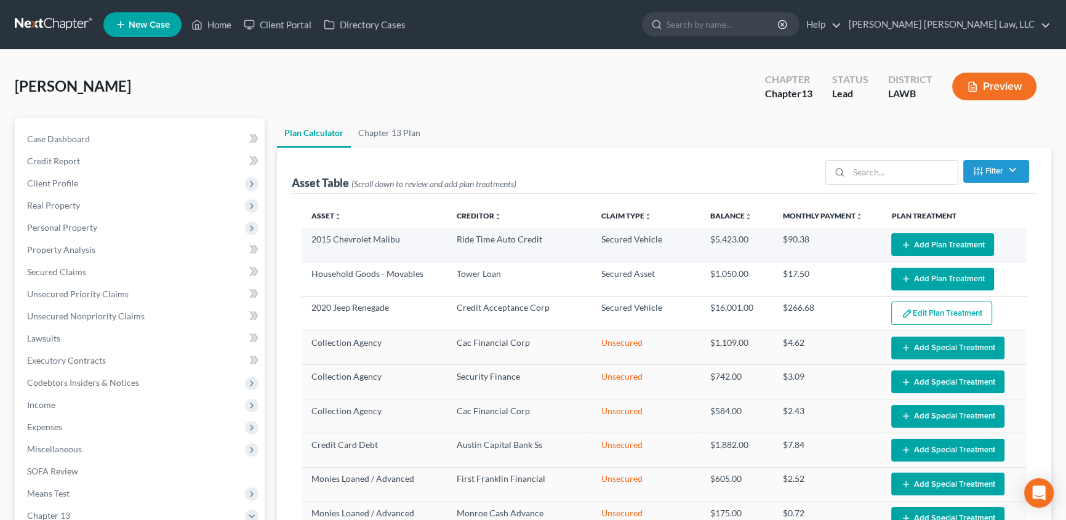
click at [925, 243] on button "Add Plan Treatment" at bounding box center [943, 244] width 103 height 23
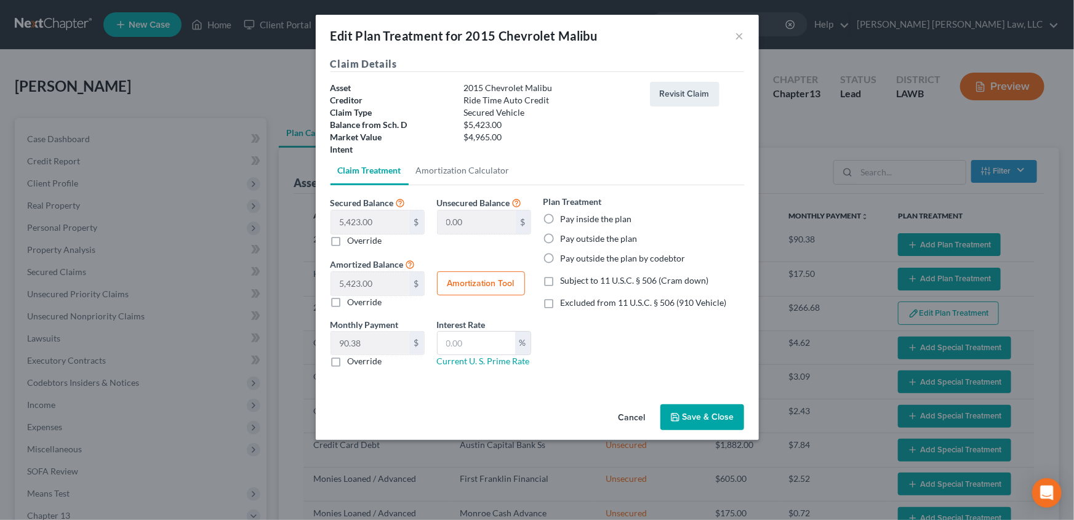
click at [561, 219] on label "Pay inside the plan" at bounding box center [596, 219] width 71 height 12
click at [566, 219] on input "Pay inside the plan" at bounding box center [570, 217] width 8 height 8
click at [561, 304] on label "Excluded from 11 U.S.C. § 506 (910 Vehicle)" at bounding box center [644, 303] width 166 height 12
click at [566, 304] on input "Excluded from 11 U.S.C. § 506 (910 Vehicle)" at bounding box center [570, 301] width 8 height 8
click at [348, 361] on label "Override" at bounding box center [365, 361] width 34 height 12
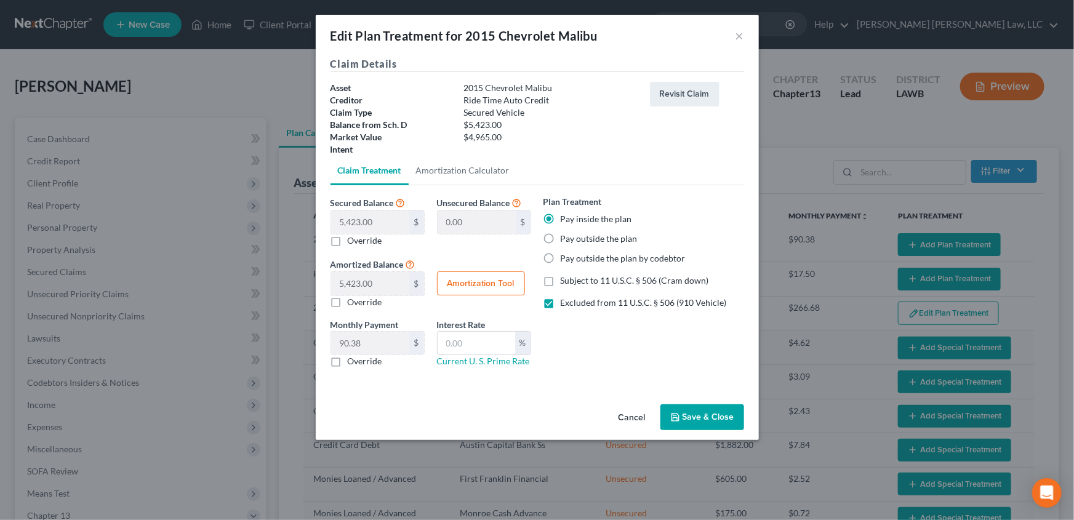
click at [353, 361] on input "Override" at bounding box center [357, 359] width 8 height 8
click at [351, 341] on input "text" at bounding box center [370, 343] width 78 height 23
click at [462, 350] on input "text" at bounding box center [477, 343] width 78 height 23
click at [680, 414] on icon "button" at bounding box center [676, 418] width 10 height 10
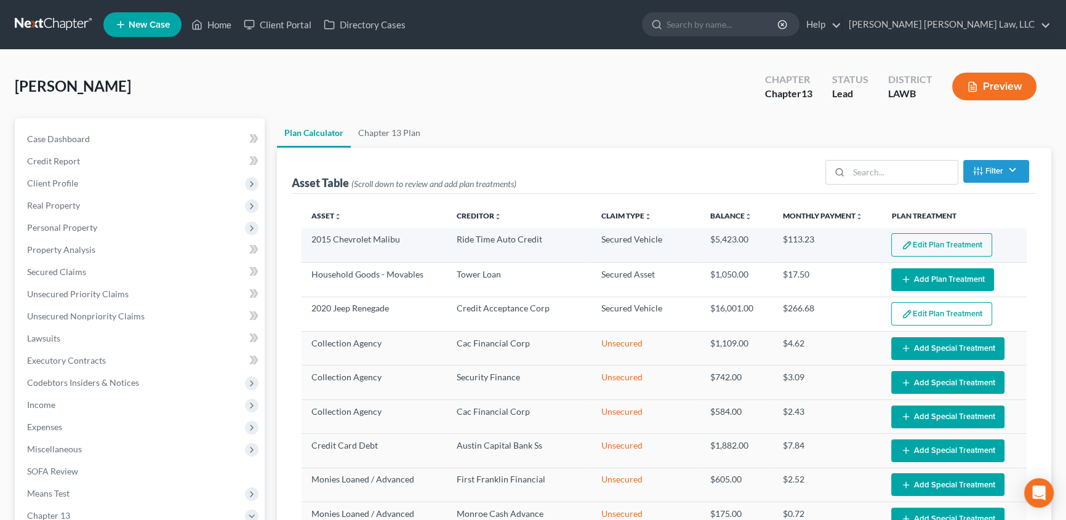
click at [916, 239] on button "Edit Plan Treatment" at bounding box center [942, 244] width 101 height 23
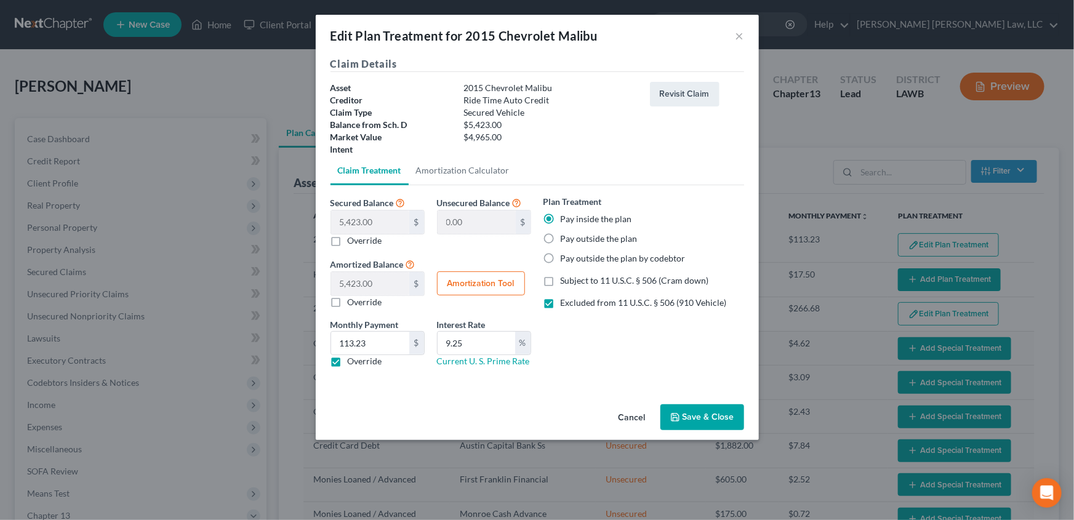
drag, startPoint x: 554, startPoint y: 282, endPoint x: 552, endPoint y: 302, distance: 19.8
click at [561, 281] on label "Subject to 11 U.S.C. § 506 (Cram down)" at bounding box center [635, 281] width 148 height 12
click at [566, 281] on input "Subject to 11 U.S.C. § 506 (Cram down)" at bounding box center [570, 279] width 8 height 8
click at [561, 303] on label "Excluded from 11 U.S.C. § 506 (910 Vehicle)" at bounding box center [644, 303] width 166 height 12
click at [566, 303] on input "Excluded from 11 U.S.C. § 506 (910 Vehicle)" at bounding box center [570, 301] width 8 height 8
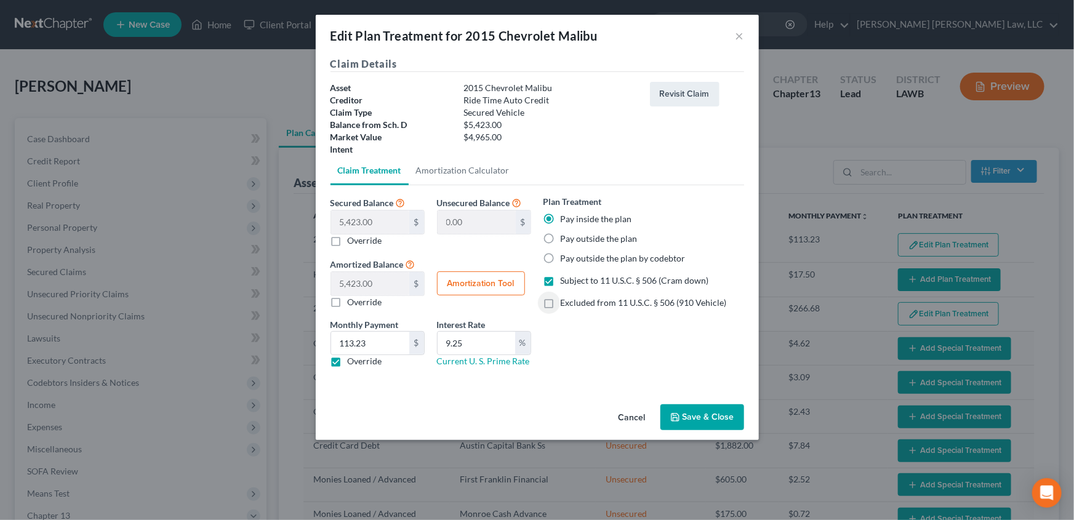
click at [709, 419] on button "Save & Close" at bounding box center [703, 418] width 84 height 26
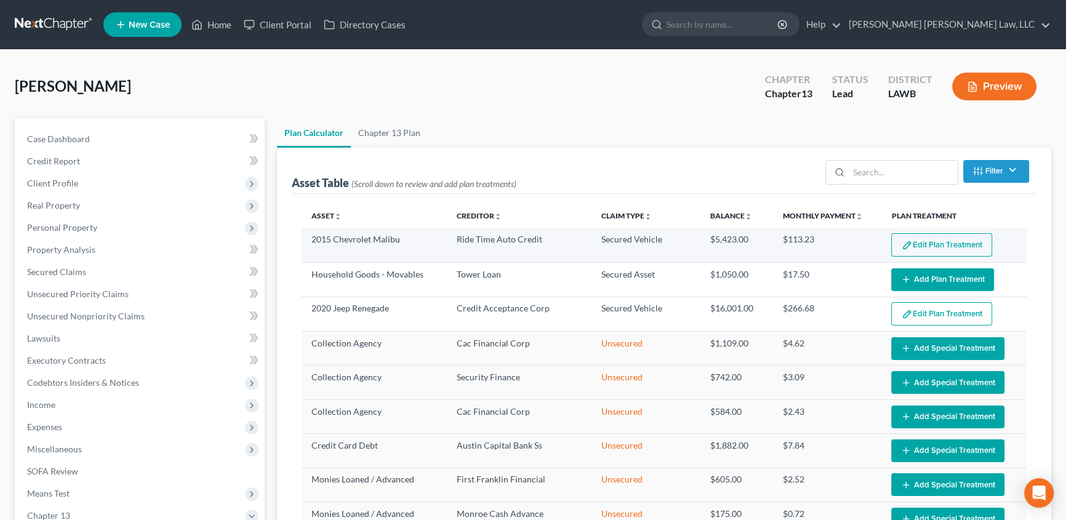
click at [906, 243] on button "Edit Plan Treatment" at bounding box center [942, 244] width 101 height 23
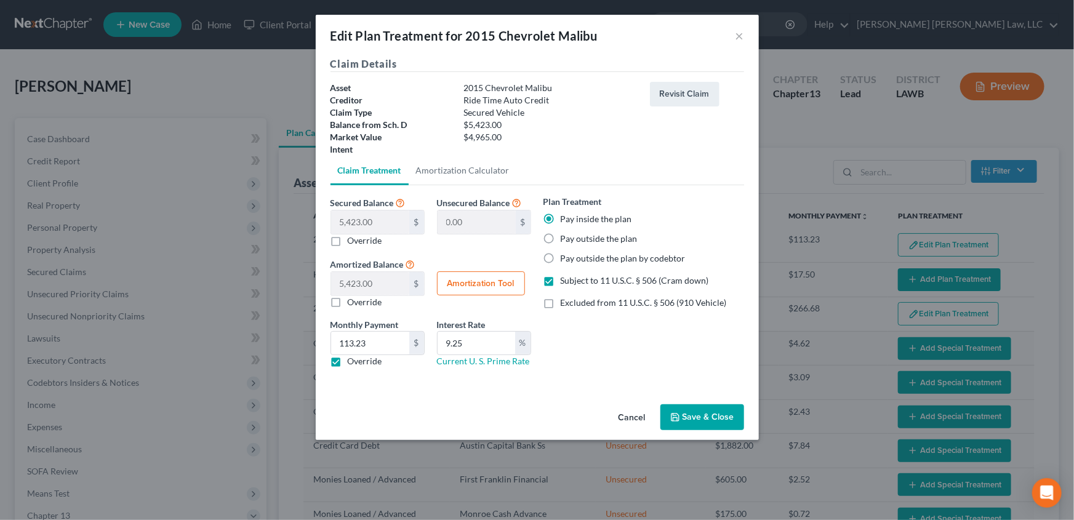
click at [348, 239] on label "Override" at bounding box center [365, 241] width 34 height 12
click at [353, 239] on input "Override" at bounding box center [357, 239] width 8 height 8
click at [340, 222] on input "0.00" at bounding box center [370, 222] width 78 height 23
click at [385, 345] on input "113.23" at bounding box center [370, 343] width 78 height 23
click at [684, 414] on button "Save & Close" at bounding box center [703, 418] width 84 height 26
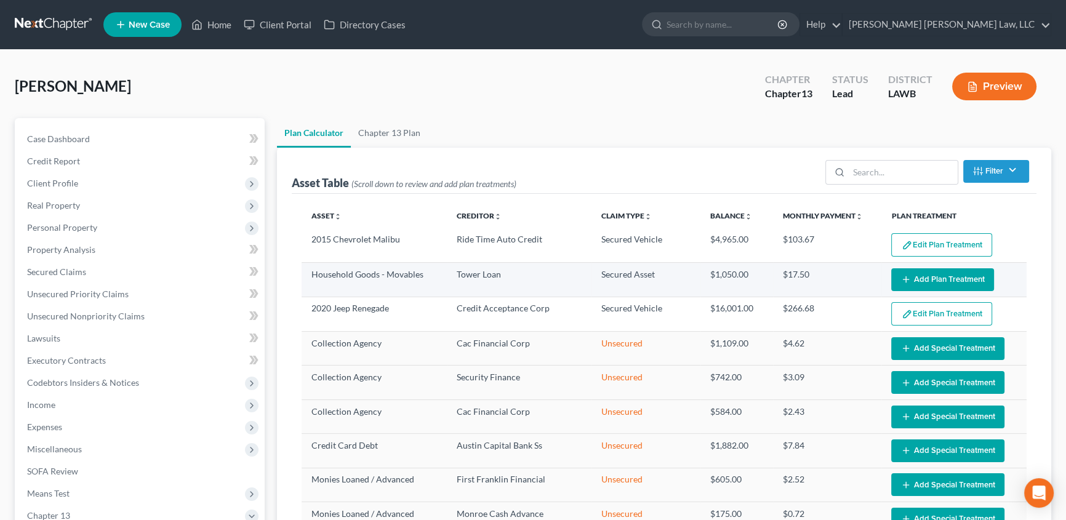
click at [911, 272] on button "Add Plan Treatment" at bounding box center [943, 279] width 103 height 23
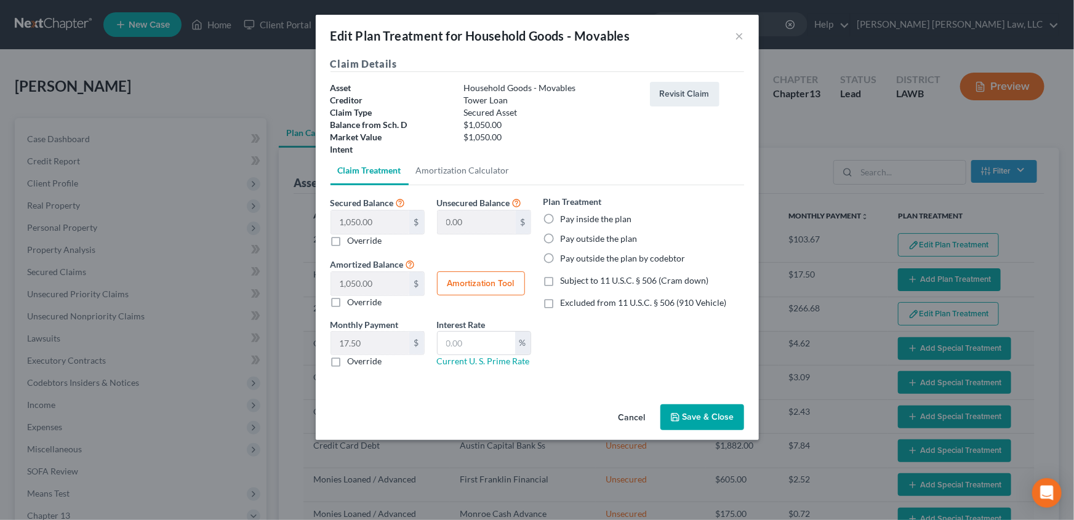
click at [561, 217] on label "Pay inside the plan" at bounding box center [596, 219] width 71 height 12
click at [566, 217] on input "Pay inside the plan" at bounding box center [570, 217] width 8 height 8
click at [561, 283] on label "Subject to 11 U.S.C. § 506 (Cram down)" at bounding box center [635, 281] width 148 height 12
click at [566, 283] on input "Subject to 11 U.S.C. § 506 (Cram down)" at bounding box center [570, 279] width 8 height 8
click at [348, 359] on label "Override" at bounding box center [365, 361] width 34 height 12
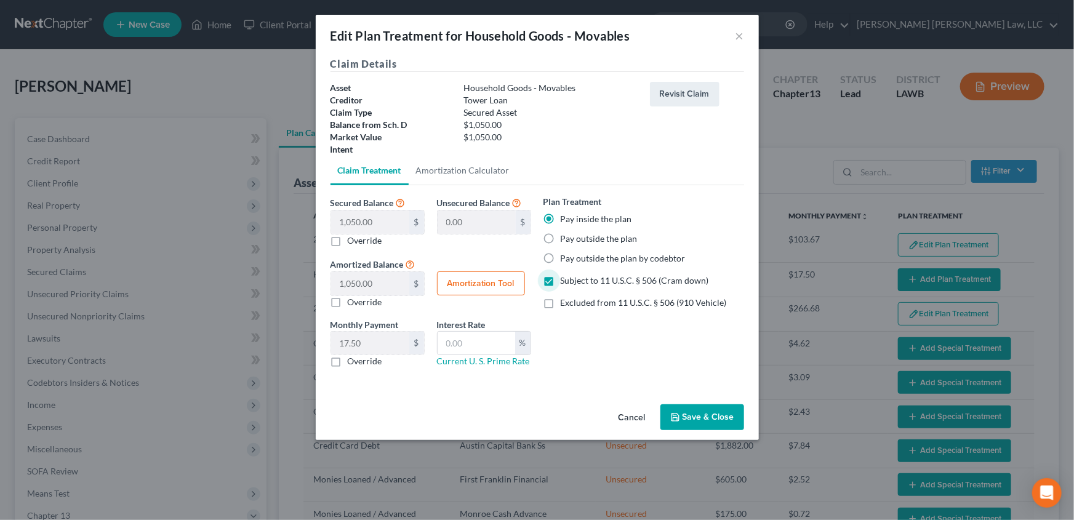
click at [353, 359] on input "Override" at bounding box center [357, 359] width 8 height 8
click at [352, 342] on input "text" at bounding box center [370, 343] width 78 height 23
click at [464, 348] on input "text" at bounding box center [477, 343] width 78 height 23
click at [688, 409] on button "Save & Close" at bounding box center [703, 418] width 84 height 26
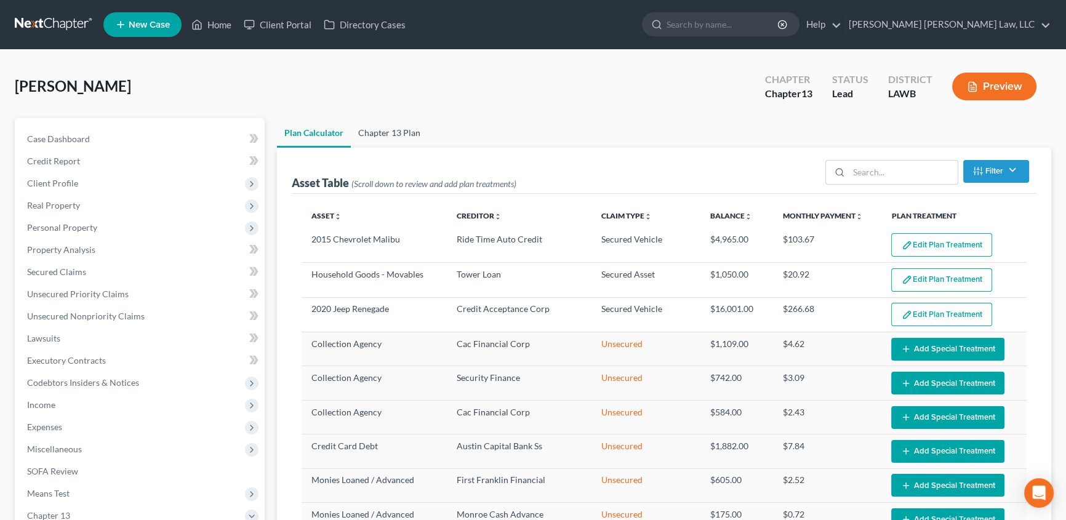
click at [403, 131] on link "Chapter 13 Plan" at bounding box center [389, 133] width 77 height 30
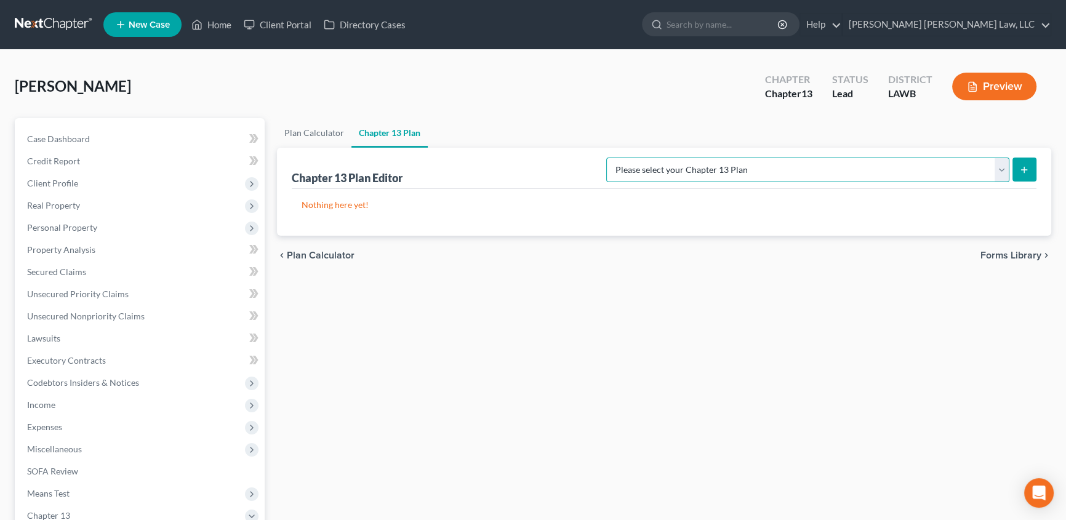
drag, startPoint x: 891, startPoint y: 171, endPoint x: 926, endPoint y: 180, distance: 36.1
click at [891, 171] on select "Please select your Chapter 13 Plan [PERSON_NAME] Custom Plan (Revised [DATE]) […" at bounding box center [808, 170] width 403 height 25
click at [735, 158] on select "Please select your Chapter 13 Plan [PERSON_NAME] Custom Plan (Revised [DATE]) […" at bounding box center [808, 170] width 403 height 25
click at [1021, 166] on icon "submit" at bounding box center [1025, 170] width 10 height 10
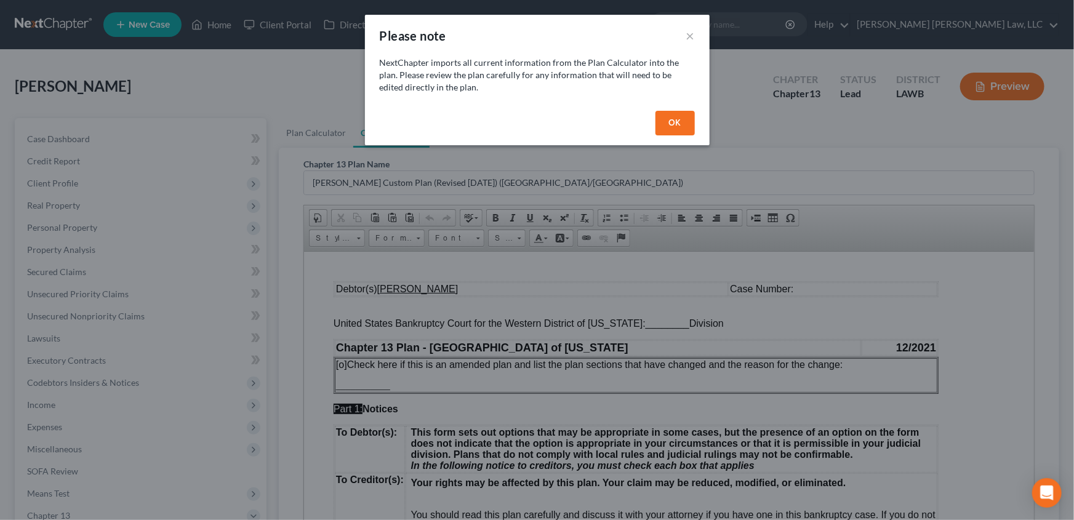
click at [674, 128] on button "OK" at bounding box center [675, 123] width 39 height 25
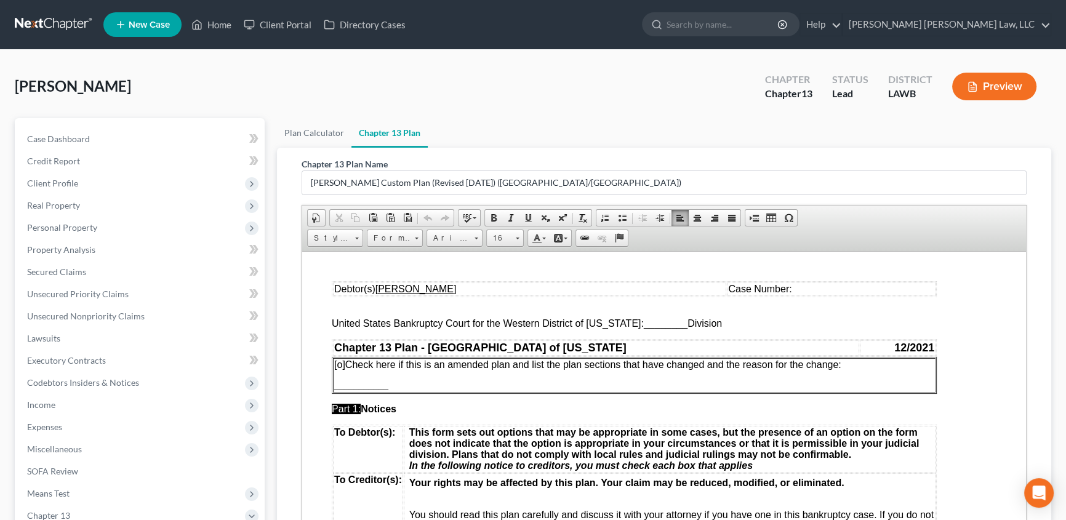
drag, startPoint x: 635, startPoint y: 323, endPoint x: 703, endPoint y: 327, distance: 67.9
click at [644, 324] on span "________" at bounding box center [666, 323] width 44 height 10
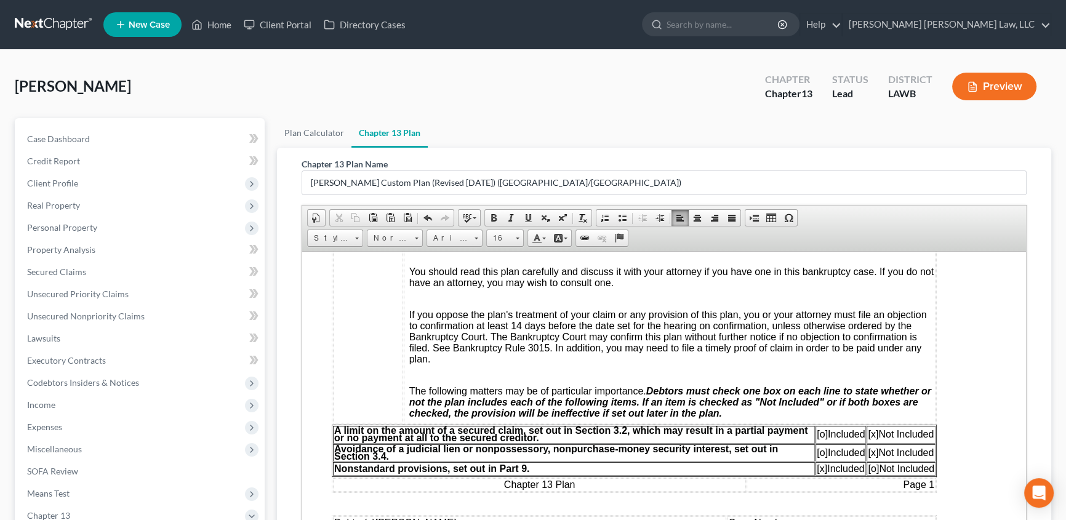
scroll to position [280, 0]
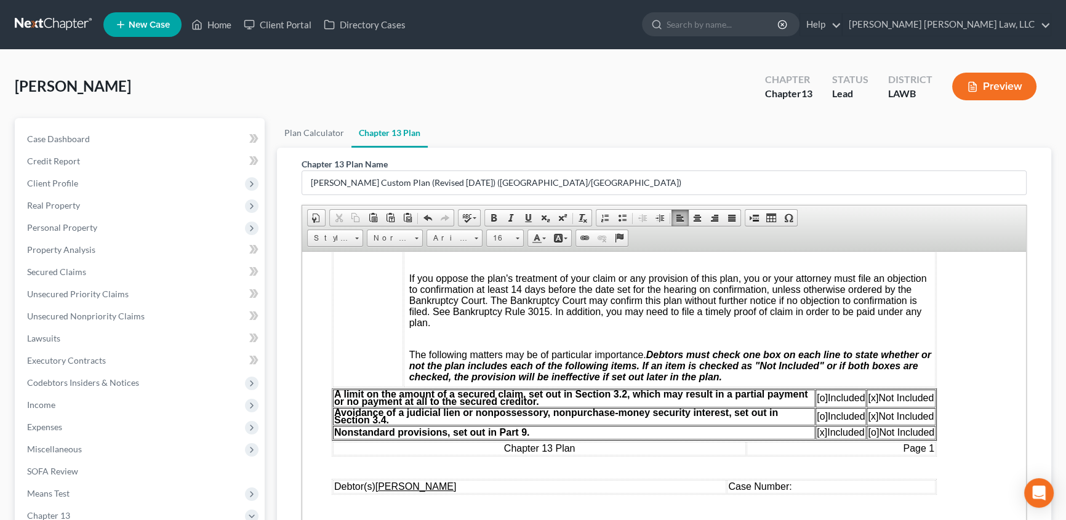
click at [817, 403] on span "[o]" at bounding box center [822, 397] width 11 height 10
click at [871, 403] on span "[x]" at bounding box center [873, 397] width 10 height 10
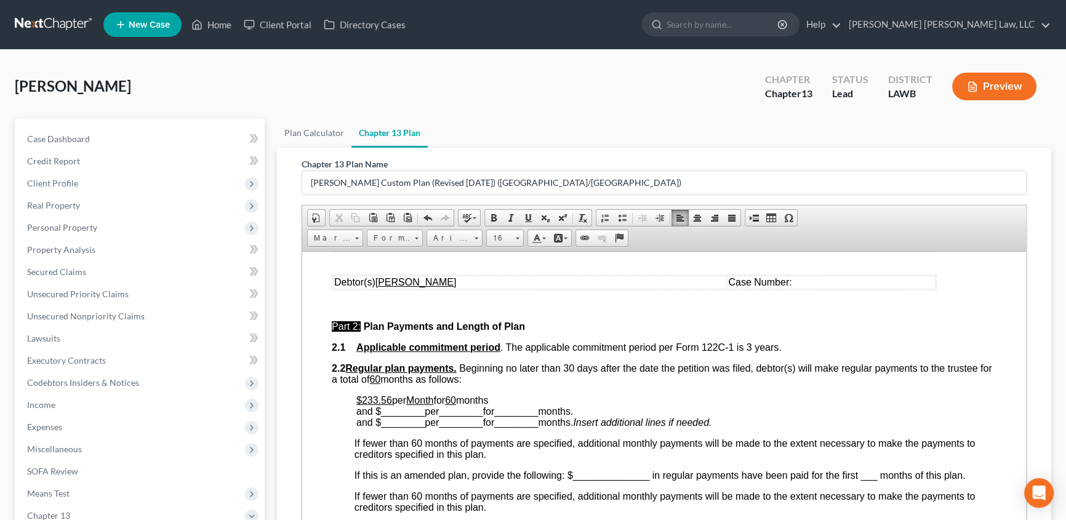
scroll to position [504, 0]
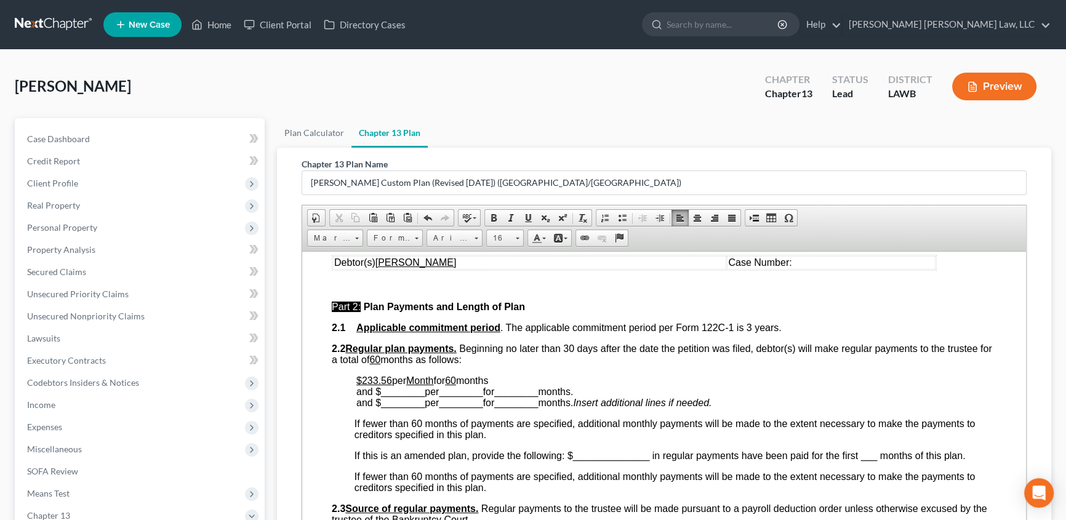
drag, startPoint x: 367, startPoint y: 398, endPoint x: 441, endPoint y: 401, distance: 74.5
click at [367, 385] on u "$233.56" at bounding box center [375, 380] width 36 height 10
click at [523, 398] on p "$251.00 per Month for 60 months and $ ________ per ________ for ________ months…" at bounding box center [677, 391] width 640 height 33
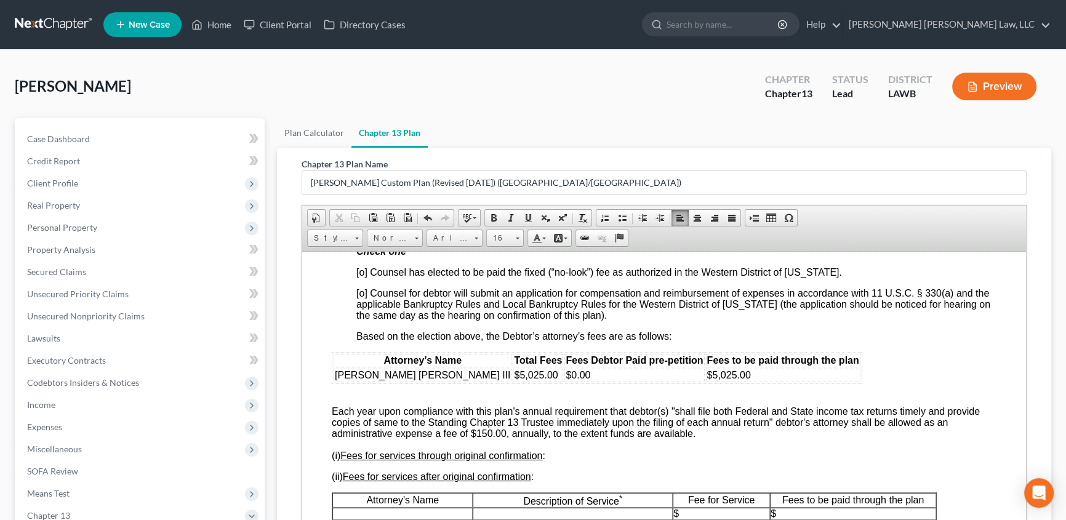
scroll to position [2183, 0]
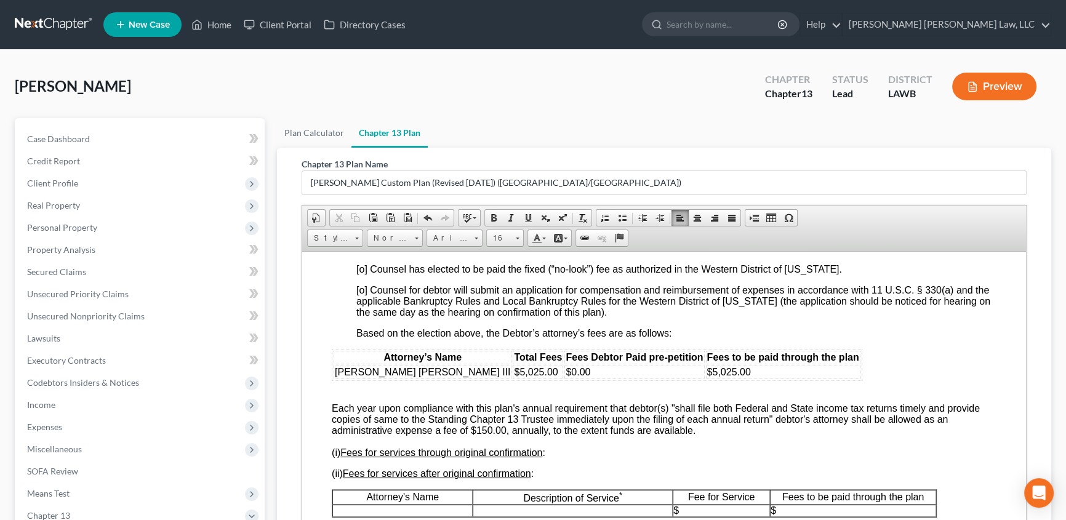
click at [363, 274] on span "[o] Counsel has elected to be paid the fixed (“no-look”) fee as authorized in t…" at bounding box center [600, 269] width 486 height 10
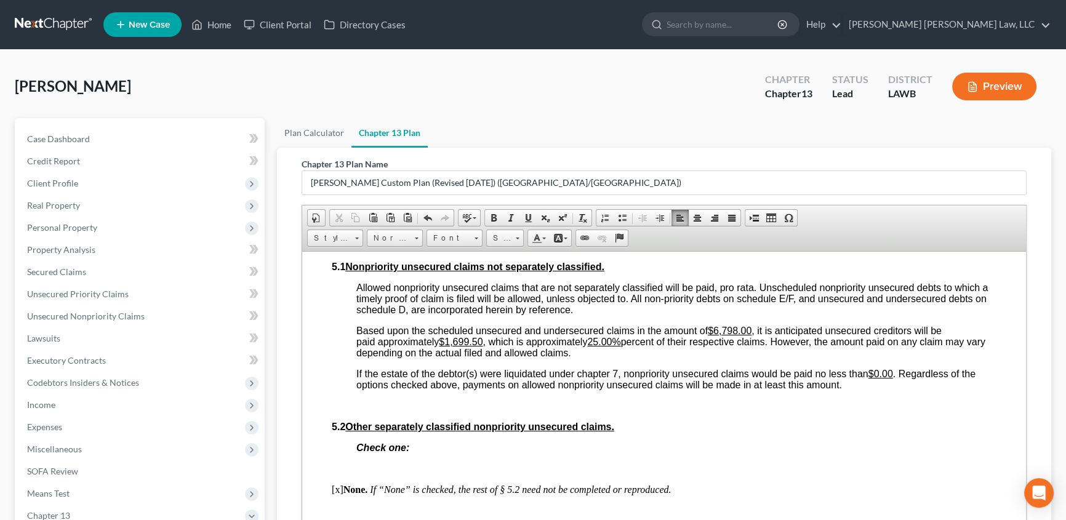
scroll to position [3023, 0]
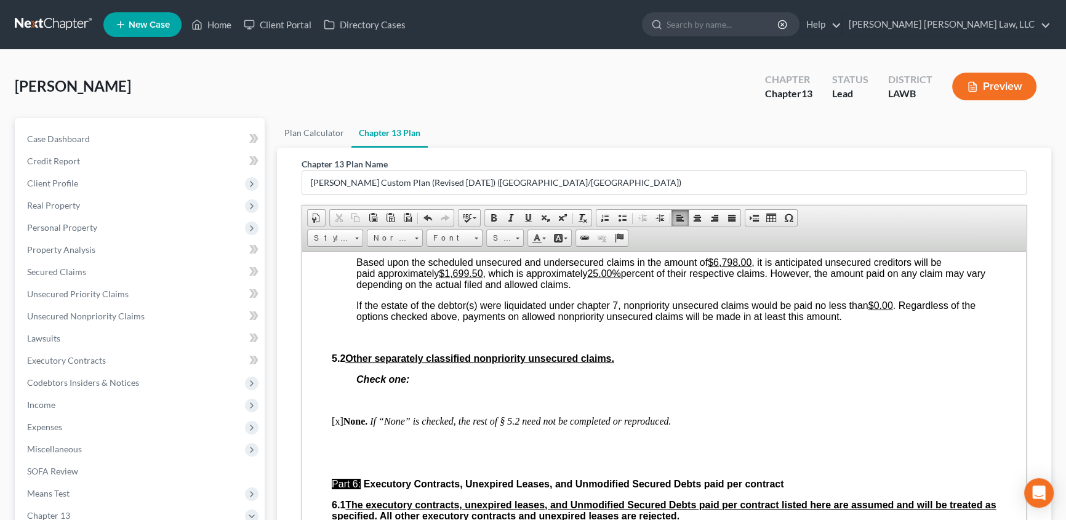
click at [726, 267] on u "$6,798.00" at bounding box center [730, 262] width 44 height 10
click at [447, 278] on u "$1,699.50" at bounding box center [461, 273] width 44 height 10
drag, startPoint x: 605, startPoint y: 416, endPoint x: 636, endPoint y: 436, distance: 36.9
click at [605, 278] on u "25.00%" at bounding box center [590, 273] width 33 height 10
click at [601, 278] on u "25.00.85%" at bounding box center [597, 273] width 47 height 10
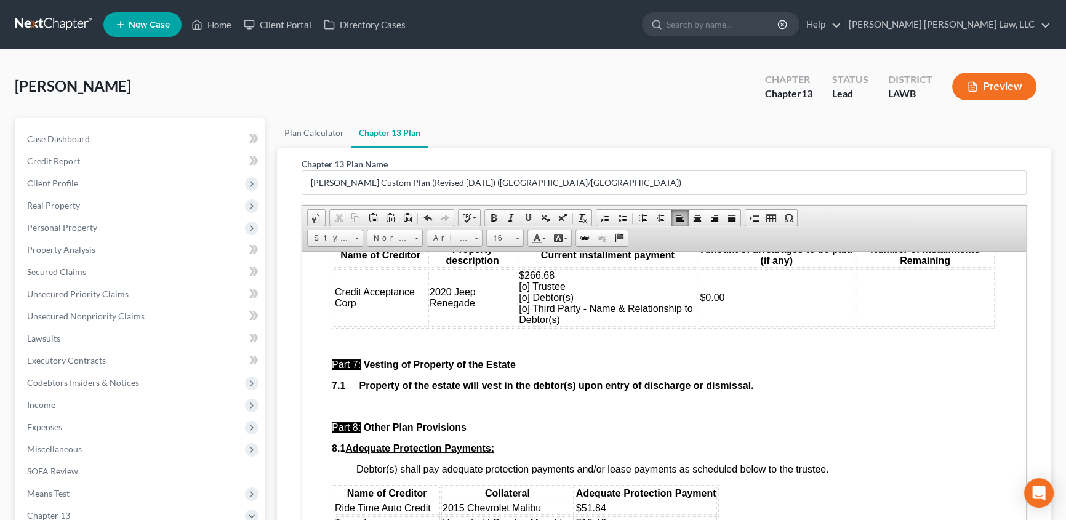
scroll to position [3414, 0]
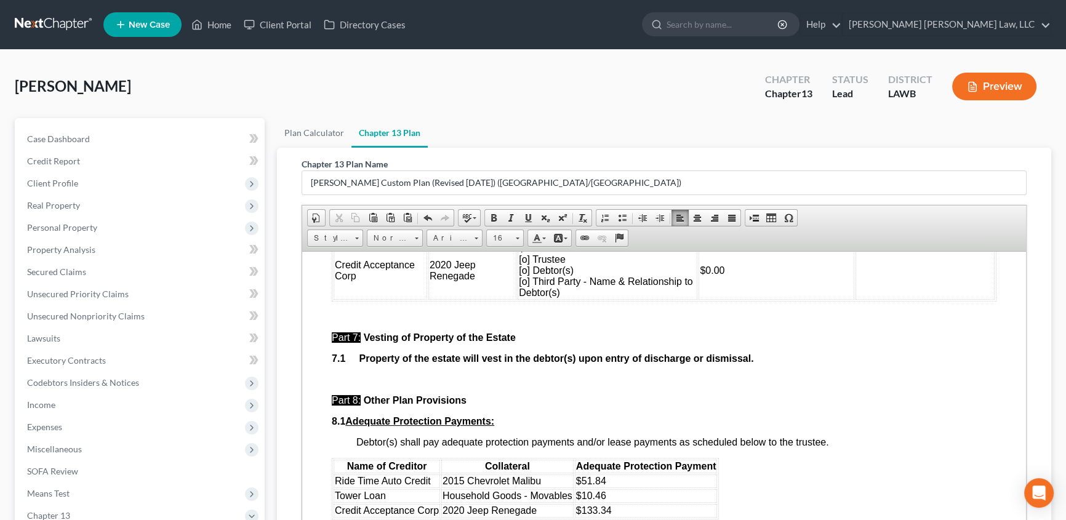
click at [520, 297] on span "$266.68 [o] Trustee [o] Debtor(s) [o] Third Party - Name & Relationship to Debt…" at bounding box center [606, 270] width 174 height 55
click at [589, 297] on span "$266.68 [o] Trustee [o] Debtor(s) [x] Third Party - Name & Relationship to Debt…" at bounding box center [606, 270] width 174 height 55
click at [852, 299] on td at bounding box center [923, 270] width 143 height 58
click at [742, 299] on td "$0.00" at bounding box center [770, 270] width 161 height 58
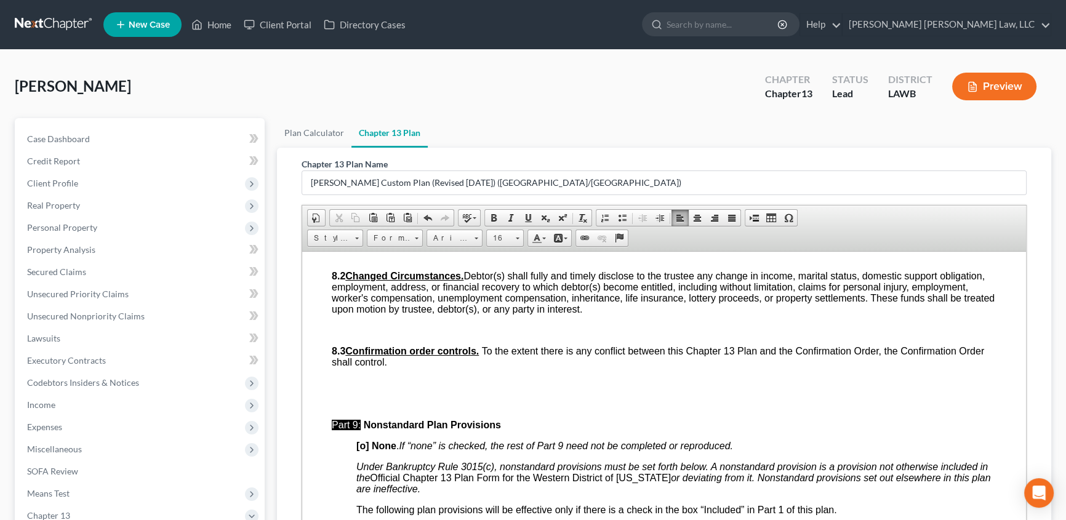
scroll to position [3694, 0]
drag, startPoint x: 345, startPoint y: 344, endPoint x: 626, endPoint y: 391, distance: 284.8
click at [626, 239] on table "Name of Creditor Collateral Adequate Protection Payment Ride Time Auto Credit 2…" at bounding box center [525, 208] width 387 height 62
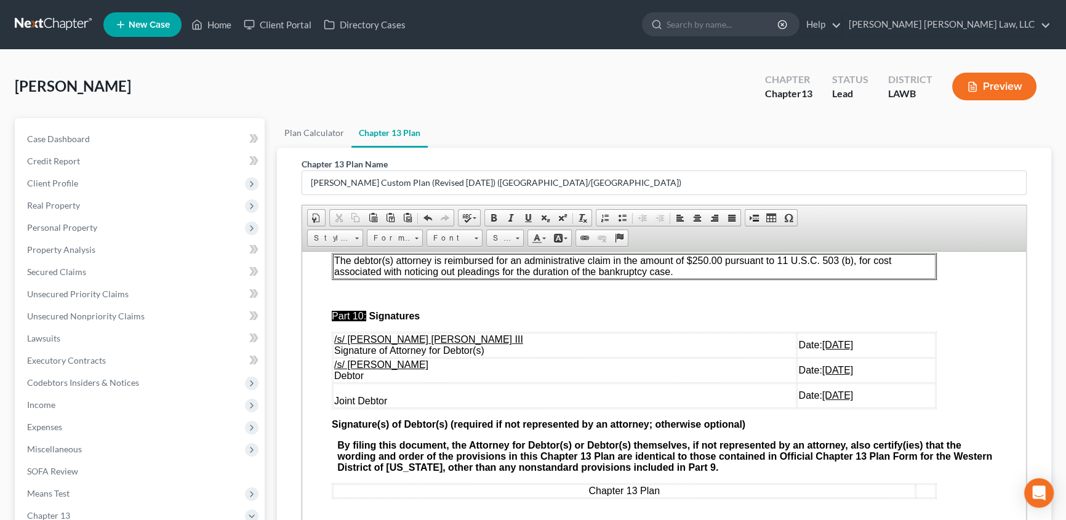
click at [693, 277] on p "The debtor(s) attorney is reimbursed for an administrative claim in the amount …" at bounding box center [634, 266] width 600 height 22
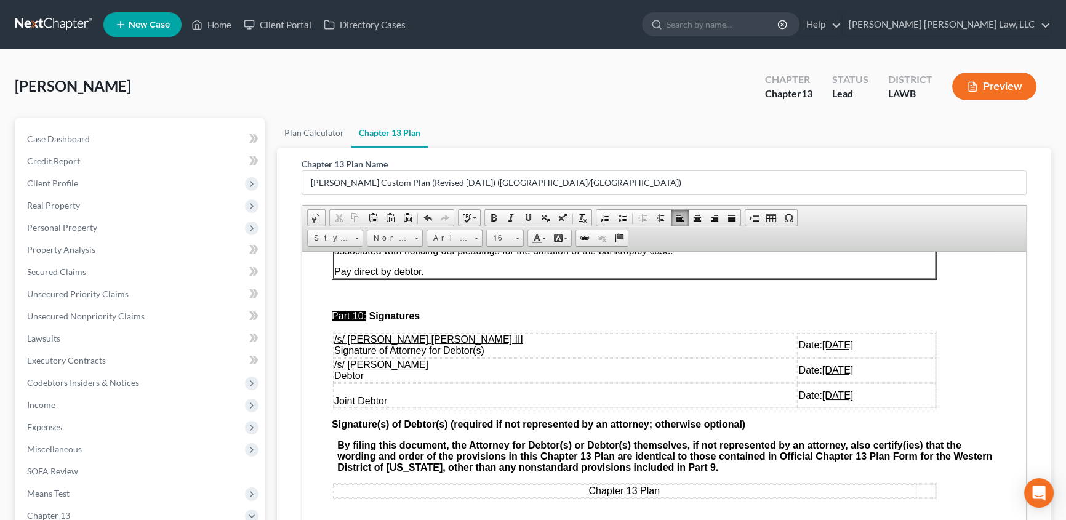
scroll to position [4064, 0]
drag, startPoint x: 334, startPoint y: 394, endPoint x: 825, endPoint y: 411, distance: 491.1
click at [825, 408] on tbody "/s/ [PERSON_NAME] [PERSON_NAME] III Signature of Attorney for Debtor(s) Date: […" at bounding box center [634, 370] width 603 height 75
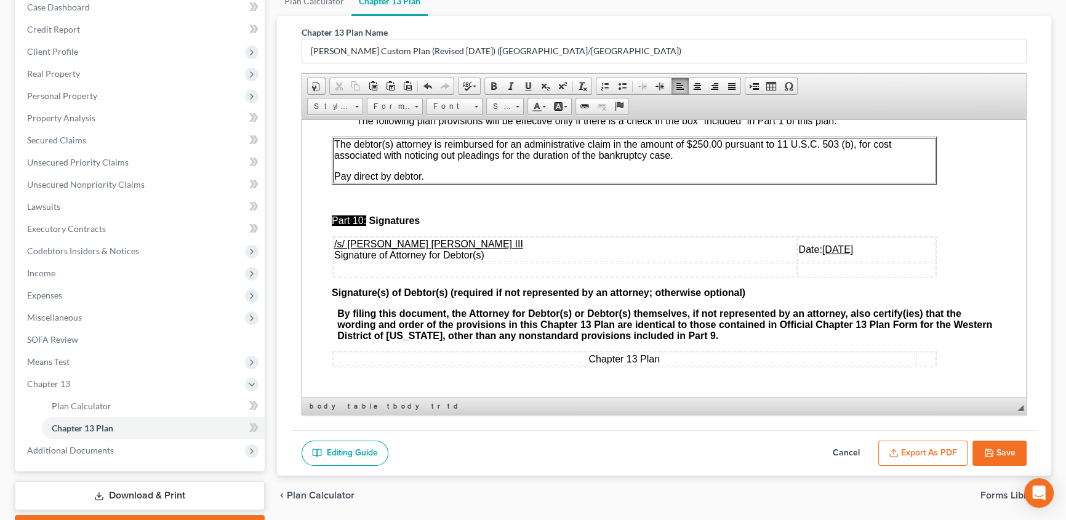
scroll to position [167, 0]
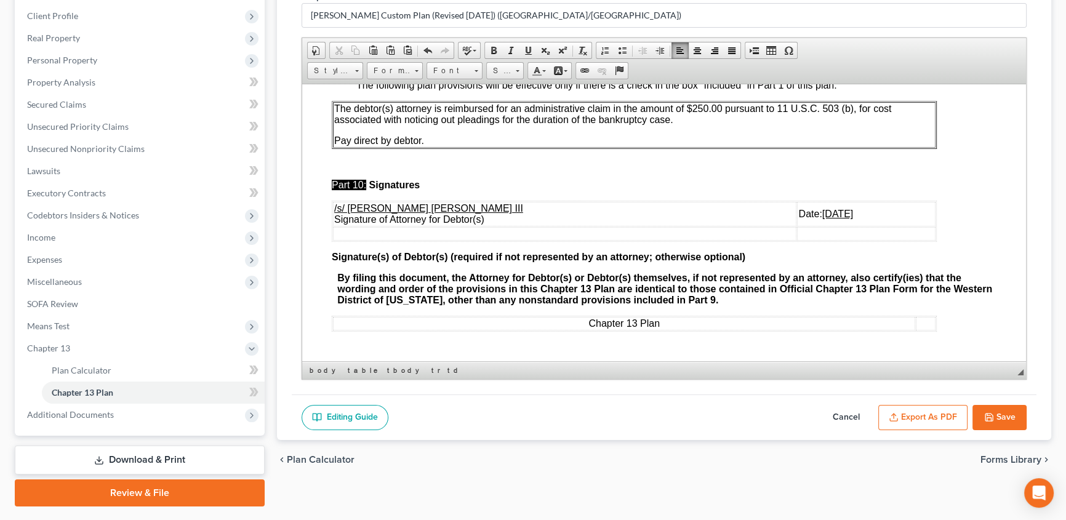
click at [995, 414] on button "Save" at bounding box center [1000, 418] width 54 height 26
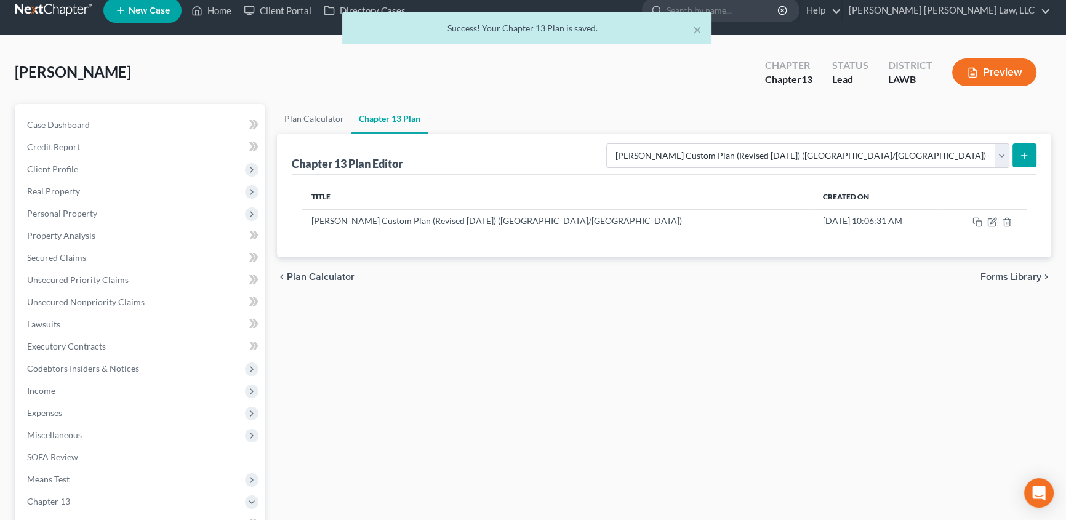
scroll to position [0, 0]
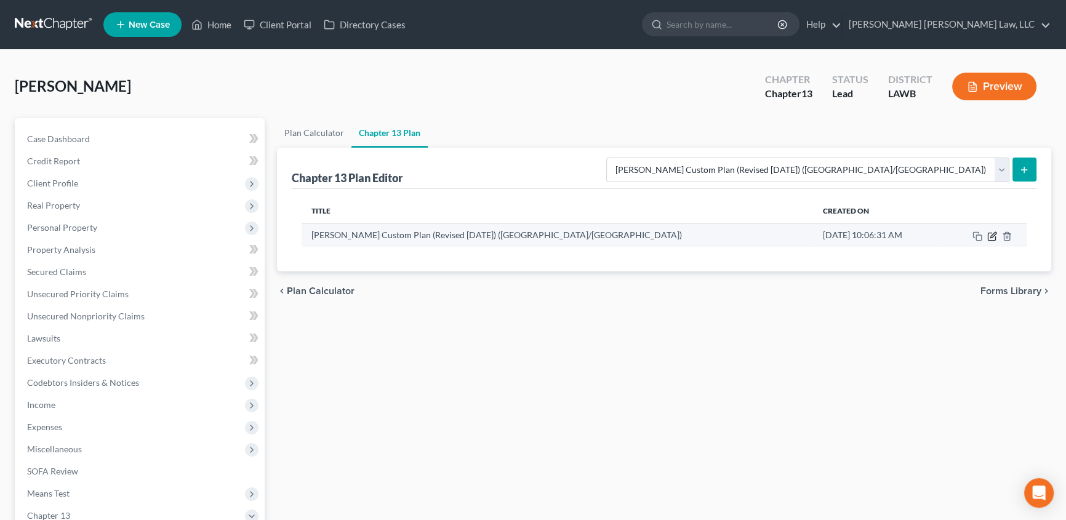
click at [995, 238] on icon "button" at bounding box center [993, 237] width 10 height 10
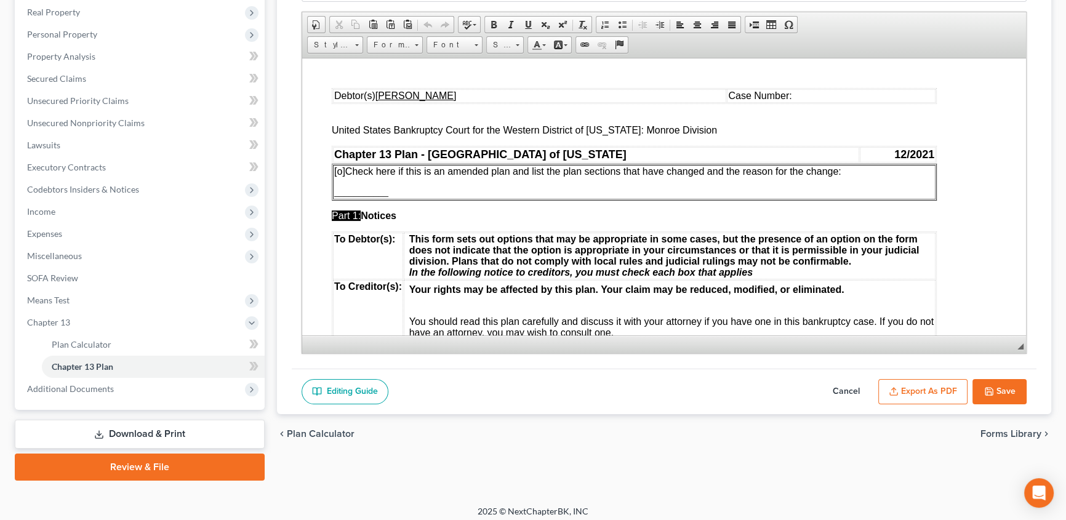
scroll to position [200, 0]
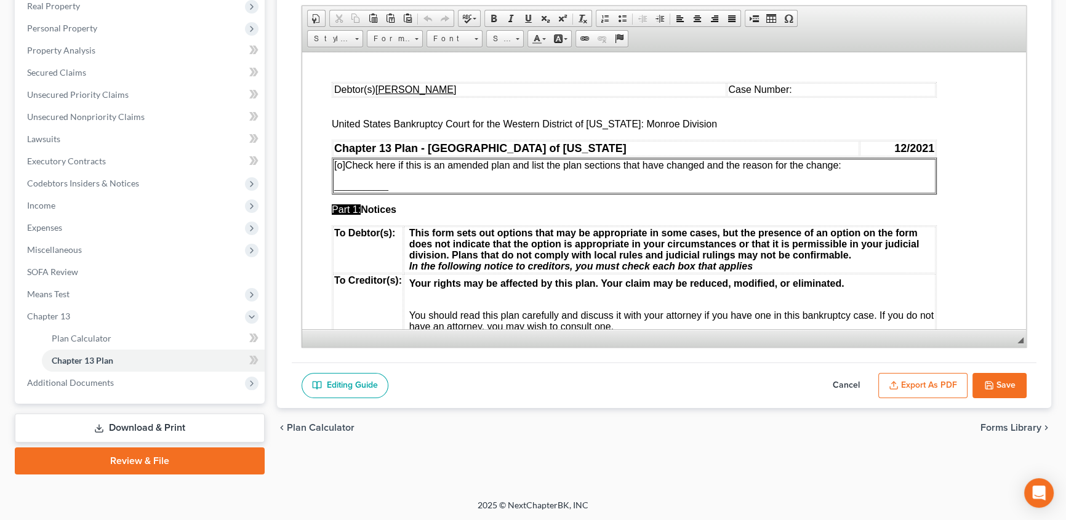
click at [938, 389] on button "Export as PDF" at bounding box center [923, 386] width 89 height 26
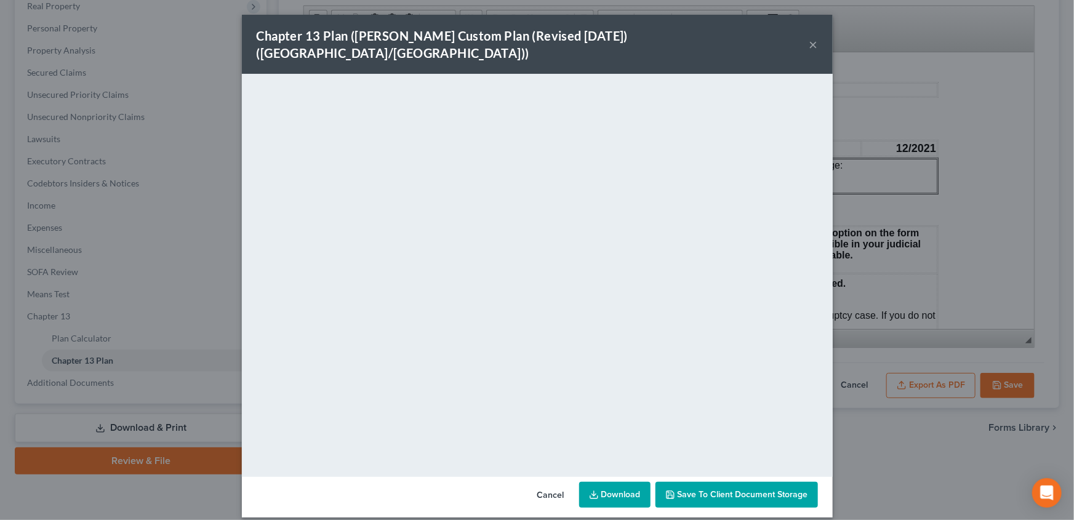
click at [813, 37] on button "×" at bounding box center [814, 44] width 9 height 15
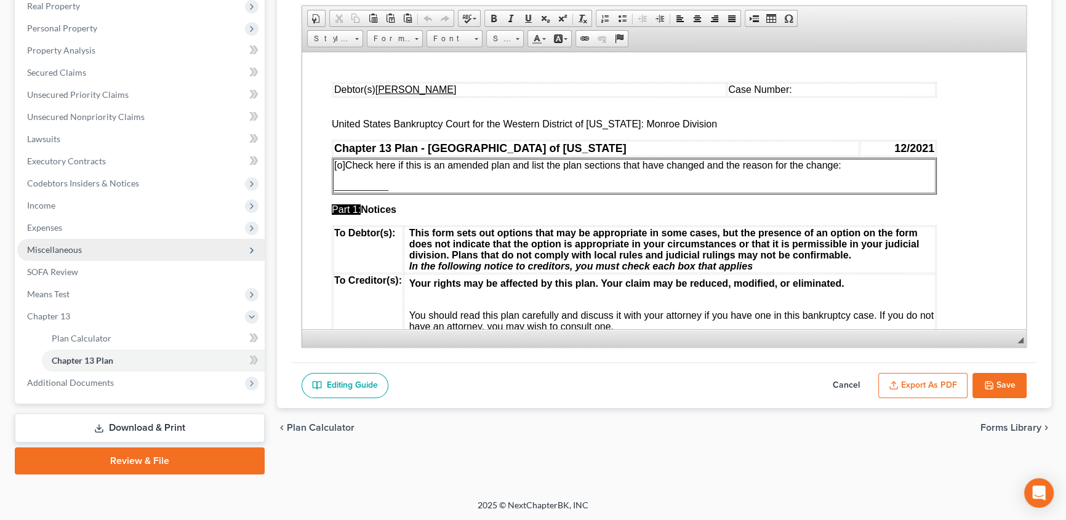
click at [79, 247] on span "Miscellaneous" at bounding box center [54, 249] width 55 height 10
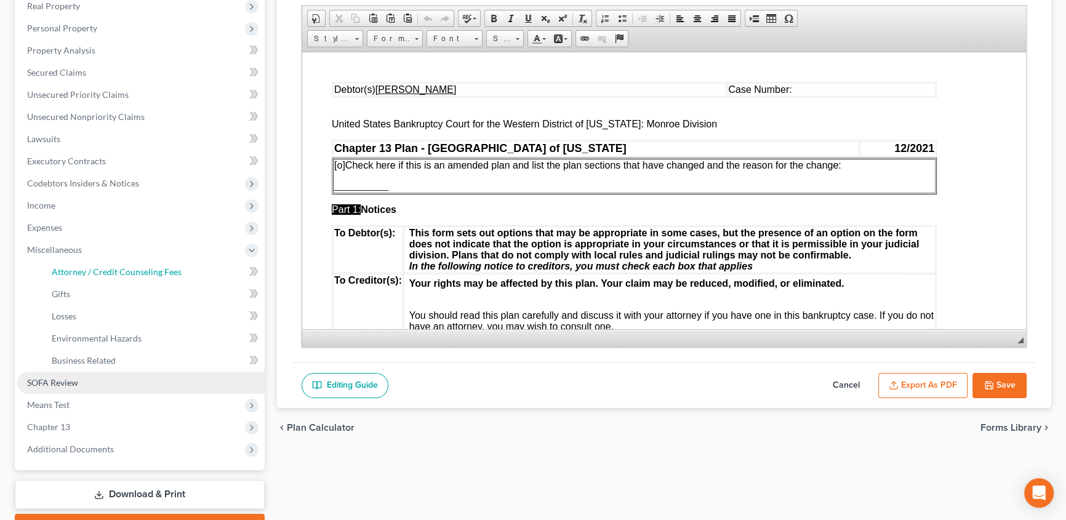
click at [130, 271] on span "Attorney / Credit Counseling Fees" at bounding box center [117, 272] width 130 height 10
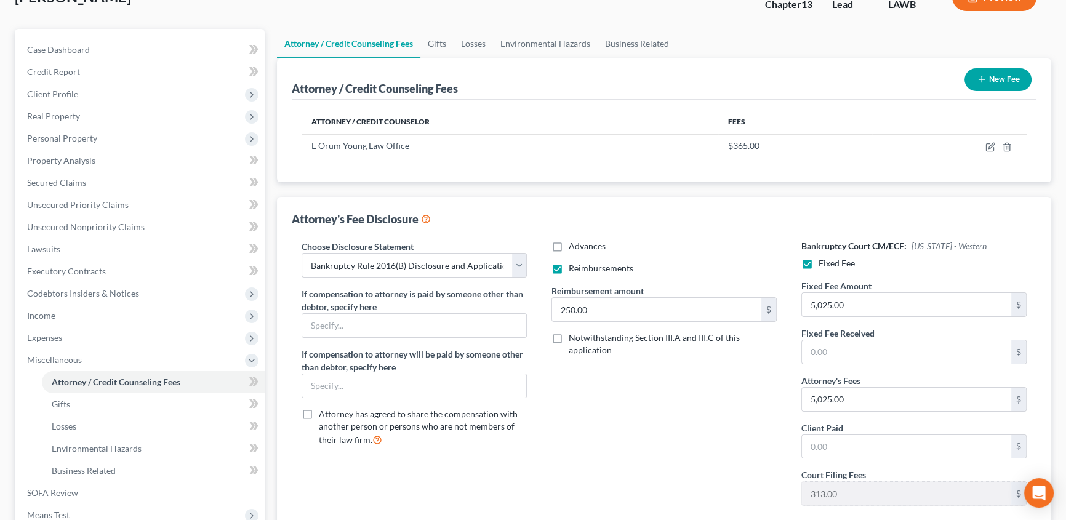
scroll to position [111, 0]
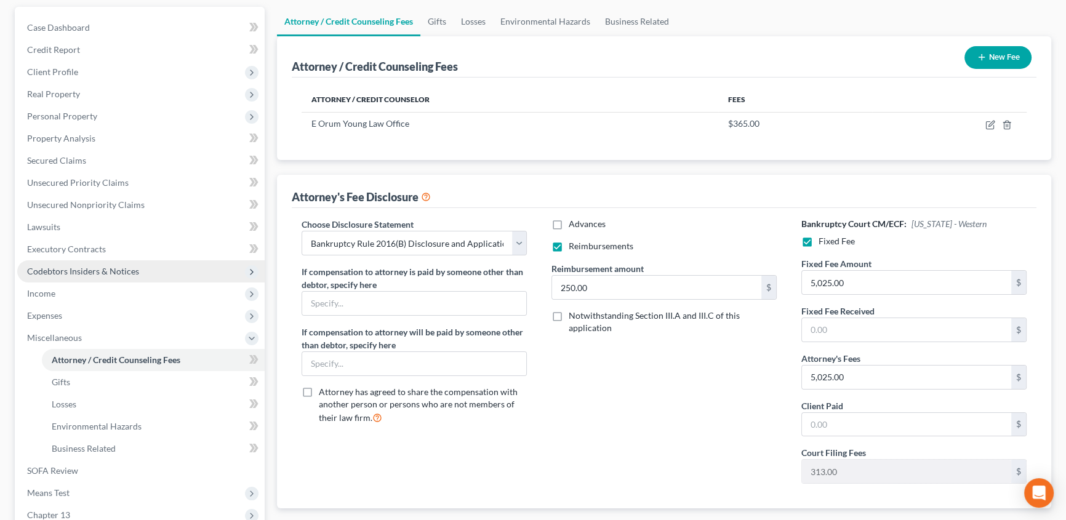
click at [99, 268] on span "Codebtors Insiders & Notices" at bounding box center [83, 271] width 112 height 10
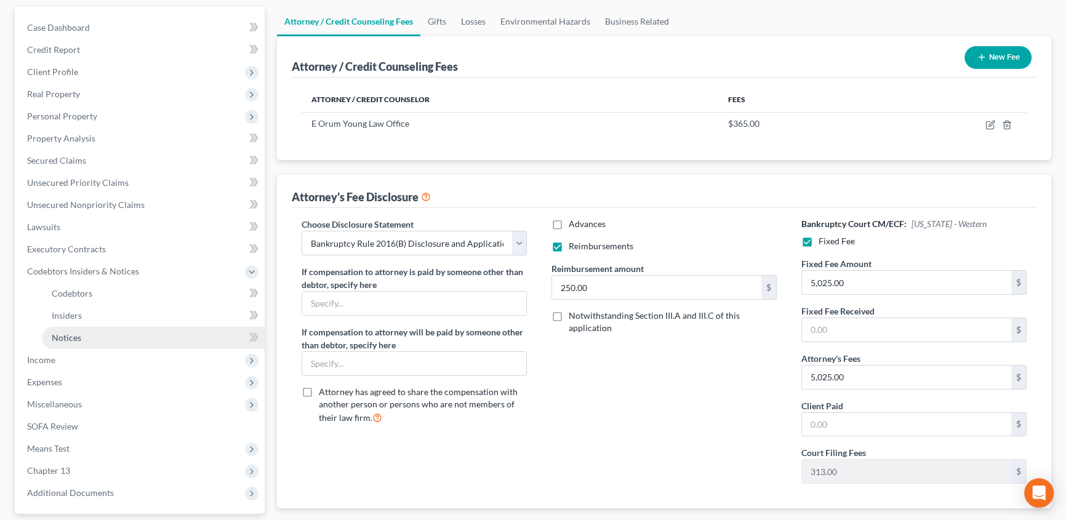
click at [92, 335] on link "Notices" at bounding box center [153, 338] width 223 height 22
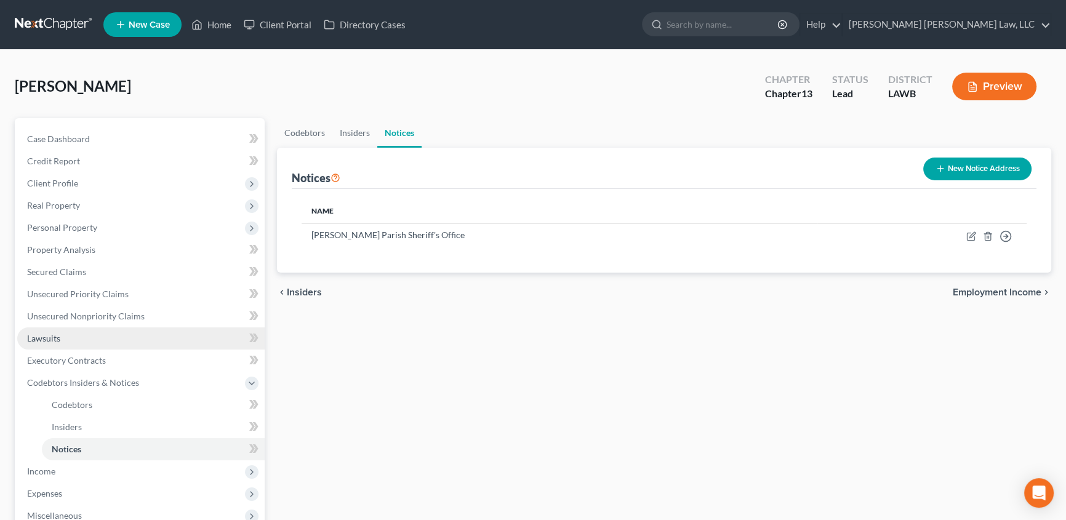
scroll to position [55, 0]
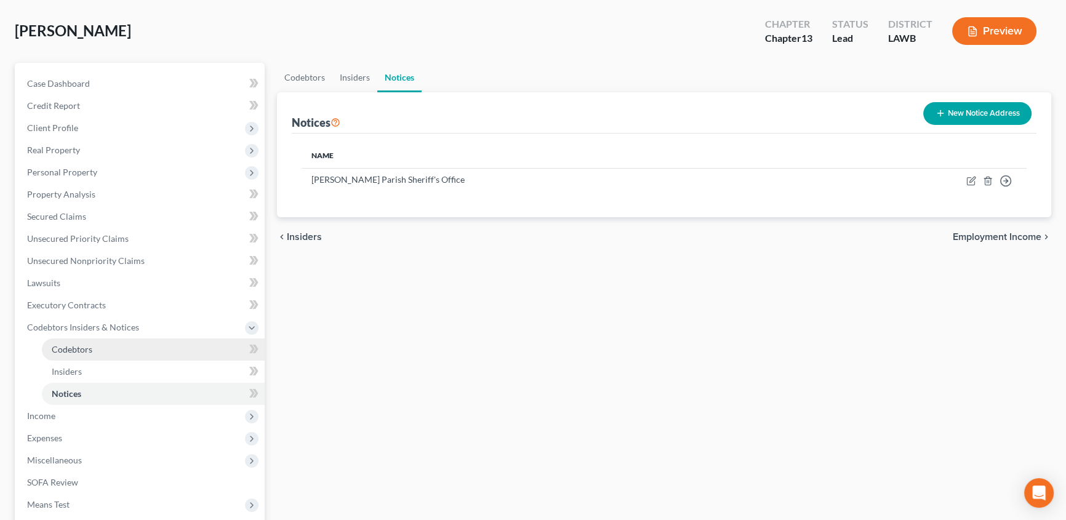
click at [99, 357] on link "Codebtors" at bounding box center [153, 350] width 223 height 22
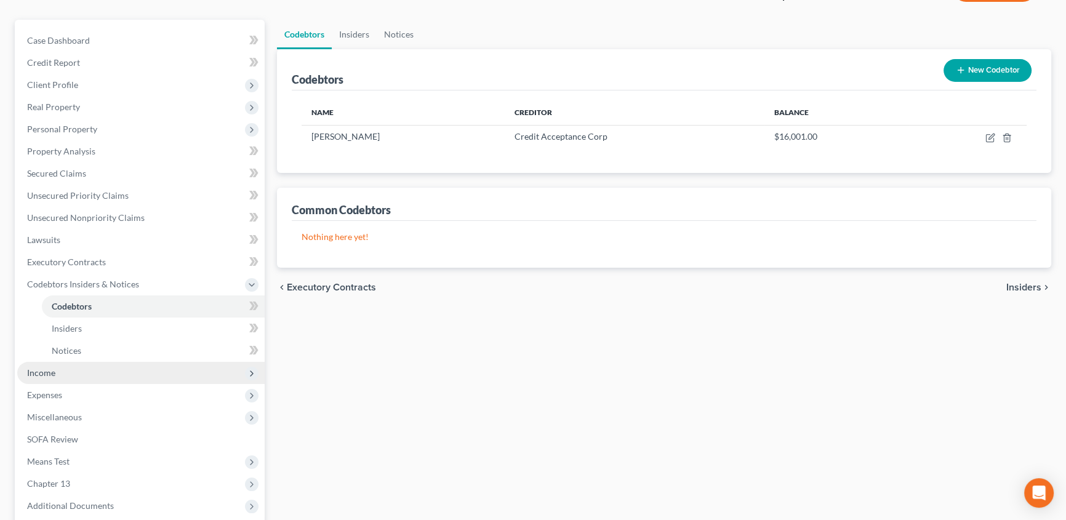
scroll to position [111, 0]
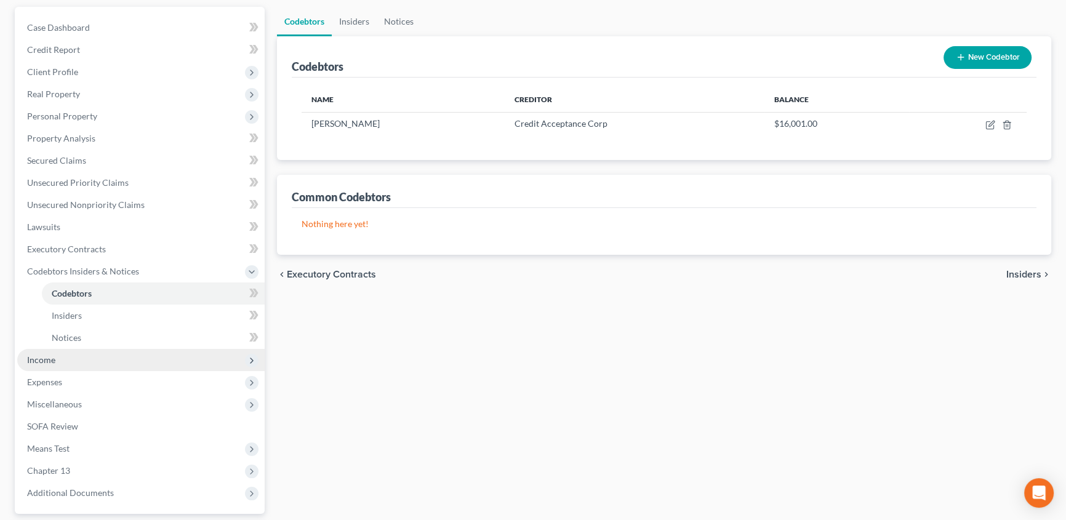
click at [56, 357] on span "Income" at bounding box center [141, 360] width 248 height 22
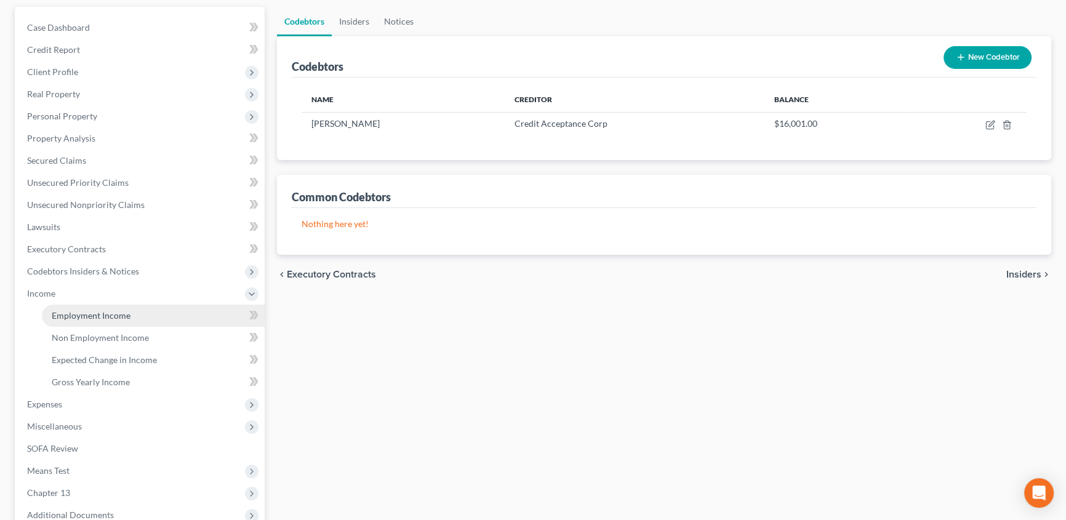
click at [107, 320] on link "Employment Income" at bounding box center [153, 316] width 223 height 22
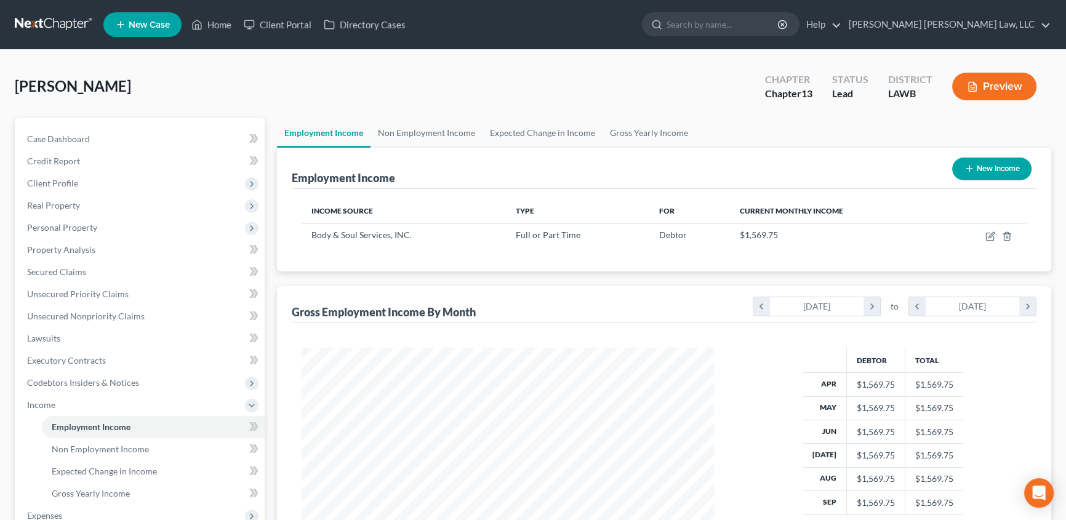
scroll to position [220, 437]
click at [440, 134] on link "Non Employment Income" at bounding box center [427, 133] width 112 height 30
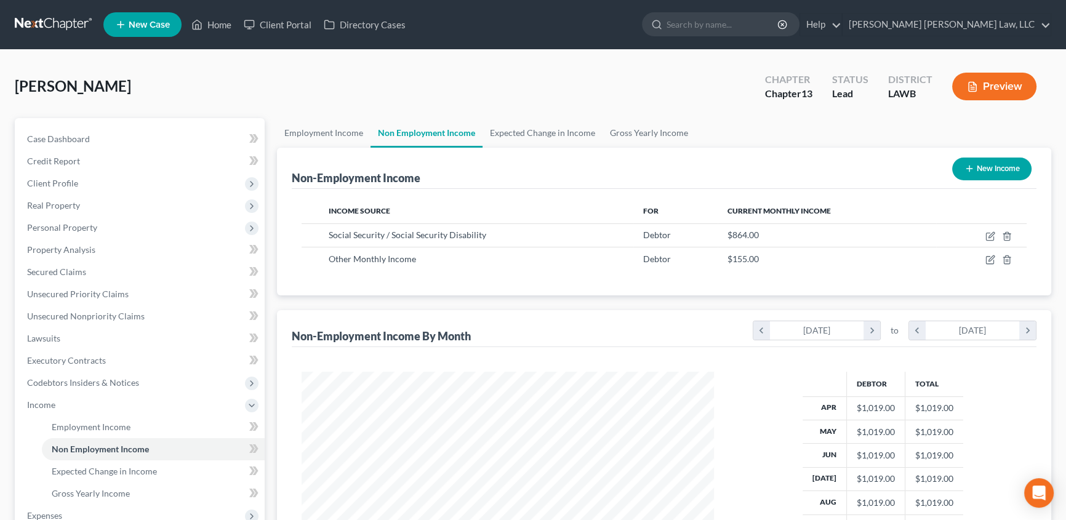
scroll to position [220, 437]
click at [546, 128] on link "Expected Change in Income" at bounding box center [543, 133] width 120 height 30
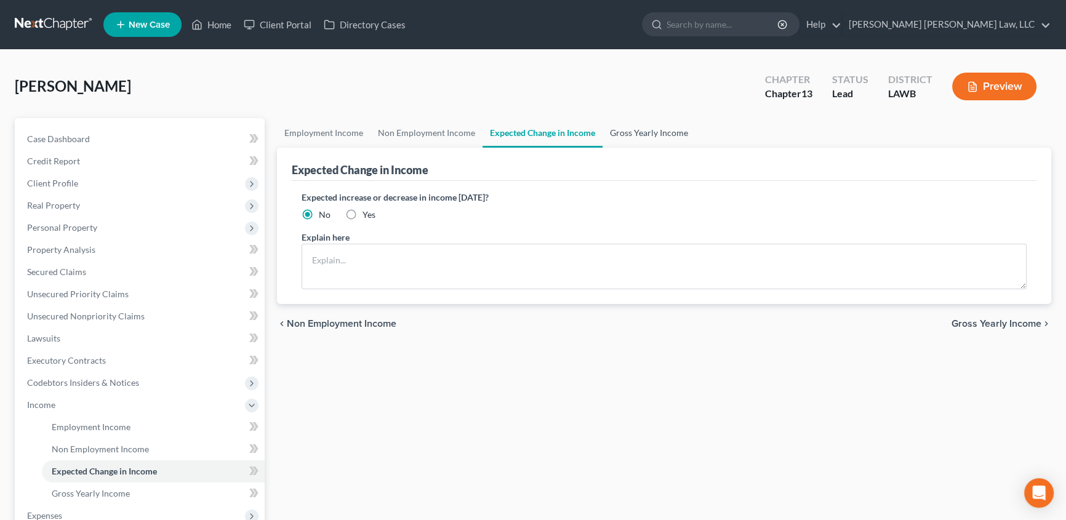
click at [650, 135] on link "Gross Yearly Income" at bounding box center [649, 133] width 93 height 30
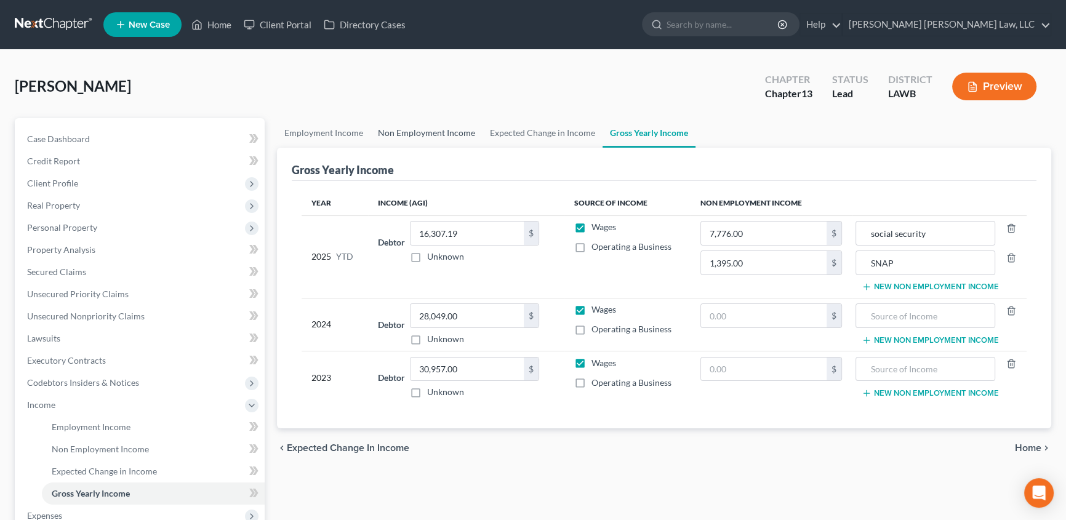
click at [384, 129] on link "Non Employment Income" at bounding box center [427, 133] width 112 height 30
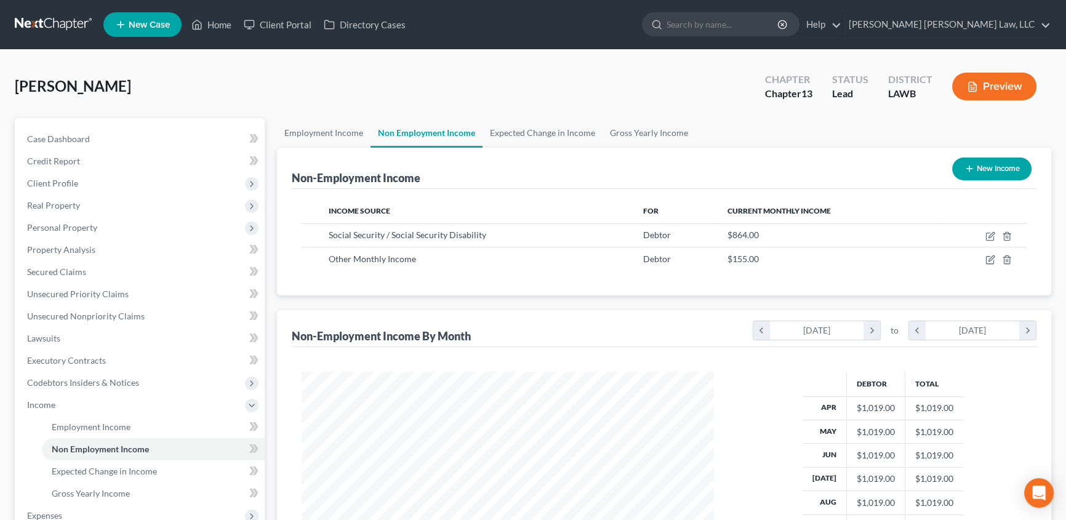
scroll to position [220, 437]
click at [320, 128] on link "Employment Income" at bounding box center [324, 133] width 94 height 30
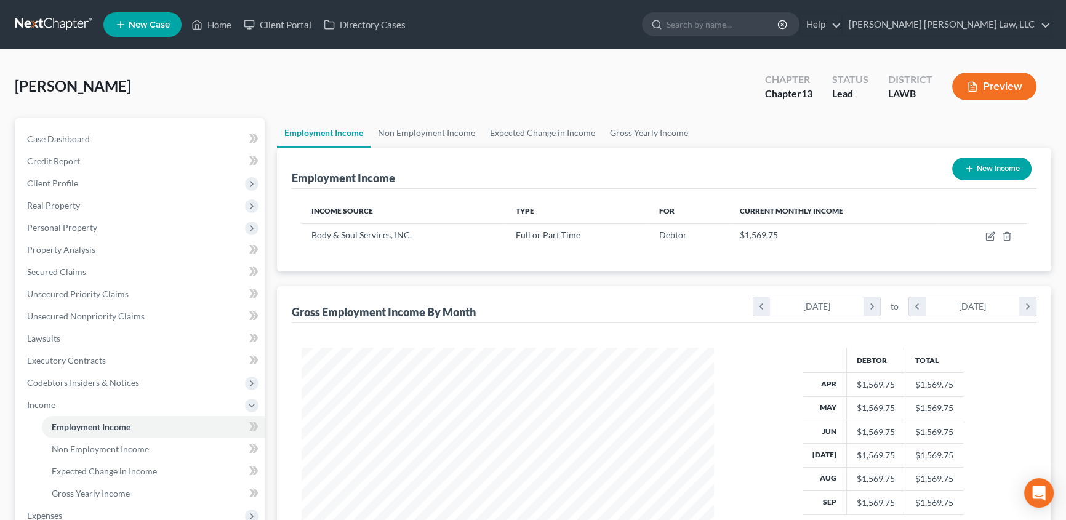
scroll to position [220, 437]
click at [433, 130] on link "Non Employment Income" at bounding box center [427, 133] width 112 height 30
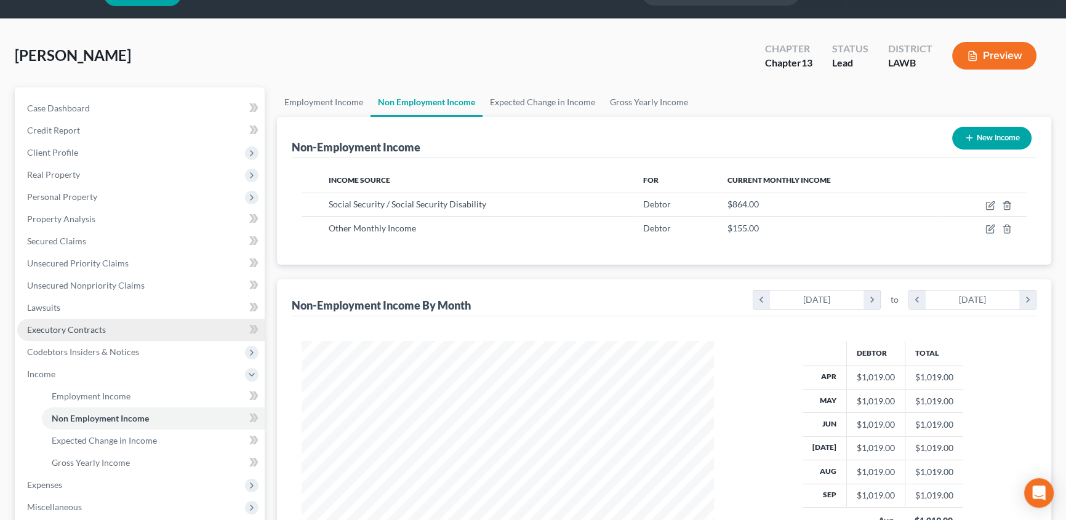
scroll to position [55, 0]
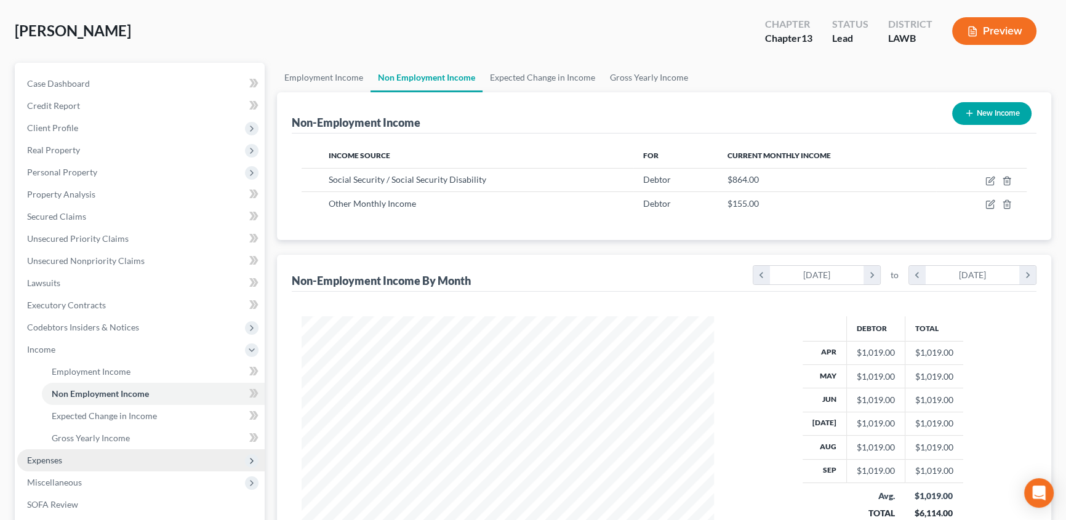
click at [54, 457] on span "Expenses" at bounding box center [44, 460] width 35 height 10
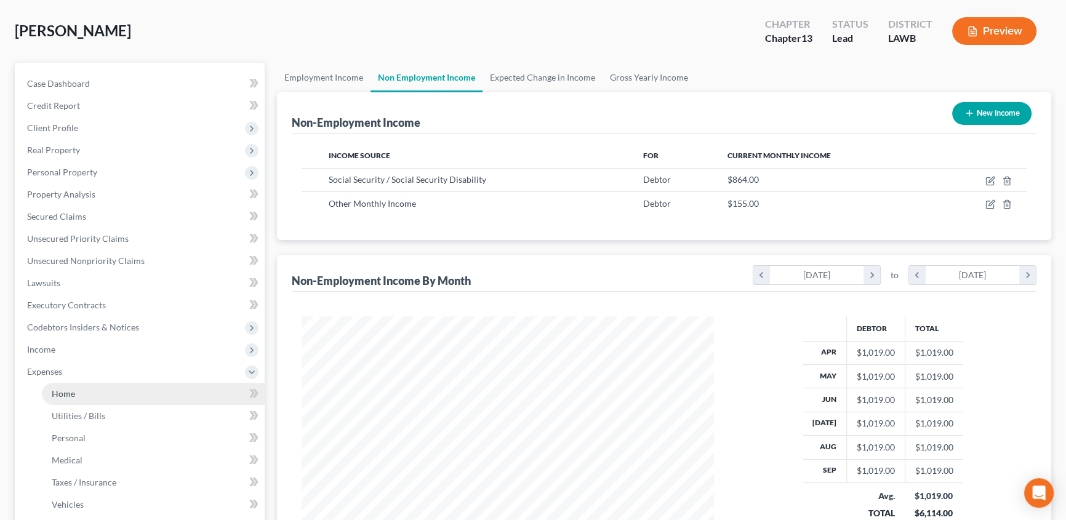
click at [92, 392] on link "Home" at bounding box center [153, 394] width 223 height 22
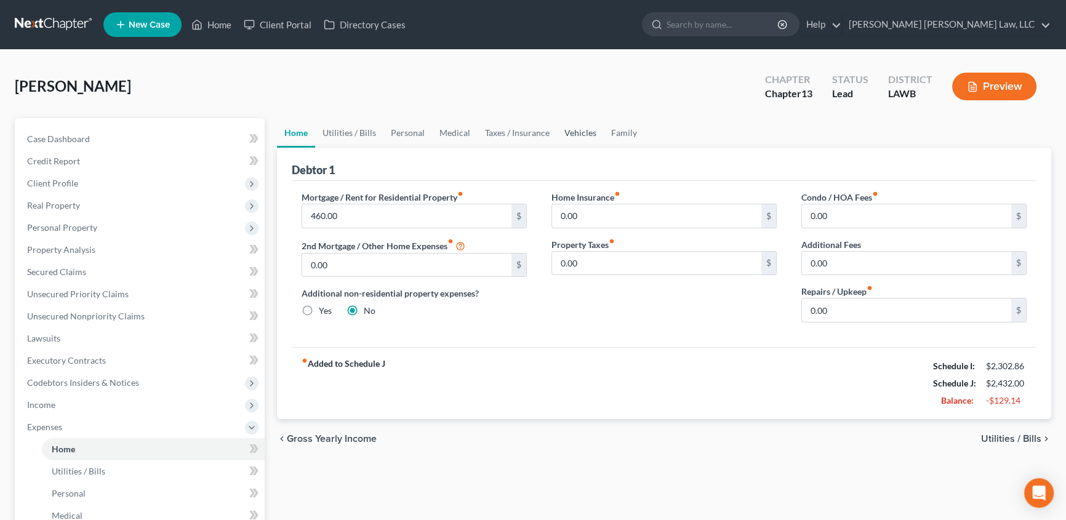
click at [584, 129] on link "Vehicles" at bounding box center [580, 133] width 47 height 30
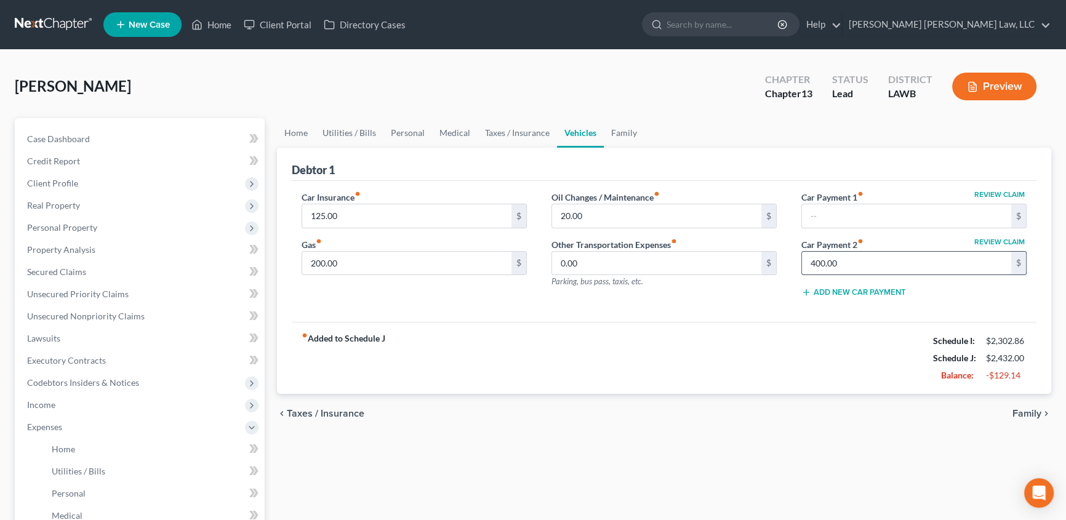
click at [853, 261] on input "400.00" at bounding box center [906, 263] width 209 height 23
click at [411, 260] on input "200.00" at bounding box center [406, 263] width 209 height 23
click at [510, 129] on link "Taxes / Insurance" at bounding box center [517, 133] width 79 height 30
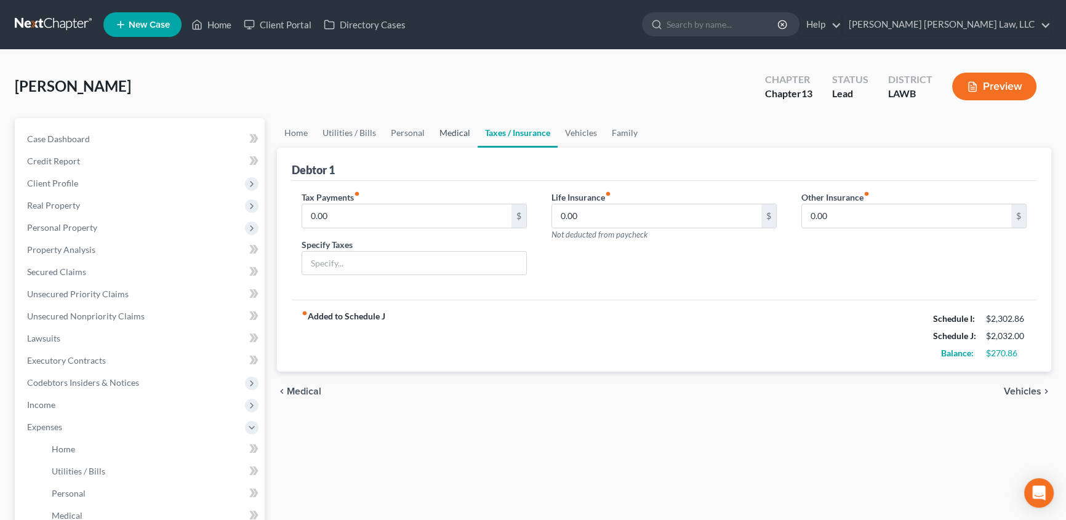
click at [445, 132] on link "Medical" at bounding box center [455, 133] width 46 height 30
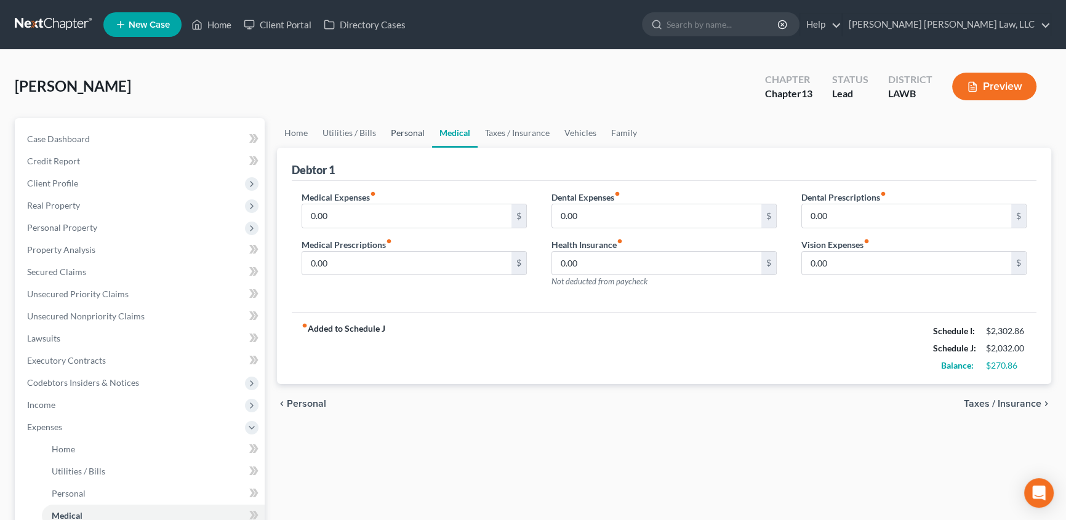
click at [406, 131] on link "Personal" at bounding box center [408, 133] width 49 height 30
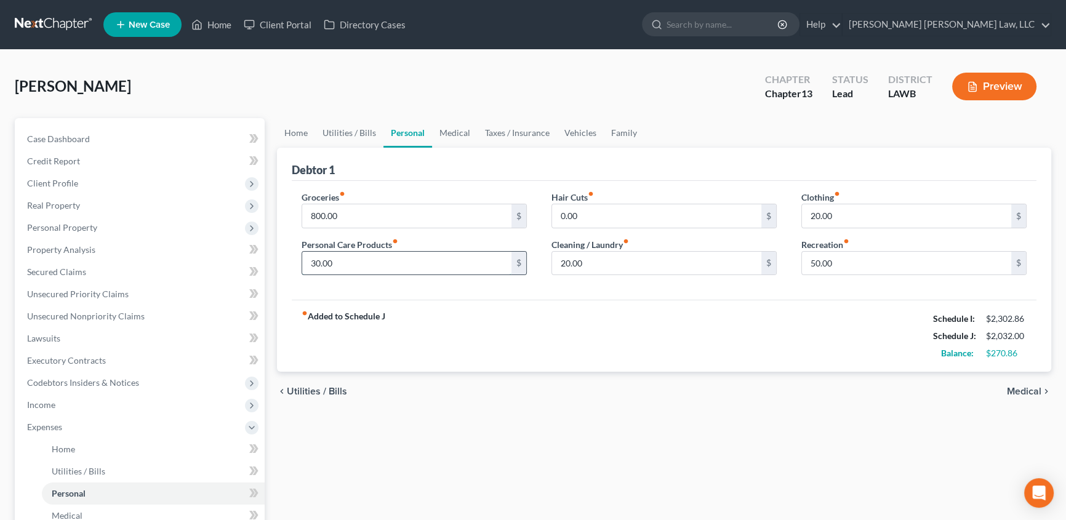
click at [345, 259] on input "30.00" at bounding box center [406, 263] width 209 height 23
click at [357, 135] on link "Utilities / Bills" at bounding box center [349, 133] width 68 height 30
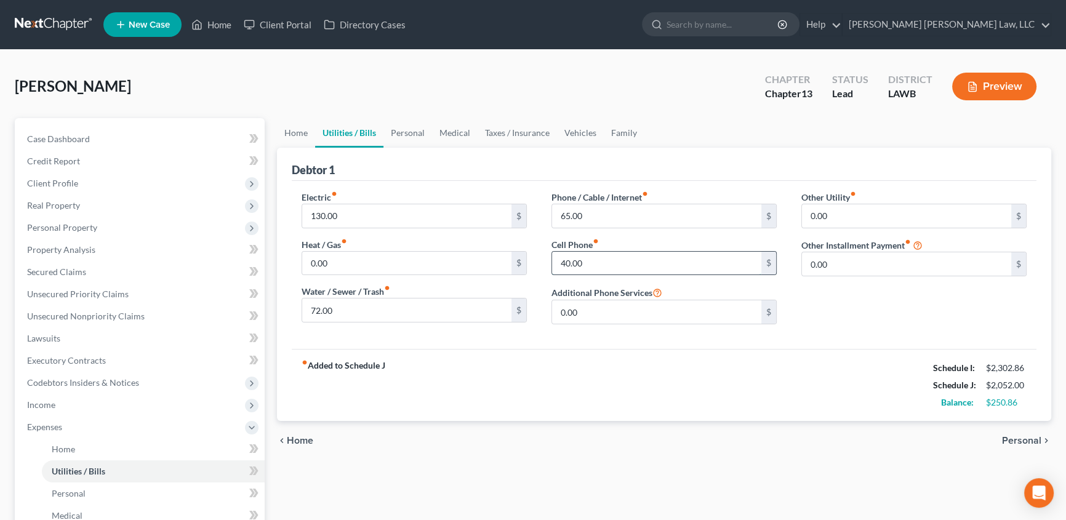
click at [597, 260] on input "40.00" at bounding box center [656, 263] width 209 height 23
click at [611, 262] on input "40.00" at bounding box center [656, 263] width 209 height 23
click at [358, 313] on input "72.00" at bounding box center [406, 310] width 209 height 23
click at [302, 135] on link "Home" at bounding box center [296, 133] width 38 height 30
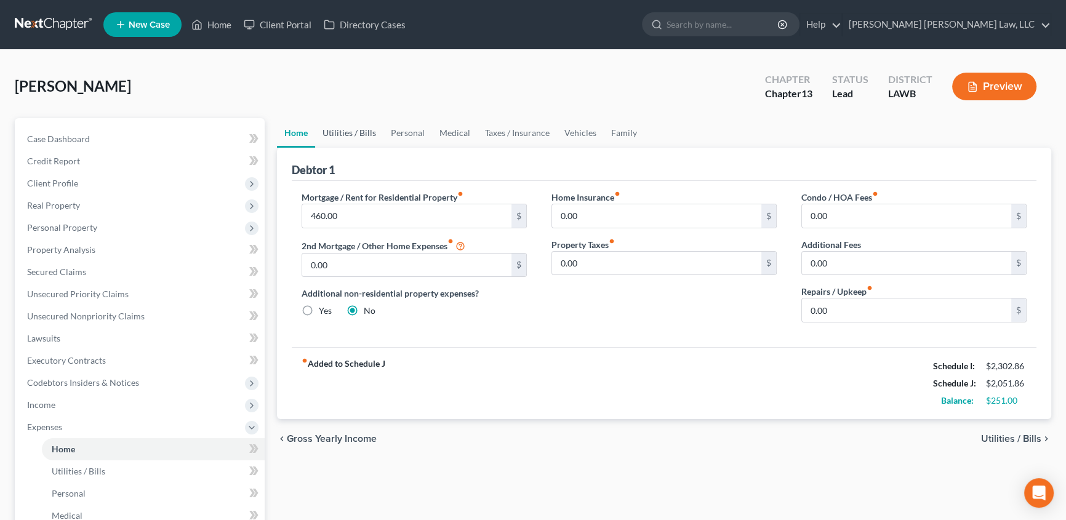
drag, startPoint x: 357, startPoint y: 131, endPoint x: 379, endPoint y: 366, distance: 235.6
click at [357, 131] on link "Utilities / Bills" at bounding box center [349, 133] width 68 height 30
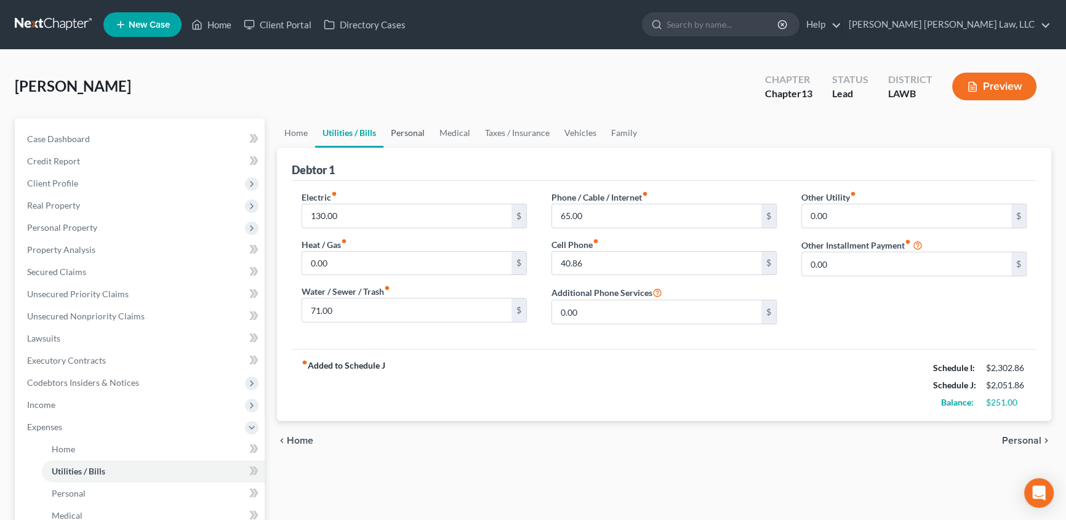
click at [404, 135] on link "Personal" at bounding box center [408, 133] width 49 height 30
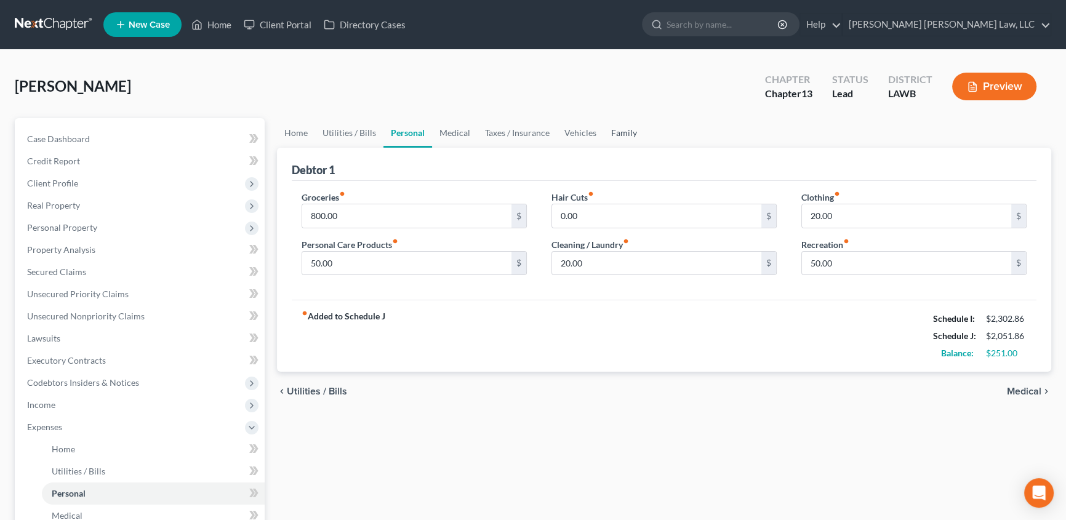
click at [619, 126] on link "Family" at bounding box center [624, 133] width 41 height 30
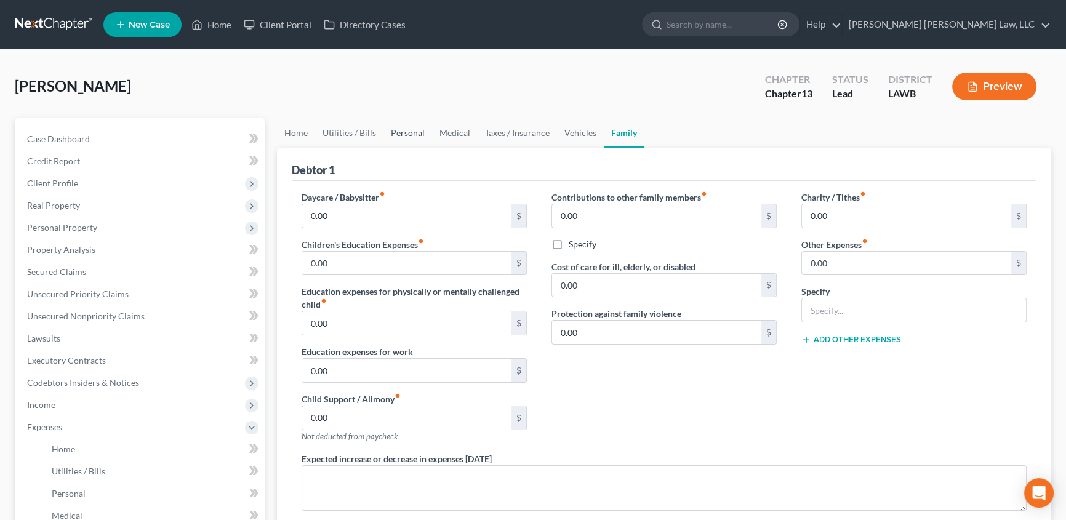
click at [403, 135] on link "Personal" at bounding box center [408, 133] width 49 height 30
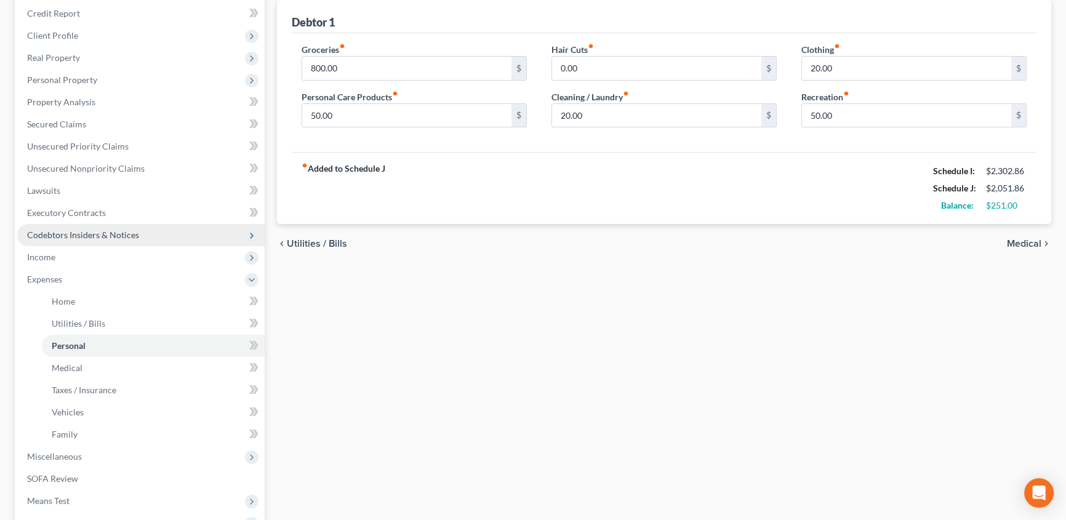
scroll to position [167, 0]
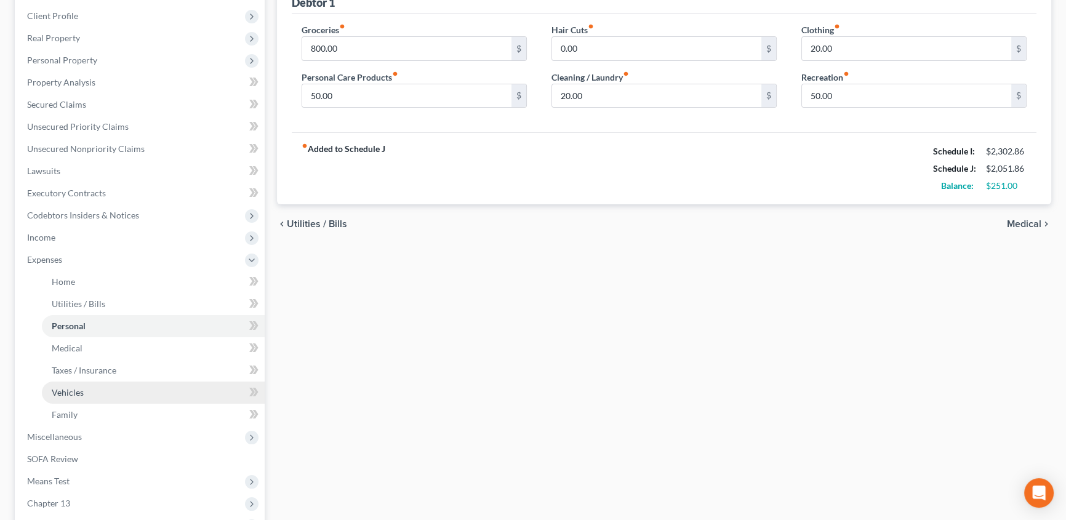
click at [94, 392] on link "Vehicles" at bounding box center [153, 393] width 223 height 22
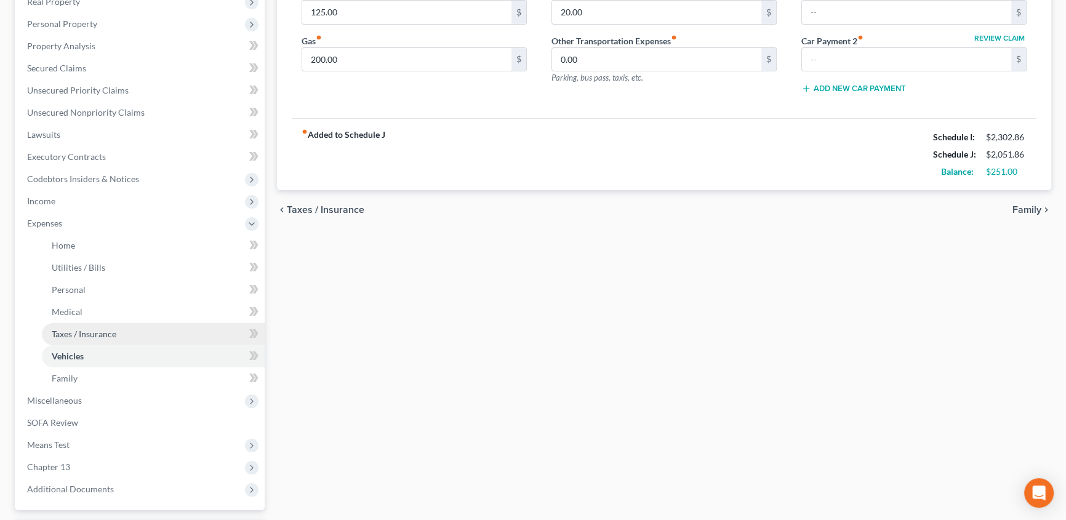
scroll to position [224, 0]
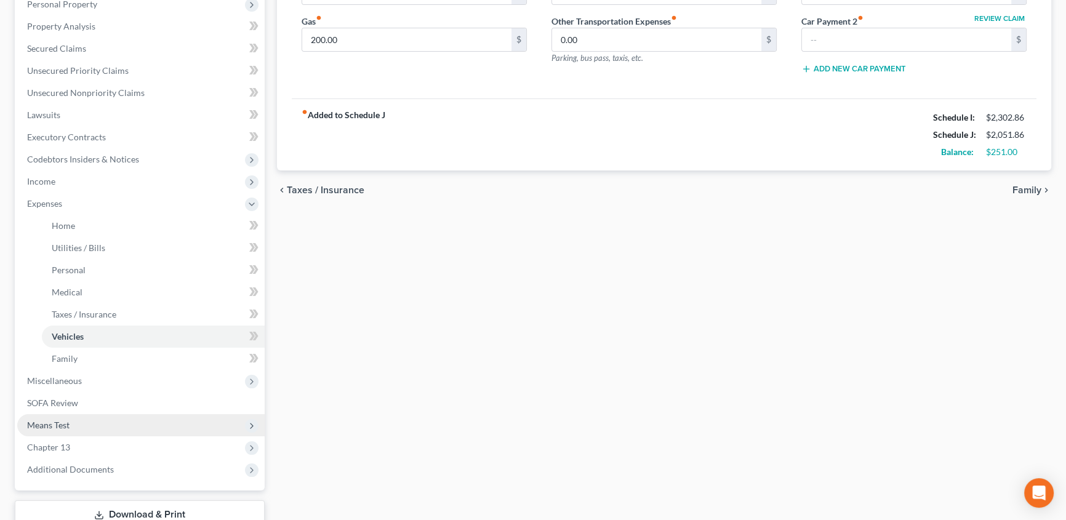
click at [62, 424] on span "Means Test" at bounding box center [48, 425] width 42 height 10
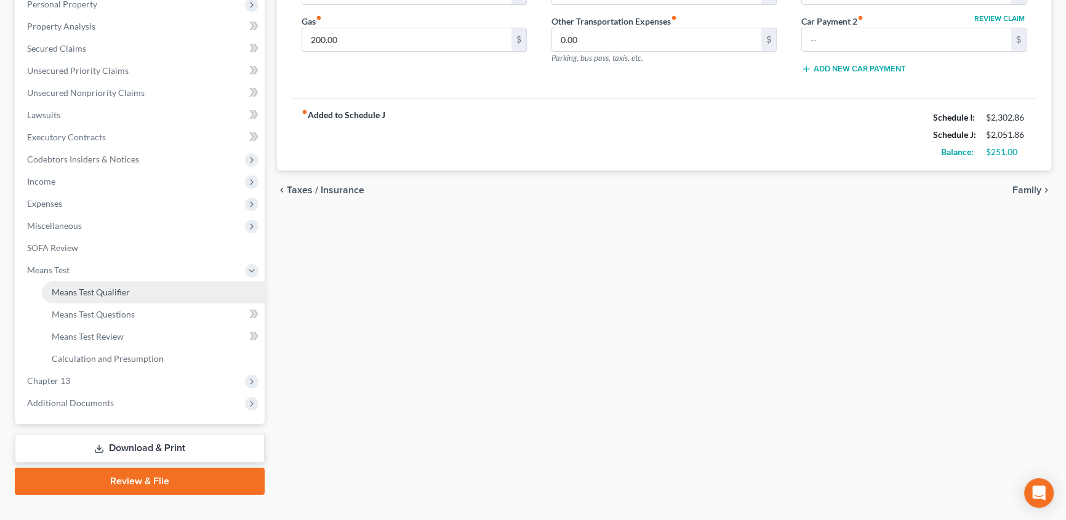
click at [86, 295] on span "Means Test Qualifier" at bounding box center [91, 292] width 78 height 10
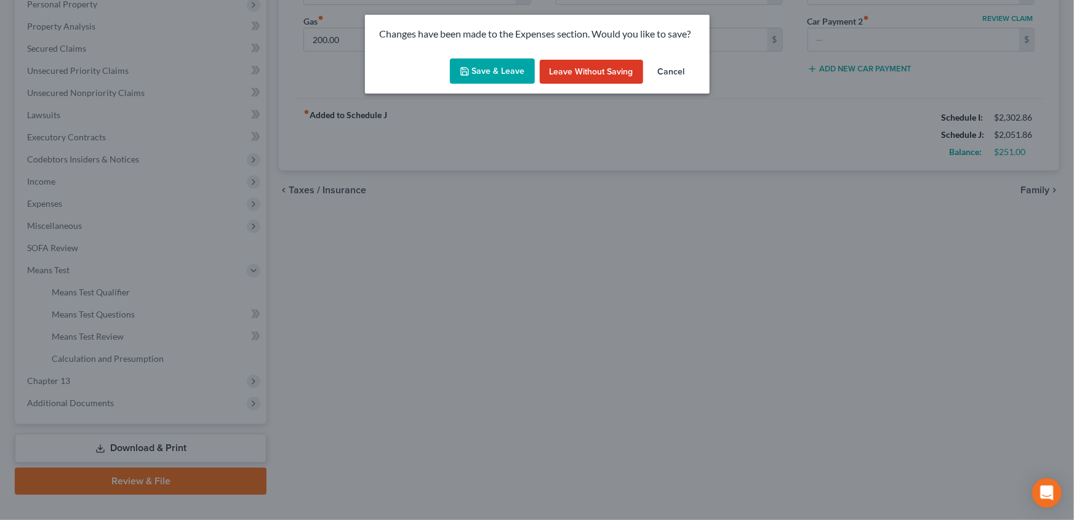
click at [491, 69] on button "Save & Leave" at bounding box center [492, 71] width 85 height 26
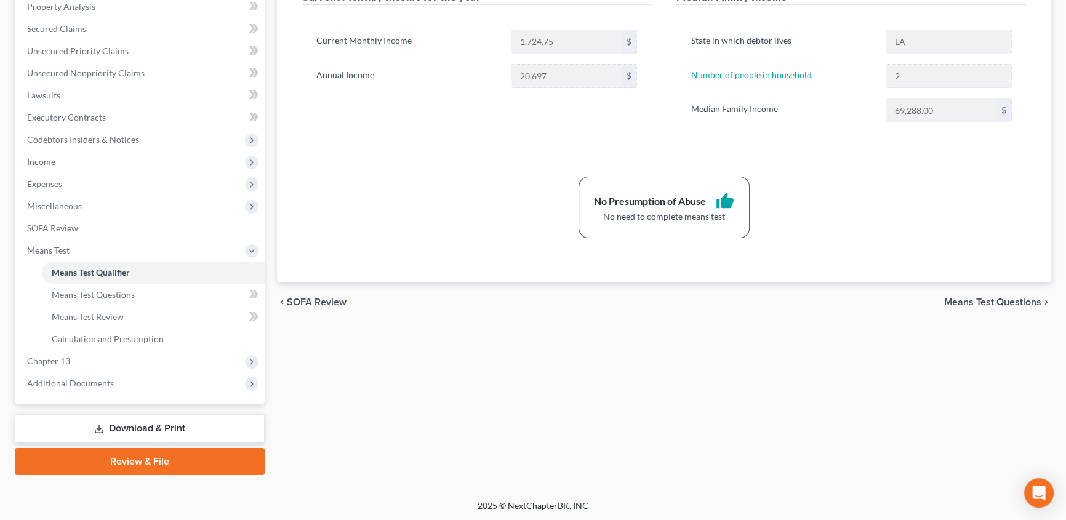
scroll to position [244, 0]
click at [126, 433] on link "Download & Print" at bounding box center [140, 428] width 250 height 29
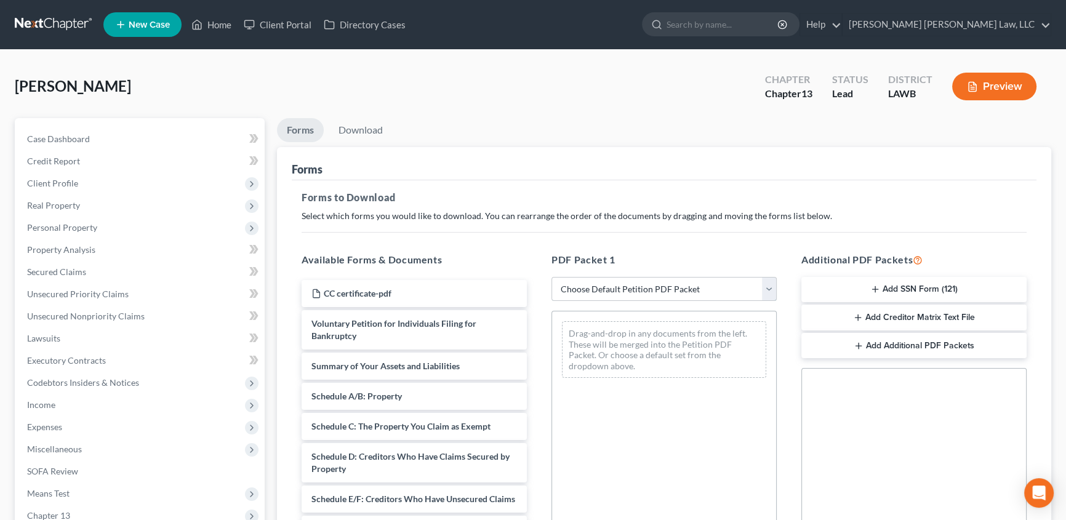
click at [641, 286] on select "Choose Default Petition PDF Packet Complete Bankruptcy Petition (all forms and …" at bounding box center [664, 289] width 225 height 25
click at [552, 277] on select "Choose Default Petition PDF Packet Complete Bankruptcy Petition (all forms and …" at bounding box center [664, 289] width 225 height 25
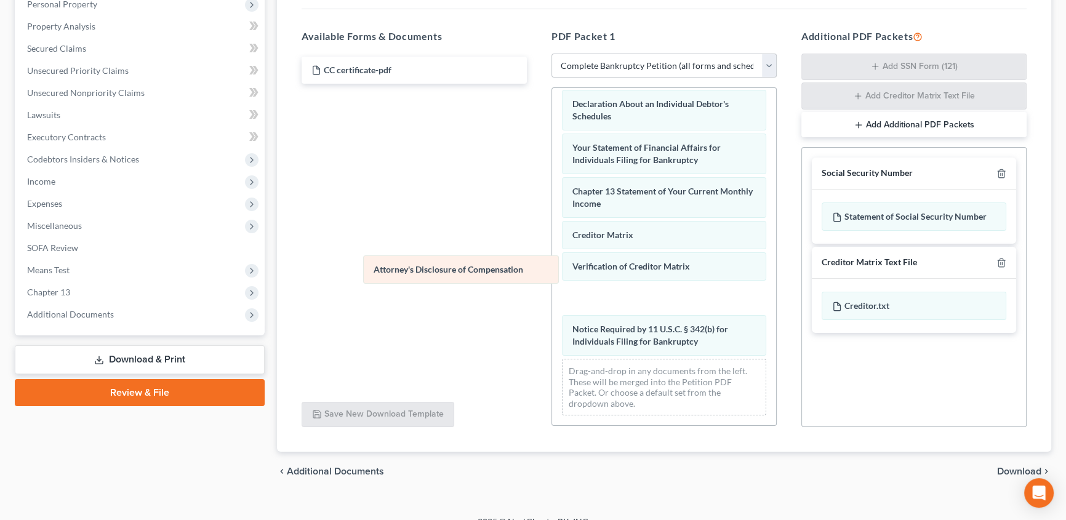
scroll to position [350, 0]
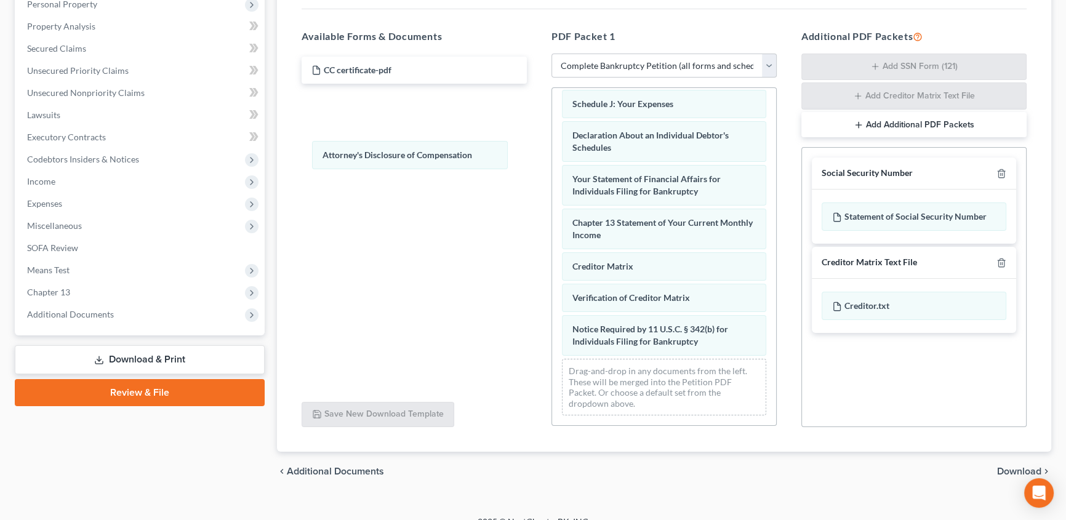
drag, startPoint x: 677, startPoint y: 349, endPoint x: 921, endPoint y: 163, distance: 306.2
click at [552, 156] on div "Attorney's Disclosure of Compensation Voluntary Petition for Individuals Filing…" at bounding box center [664, 86] width 224 height 677
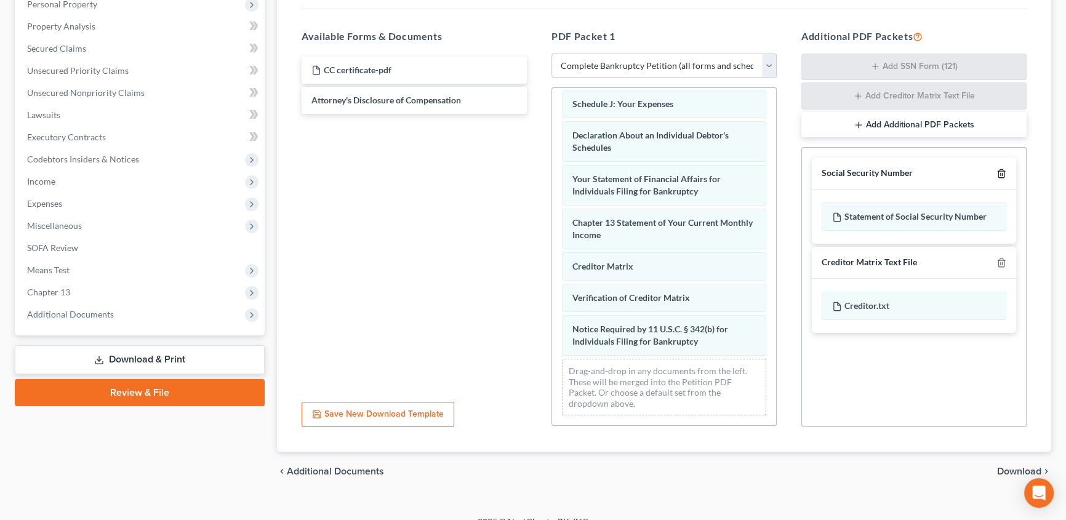
click at [1001, 169] on icon "button" at bounding box center [1002, 174] width 10 height 10
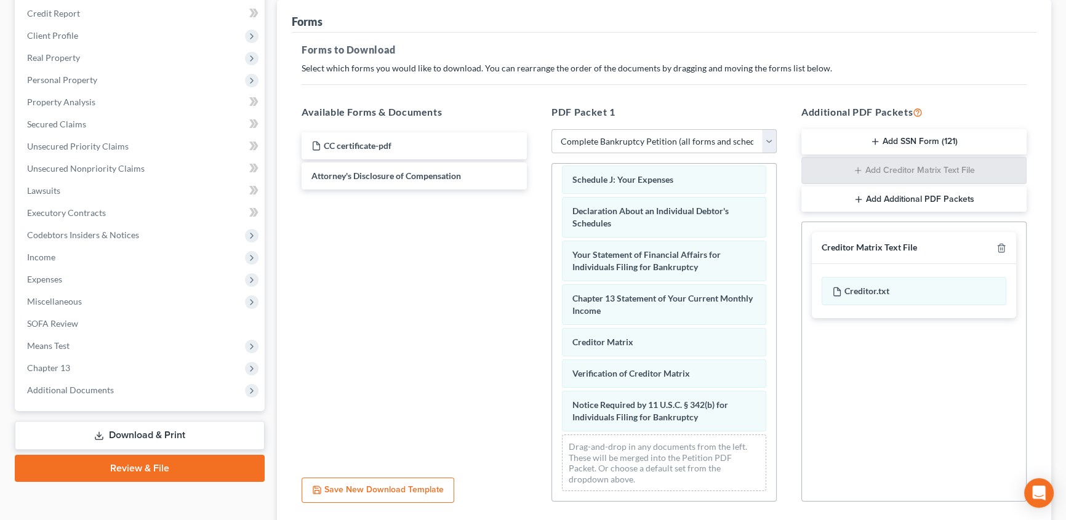
scroll to position [0, 0]
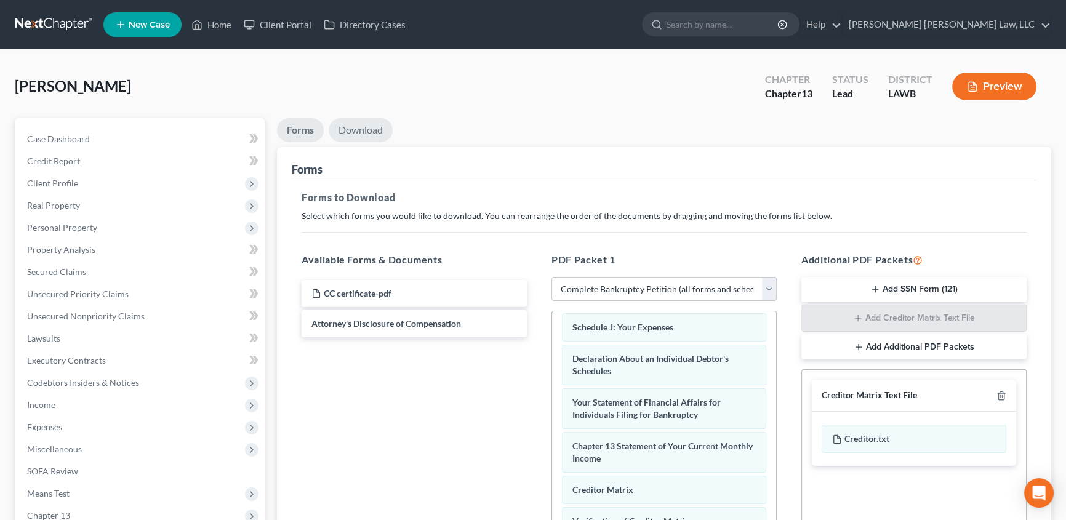
click at [368, 132] on link "Download" at bounding box center [361, 130] width 64 height 24
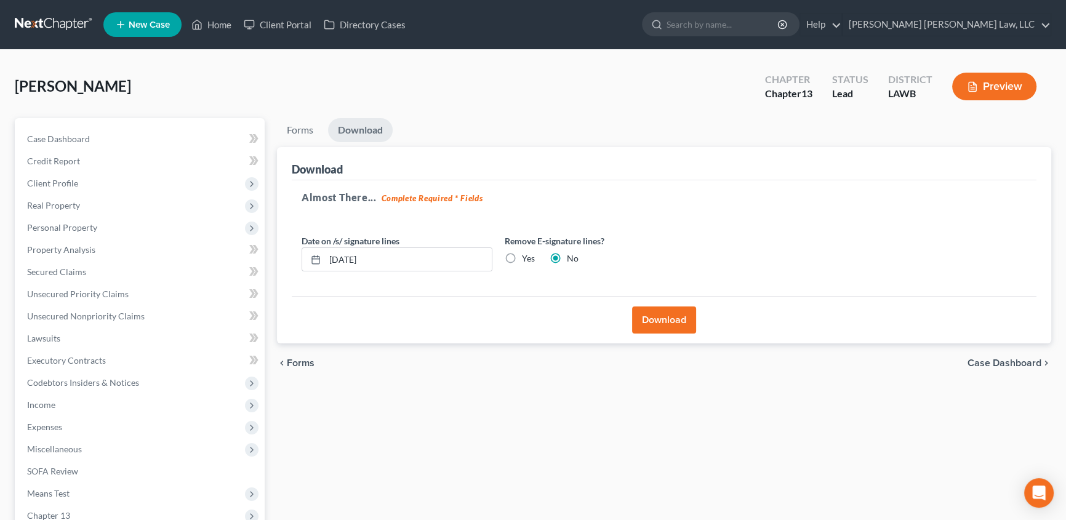
click at [655, 316] on button "Download" at bounding box center [664, 320] width 64 height 27
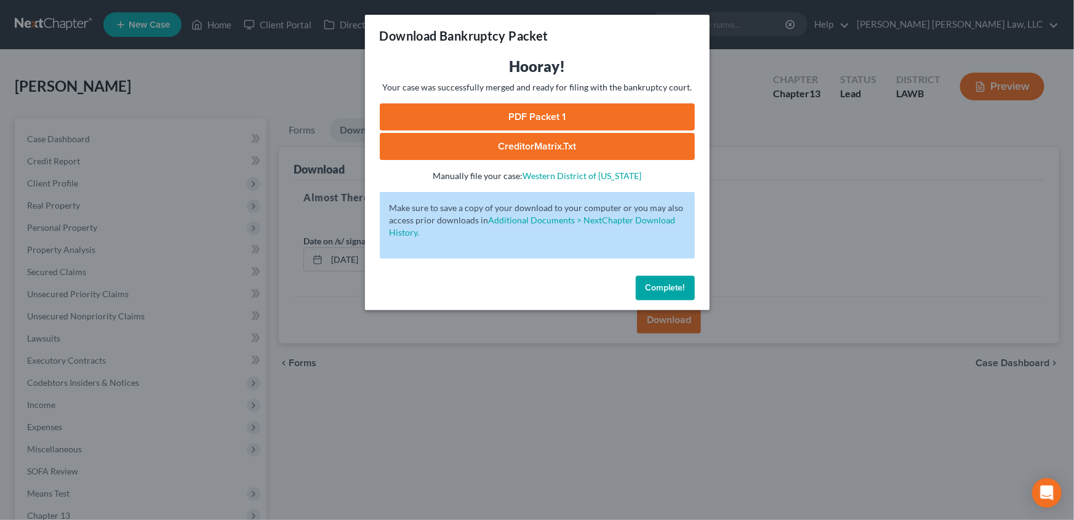
click at [542, 113] on link "PDF Packet 1" at bounding box center [537, 116] width 315 height 27
click at [650, 280] on button "Complete!" at bounding box center [665, 288] width 59 height 25
